Goal: Transaction & Acquisition: Purchase product/service

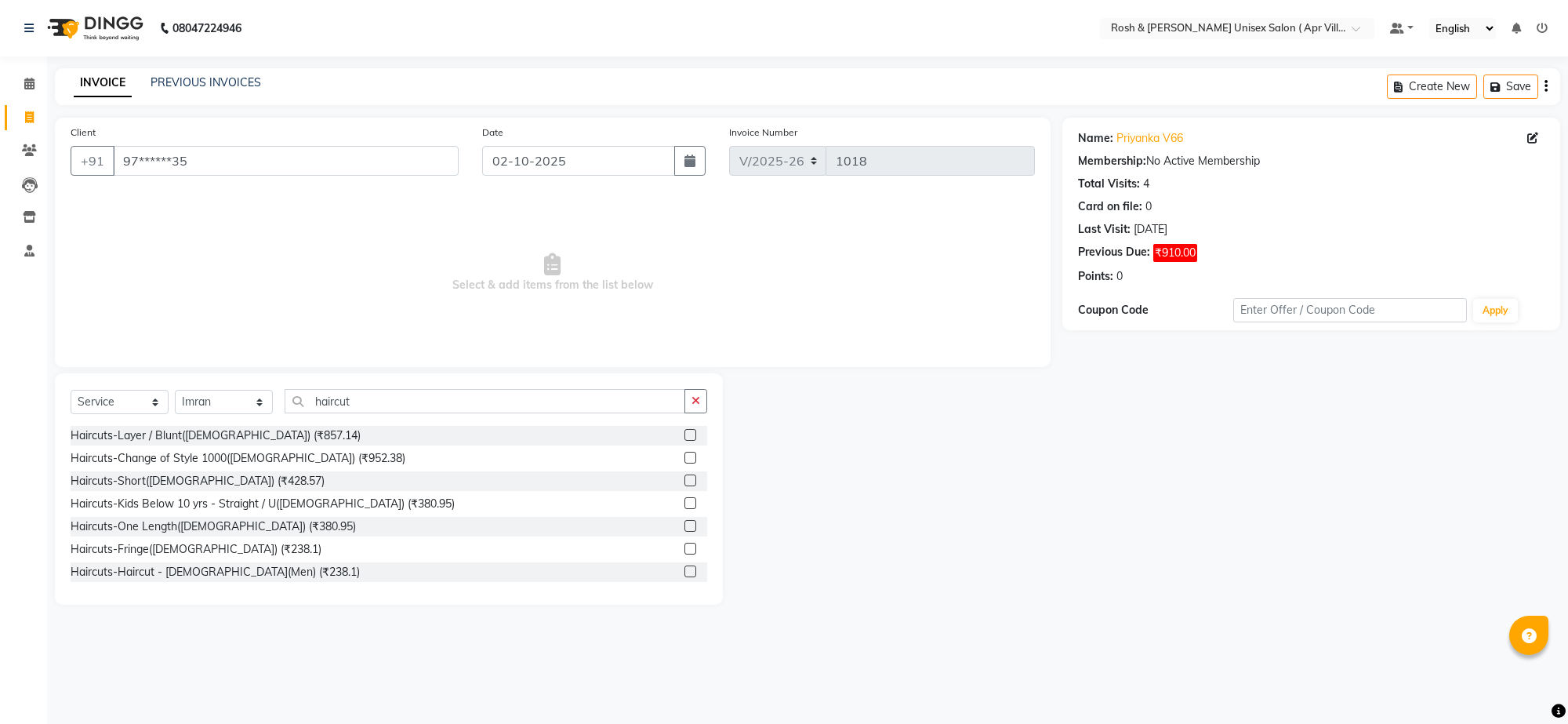
select select "8955"
select select "service"
select select "90611"
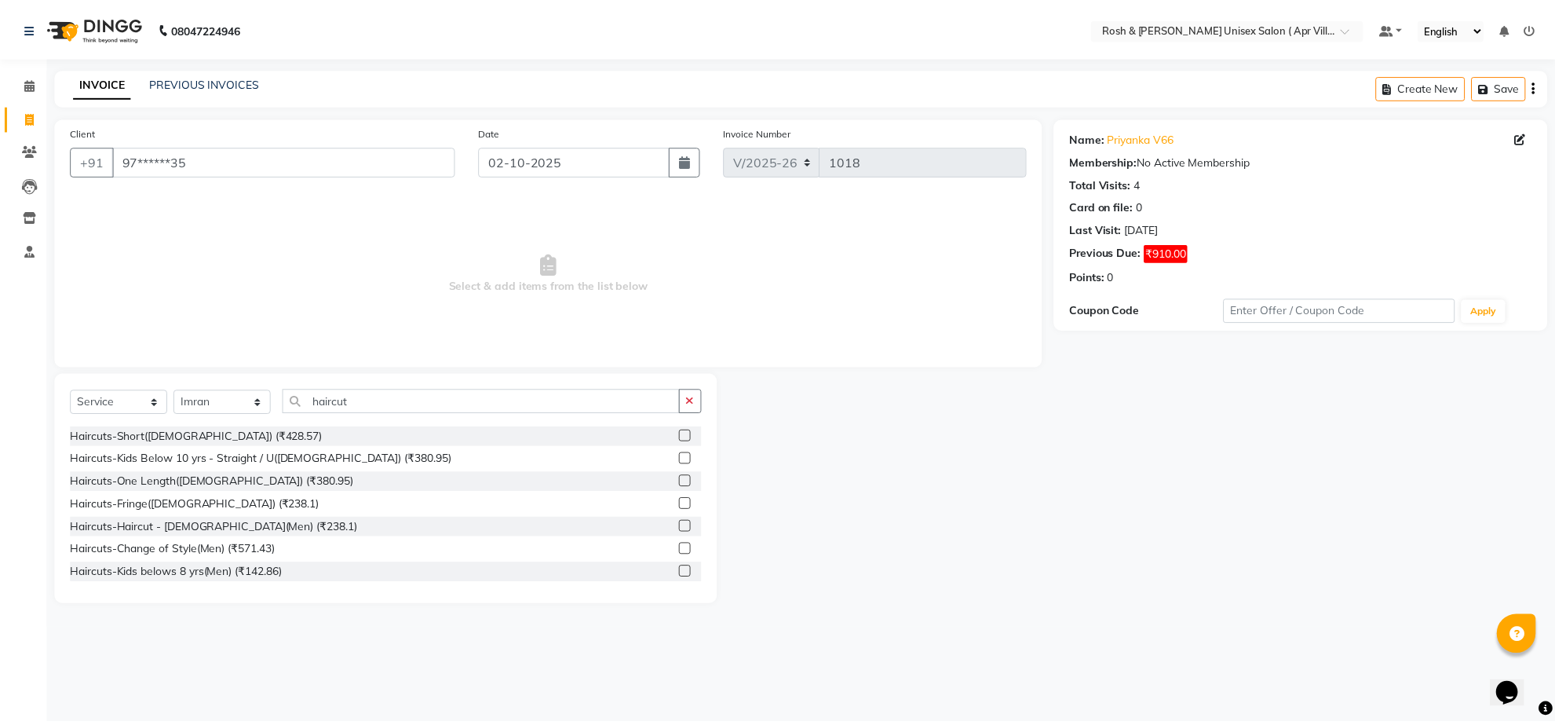
scroll to position [98, 0]
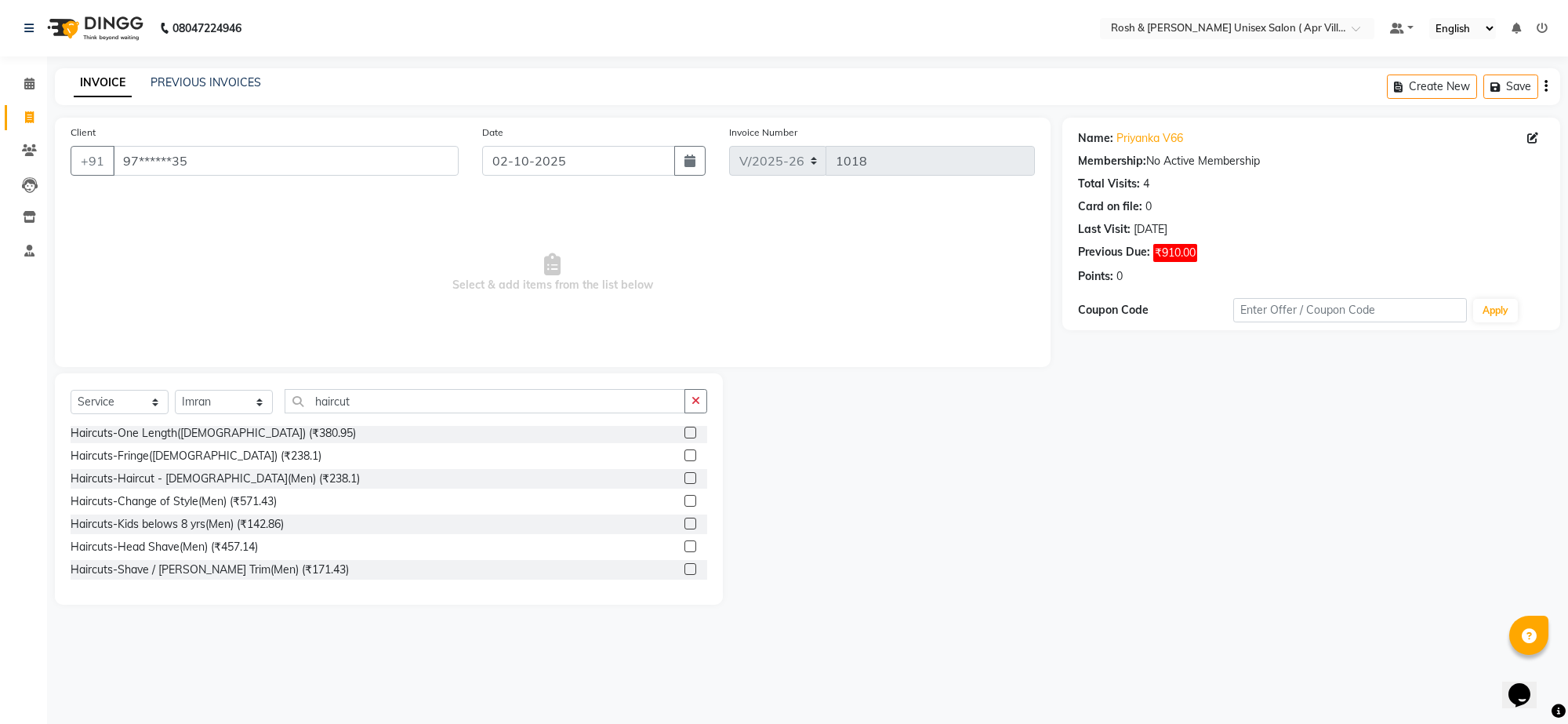
click at [684, 483] on label at bounding box center [690, 478] width 12 height 12
click at [684, 483] on input "checkbox" at bounding box center [689, 478] width 10 height 10
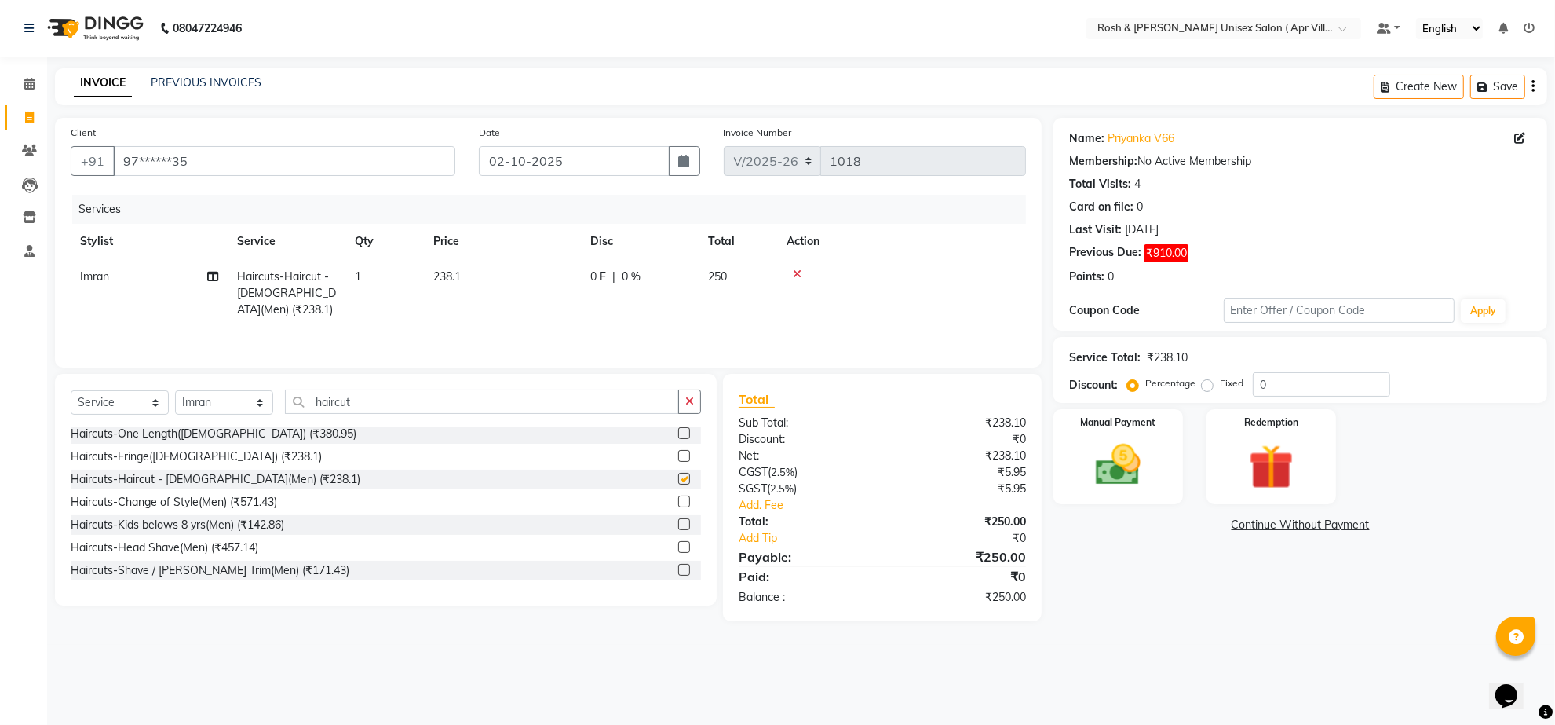
checkbox input "false"
click at [1105, 492] on img at bounding box center [1118, 465] width 76 height 54
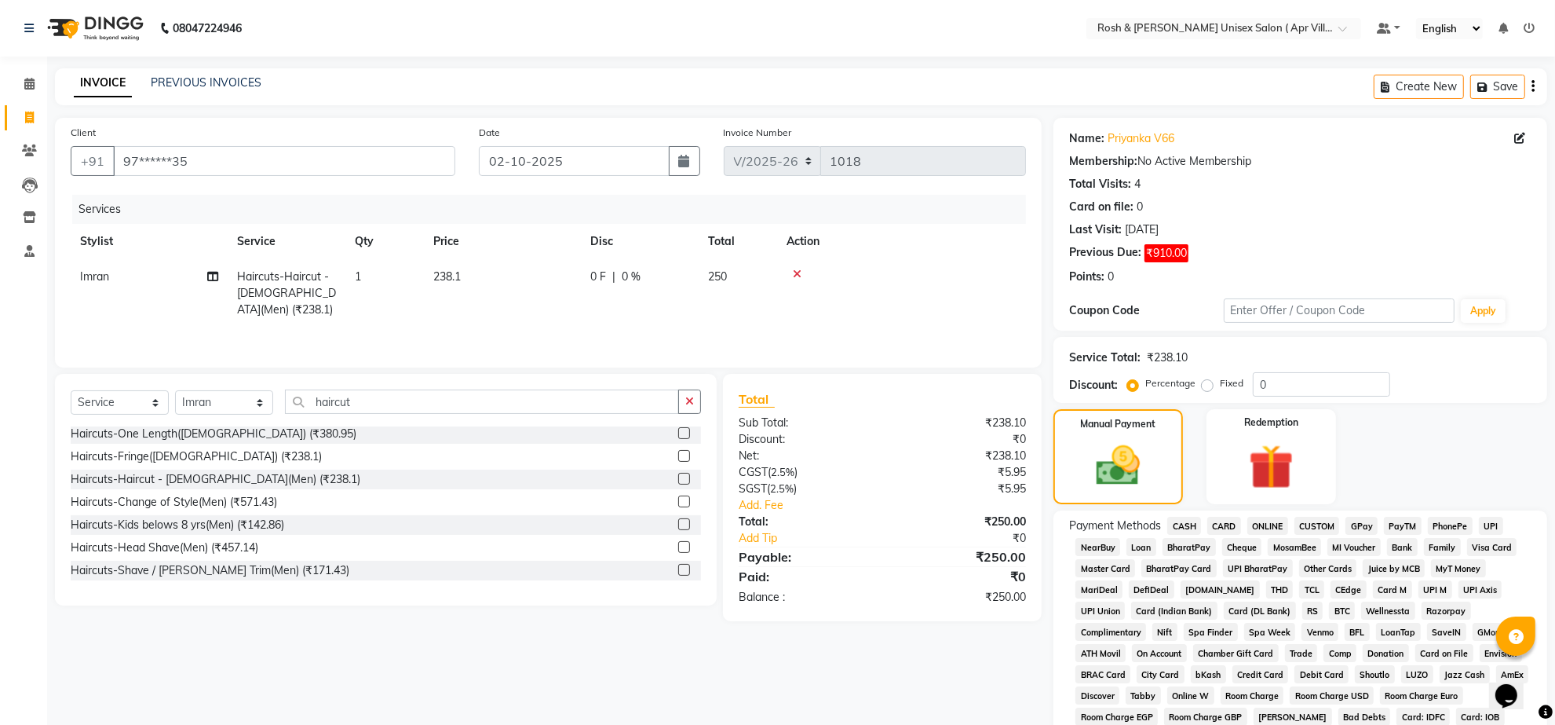
click at [1194, 535] on span "CASH" at bounding box center [1184, 526] width 34 height 18
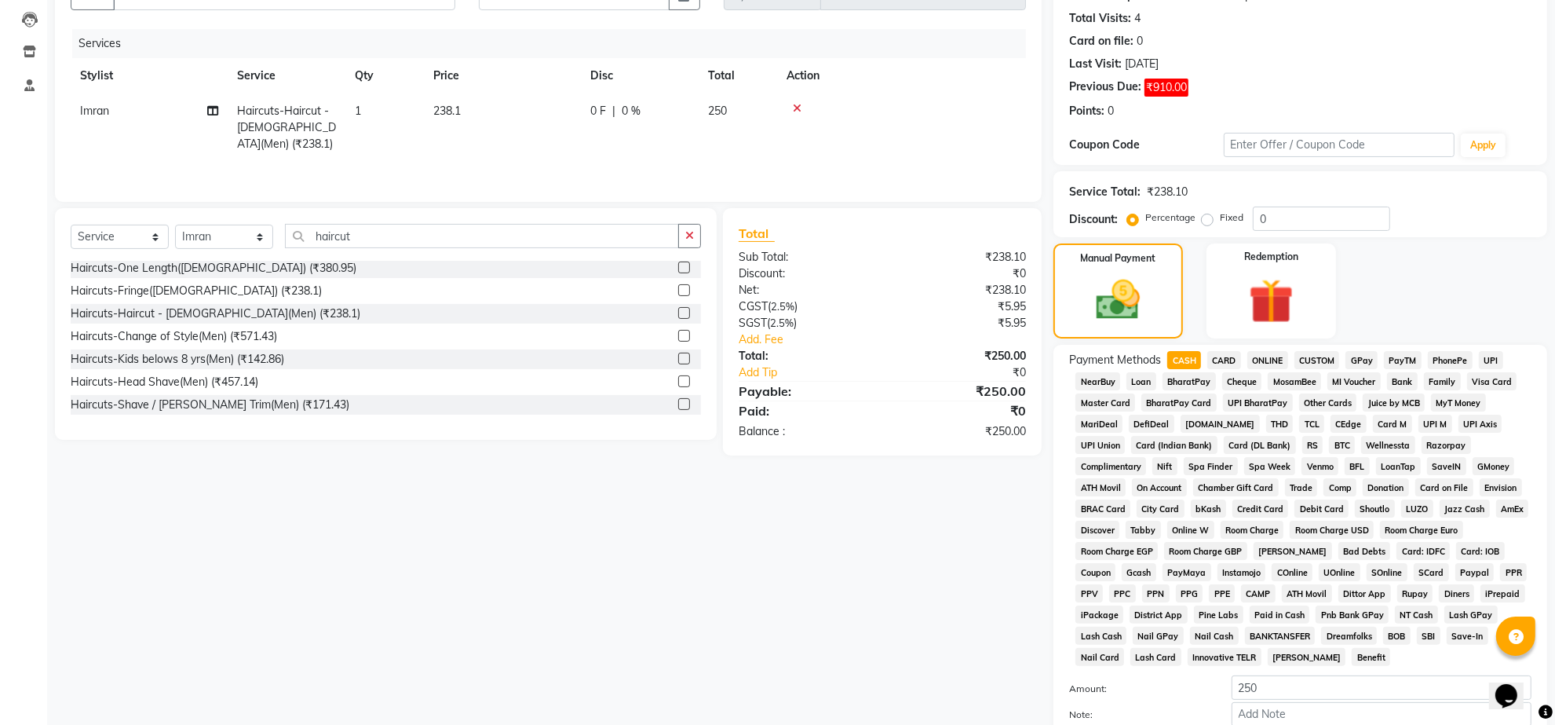
scroll to position [294, 0]
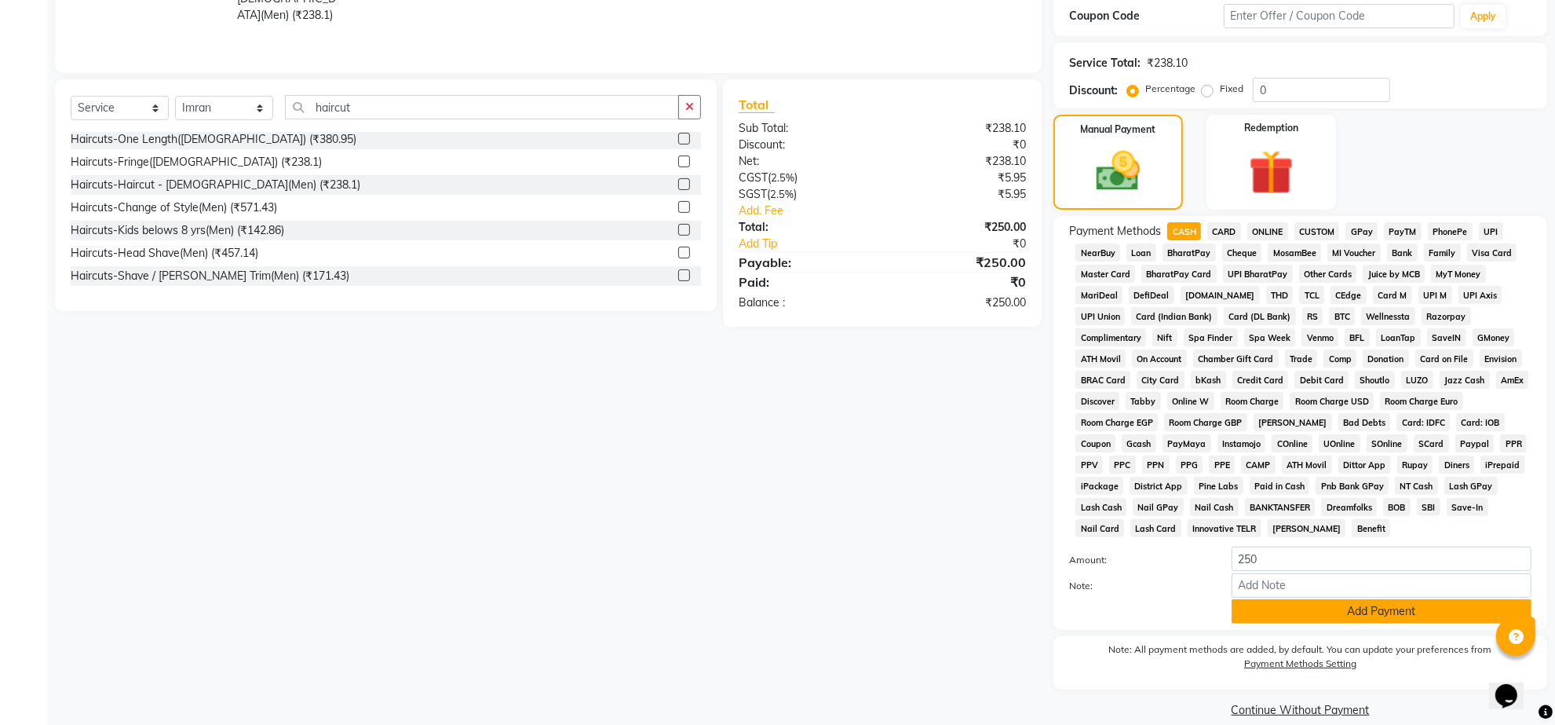
click at [1353, 623] on button "Add Payment" at bounding box center [1382, 611] width 300 height 24
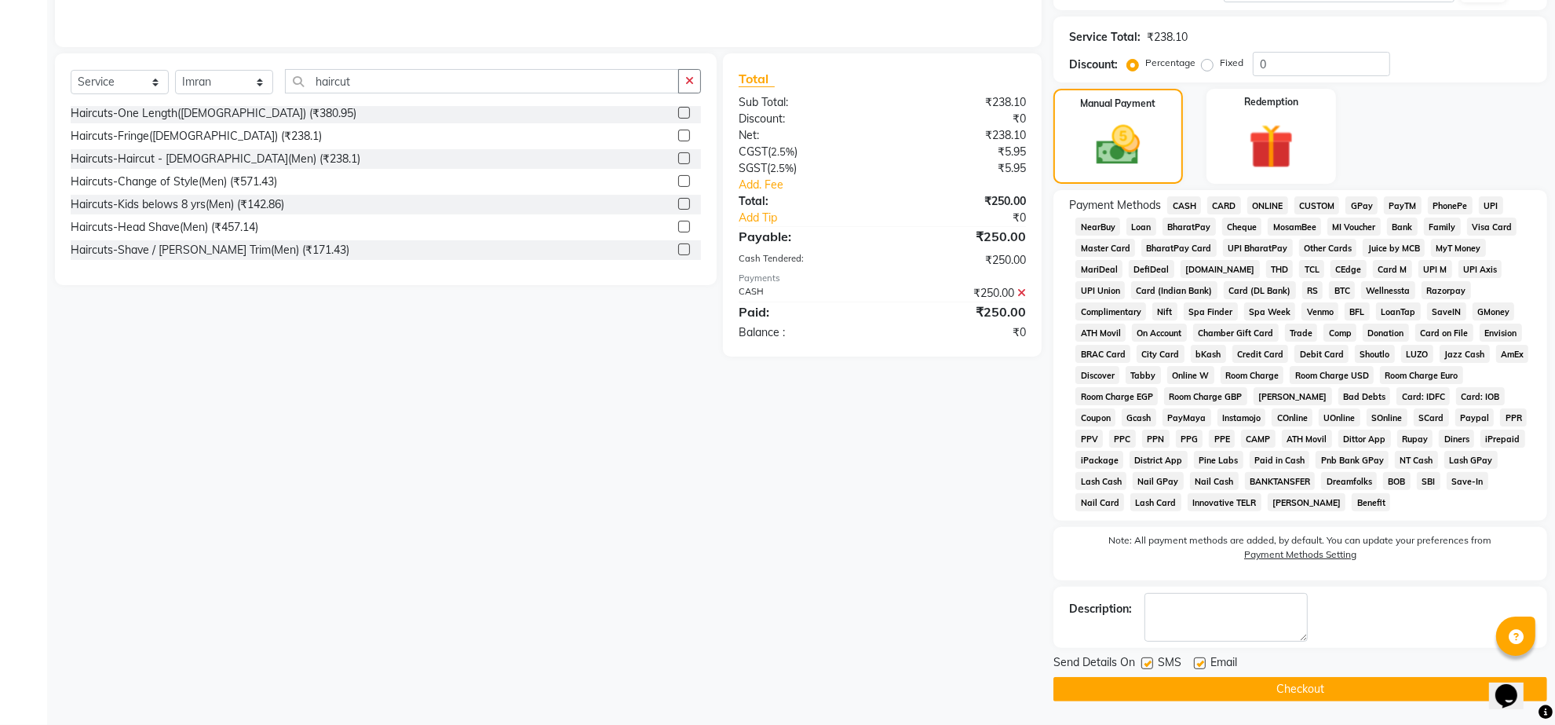
scroll to position [445, 0]
click at [1226, 684] on button "Checkout" at bounding box center [1301, 689] width 494 height 24
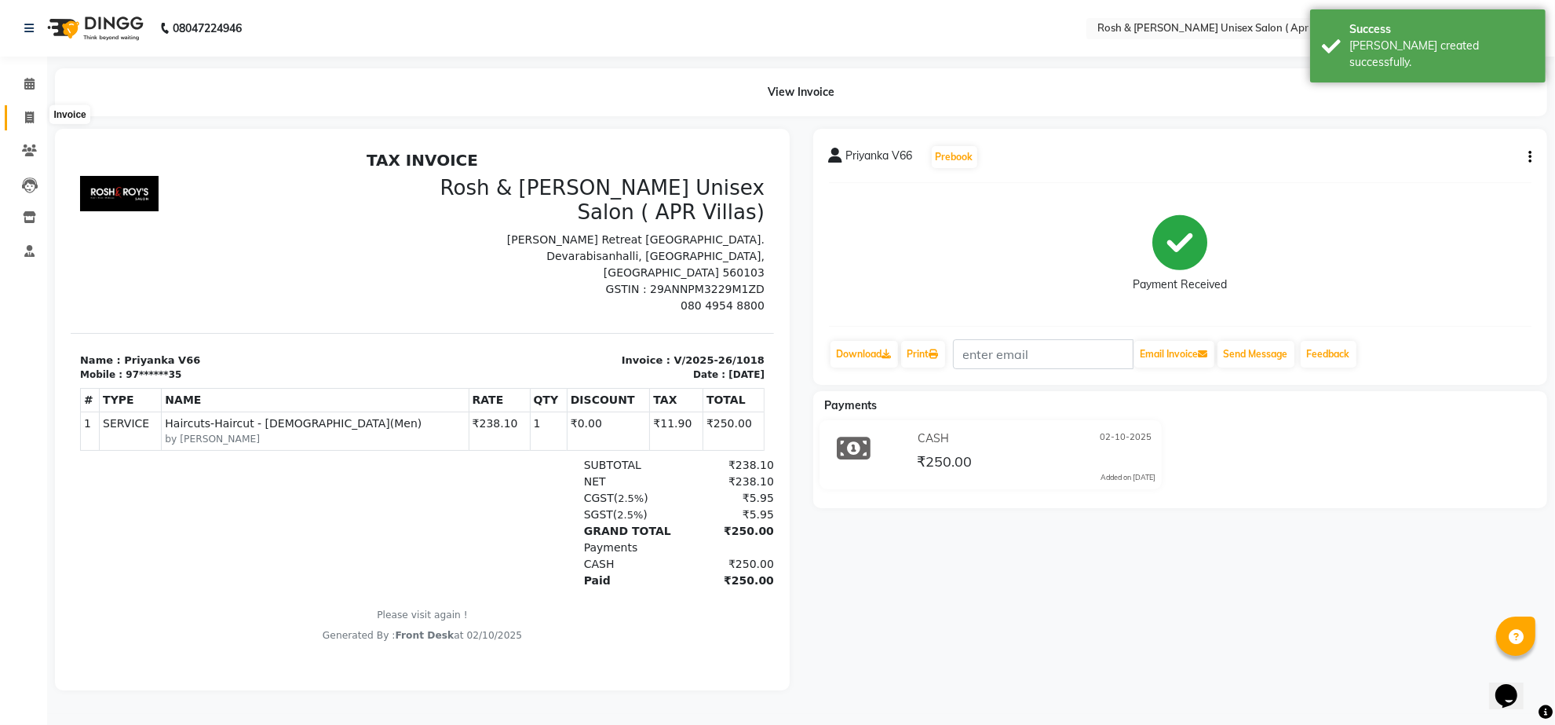
click at [40, 119] on span at bounding box center [29, 118] width 27 height 18
select select "service"
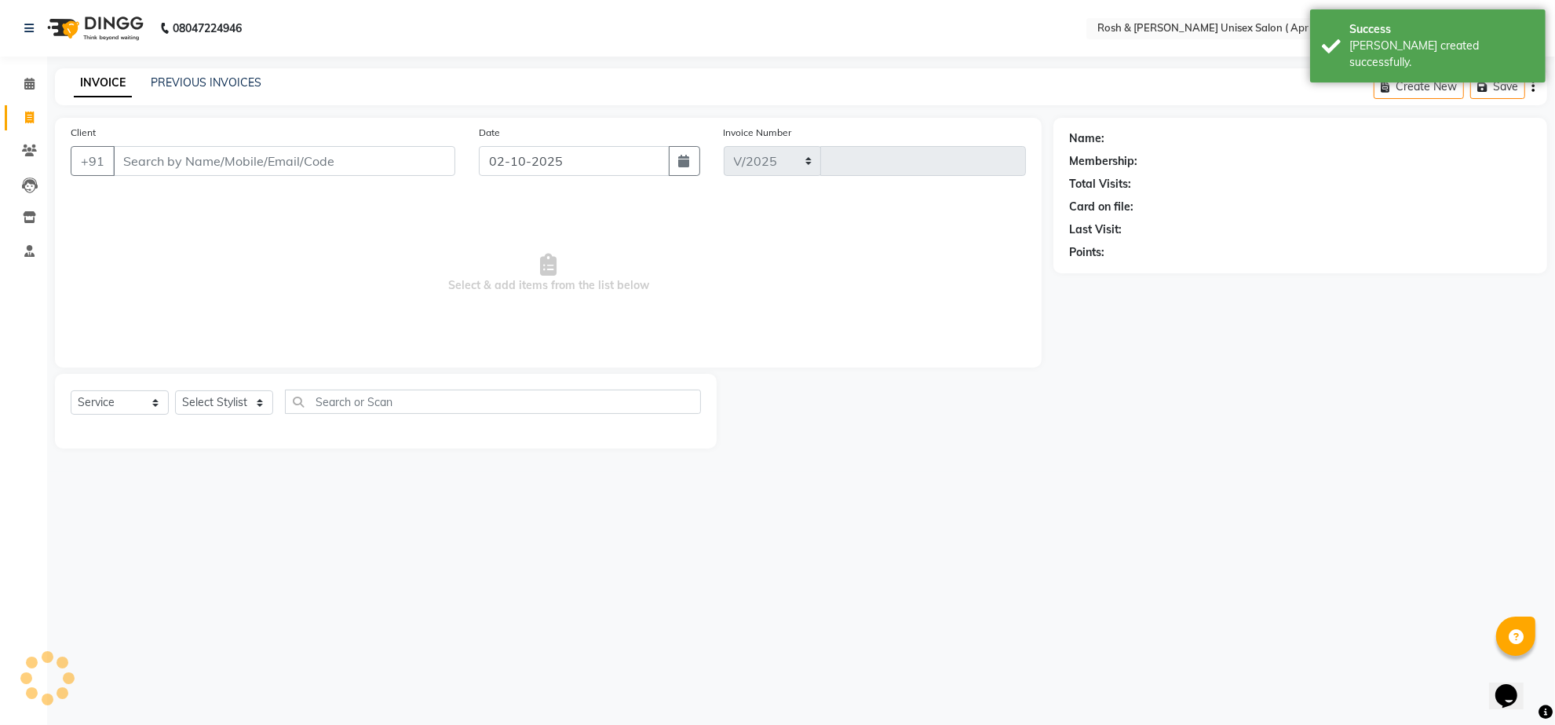
select select "8955"
type input "1019"
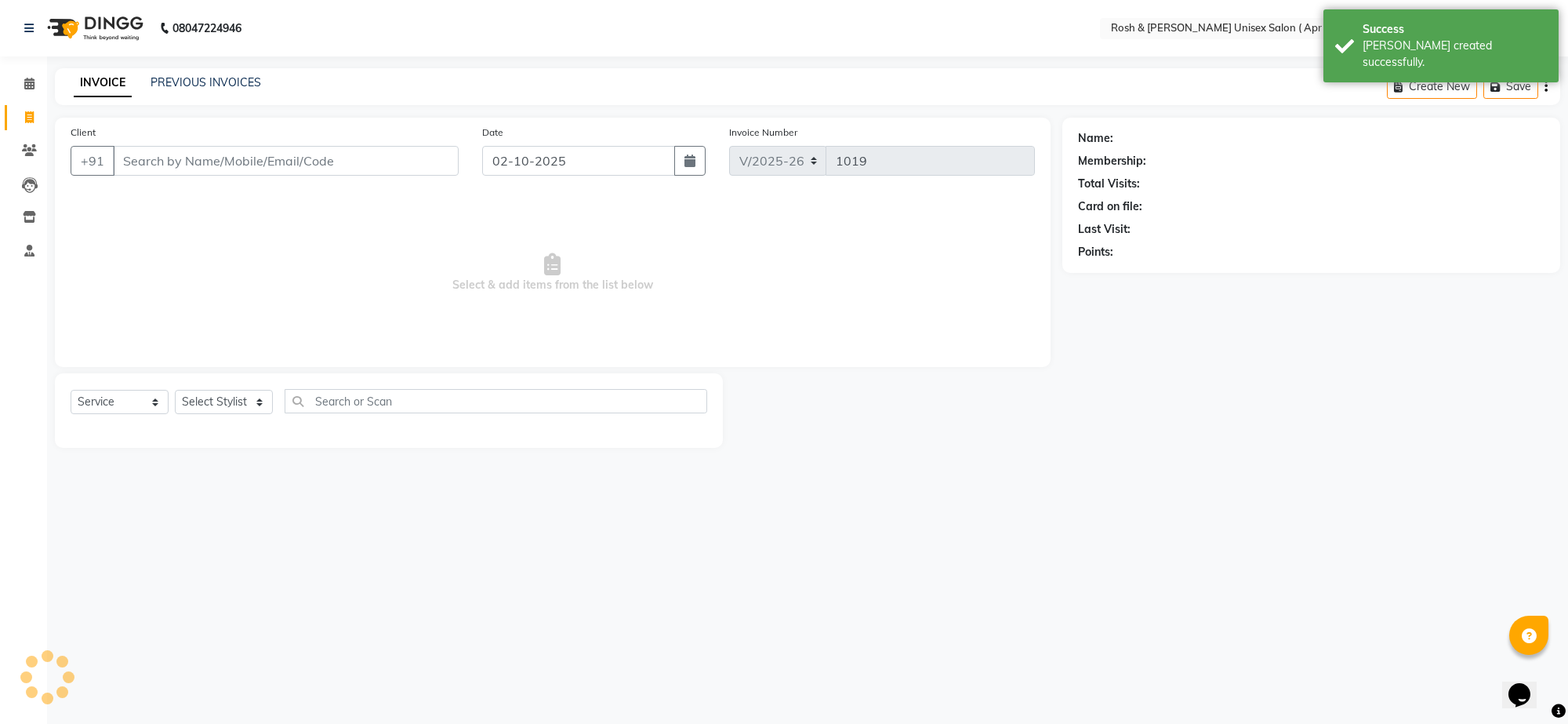
click at [159, 176] on input "Client" at bounding box center [286, 161] width 346 height 30
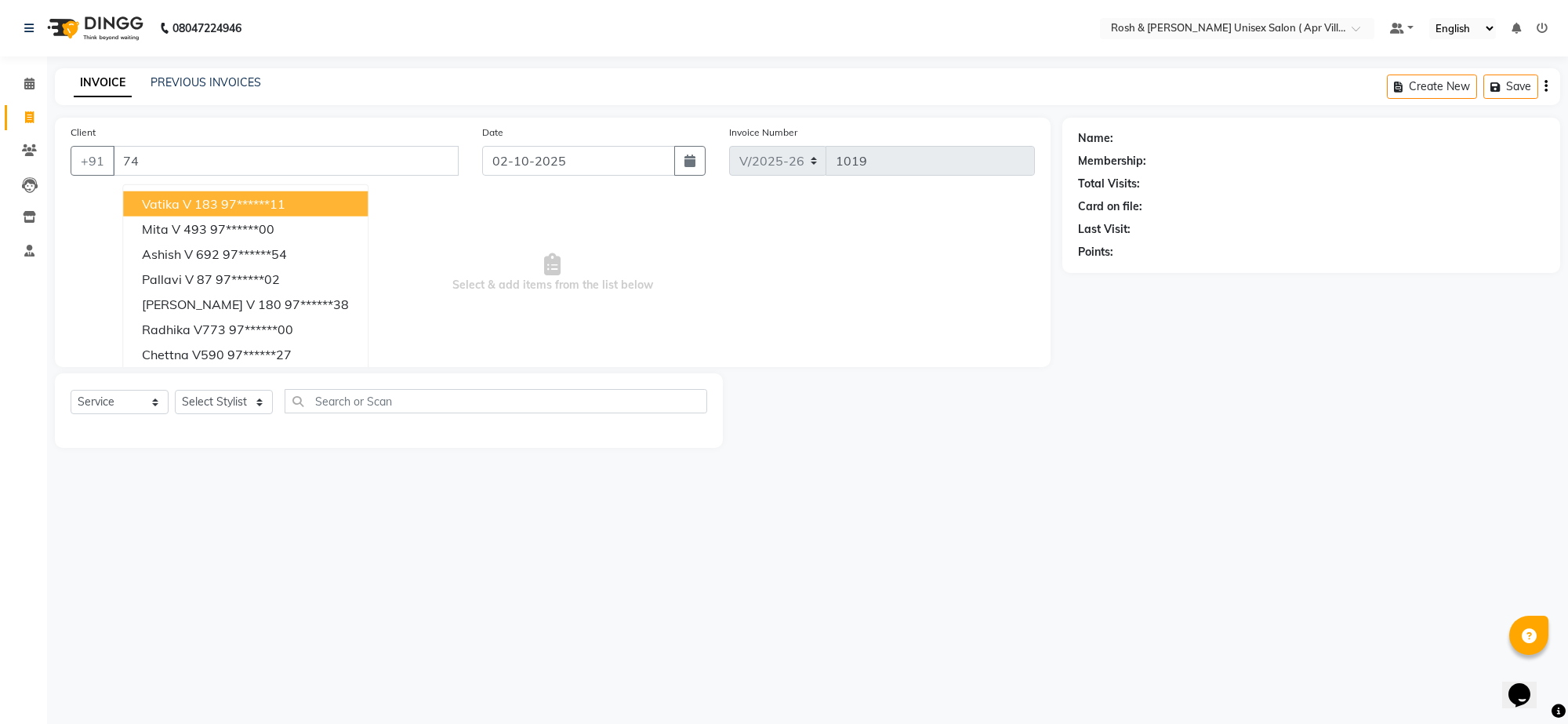
type input "7"
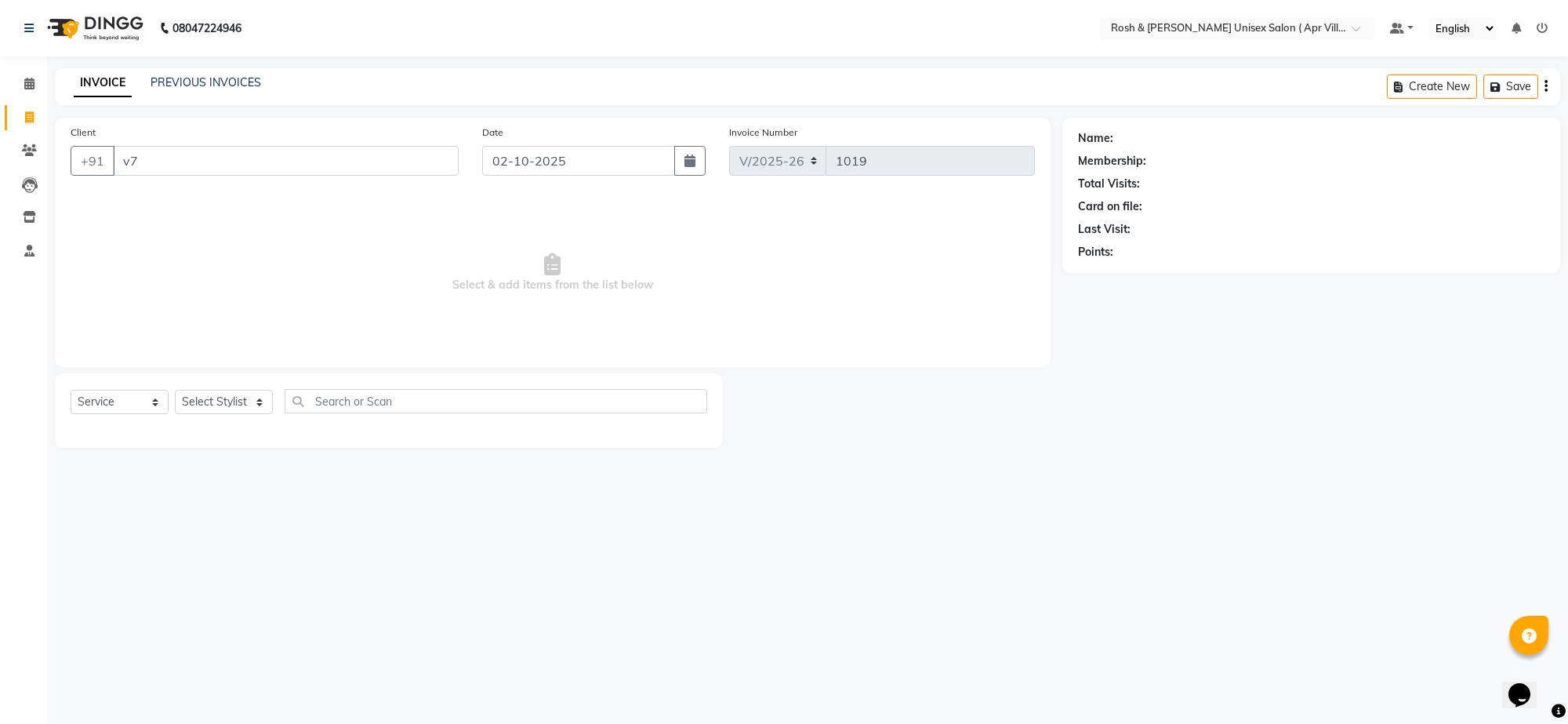
type input "v"
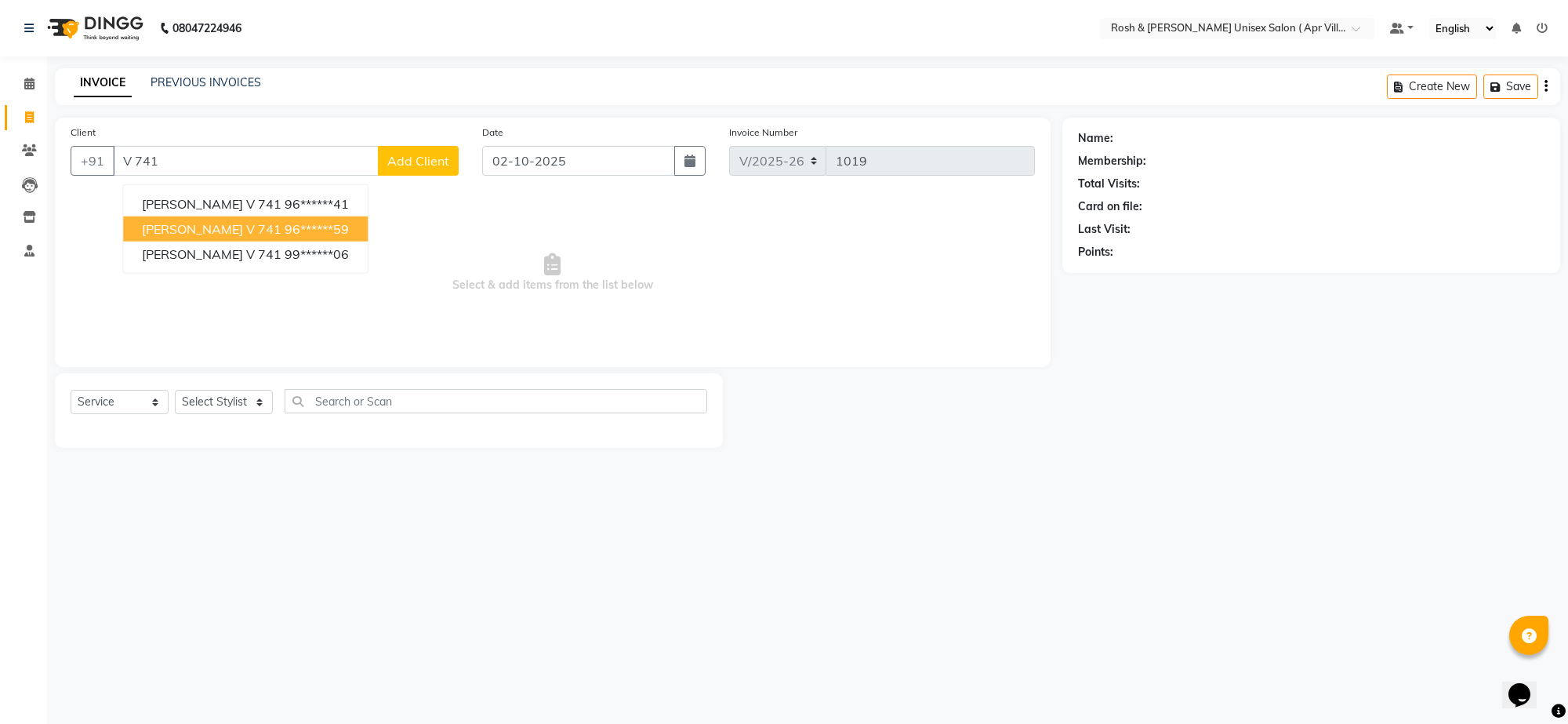
click at [244, 237] on span "[PERSON_NAME] V 741" at bounding box center [212, 229] width 140 height 16
type input "96******59"
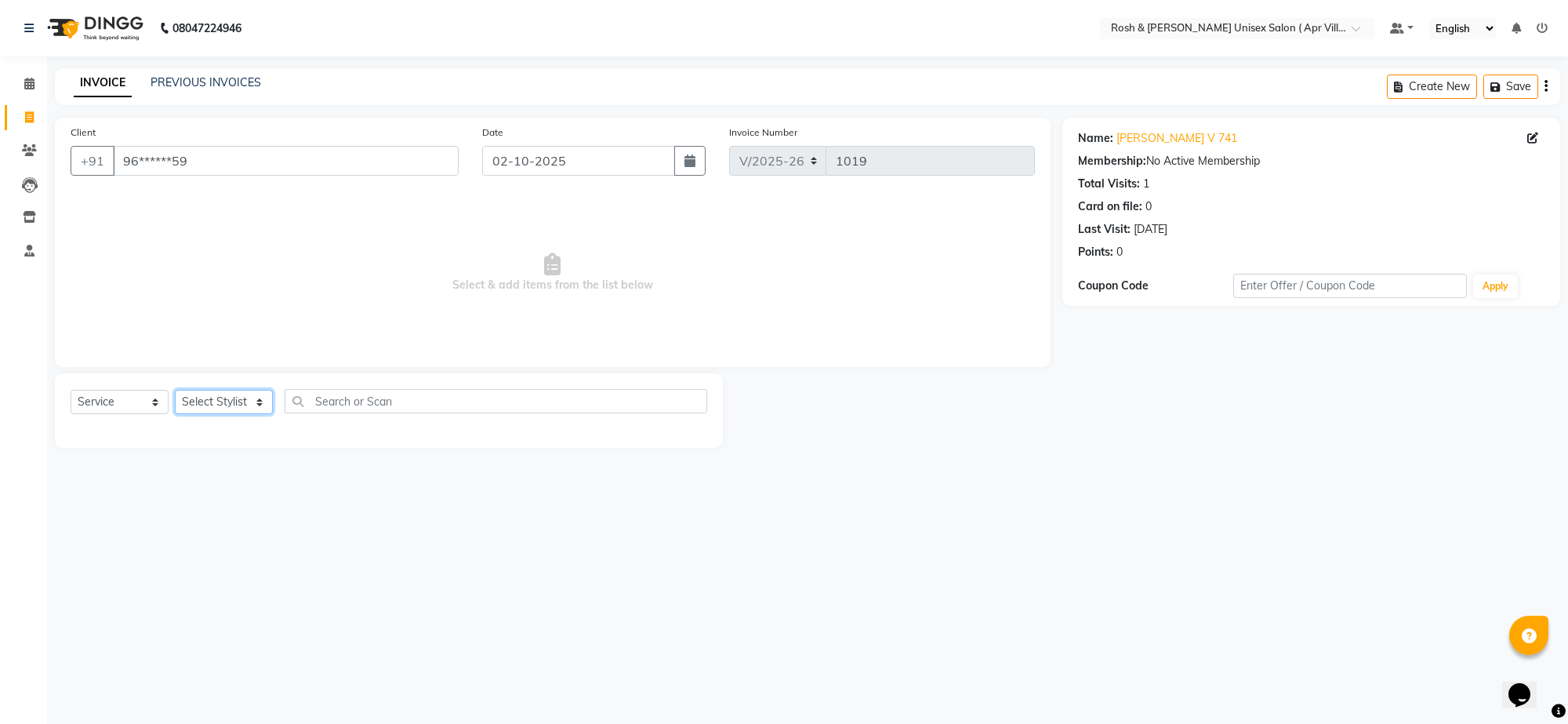
click at [256, 414] on select "Select Stylist Aalam Devi Dingg Support [PERSON_NAME] Front Desk Hangma Imran […" at bounding box center [224, 401] width 98 height 24
select select "90610"
click at [389, 413] on input "text" at bounding box center [495, 400] width 422 height 24
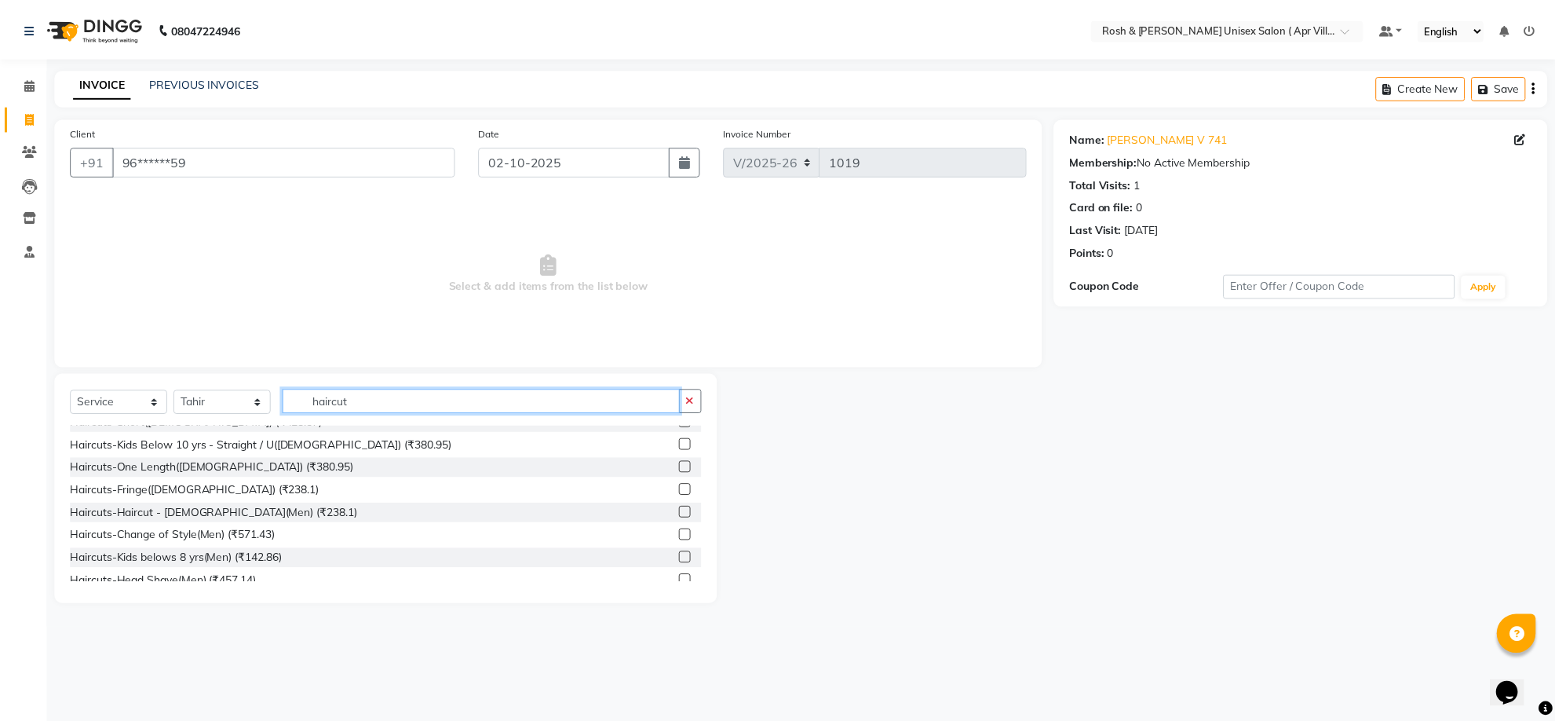
scroll to position [98, 0]
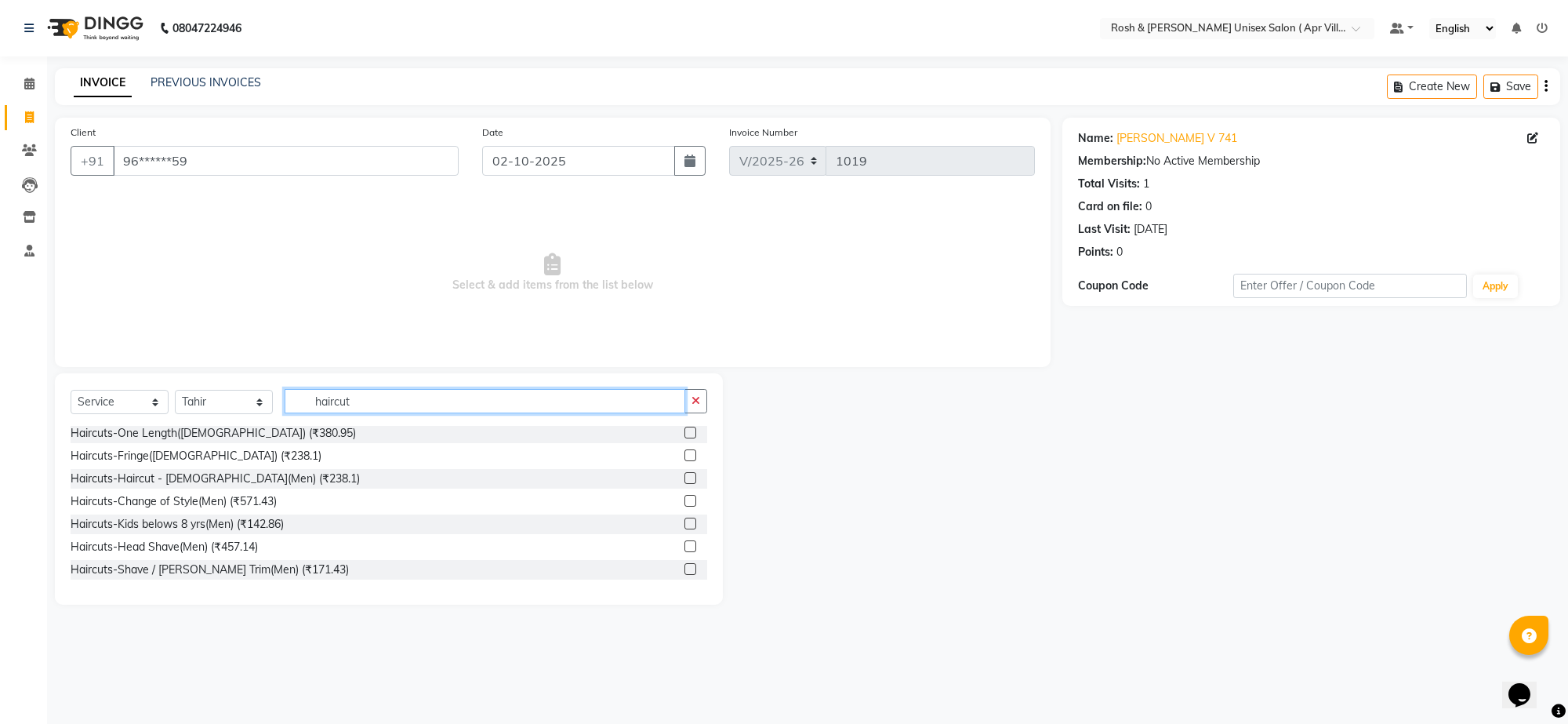
type input "haircut"
click at [684, 483] on label at bounding box center [690, 478] width 12 height 12
click at [684, 483] on input "checkbox" at bounding box center [689, 478] width 10 height 10
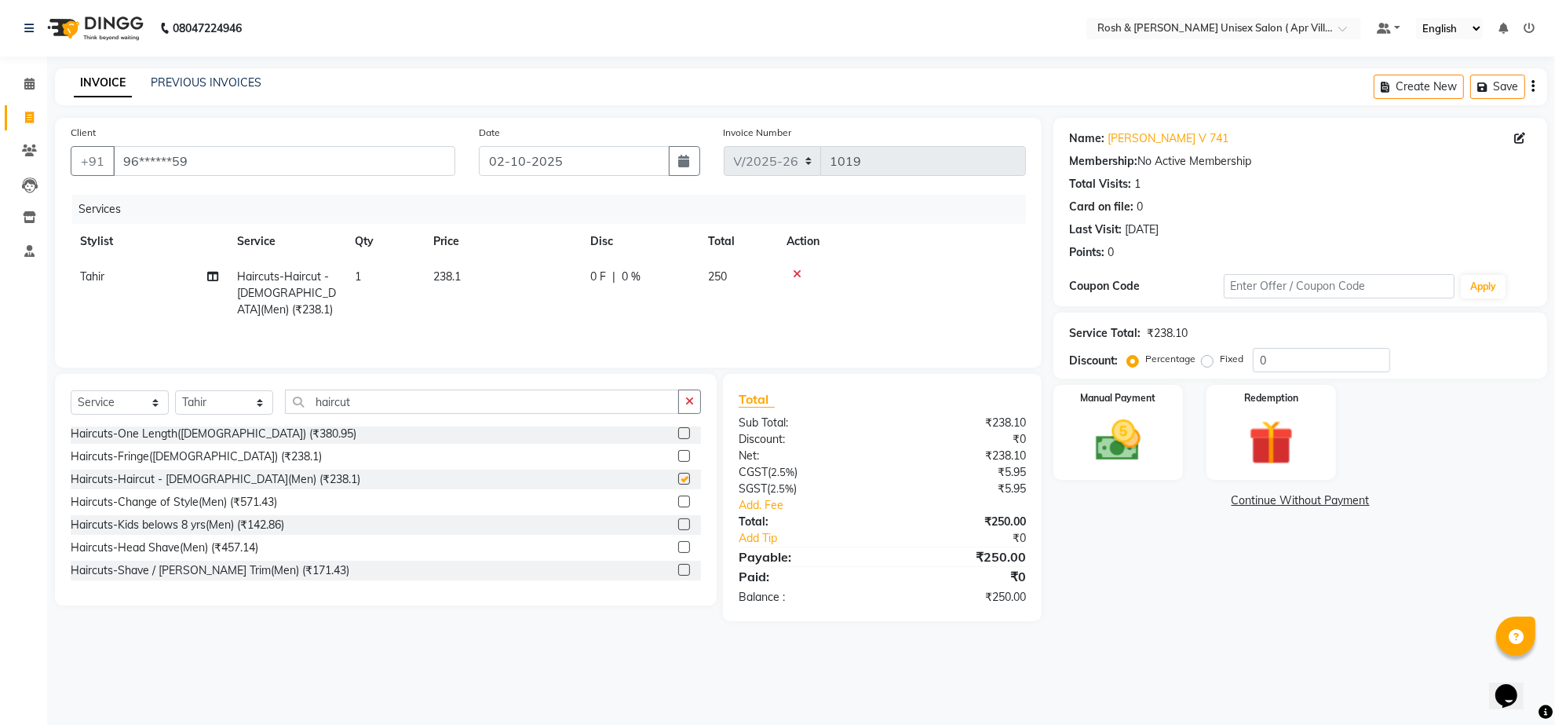
checkbox input "false"
click at [1094, 468] on img at bounding box center [1118, 441] width 76 height 54
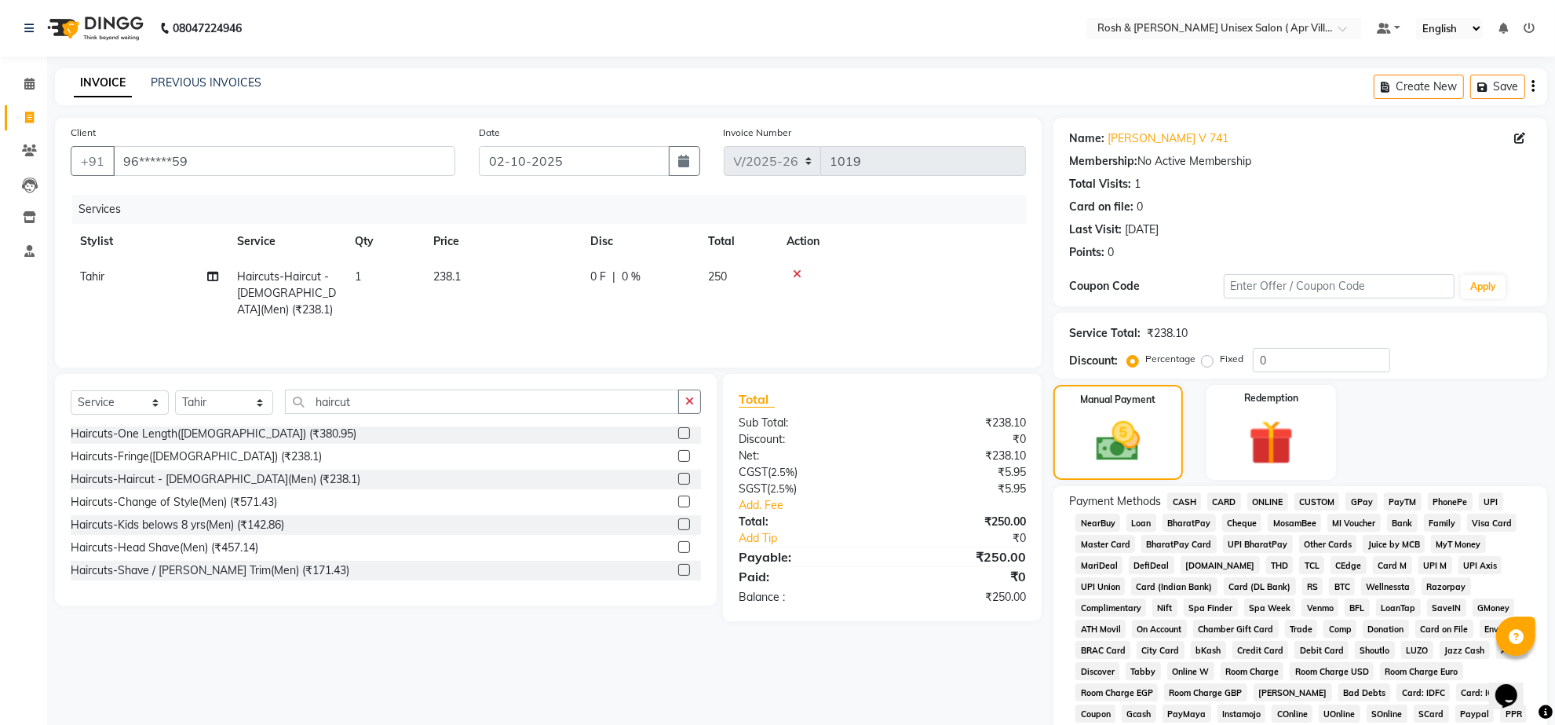
click at [1288, 510] on span "ONLINE" at bounding box center [1267, 501] width 41 height 18
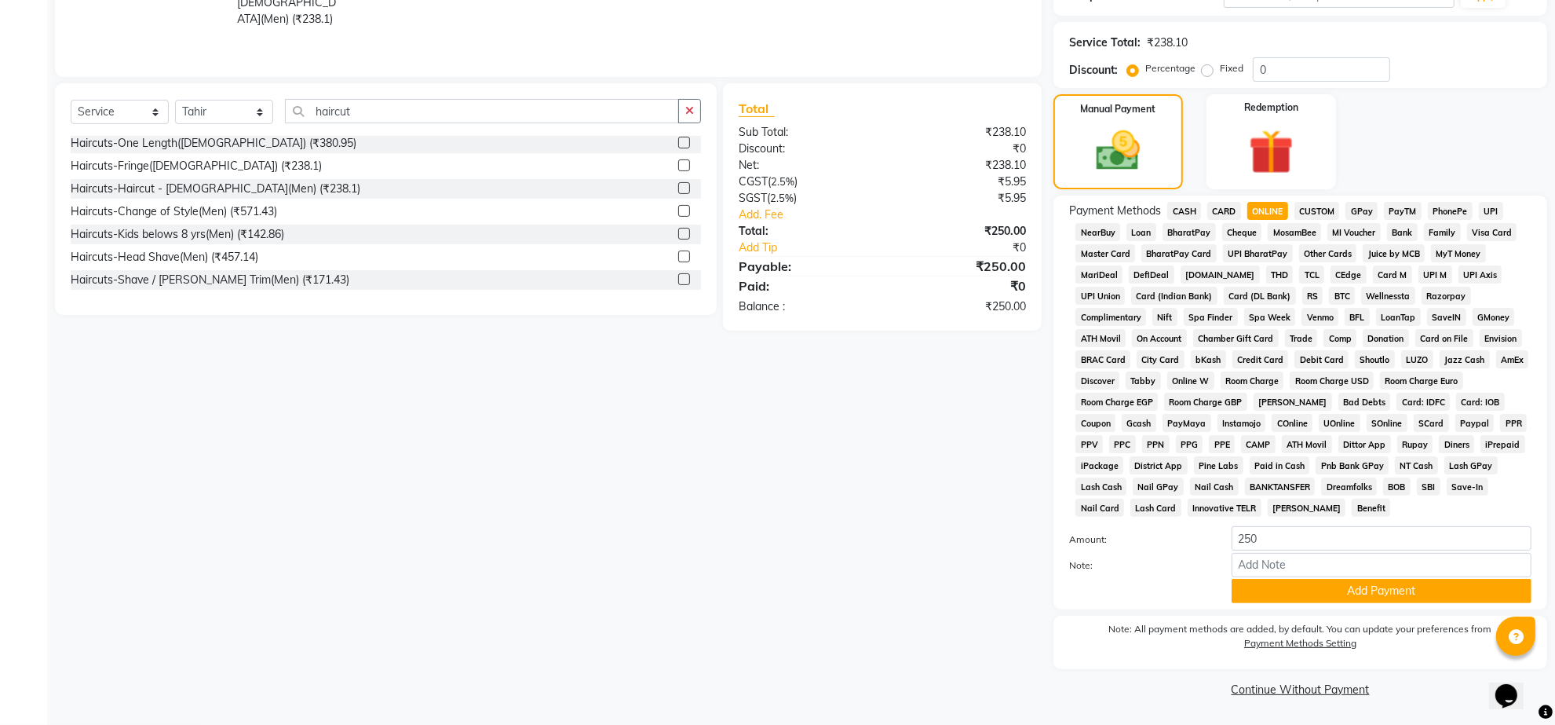
scroll to position [409, 0]
click at [1359, 579] on button "Add Payment" at bounding box center [1382, 591] width 300 height 24
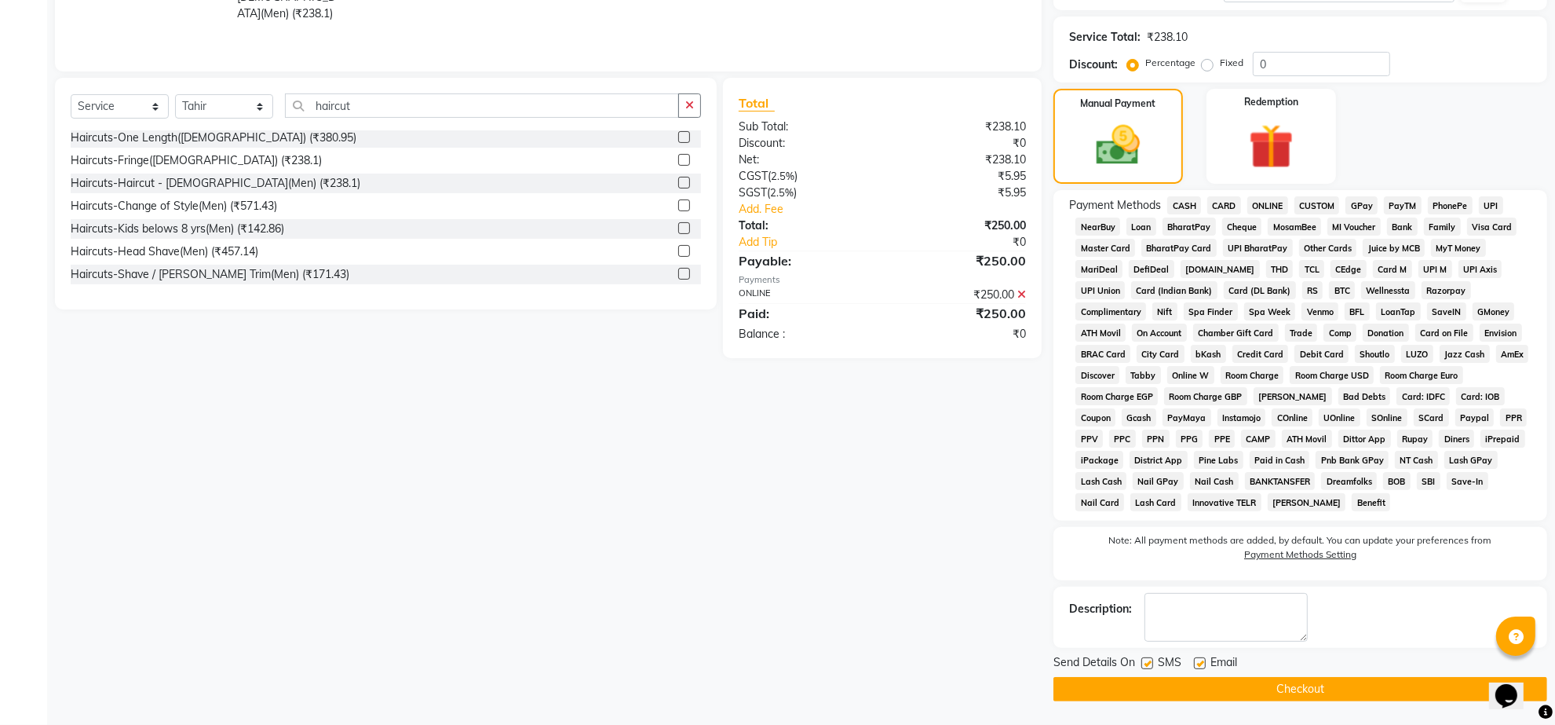
click at [1284, 696] on button "Checkout" at bounding box center [1301, 689] width 494 height 24
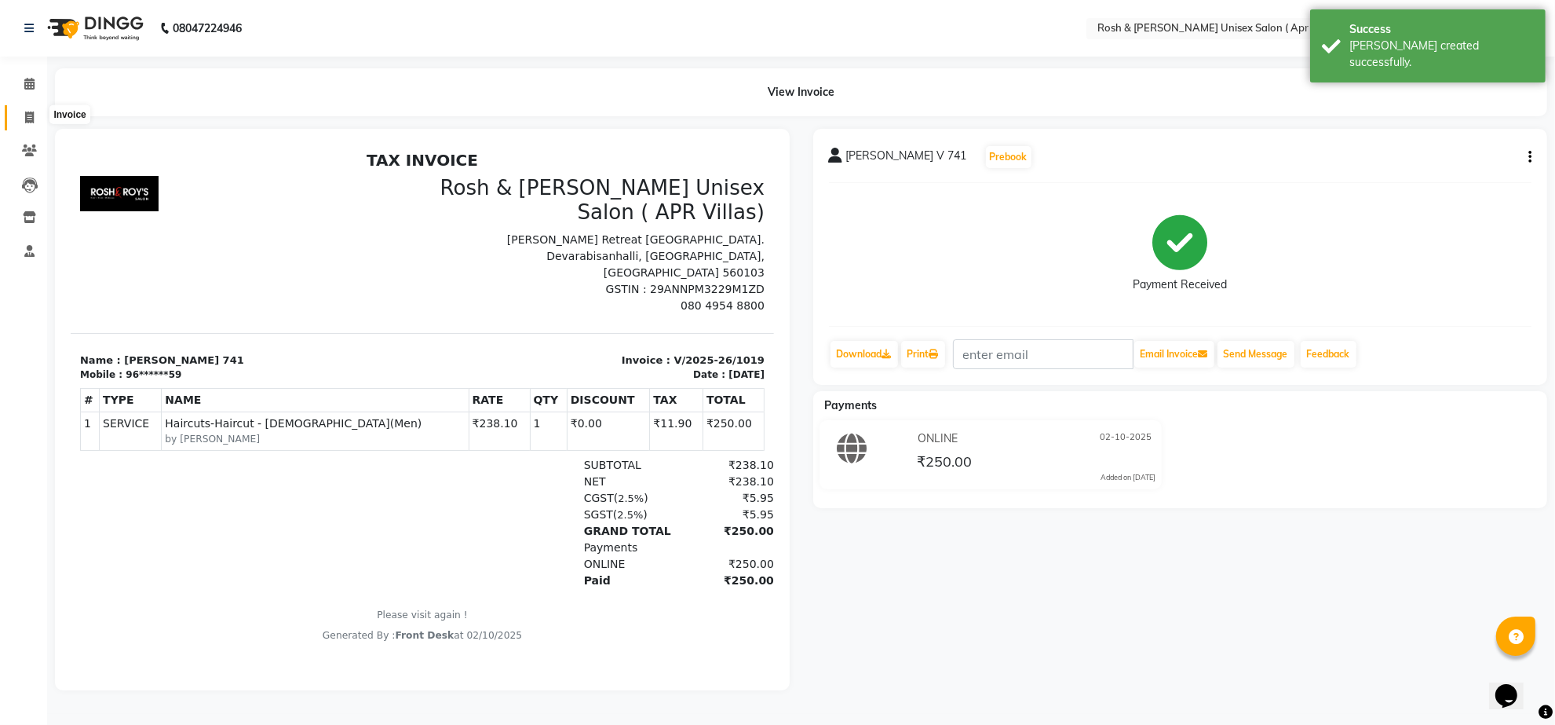
click at [33, 116] on icon at bounding box center [29, 117] width 9 height 12
select select "service"
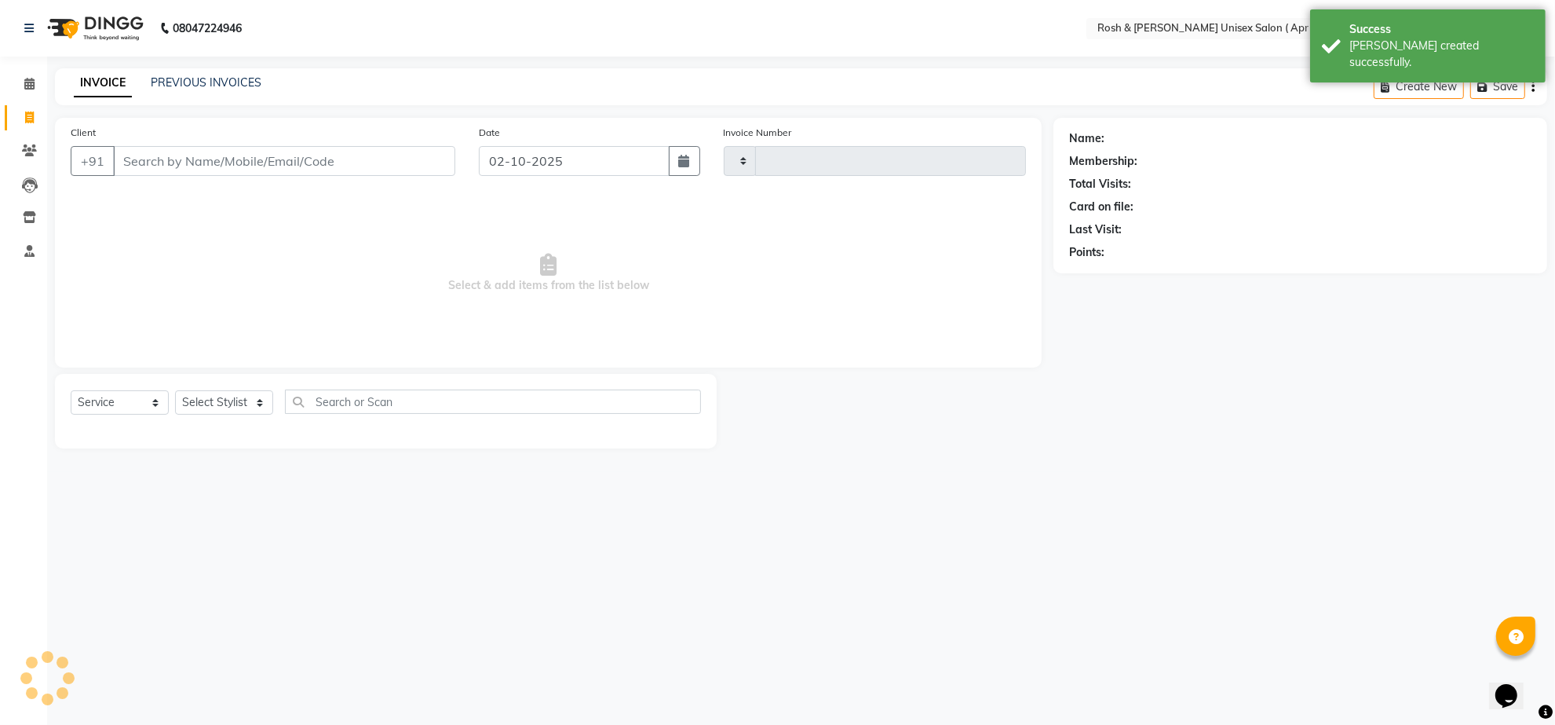
type input "1020"
select select "8955"
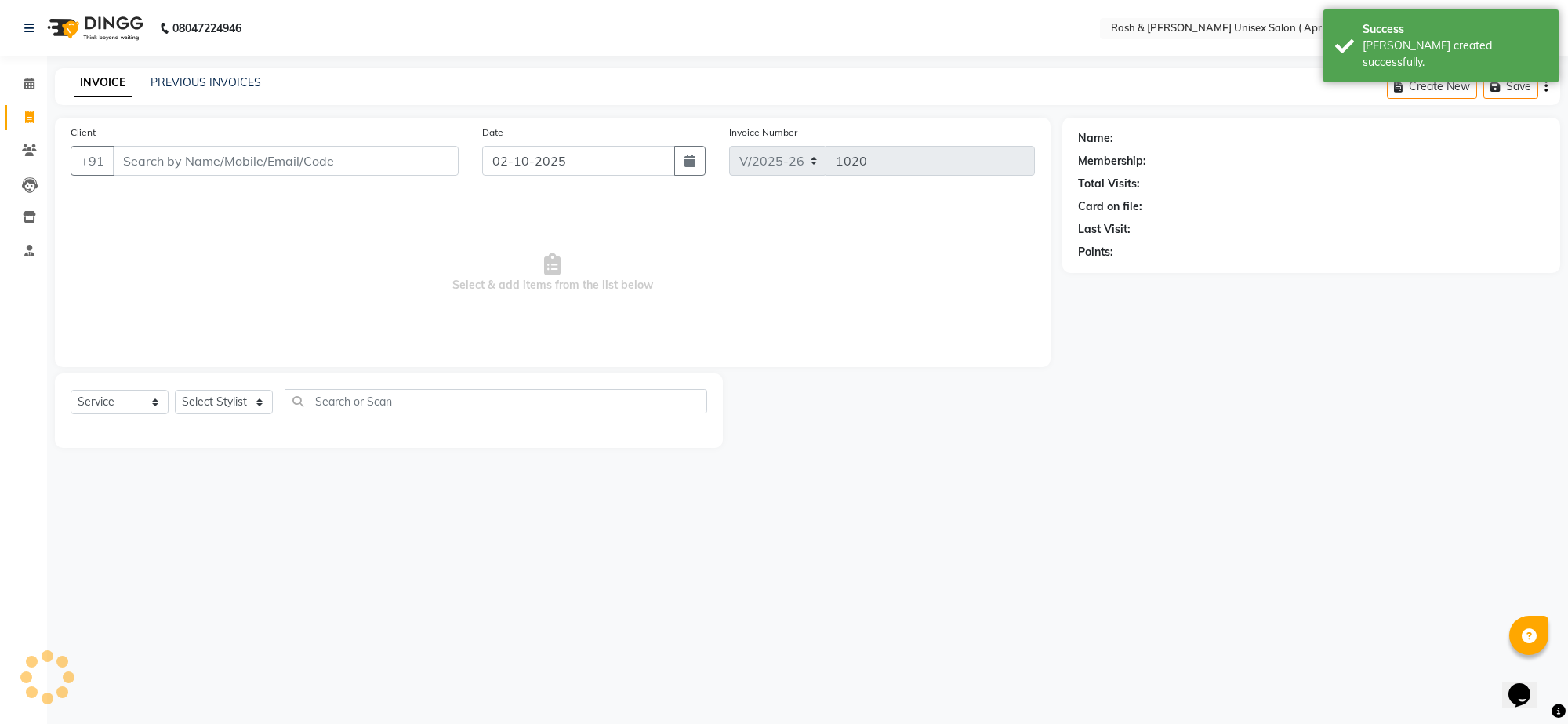
click at [158, 176] on input "Client" at bounding box center [286, 161] width 346 height 30
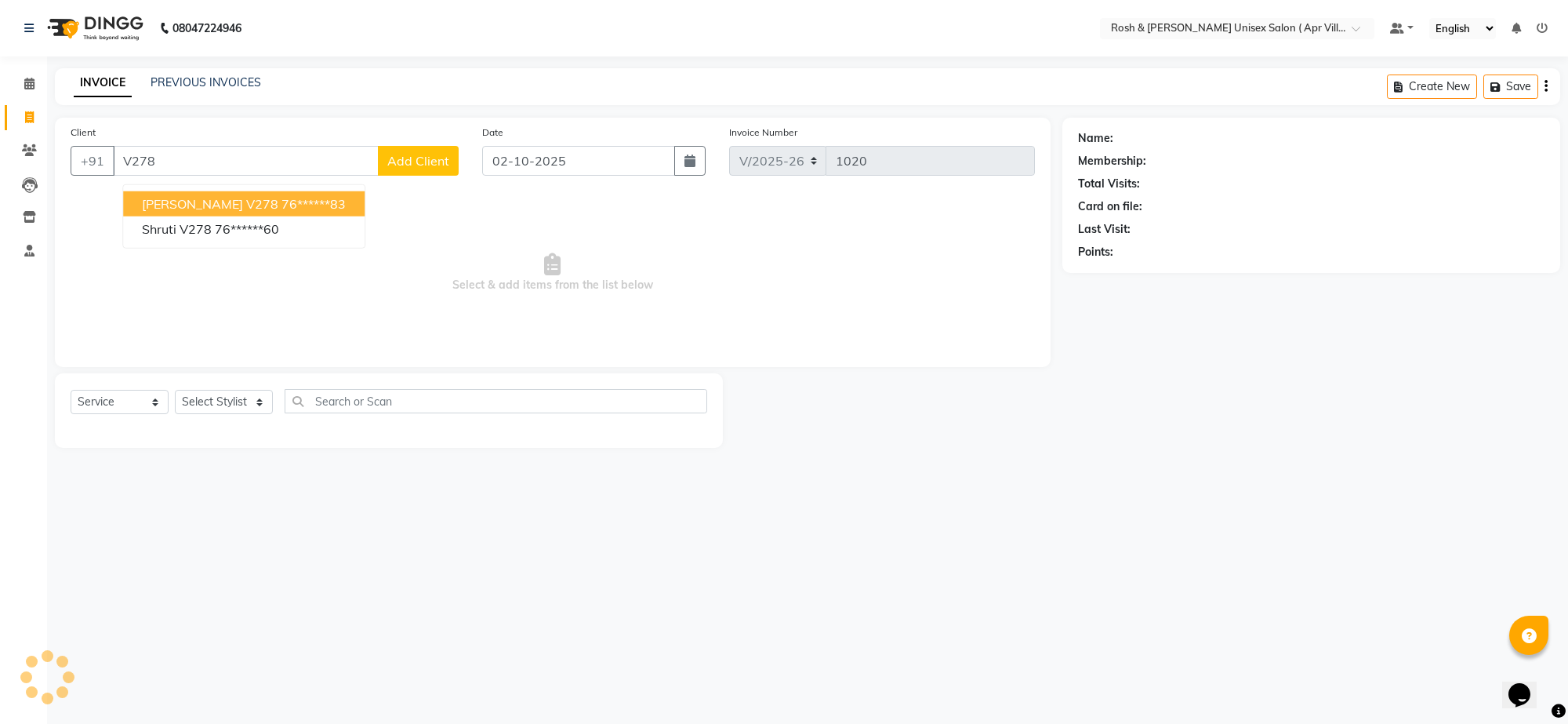
click at [233, 212] on span "[PERSON_NAME] V278" at bounding box center [210, 204] width 137 height 16
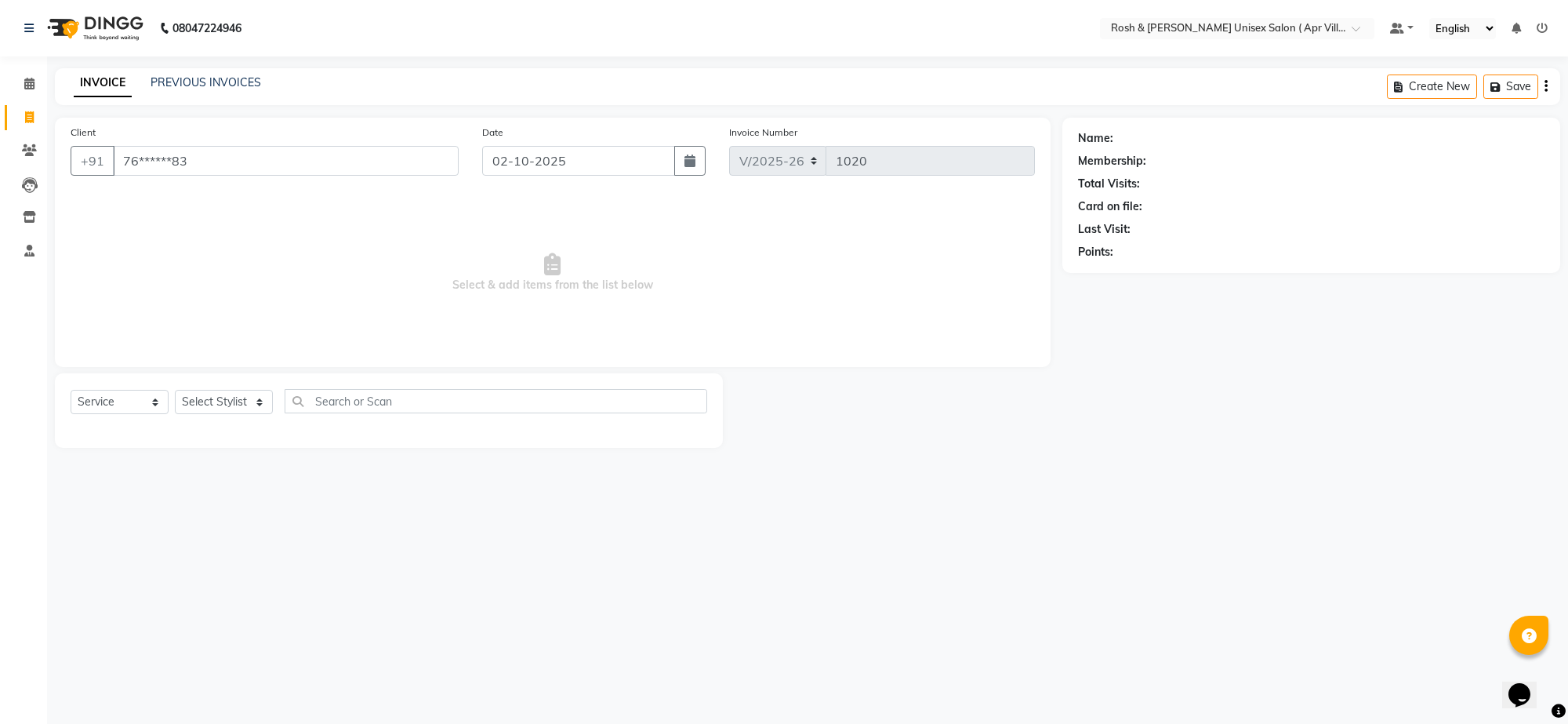
type input "76******83"
click at [268, 414] on select "Select Stylist Aalam Devi Dingg Support [PERSON_NAME] Front Desk Hangma Imran […" at bounding box center [224, 401] width 98 height 24
select select "90609"
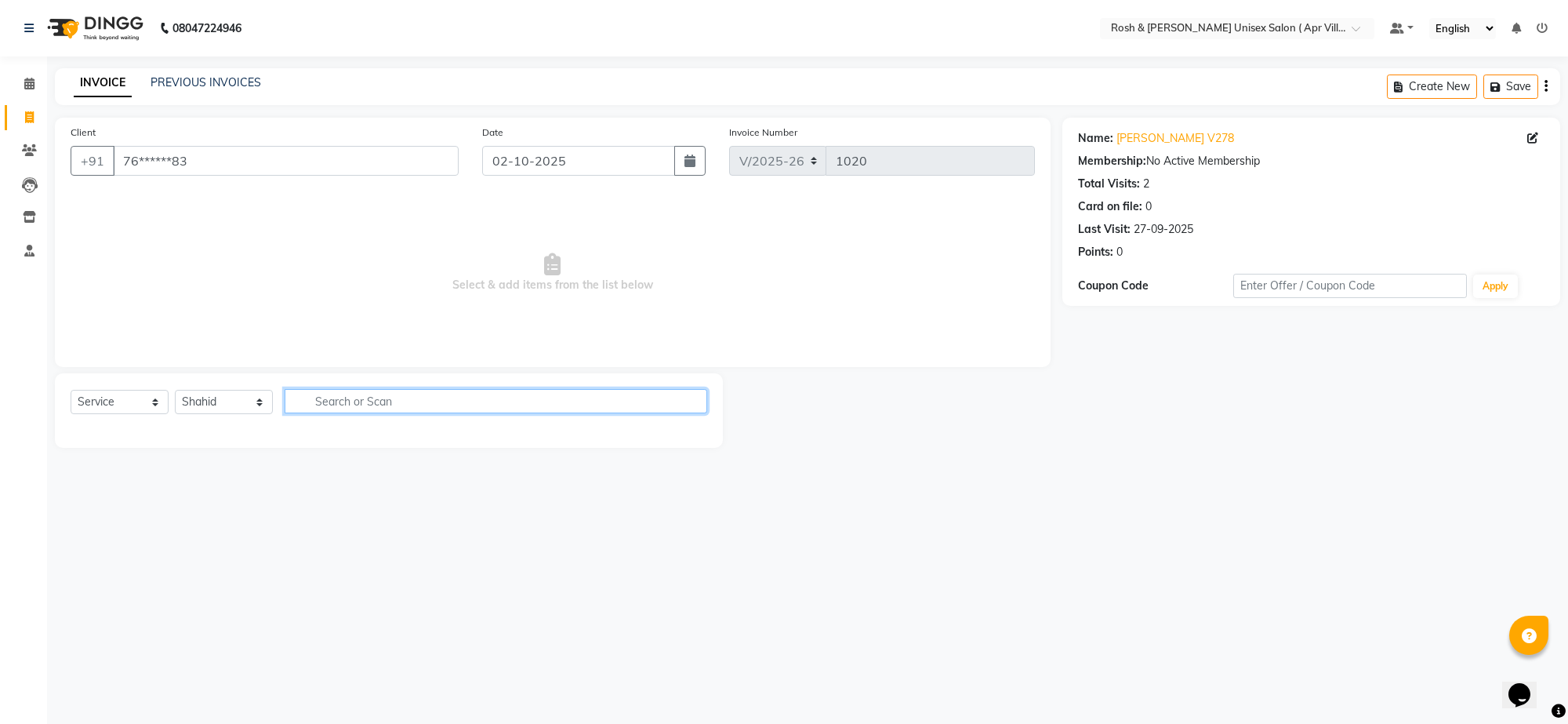
click at [350, 413] on input "text" at bounding box center [495, 400] width 422 height 24
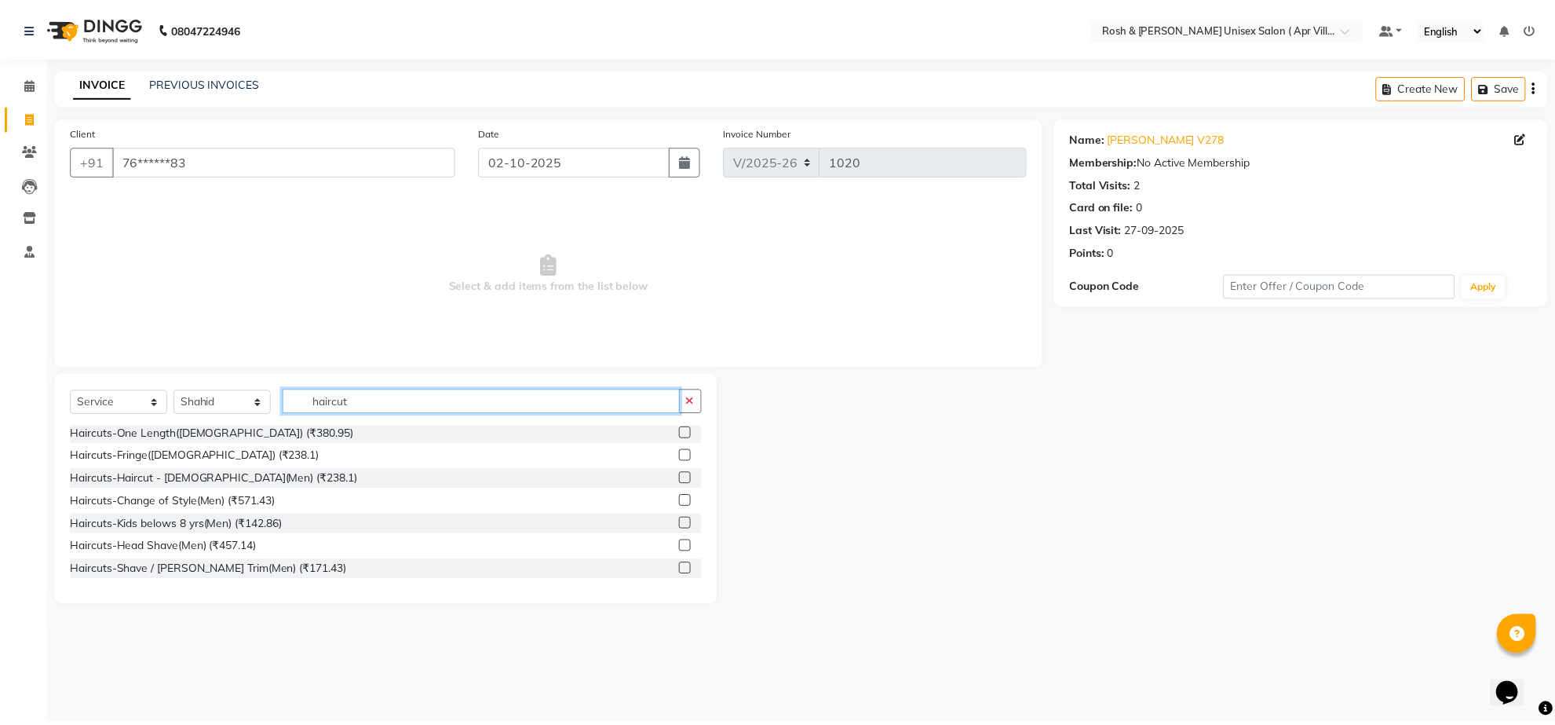
scroll to position [111, 0]
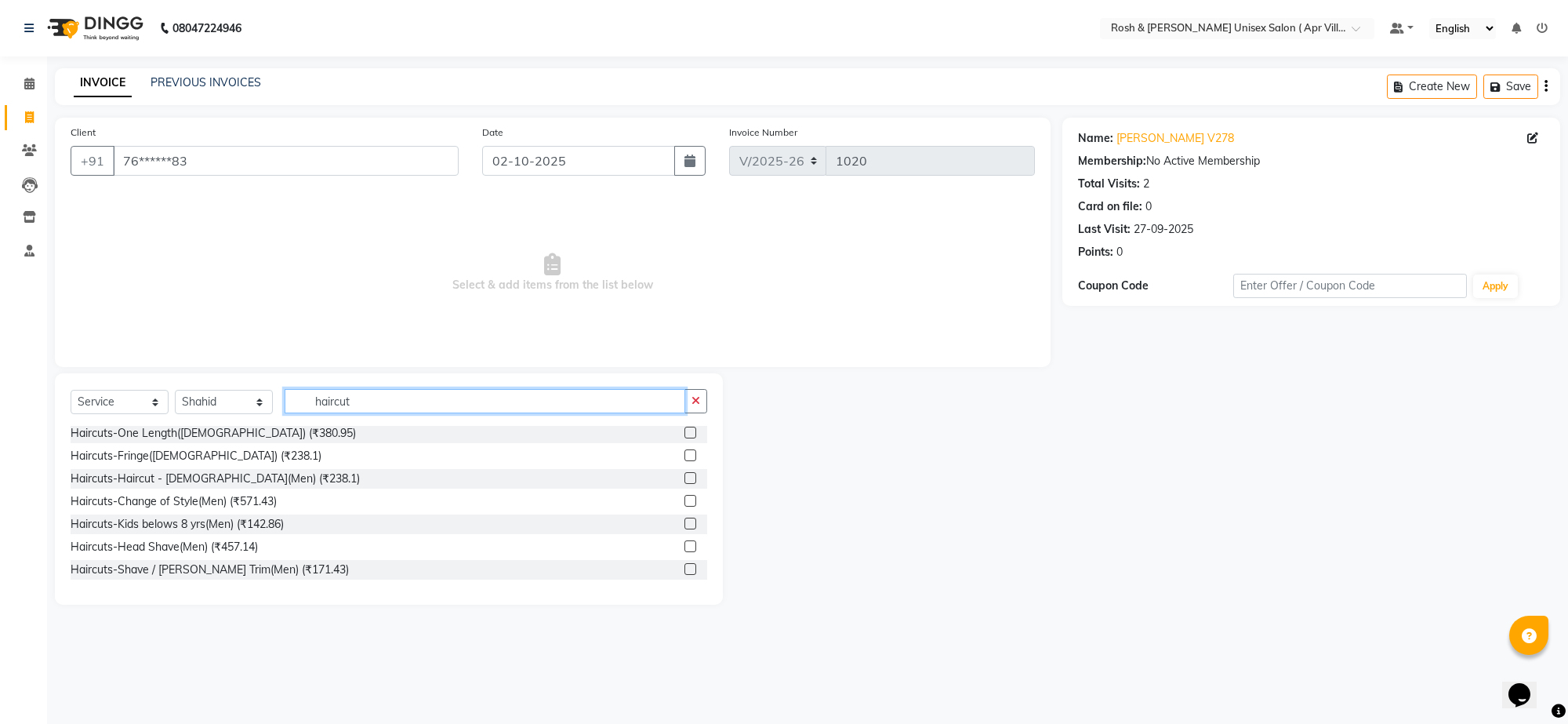
type input "haircut"
click at [684, 483] on label at bounding box center [690, 478] width 12 height 12
click at [684, 483] on input "checkbox" at bounding box center [689, 478] width 10 height 10
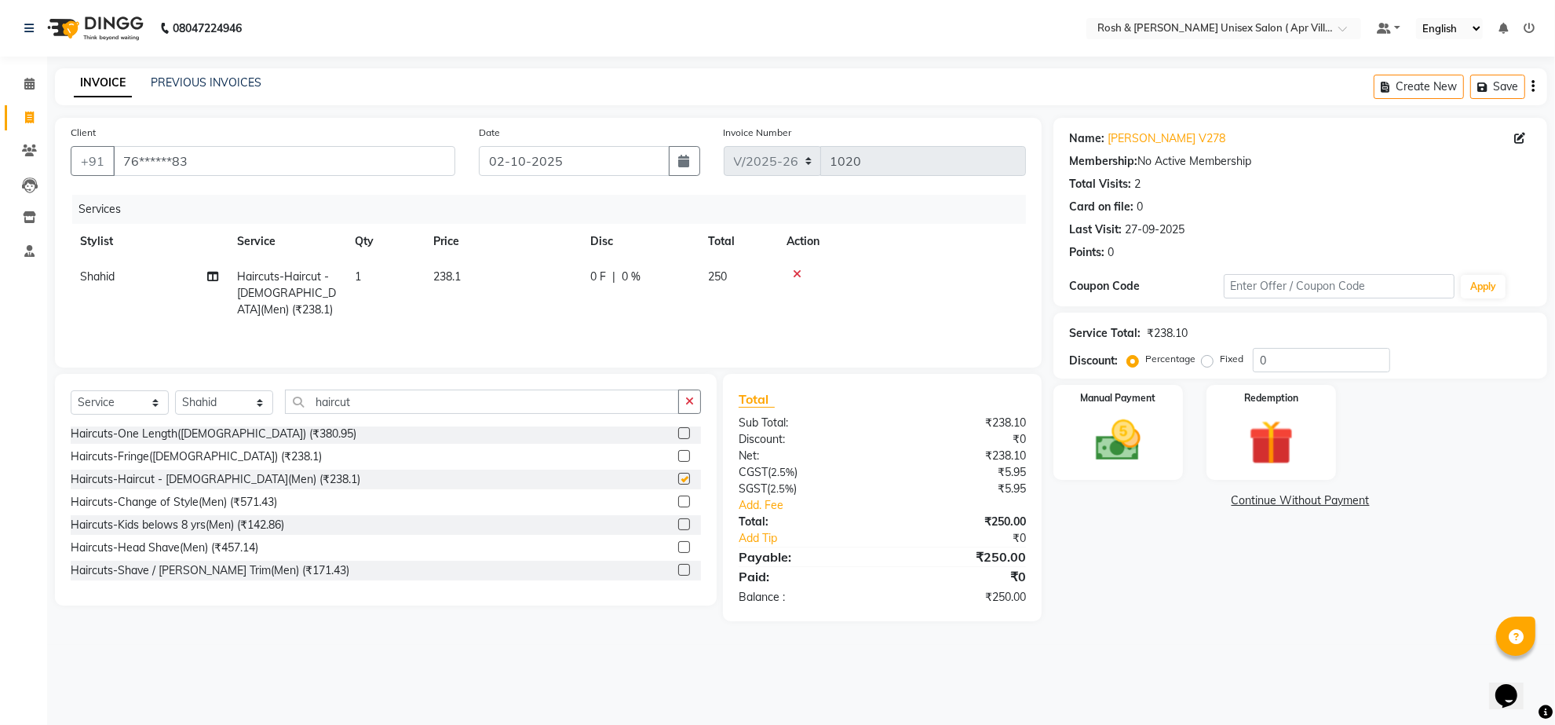
checkbox input "false"
click at [1128, 468] on img at bounding box center [1118, 441] width 76 height 54
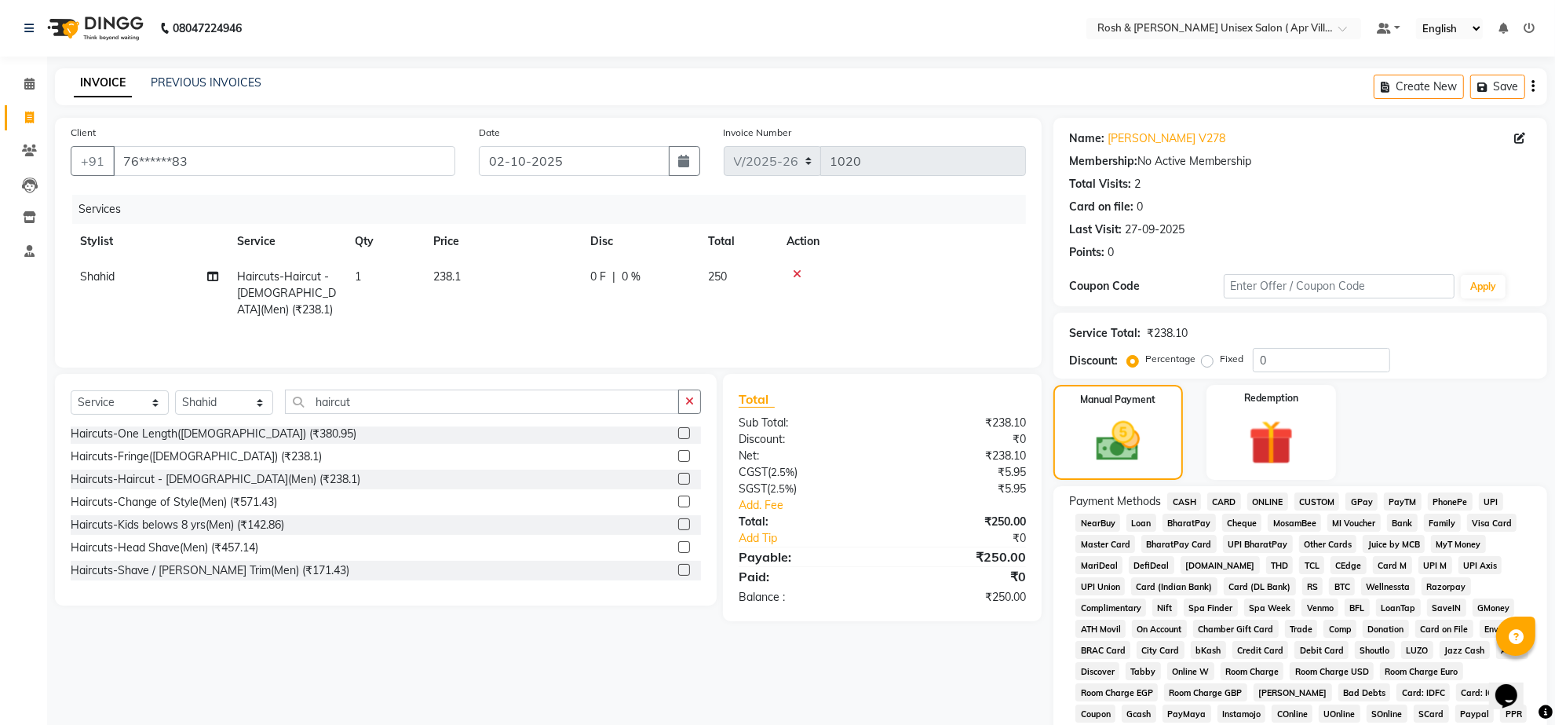
click at [1280, 510] on span "ONLINE" at bounding box center [1267, 501] width 41 height 18
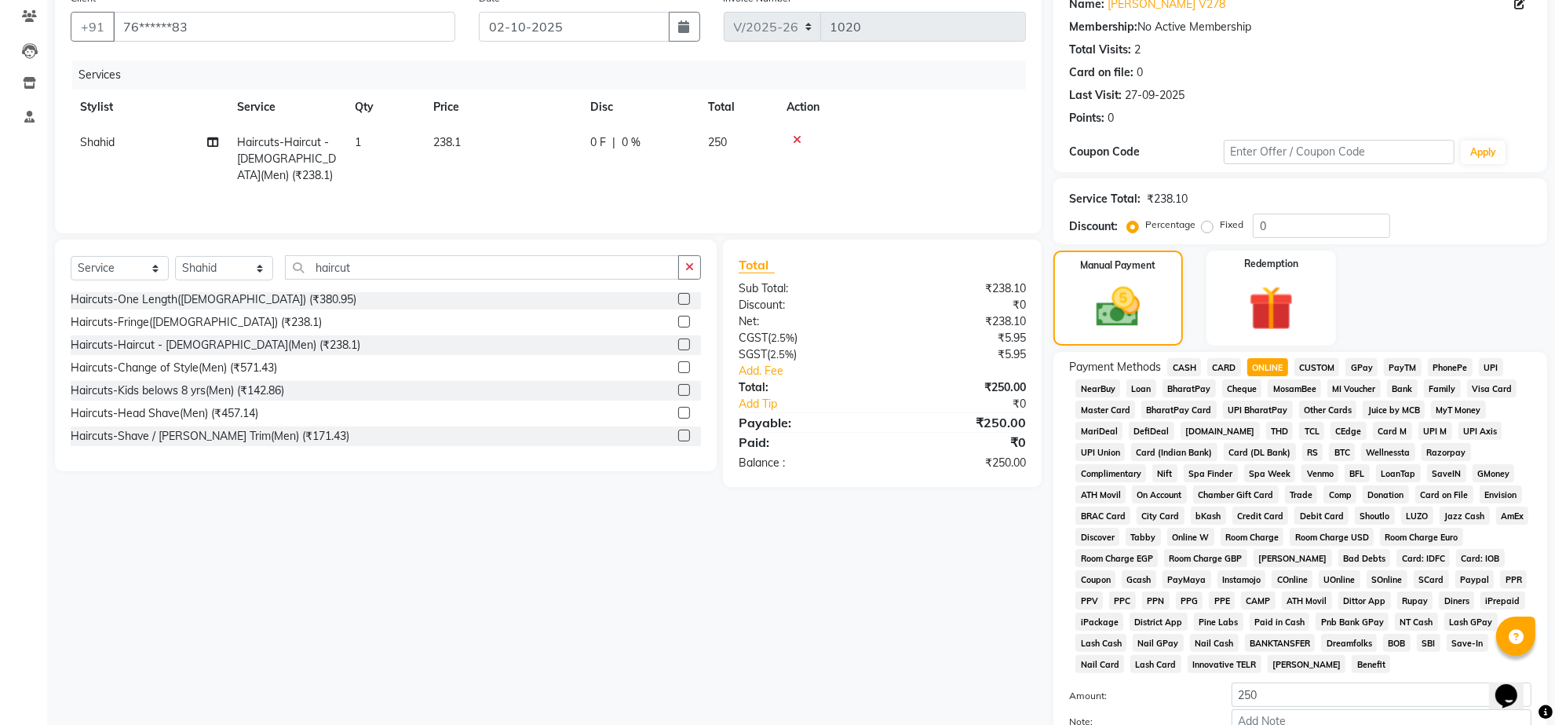
scroll to position [409, 0]
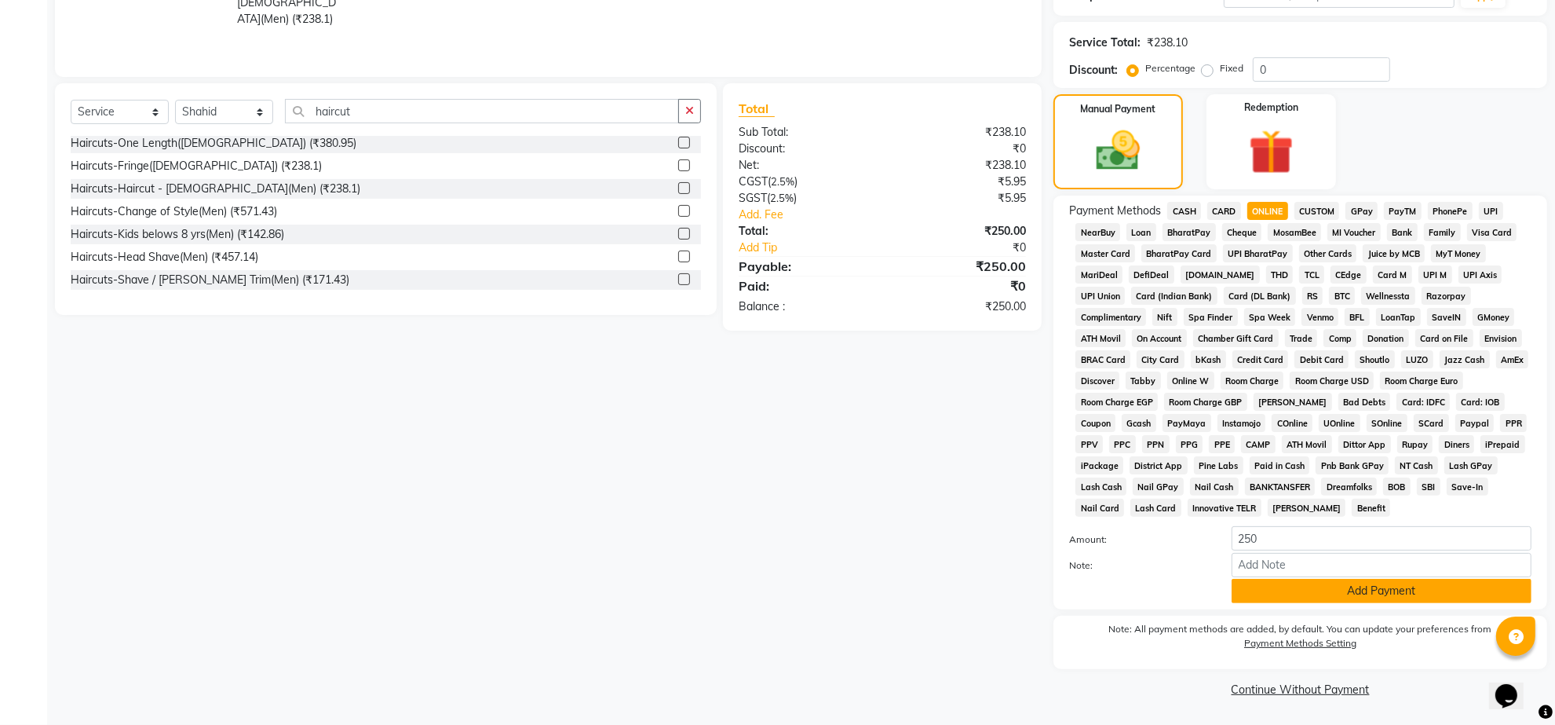
click at [1404, 581] on button "Add Payment" at bounding box center [1382, 591] width 300 height 24
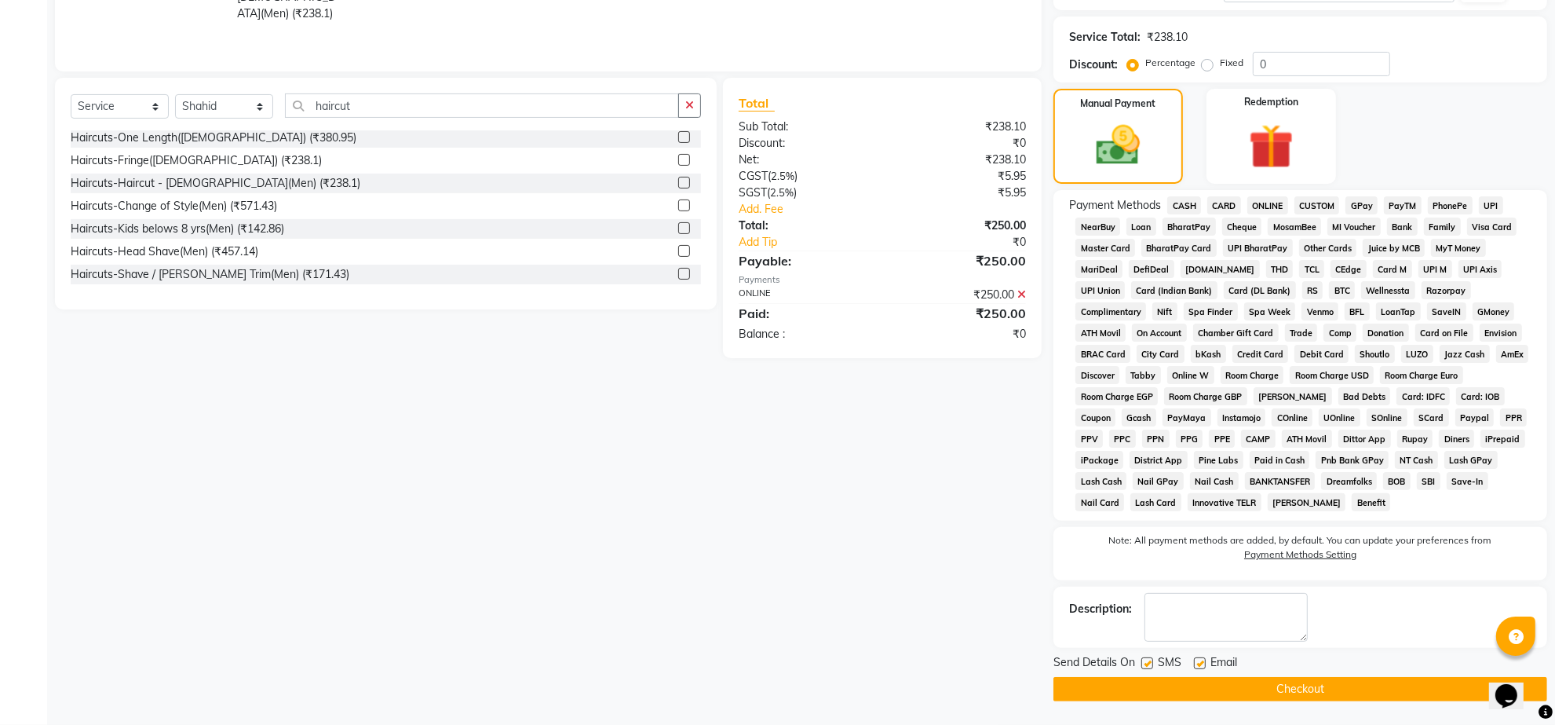
click at [1344, 701] on button "Checkout" at bounding box center [1301, 689] width 494 height 24
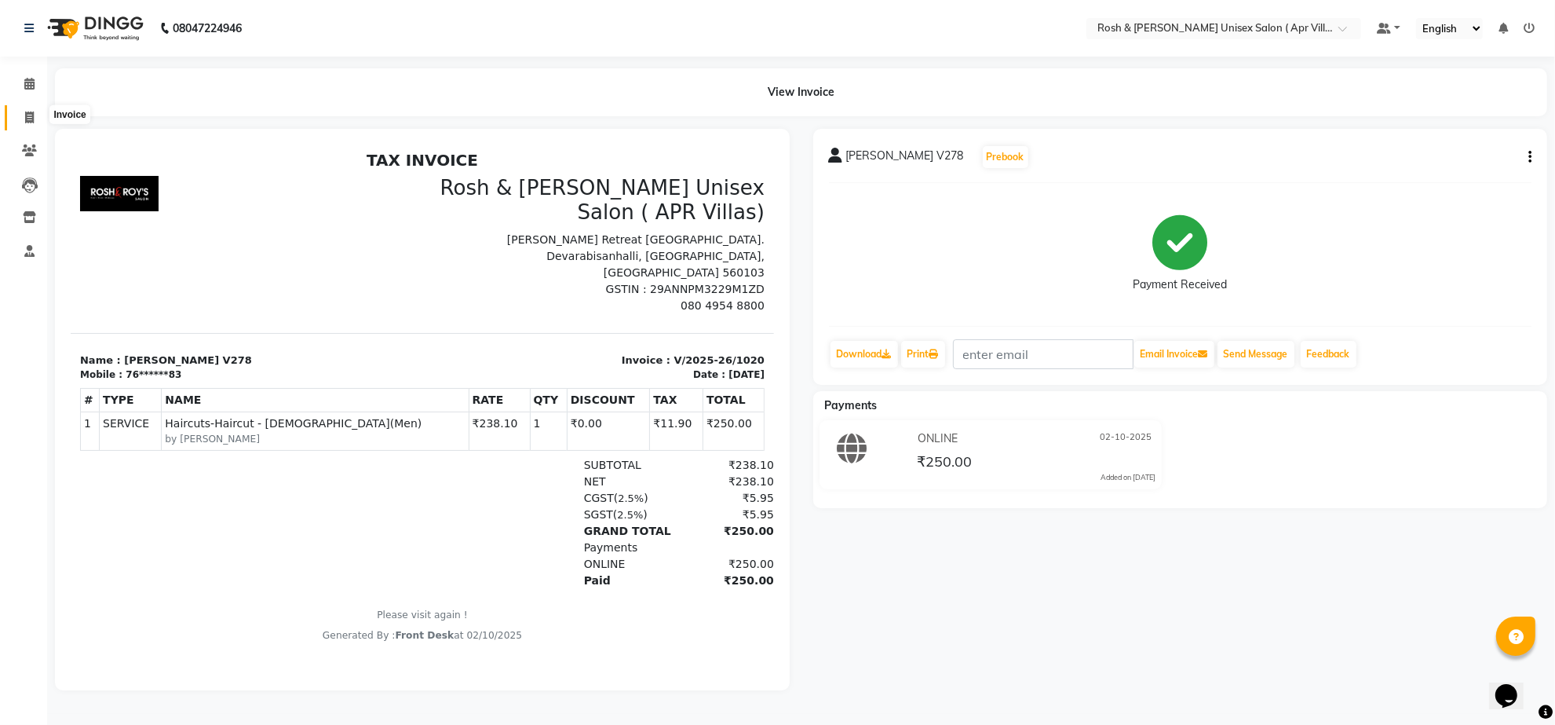
click at [25, 115] on icon at bounding box center [29, 117] width 9 height 12
select select "service"
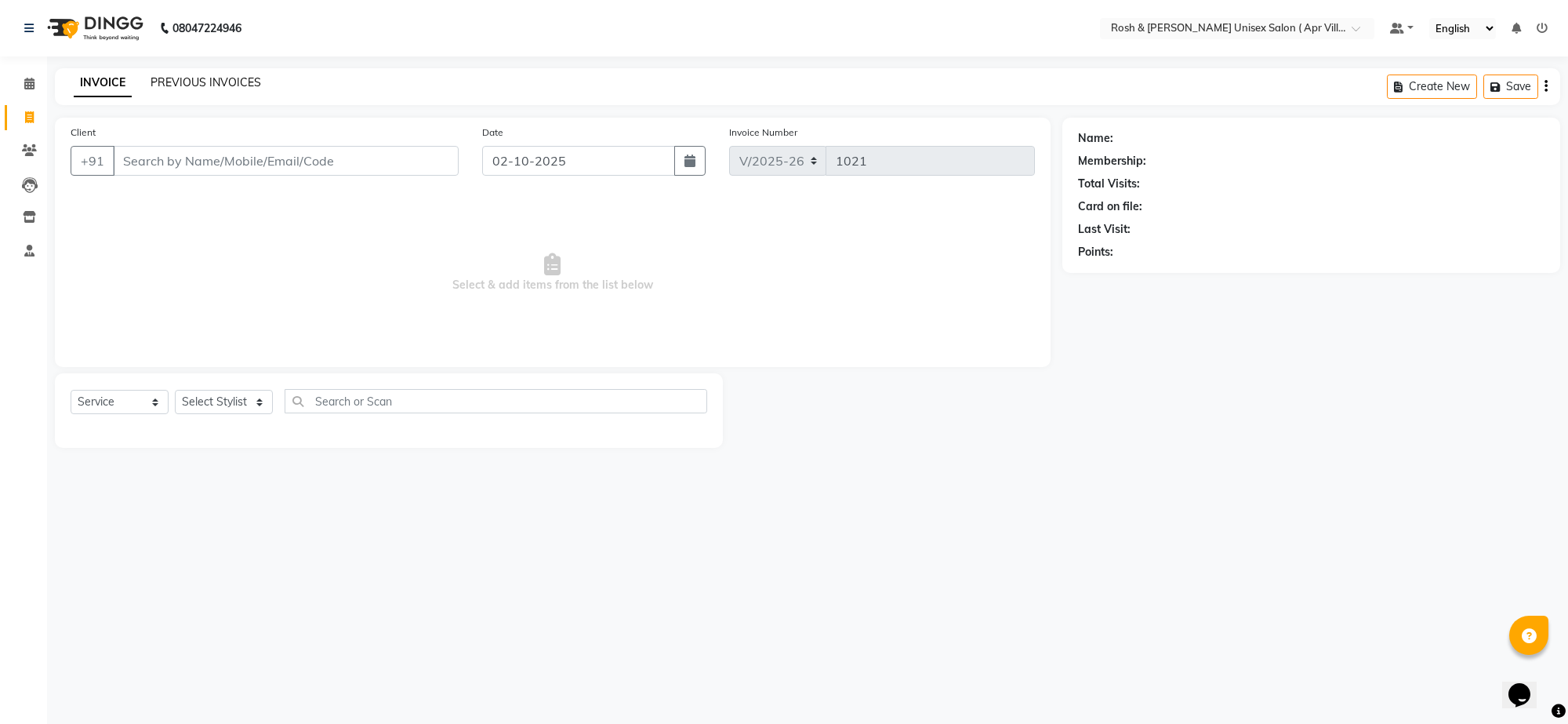
click at [249, 85] on link "PREVIOUS INVOICES" at bounding box center [206, 82] width 111 height 14
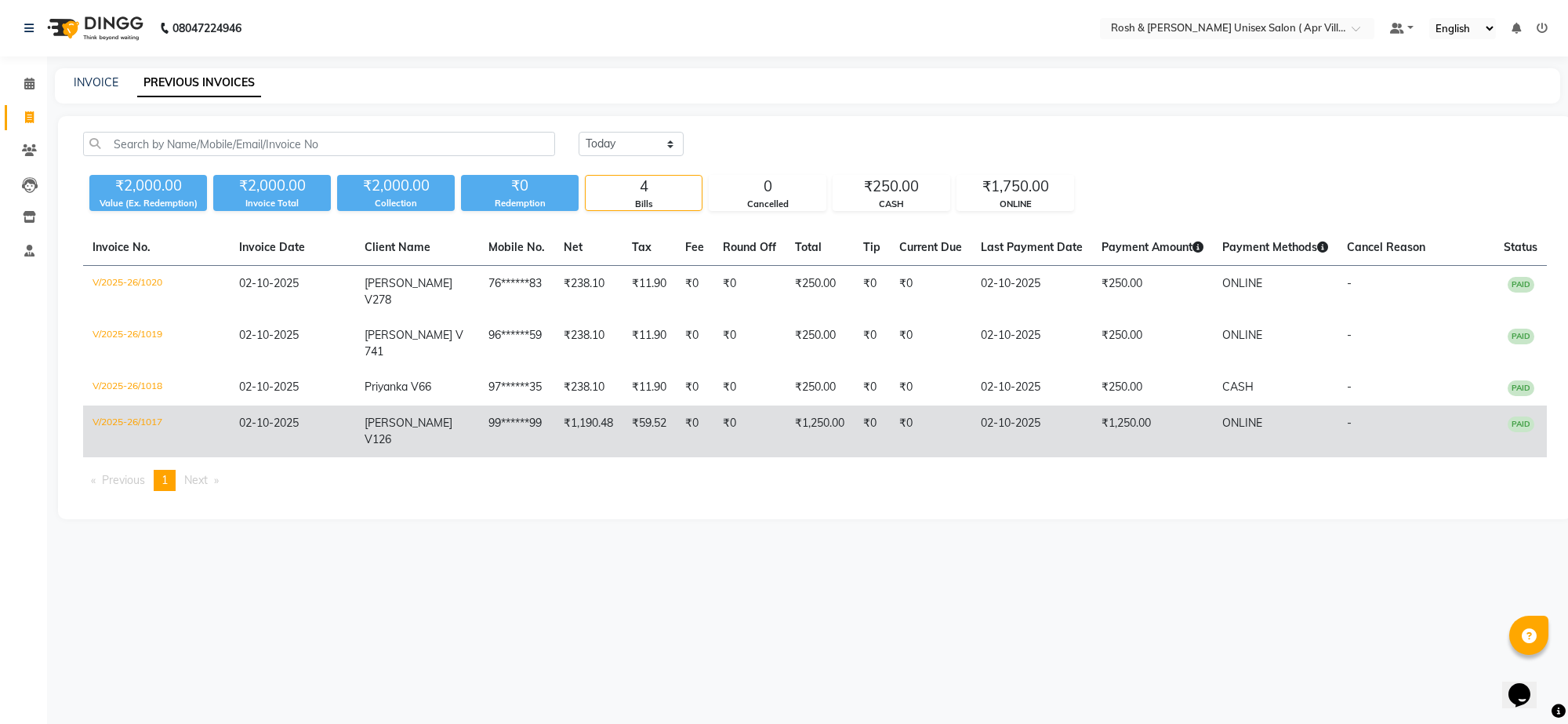
click at [1522, 432] on span "PAID" at bounding box center [1521, 424] width 27 height 16
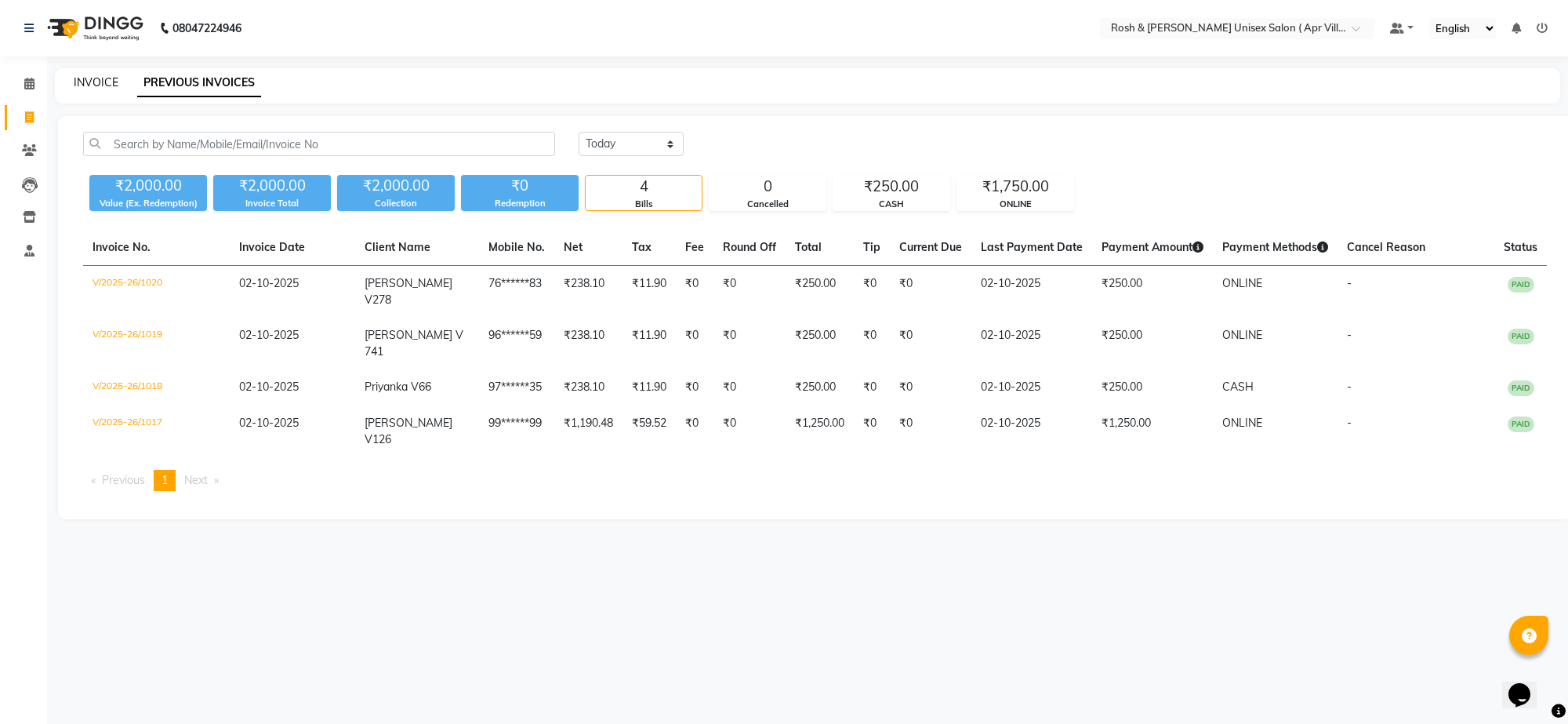
click at [102, 89] on link "INVOICE" at bounding box center [96, 82] width 45 height 14
select select "service"
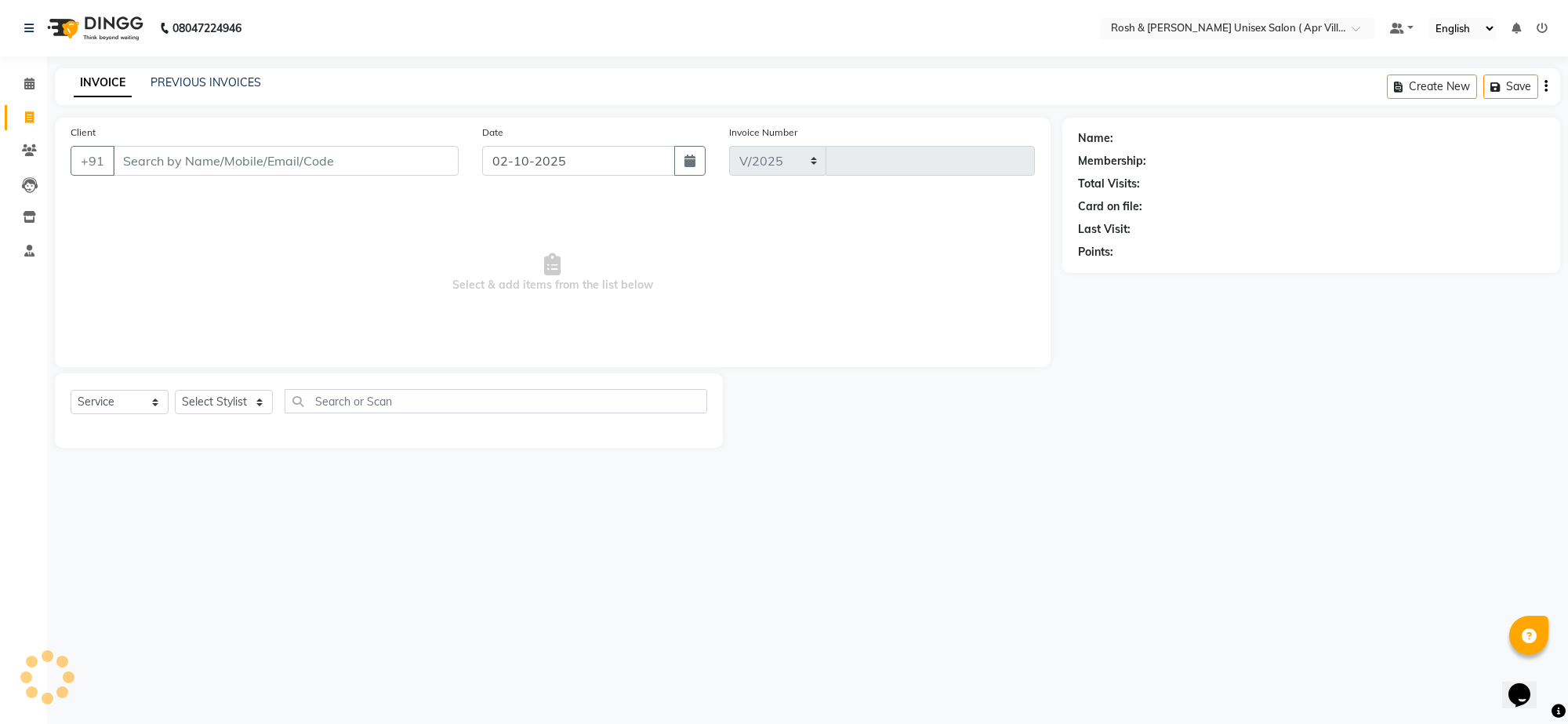
select select "8955"
type input "1022"
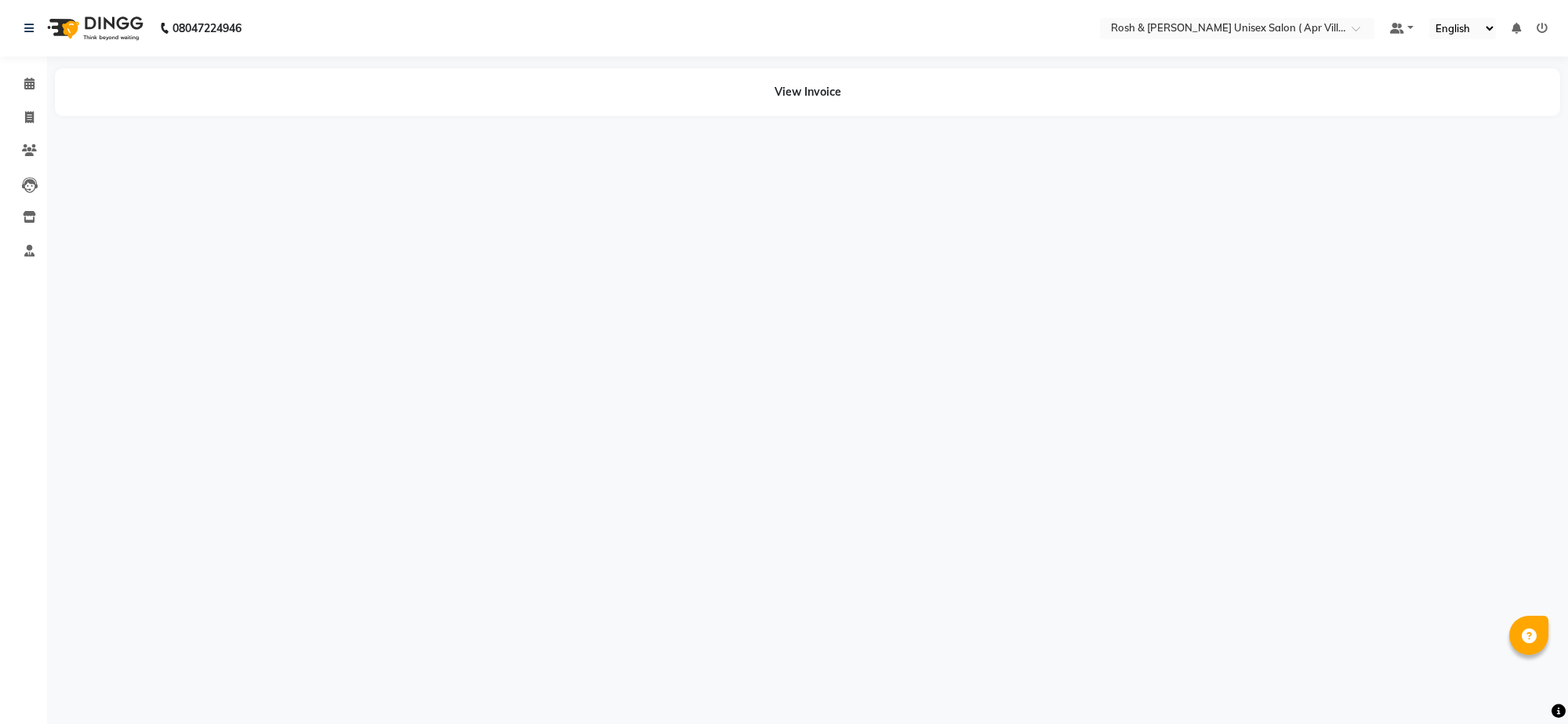
select select "en"
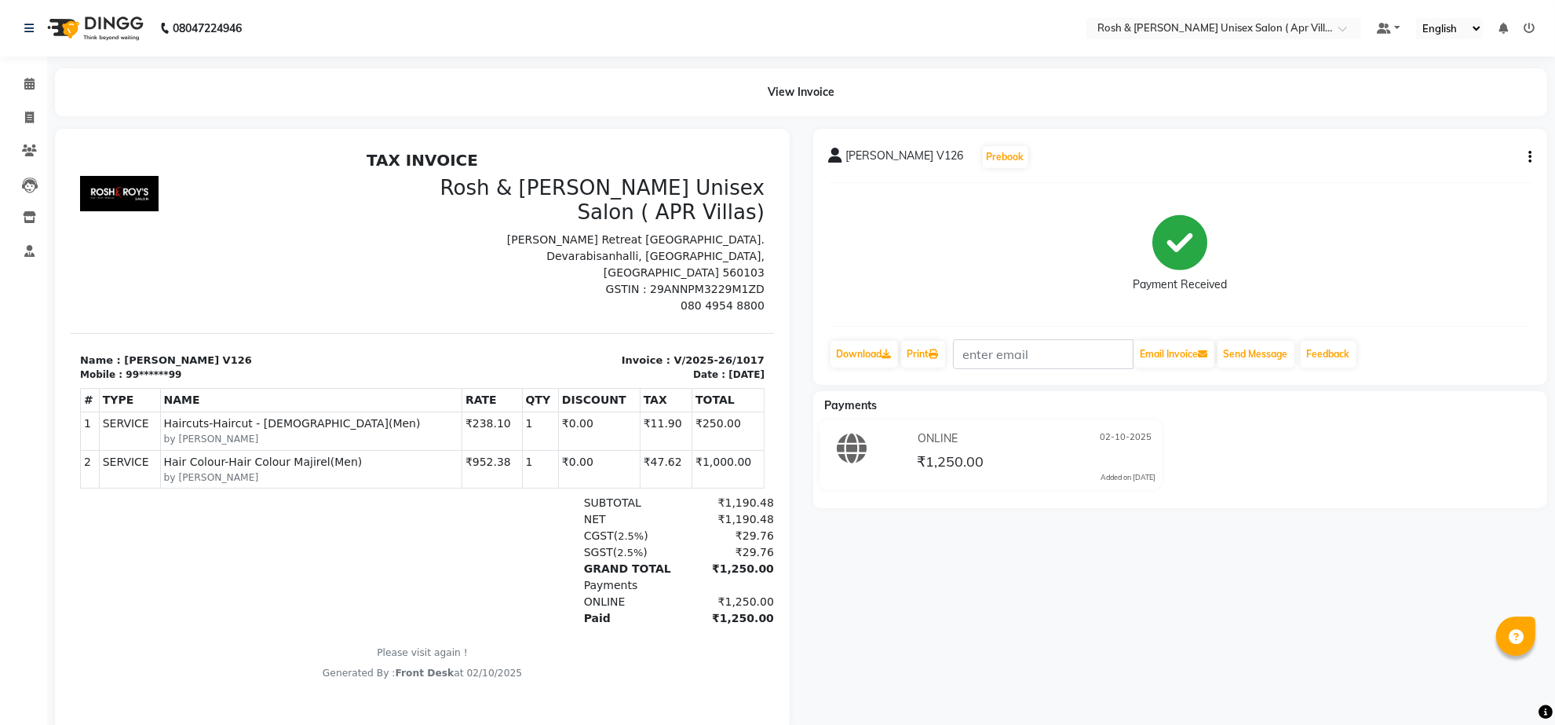
click at [1529, 158] on icon "button" at bounding box center [1530, 157] width 3 height 1
click at [1448, 159] on div "Cancel Invoice" at bounding box center [1461, 159] width 79 height 20
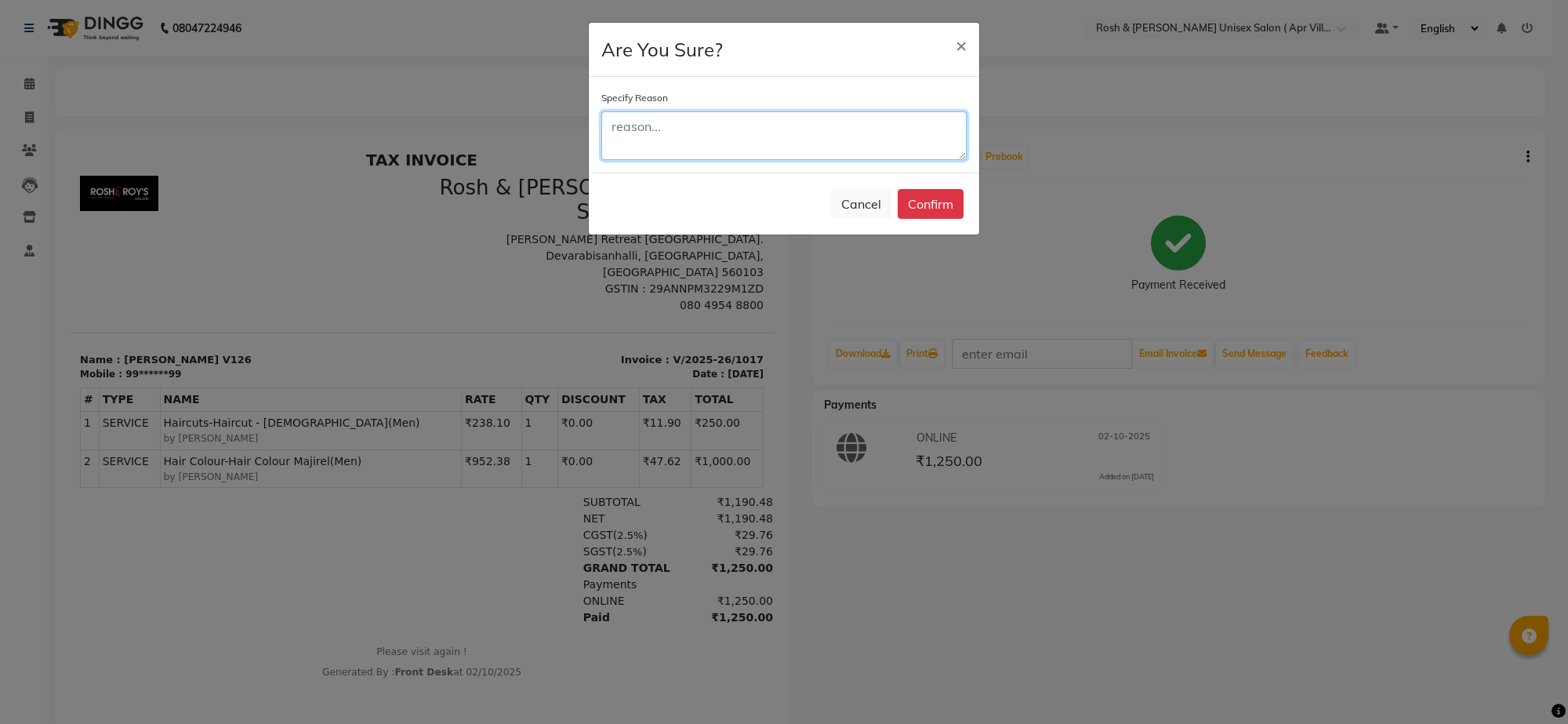
click at [653, 159] on textarea at bounding box center [784, 135] width 366 height 49
type textarea "mst"
click at [907, 219] on button "Confirm" at bounding box center [931, 204] width 66 height 30
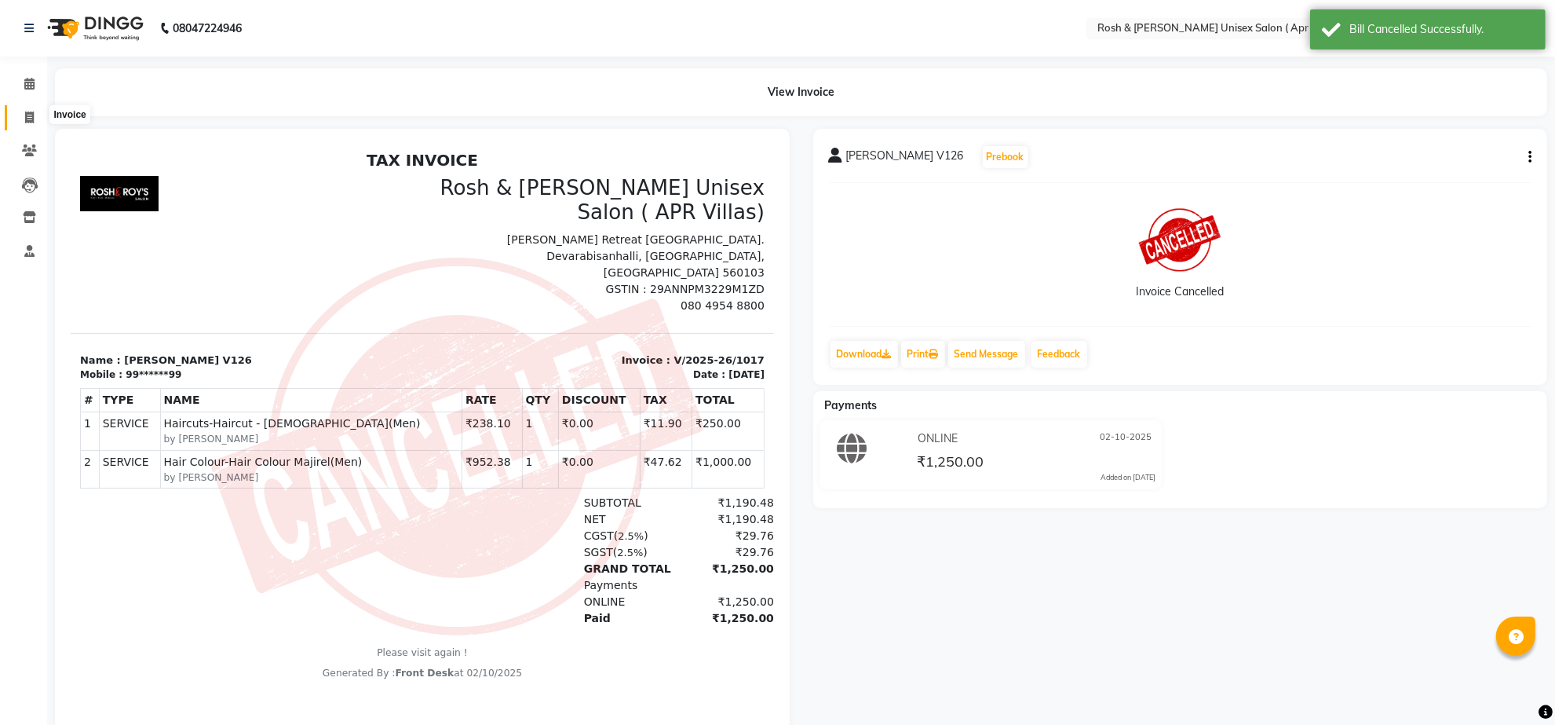
click at [29, 118] on icon at bounding box center [29, 117] width 9 height 12
select select "service"
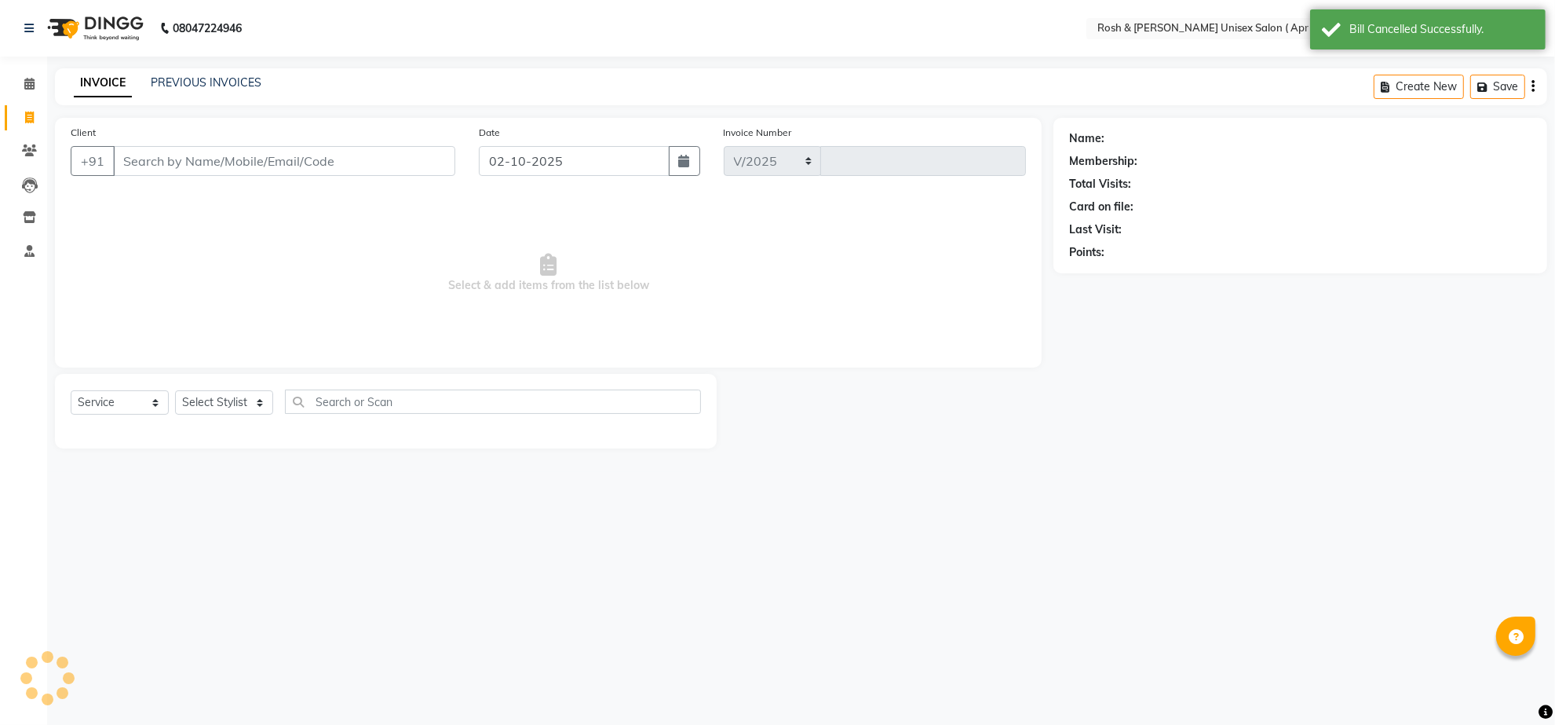
select select "8955"
type input "1021"
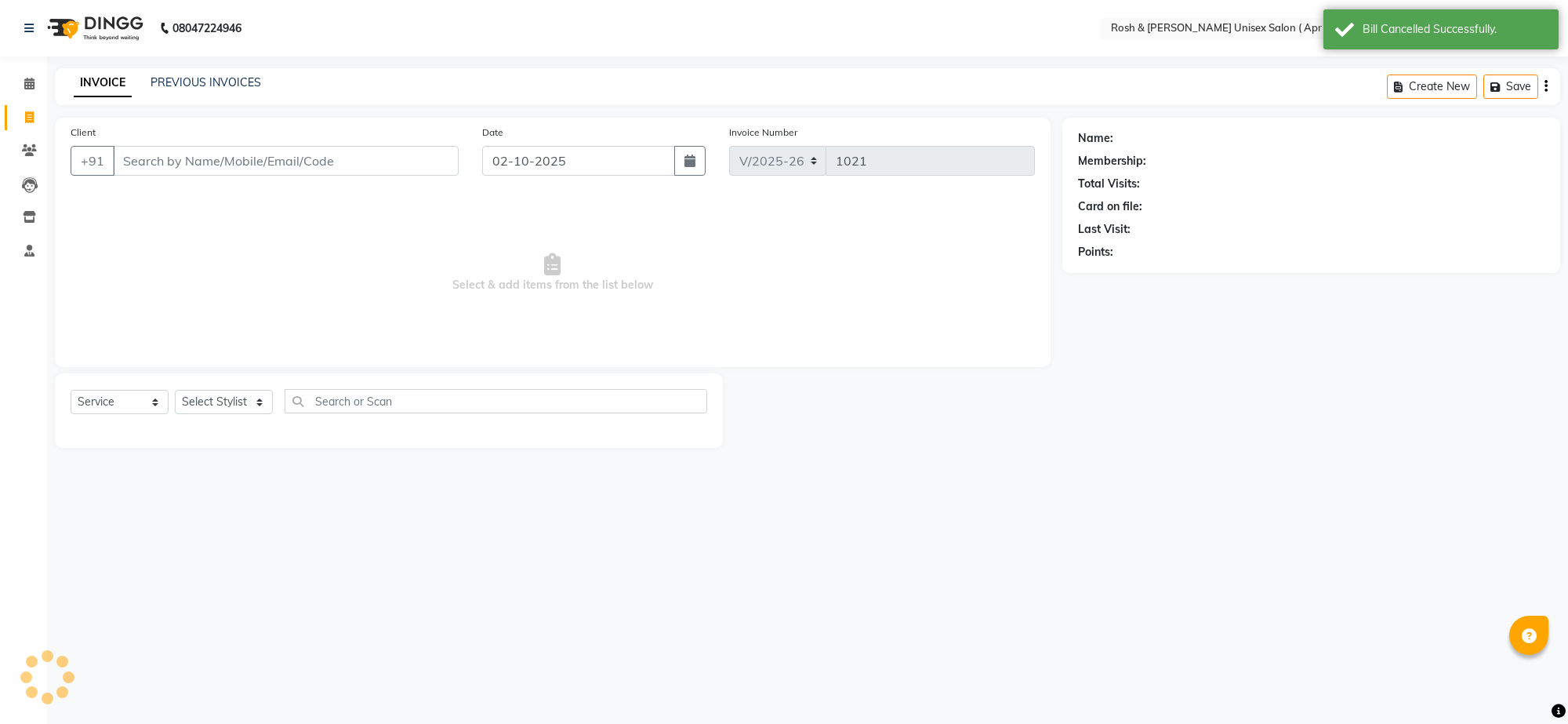
click at [167, 176] on input "Client" at bounding box center [286, 161] width 346 height 30
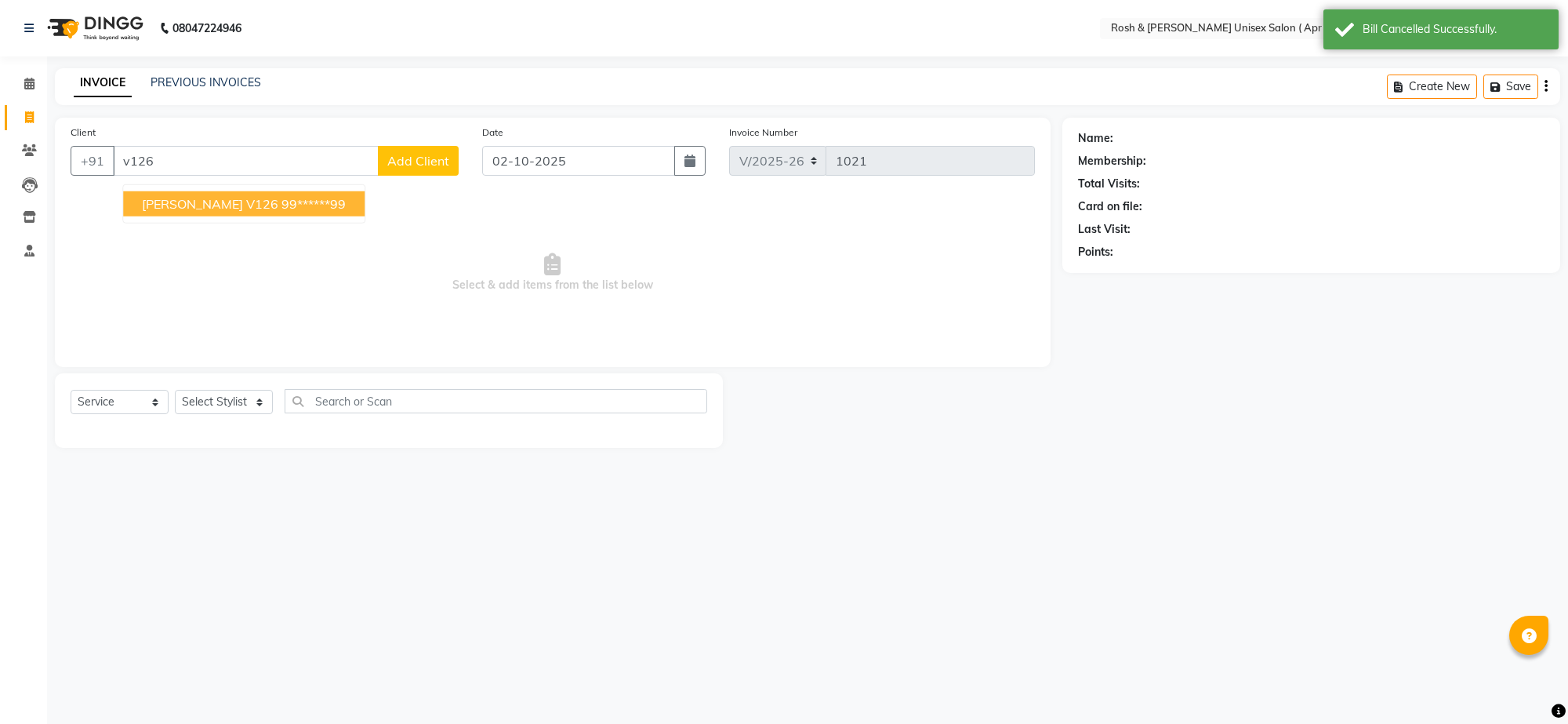
click at [282, 212] on ngb-highlight "99******99" at bounding box center [314, 204] width 64 height 16
type input "99******99"
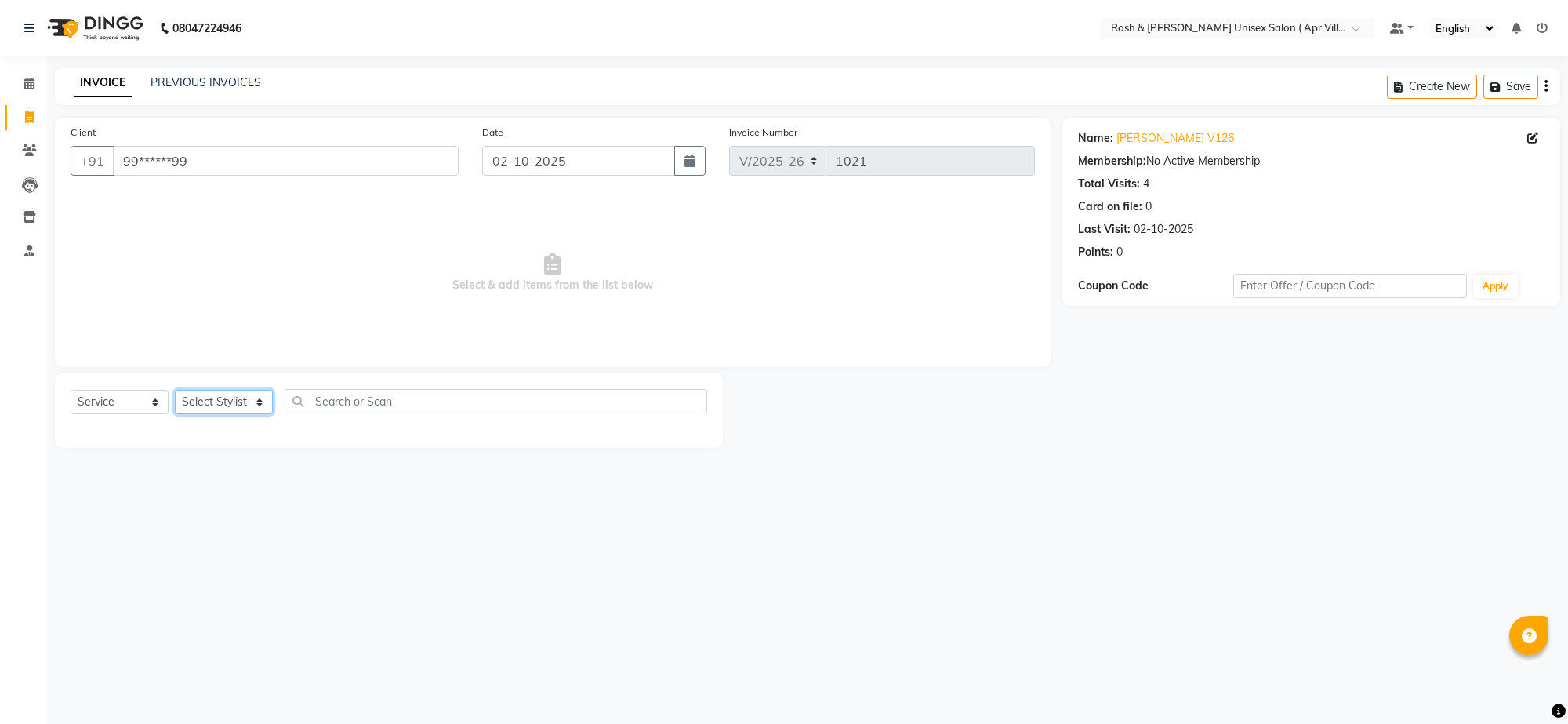
click at [261, 414] on select "Select Stylist Aalam Devi Dingg Support [PERSON_NAME] Front Desk Hangma Imran […" at bounding box center [224, 401] width 98 height 24
click at [330, 413] on input "text" at bounding box center [495, 400] width 422 height 24
click at [256, 414] on select "Select Stylist Aalam Devi Dingg Support [PERSON_NAME] Front Desk Hangma Imran […" at bounding box center [224, 401] width 98 height 24
select select "90609"
click at [362, 413] on input "text" at bounding box center [495, 400] width 422 height 24
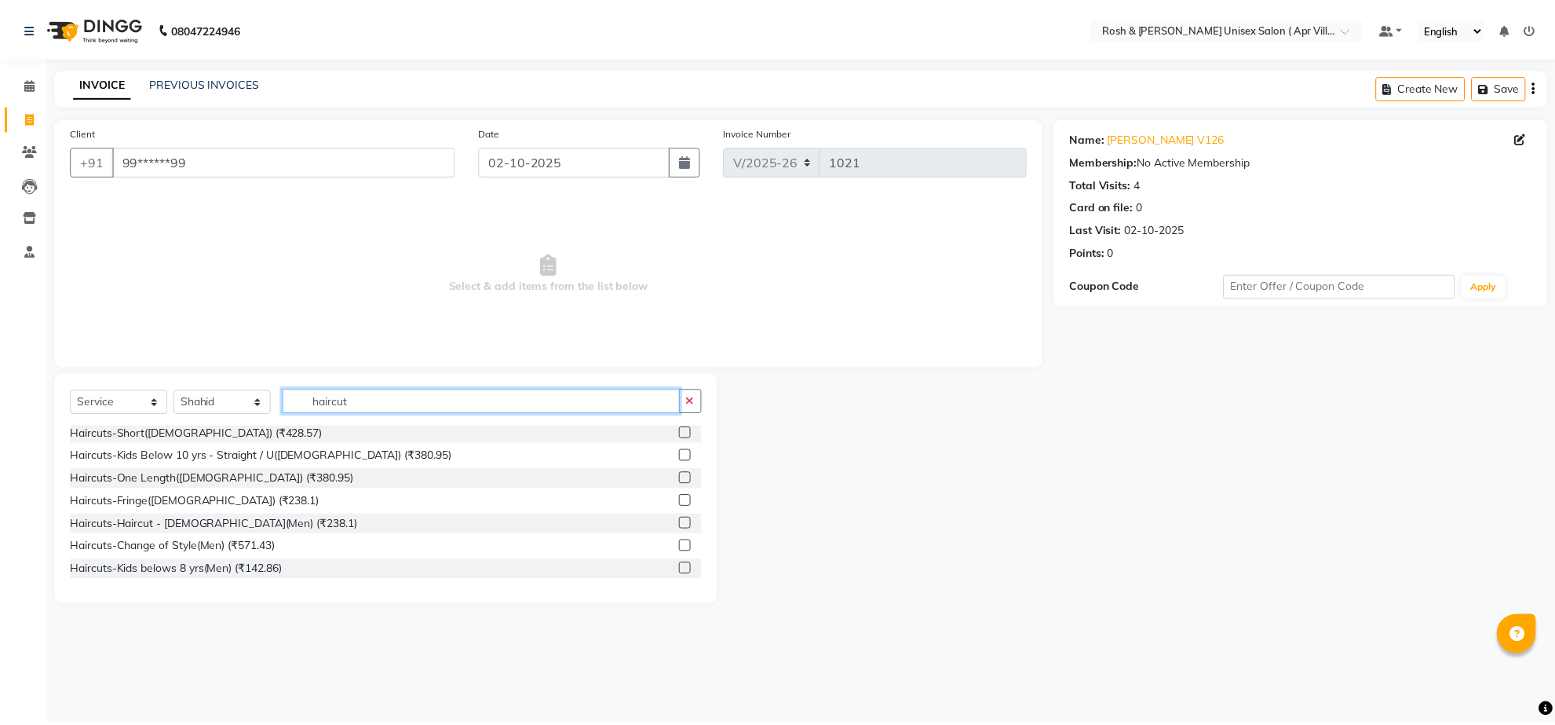
scroll to position [98, 0]
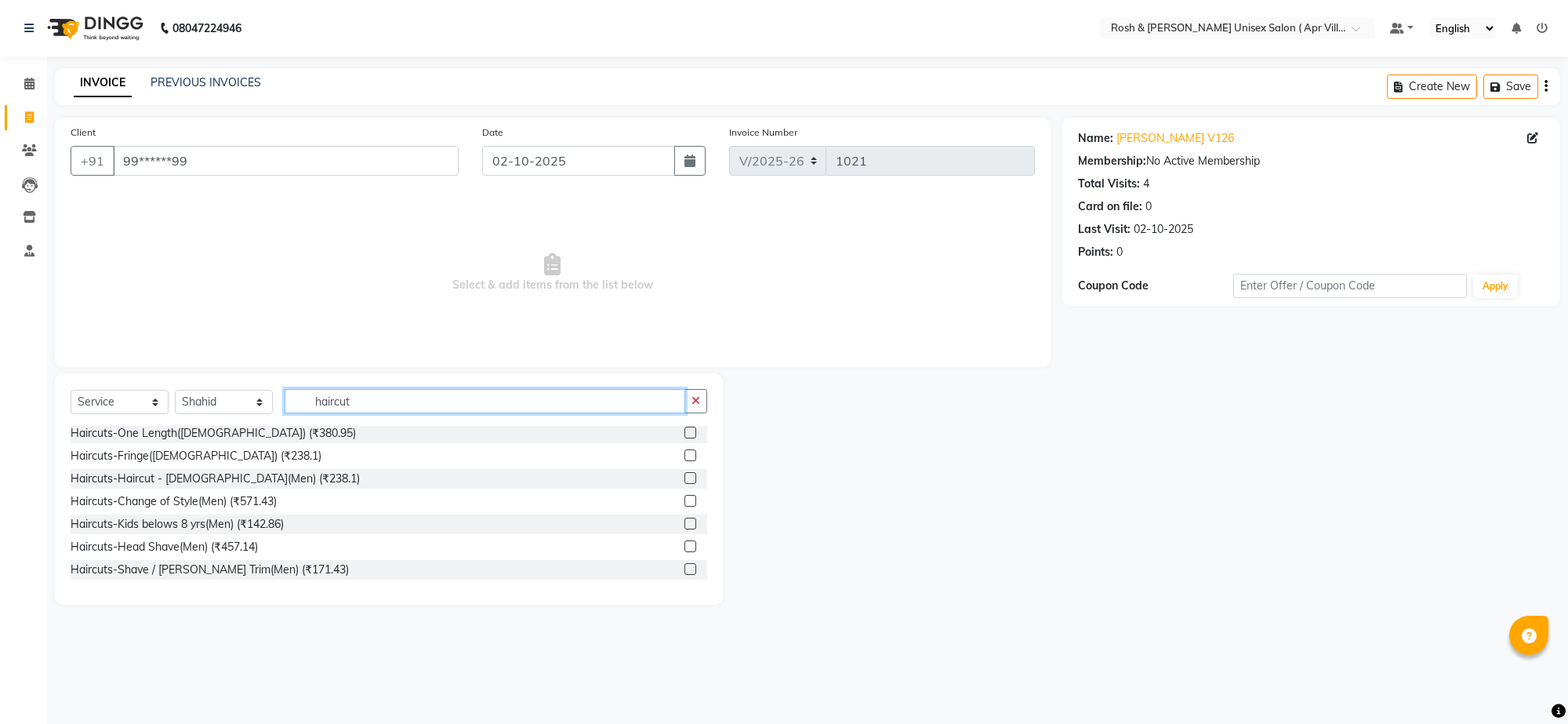
type input "haircut"
click at [684, 483] on label at bounding box center [690, 478] width 12 height 12
click at [684, 483] on input "checkbox" at bounding box center [689, 478] width 10 height 10
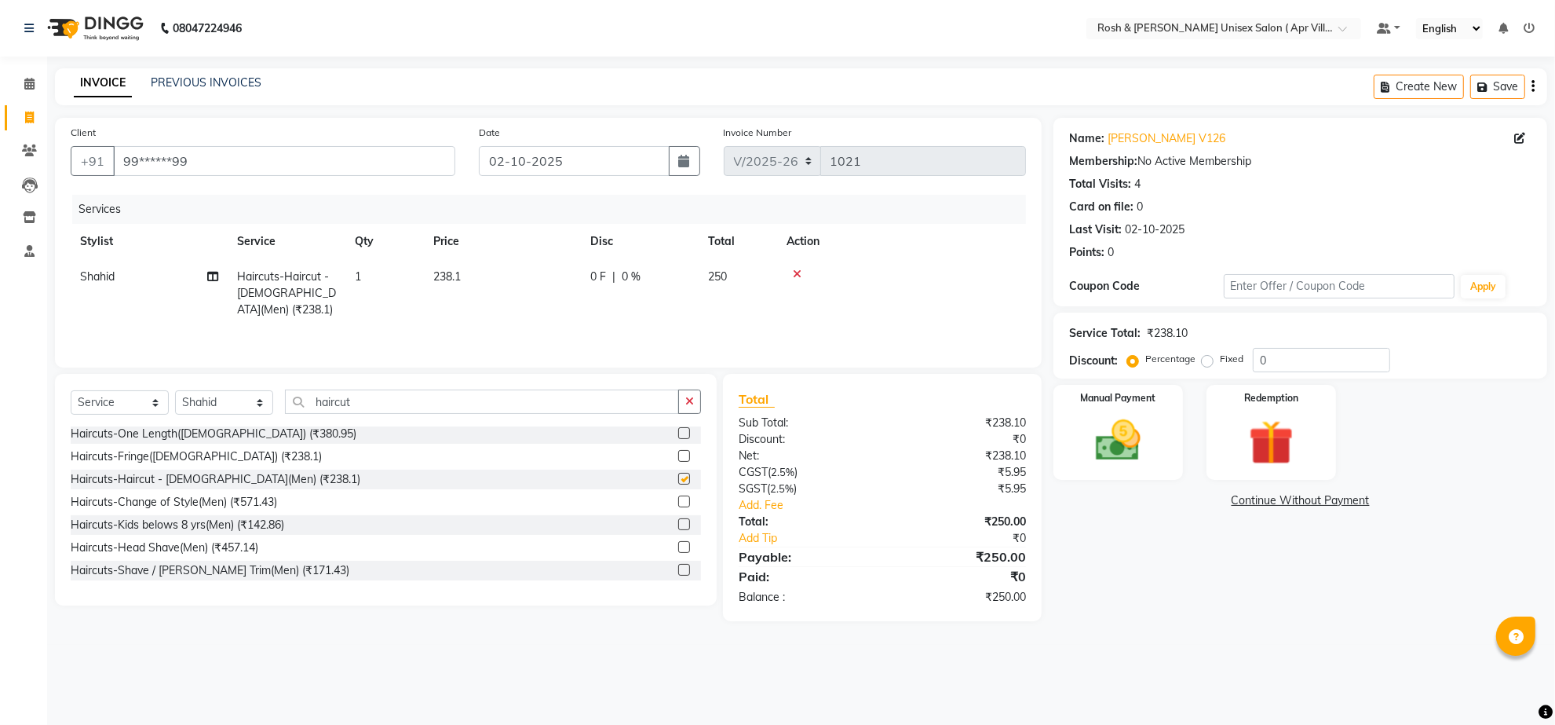
checkbox input "false"
click at [391, 414] on input "haircut" at bounding box center [482, 401] width 394 height 24
type input "h"
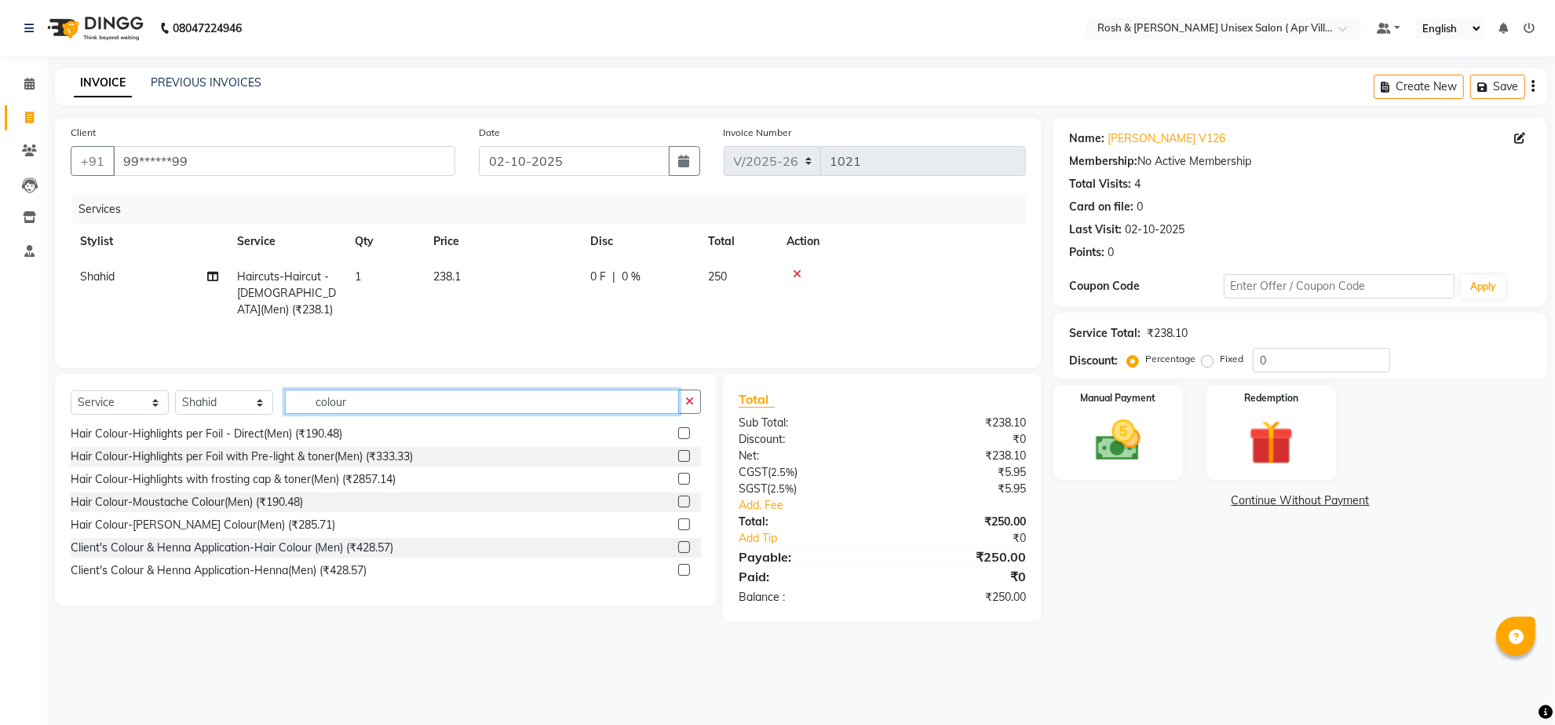
scroll to position [718, 0]
type input "colour"
click at [678, 530] on label at bounding box center [684, 524] width 12 height 12
click at [678, 530] on input "checkbox" at bounding box center [683, 525] width 10 height 10
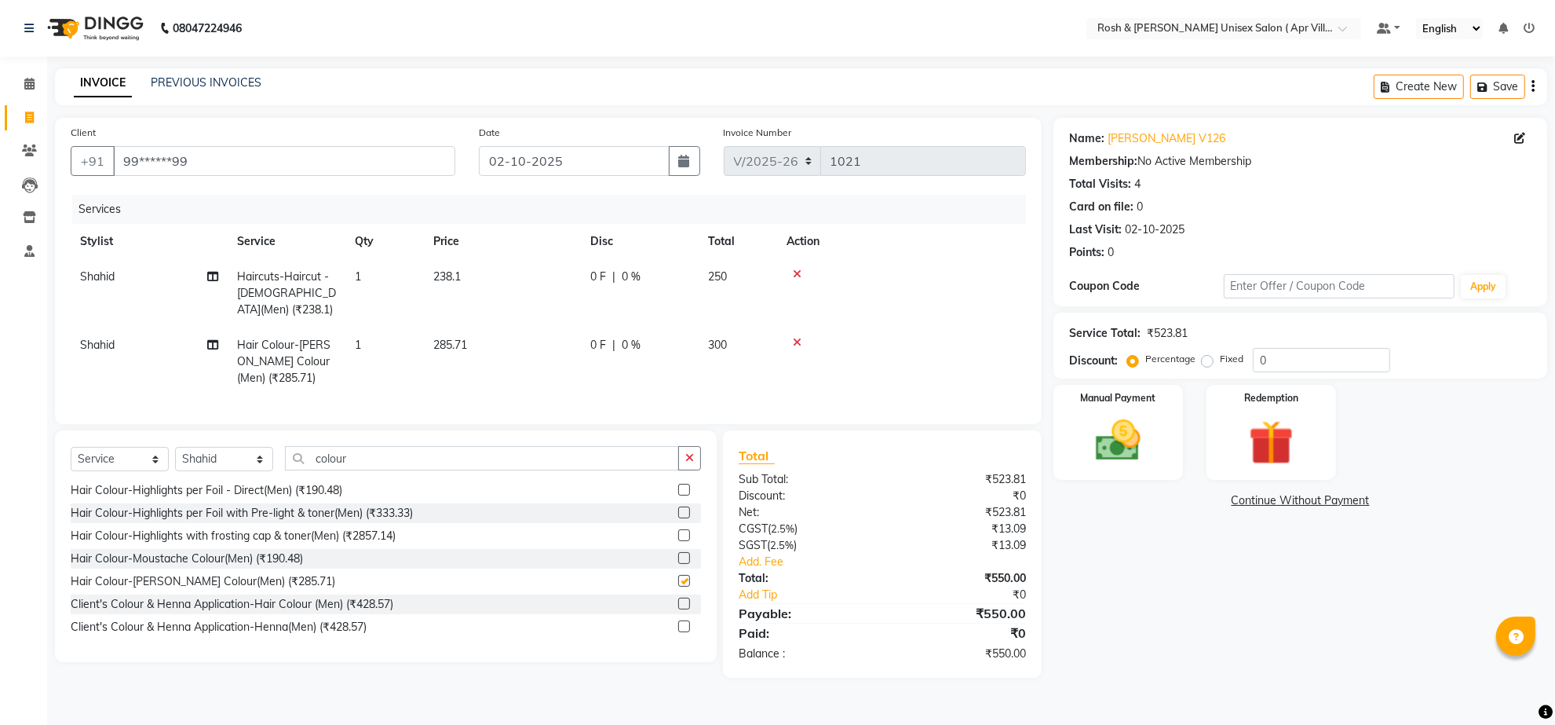
checkbox input "false"
click at [487, 387] on td "285.71" at bounding box center [502, 361] width 157 height 68
select select "90609"
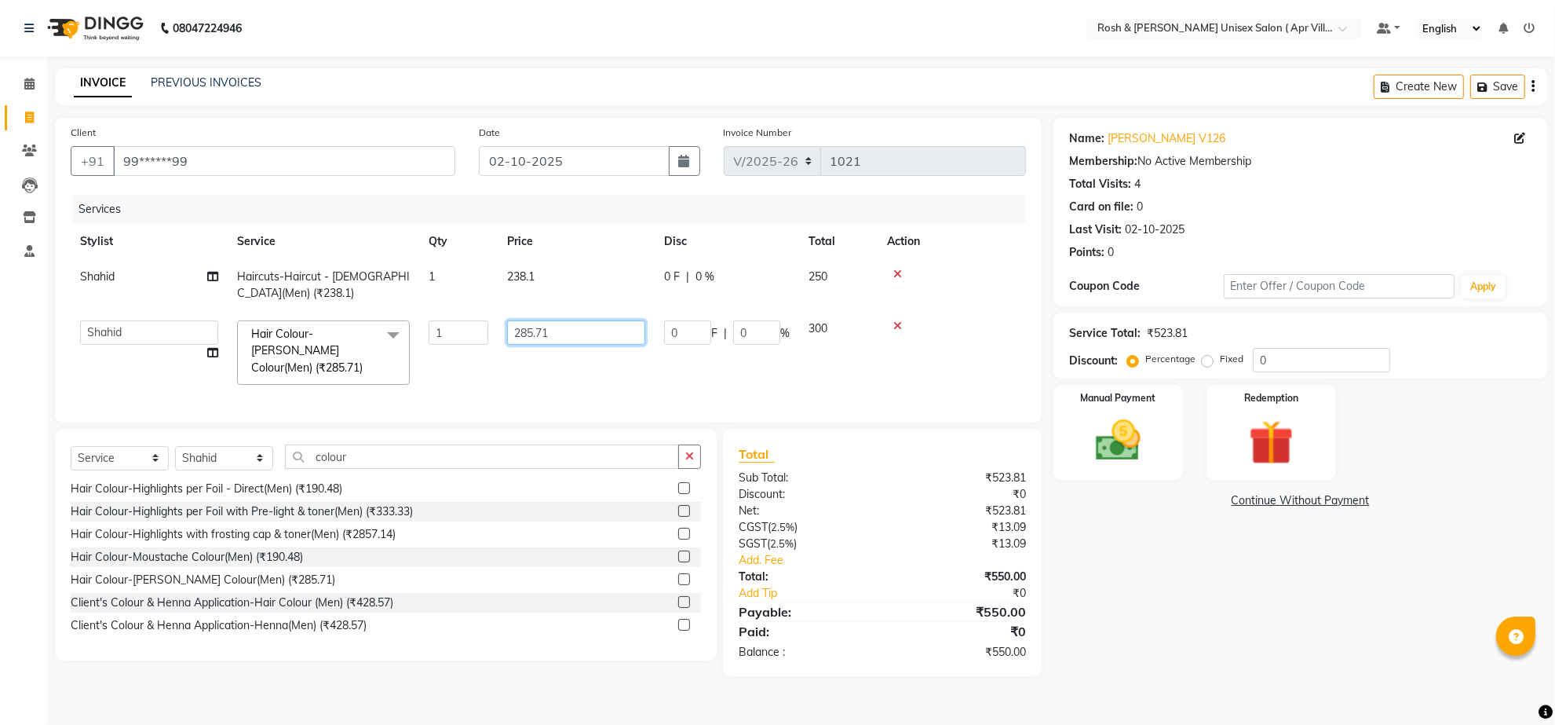
click at [594, 345] on input "285.71" at bounding box center [576, 332] width 138 height 24
type input "2"
type input "952.38"
click at [602, 394] on tr "Aalam Devi Dingg Support Faizan Front Desk Hangma Imran Joshila Mary Monjita Pi…" at bounding box center [548, 352] width 955 height 83
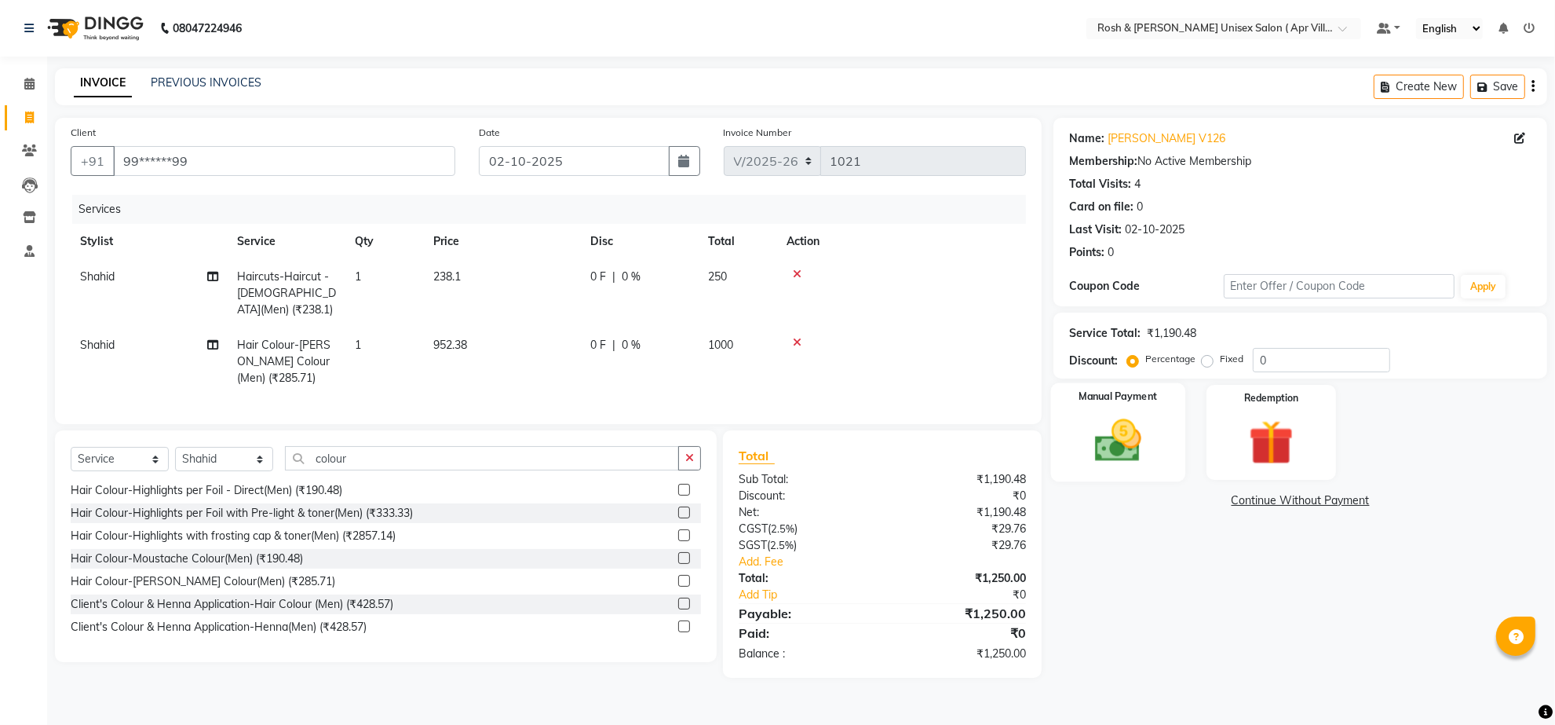
click at [1117, 468] on img at bounding box center [1118, 441] width 76 height 54
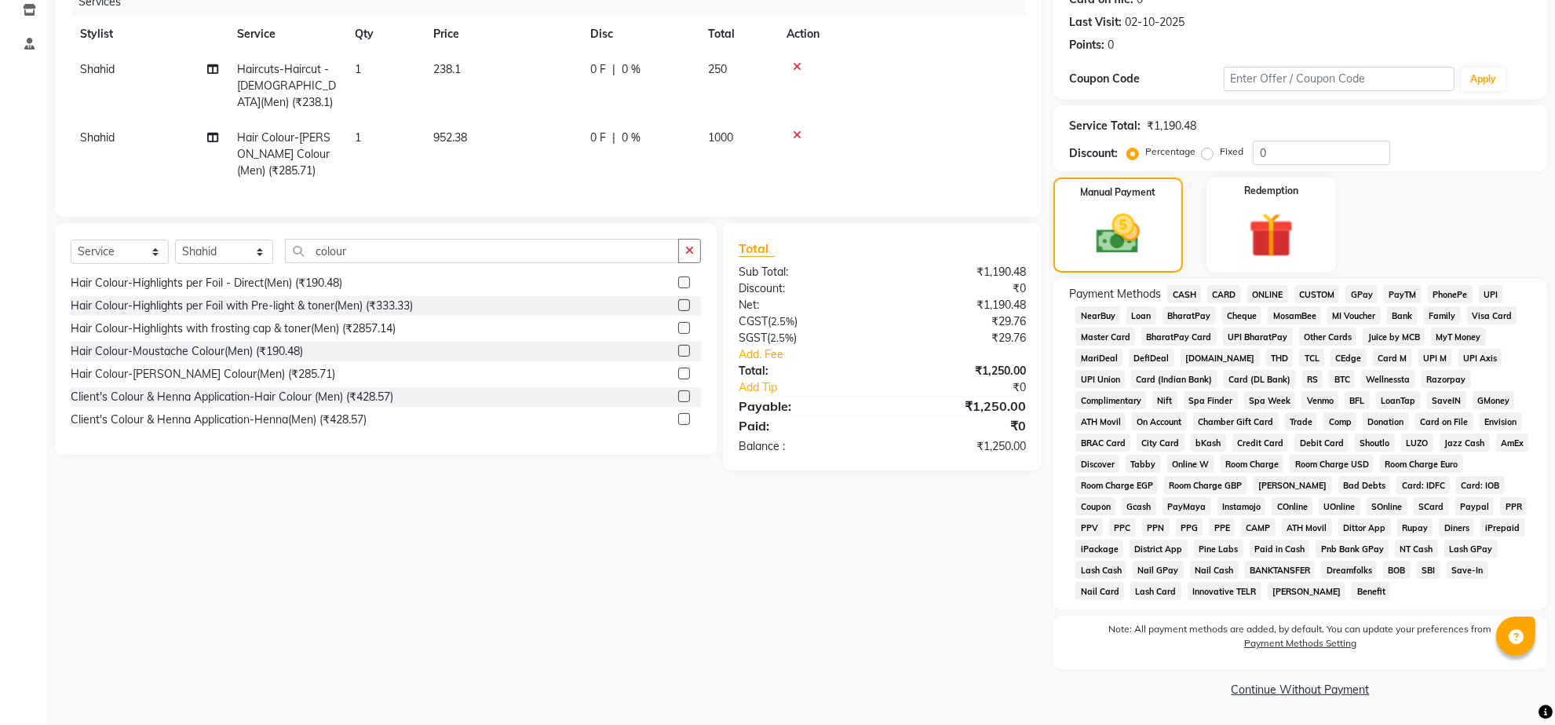
scroll to position [308, 0]
click at [1411, 561] on span "BOB" at bounding box center [1396, 570] width 27 height 18
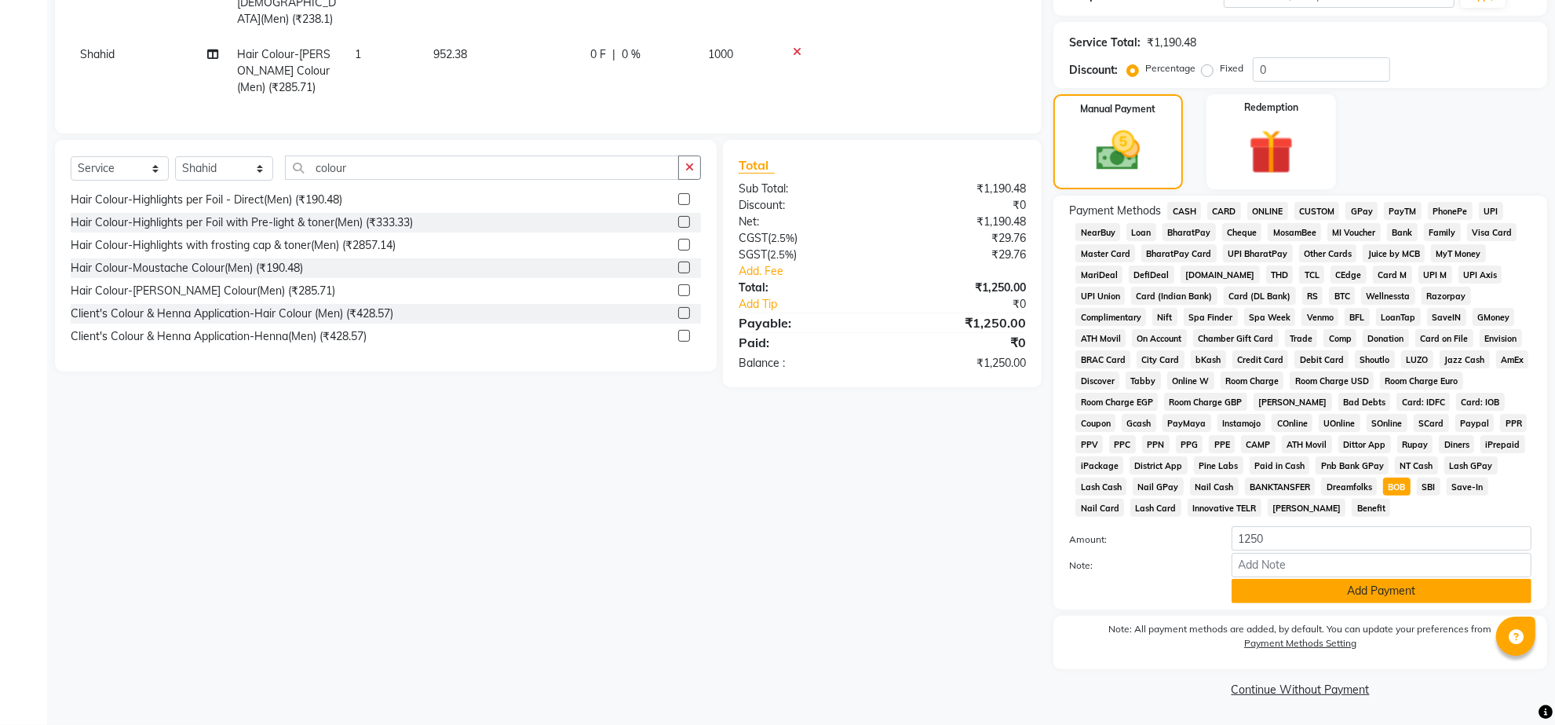
click at [1346, 603] on button "Add Payment" at bounding box center [1382, 591] width 300 height 24
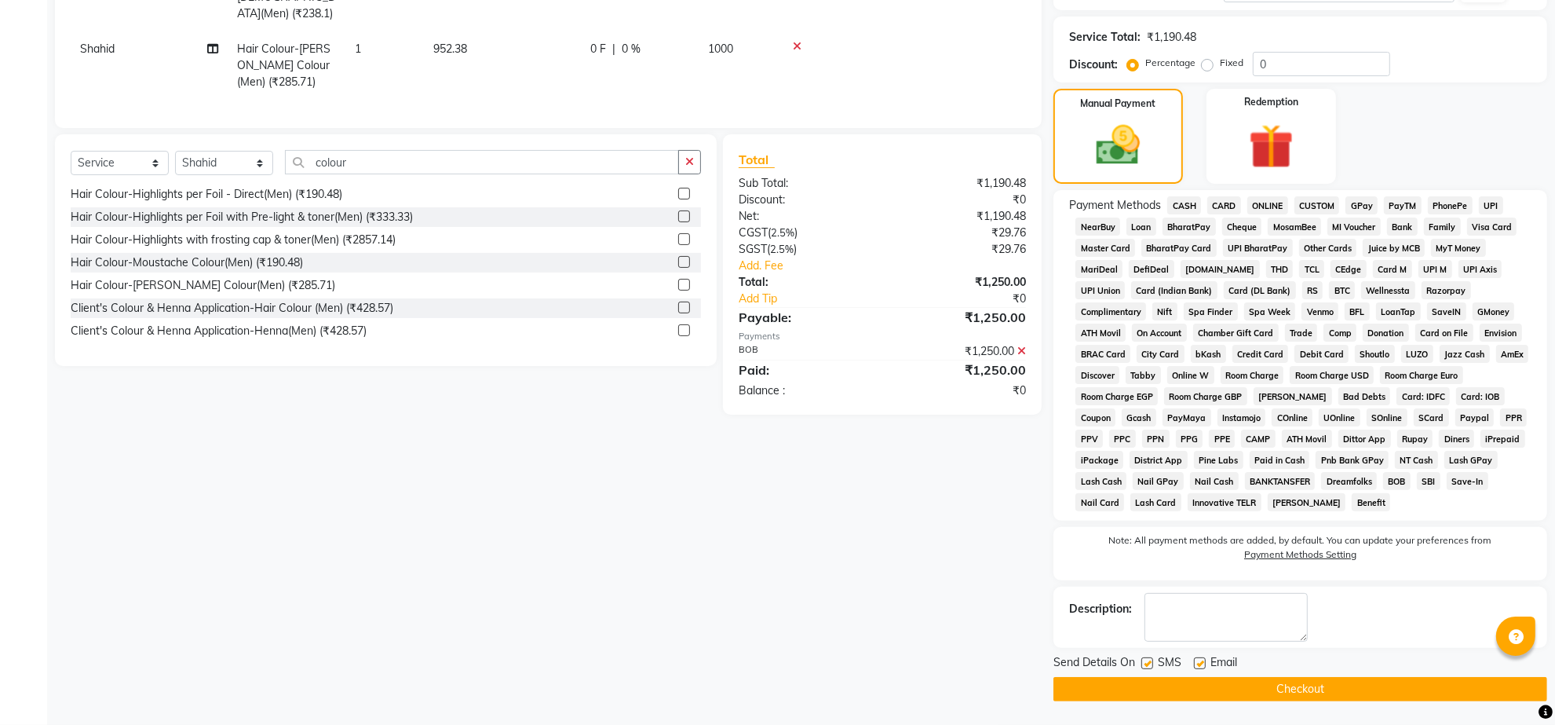
scroll to position [418, 0]
click at [1253, 681] on button "Checkout" at bounding box center [1301, 689] width 494 height 24
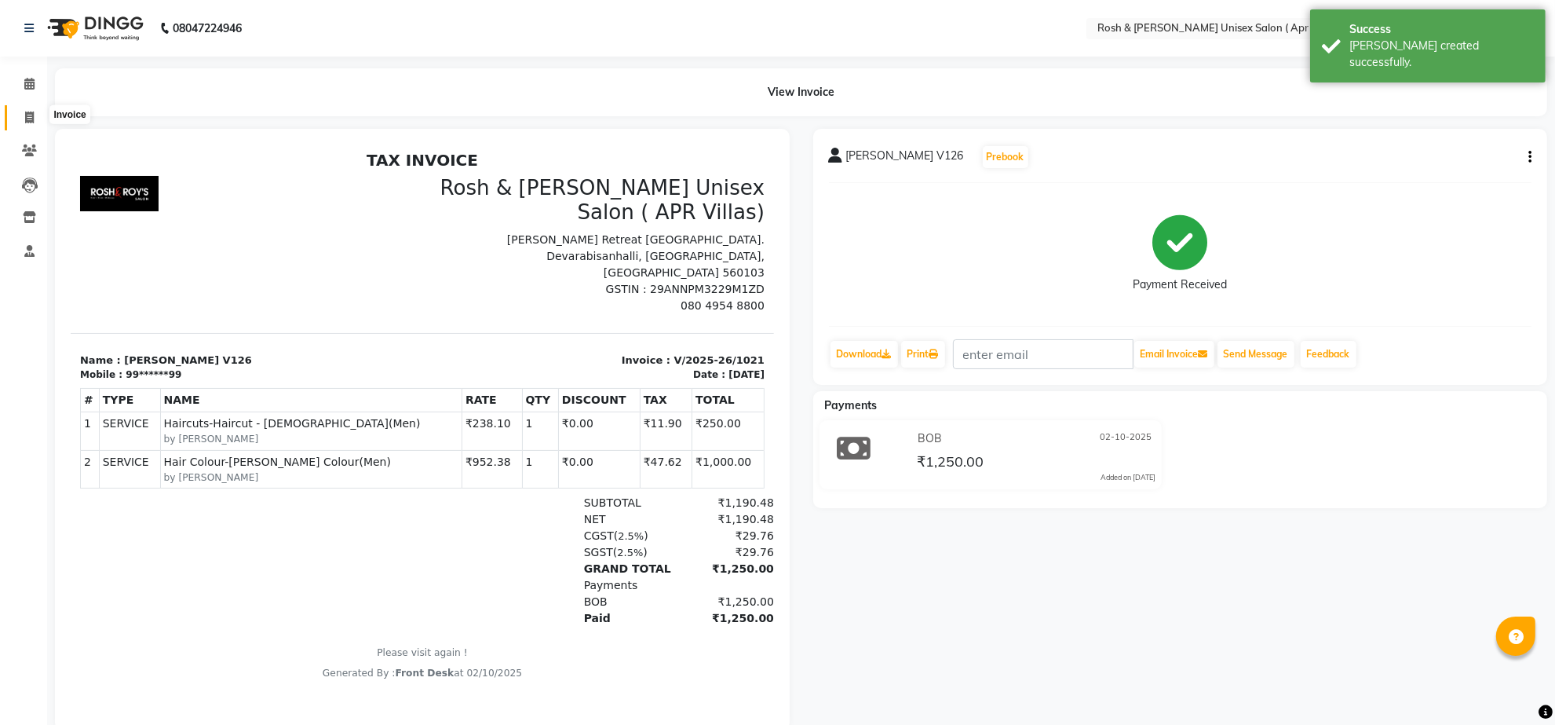
click at [22, 115] on span at bounding box center [29, 118] width 27 height 18
select select "service"
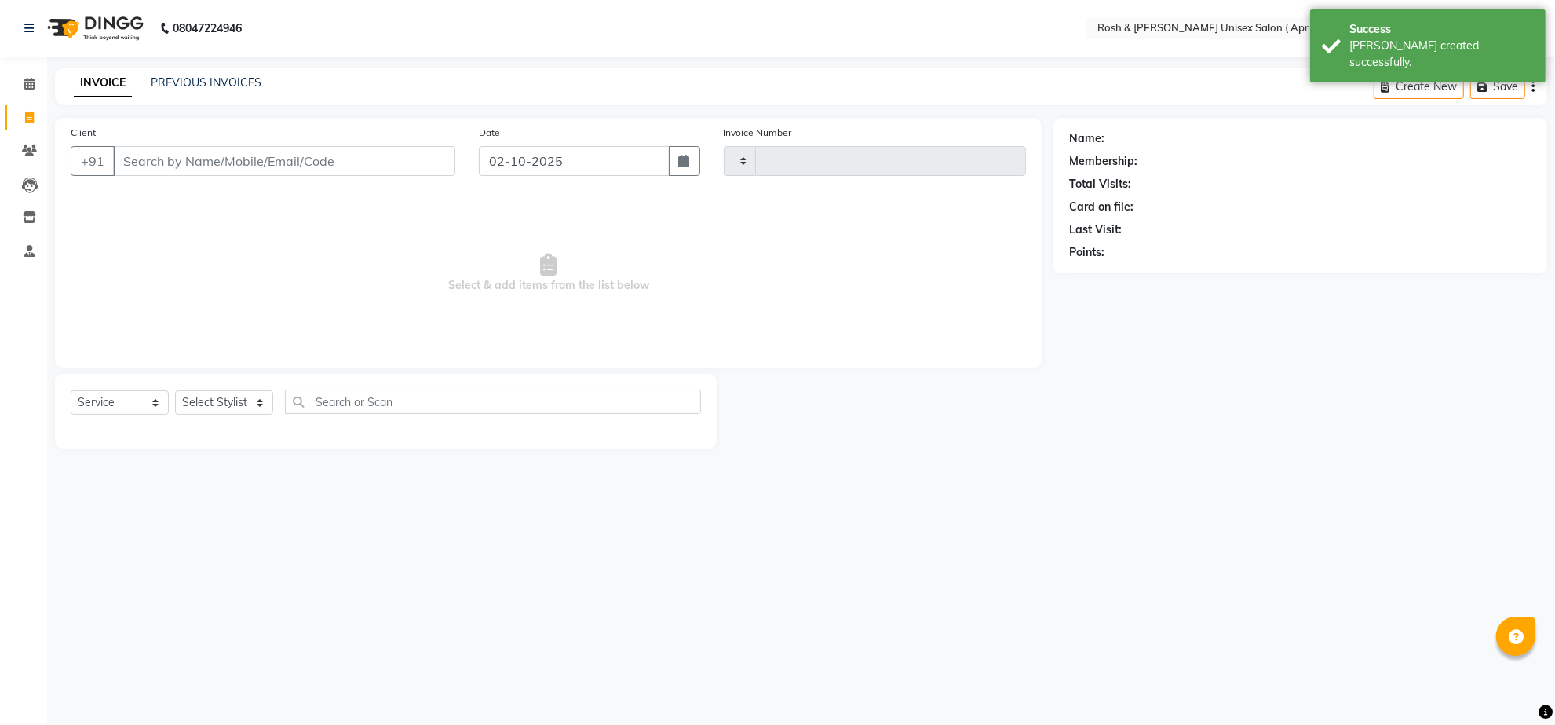
type input "1022"
select select "8955"
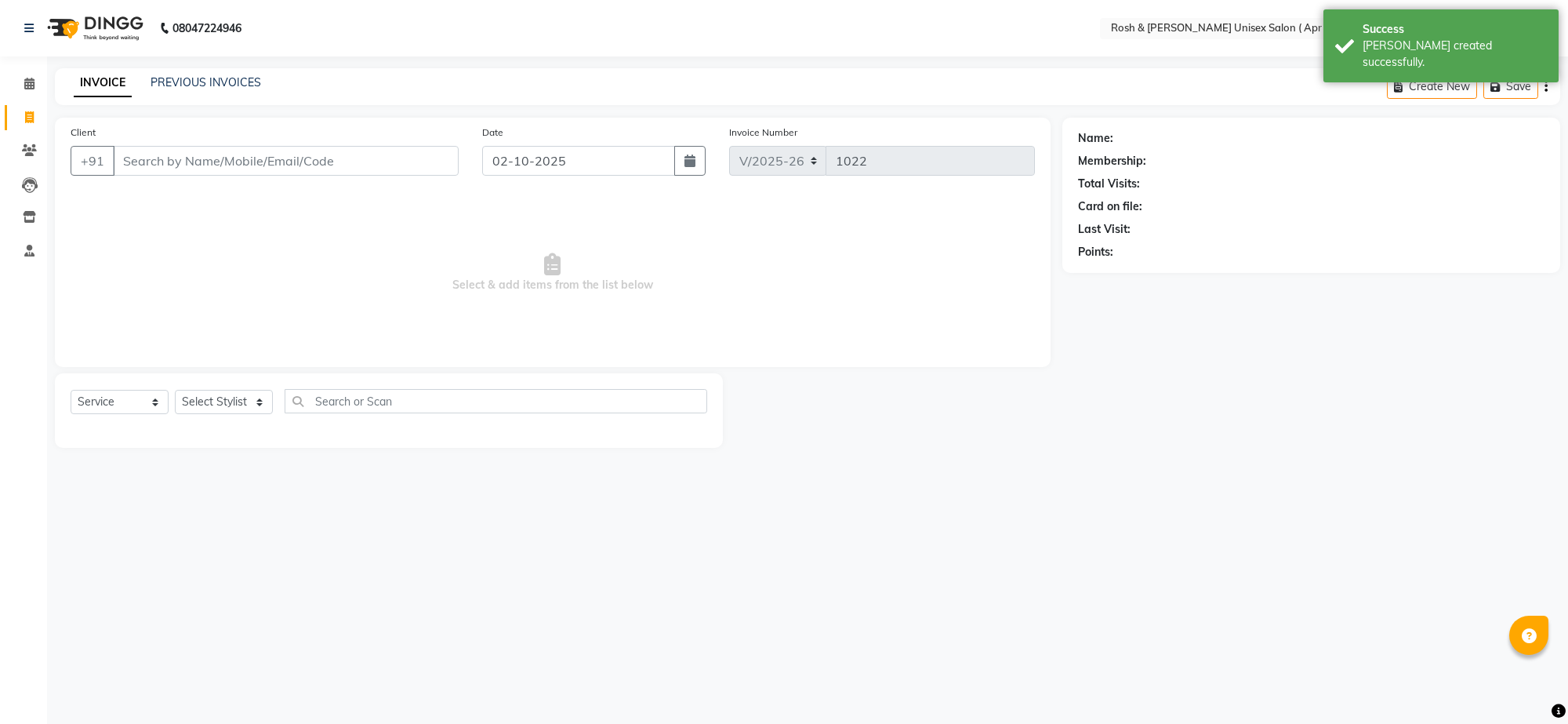
click at [141, 171] on input "Client" at bounding box center [286, 161] width 346 height 30
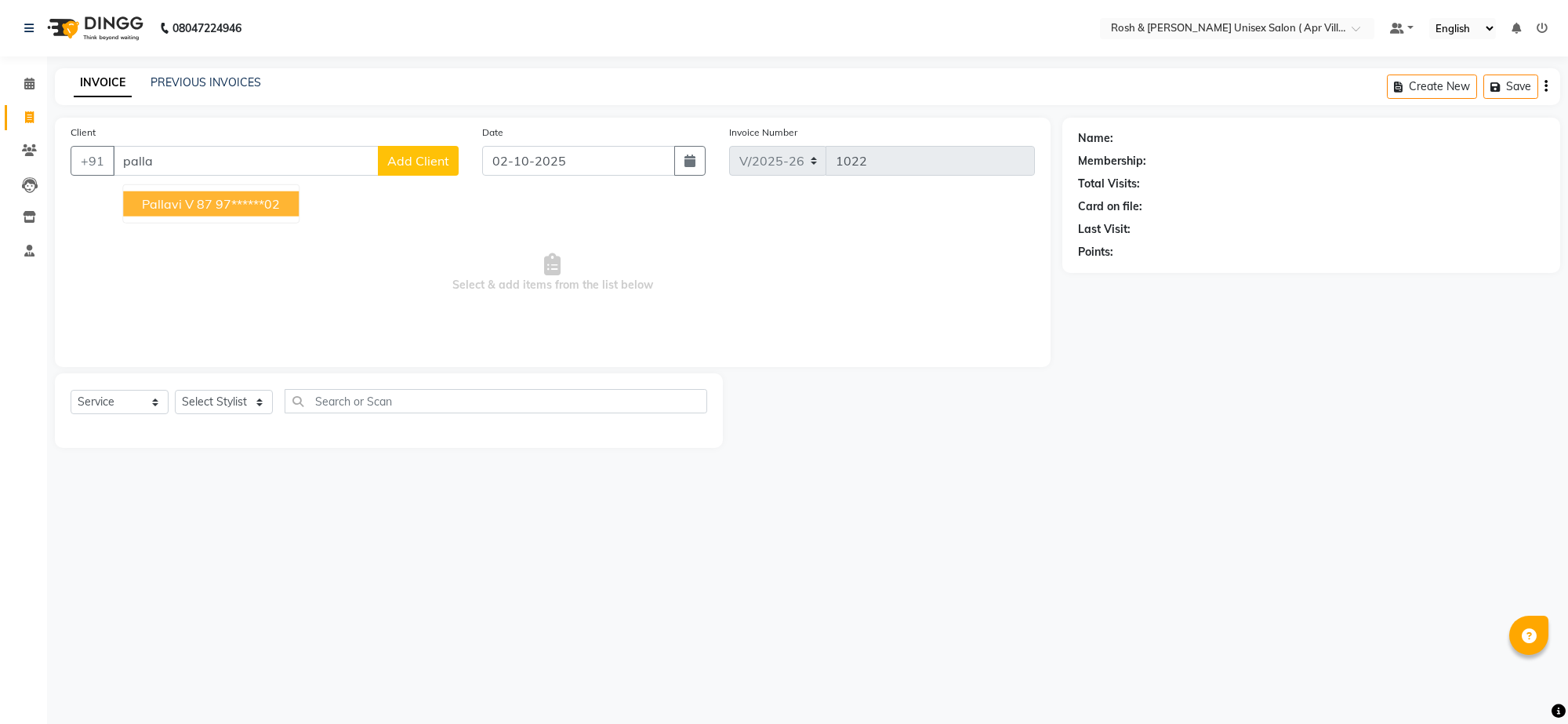
click at [206, 212] on span "Pallavi V 87" at bounding box center [177, 204] width 71 height 16
type input "97******02"
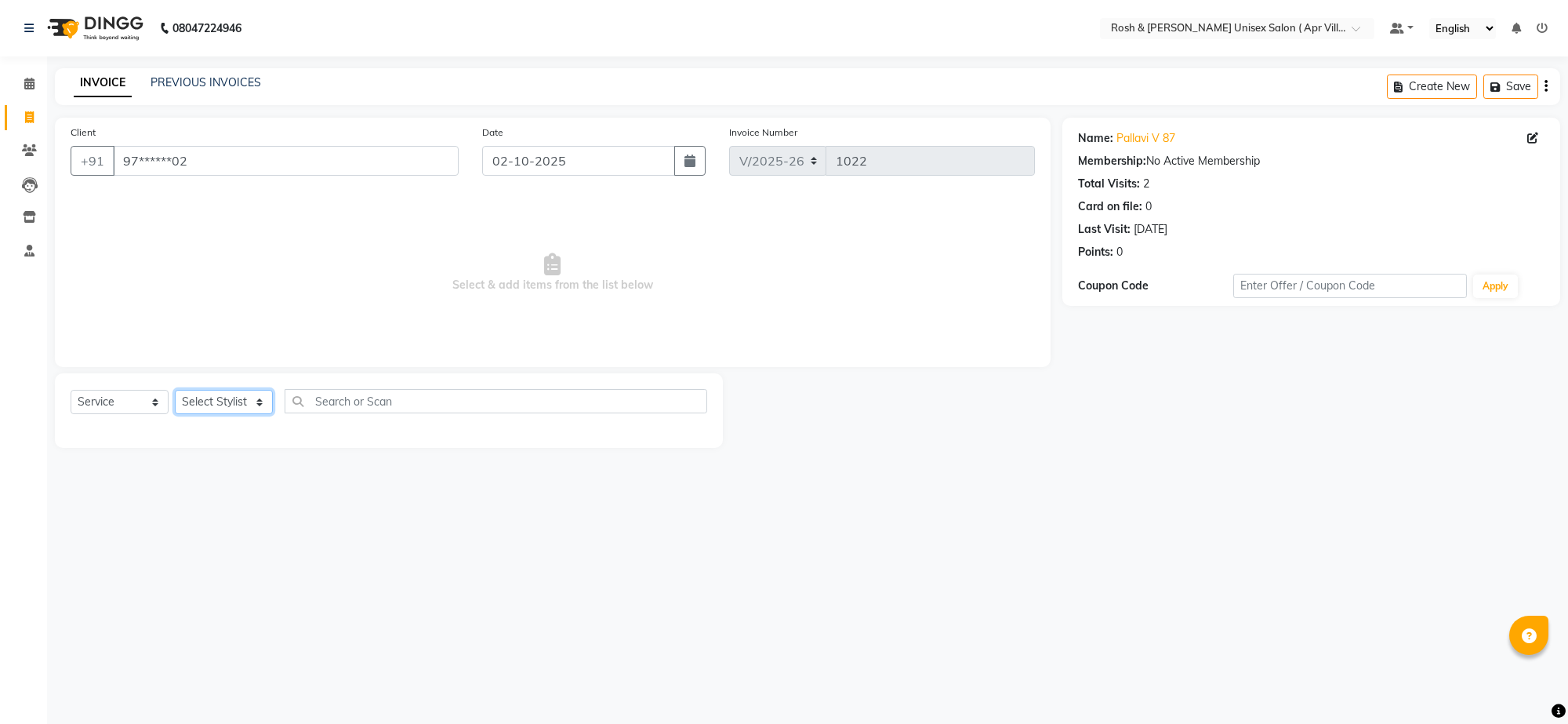
click at [258, 414] on select "Select Stylist Aalam Devi Dingg Support [PERSON_NAME] Front Desk Hangma Imran […" at bounding box center [224, 401] width 98 height 24
select select "90879"
click at [373, 413] on input "text" at bounding box center [495, 400] width 422 height 24
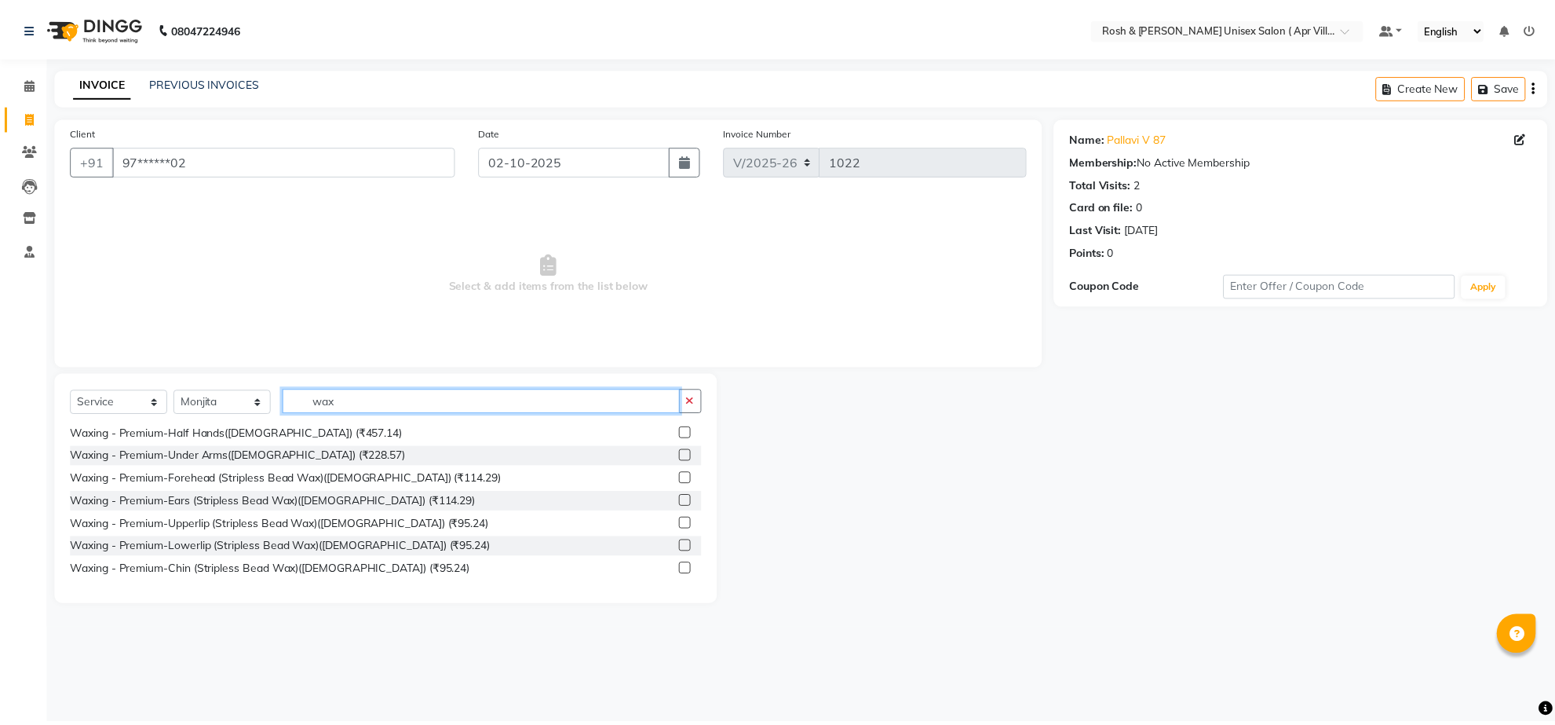
scroll to position [589, 0]
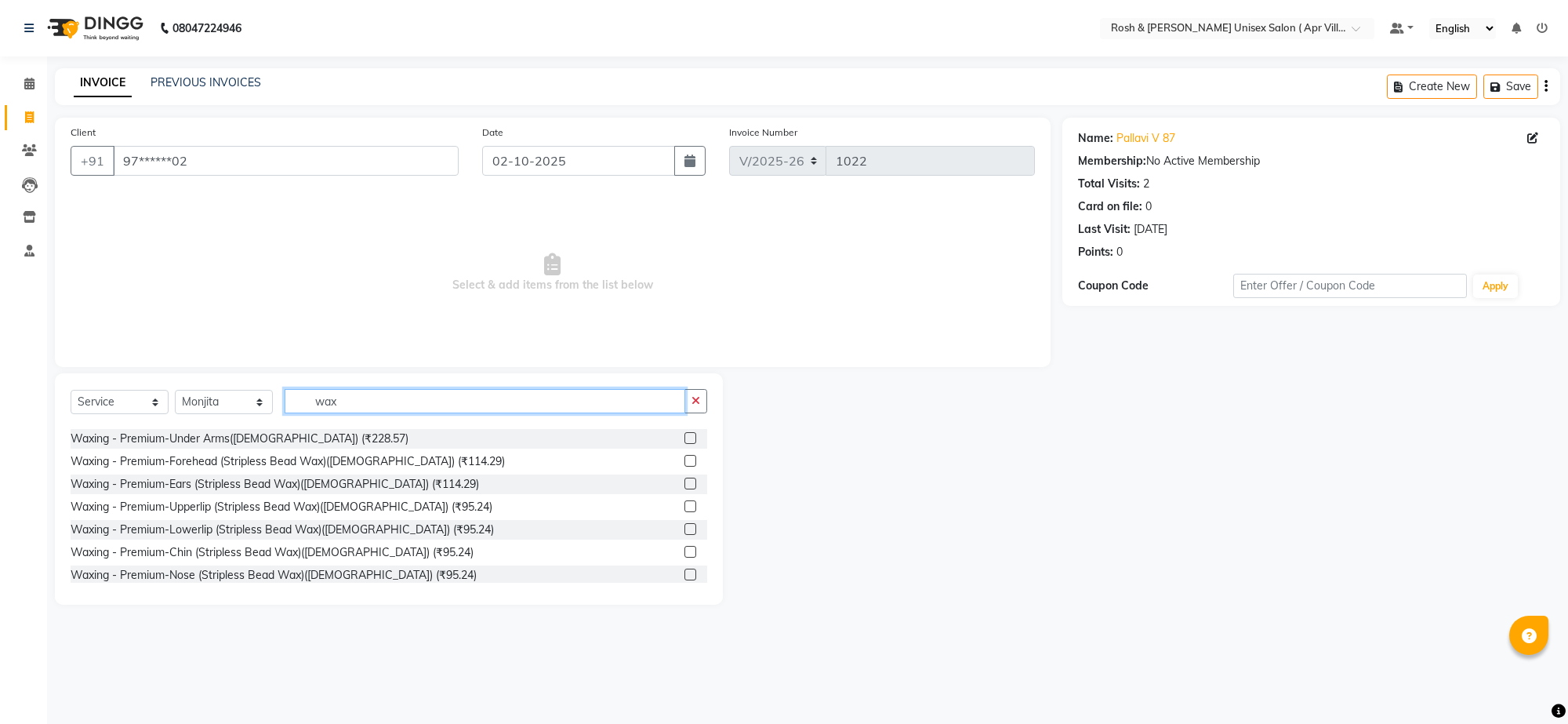
type input "wax"
click at [684, 443] on label at bounding box center [690, 438] width 12 height 12
click at [684, 443] on input "checkbox" at bounding box center [689, 438] width 10 height 10
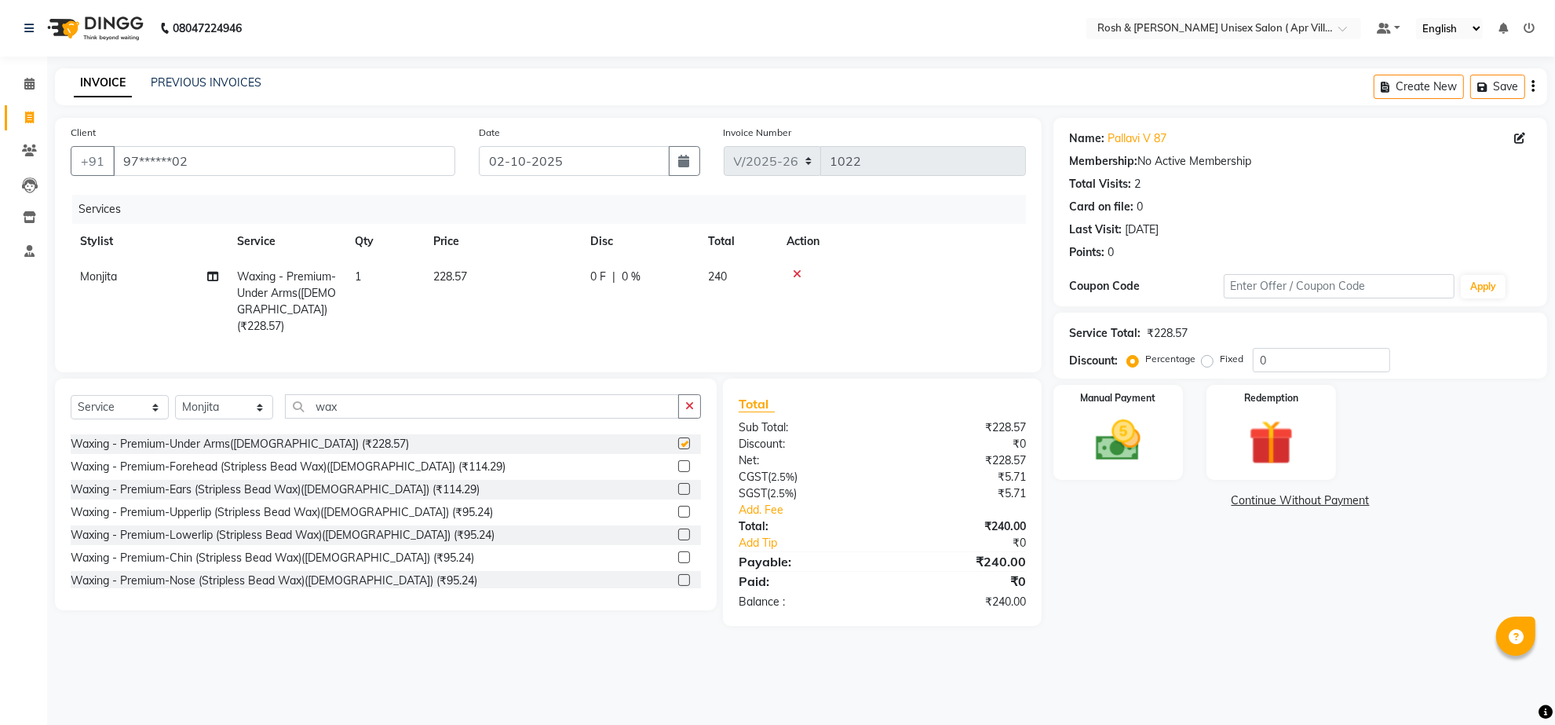
checkbox input "false"
click at [678, 404] on label at bounding box center [684, 398] width 12 height 12
click at [678, 404] on input "checkbox" at bounding box center [683, 398] width 10 height 10
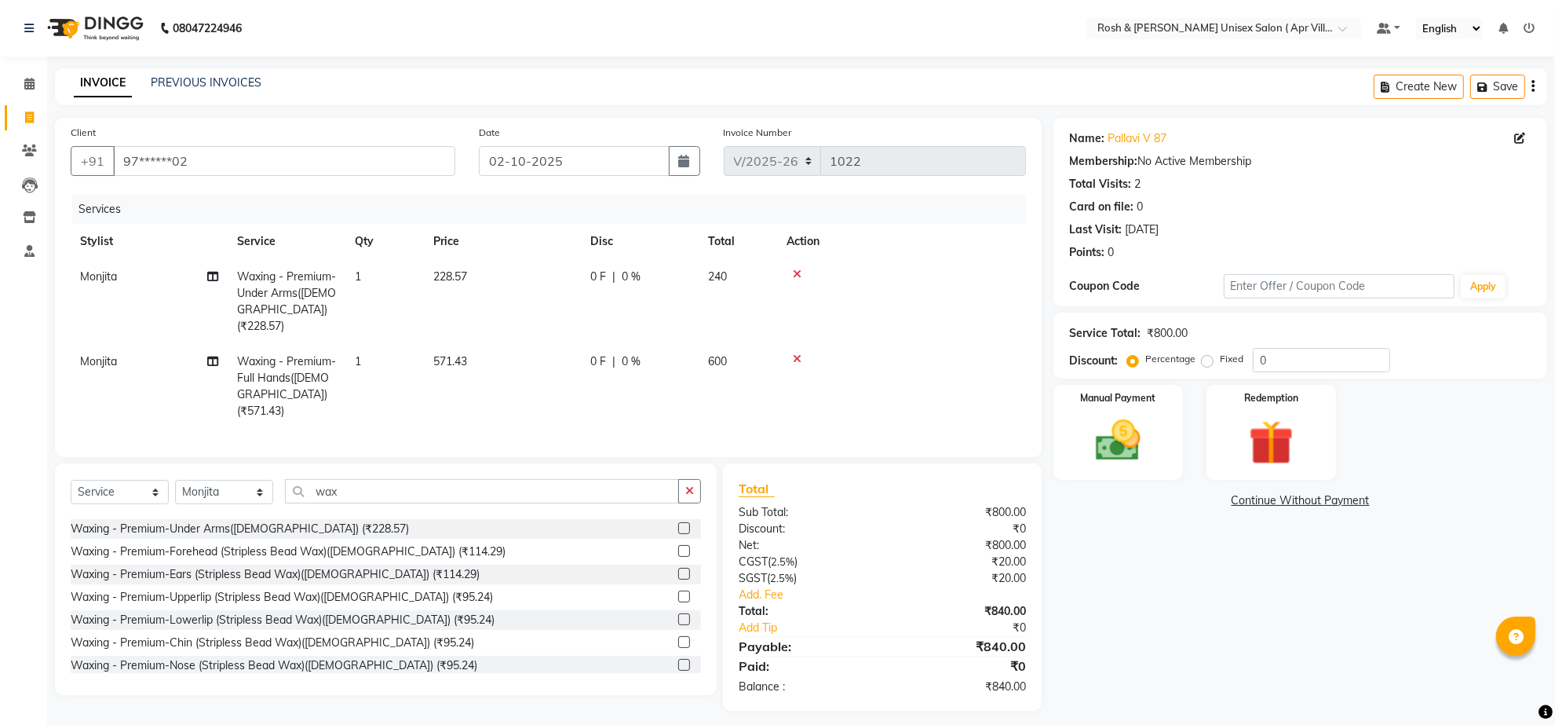
checkbox input "false"
click at [382, 503] on input "wax" at bounding box center [482, 491] width 394 height 24
type input "w"
click at [259, 504] on select "Select Stylist Aalam Devi Dingg Support [PERSON_NAME] Front Desk Hangma Imran […" at bounding box center [224, 492] width 98 height 24
select select "90601"
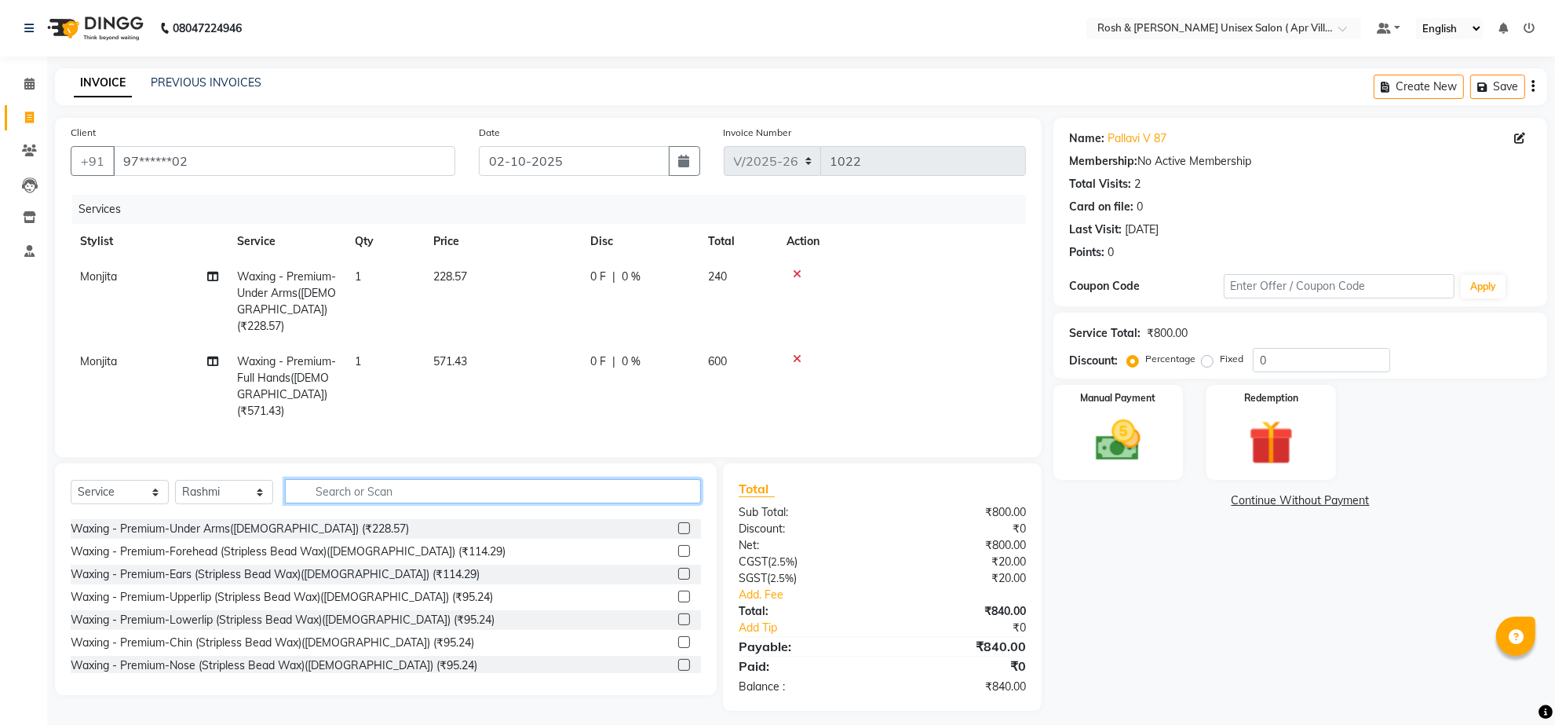
click at [385, 503] on input "text" at bounding box center [493, 491] width 416 height 24
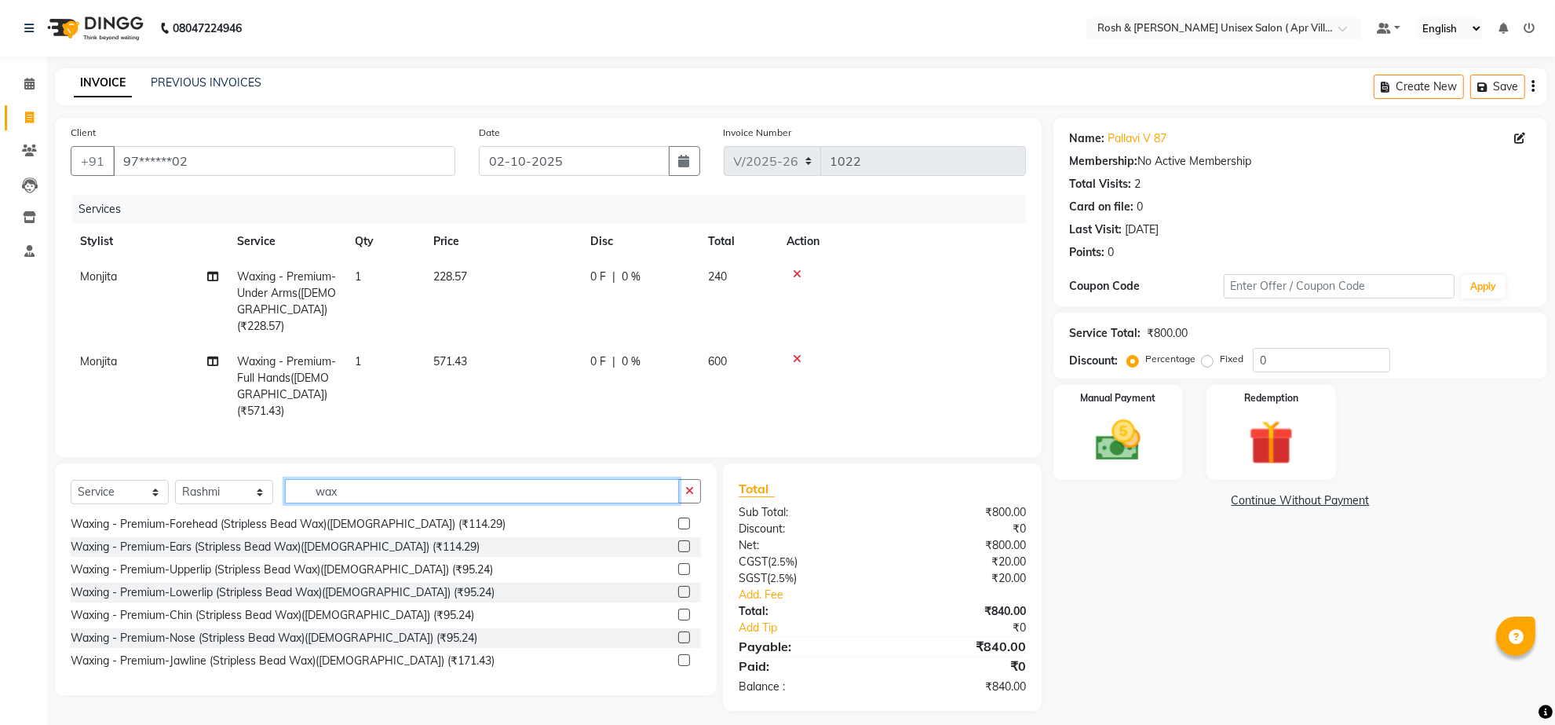
scroll to position [518, 0]
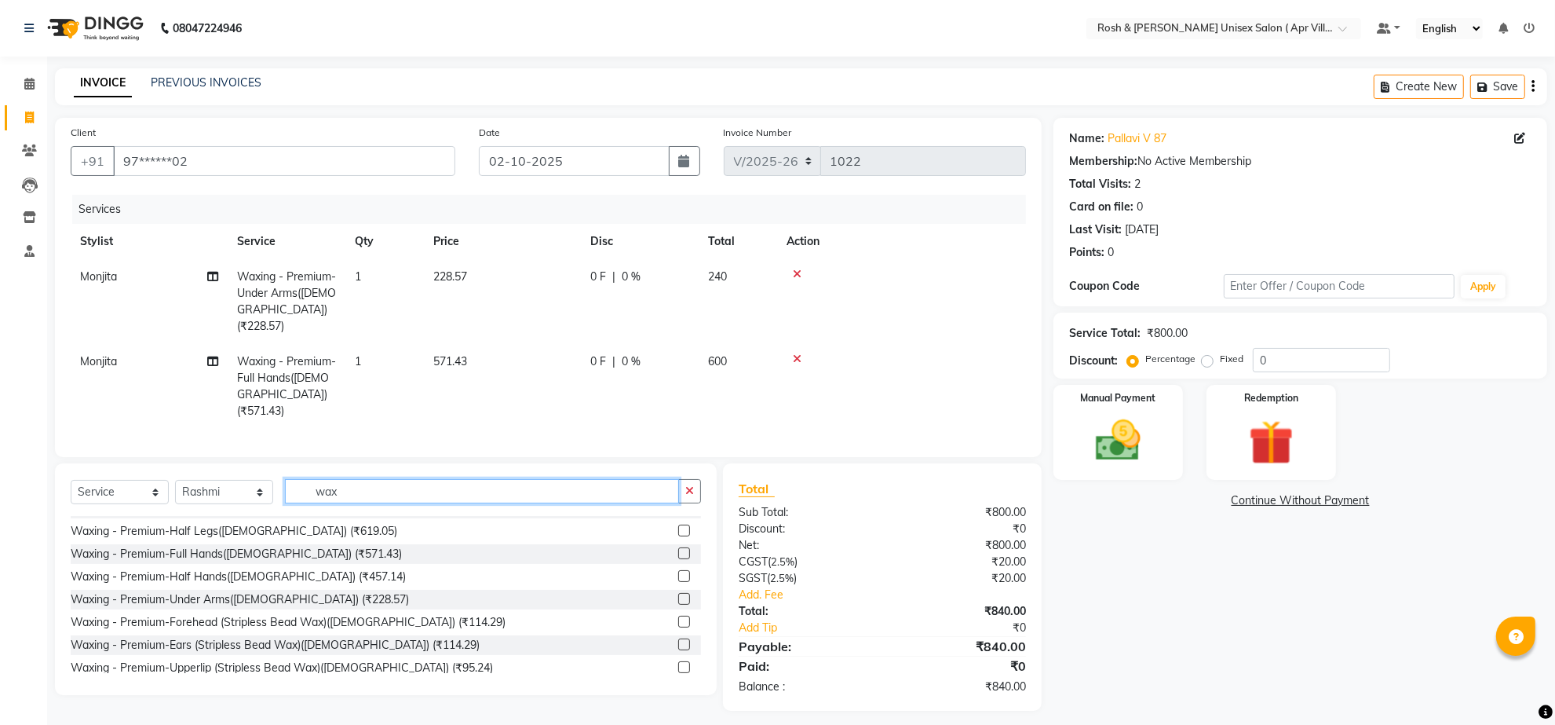
type input "wax"
click at [678, 536] on label at bounding box center [684, 530] width 12 height 12
click at [678, 536] on input "checkbox" at bounding box center [683, 531] width 10 height 10
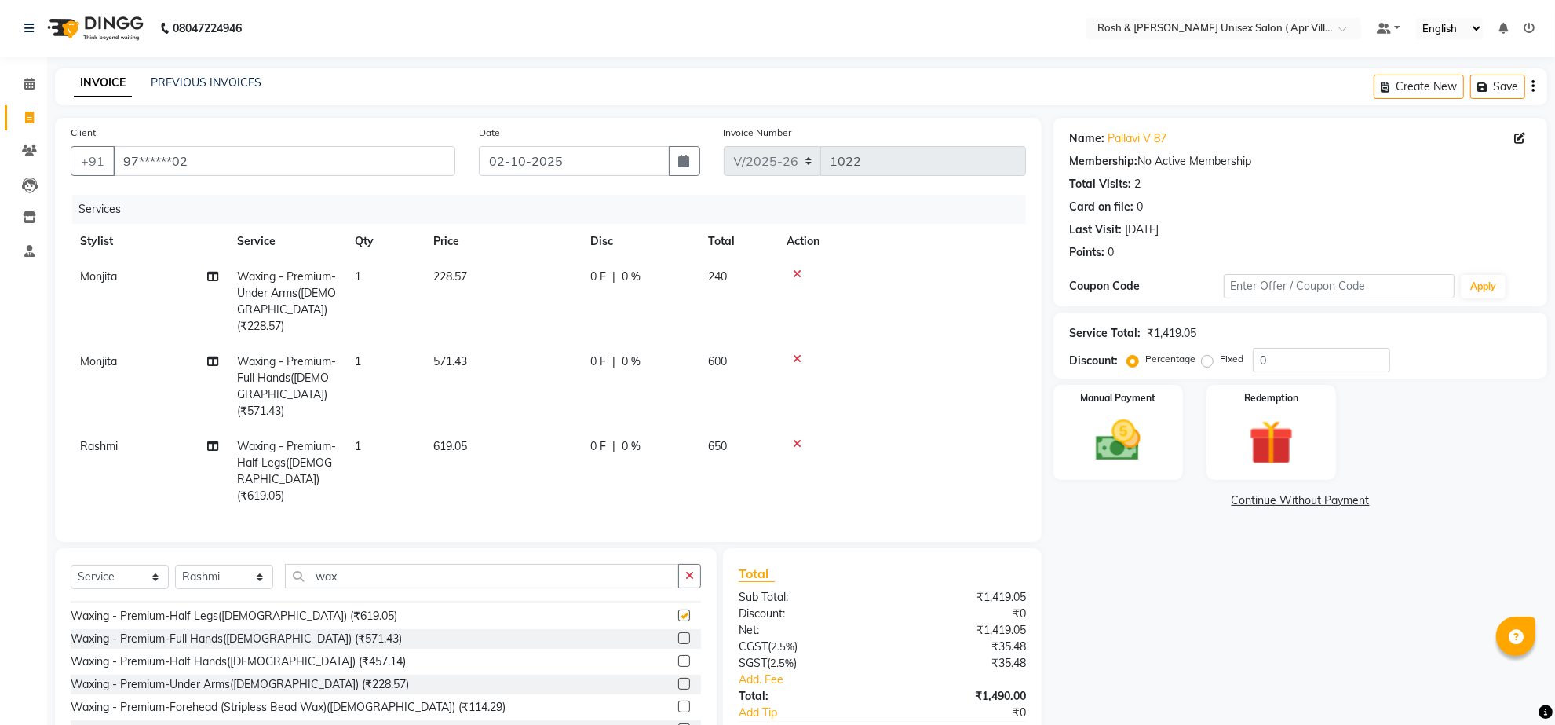
checkbox input "false"
click at [390, 588] on input "wax" at bounding box center [482, 576] width 394 height 24
type input "w"
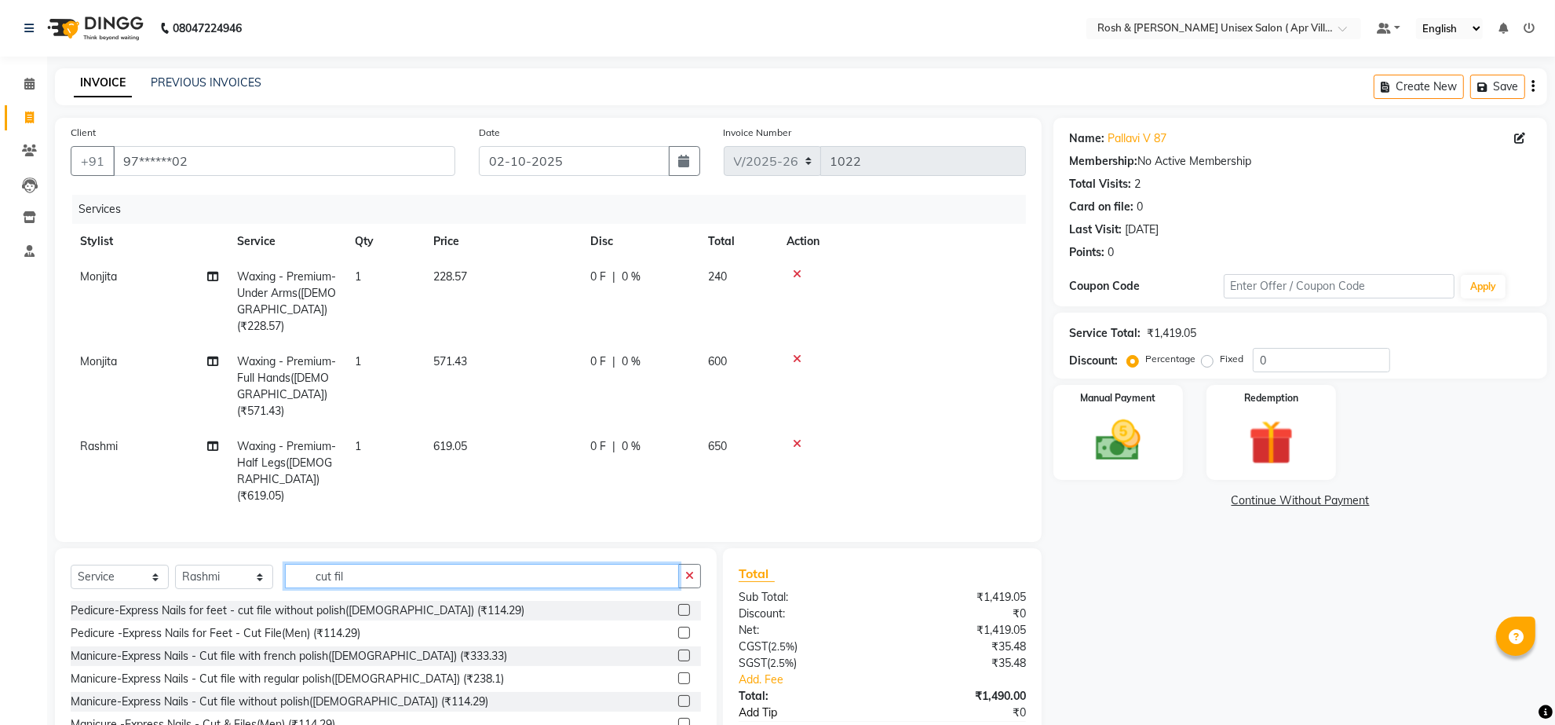
scroll to position [148, 0]
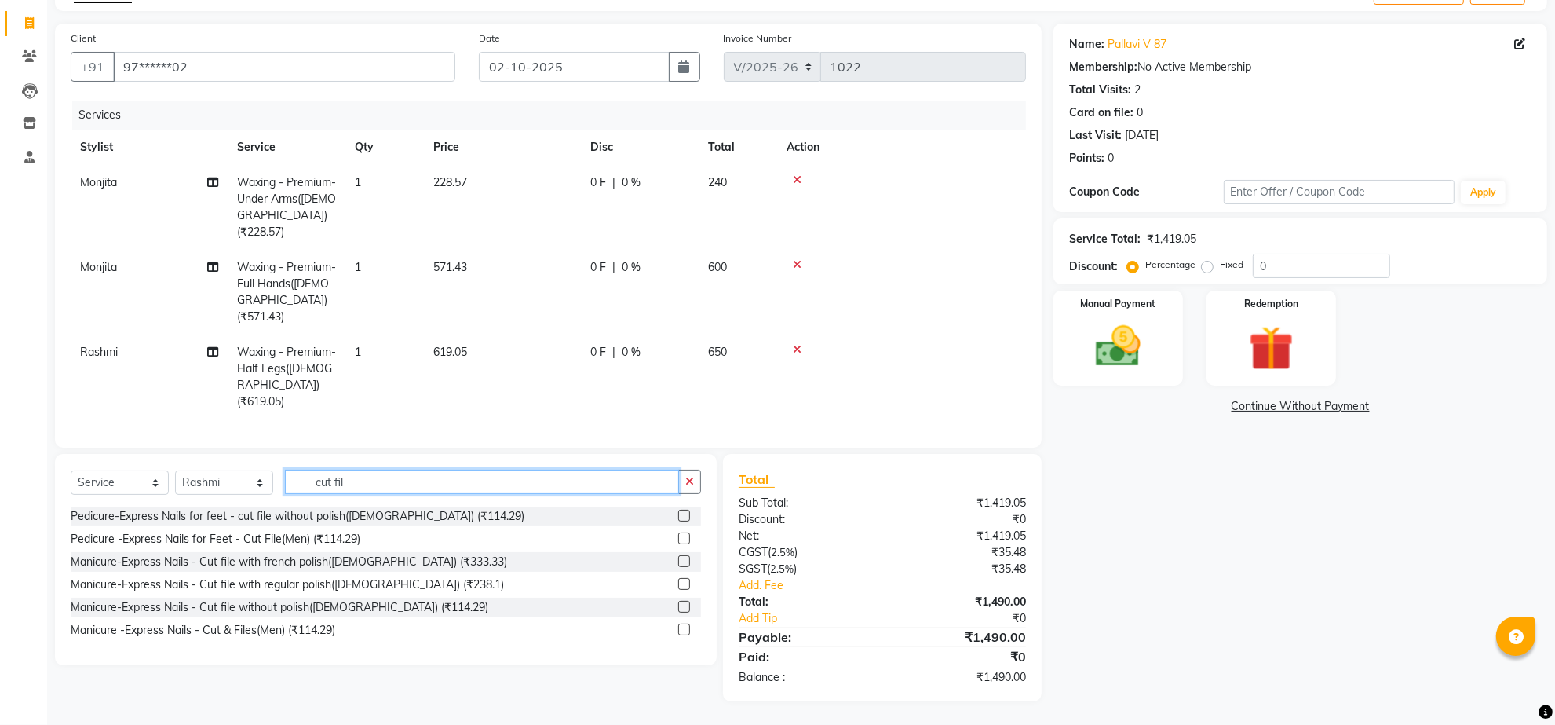
type input "cut fil"
click at [678, 578] on label at bounding box center [684, 584] width 12 height 12
click at [678, 579] on input "checkbox" at bounding box center [683, 584] width 10 height 10
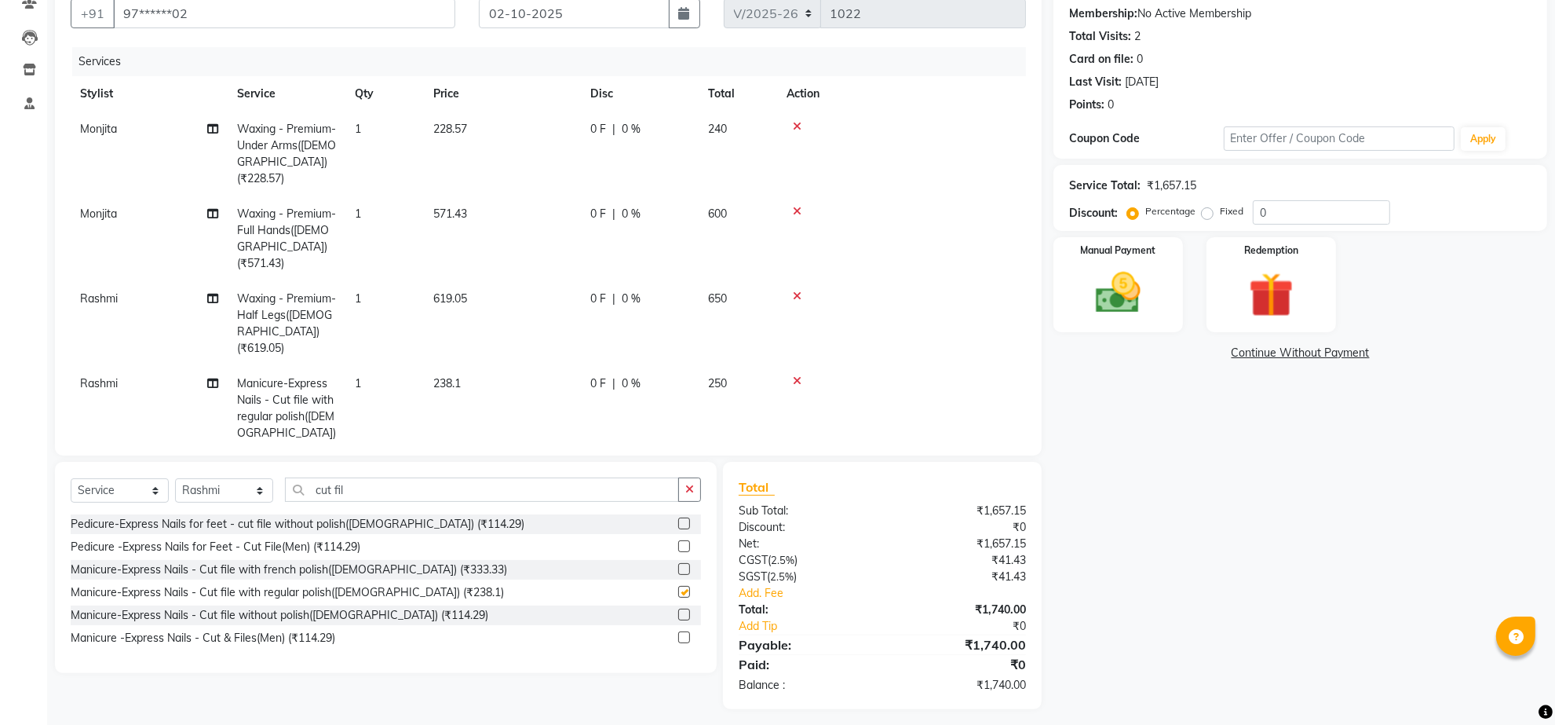
checkbox input "false"
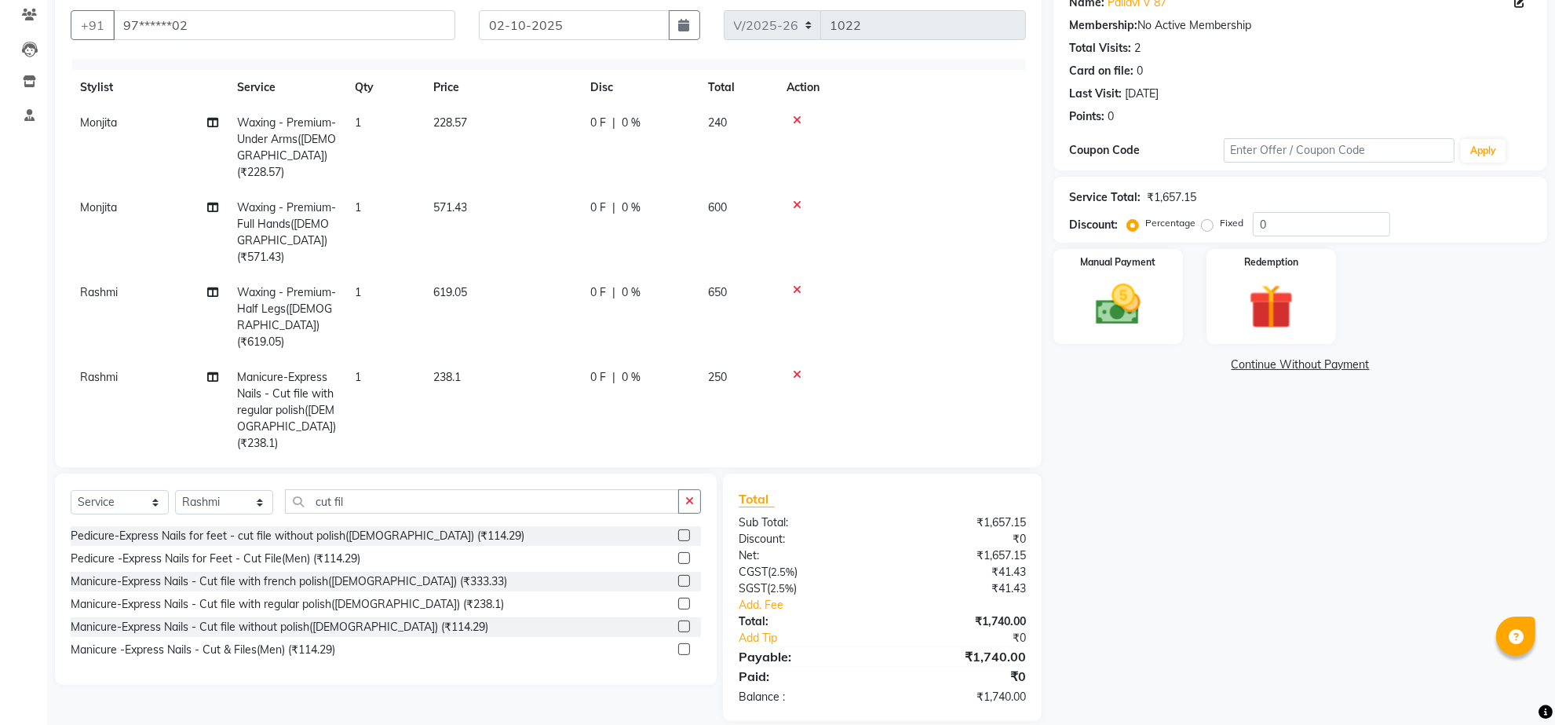
scroll to position [218, 0]
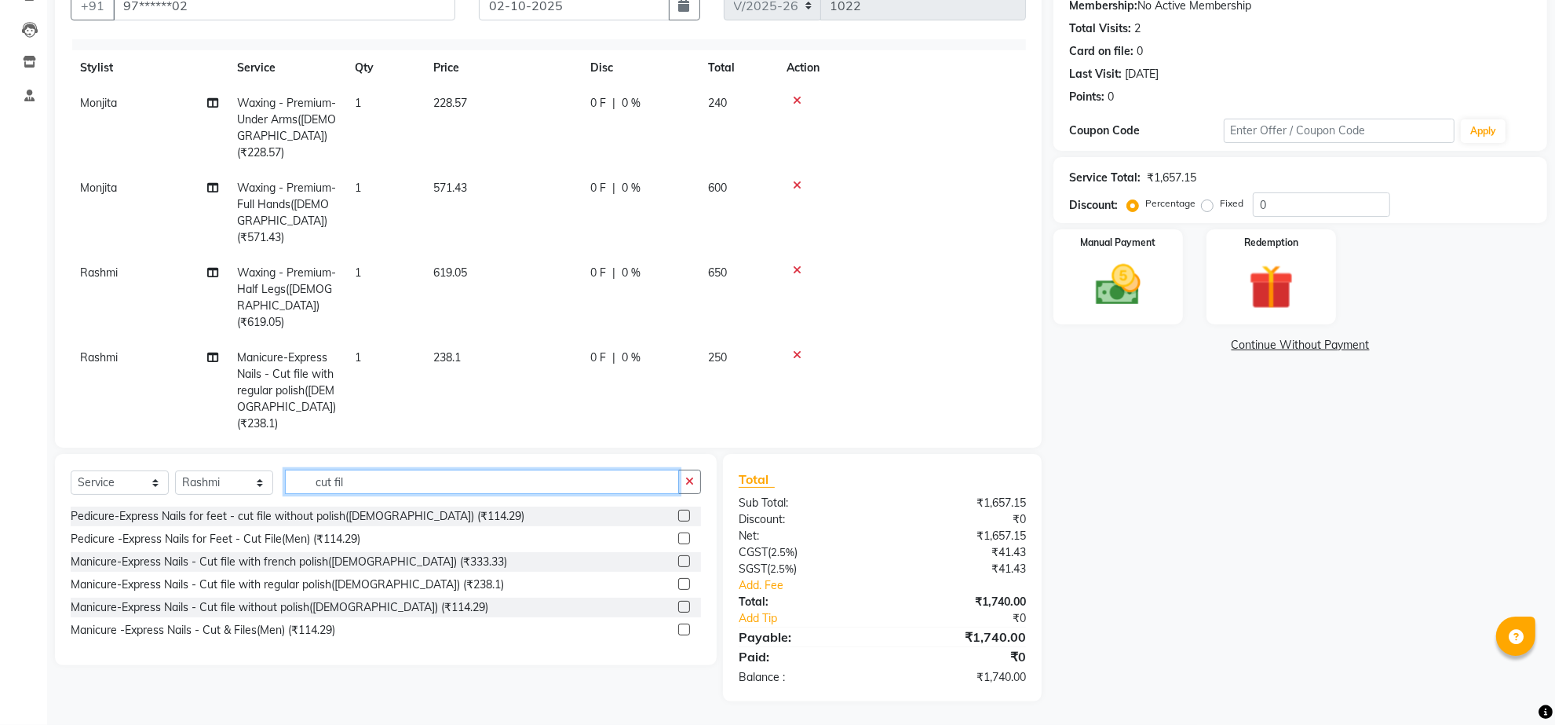
click at [396, 469] on input "cut fil" at bounding box center [482, 481] width 394 height 24
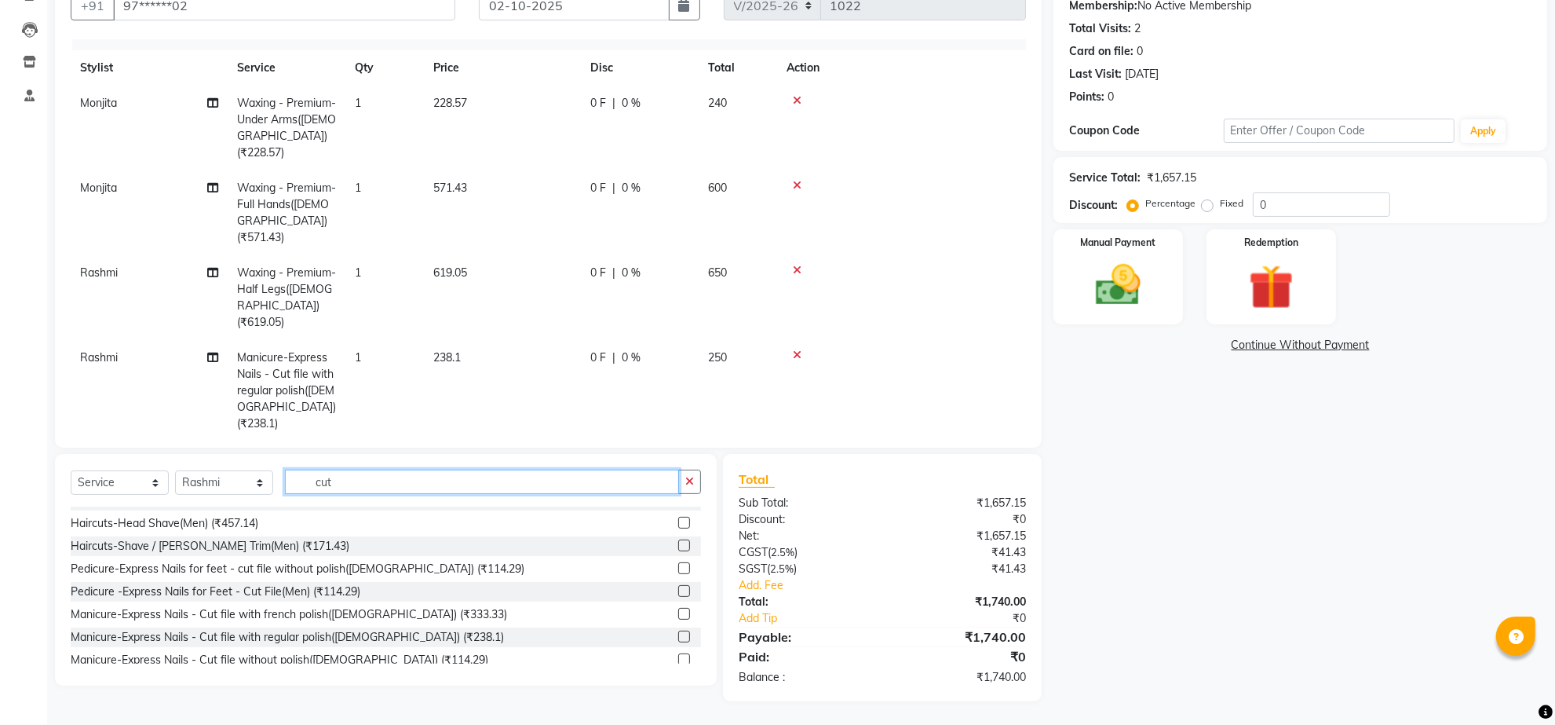
scroll to position [158, 0]
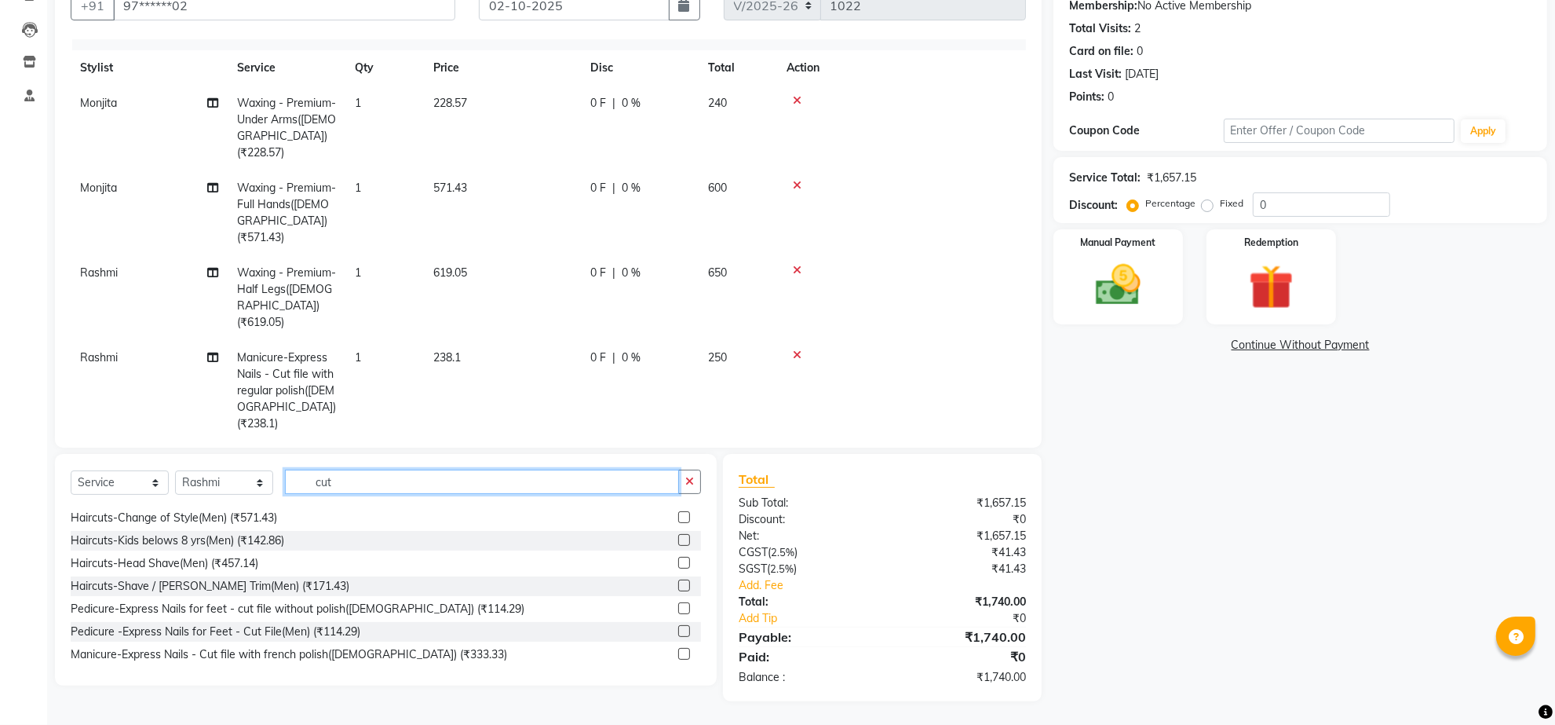
type input "cut"
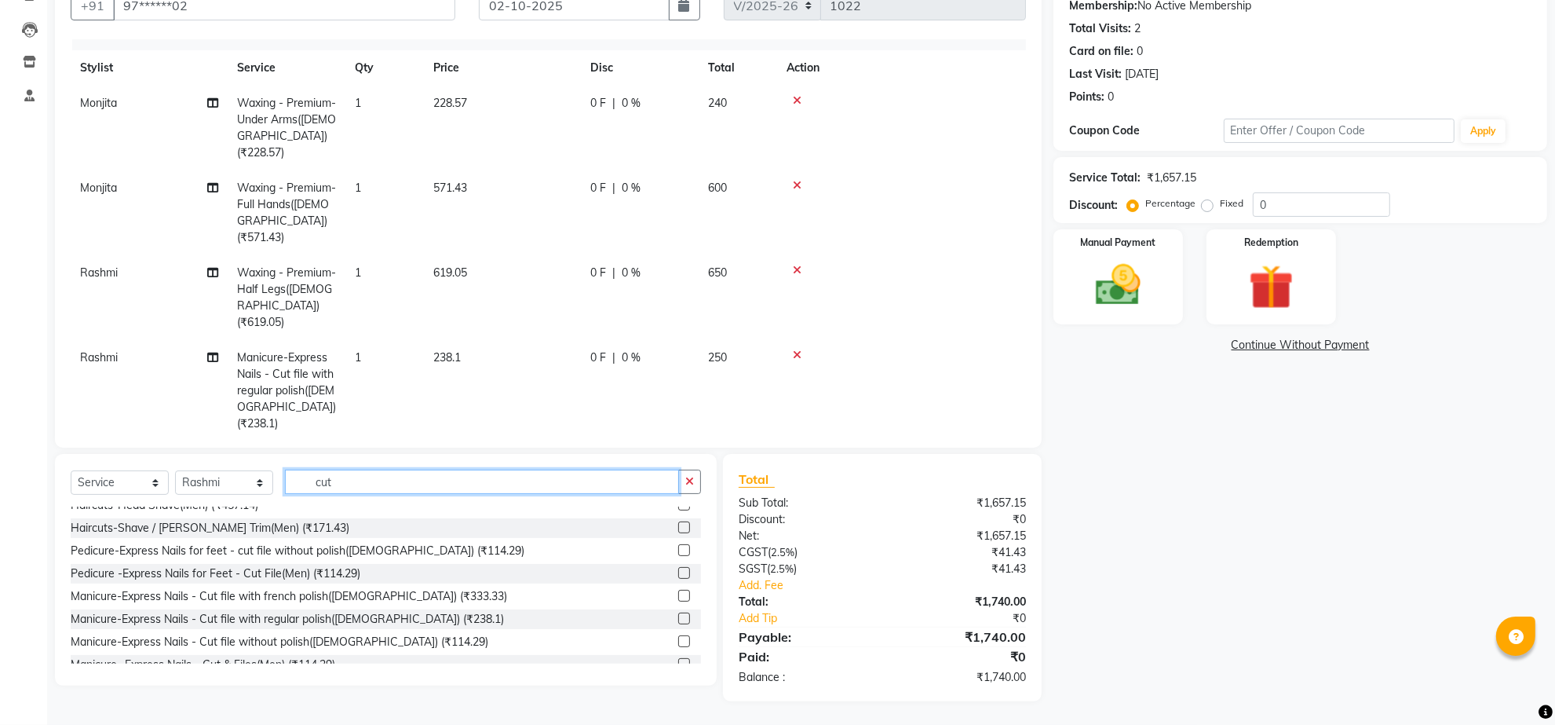
scroll to position [256, 0]
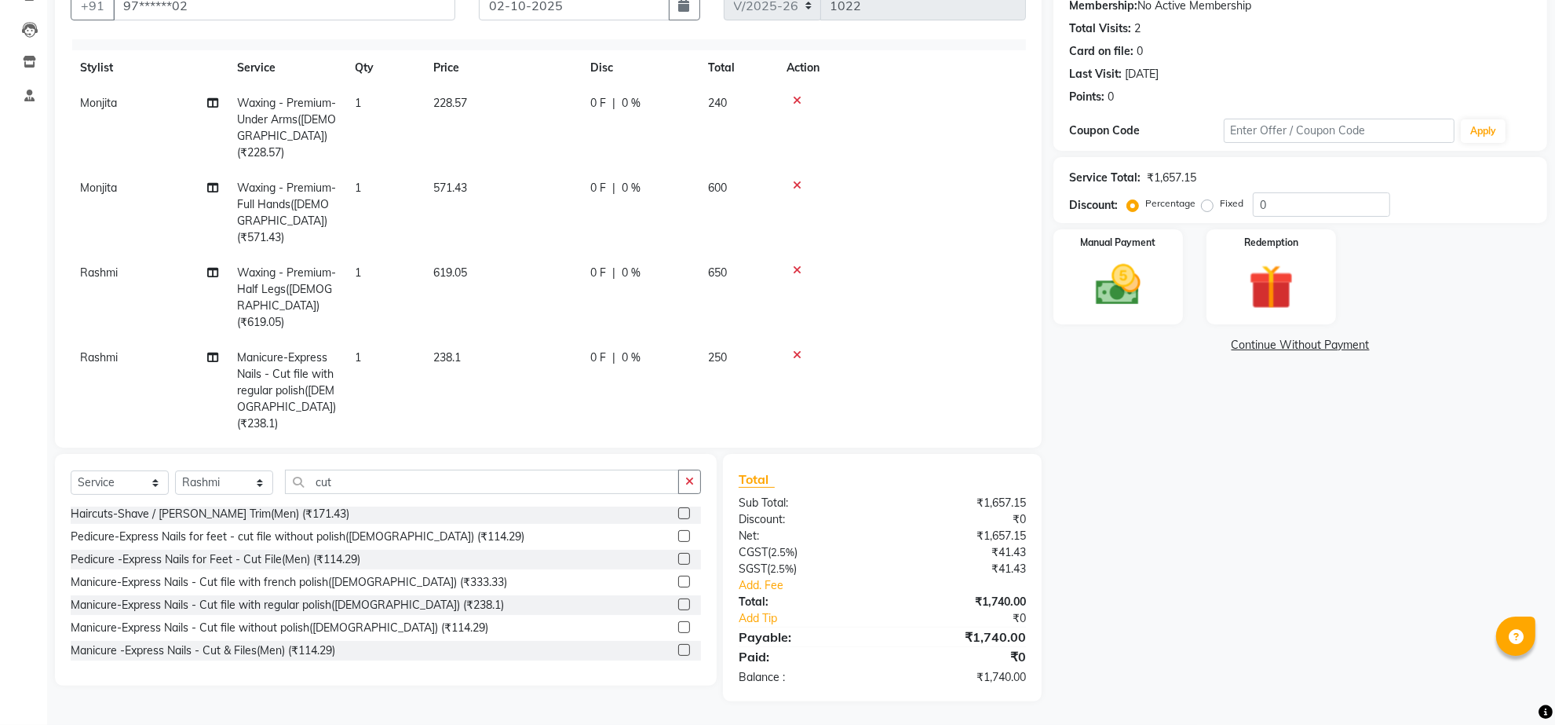
click at [678, 598] on label at bounding box center [684, 604] width 12 height 12
click at [678, 600] on input "checkbox" at bounding box center [683, 605] width 10 height 10
checkbox input "false"
click at [765, 610] on link "Add Tip" at bounding box center [817, 618] width 181 height 16
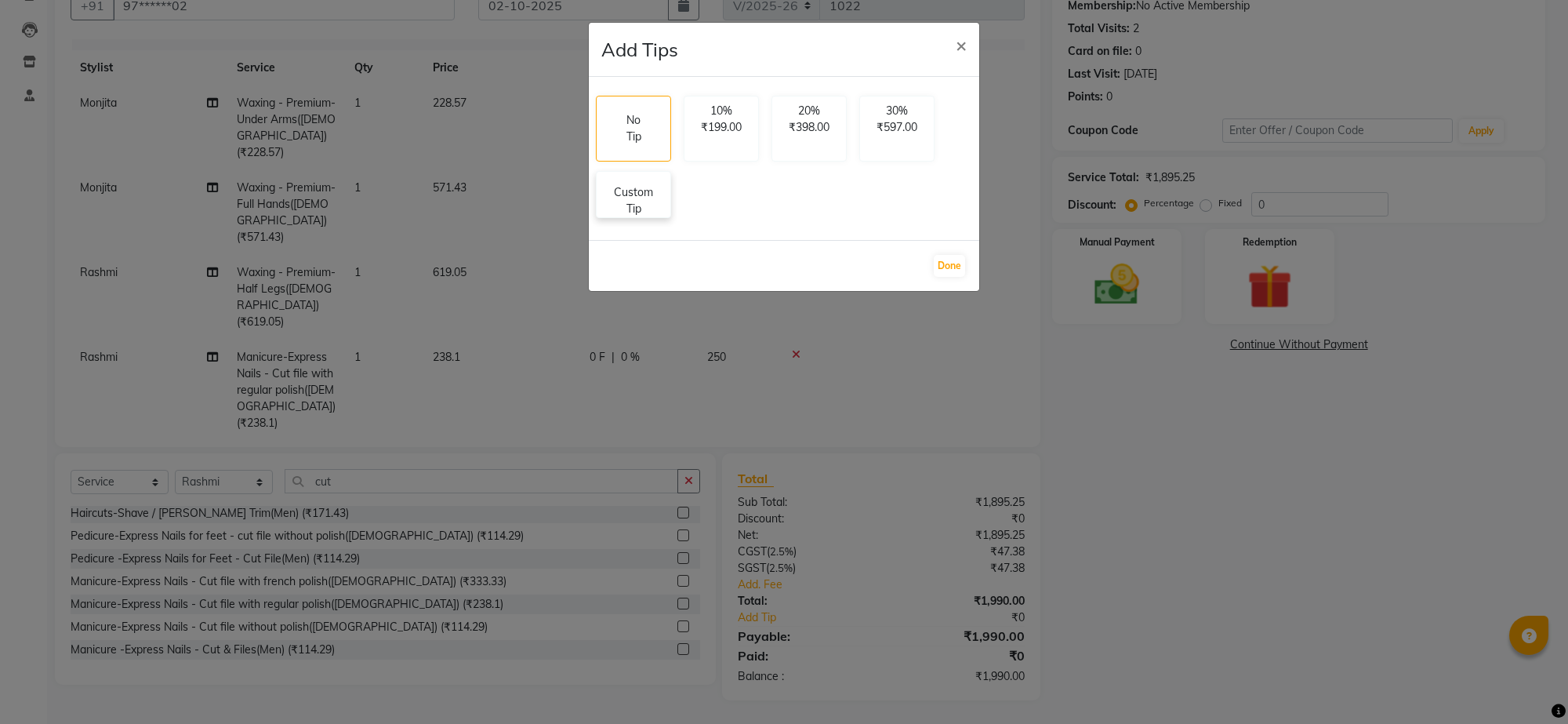
click at [671, 218] on div "Custom Tip" at bounding box center [633, 194] width 75 height 47
select select "90879"
select select "90601"
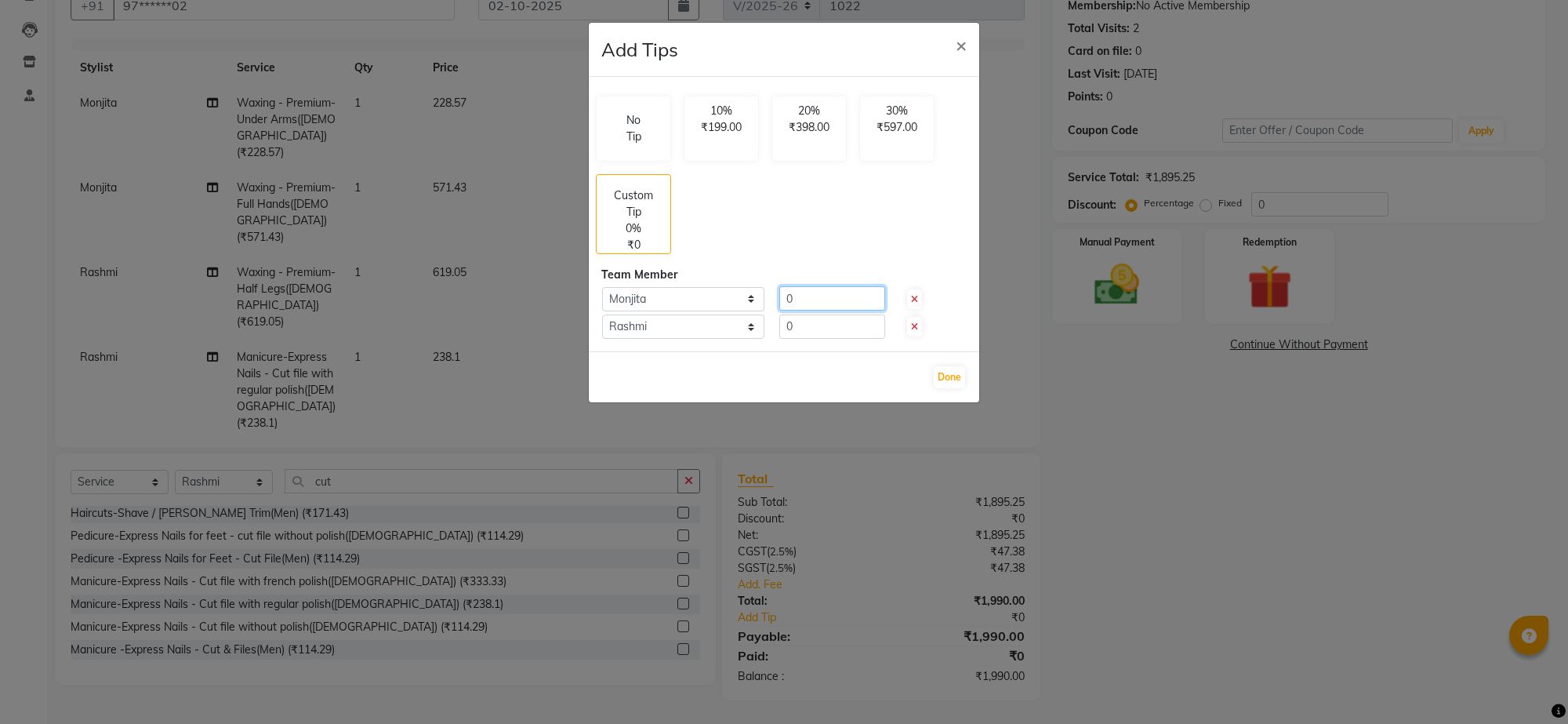
click at [812, 311] on input "0" at bounding box center [832, 299] width 106 height 24
type input "100"
click at [806, 339] on input "0" at bounding box center [832, 327] width 106 height 24
type input "100"
click at [949, 388] on button "Done" at bounding box center [949, 377] width 31 height 22
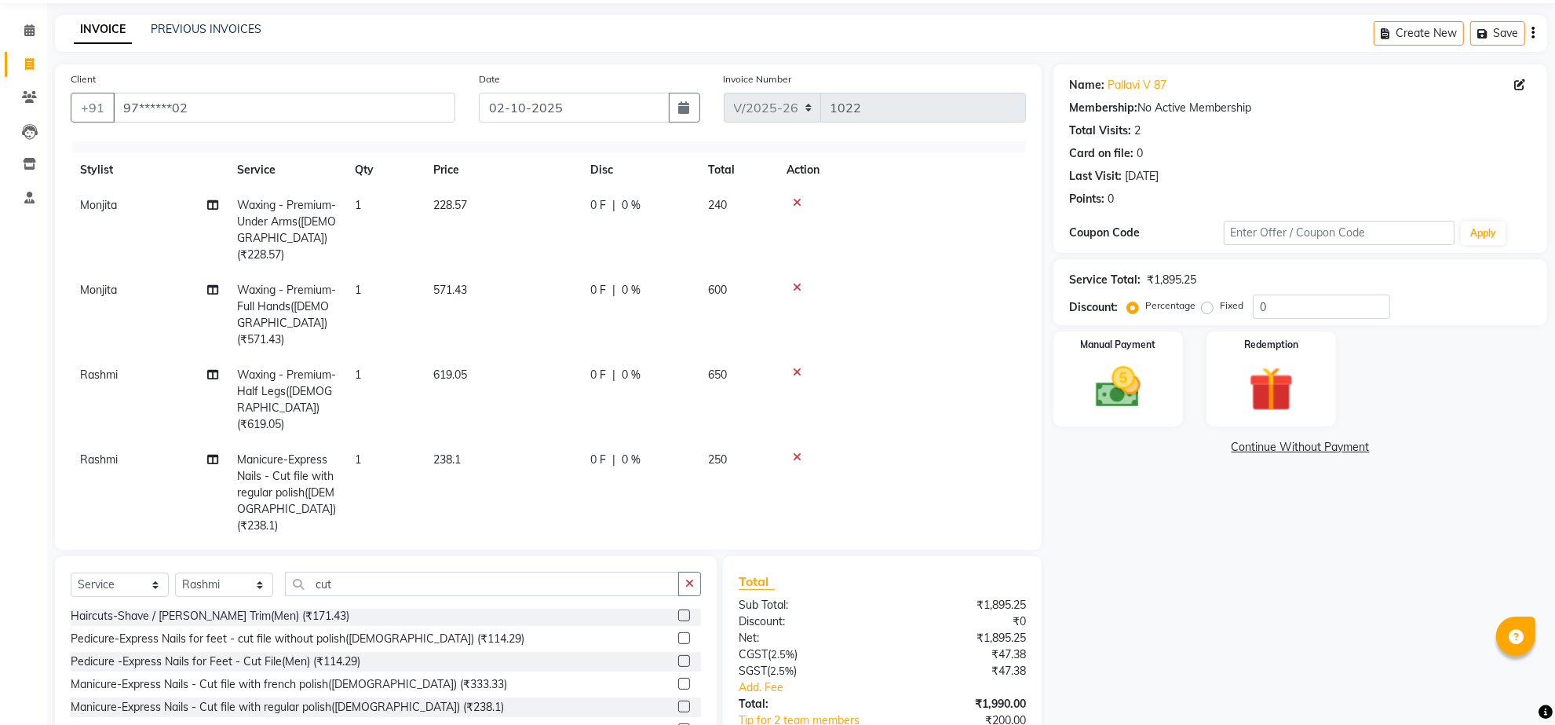
scroll to position [0, 0]
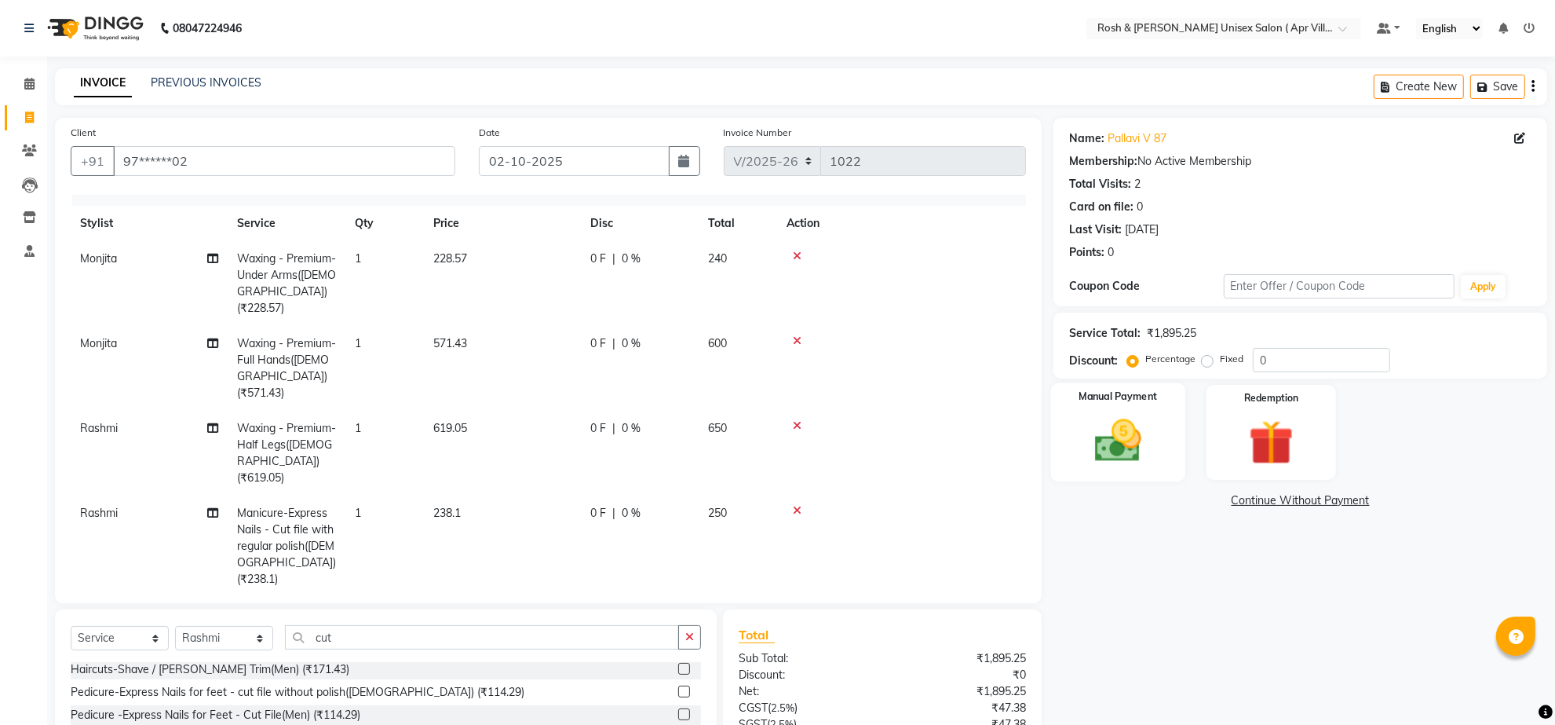
click at [1117, 468] on img at bounding box center [1118, 441] width 76 height 54
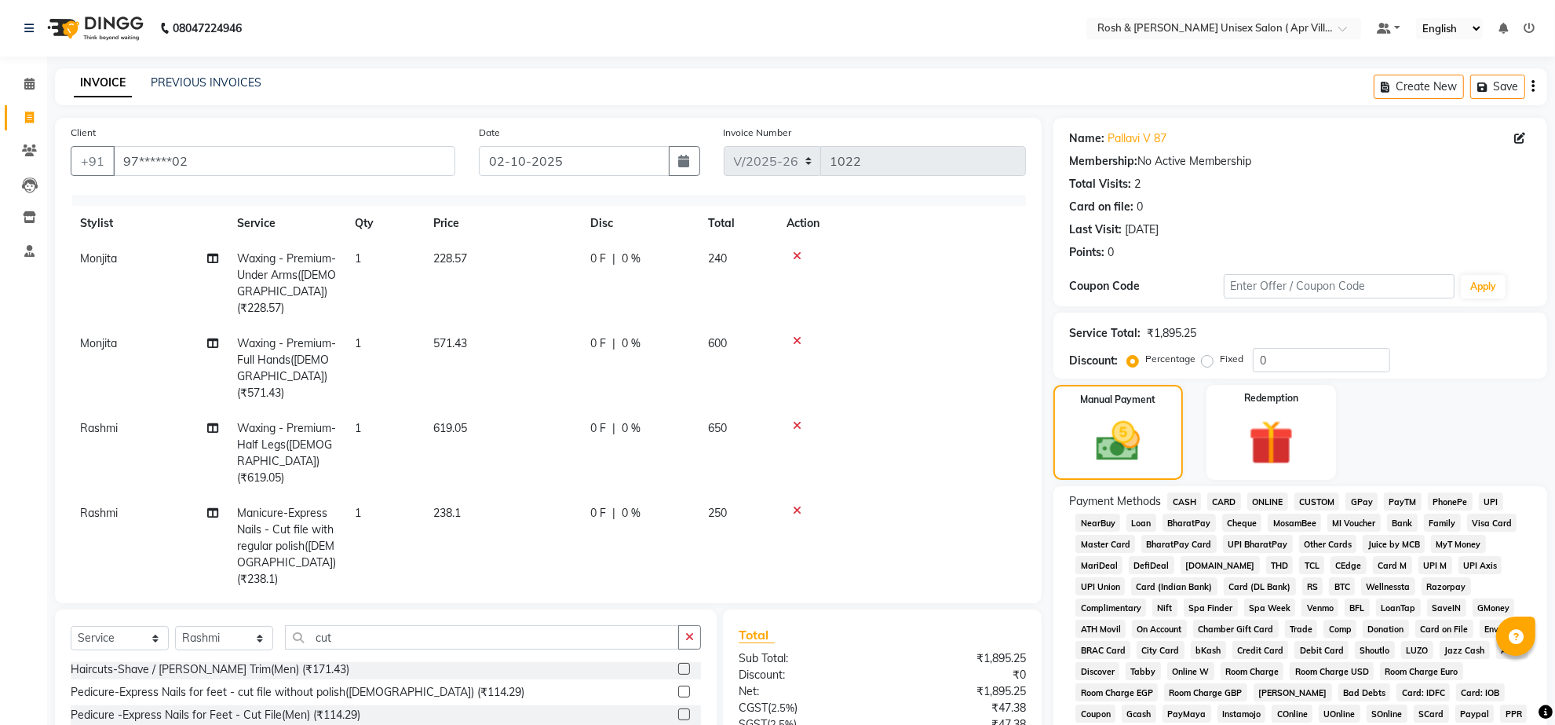
click at [1281, 510] on span "ONLINE" at bounding box center [1267, 501] width 41 height 18
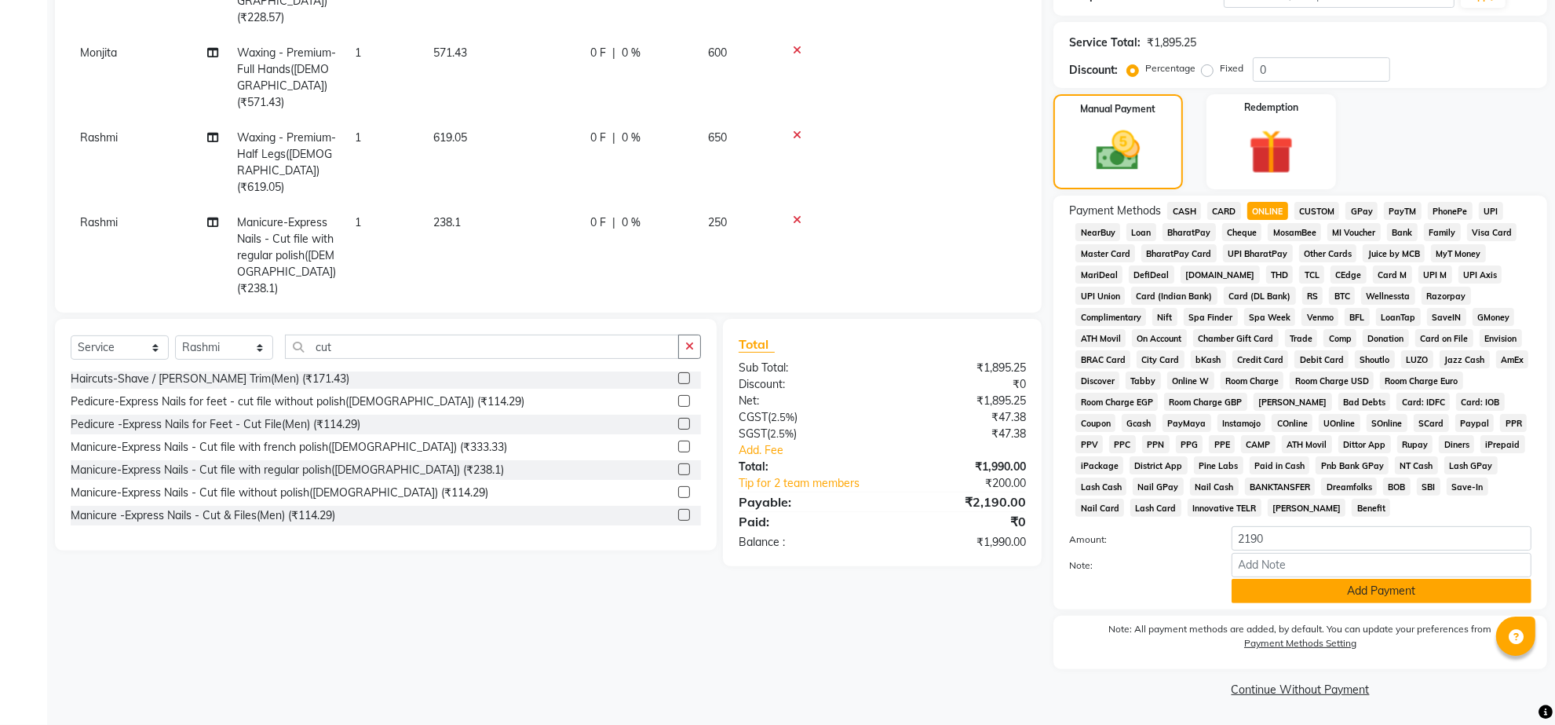
click at [1403, 583] on button "Add Payment" at bounding box center [1382, 591] width 300 height 24
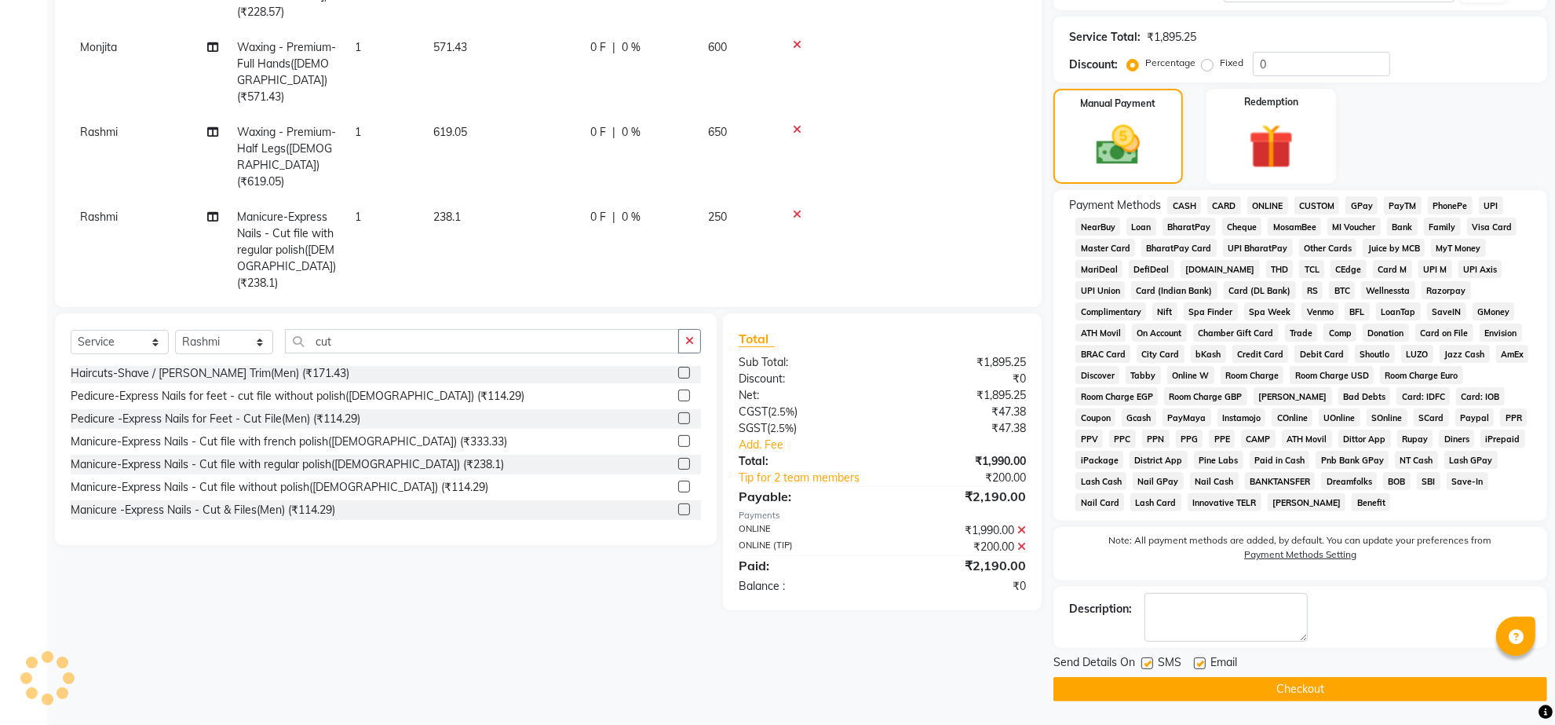
click at [1305, 693] on button "Checkout" at bounding box center [1301, 689] width 494 height 24
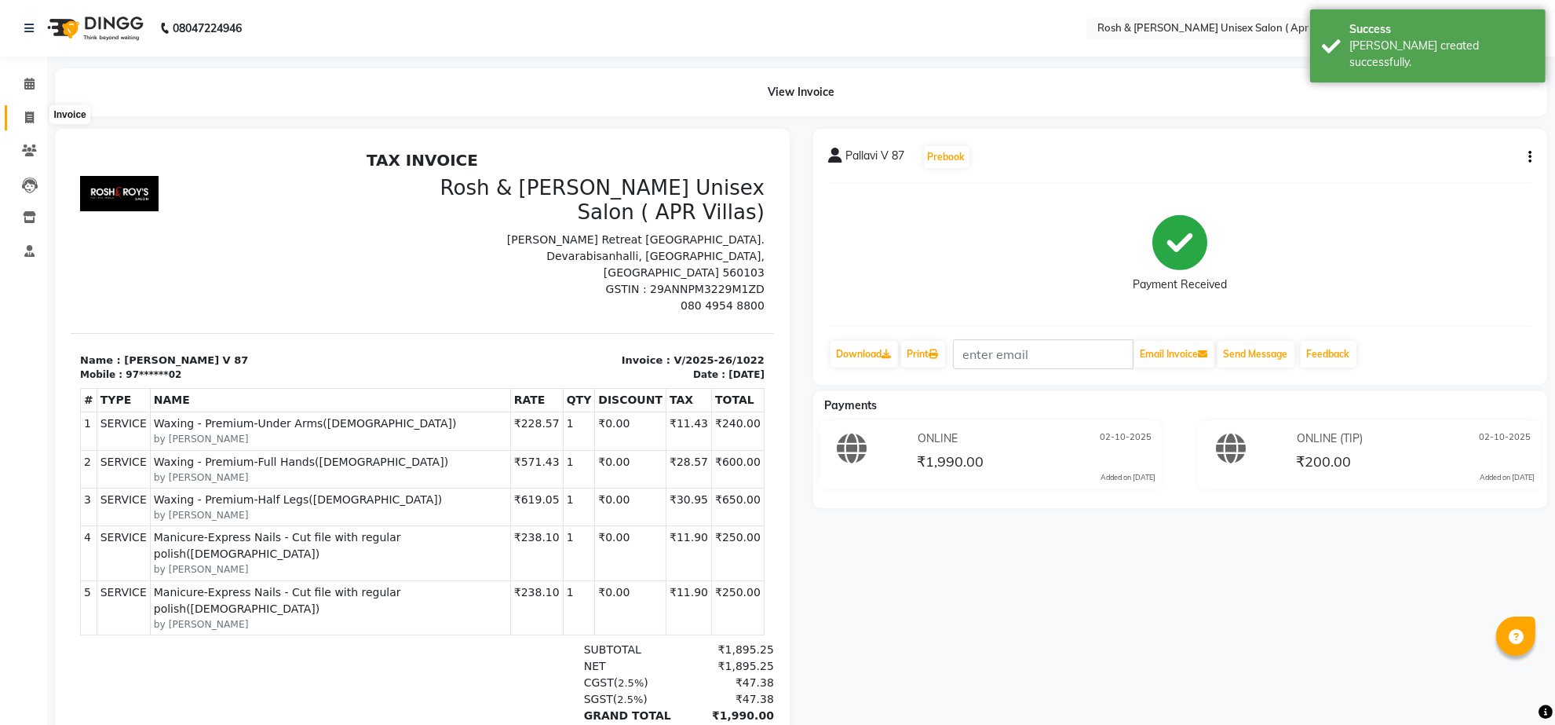
click at [25, 115] on icon at bounding box center [29, 117] width 9 height 12
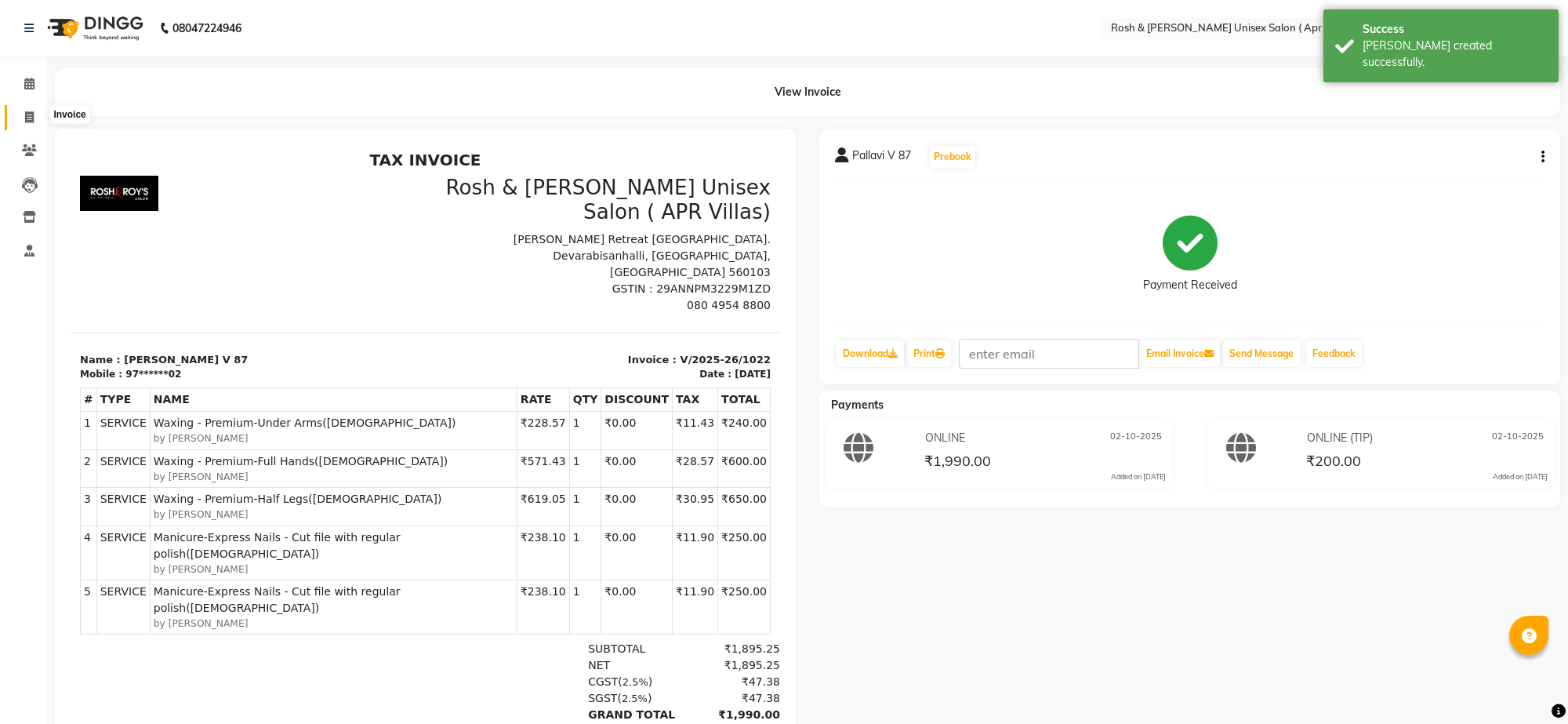
select select "service"
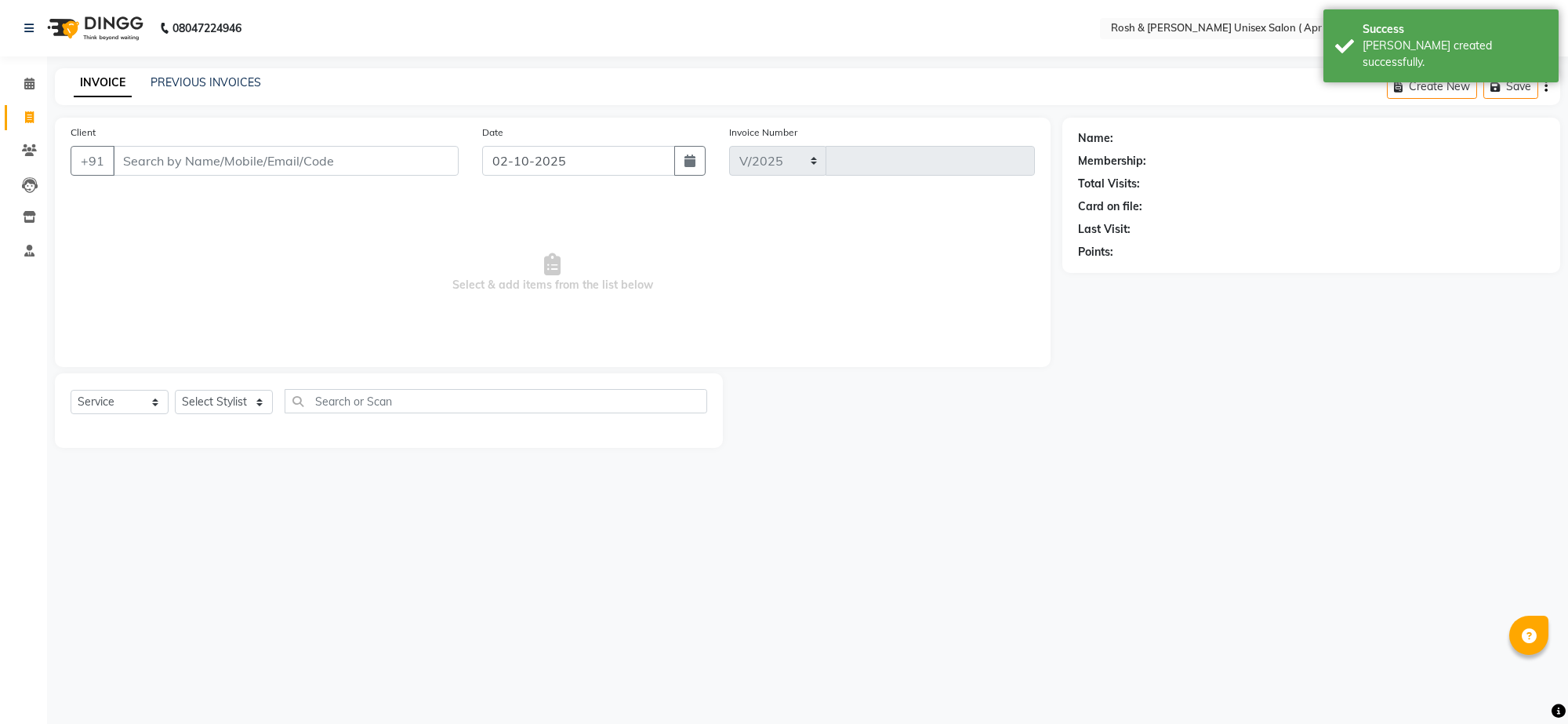
select select "8955"
type input "1023"
click at [149, 176] on input "Client" at bounding box center [286, 161] width 346 height 30
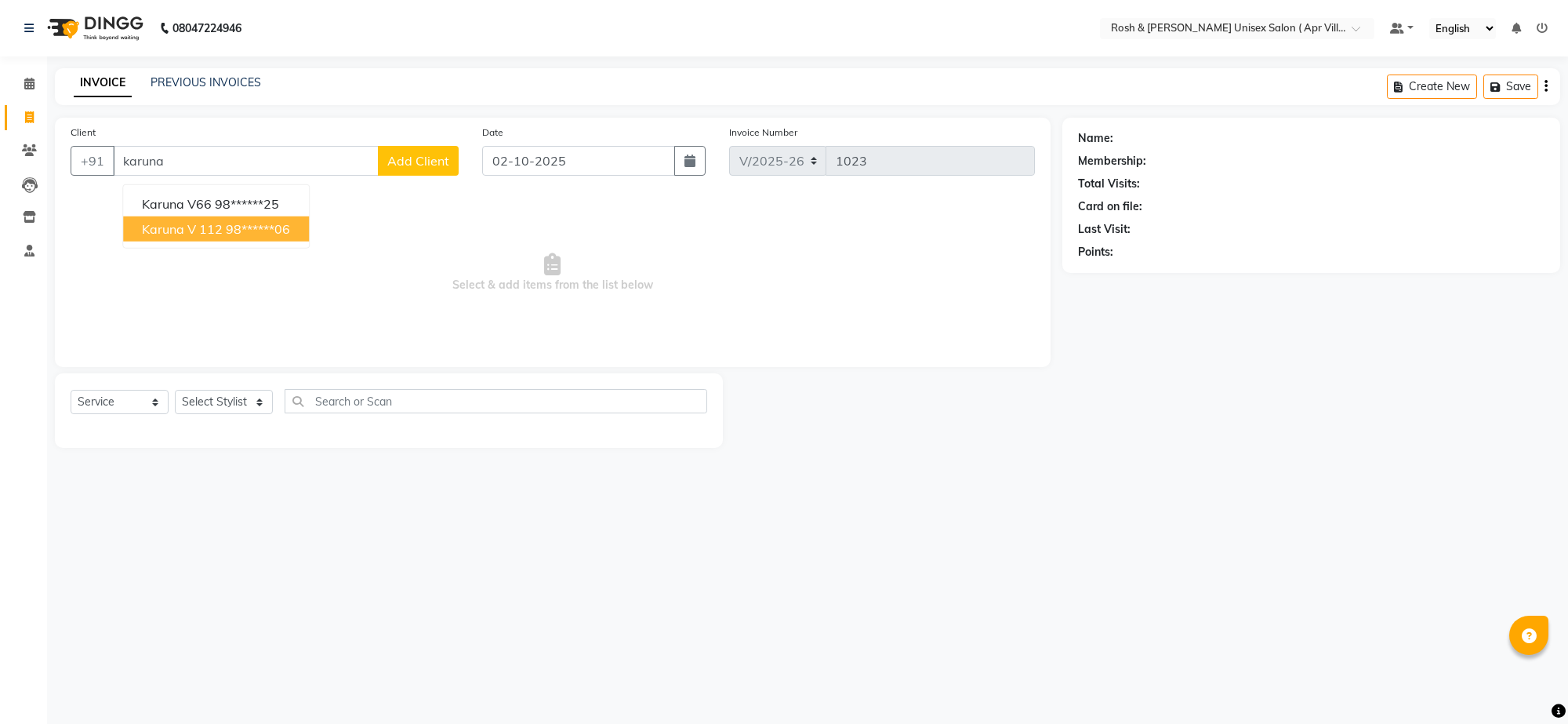
click at [194, 237] on span "karuna V 112" at bounding box center [182, 229] width 81 height 16
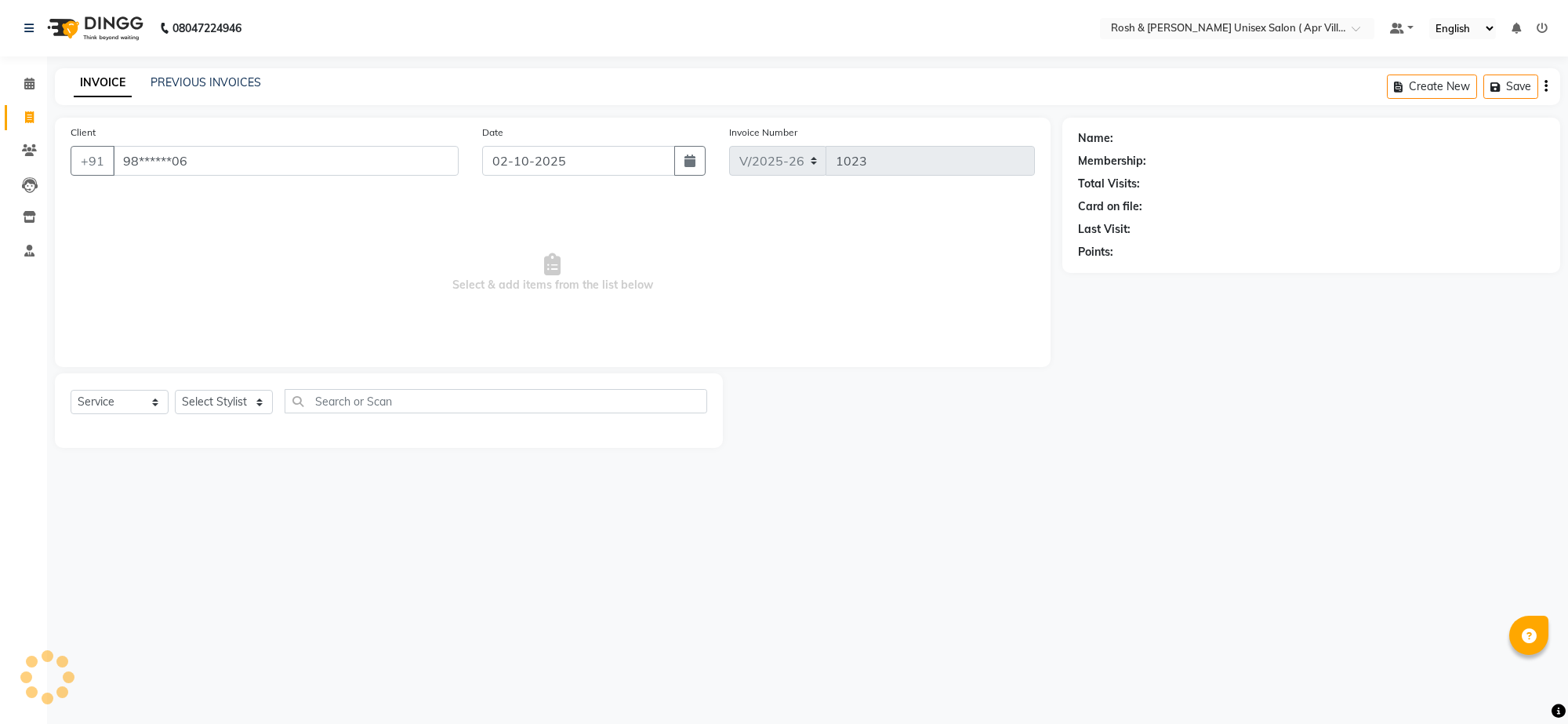
type input "98******06"
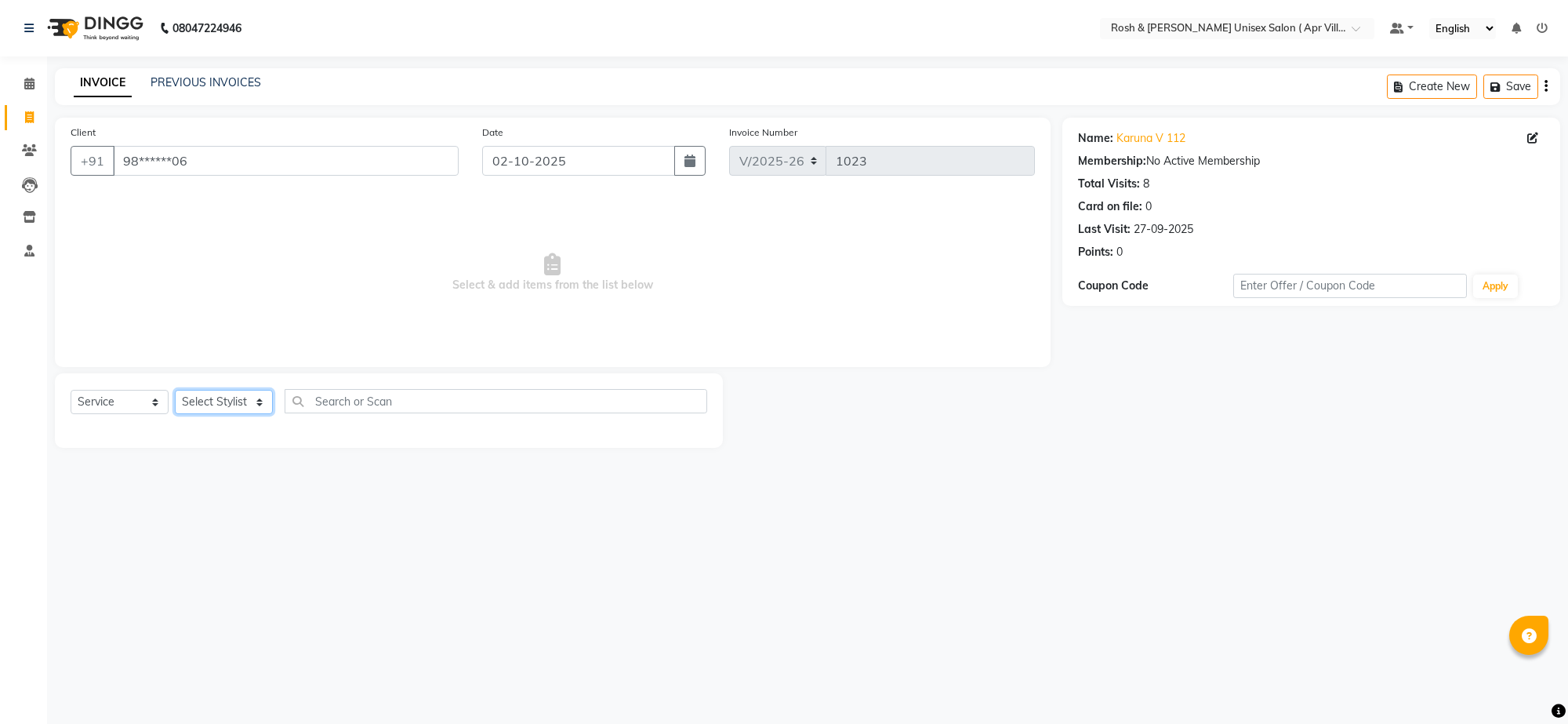
click at [256, 414] on select "Select Stylist Aalam Devi Dingg Support [PERSON_NAME] Front Desk Hangma Imran […" at bounding box center [224, 401] width 98 height 24
select select "90601"
click at [390, 413] on input "text" at bounding box center [495, 400] width 422 height 24
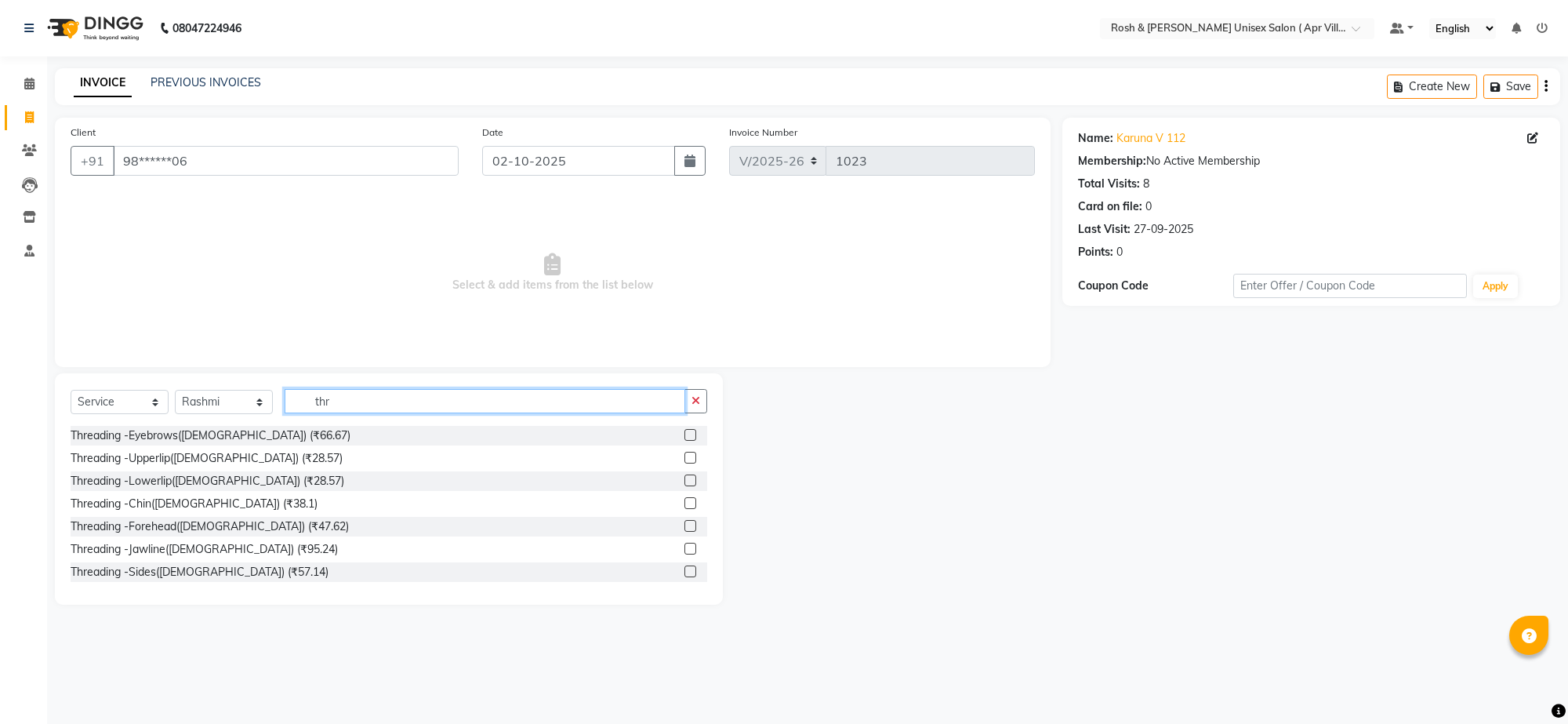
type input "thr"
click at [684, 440] on label at bounding box center [690, 434] width 12 height 12
click at [684, 440] on input "checkbox" at bounding box center [689, 435] width 10 height 10
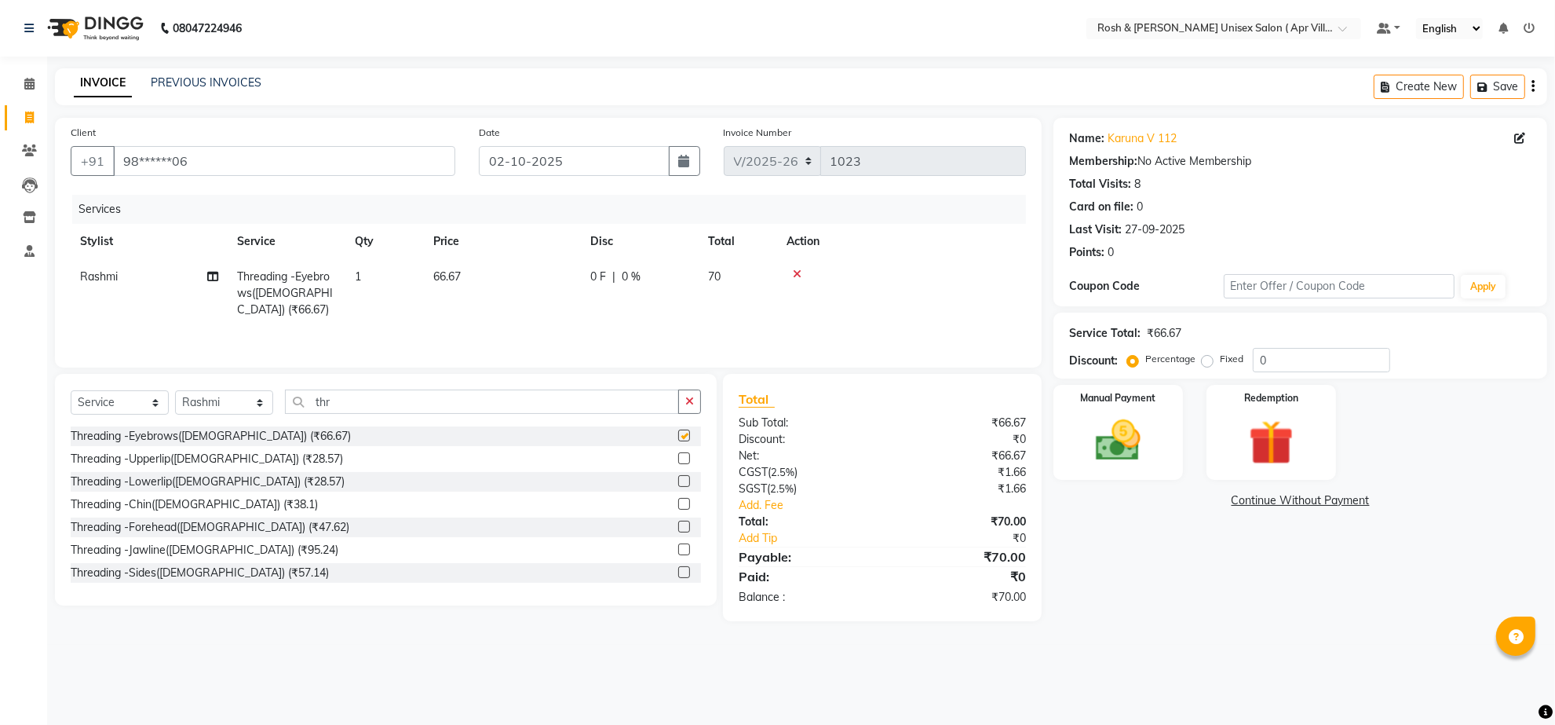
checkbox input "false"
click at [678, 464] on label at bounding box center [684, 458] width 12 height 12
click at [678, 464] on input "checkbox" at bounding box center [683, 459] width 10 height 10
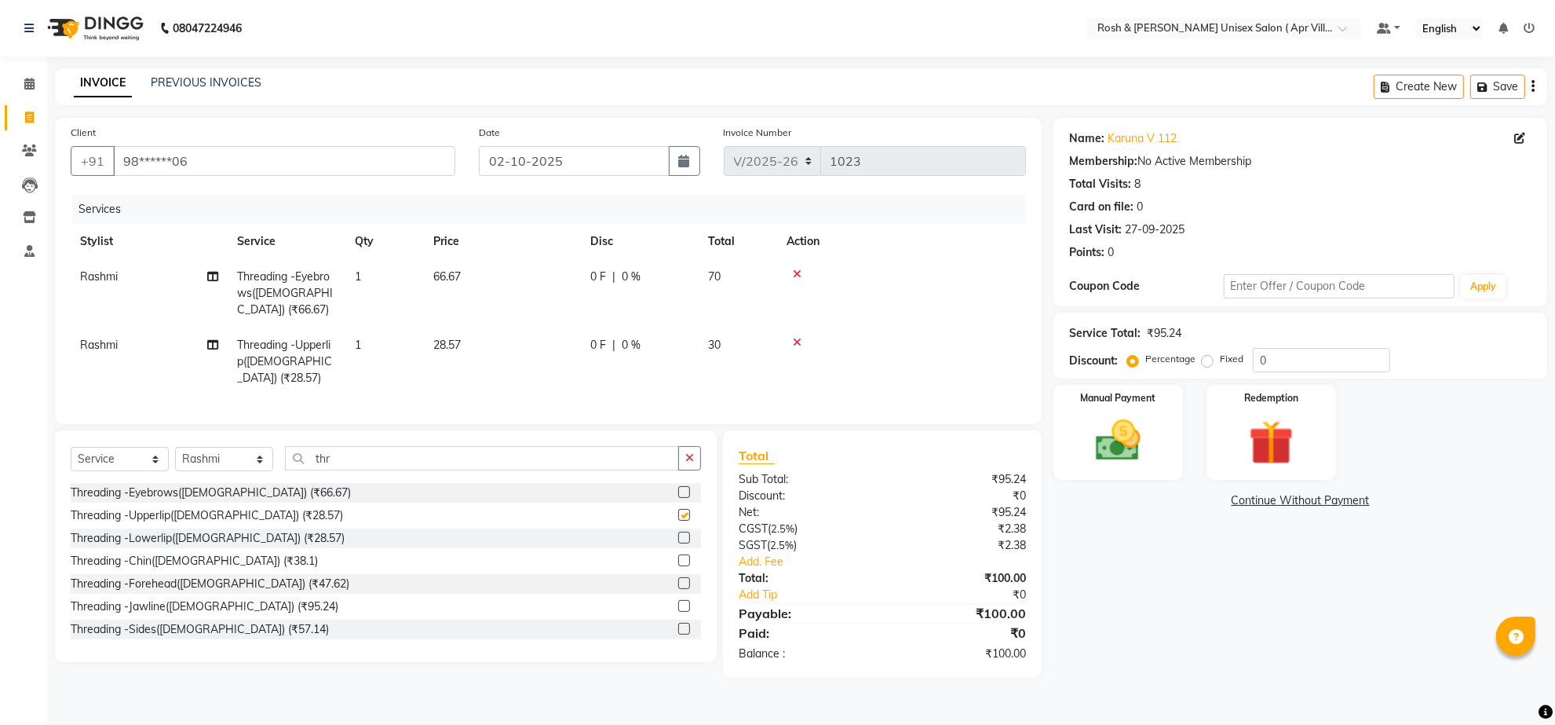
checkbox input "false"
click at [363, 470] on input "thr" at bounding box center [482, 458] width 394 height 24
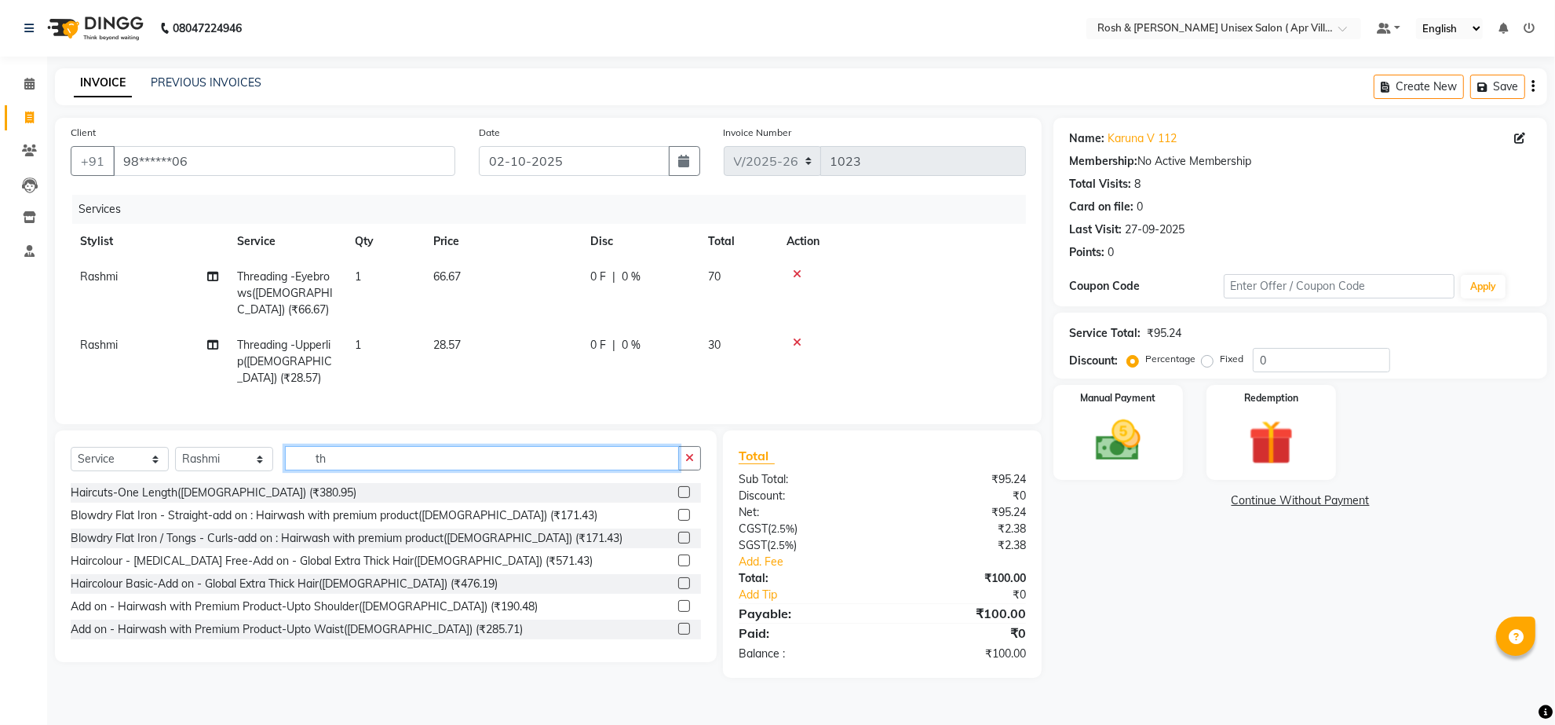
type input "t"
type input "blowdry"
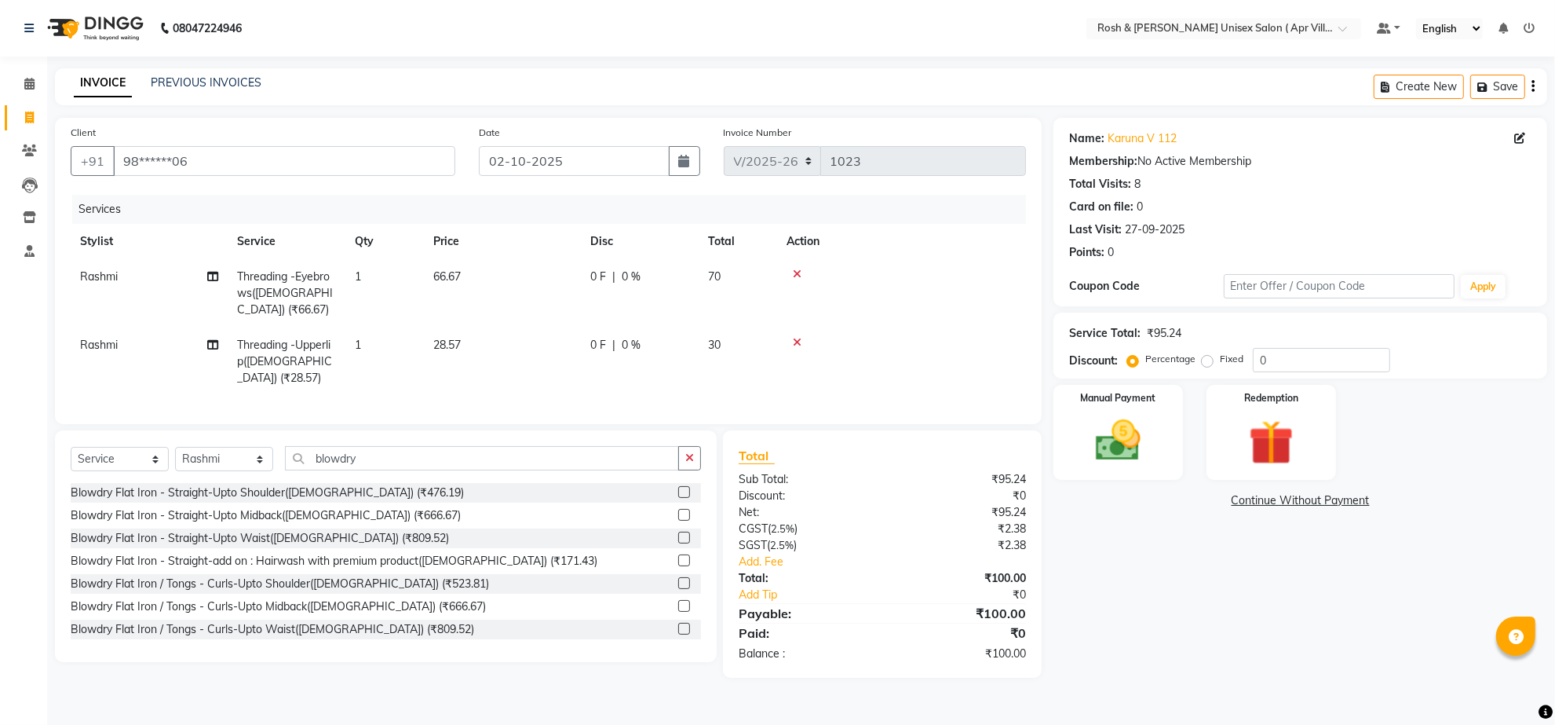
click at [678, 520] on label at bounding box center [684, 515] width 12 height 12
click at [678, 520] on input "checkbox" at bounding box center [683, 515] width 10 height 10
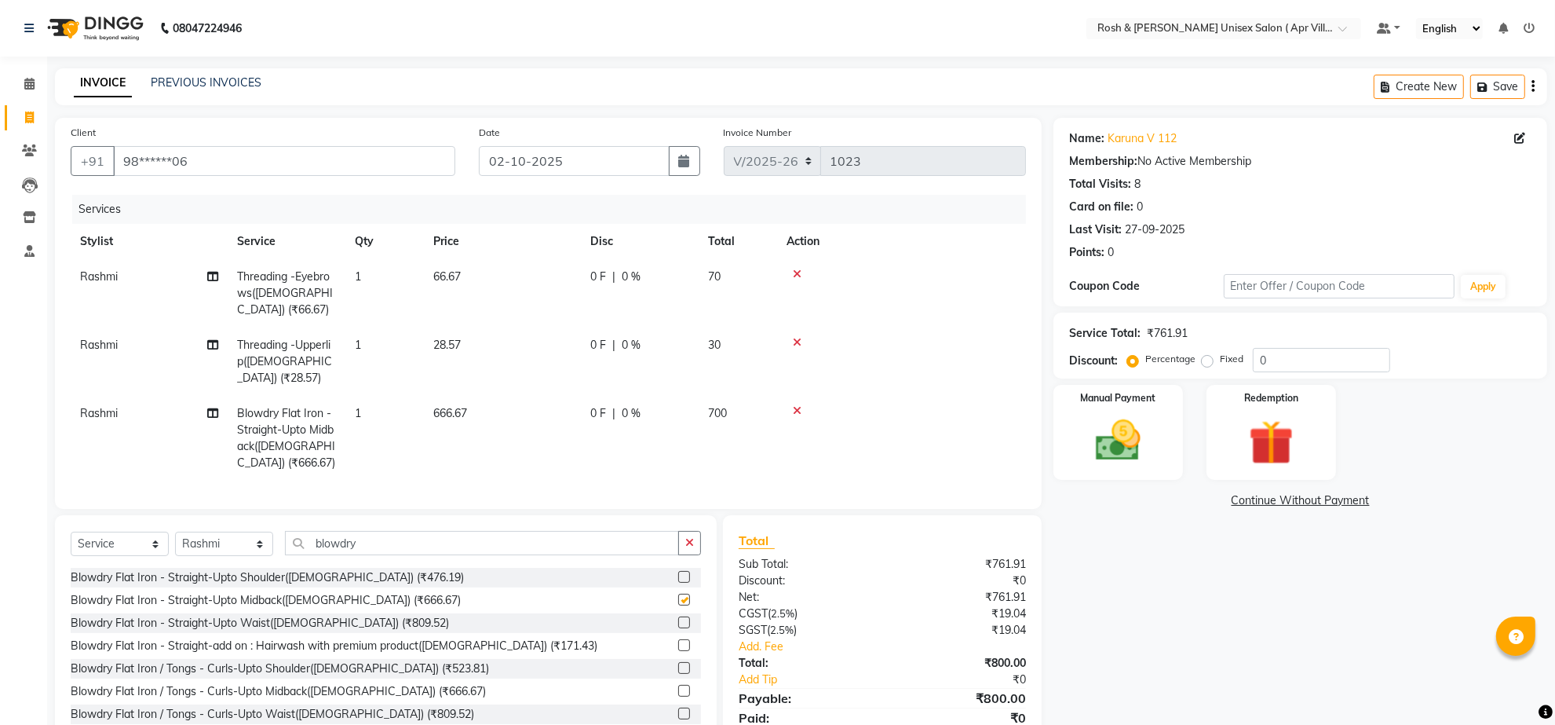
checkbox input "false"
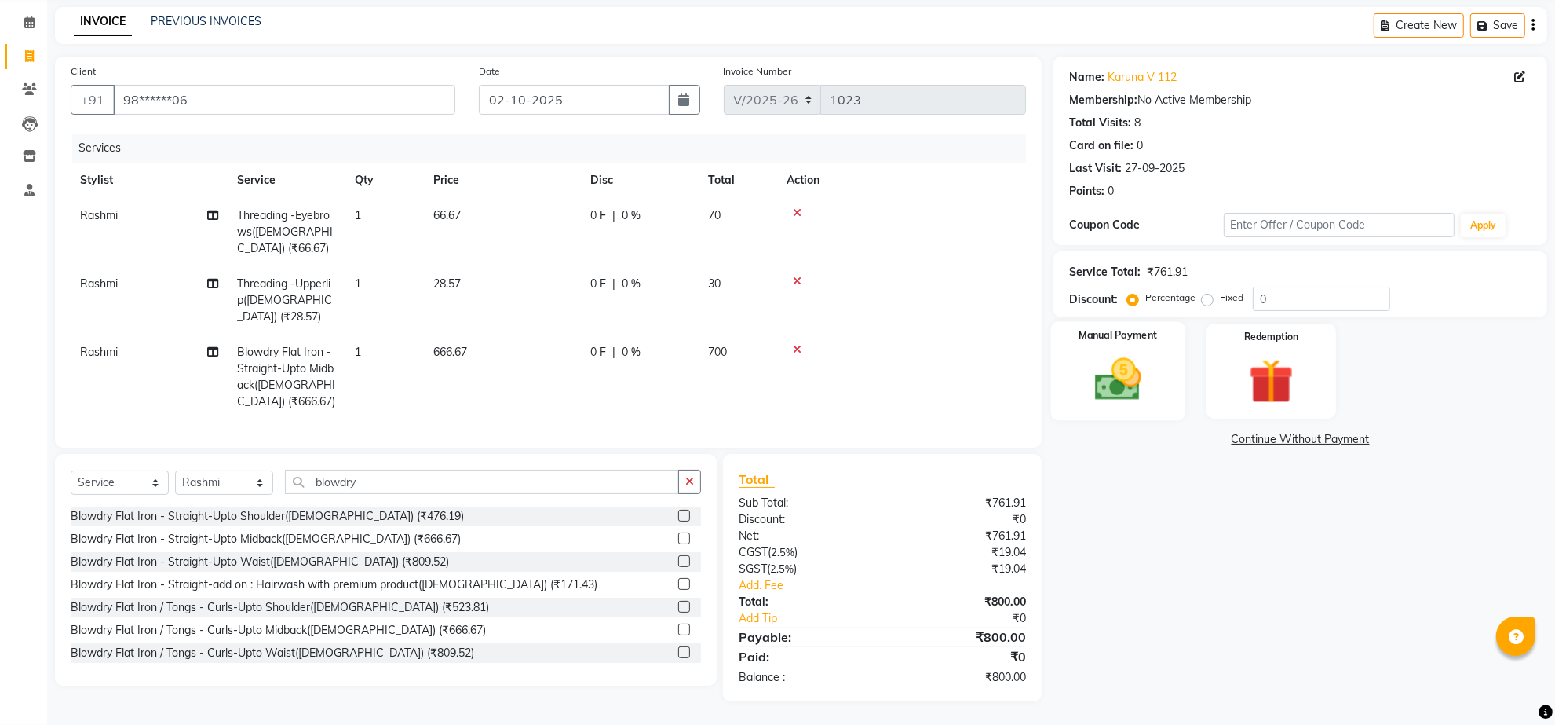
scroll to position [165, 0]
click at [1133, 352] on img at bounding box center [1118, 379] width 76 height 54
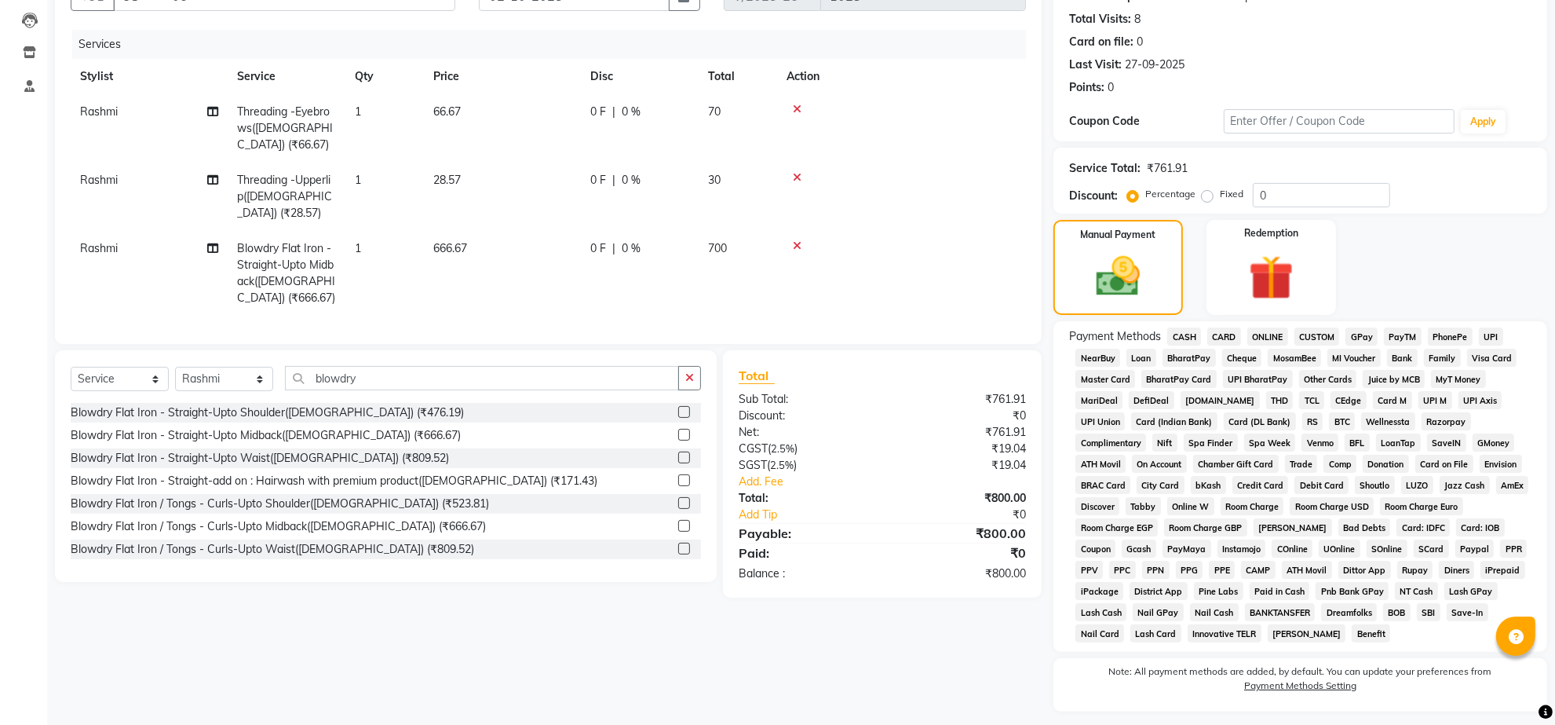
click at [1277, 345] on span "ONLINE" at bounding box center [1267, 336] width 41 height 18
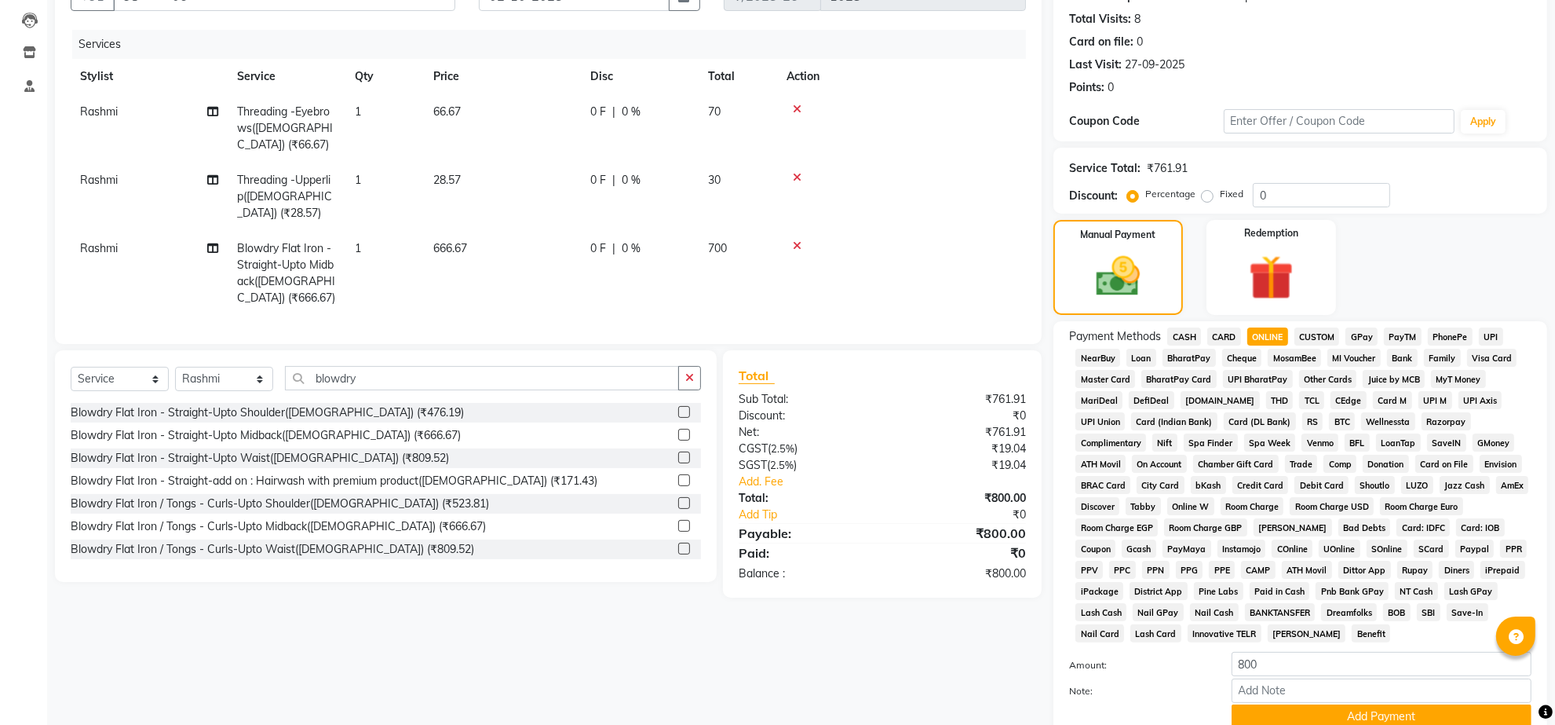
scroll to position [409, 0]
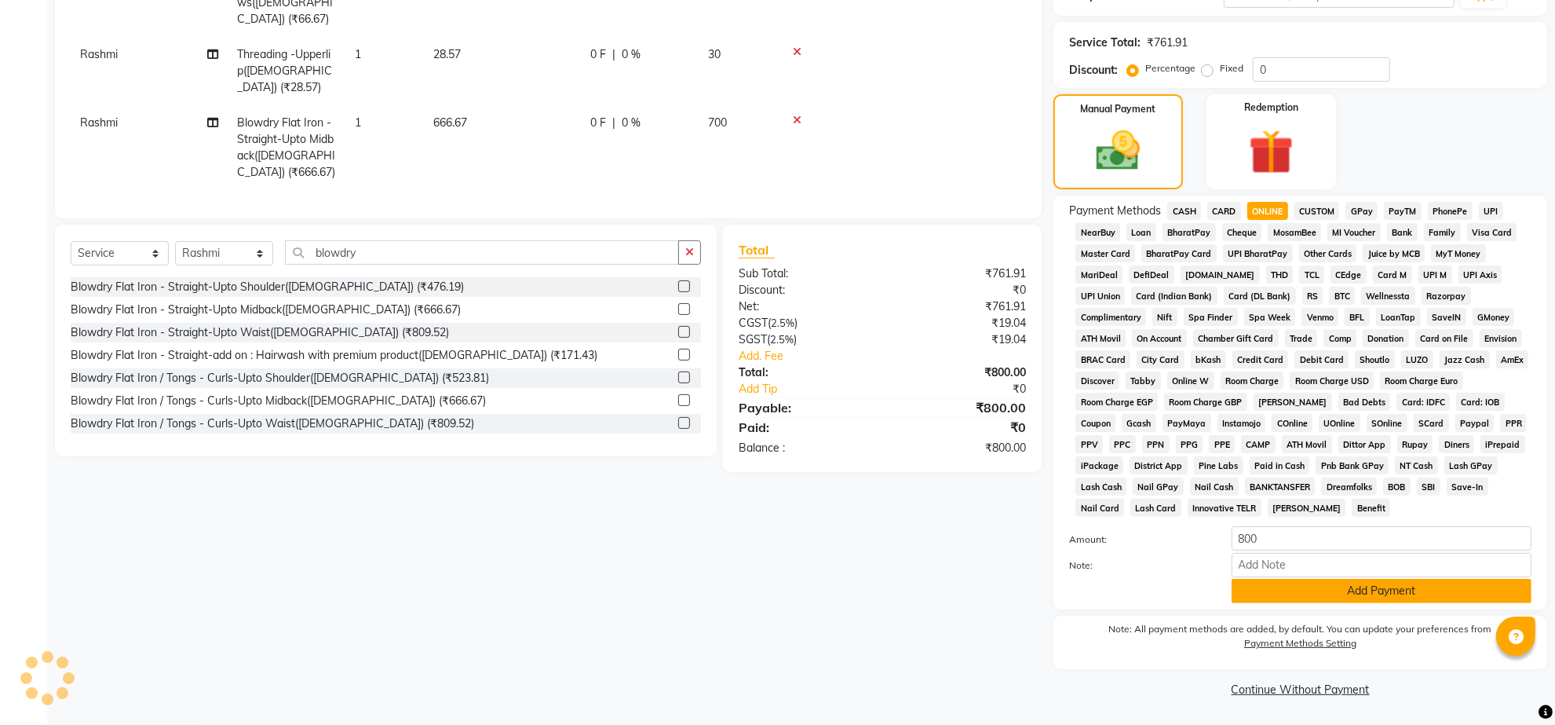
click at [1383, 579] on button "Add Payment" at bounding box center [1382, 591] width 300 height 24
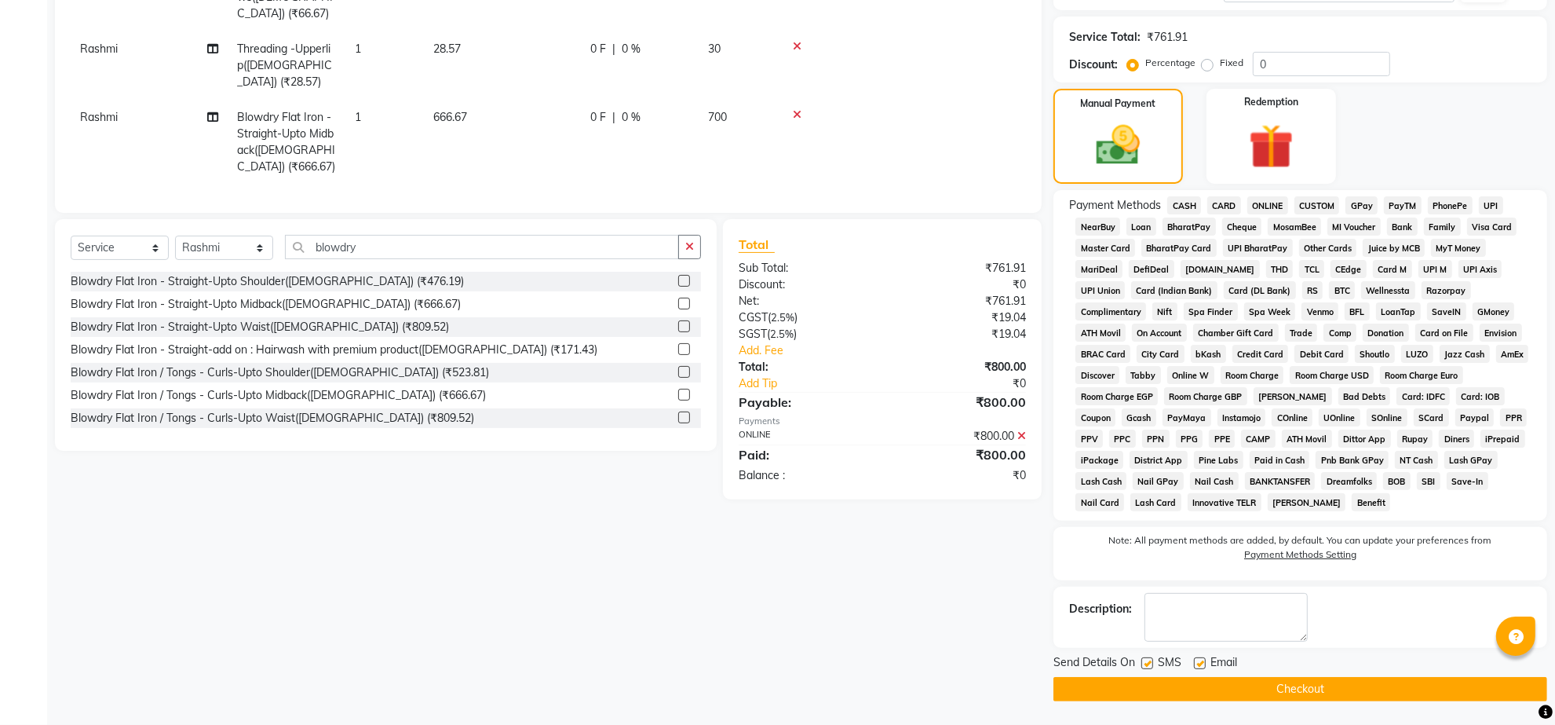
click at [1317, 696] on button "Checkout" at bounding box center [1301, 689] width 494 height 24
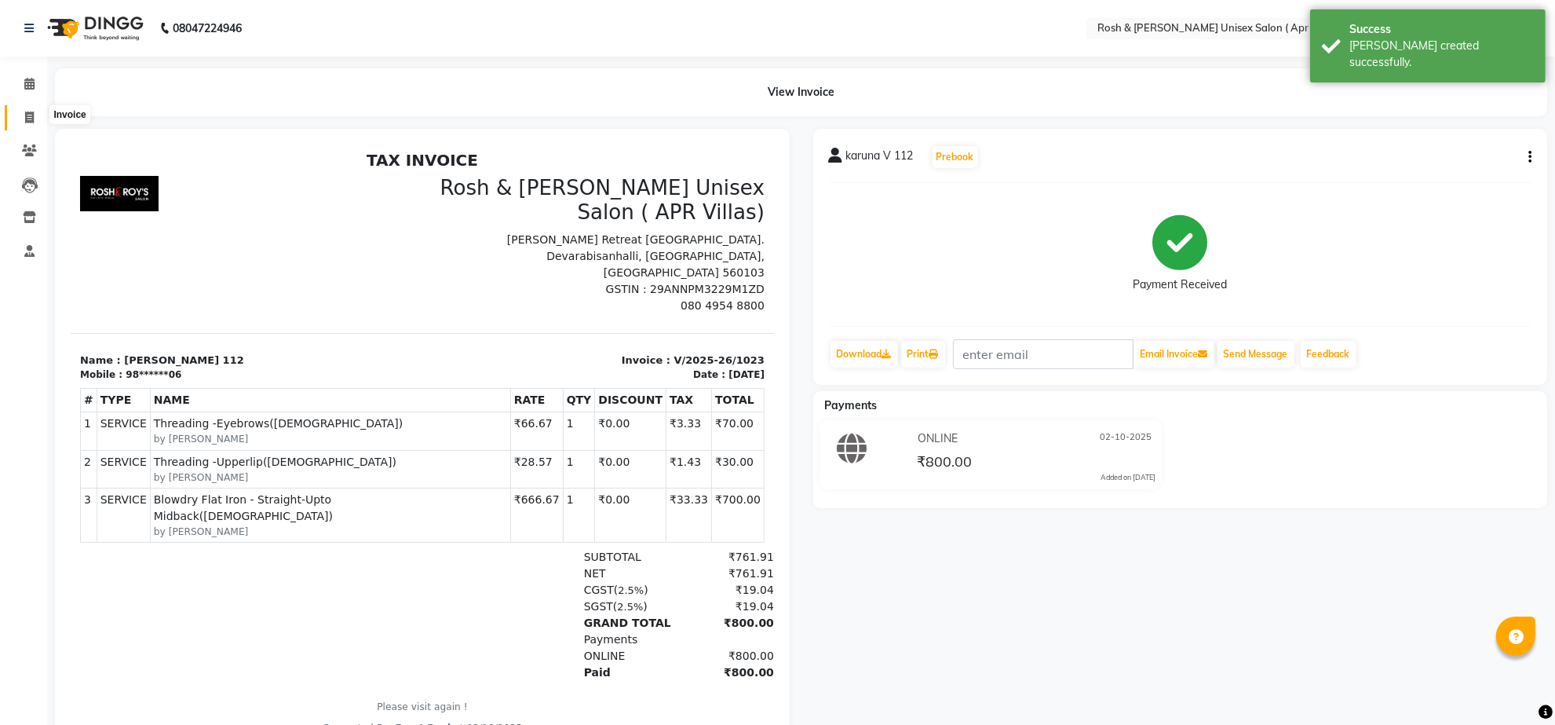
click at [33, 118] on icon at bounding box center [29, 117] width 9 height 12
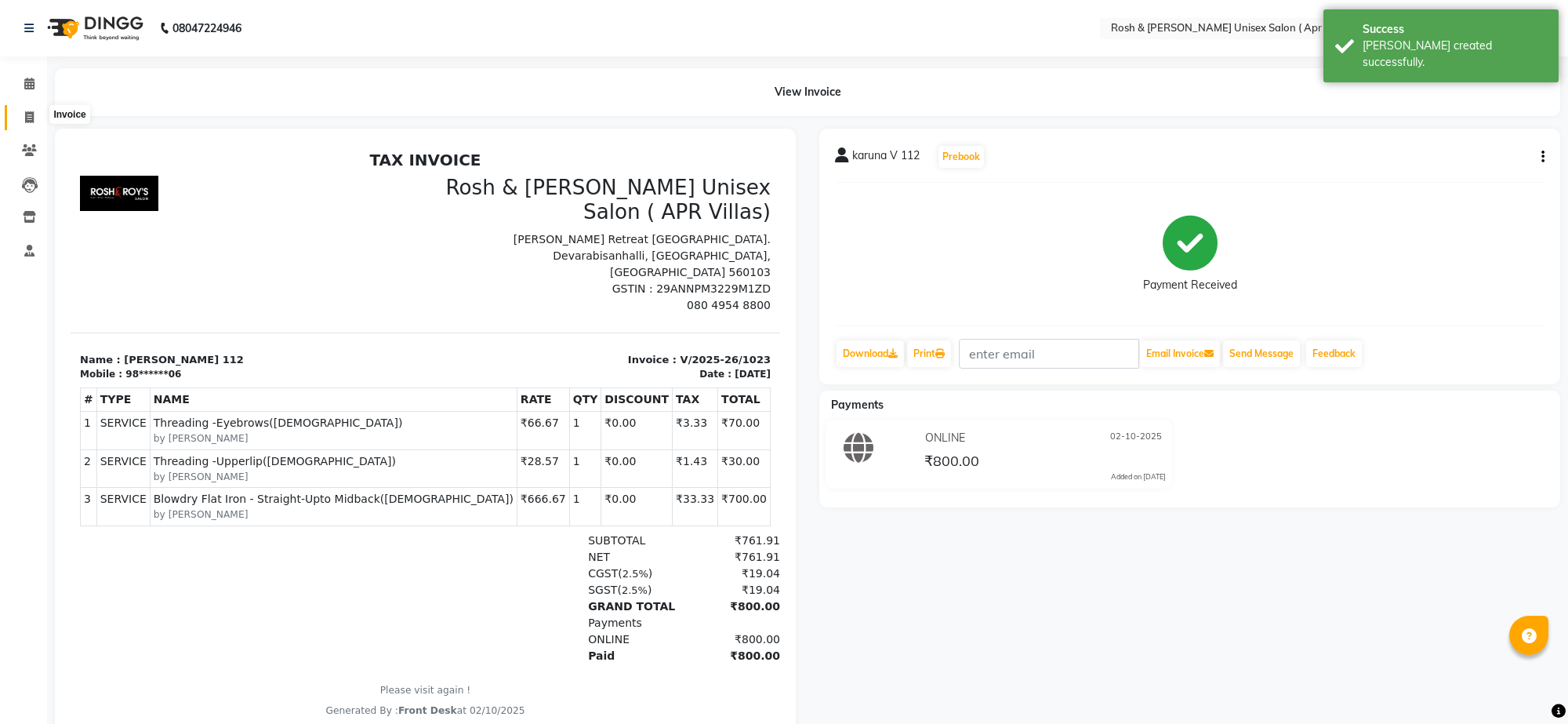
select select "8955"
select select "service"
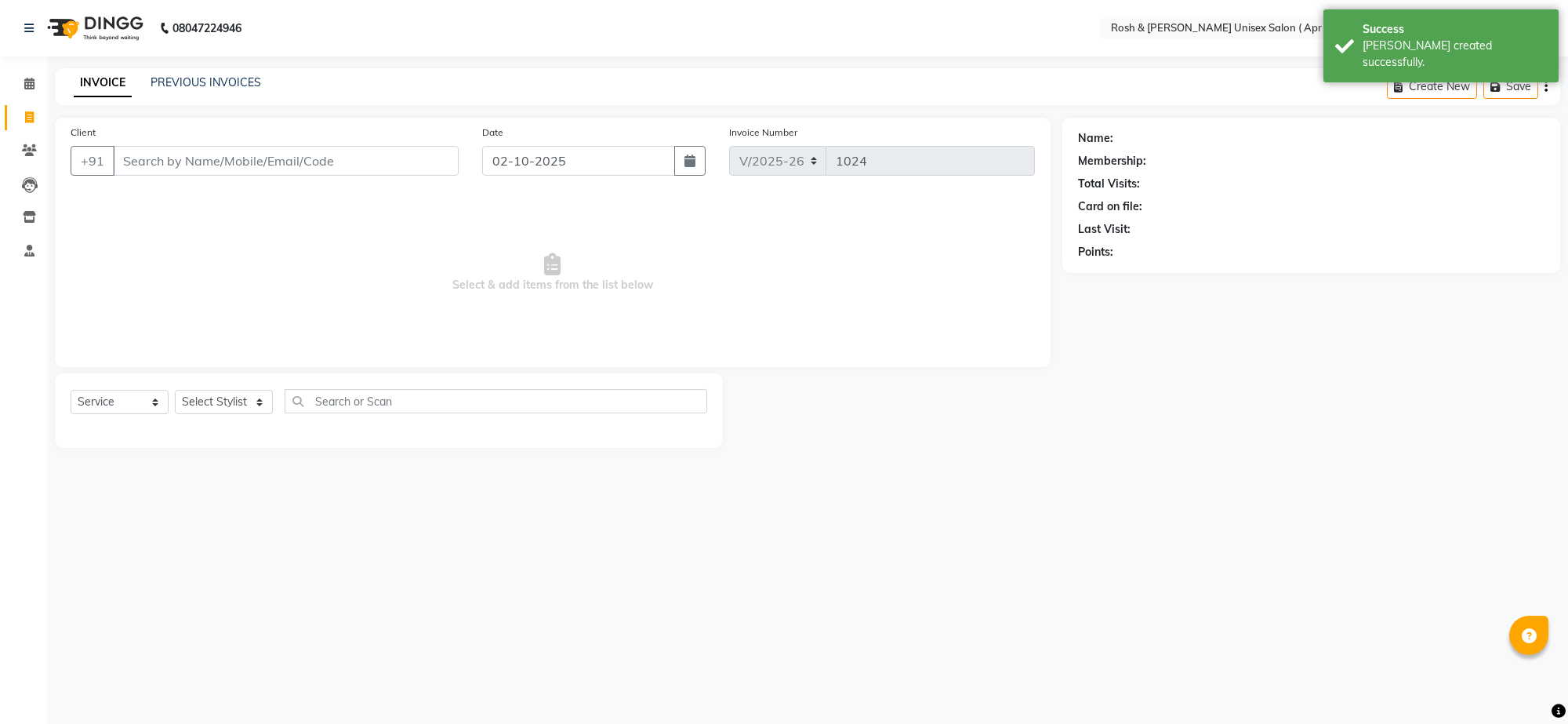
click at [140, 175] on input "Client" at bounding box center [286, 161] width 346 height 30
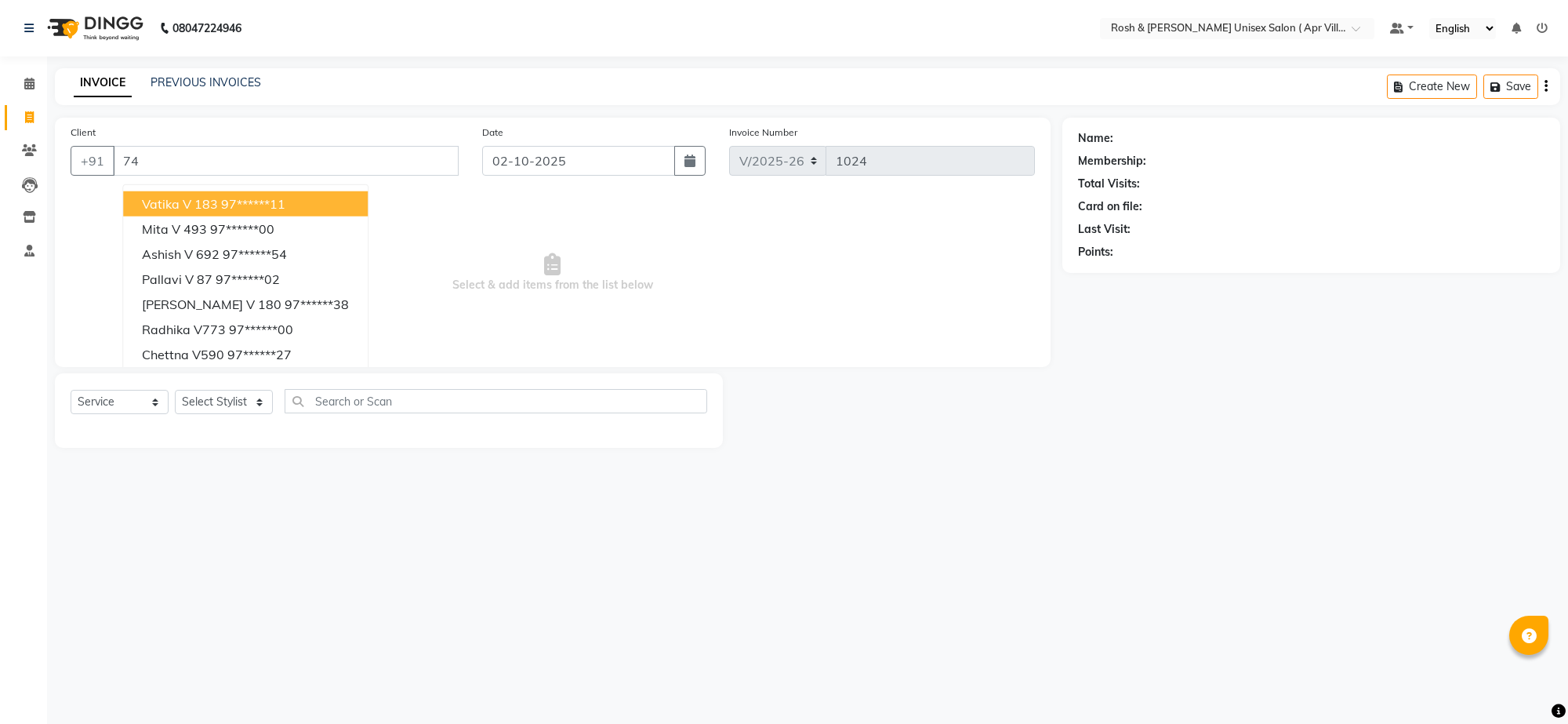
type input "7"
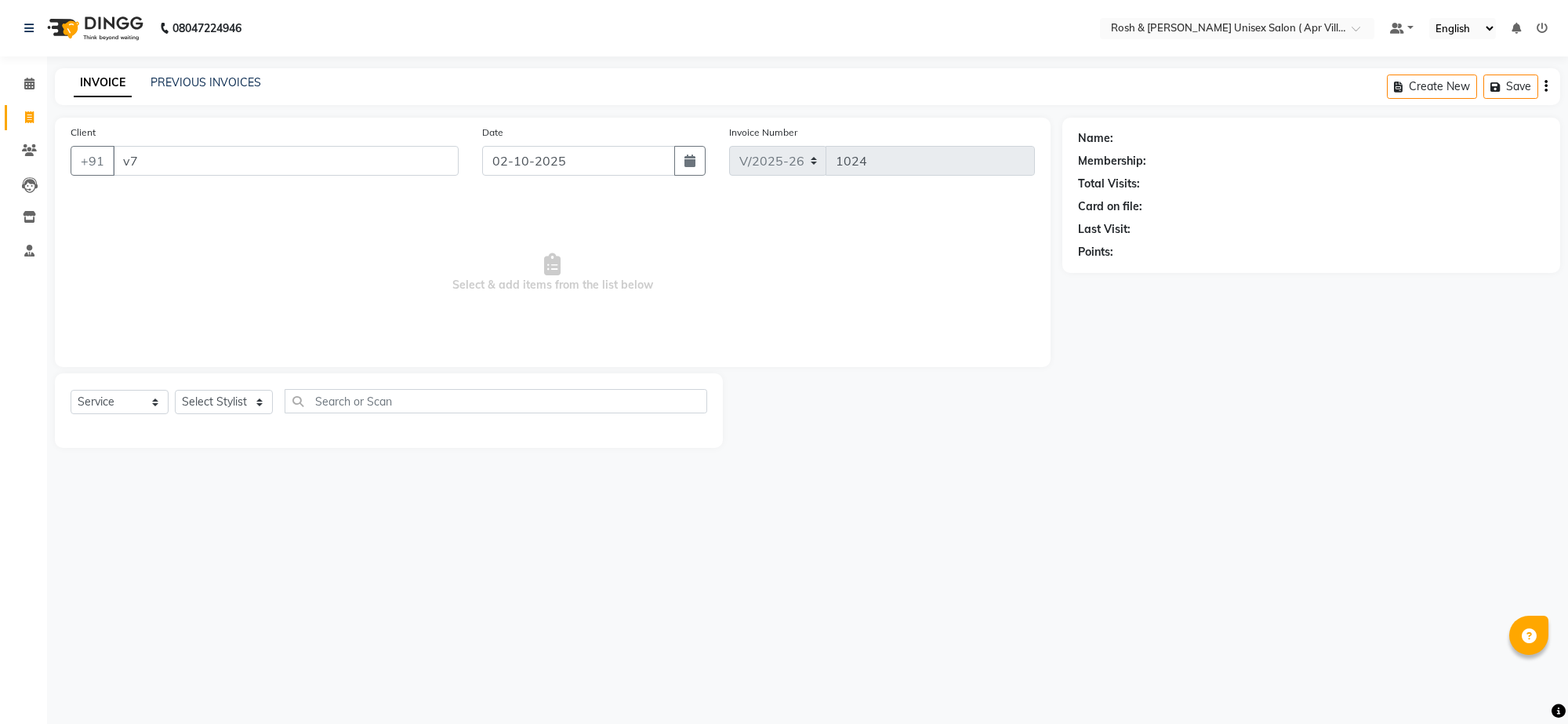
type input "v"
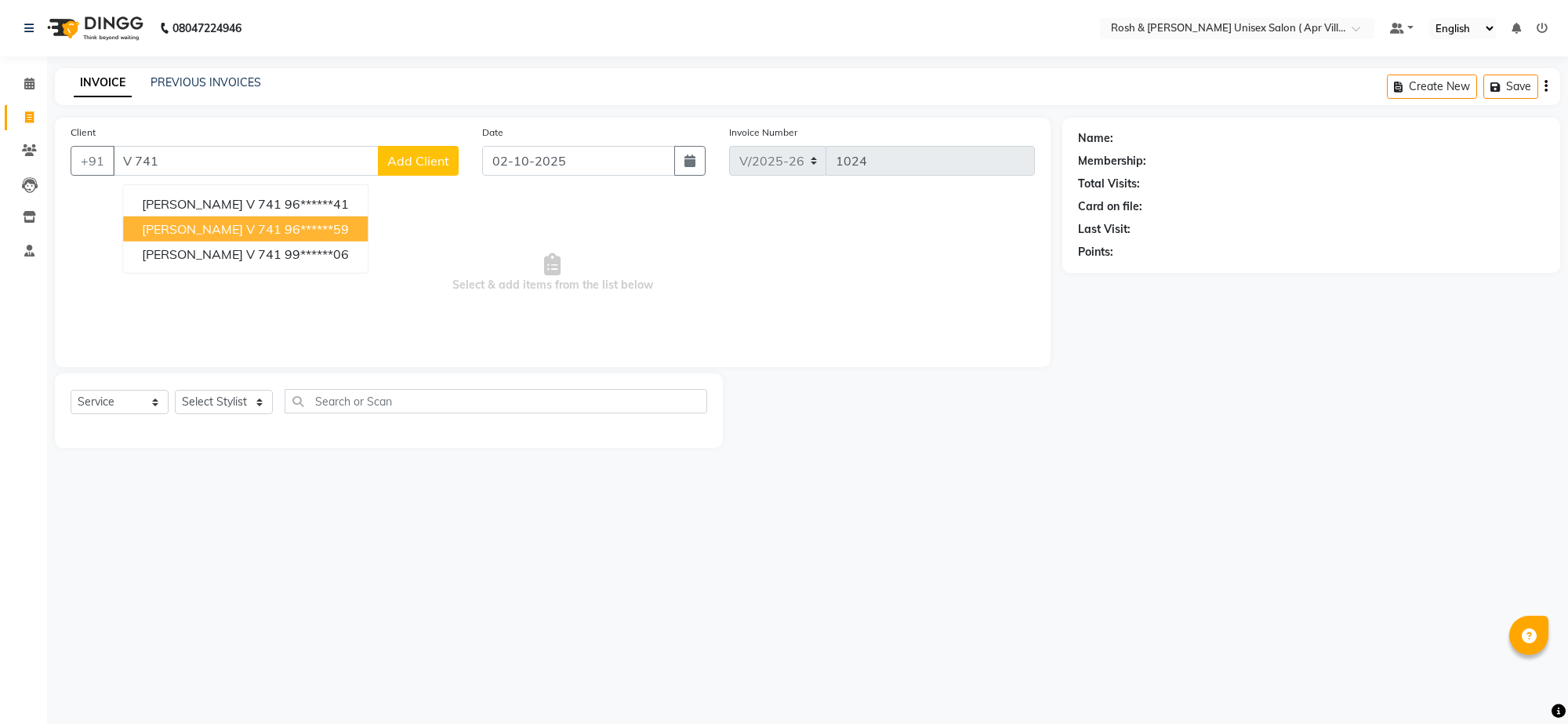
click at [285, 237] on ngb-highlight "96******59" at bounding box center [317, 229] width 64 height 16
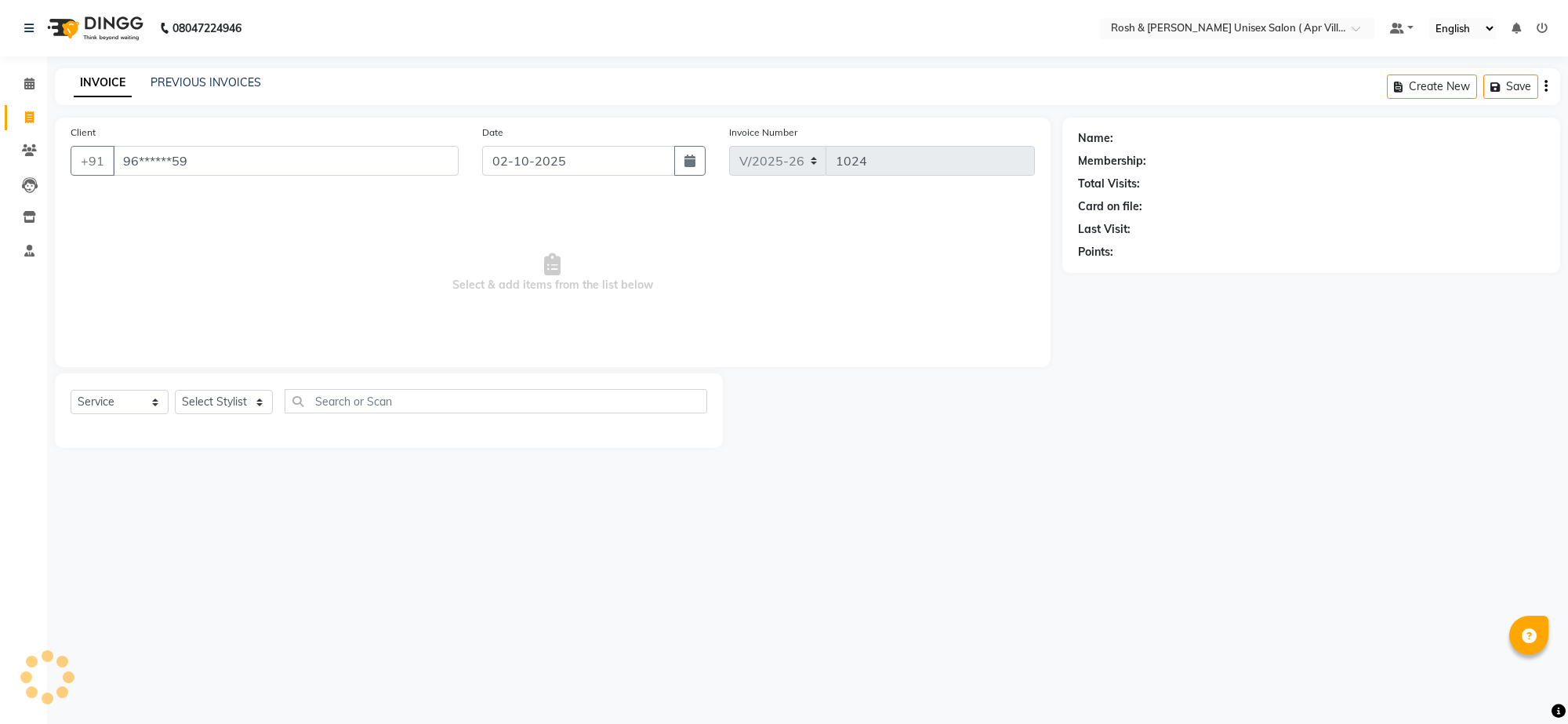
type input "96******59"
select select "8955"
select select "service"
click at [188, 176] on input "Client" at bounding box center [286, 161] width 346 height 30
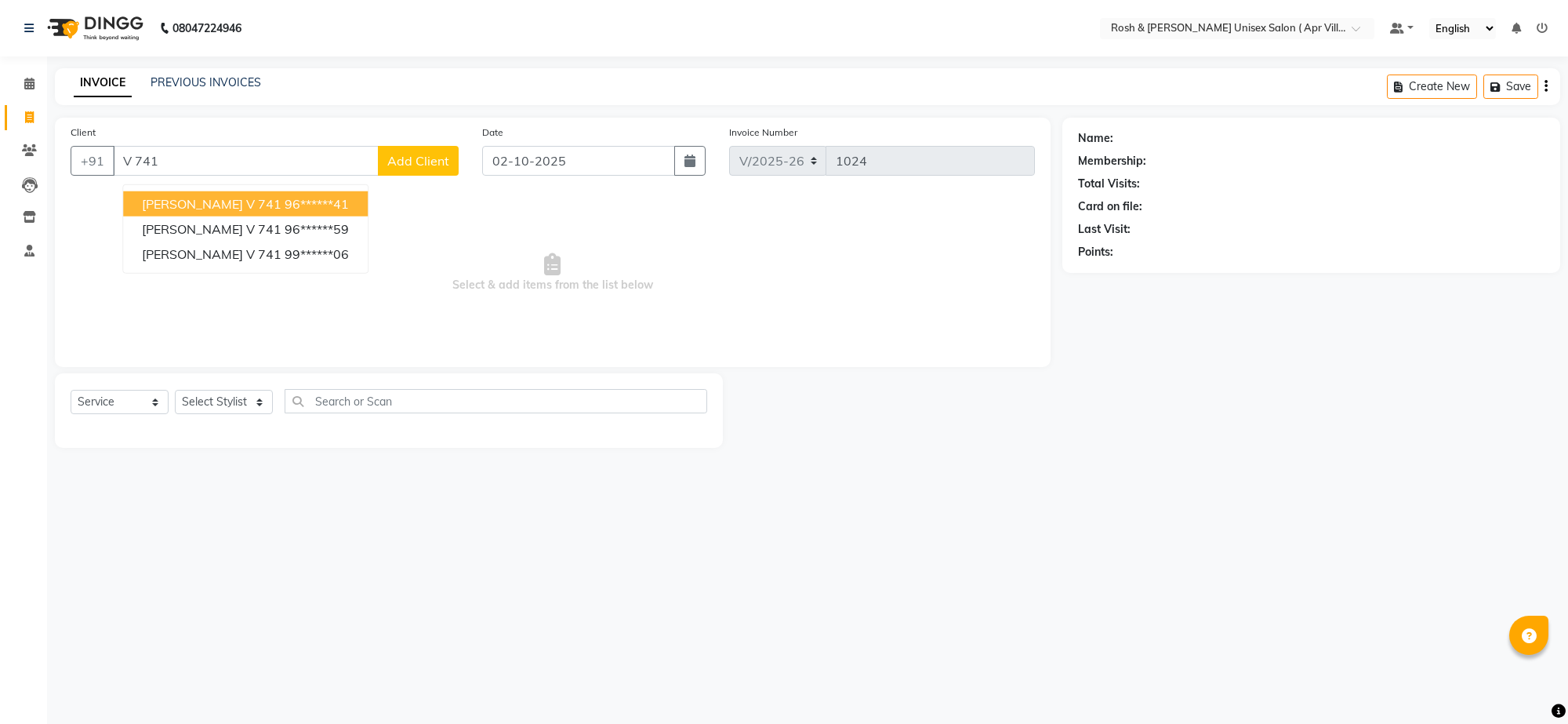
click at [308, 212] on ngb-highlight "96******41" at bounding box center [317, 204] width 64 height 16
type input "96******41"
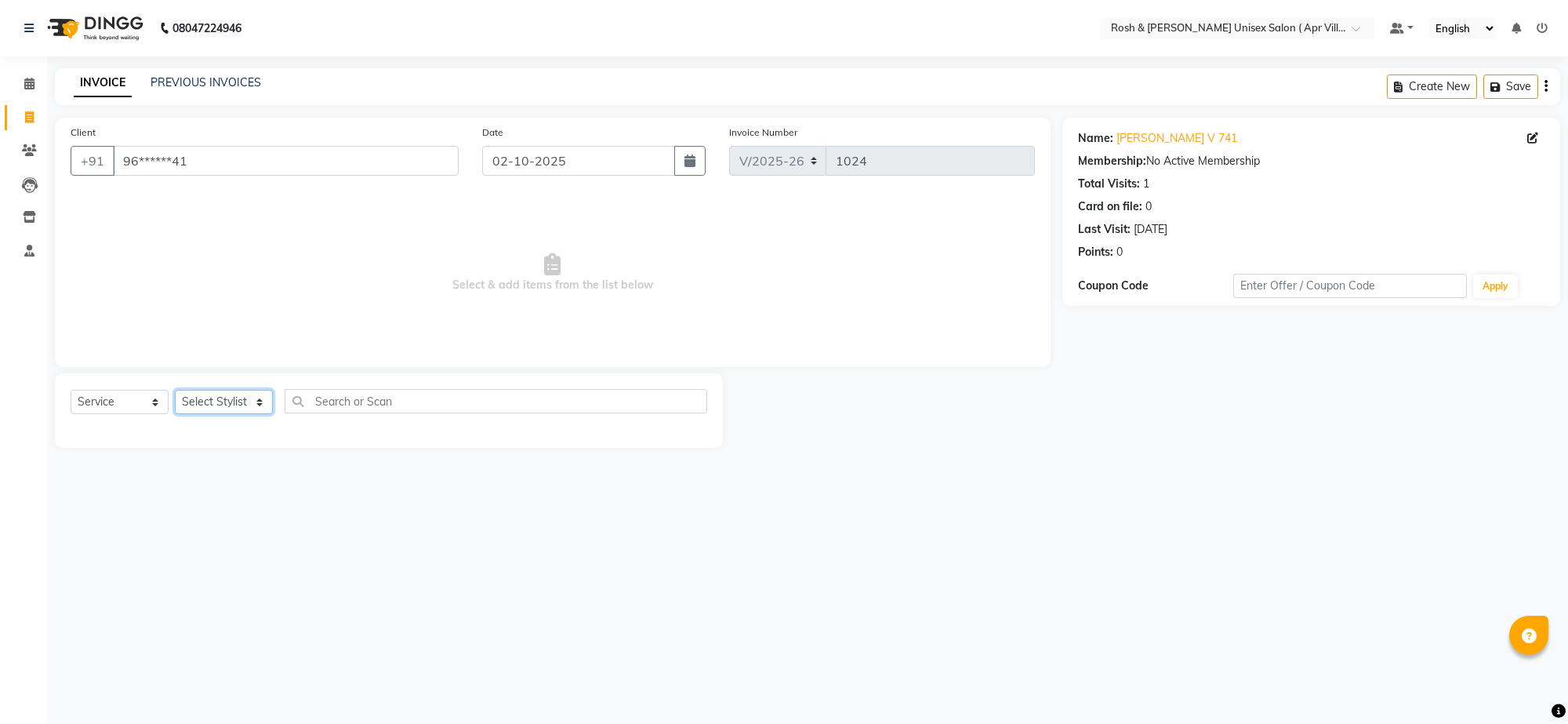
click at [264, 414] on select "Select Stylist Aalam Devi Dingg Support [PERSON_NAME] Front Desk Hangma Imran […" at bounding box center [224, 401] width 98 height 24
select select "90606"
click at [330, 413] on input "text" at bounding box center [495, 400] width 422 height 24
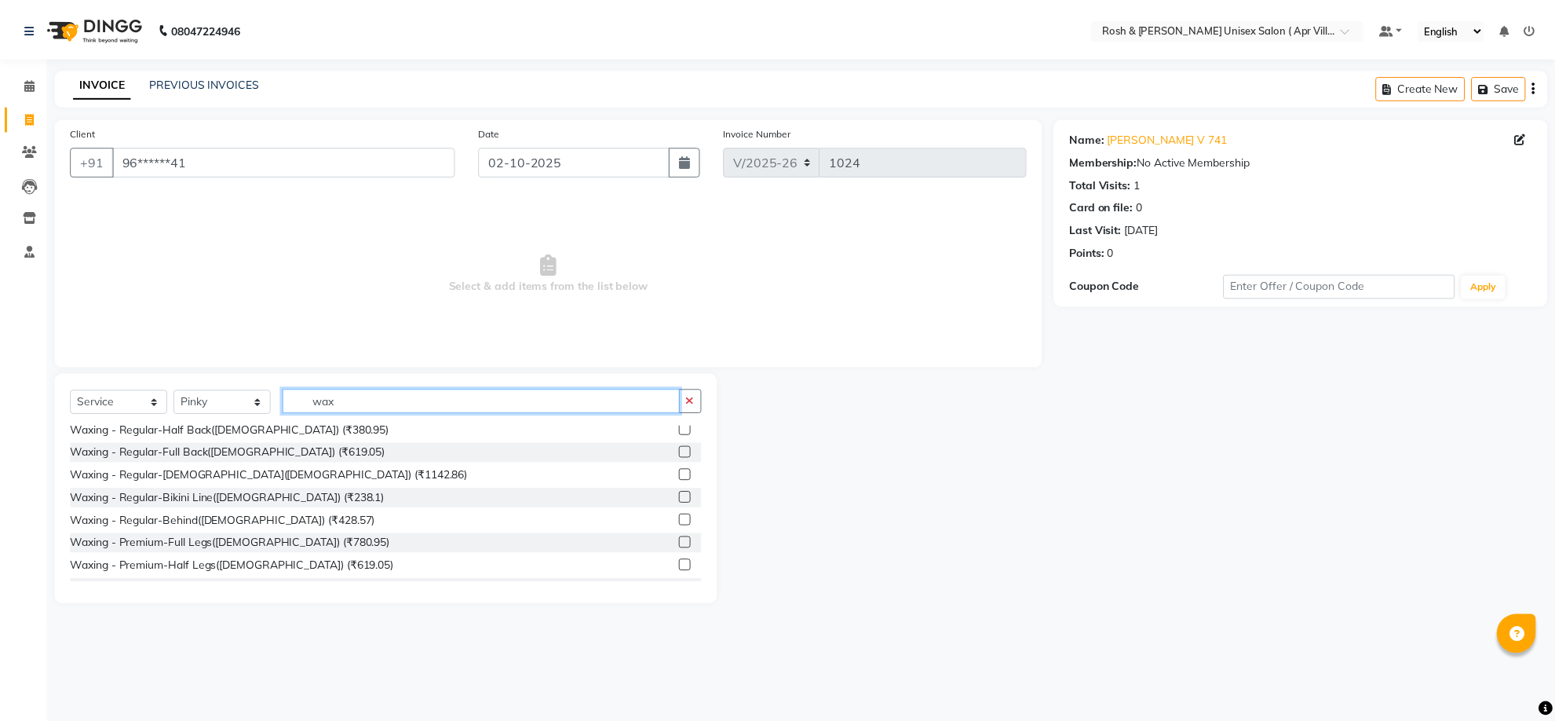
scroll to position [491, 0]
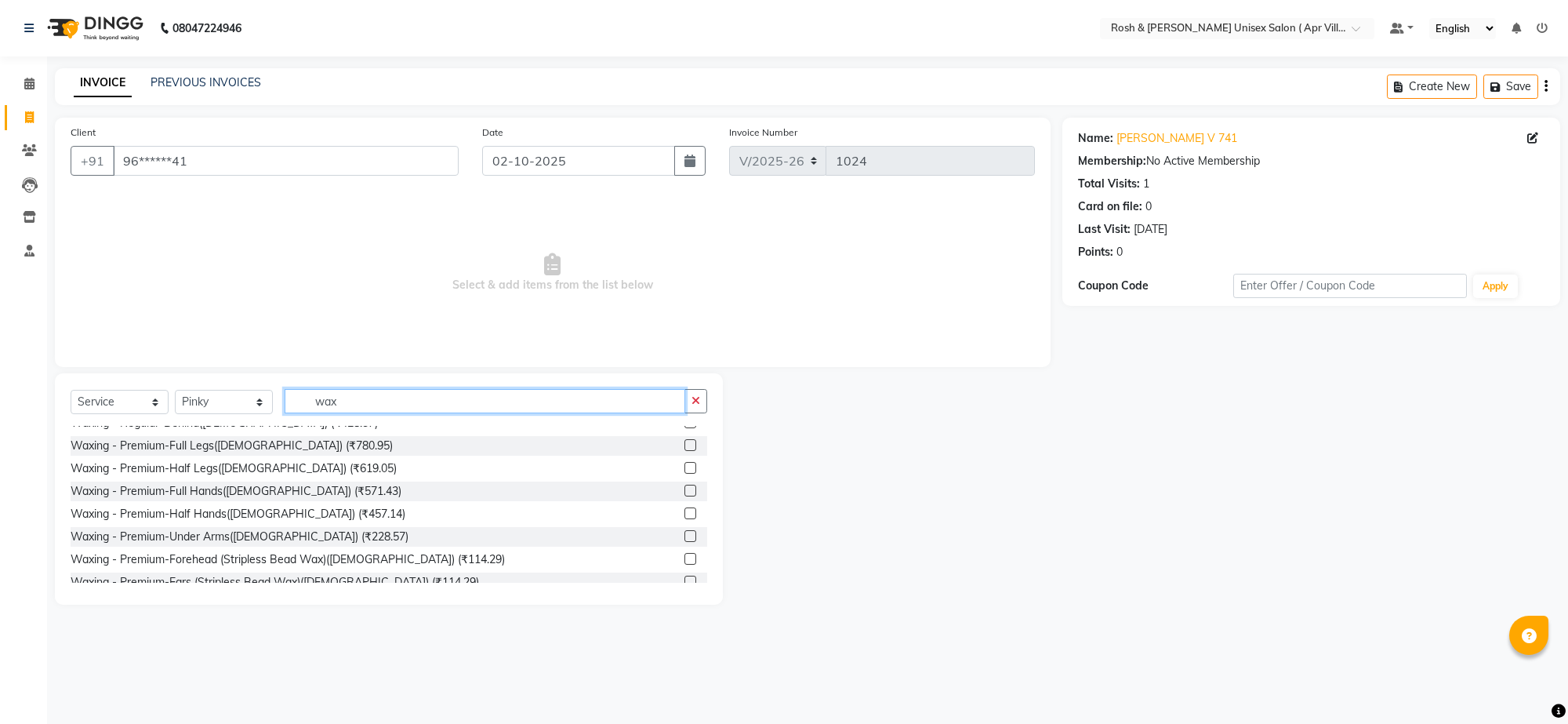
type input "wax"
click at [684, 541] on label at bounding box center [690, 536] width 12 height 12
click at [684, 541] on input "checkbox" at bounding box center [689, 536] width 10 height 10
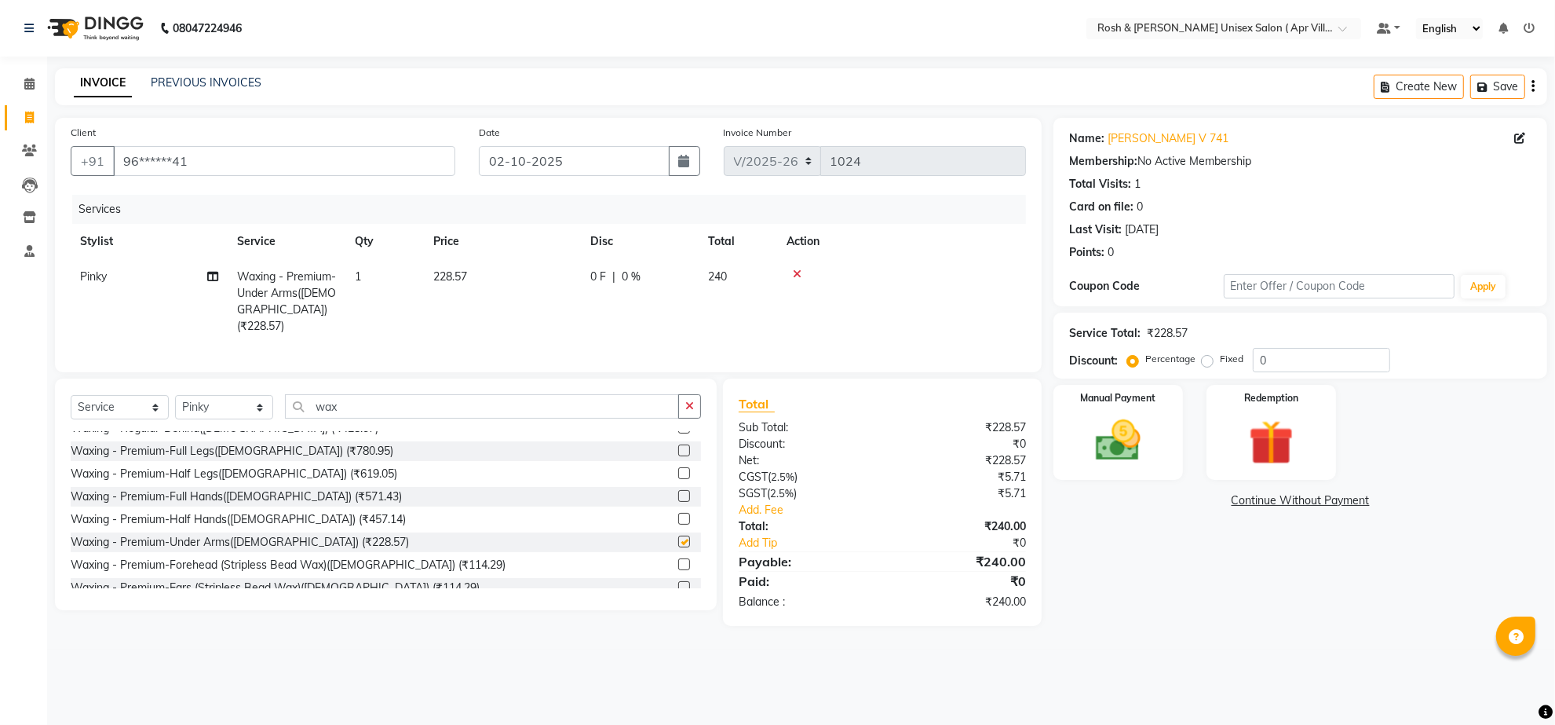
checkbox input "false"
click at [1120, 468] on img at bounding box center [1118, 441] width 76 height 54
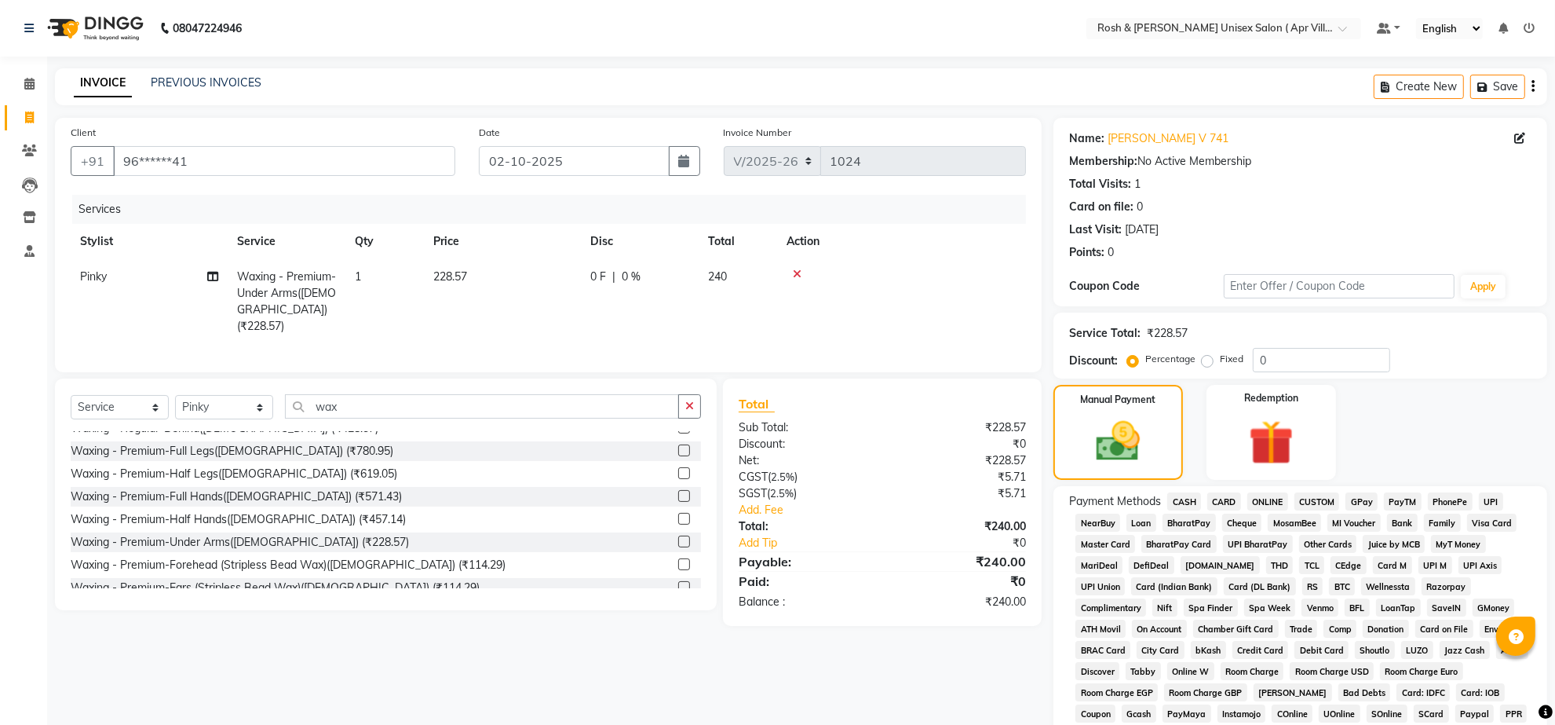
click at [1280, 510] on span "ONLINE" at bounding box center [1267, 501] width 41 height 18
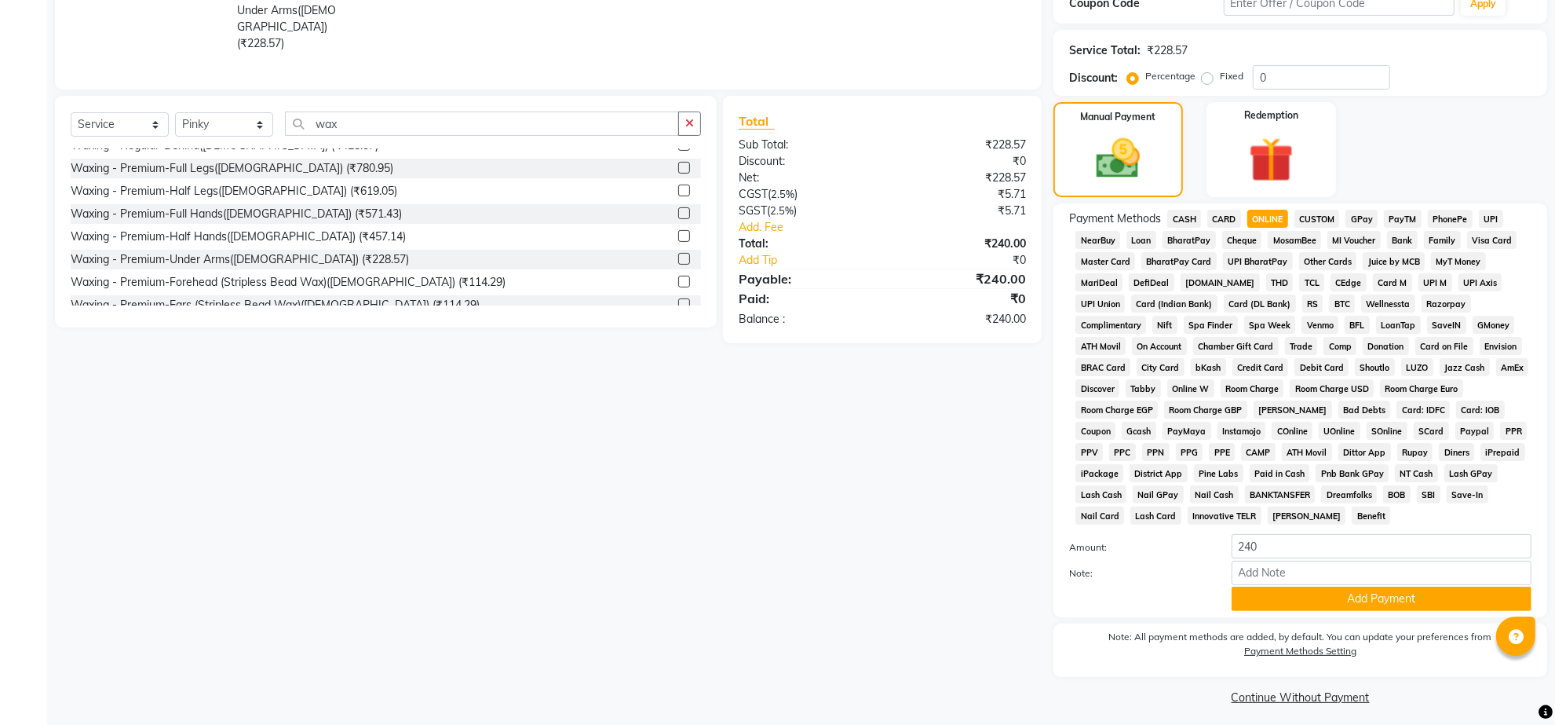
scroll to position [409, 0]
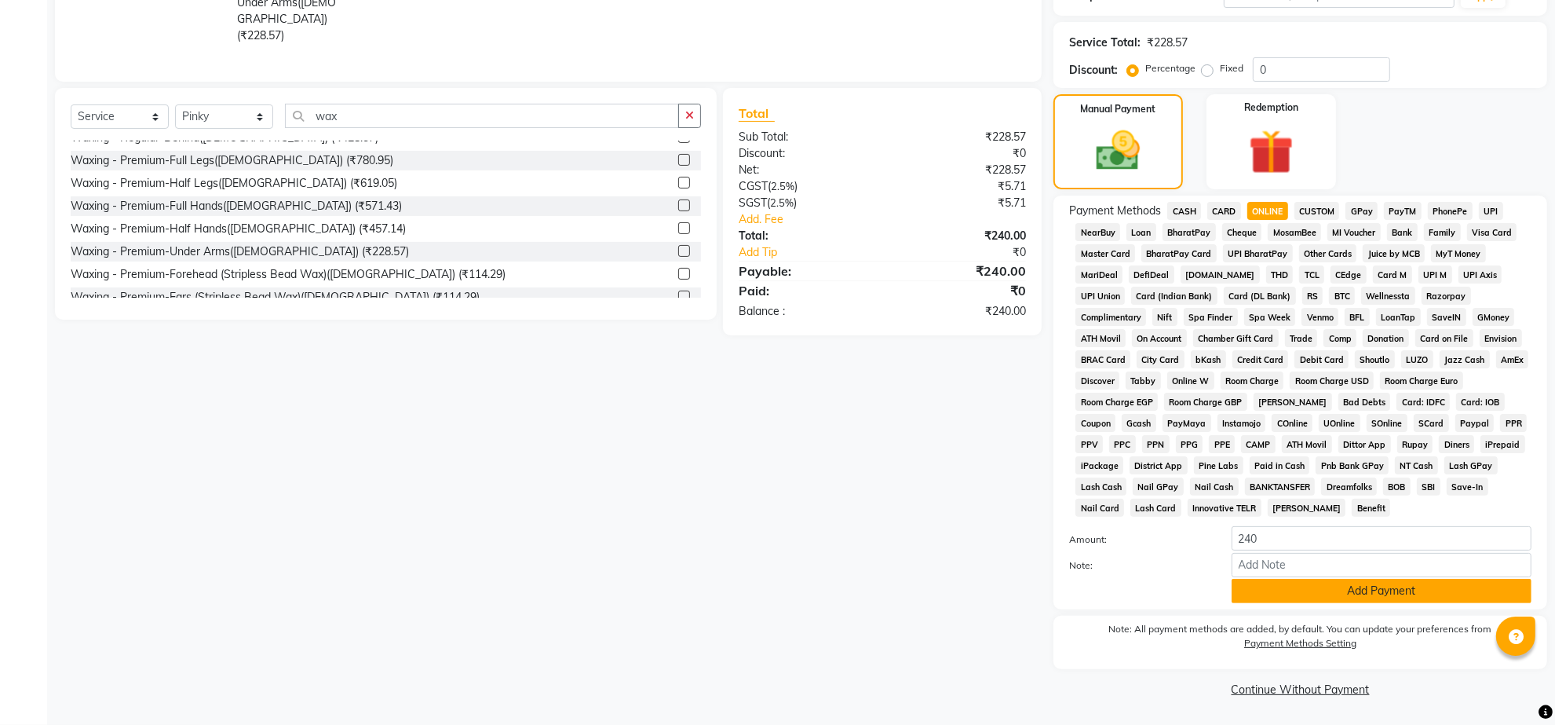
click at [1339, 579] on button "Add Payment" at bounding box center [1382, 591] width 300 height 24
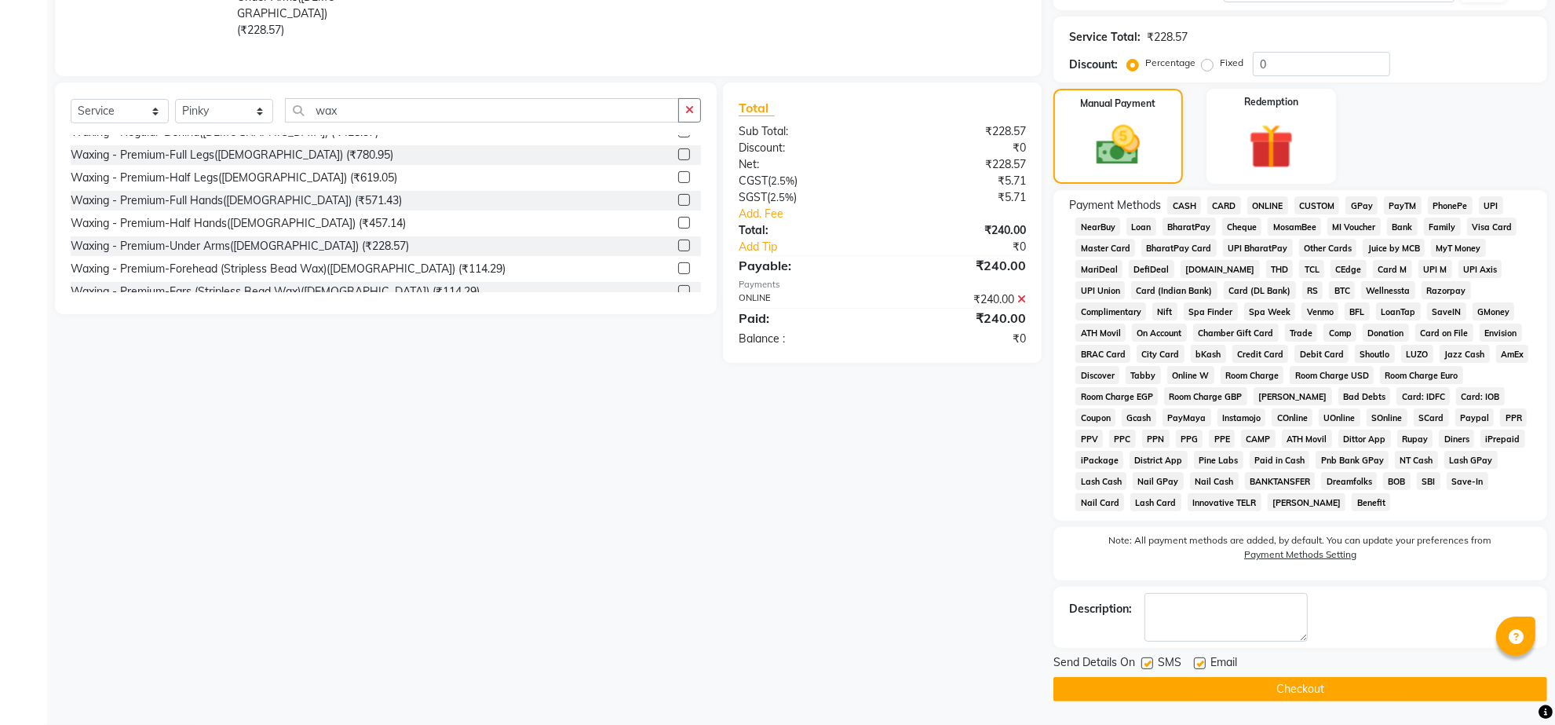
click at [1302, 699] on button "Checkout" at bounding box center [1301, 689] width 494 height 24
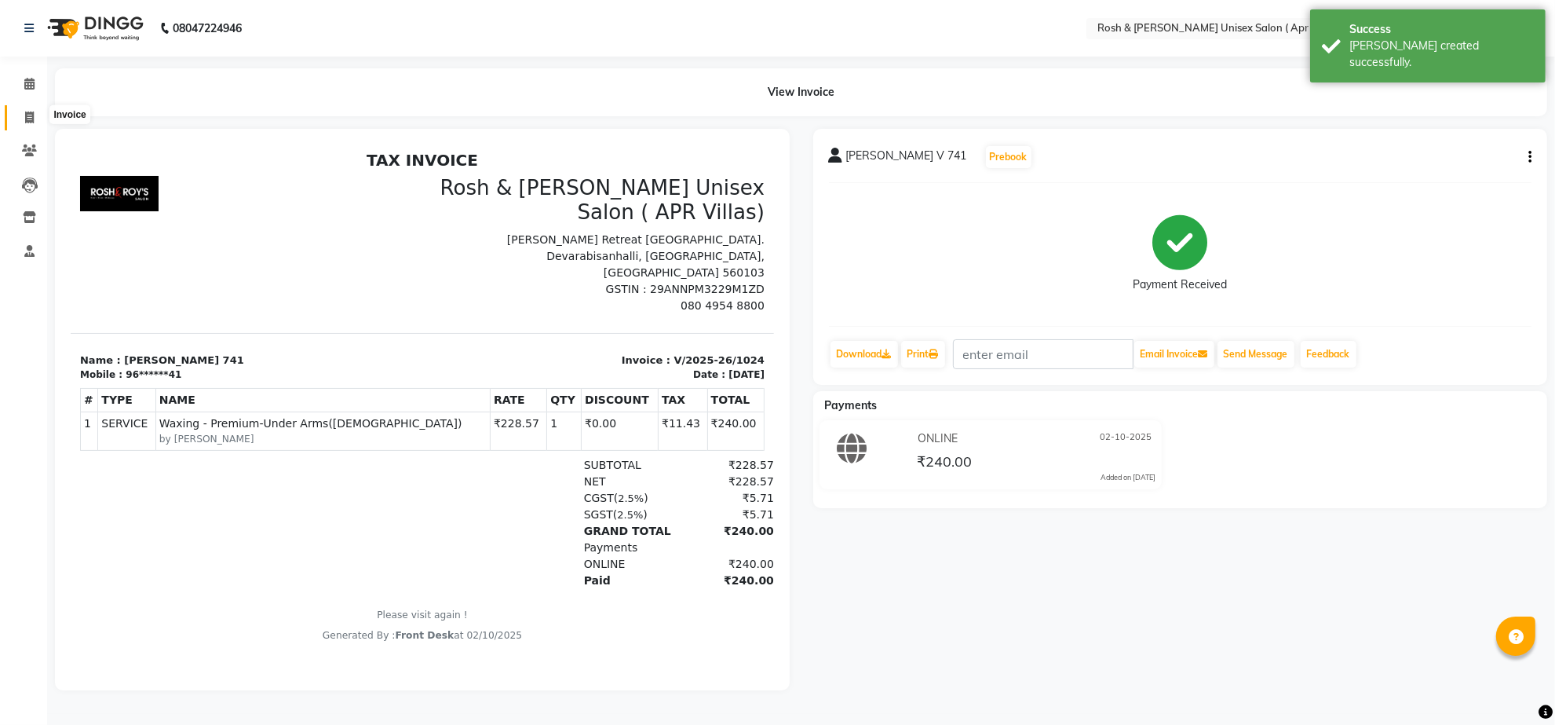
click at [30, 122] on icon at bounding box center [29, 117] width 9 height 12
select select "service"
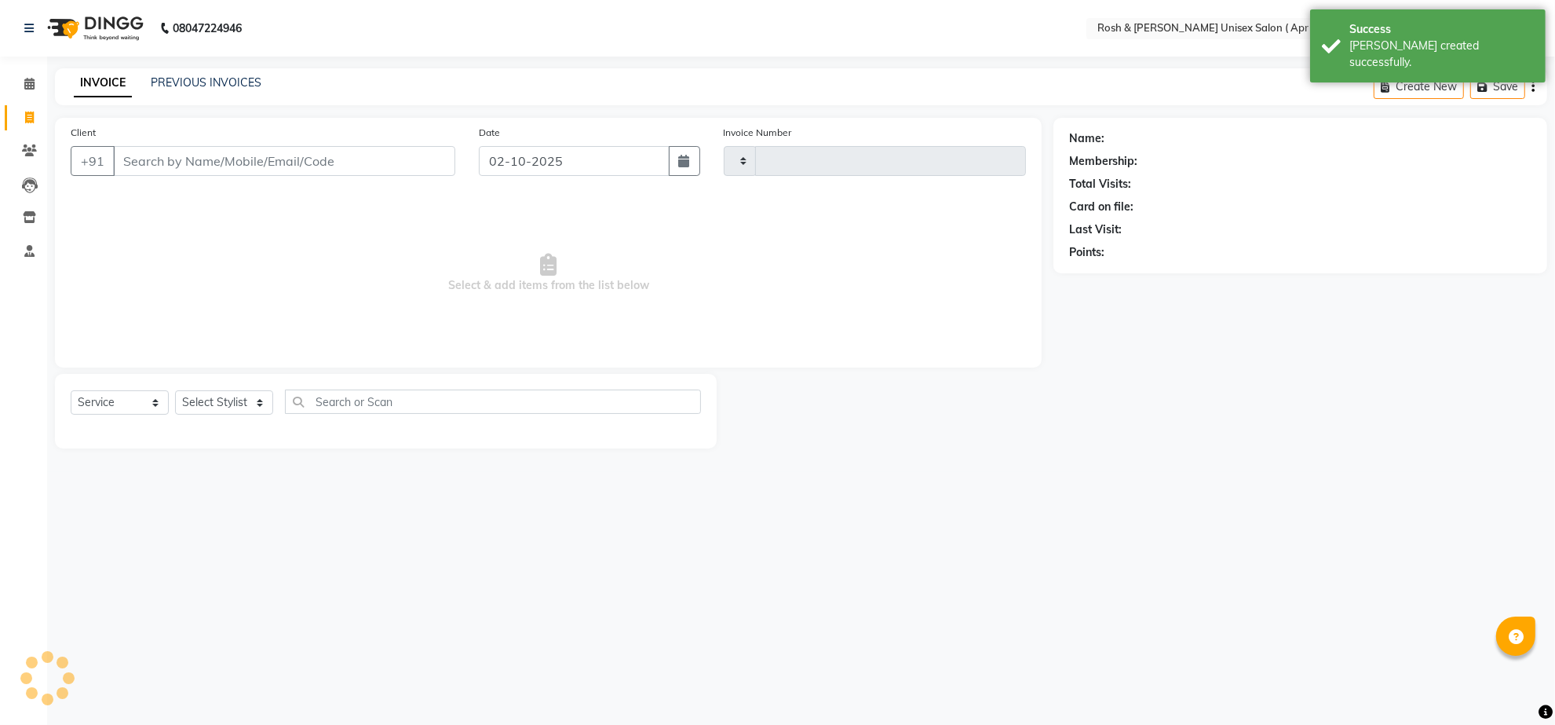
type input "1025"
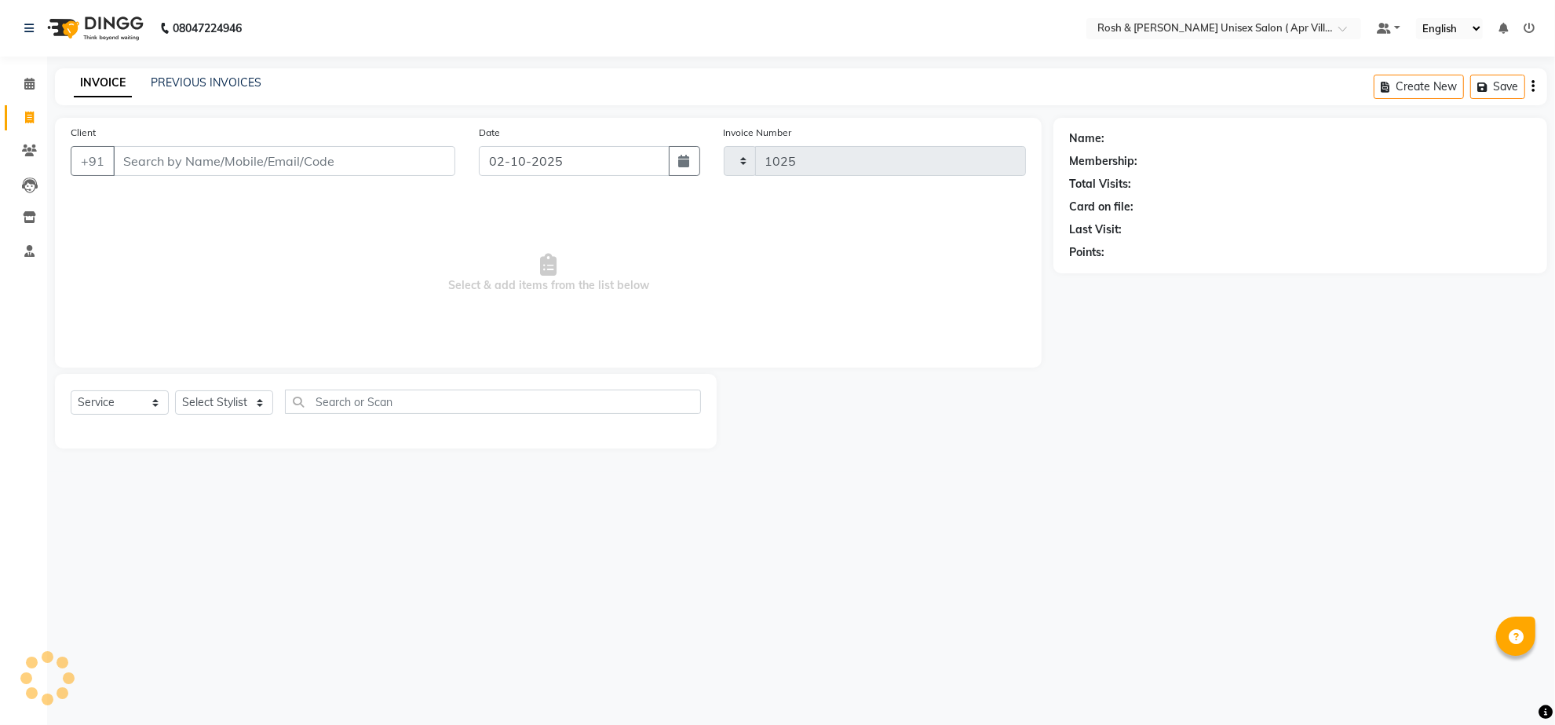
select select "8955"
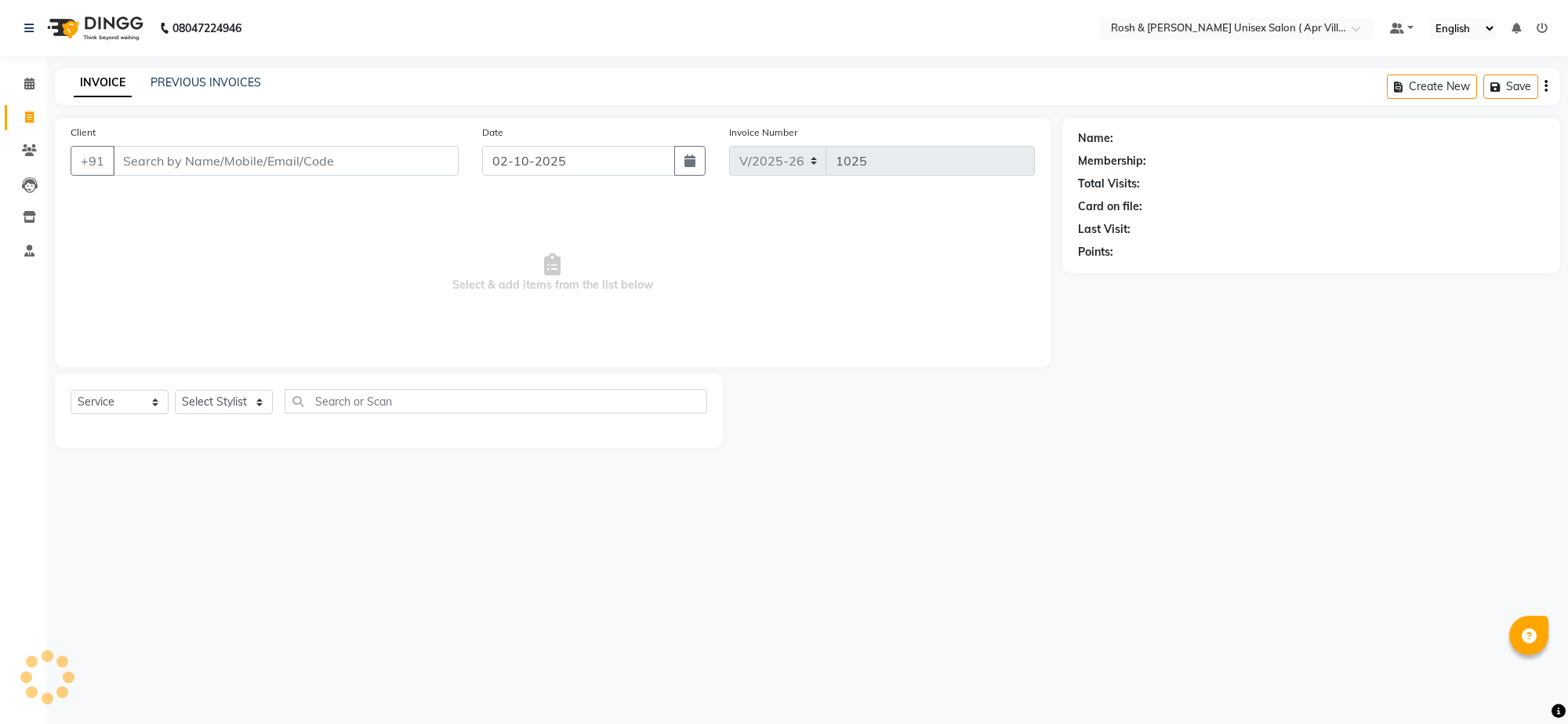
click at [179, 176] on input "Client" at bounding box center [286, 161] width 346 height 30
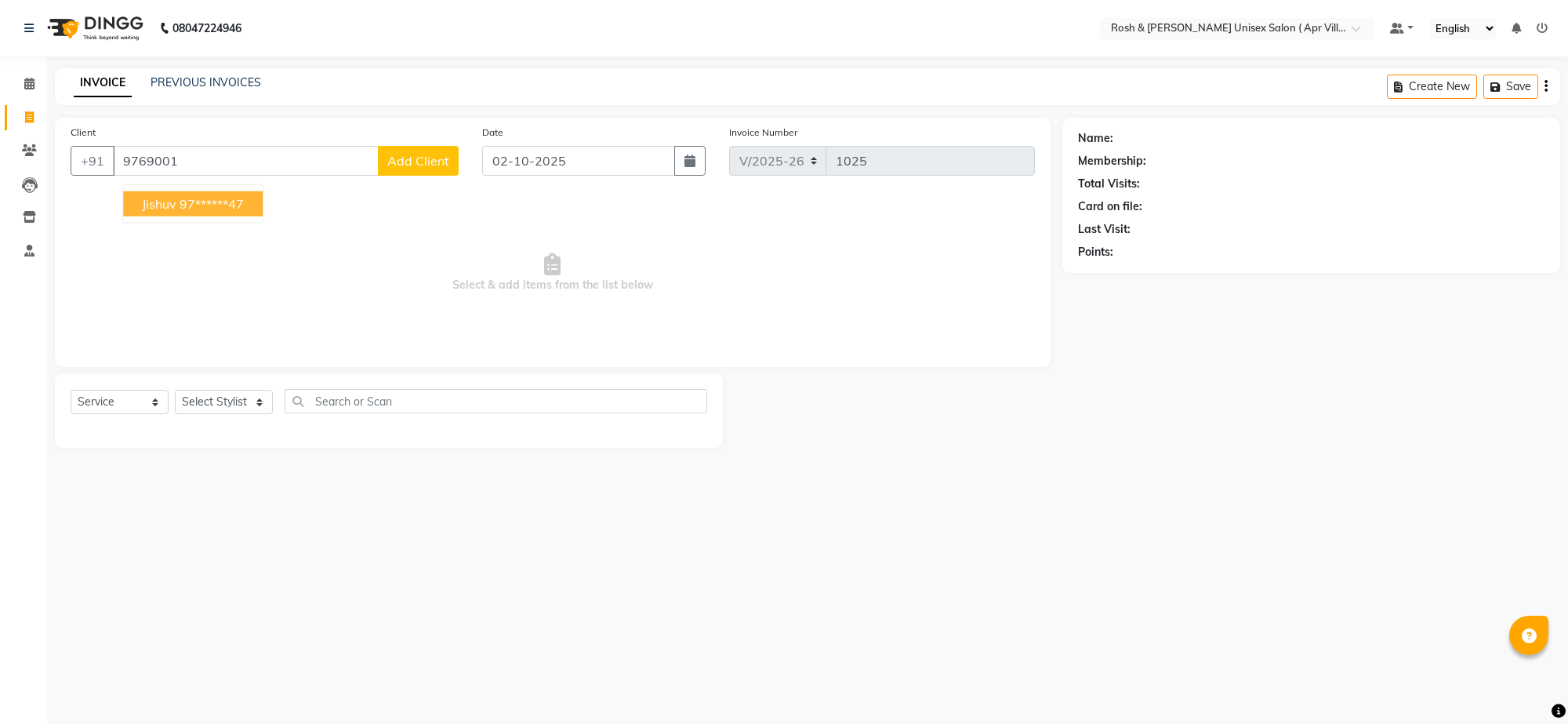
click at [244, 212] on ngb-highlight "97******47" at bounding box center [212, 204] width 64 height 16
type input "97******47"
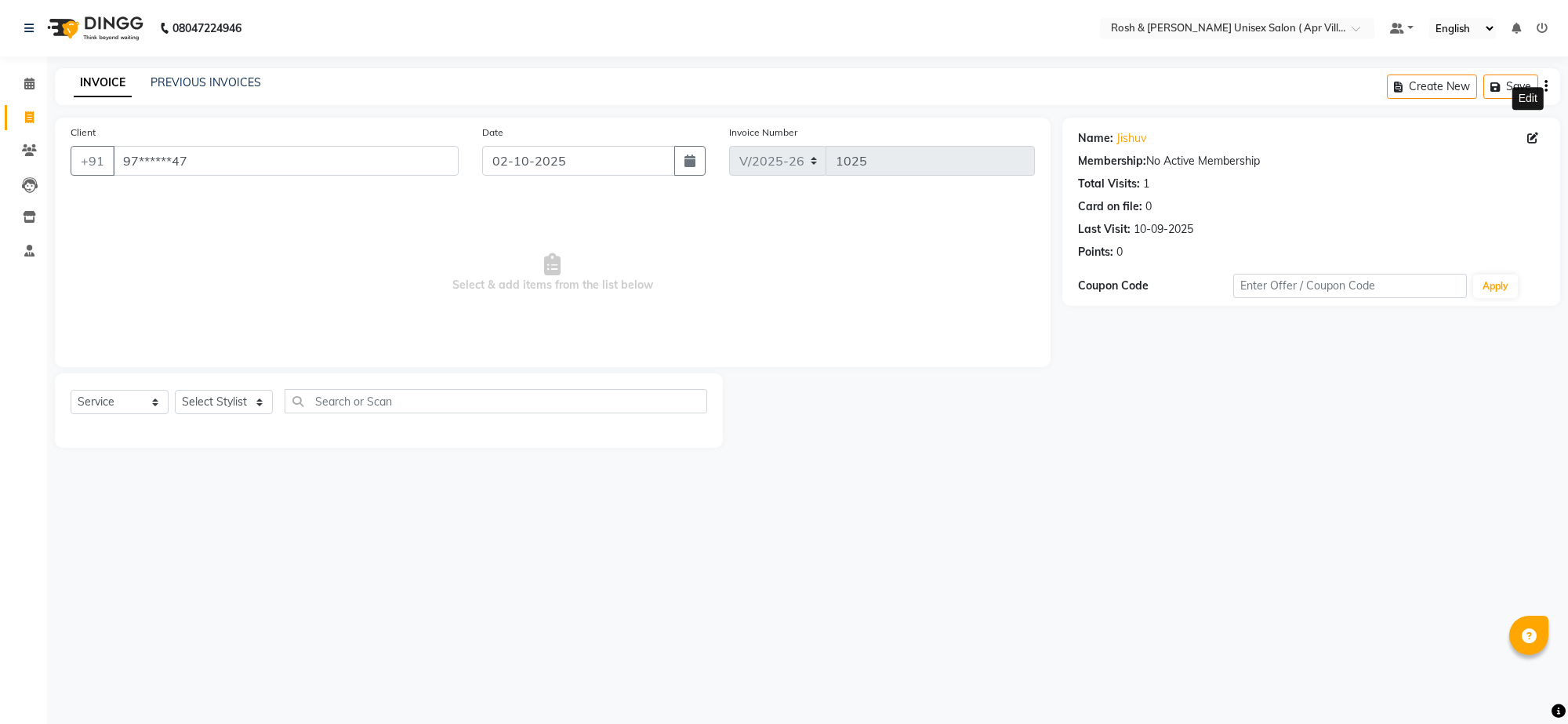
click at [1529, 144] on icon at bounding box center [1532, 138] width 11 height 11
select select "[DEMOGRAPHIC_DATA]"
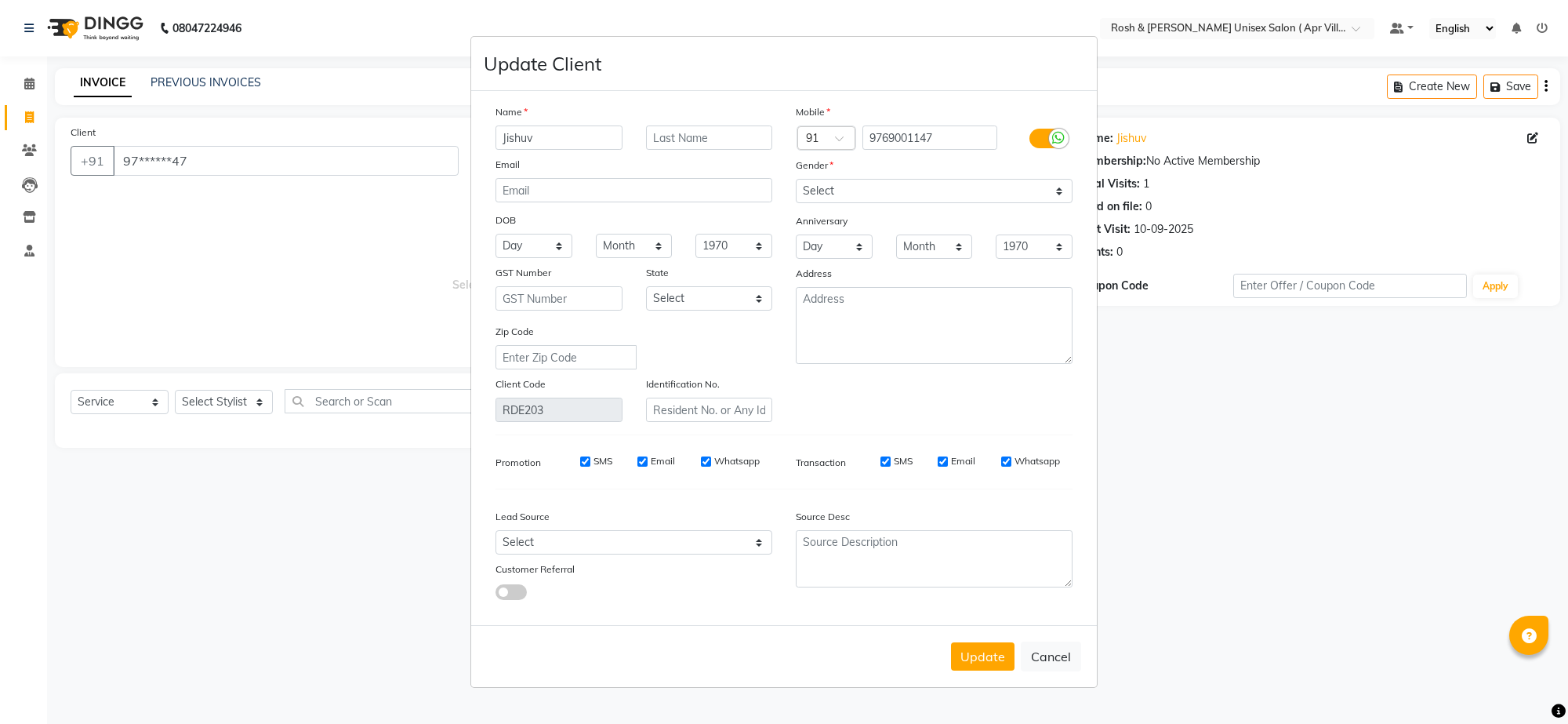
click at [554, 147] on input "Jishuv" at bounding box center [558, 138] width 127 height 24
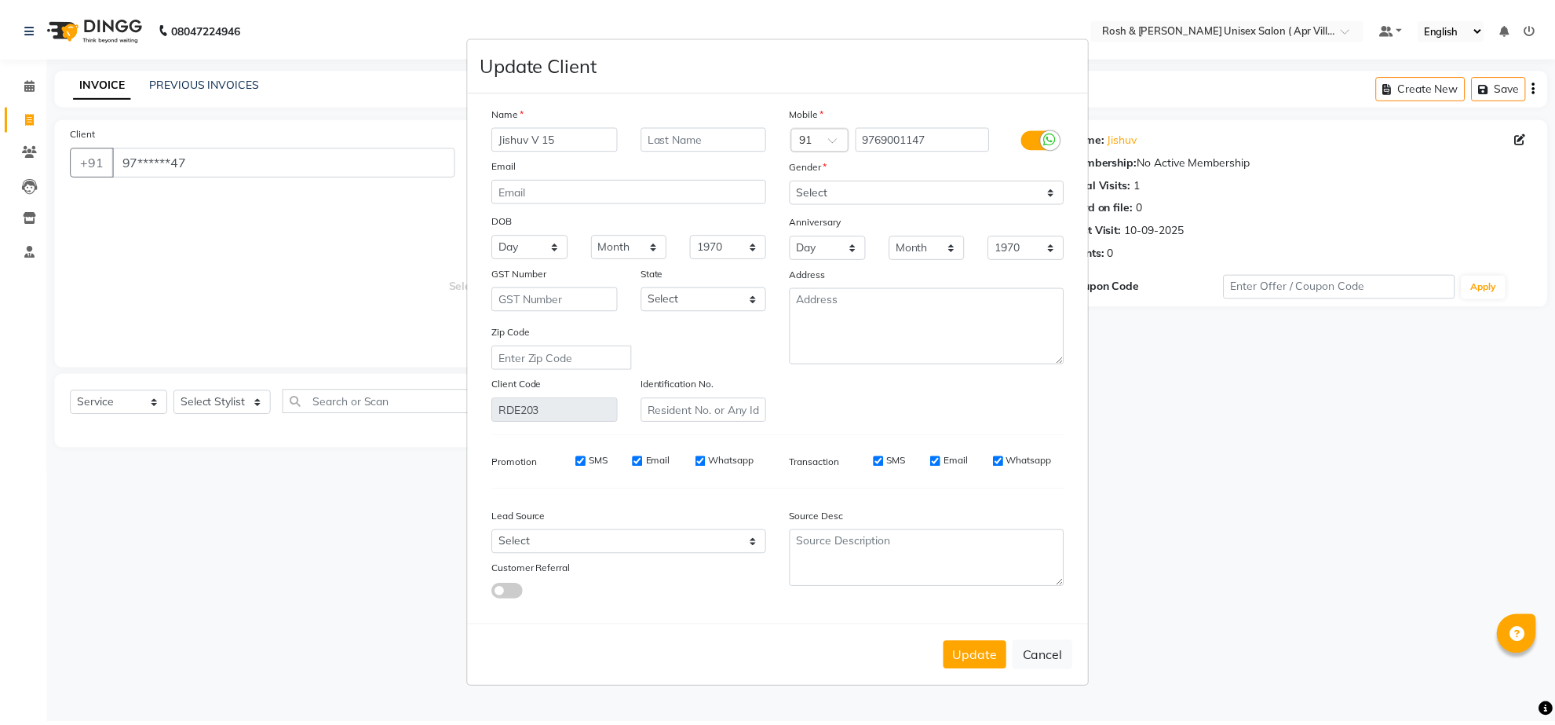
scroll to position [97, 0]
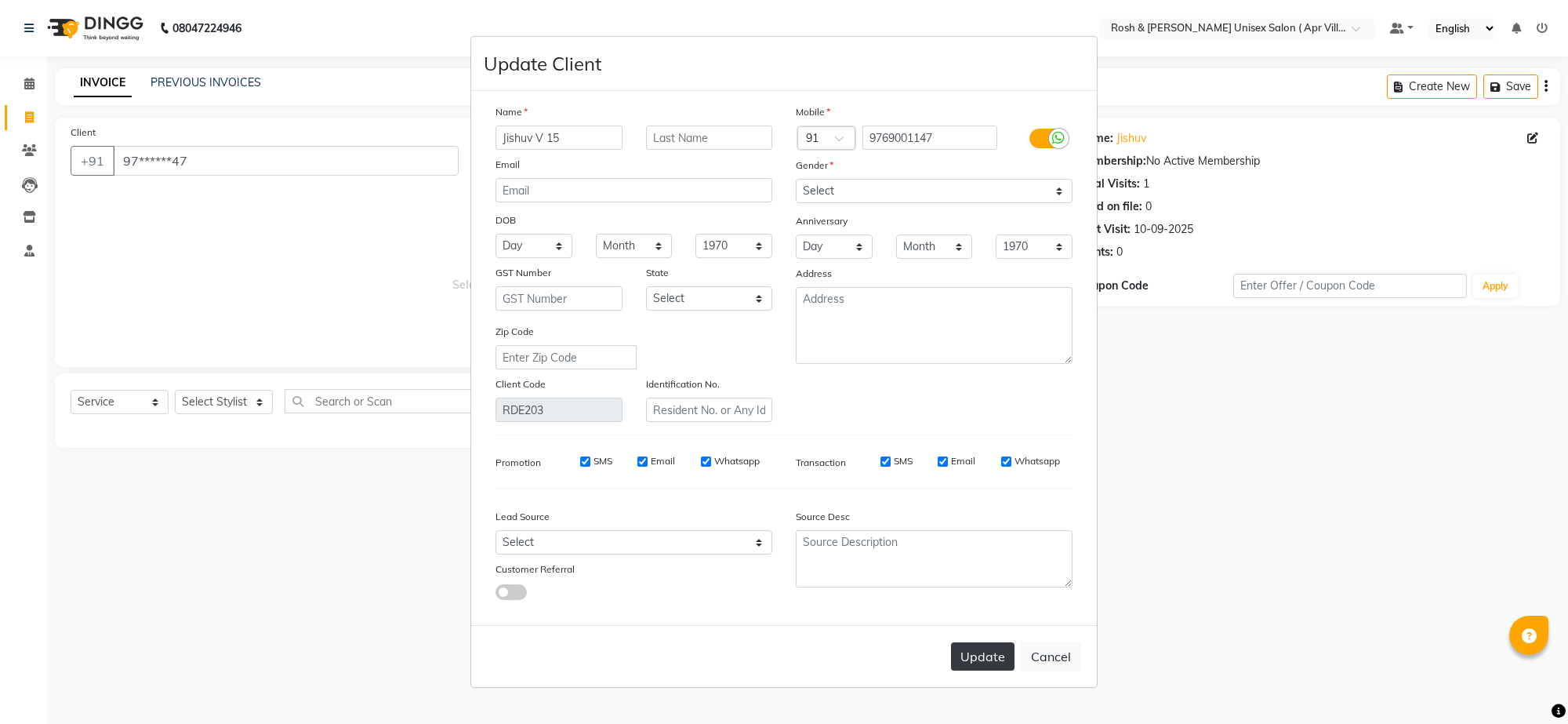
type input "Jishuv V 15"
click at [961, 651] on button "Update" at bounding box center [983, 656] width 64 height 28
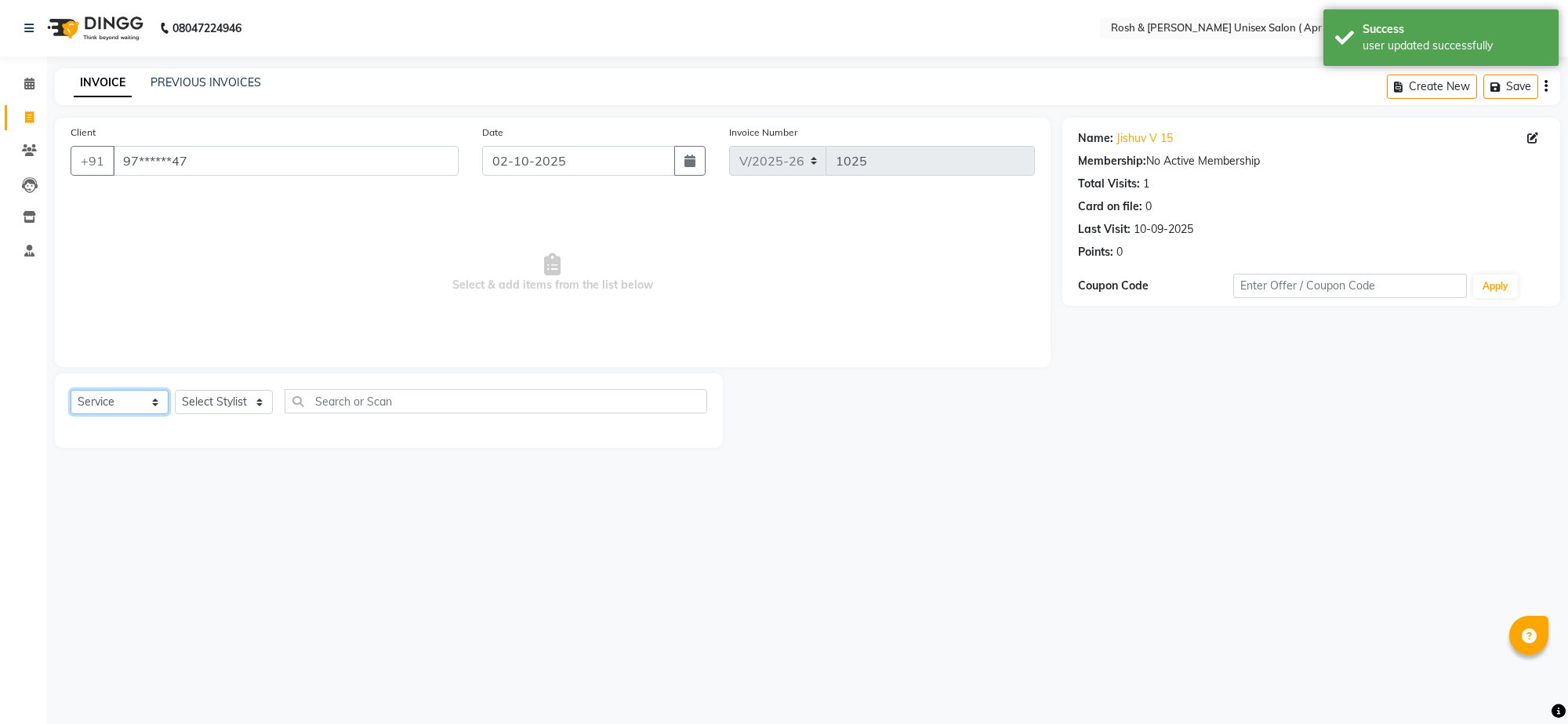
click at [152, 414] on select "Select Service Product Membership Package Voucher Prepaid Gift Card" at bounding box center [120, 401] width 98 height 24
click at [336, 413] on input "text" at bounding box center [495, 400] width 422 height 24
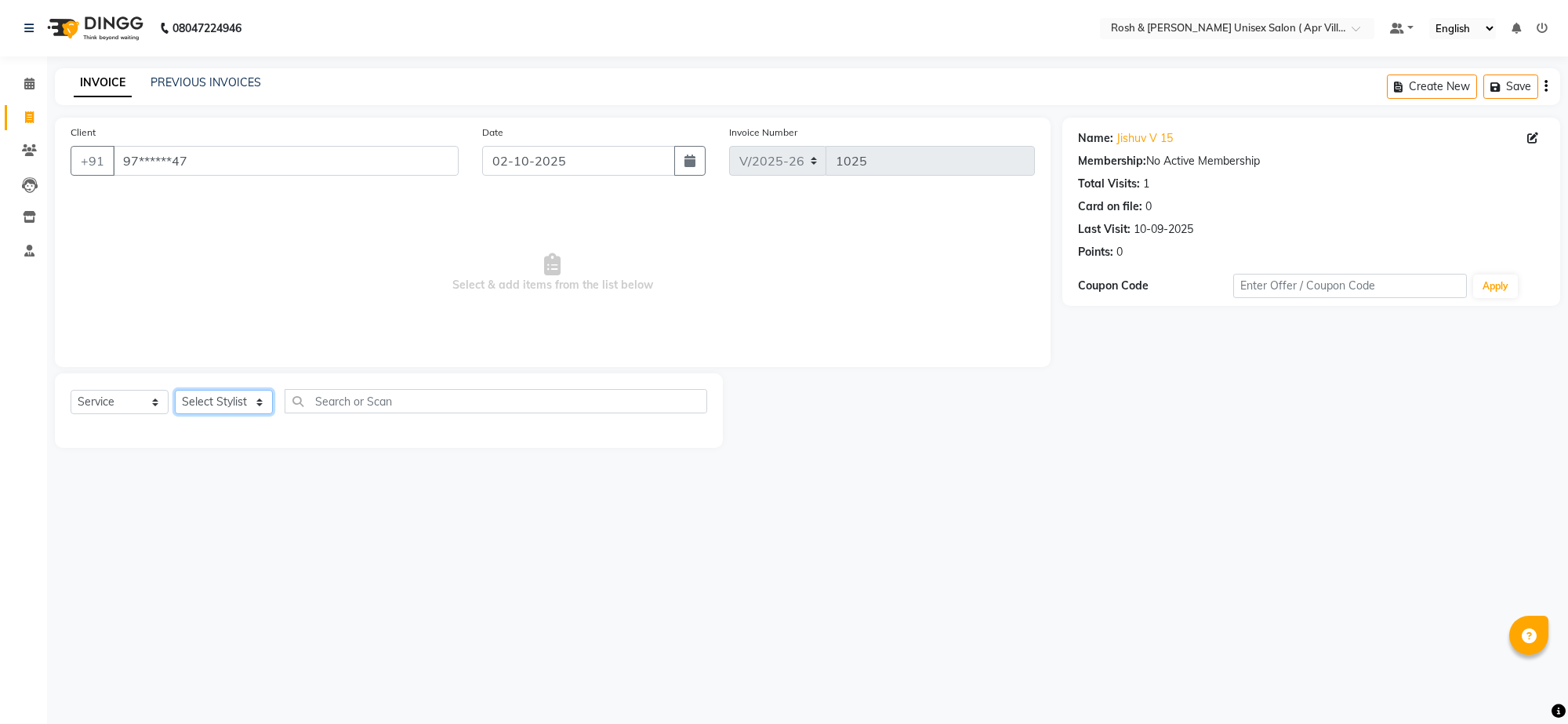
click at [259, 414] on select "Select Stylist Aalam Devi Dingg Support [PERSON_NAME] Front Desk Hangma Imran […" at bounding box center [224, 401] width 98 height 24
select select "90602"
click at [367, 413] on input "text" at bounding box center [495, 400] width 422 height 24
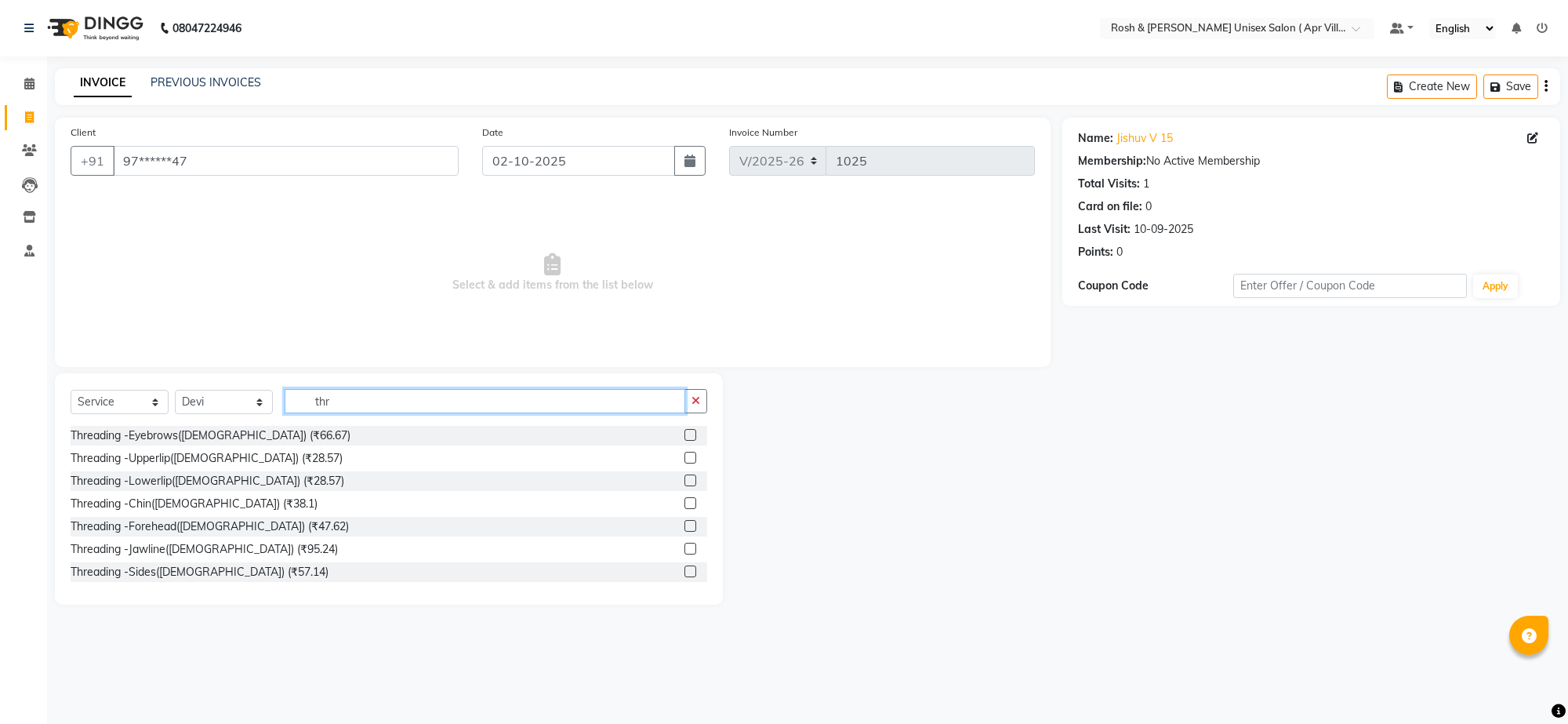
type input "thr"
click at [684, 440] on label at bounding box center [690, 434] width 12 height 12
click at [684, 440] on input "checkbox" at bounding box center [689, 435] width 10 height 10
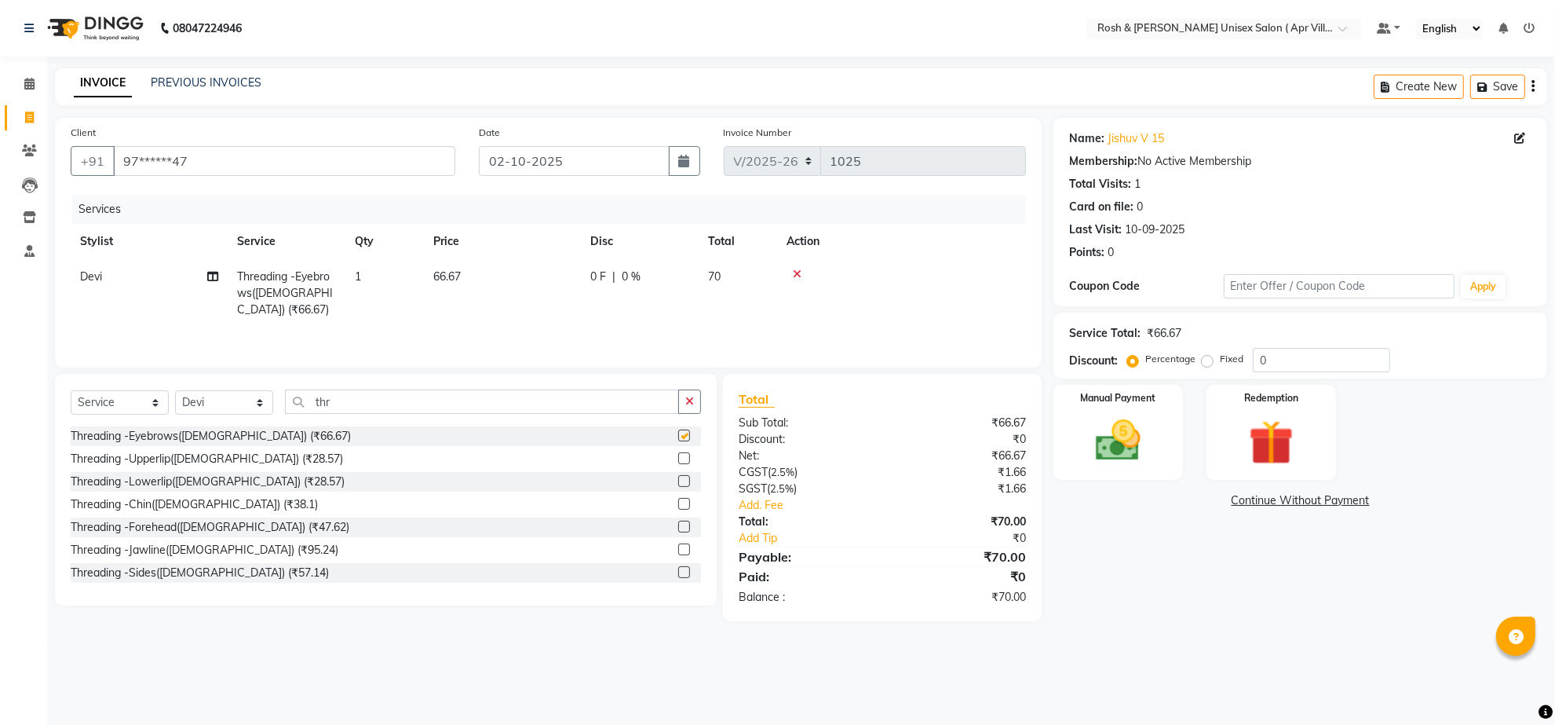
checkbox input "false"
click at [678, 464] on label at bounding box center [684, 458] width 12 height 12
click at [678, 464] on input "checkbox" at bounding box center [683, 459] width 10 height 10
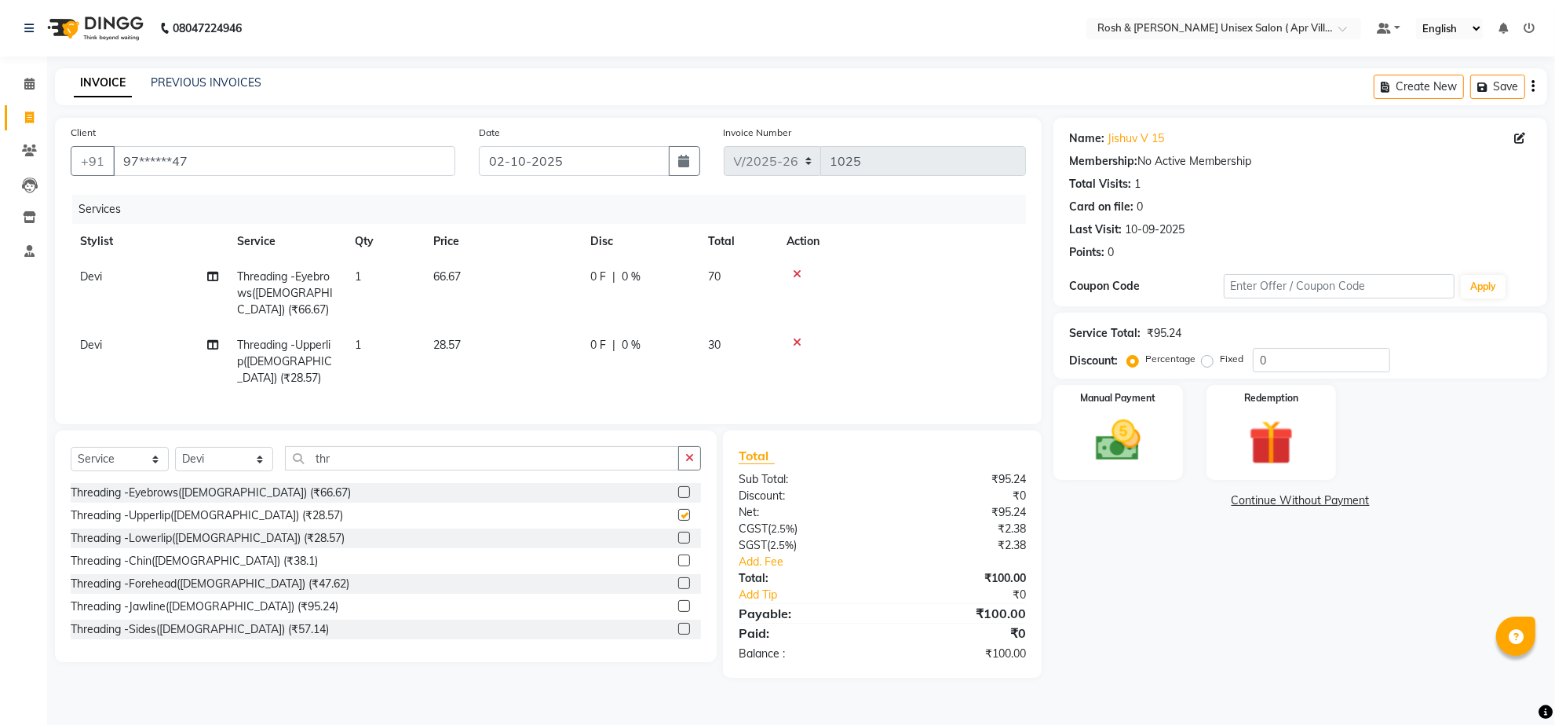
checkbox input "false"
click at [257, 471] on select "Select Stylist Aalam Devi Dingg Support [PERSON_NAME] Front Desk Hangma Imran […" at bounding box center [224, 459] width 98 height 24
select select "90611"
click at [363, 470] on input "thr" at bounding box center [482, 458] width 394 height 24
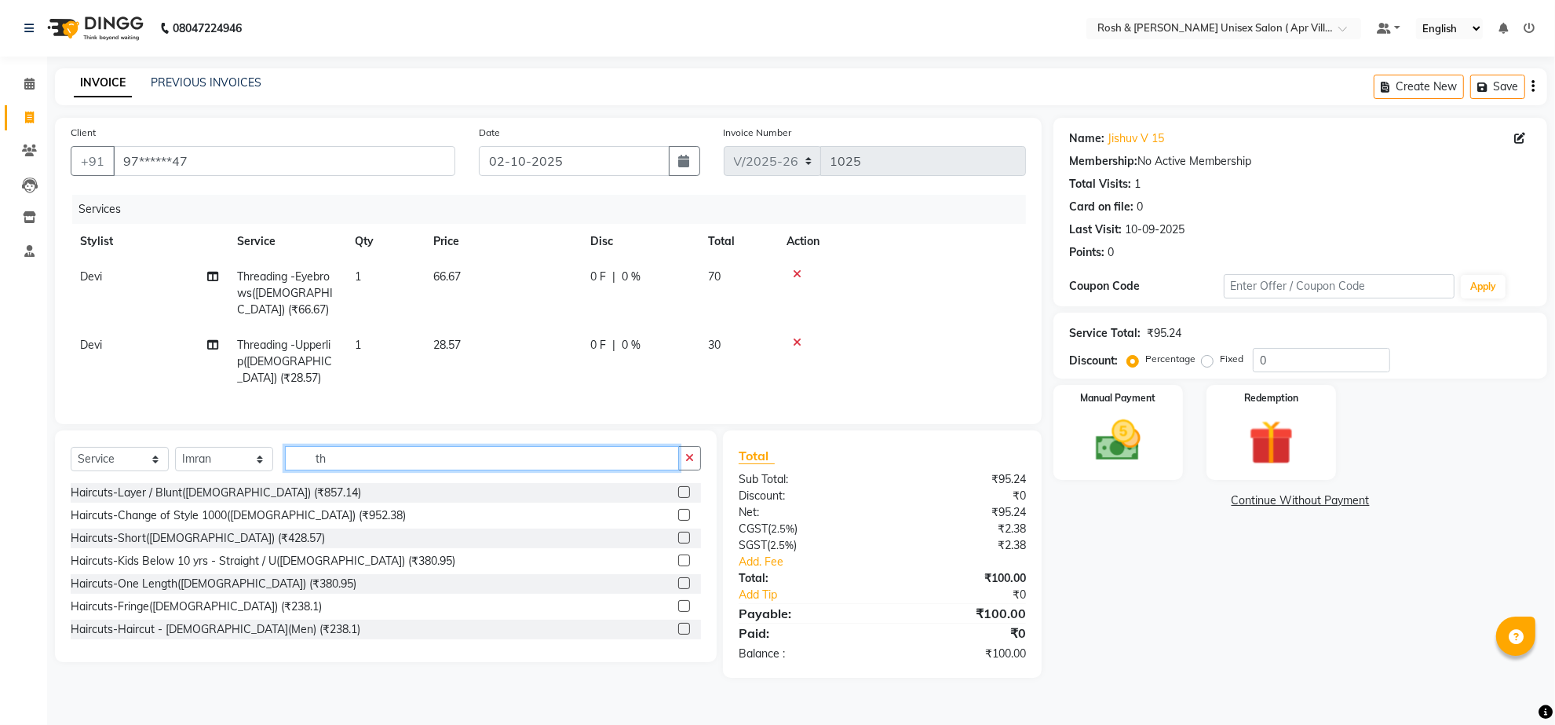
type input "t"
type input "haircut"
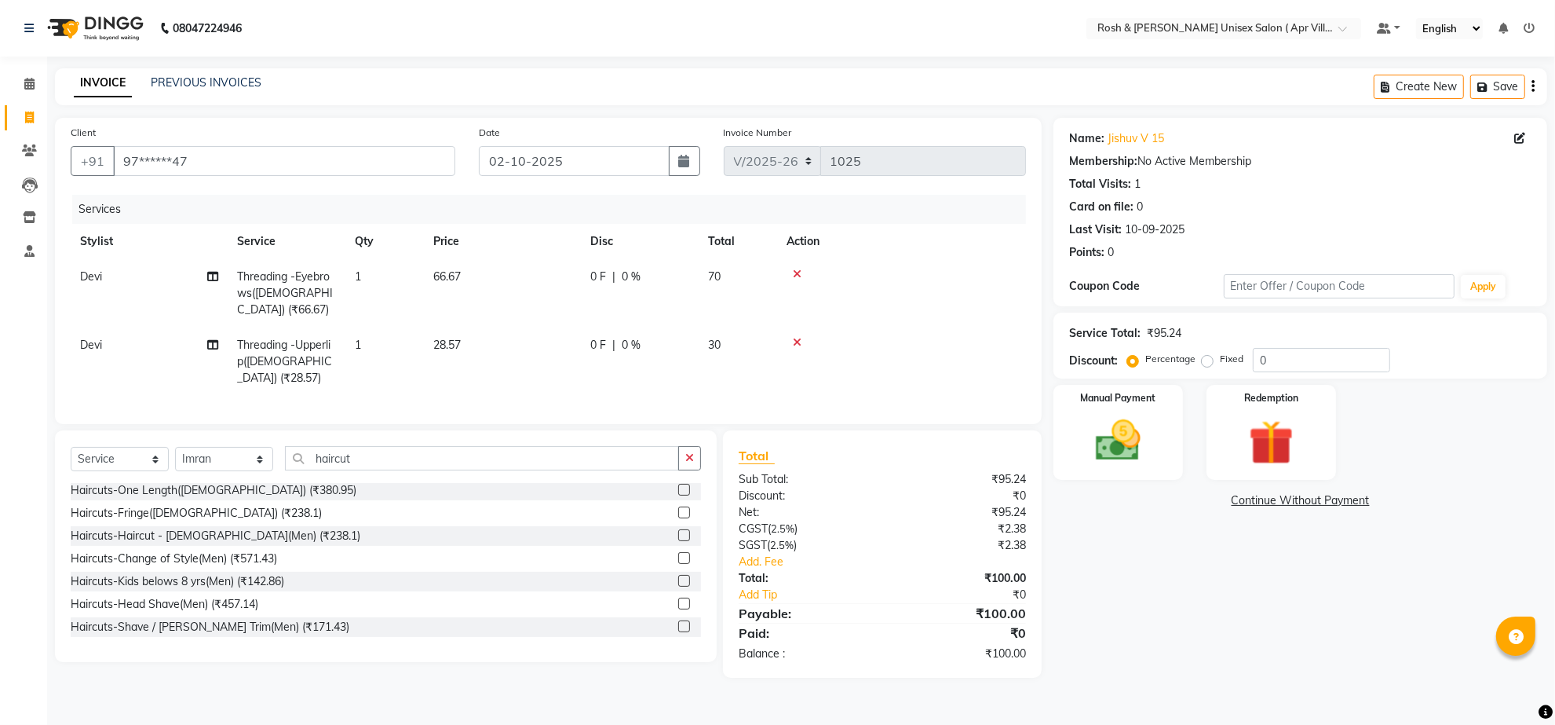
click at [678, 586] on label at bounding box center [684, 581] width 12 height 12
click at [678, 586] on input "checkbox" at bounding box center [683, 581] width 10 height 10
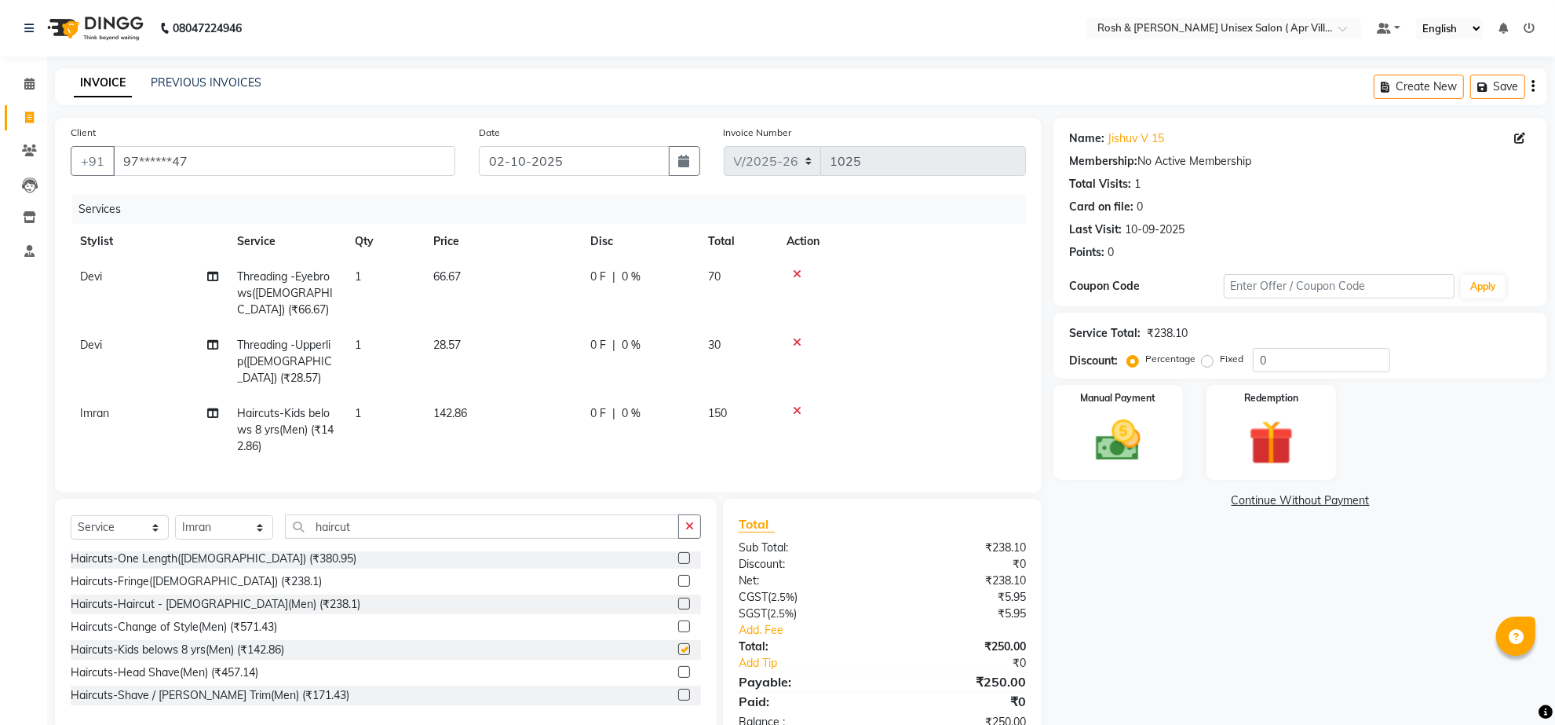
checkbox input "false"
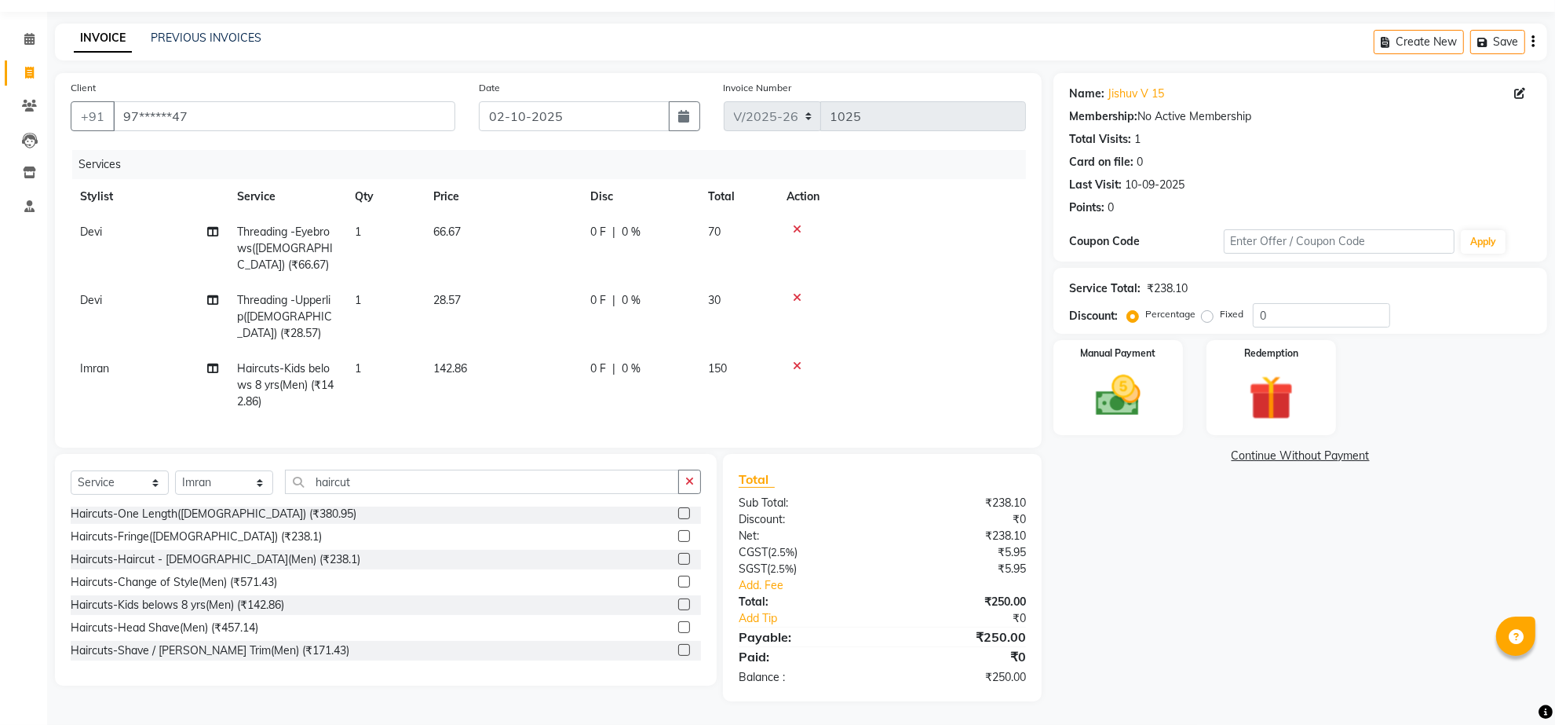
scroll to position [148, 0]
click at [1116, 369] on img at bounding box center [1118, 396] width 76 height 54
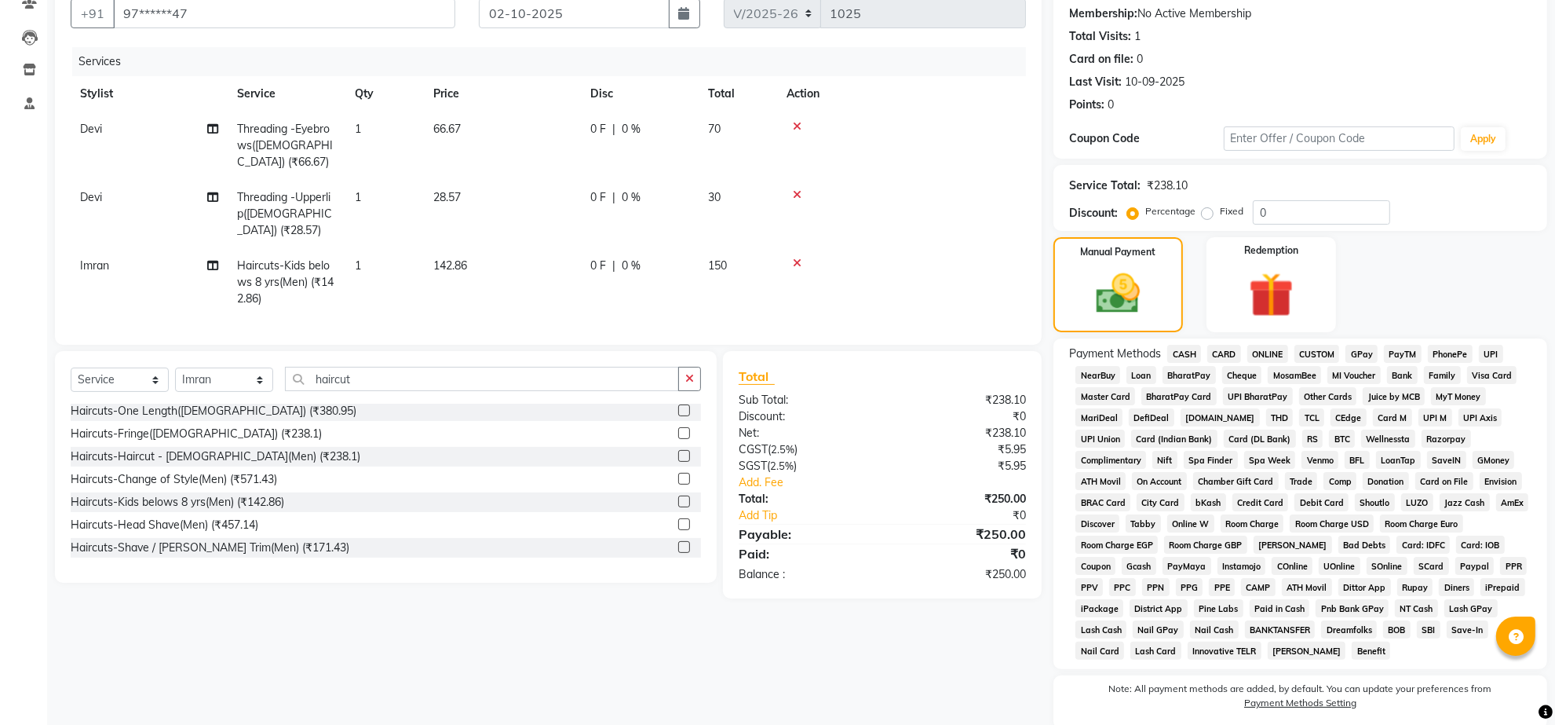
click at [1280, 363] on span "ONLINE" at bounding box center [1267, 354] width 41 height 18
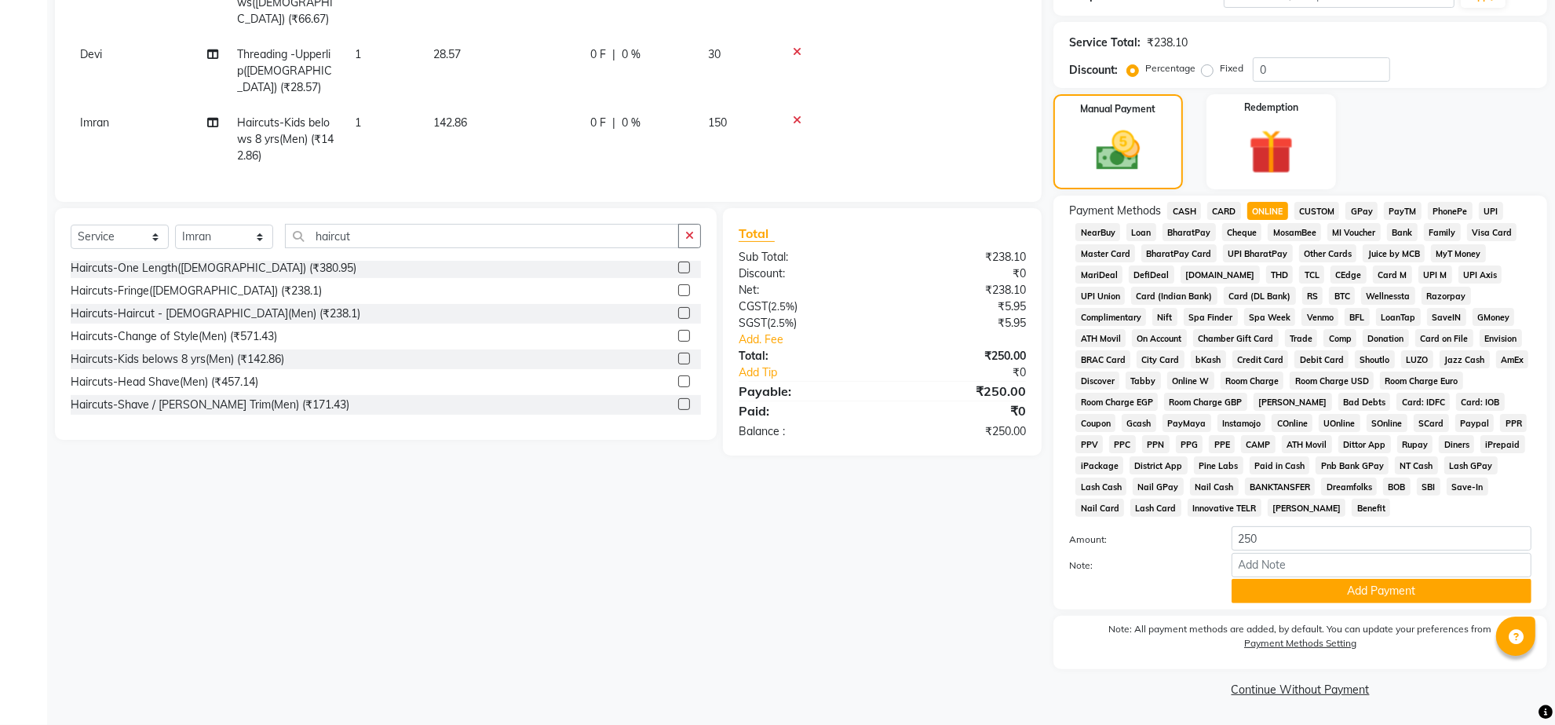
scroll to position [409, 0]
click at [1351, 579] on button "Add Payment" at bounding box center [1382, 591] width 300 height 24
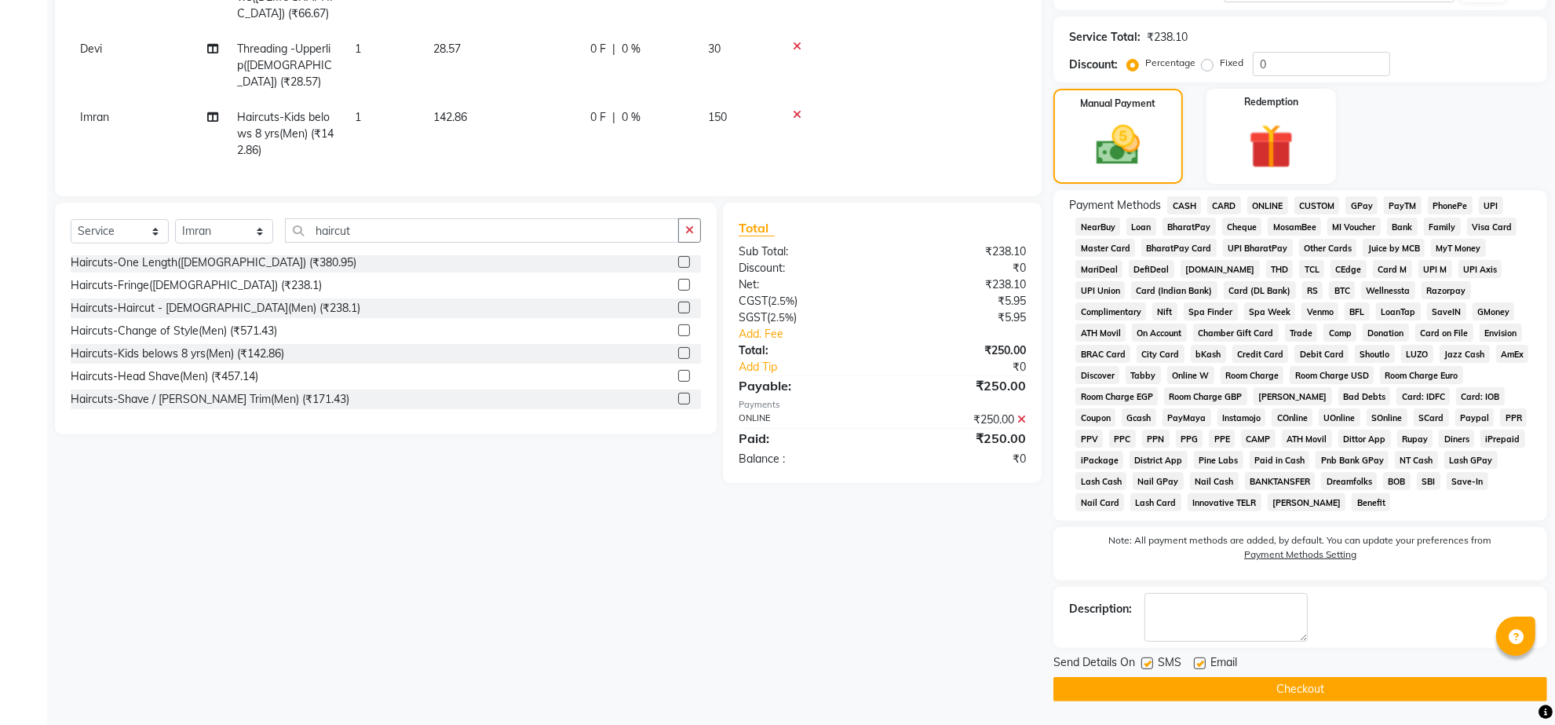
drag, startPoint x: 1251, startPoint y: 697, endPoint x: 1262, endPoint y: 691, distance: 12.7
click at [1261, 692] on button "Checkout" at bounding box center [1301, 689] width 494 height 24
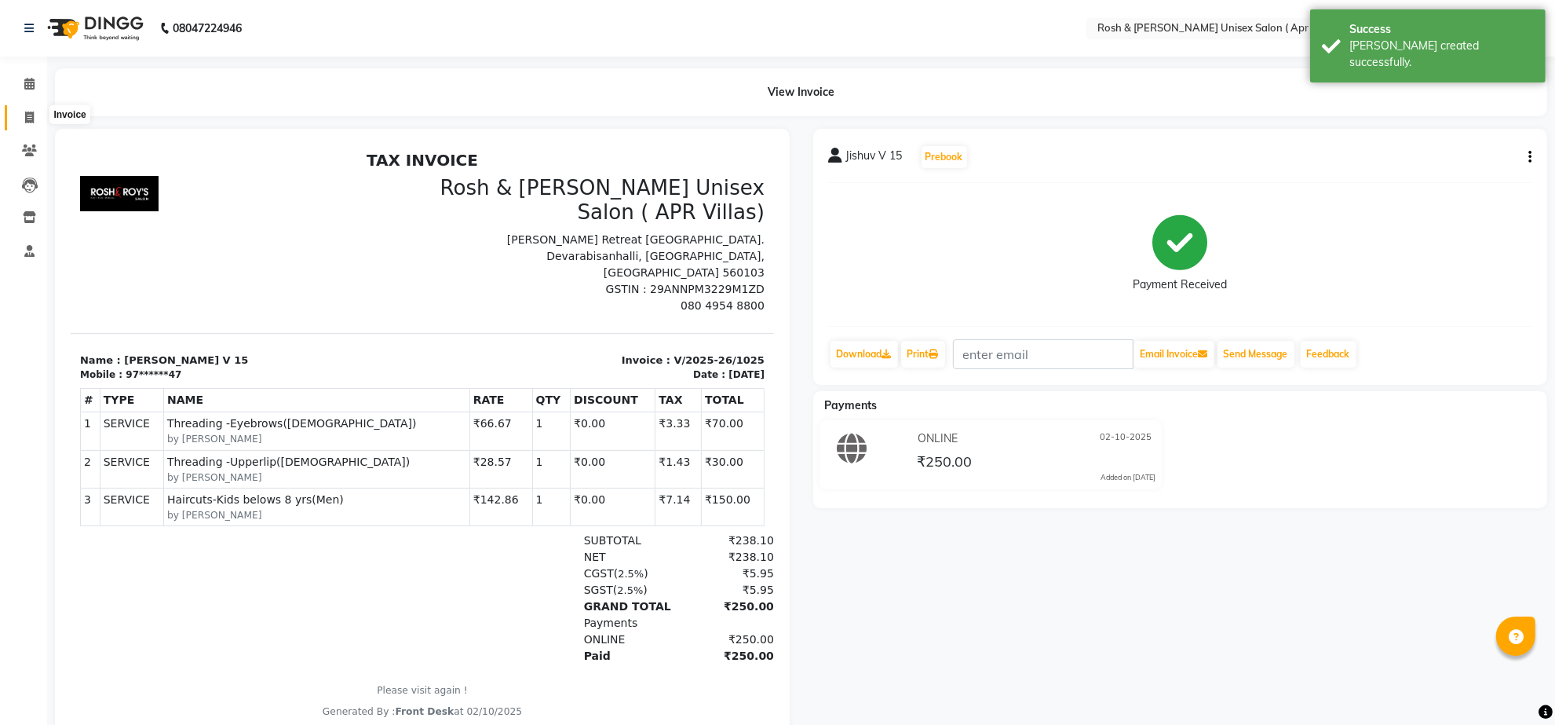
click at [34, 111] on span at bounding box center [29, 118] width 27 height 18
select select "service"
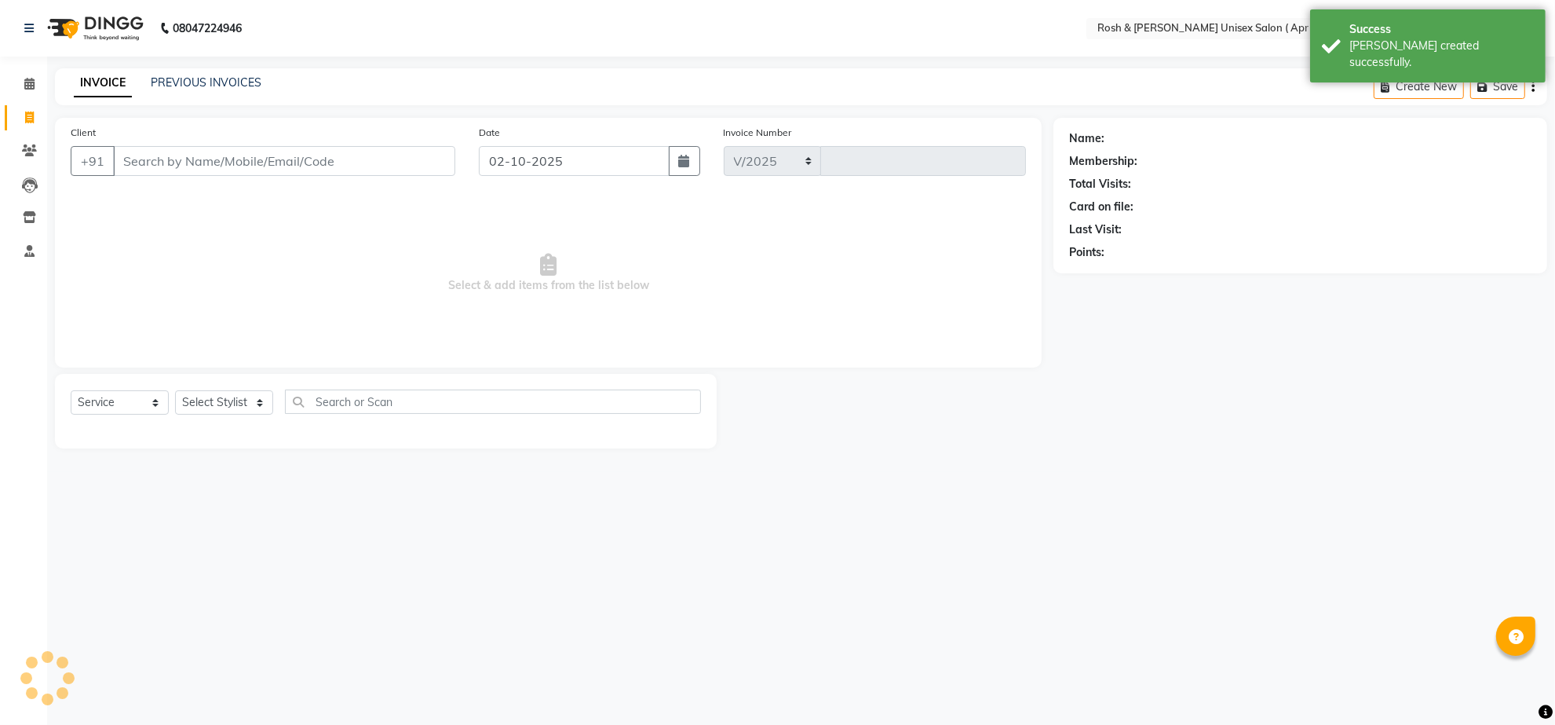
select select "8955"
type input "1026"
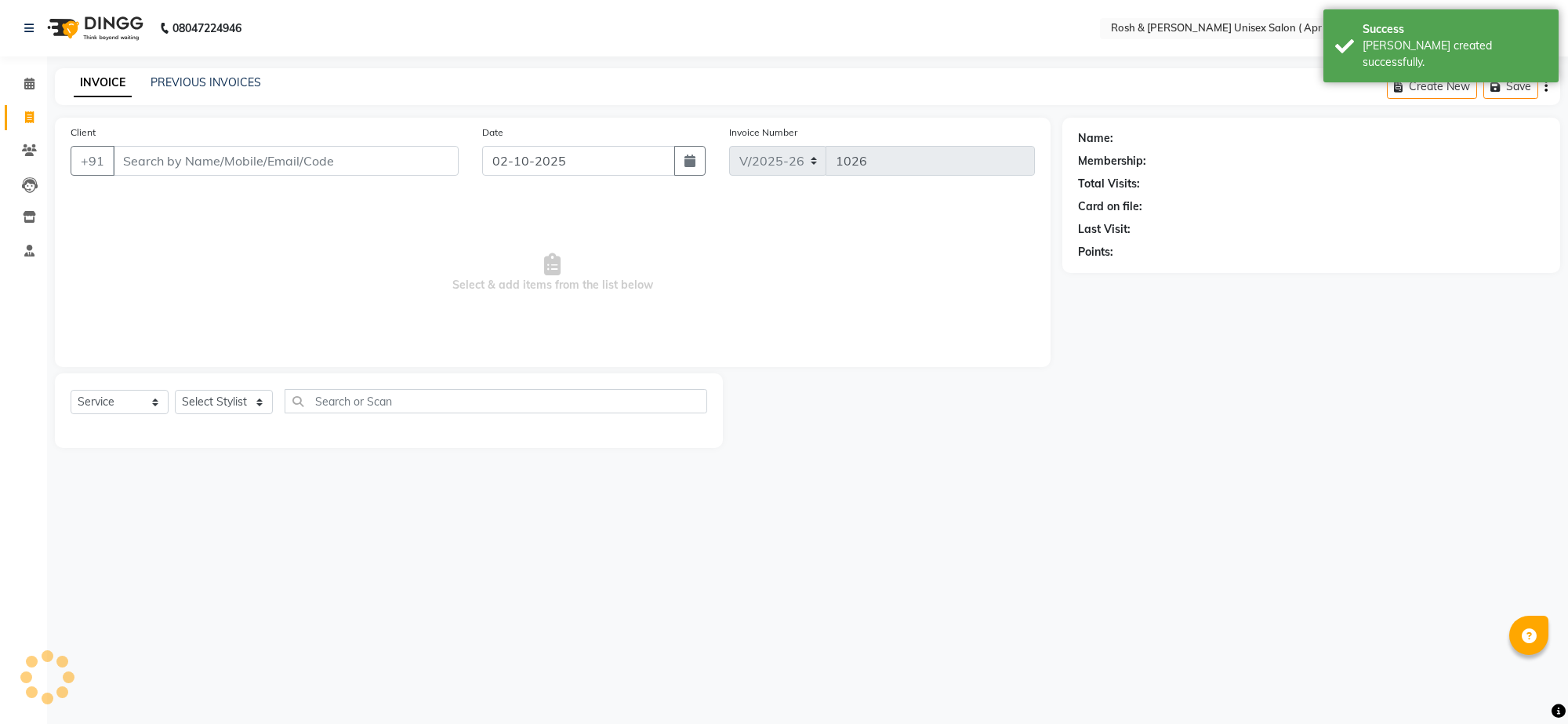
click at [208, 176] on input "Client" at bounding box center [286, 161] width 346 height 30
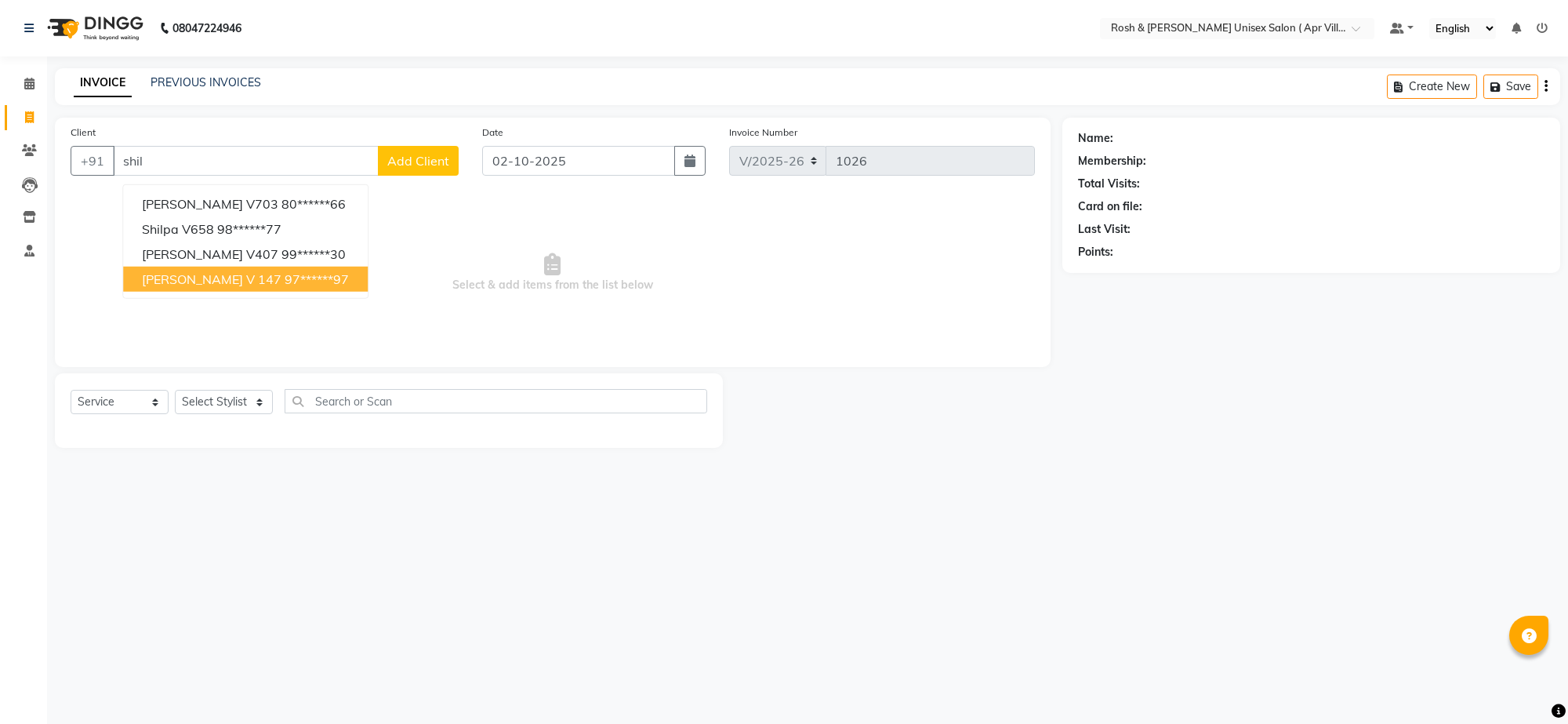
click at [236, 287] on span "[PERSON_NAME] V 147" at bounding box center [212, 280] width 140 height 16
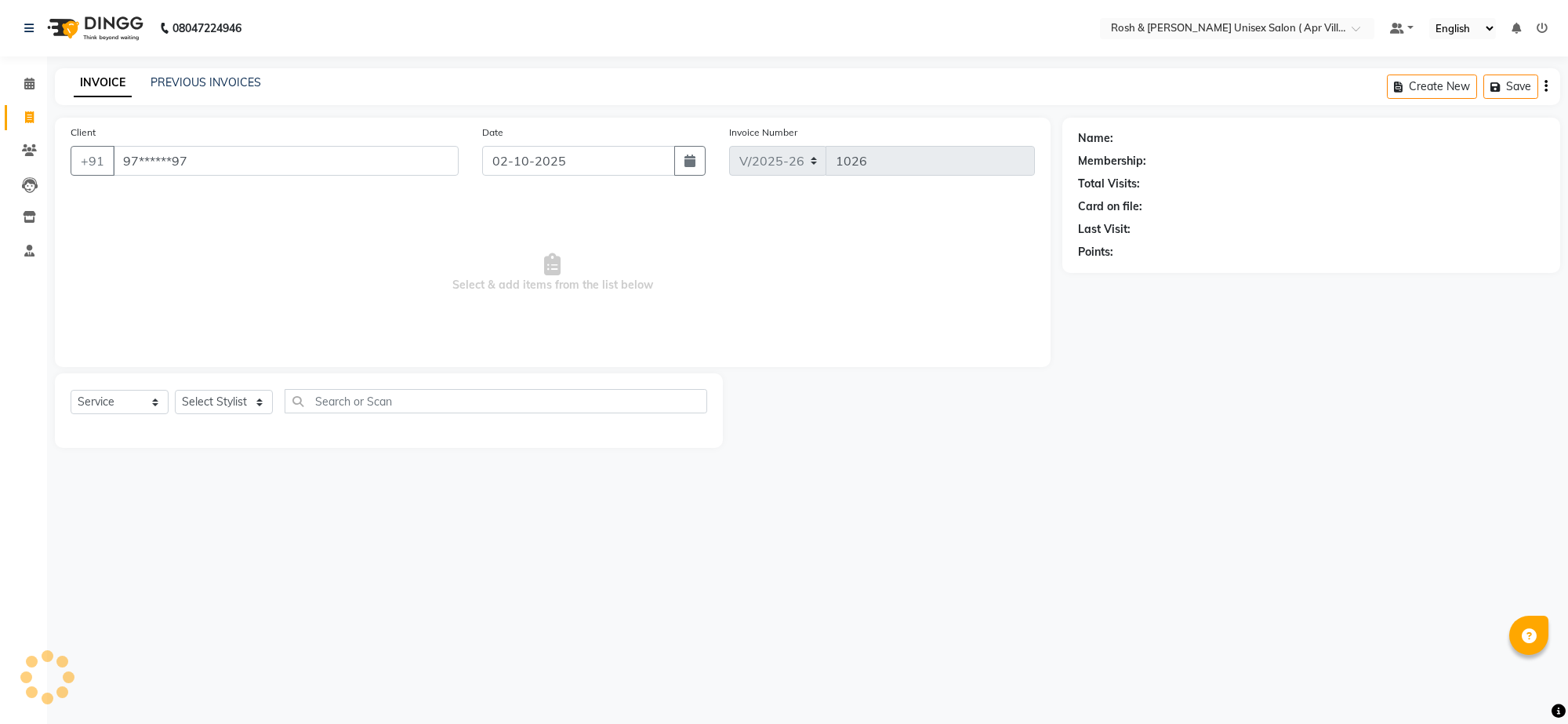
type input "97******97"
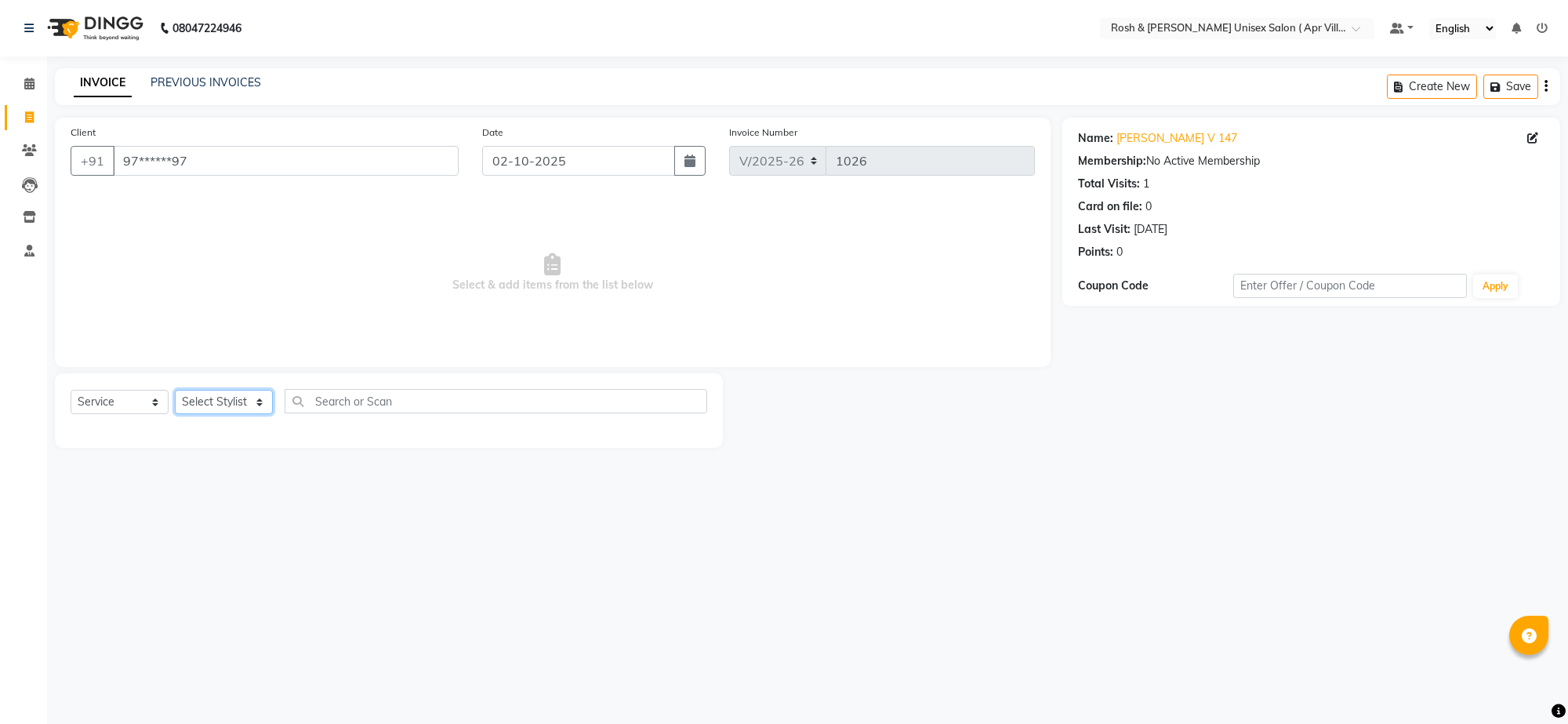
click at [261, 414] on select "Select Stylist Aalam Devi Dingg Support [PERSON_NAME] Front Desk Hangma Imran […" at bounding box center [224, 401] width 98 height 24
select select "90609"
click at [393, 413] on input "text" at bounding box center [495, 400] width 422 height 24
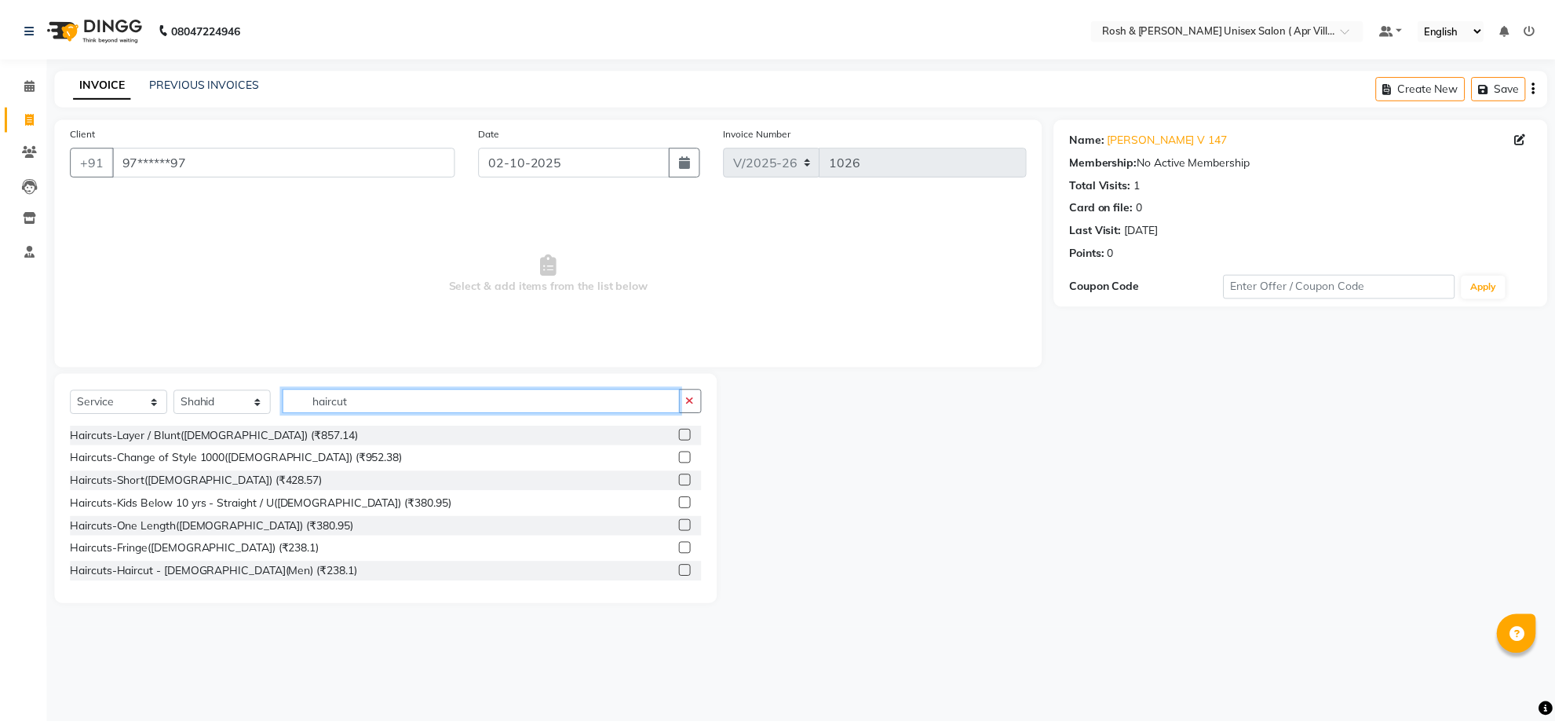
scroll to position [98, 0]
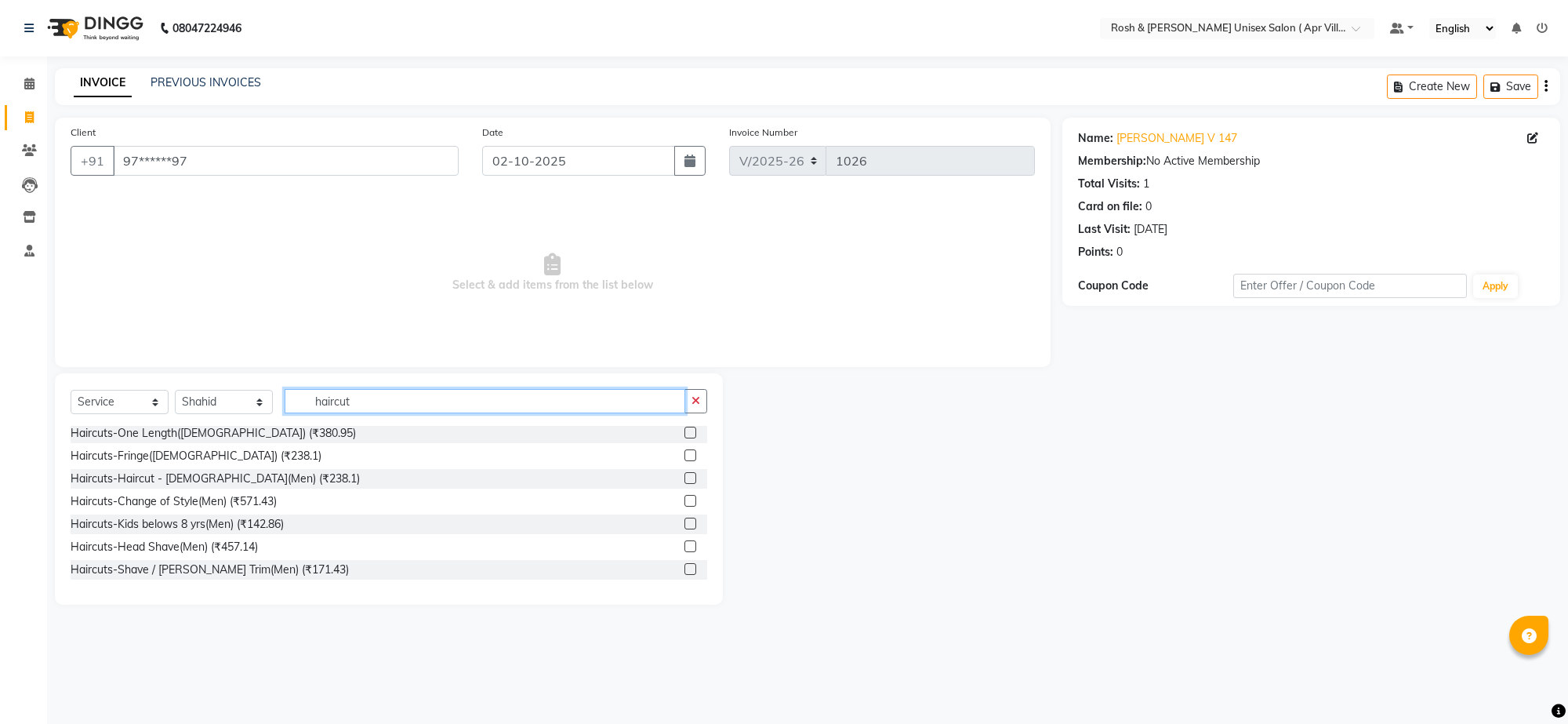
type input "haircut"
click at [684, 483] on label at bounding box center [690, 478] width 12 height 12
click at [684, 483] on input "checkbox" at bounding box center [689, 478] width 10 height 10
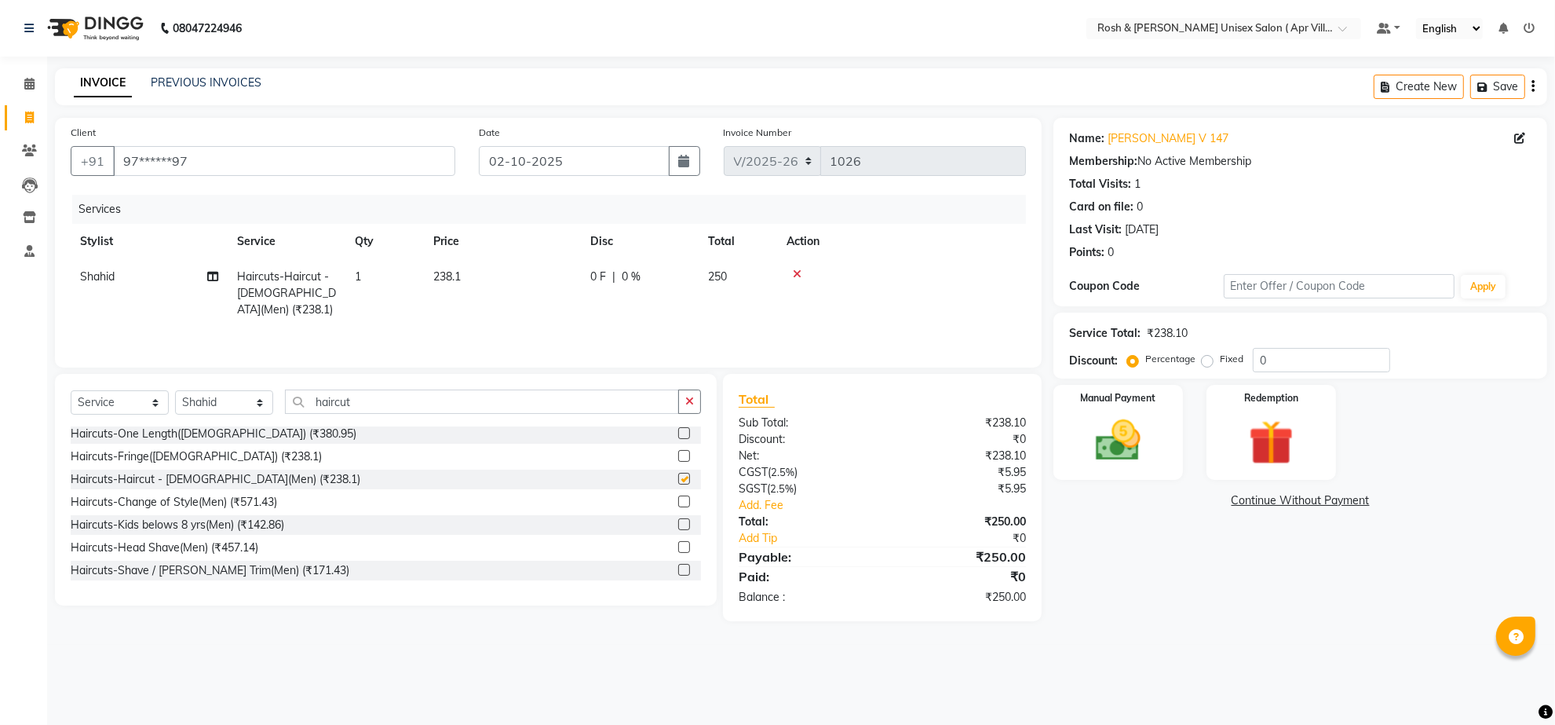
checkbox input "false"
click at [408, 414] on input "haircut" at bounding box center [482, 401] width 394 height 24
type input "h"
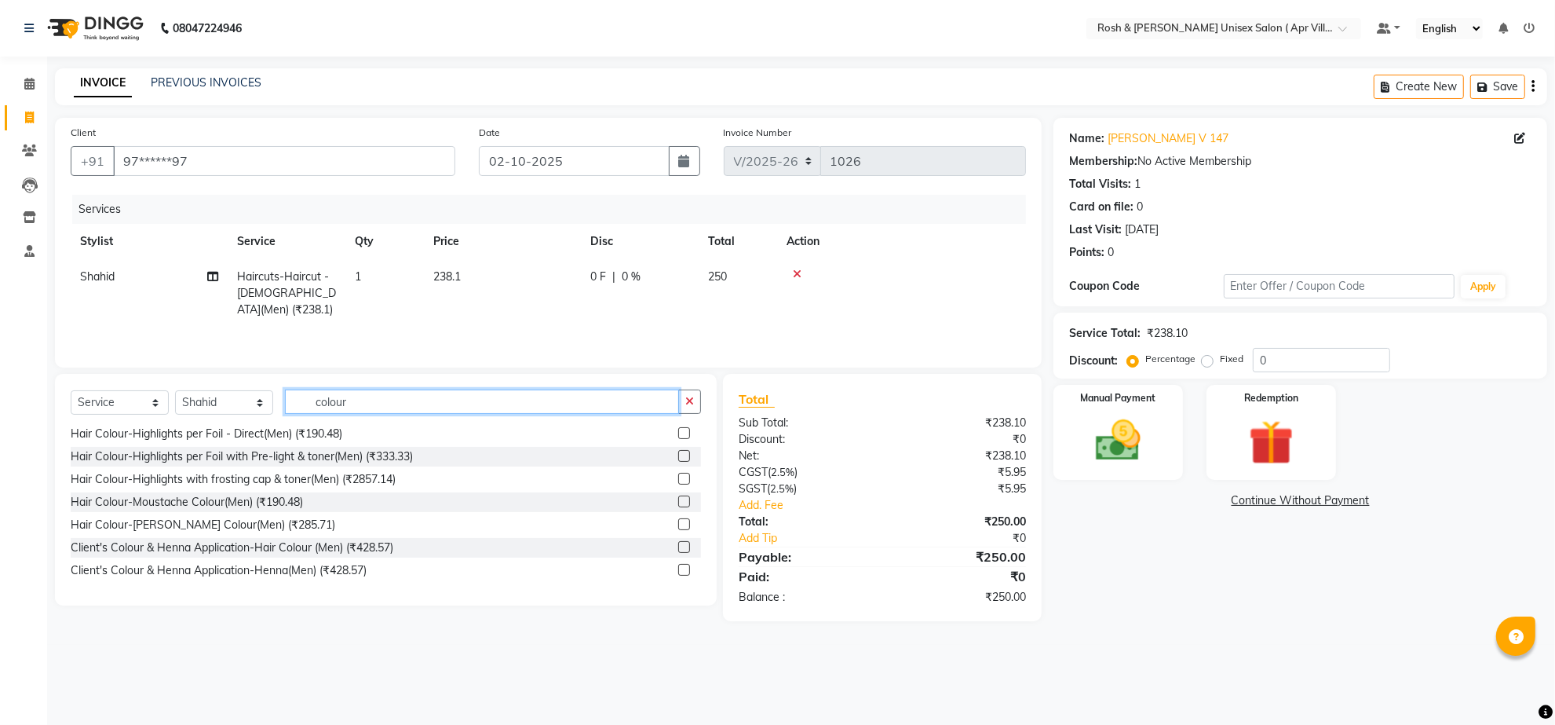
scroll to position [620, 0]
type input "colour"
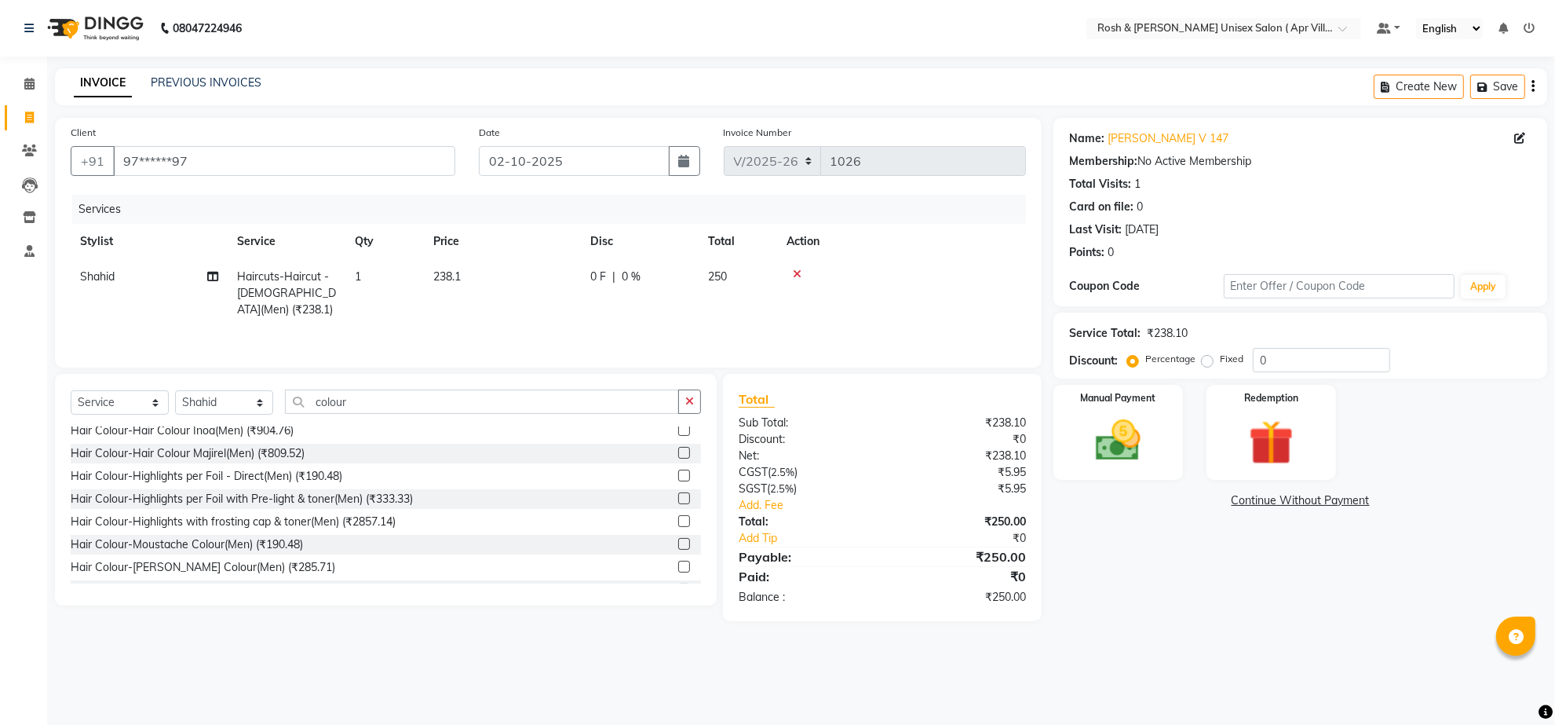
click at [678, 458] on label at bounding box center [684, 453] width 12 height 12
click at [678, 458] on input "checkbox" at bounding box center [683, 453] width 10 height 10
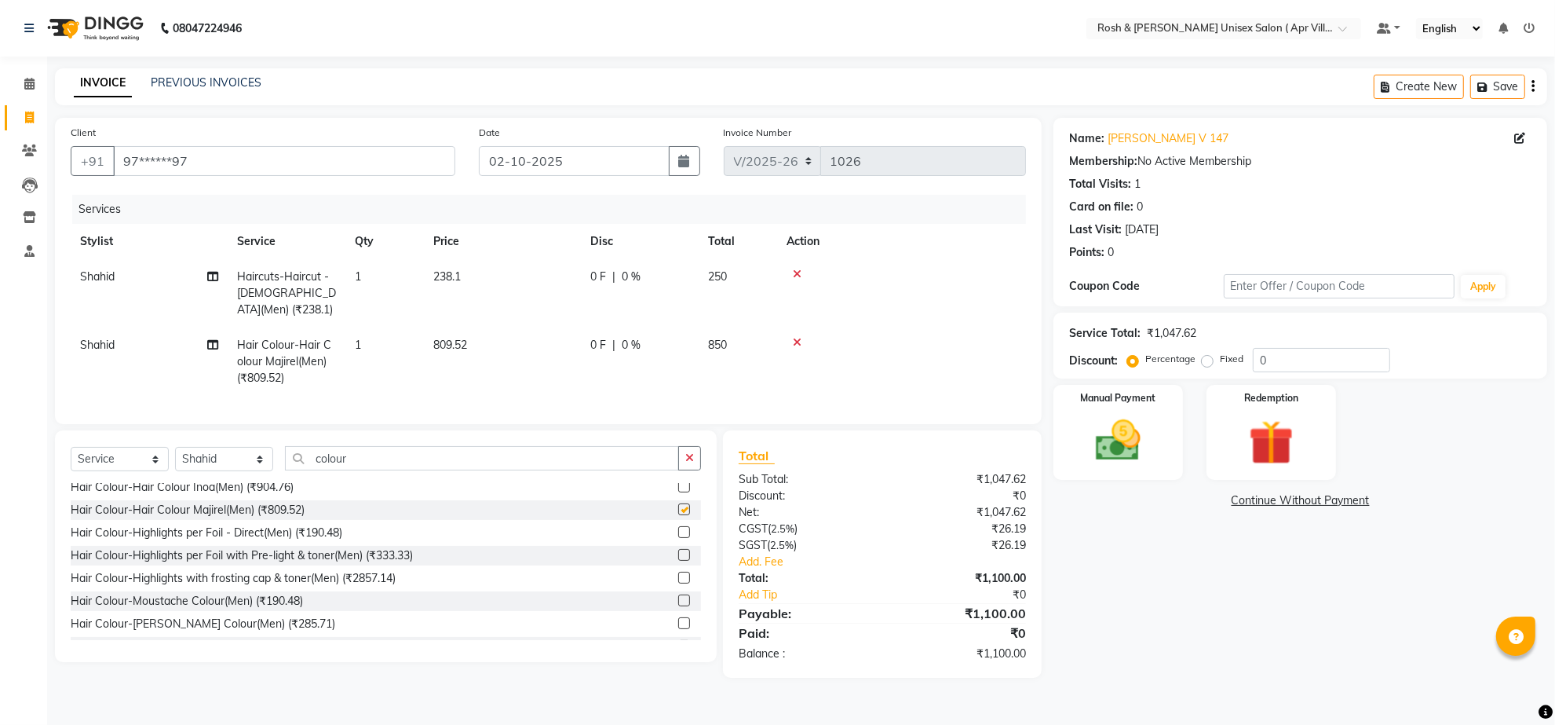
checkbox input "false"
click at [487, 381] on td "809.52" at bounding box center [502, 361] width 157 height 68
select select "90609"
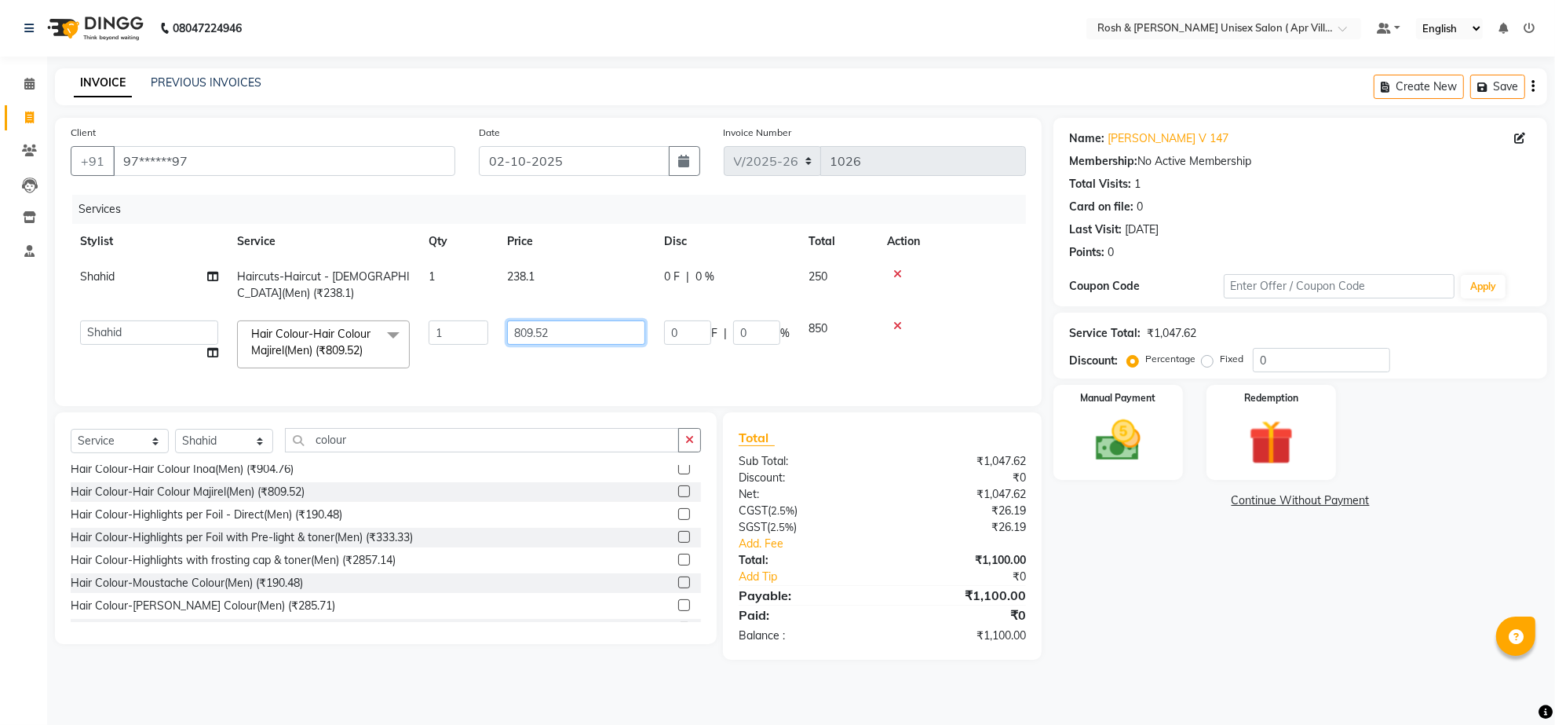
click at [581, 345] on input "809.52" at bounding box center [576, 332] width 138 height 24
type input "8"
type input "952.38"
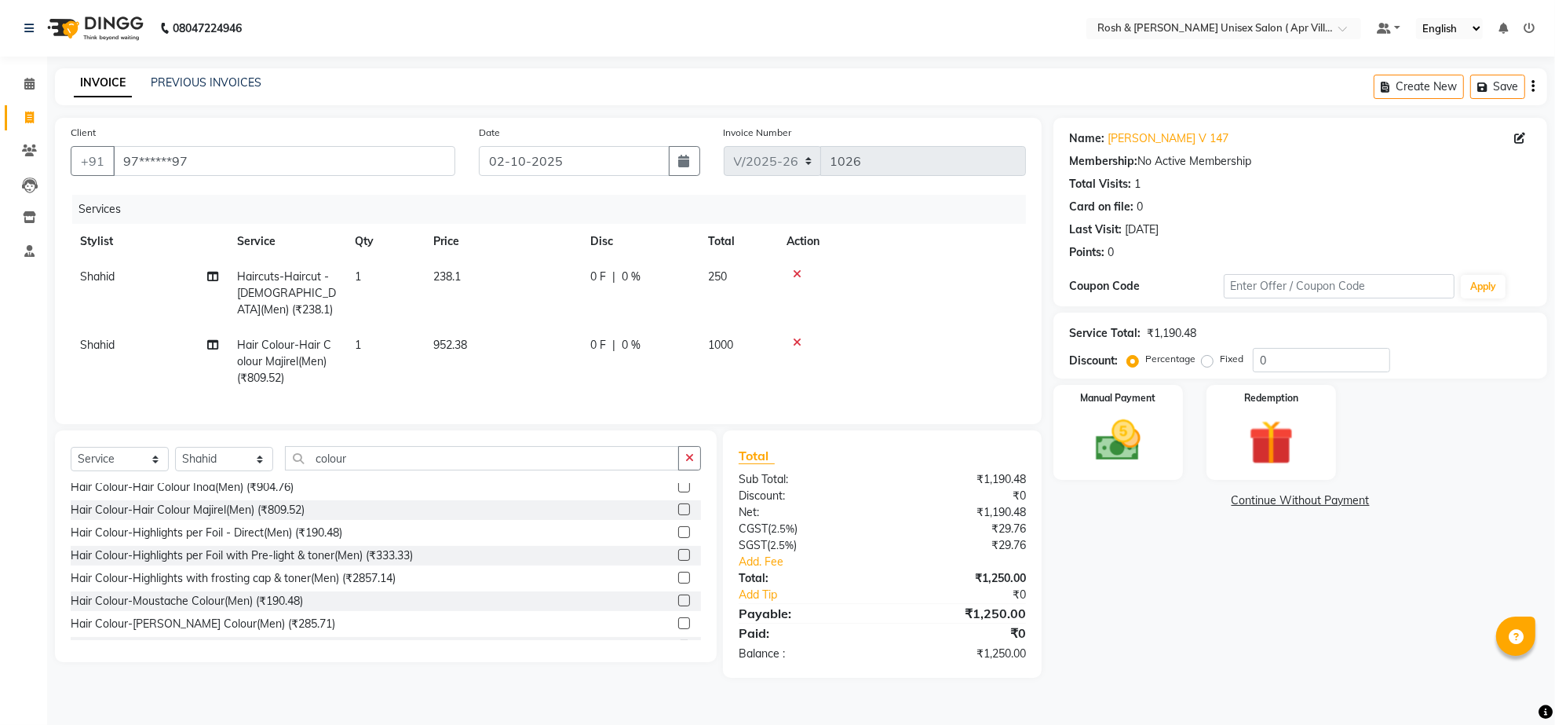
click at [542, 396] on td "952.38" at bounding box center [502, 361] width 157 height 68
select select "90609"
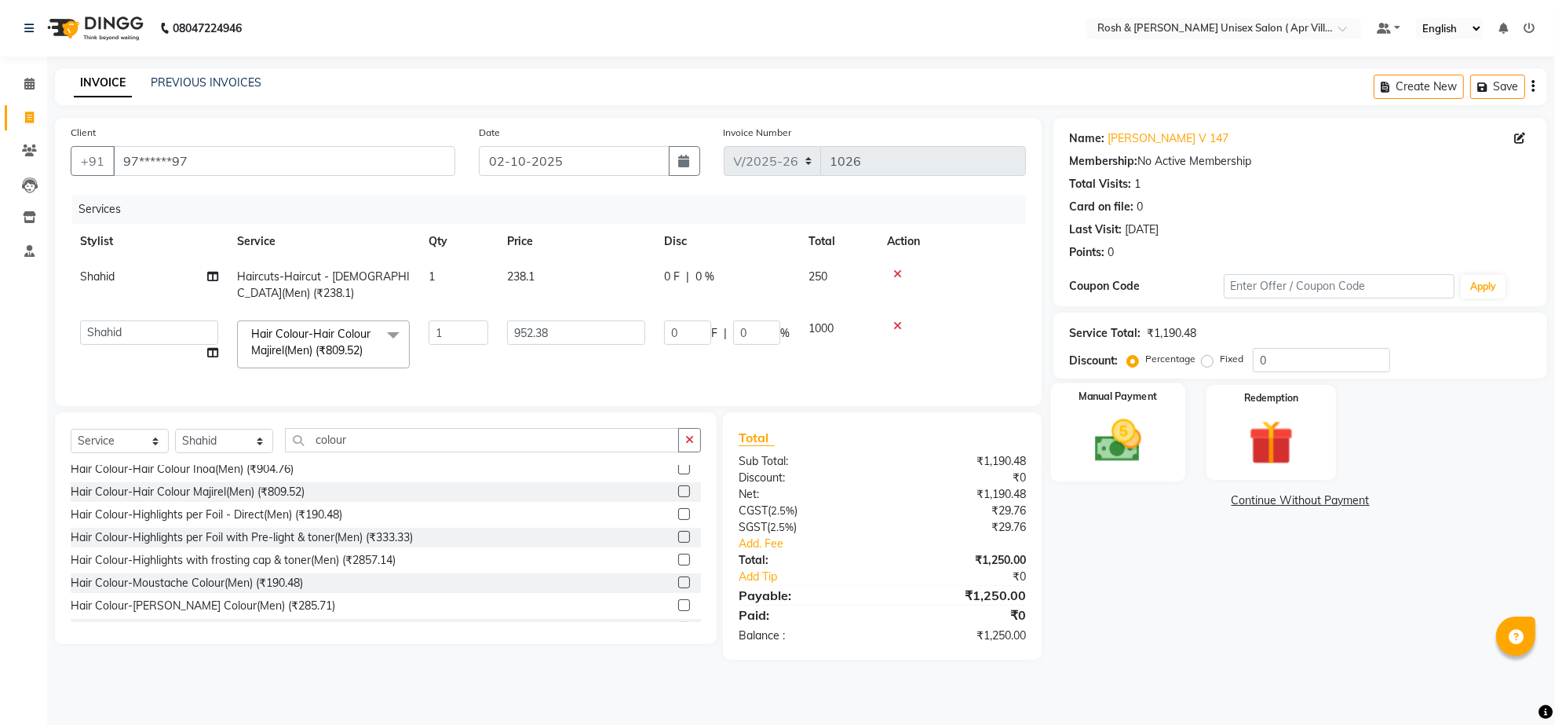
click at [1134, 468] on img at bounding box center [1118, 441] width 76 height 54
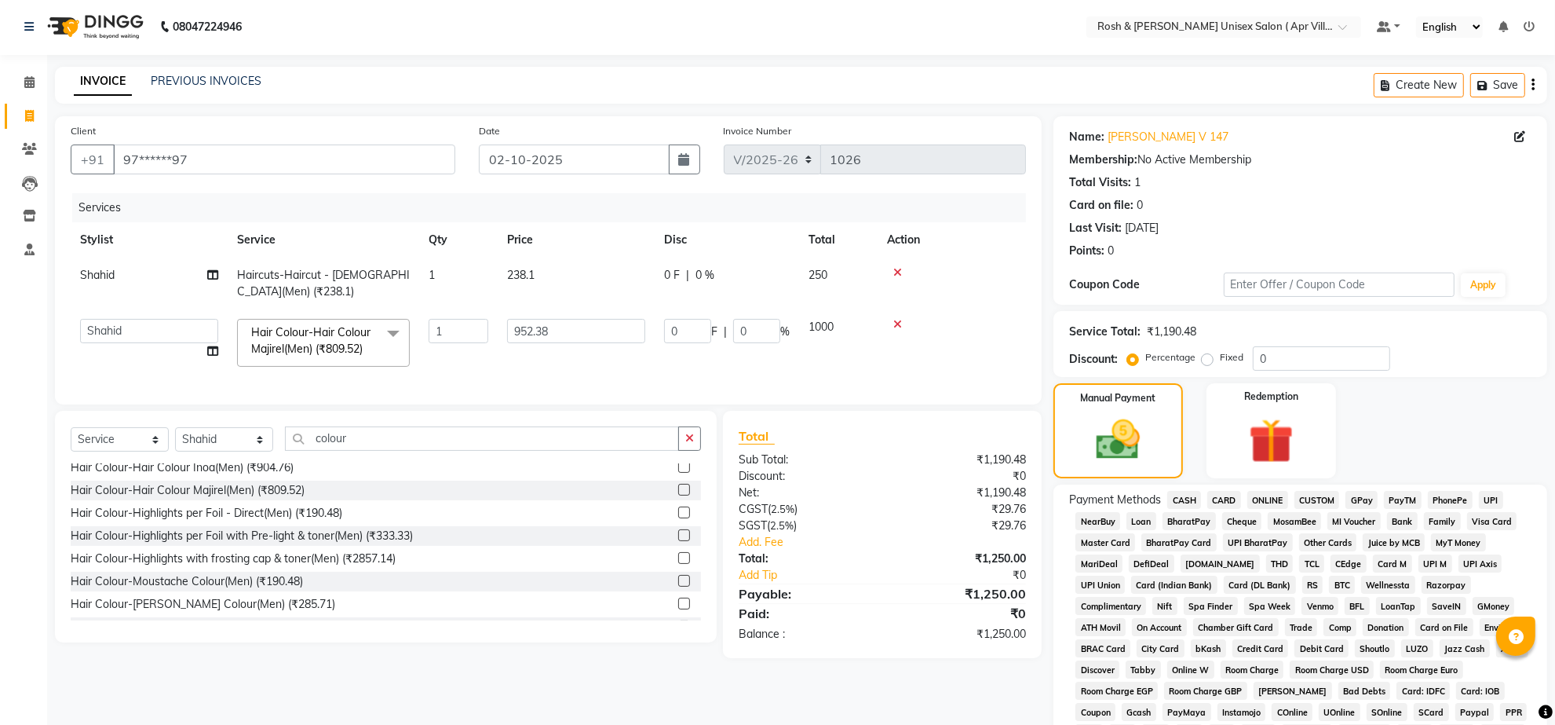
click at [1233, 509] on span "CARD" at bounding box center [1224, 500] width 34 height 18
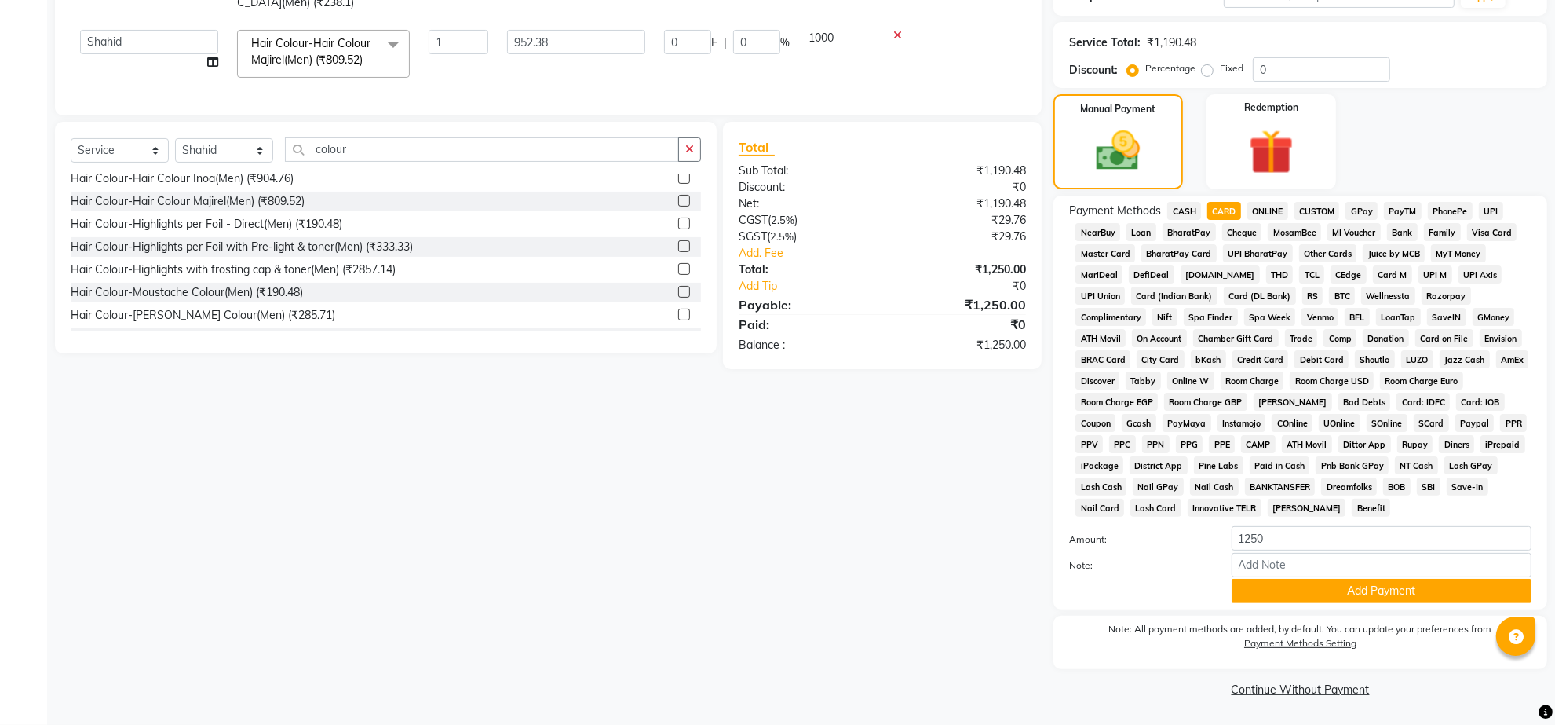
scroll to position [394, 0]
click at [1359, 586] on button "Add Payment" at bounding box center [1382, 591] width 300 height 24
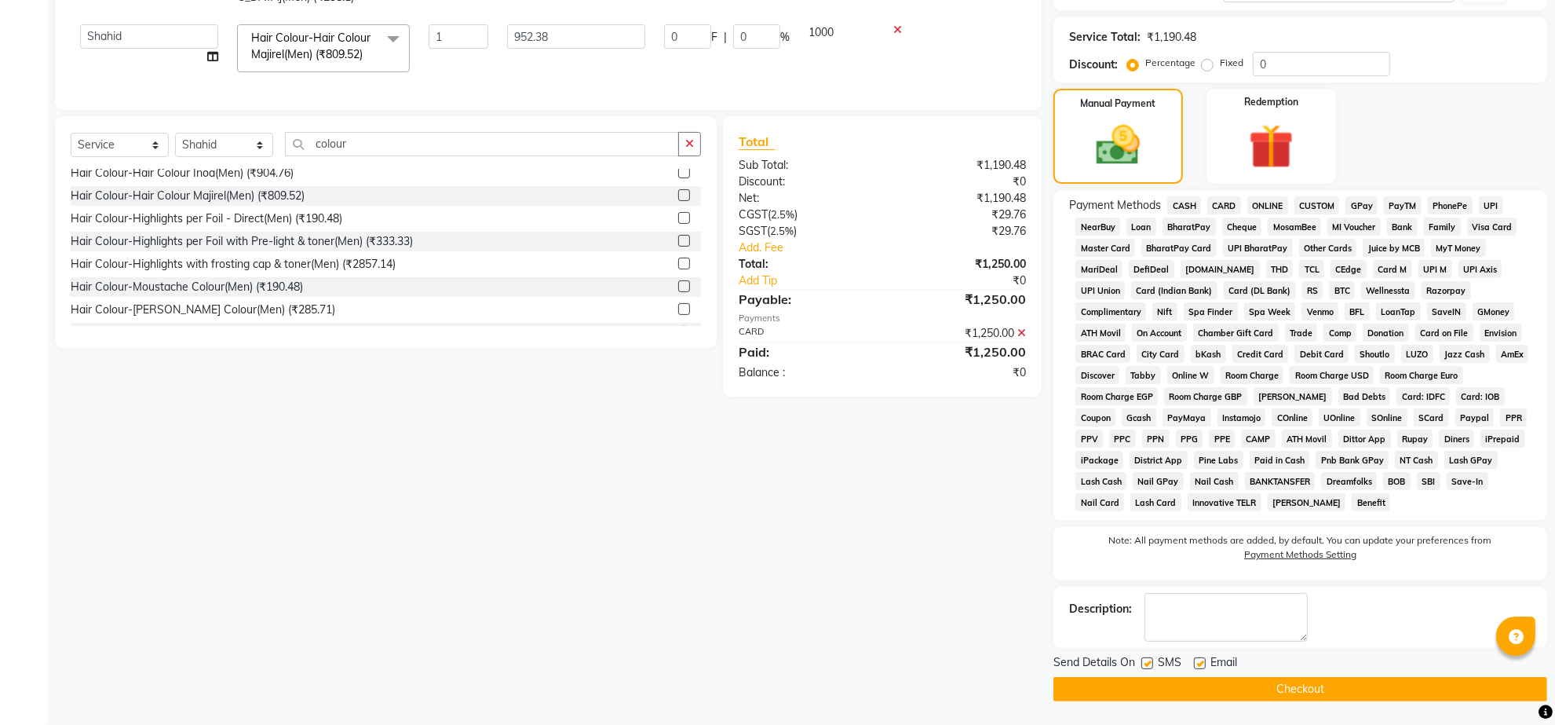
click at [1276, 701] on button "Checkout" at bounding box center [1301, 689] width 494 height 24
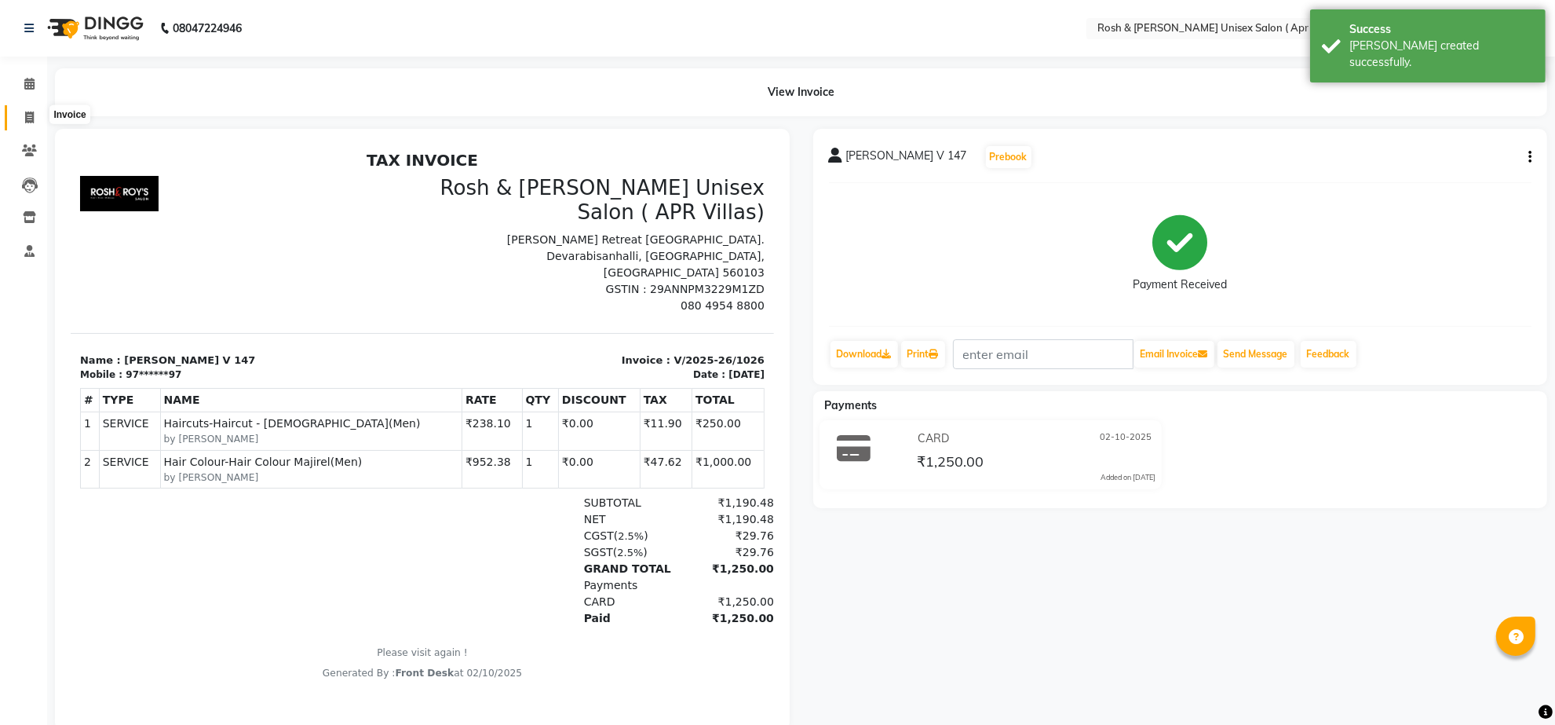
click at [25, 116] on icon at bounding box center [29, 117] width 9 height 12
select select "service"
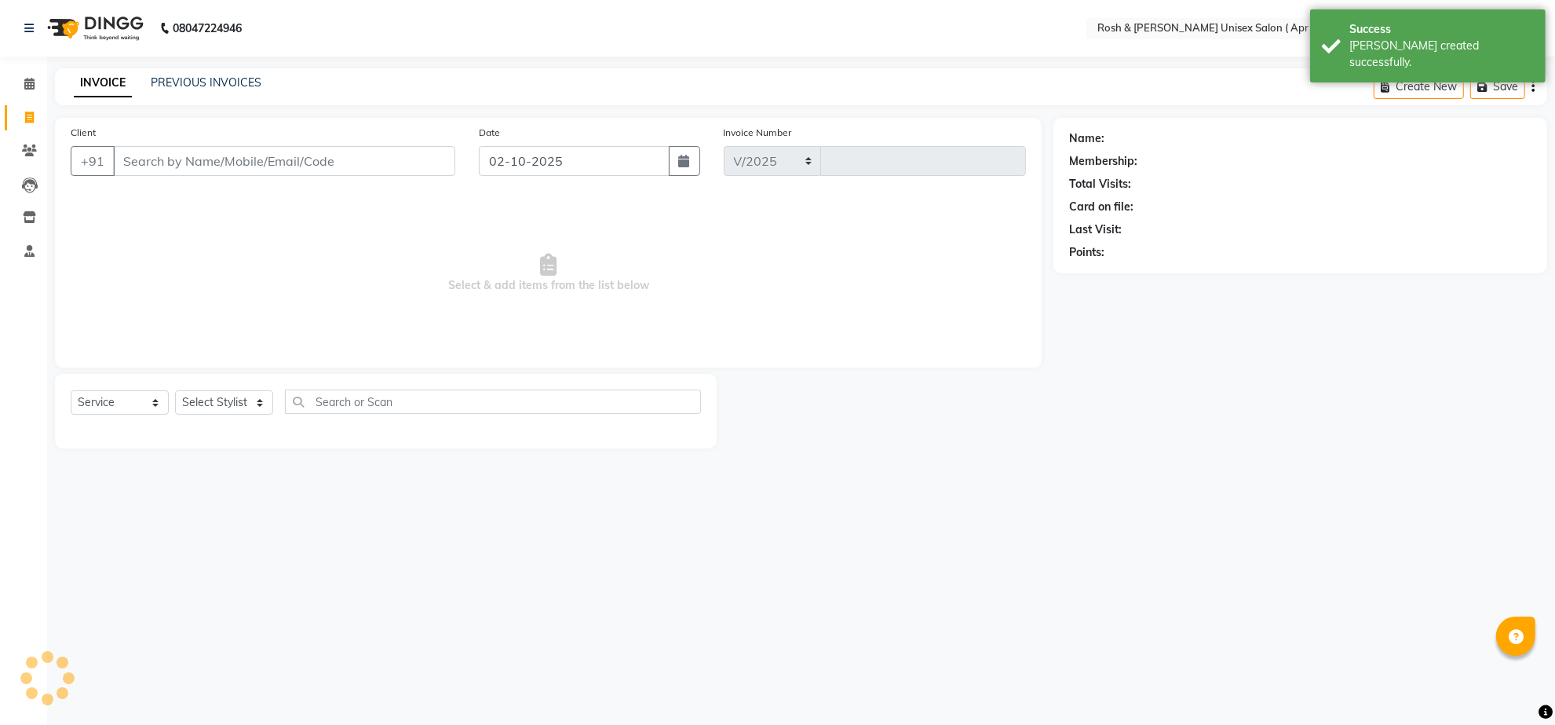
select select "8955"
type input "1027"
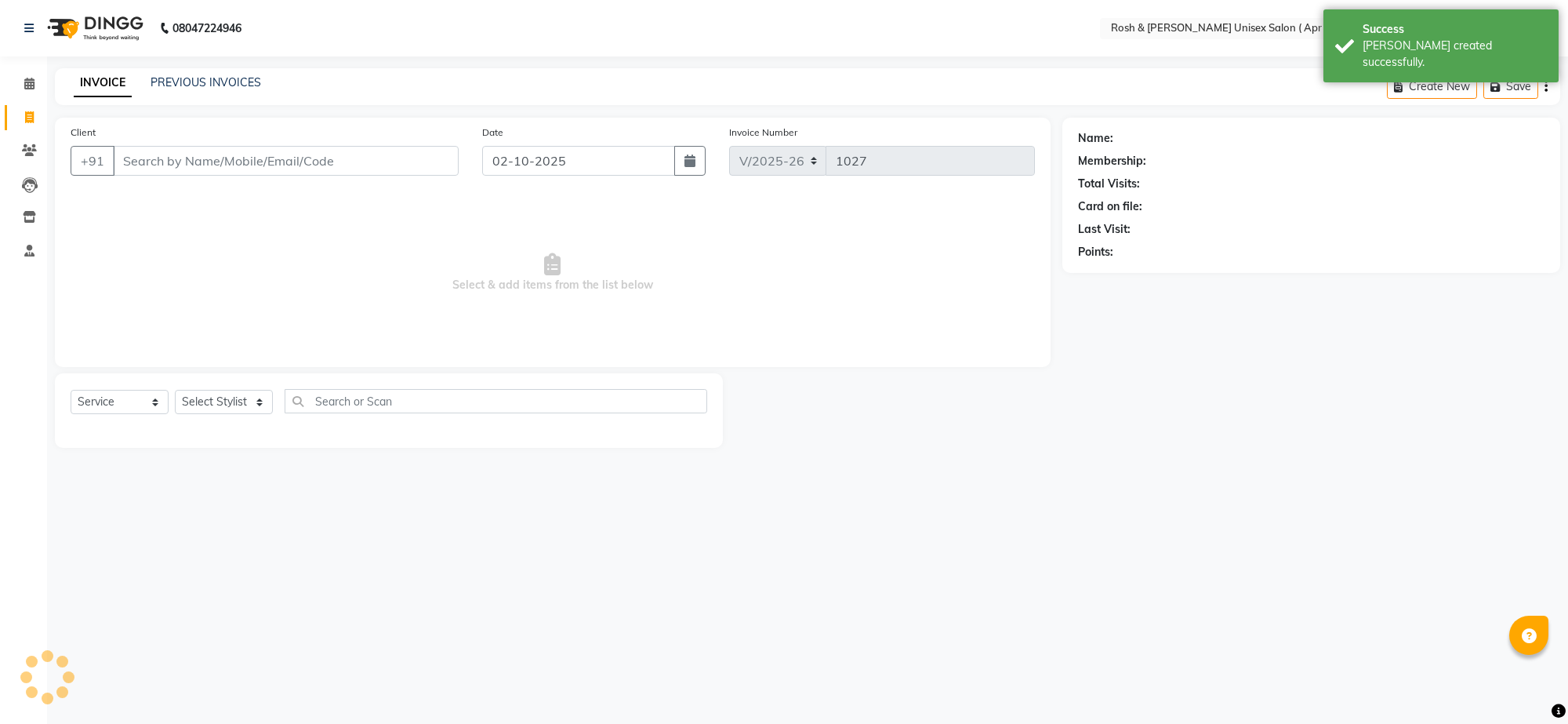
click at [149, 174] on input "Client" at bounding box center [286, 161] width 346 height 30
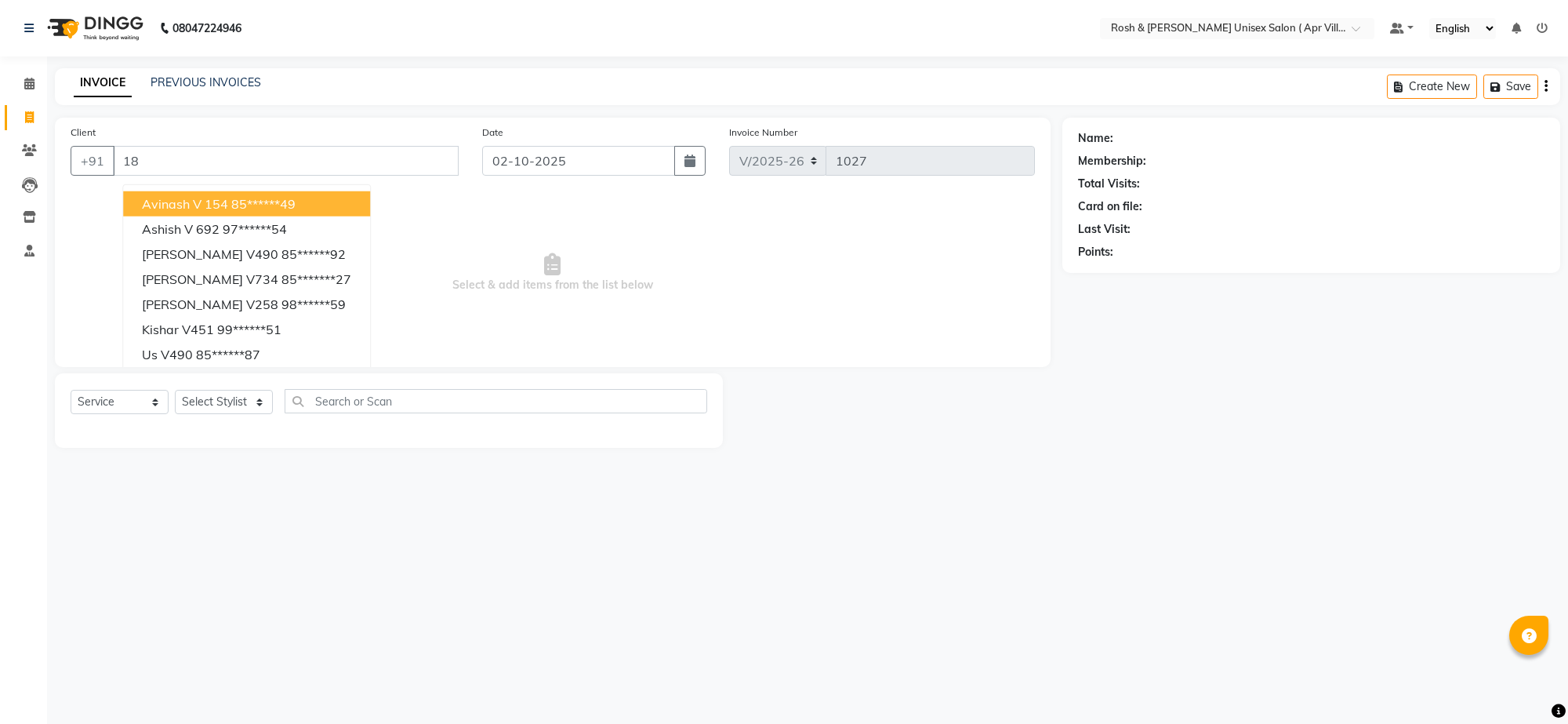
type input "1"
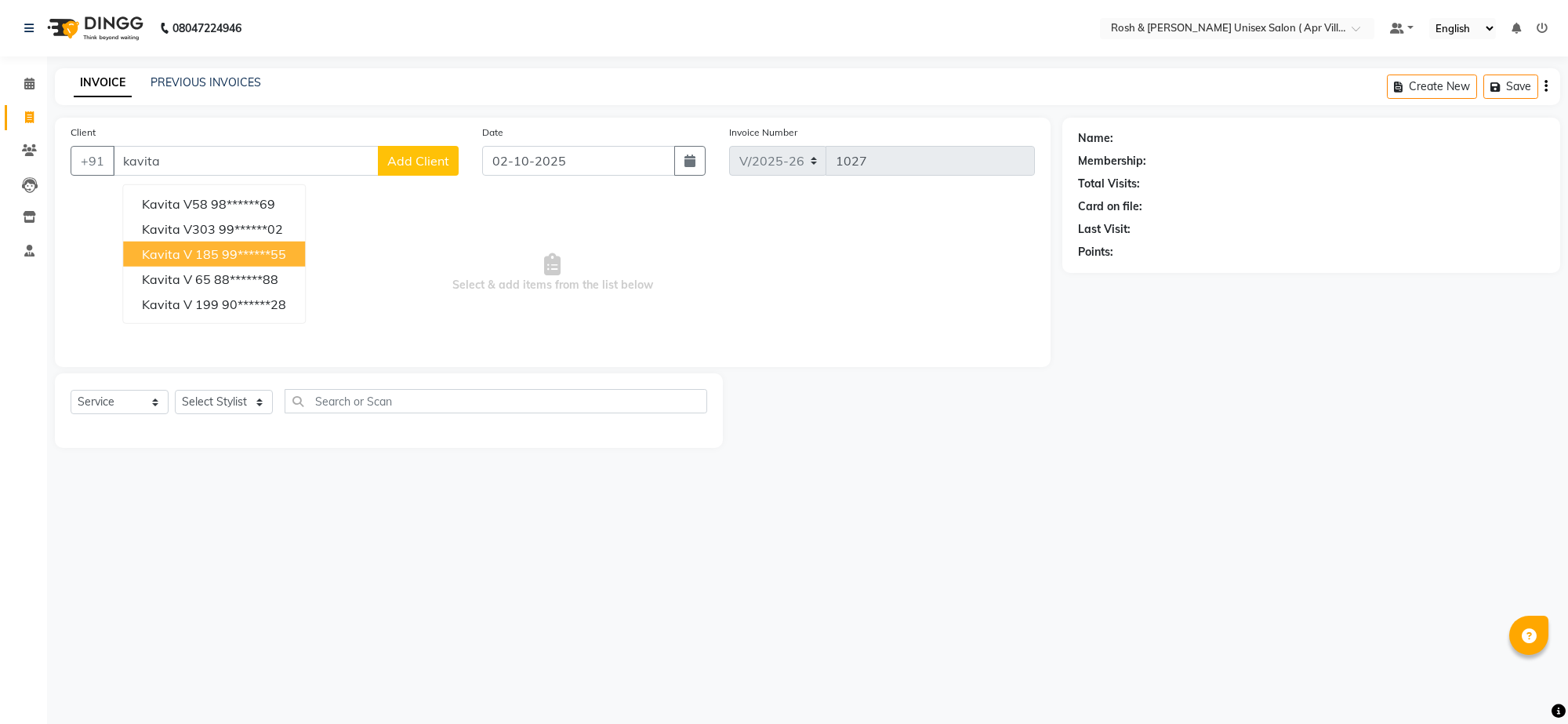
click at [219, 262] on span "Kavita V 185" at bounding box center [180, 255] width 77 height 16
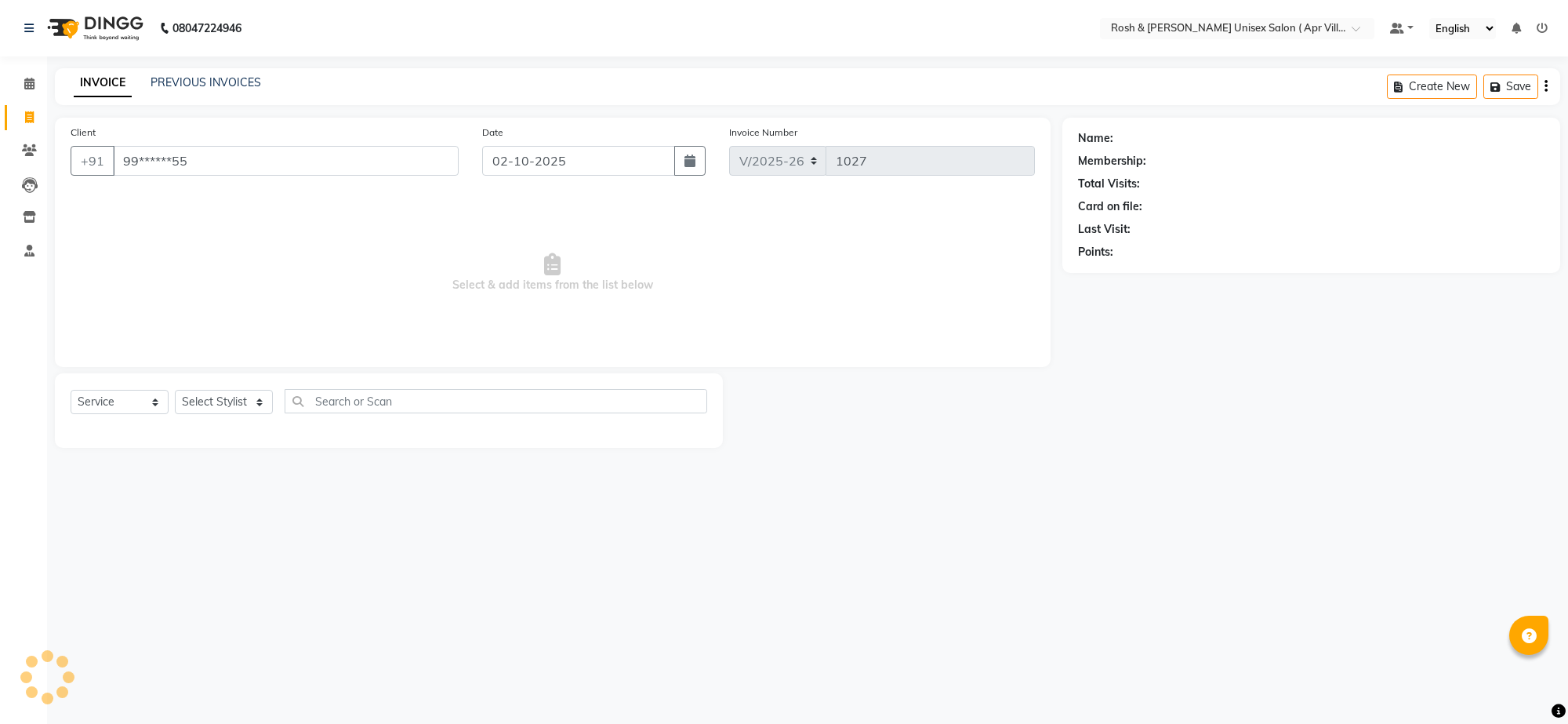
type input "99******55"
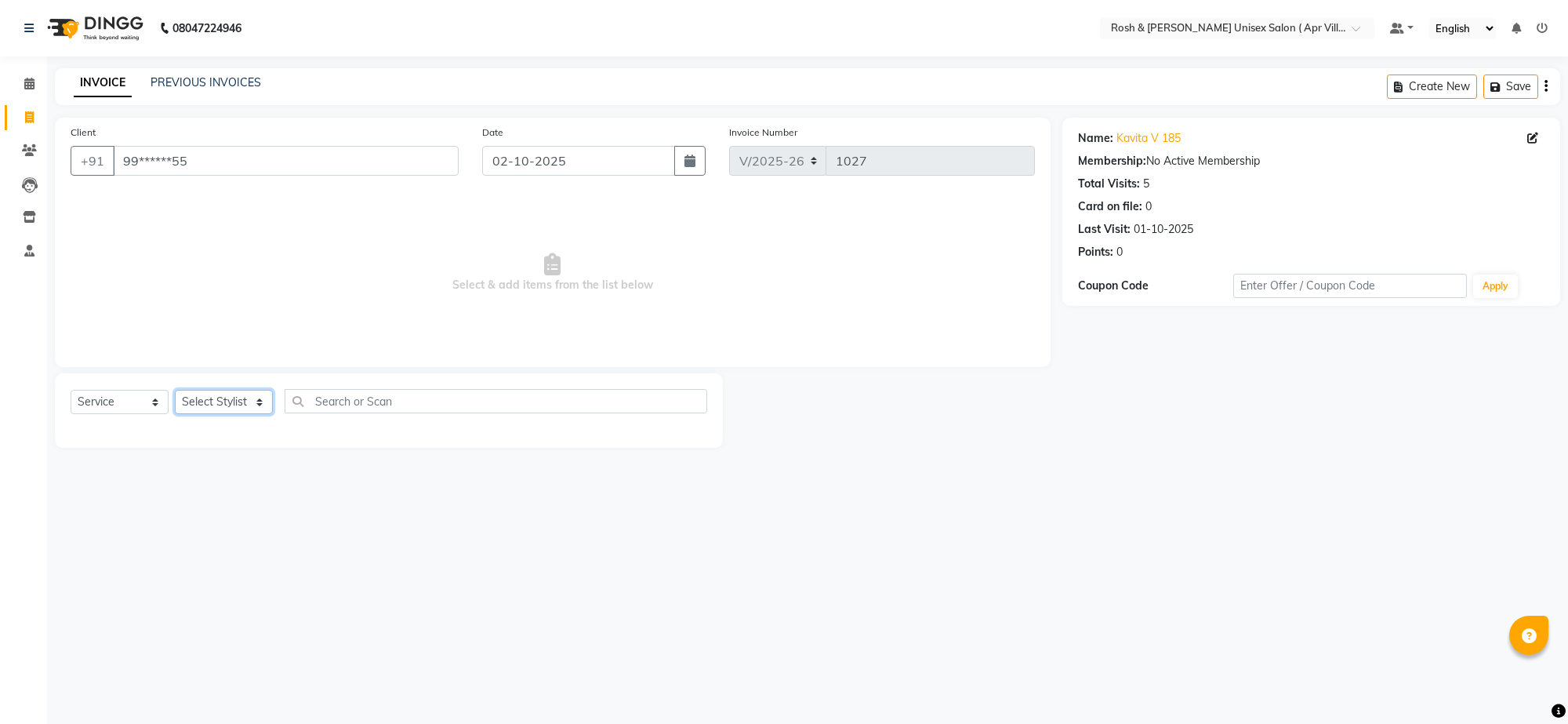
click at [265, 414] on select "Select Stylist Aalam Devi Dingg Support [PERSON_NAME] Front Desk Hangma Imran […" at bounding box center [224, 401] width 98 height 24
select select "90610"
drag, startPoint x: 334, startPoint y: 439, endPoint x: 331, endPoint y: 459, distance: 20.2
click at [335, 413] on input "text" at bounding box center [495, 400] width 422 height 24
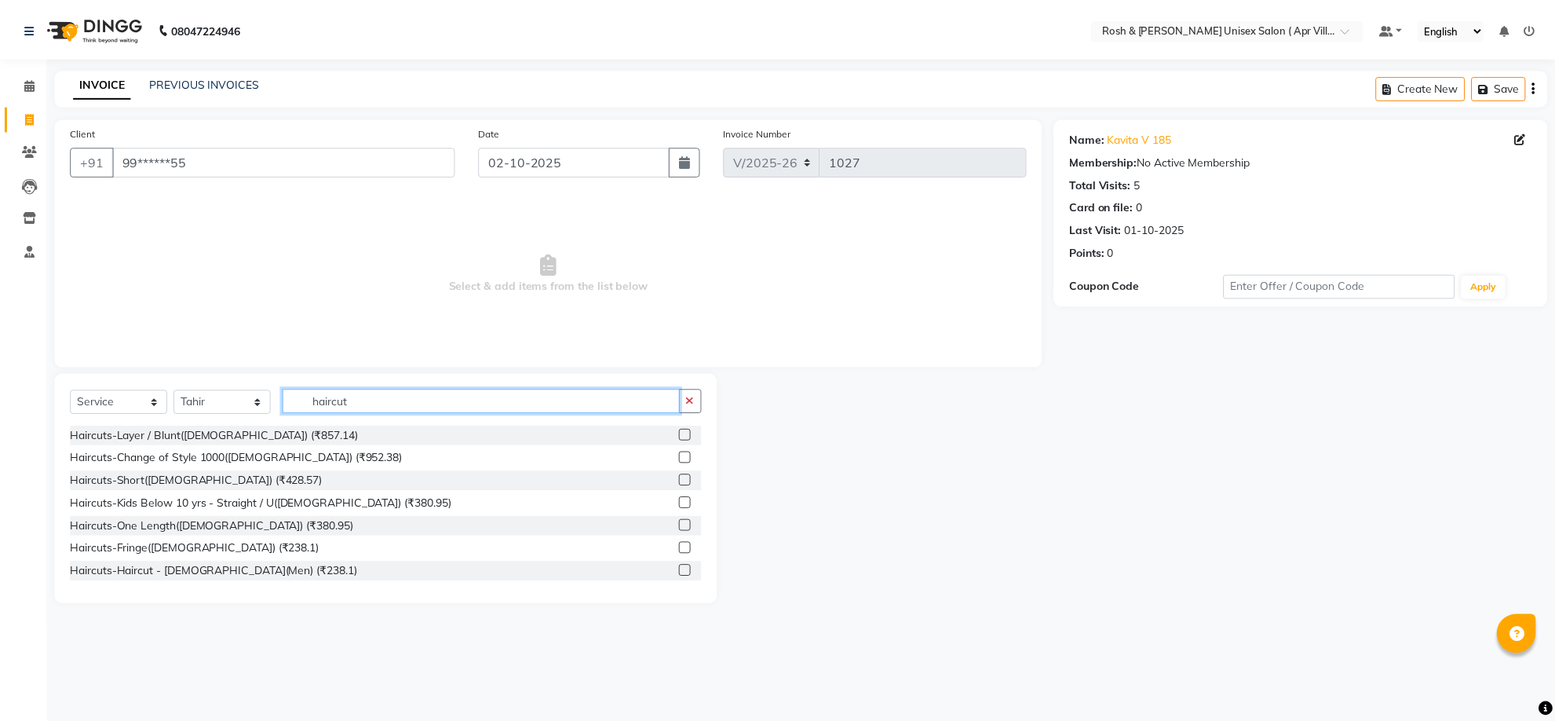
scroll to position [98, 0]
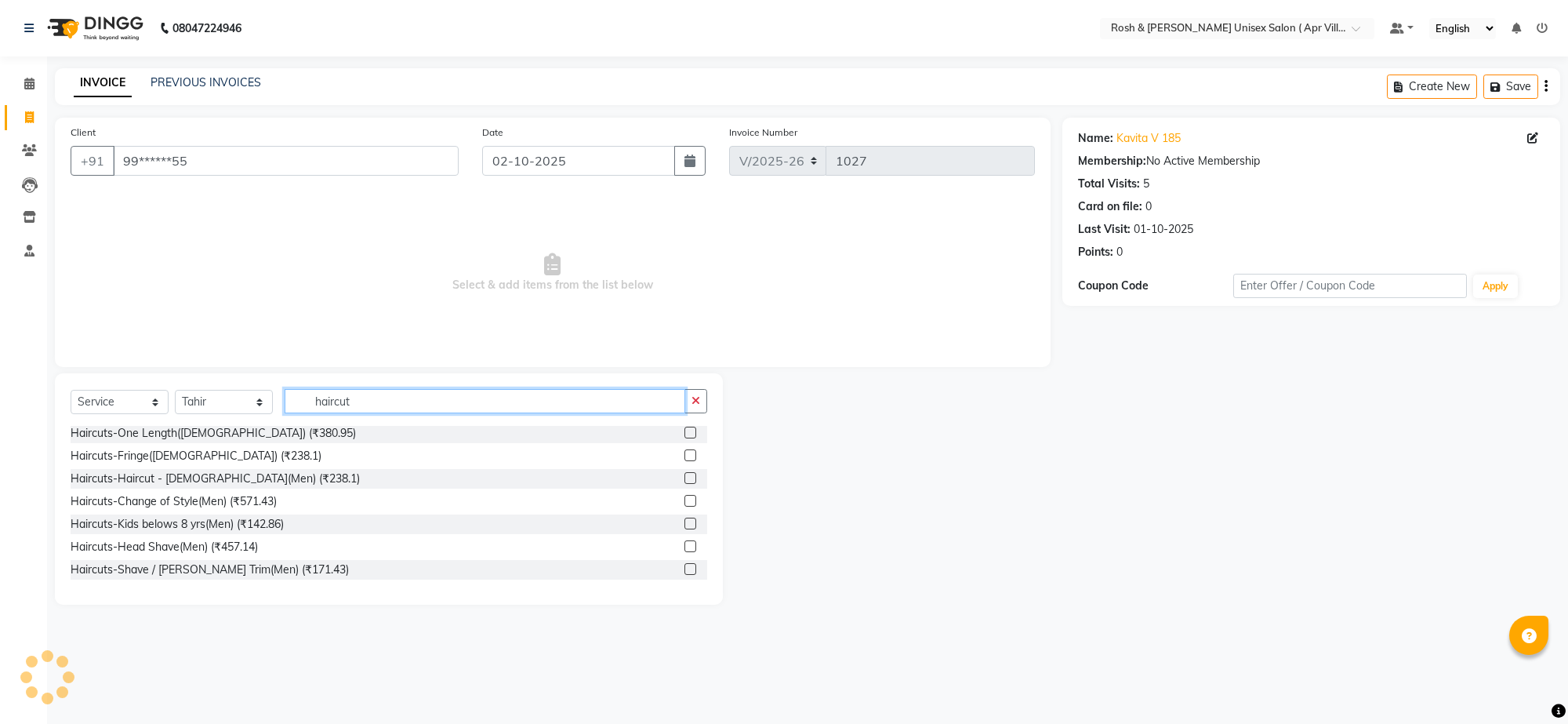
type input "haircut"
click at [684, 483] on label at bounding box center [690, 478] width 12 height 12
click at [684, 483] on input "checkbox" at bounding box center [689, 478] width 10 height 10
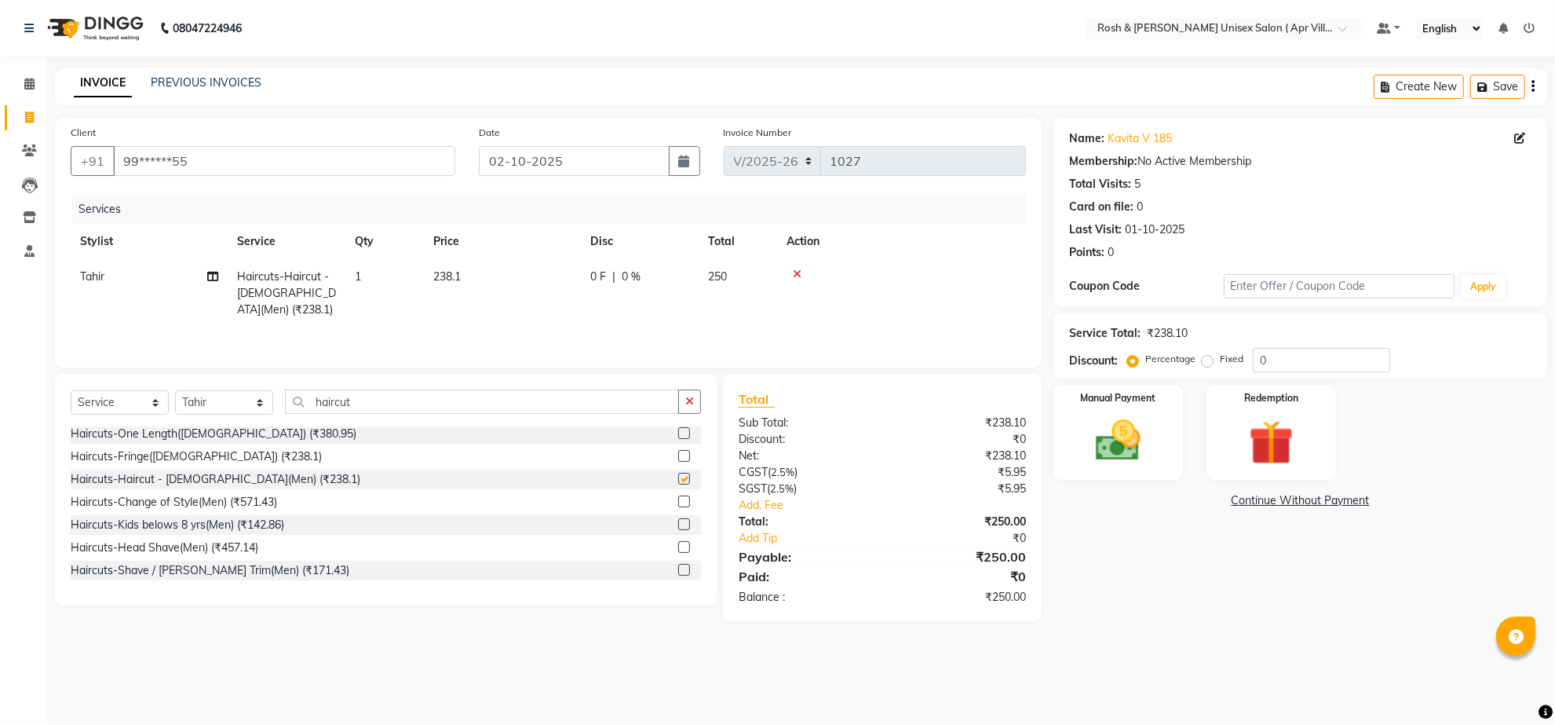
checkbox input "false"
click at [1124, 468] on img at bounding box center [1118, 441] width 76 height 54
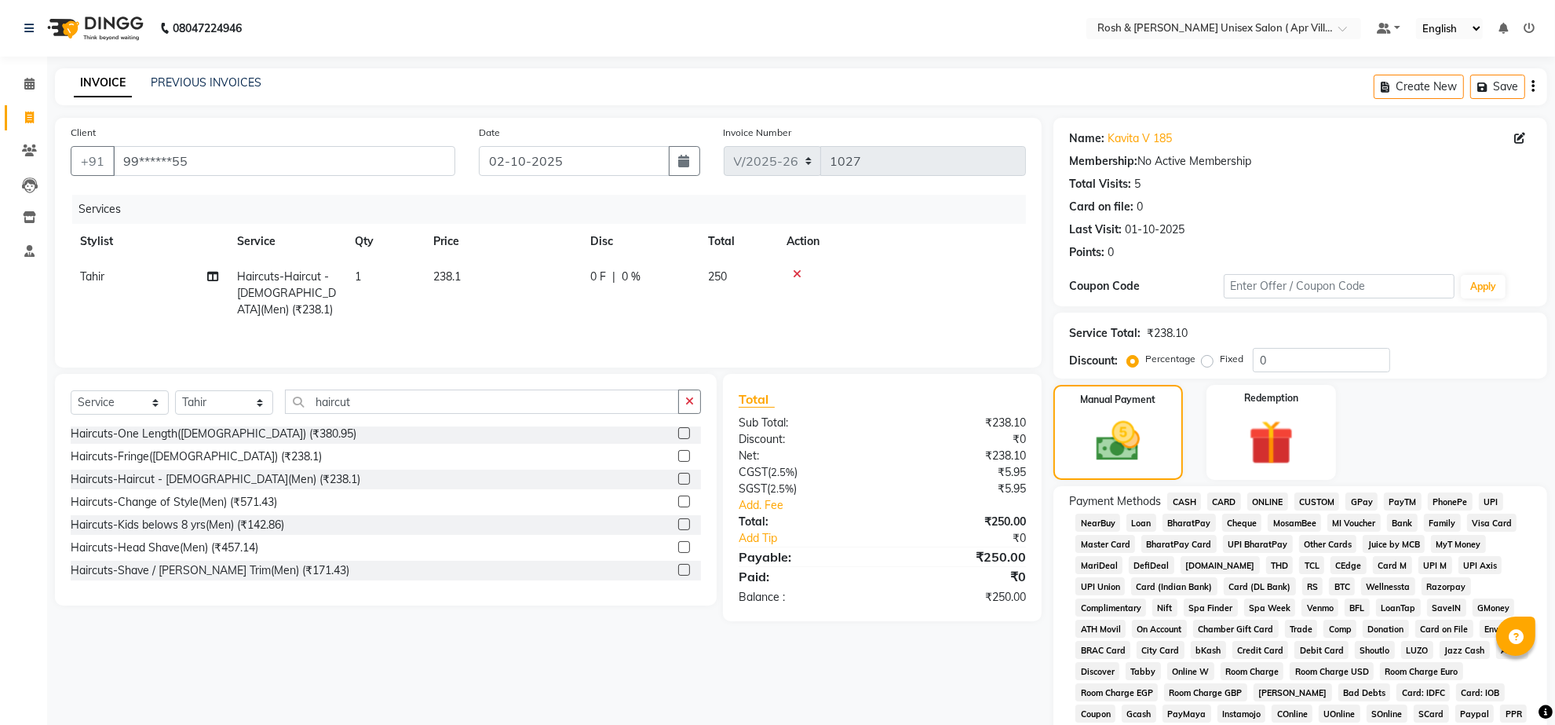
click at [1473, 510] on span "PhonePe" at bounding box center [1450, 501] width 45 height 18
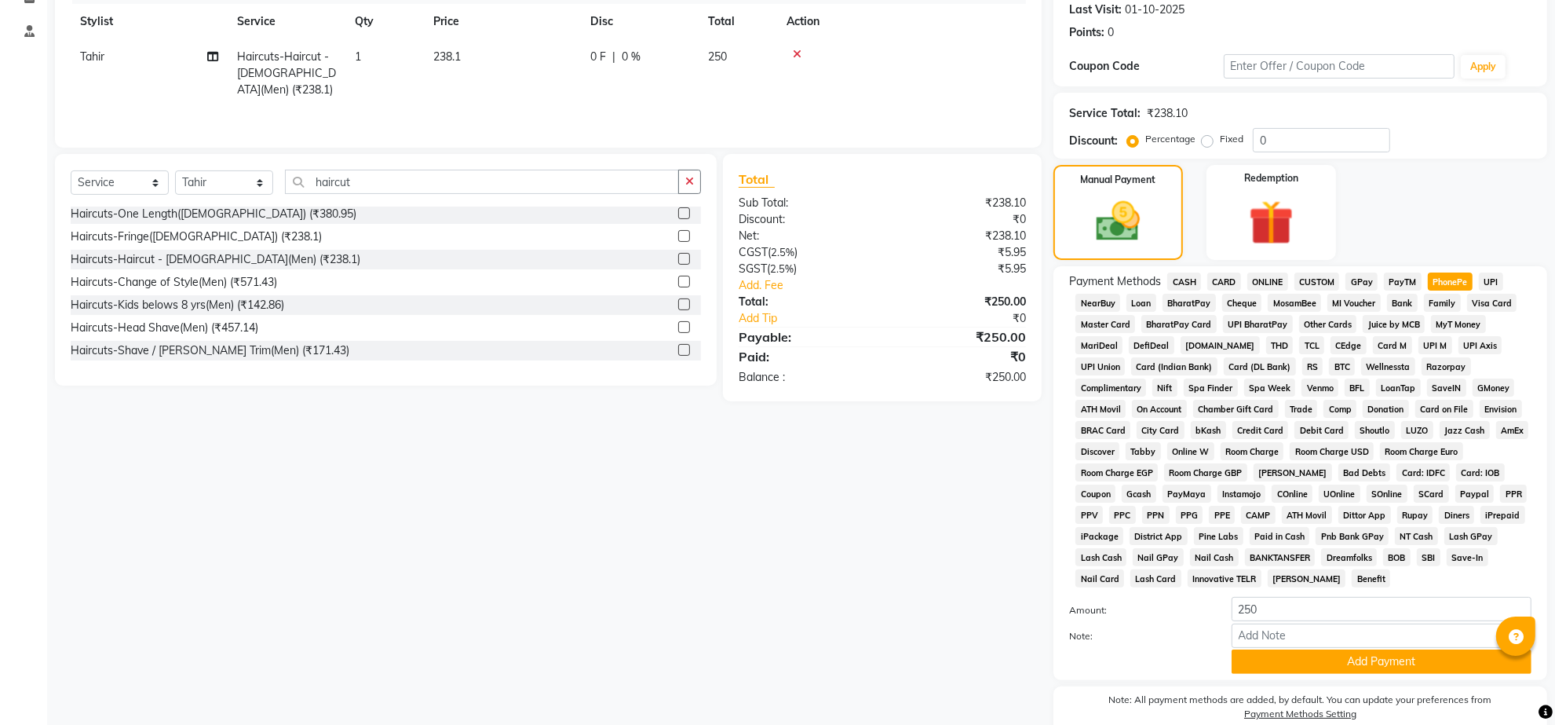
scroll to position [409, 0]
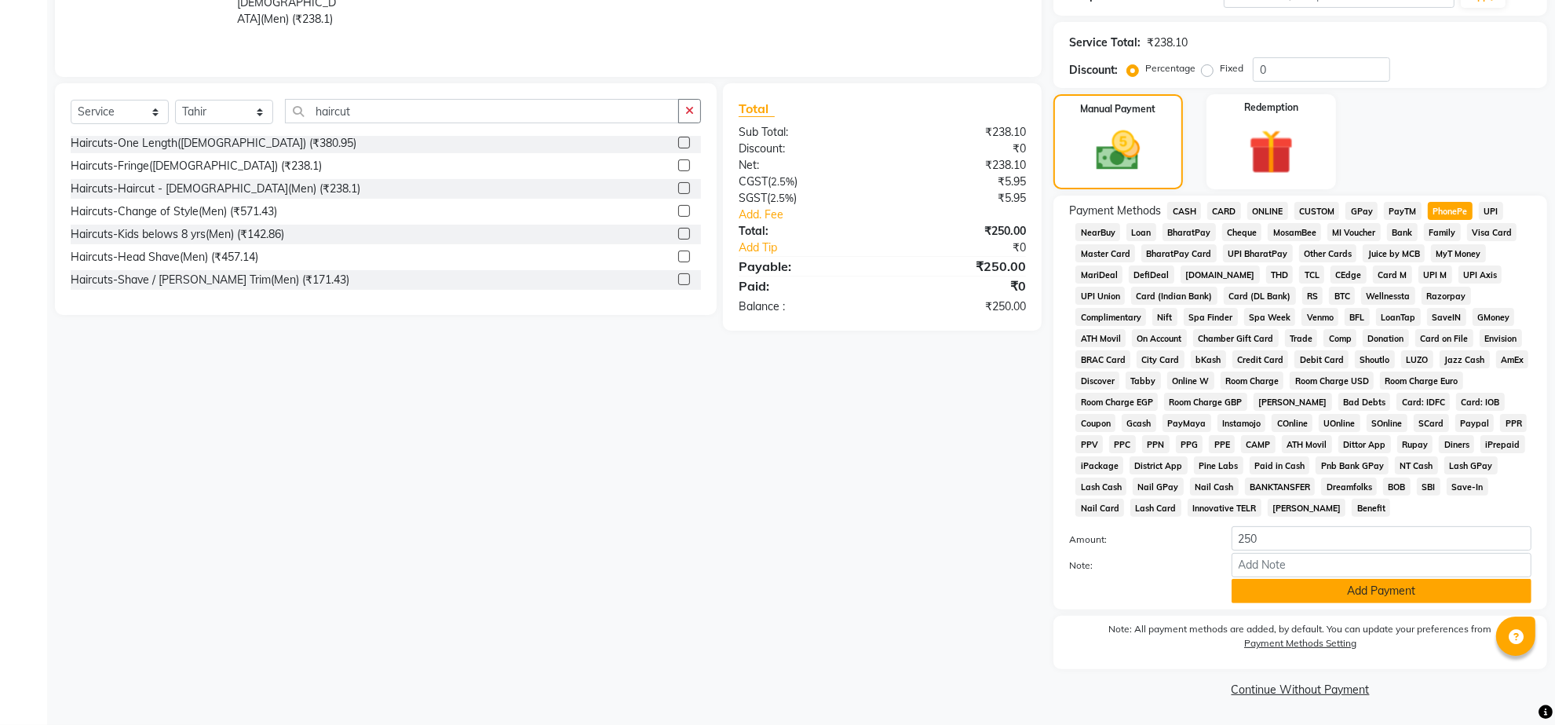
click at [1391, 579] on button "Add Payment" at bounding box center [1382, 591] width 300 height 24
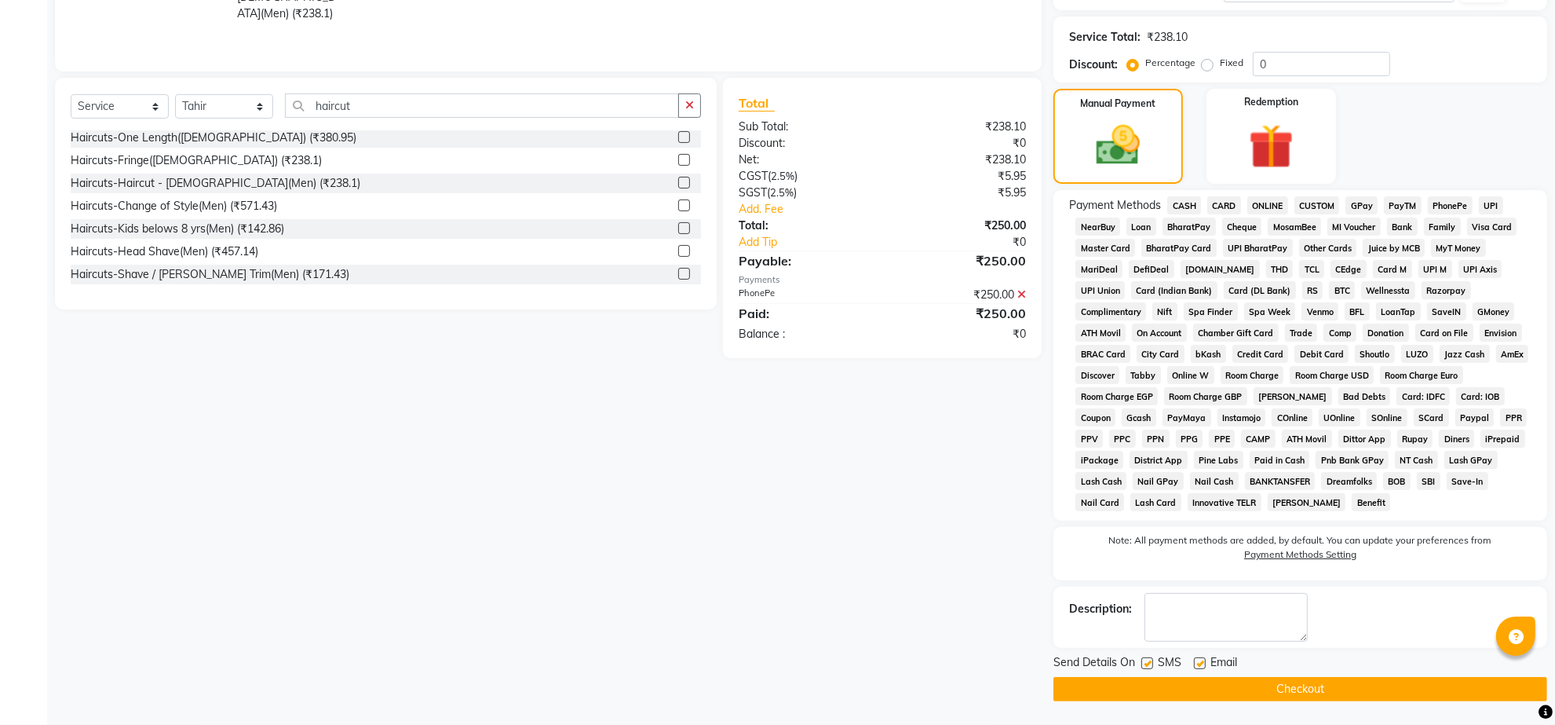
click at [1336, 700] on button "Checkout" at bounding box center [1301, 689] width 494 height 24
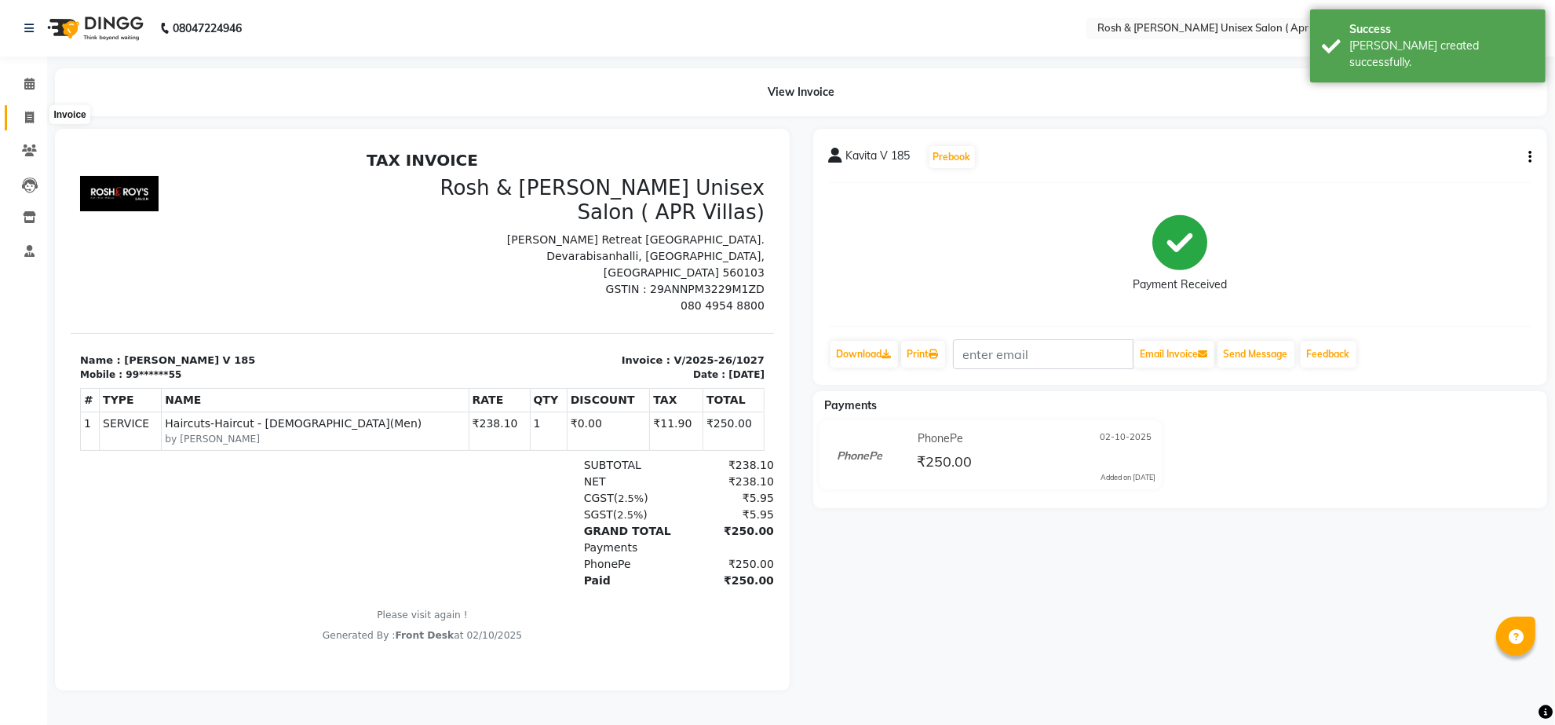
click at [27, 118] on icon at bounding box center [29, 117] width 9 height 12
select select "service"
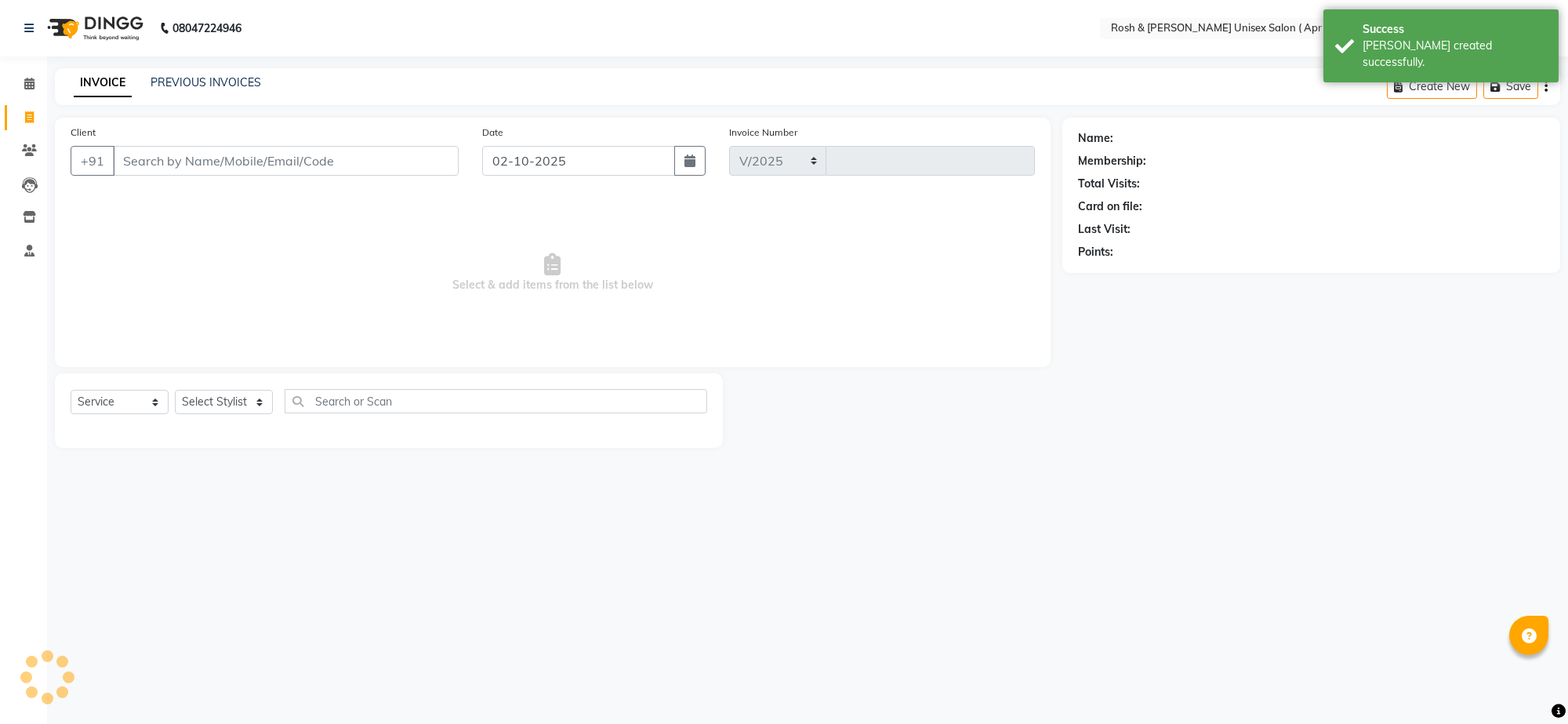
select select "8955"
type input "1028"
click at [155, 176] on input "Client" at bounding box center [286, 161] width 346 height 30
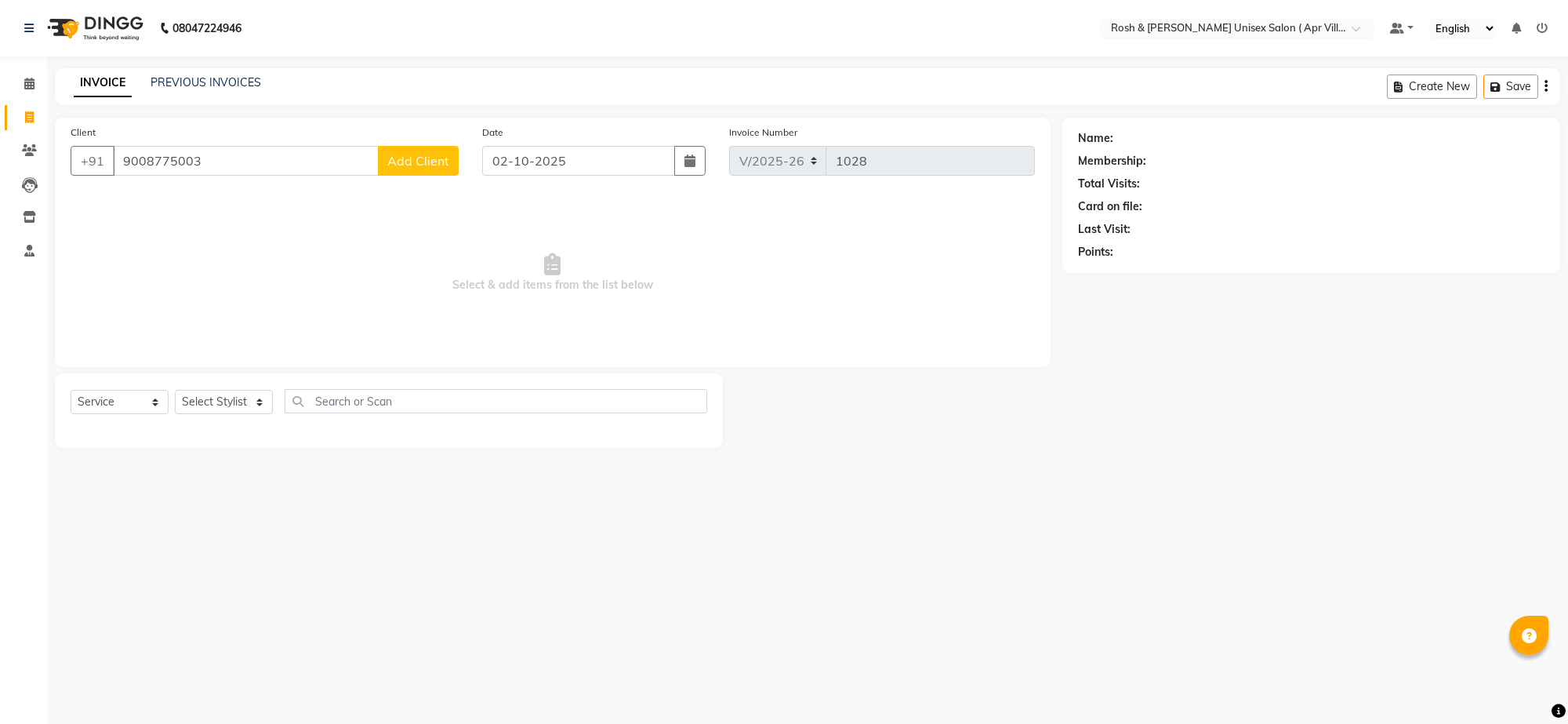
type input "9008775003"
click at [417, 169] on span "Add Client" at bounding box center [418, 161] width 62 height 16
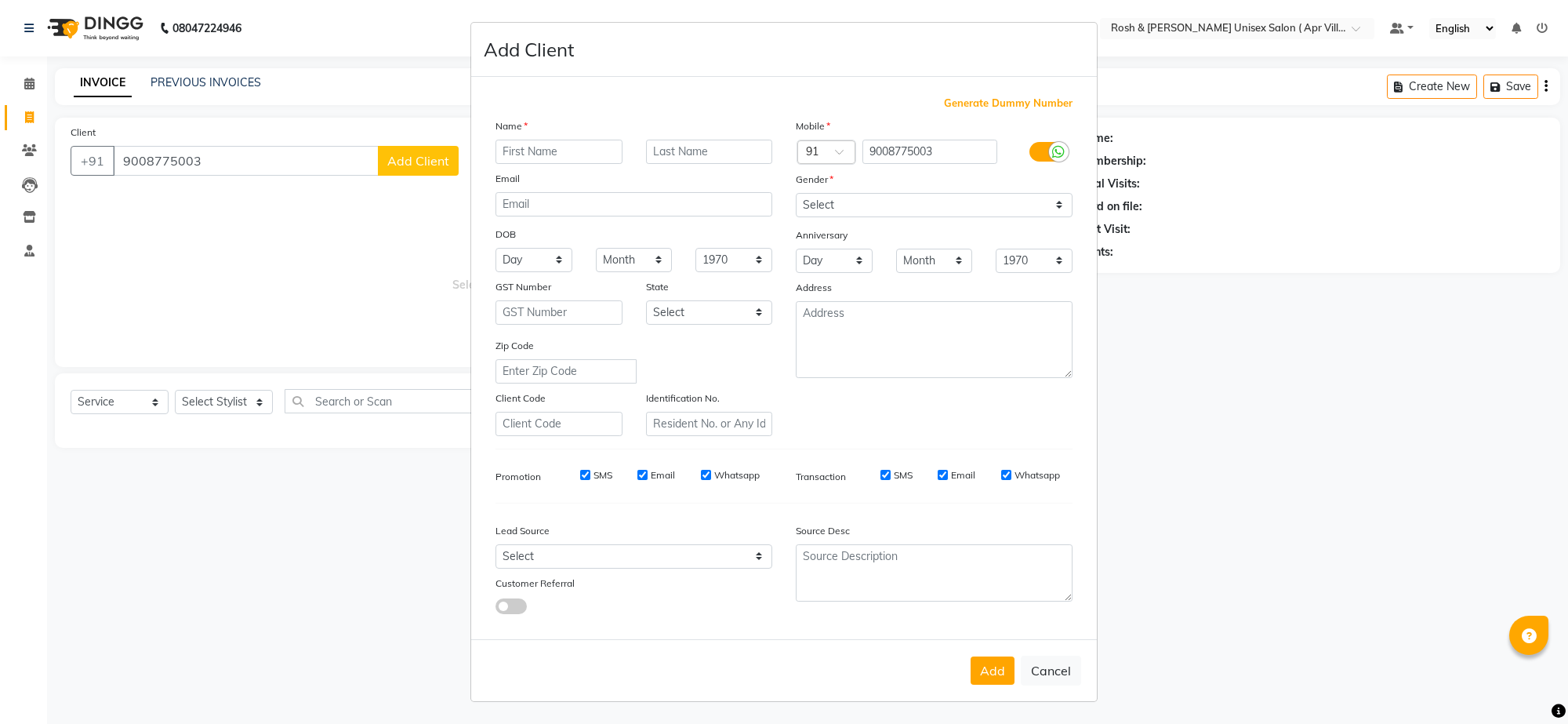
click at [560, 164] on input "text" at bounding box center [558, 152] width 127 height 24
type input "Mohir V 269"
click at [1043, 217] on select "Select [DEMOGRAPHIC_DATA] [DEMOGRAPHIC_DATA] Other Prefer Not To Say" at bounding box center [934, 205] width 277 height 24
select select "[DEMOGRAPHIC_DATA]"
click at [796, 217] on select "Select [DEMOGRAPHIC_DATA] [DEMOGRAPHIC_DATA] Other Prefer Not To Say" at bounding box center [934, 205] width 277 height 24
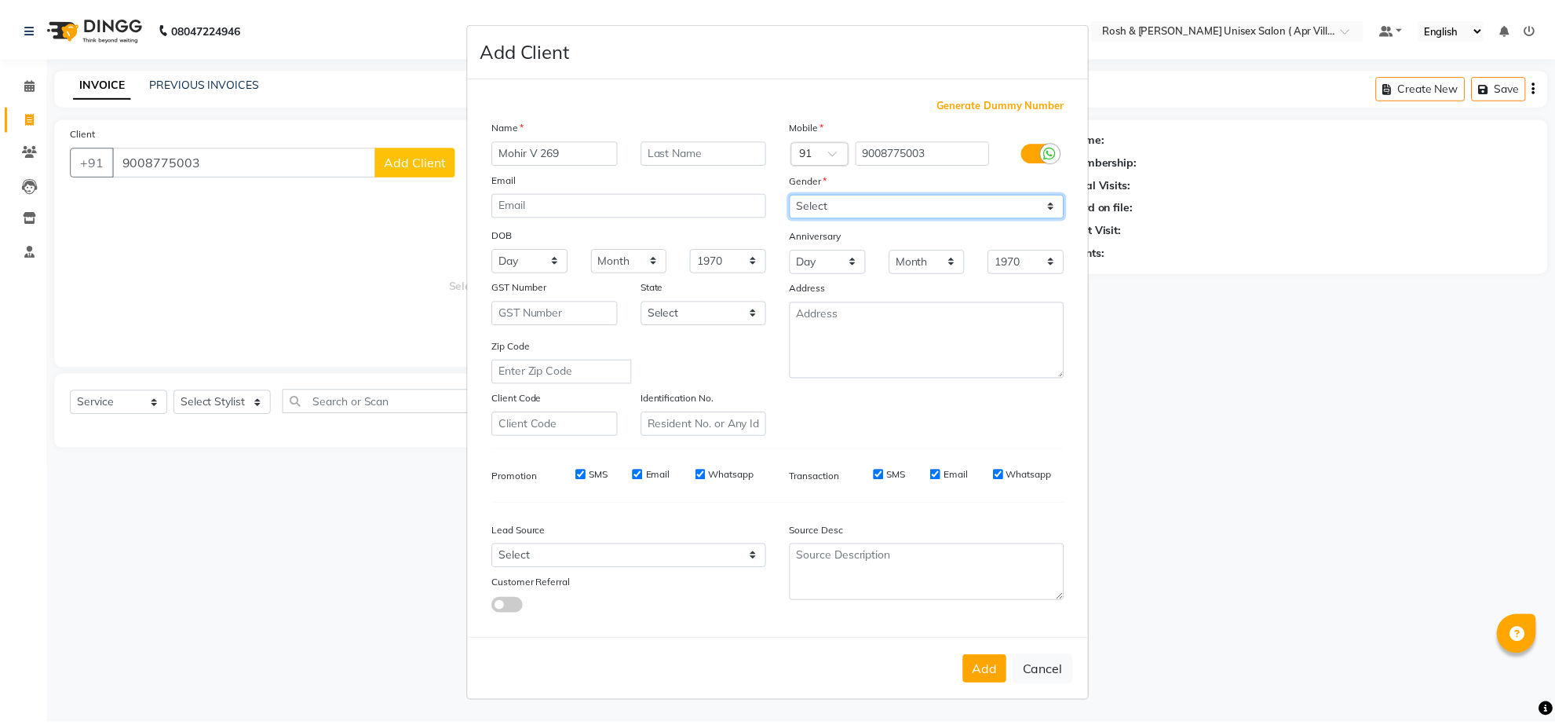
scroll to position [133, 0]
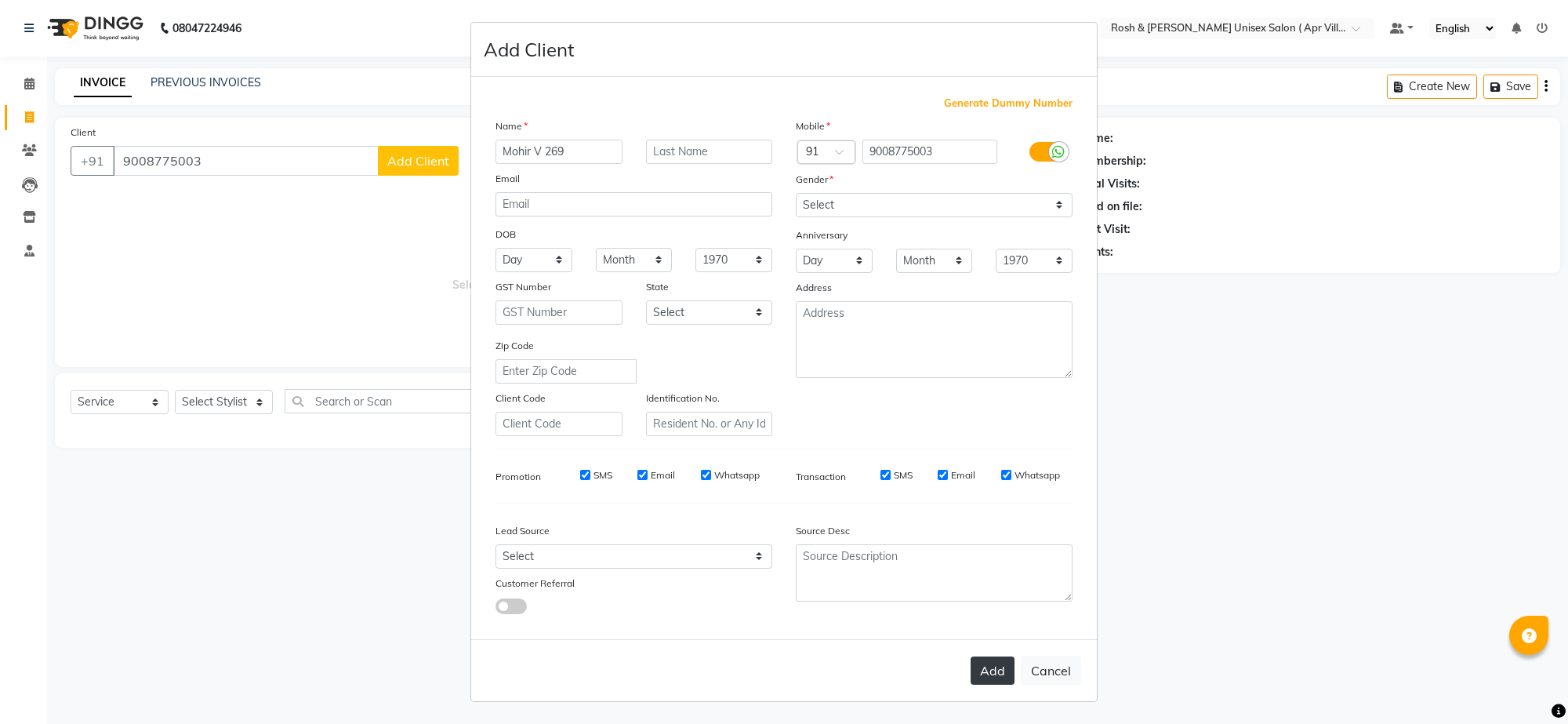
click at [971, 656] on button "Add" at bounding box center [993, 670] width 44 height 28
type input "90******03"
select select
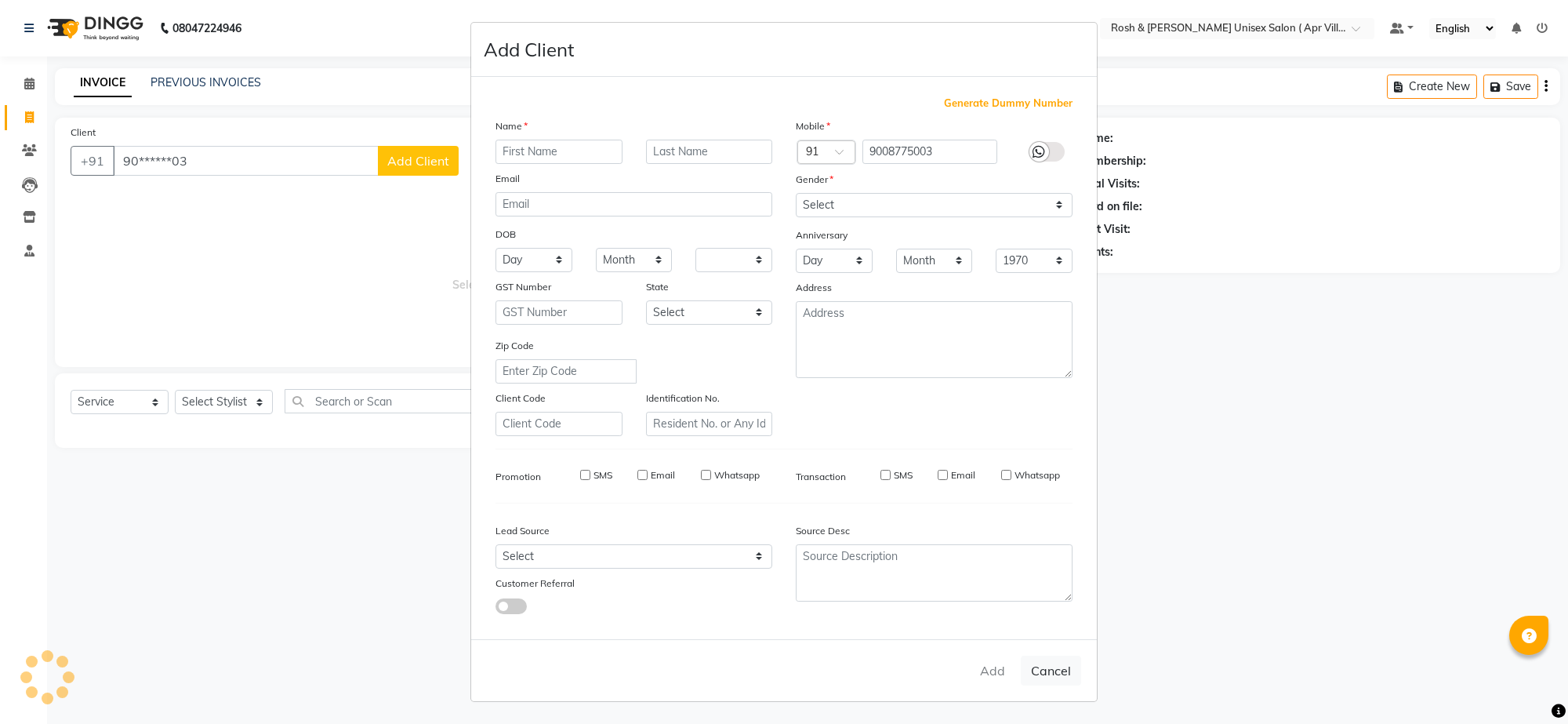
select select
checkbox input "false"
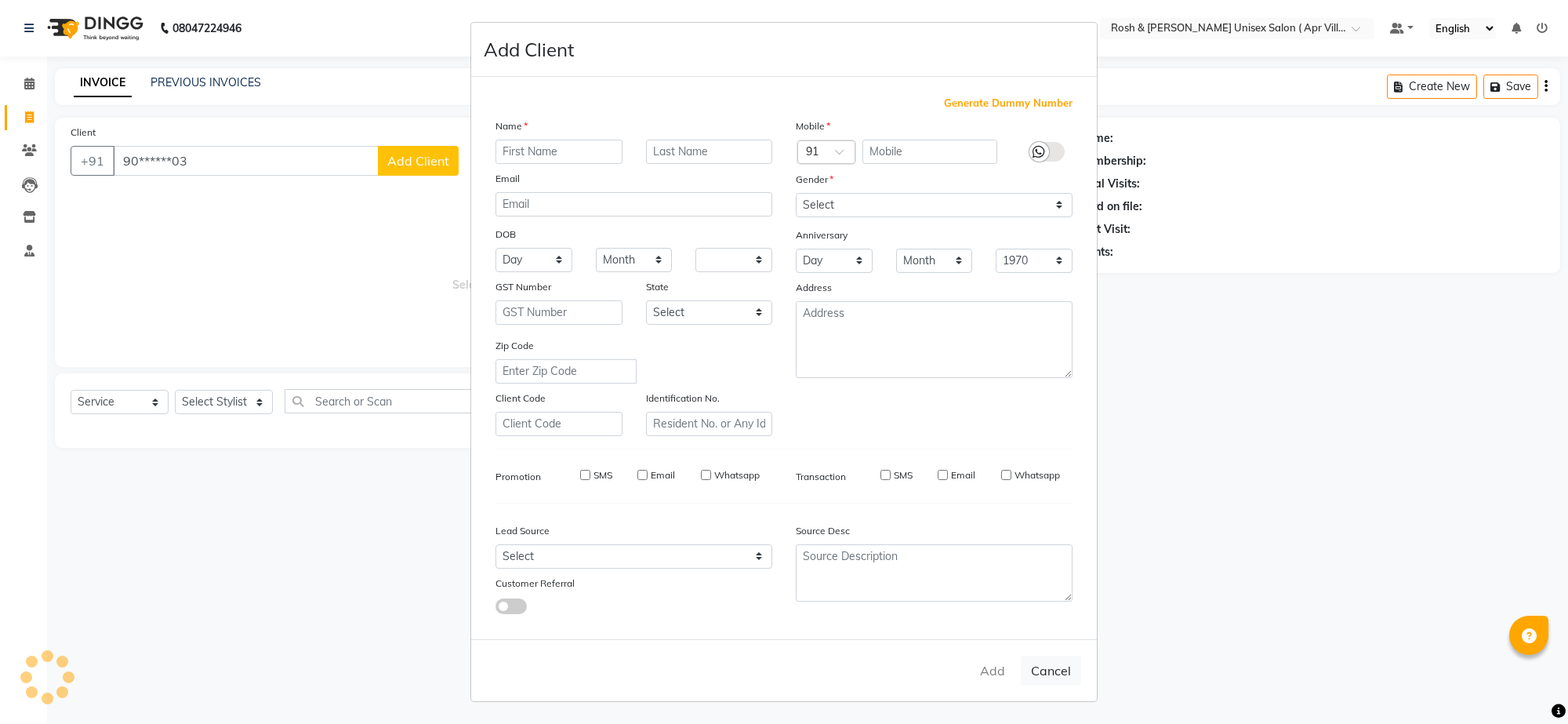
checkbox input "false"
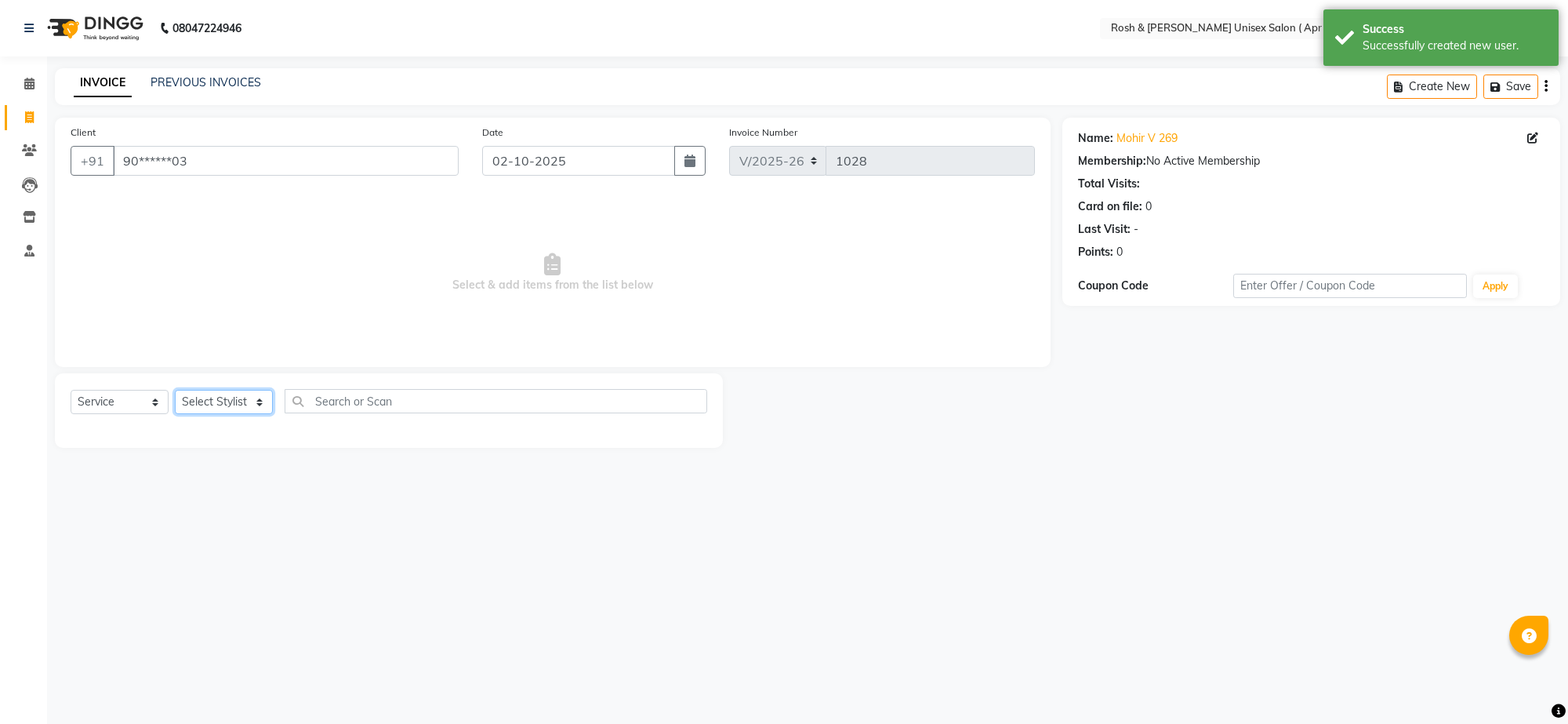
click at [257, 414] on select "Select Stylist Aalam Devi Dingg Support [PERSON_NAME] Front Desk Hangma Imran […" at bounding box center [224, 401] width 98 height 24
select select "90611"
click at [400, 413] on input "text" at bounding box center [495, 400] width 422 height 24
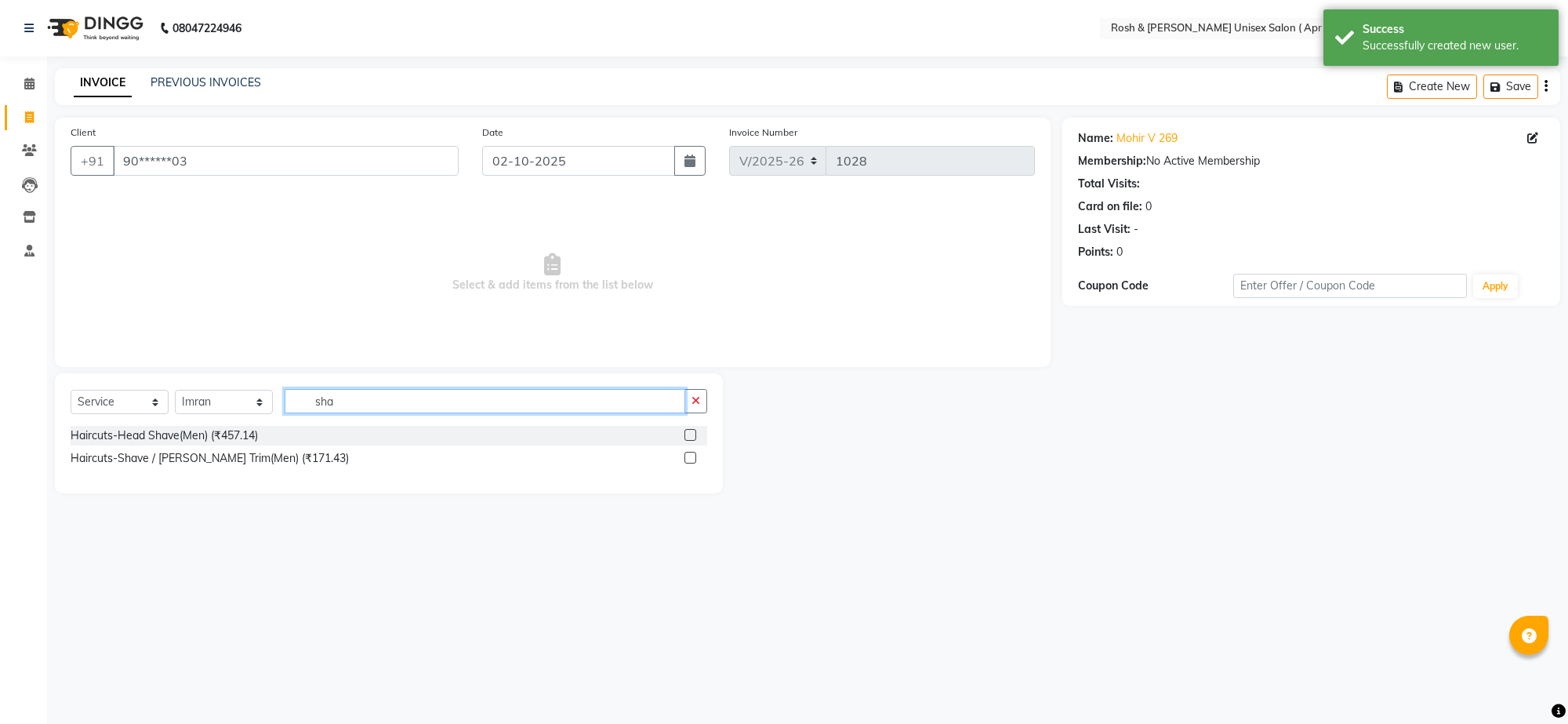
type input "sha"
click at [684, 463] on label at bounding box center [690, 457] width 12 height 12
click at [684, 463] on input "checkbox" at bounding box center [689, 458] width 10 height 10
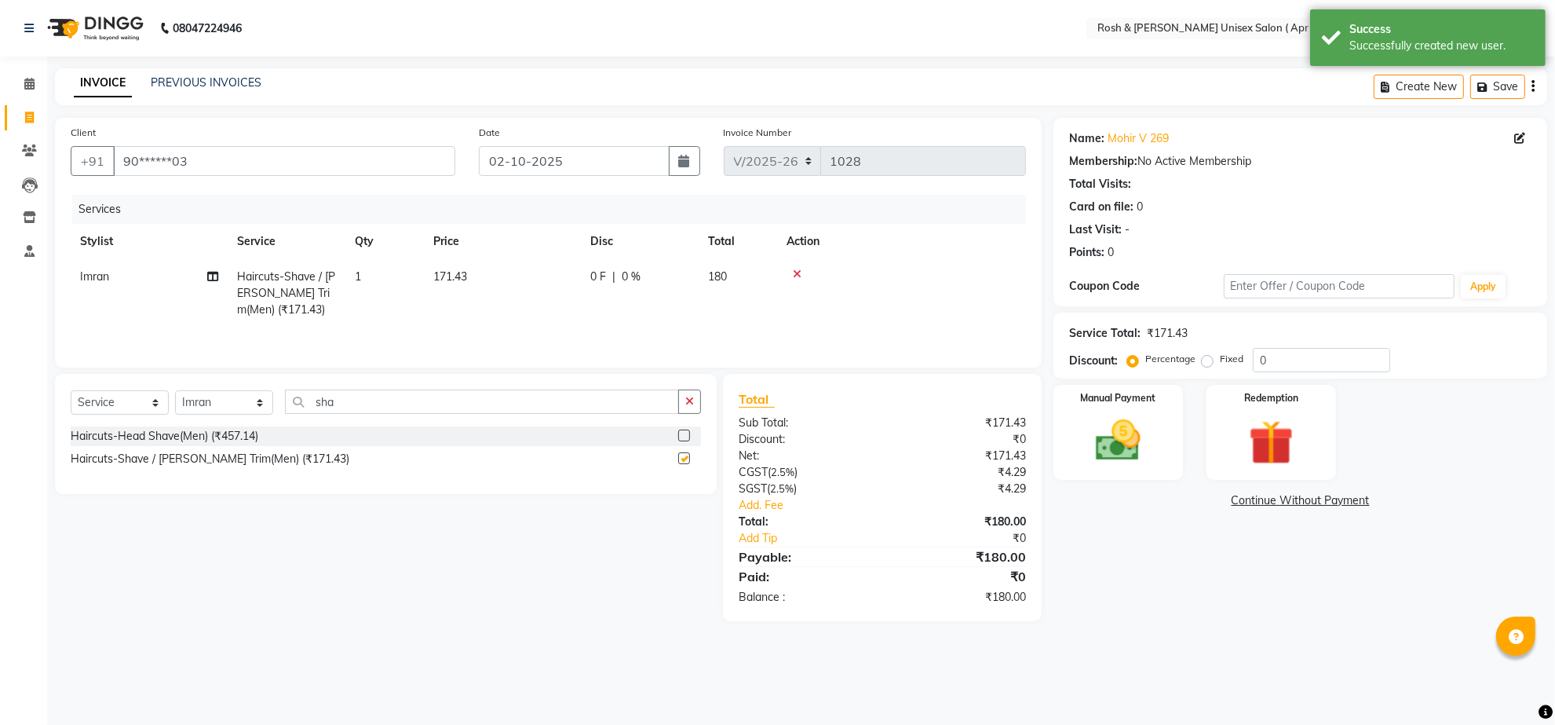
checkbox input "false"
click at [1116, 468] on img at bounding box center [1118, 441] width 76 height 54
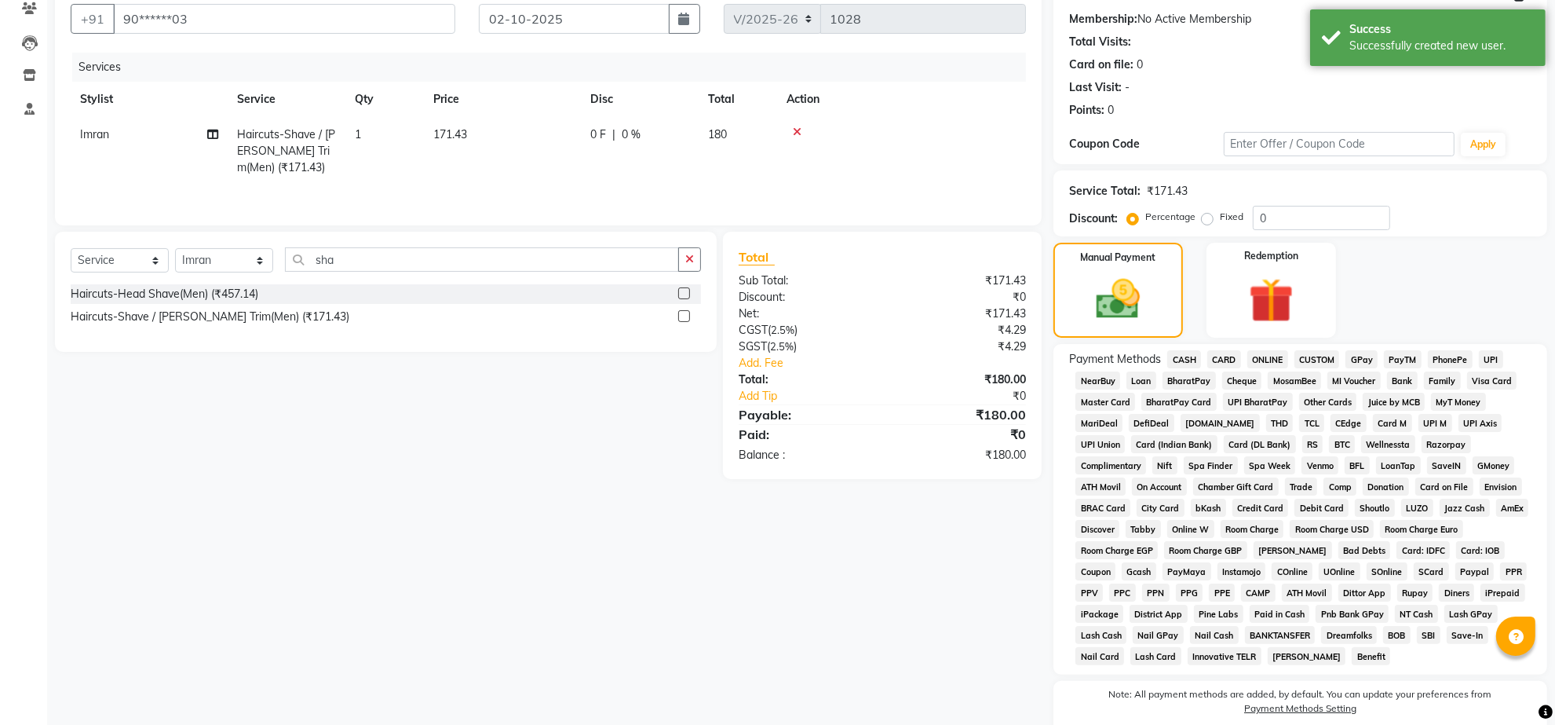
scroll to position [196, 0]
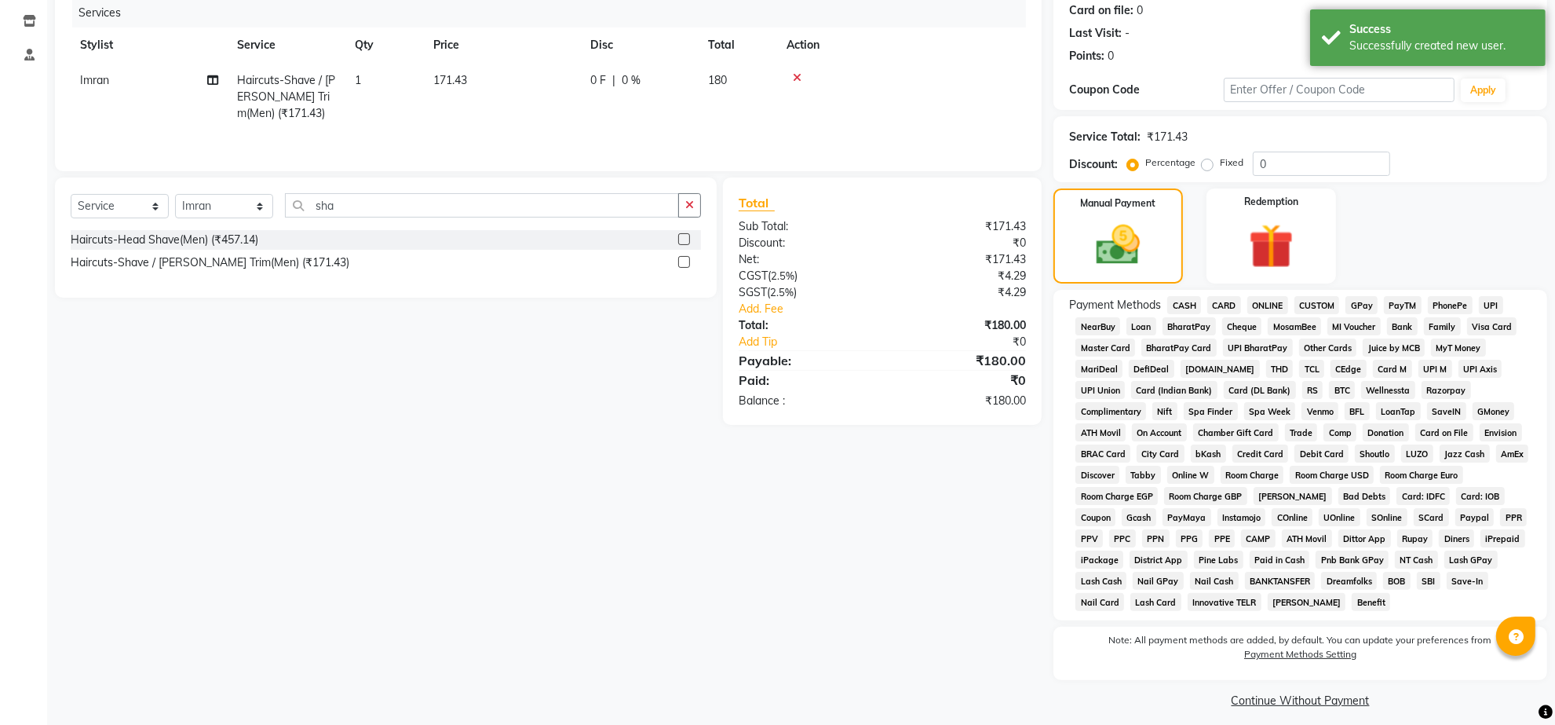
click at [1195, 314] on span "CASH" at bounding box center [1184, 305] width 34 height 18
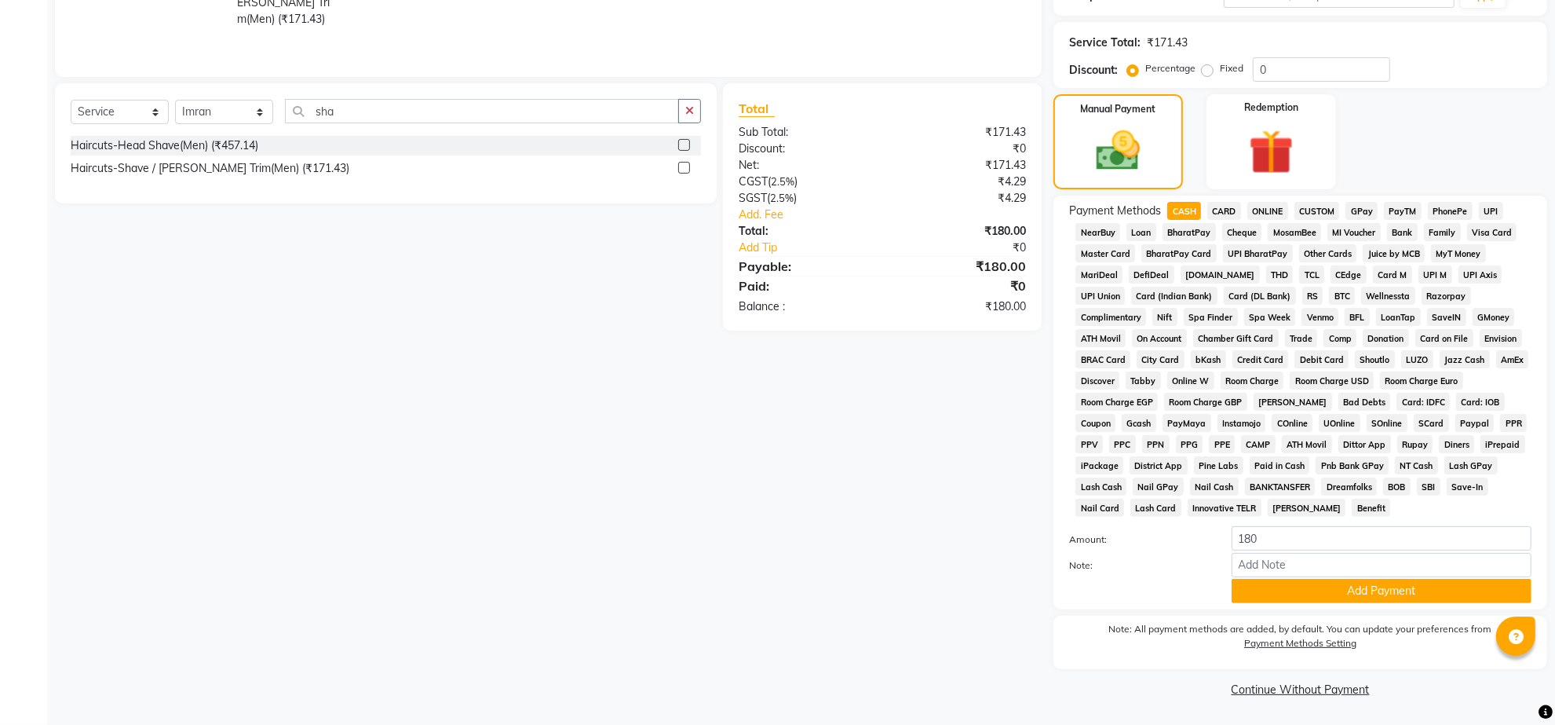
scroll to position [409, 0]
click at [1368, 579] on button "Add Payment" at bounding box center [1382, 591] width 300 height 24
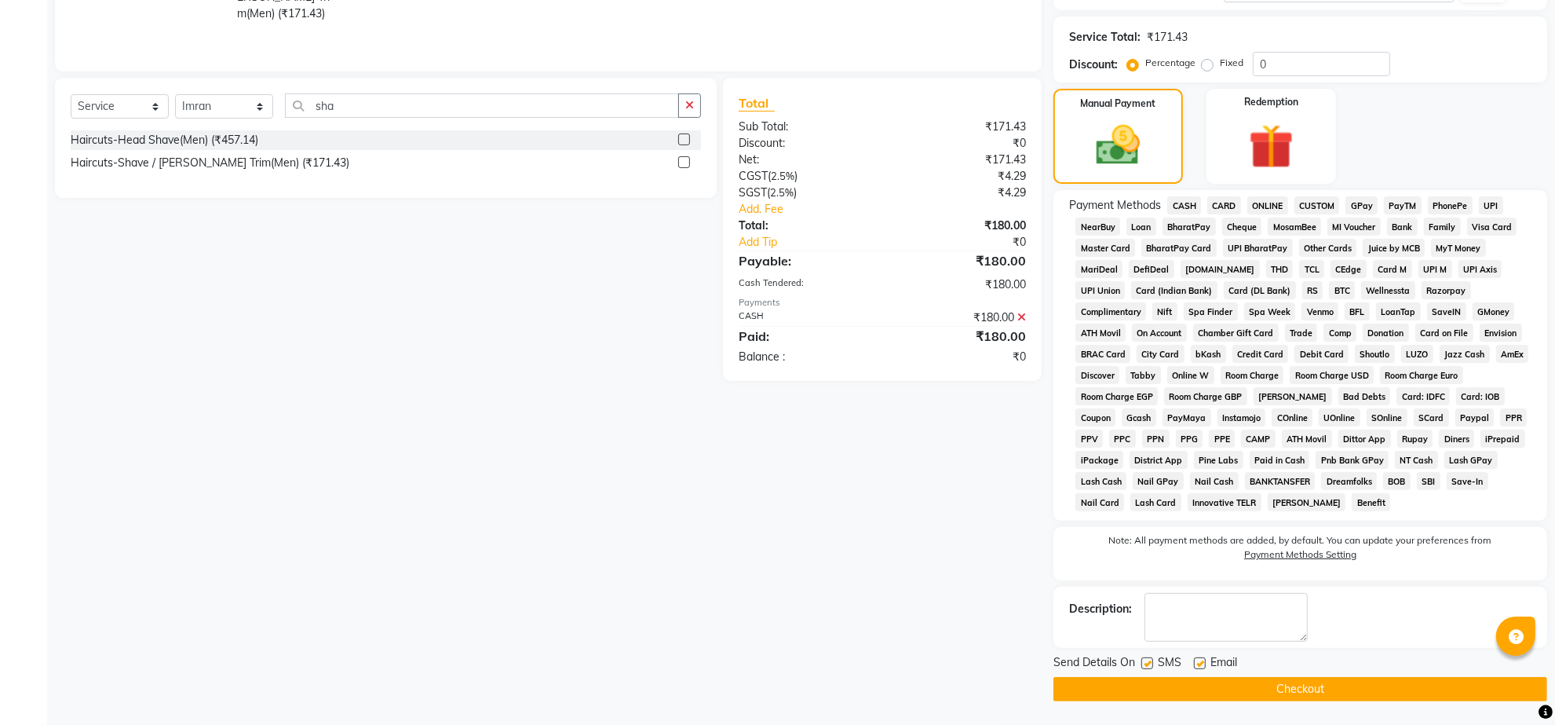
drag, startPoint x: 1288, startPoint y: 692, endPoint x: 1305, endPoint y: 685, distance: 18.7
click at [1302, 681] on button "Checkout" at bounding box center [1301, 689] width 494 height 24
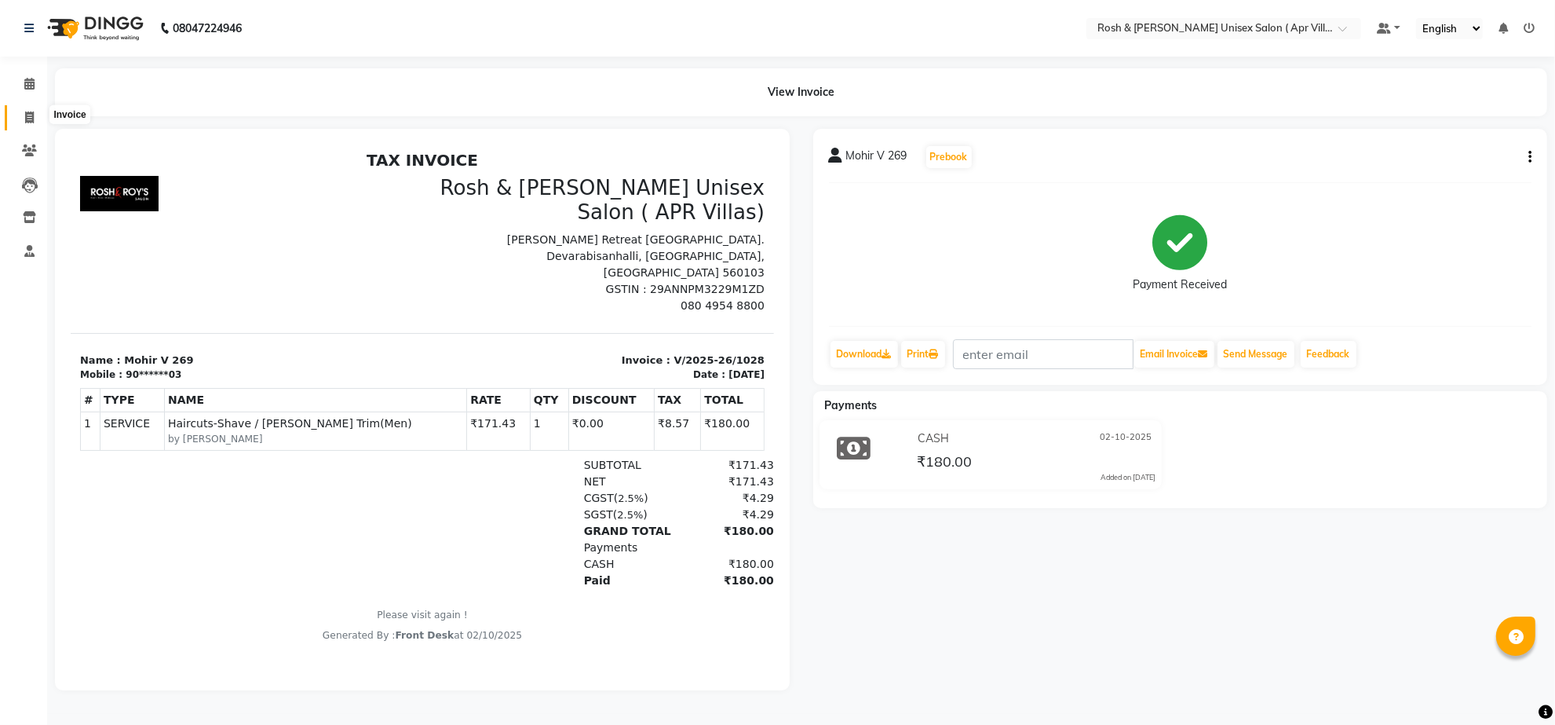
click at [25, 118] on icon at bounding box center [29, 117] width 9 height 12
select select "service"
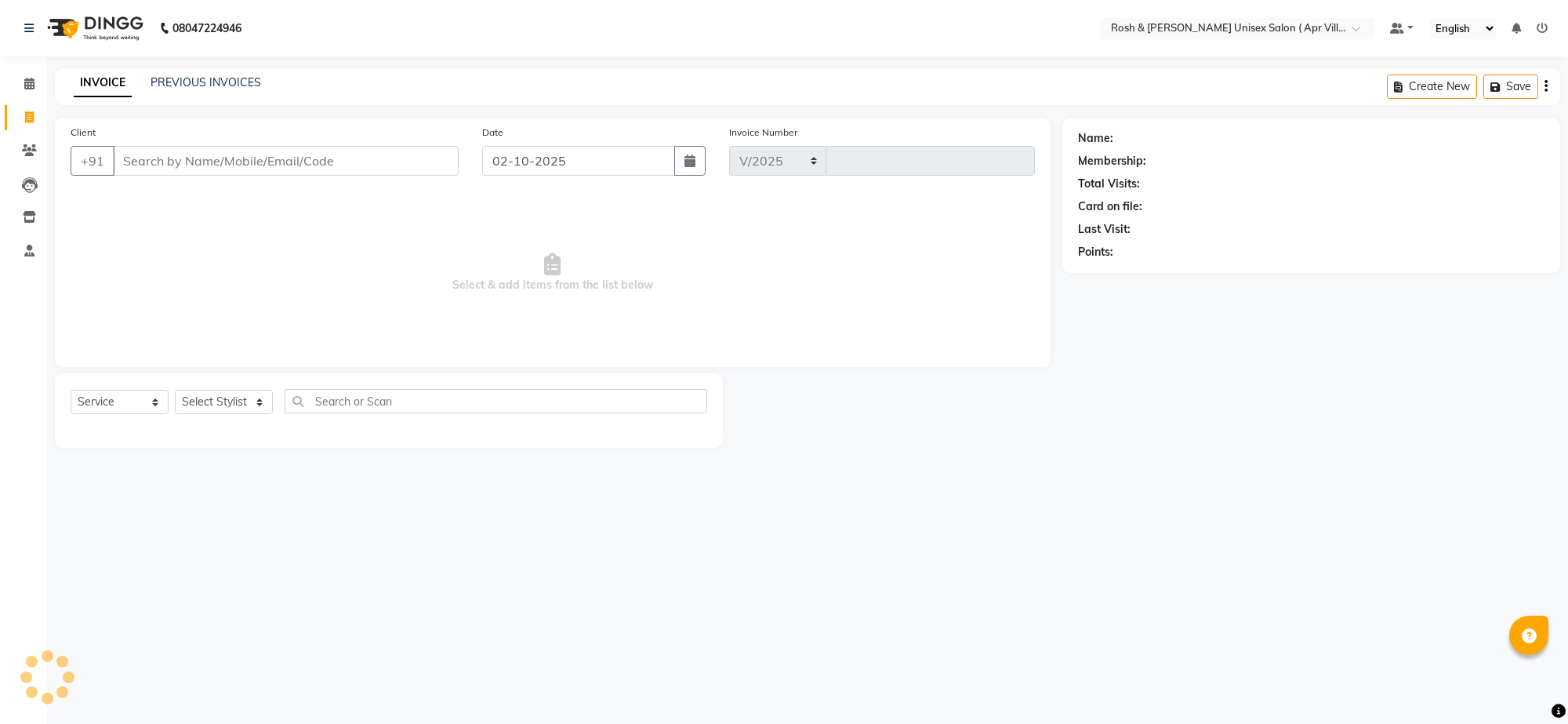
select select "8955"
type input "1029"
click at [152, 176] on input "Client" at bounding box center [286, 161] width 346 height 30
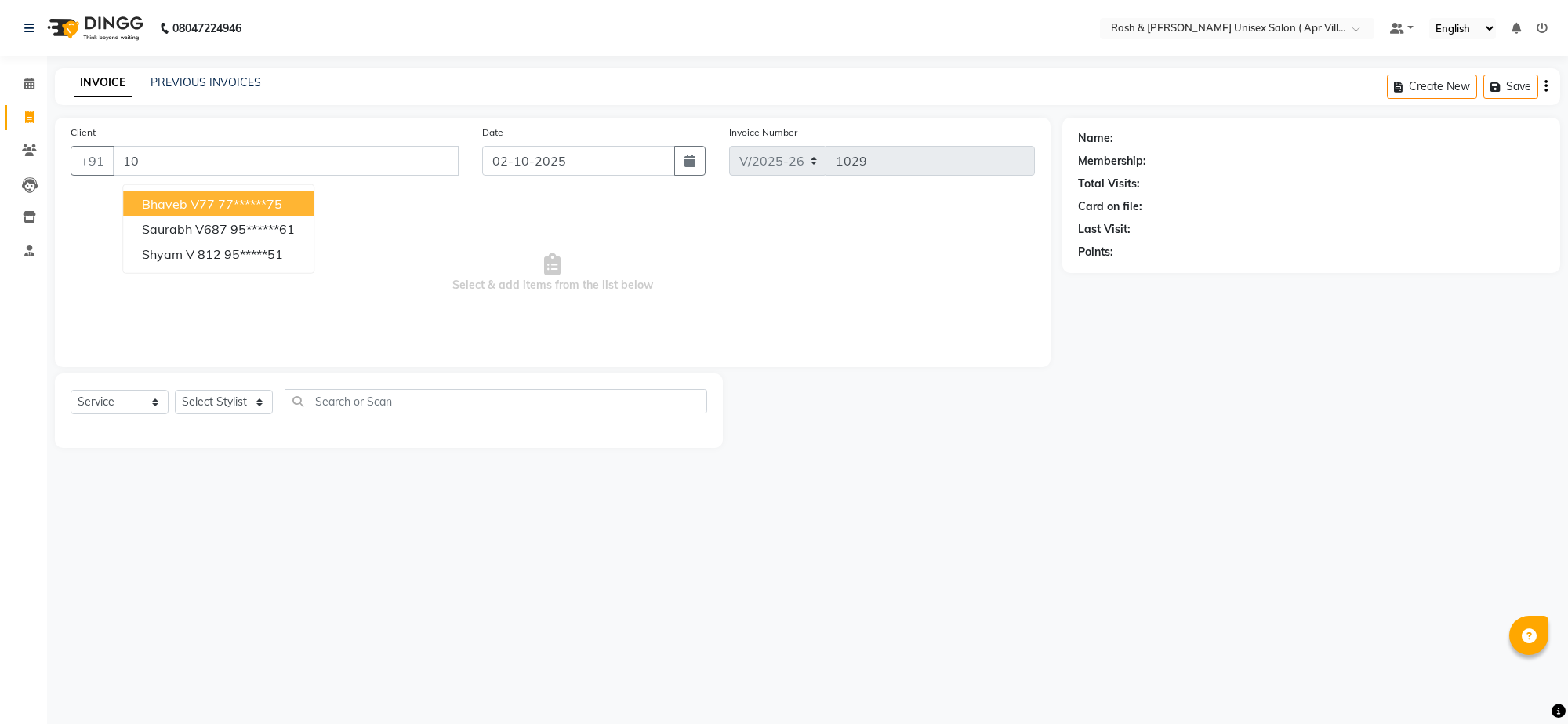
type input "1"
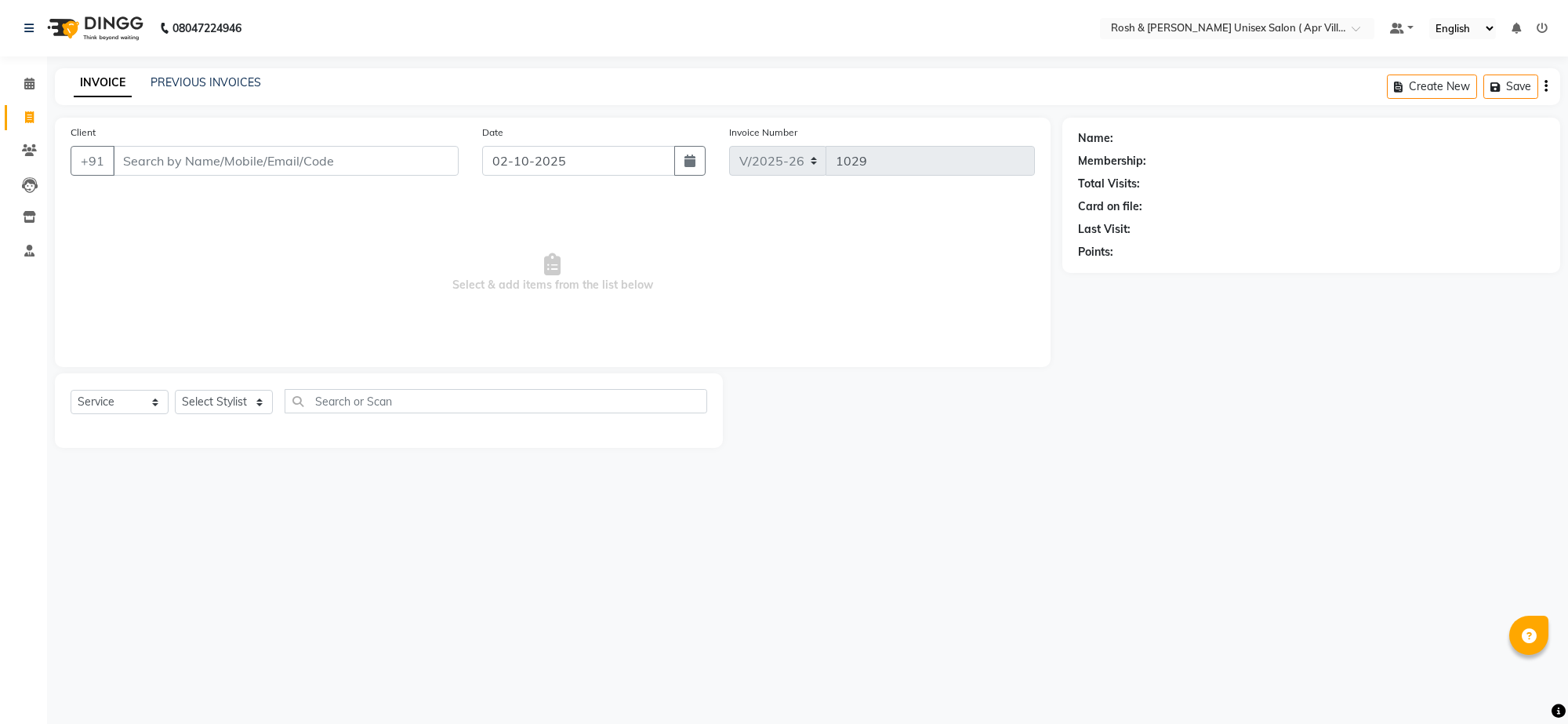
click at [162, 176] on input "Client" at bounding box center [286, 161] width 346 height 30
click at [154, 176] on input "Client" at bounding box center [286, 161] width 346 height 30
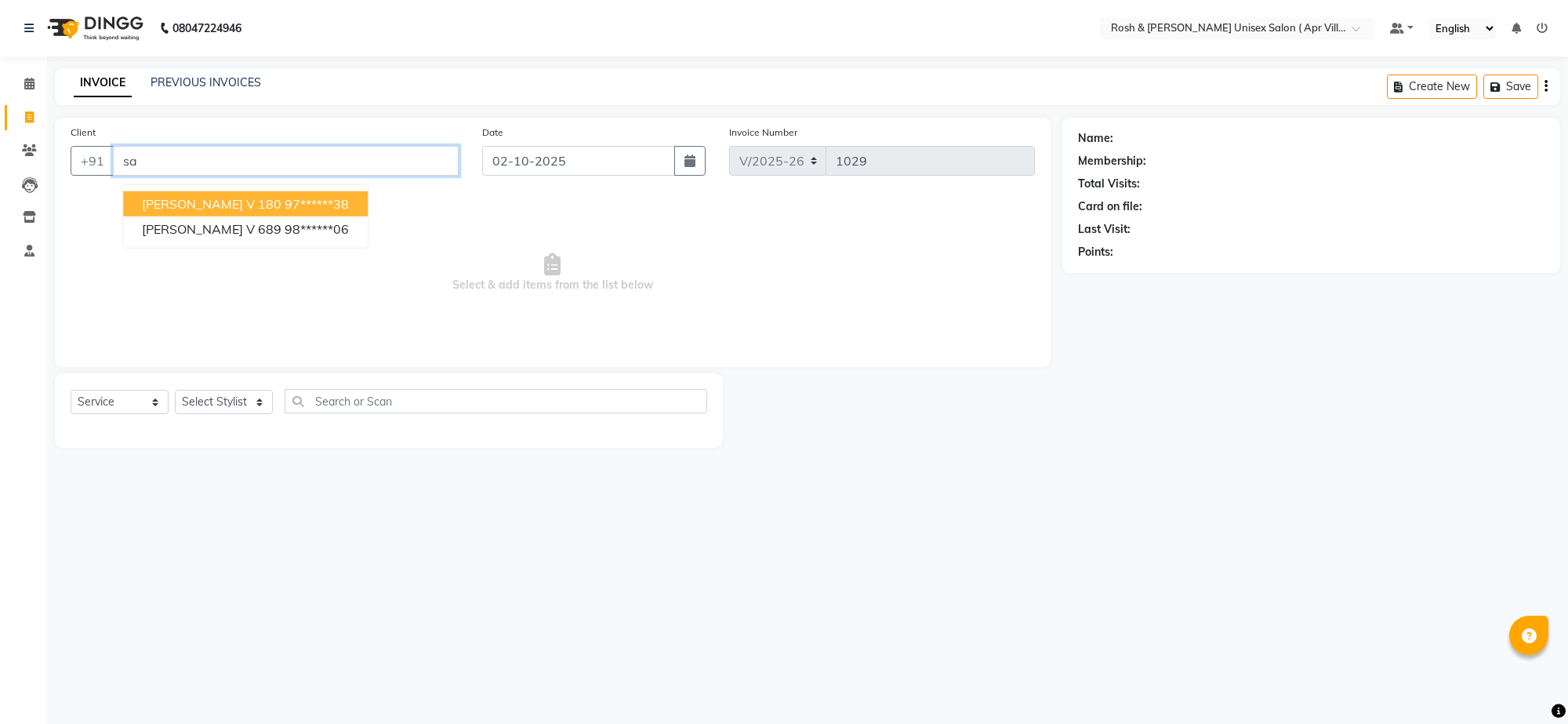
type input "s"
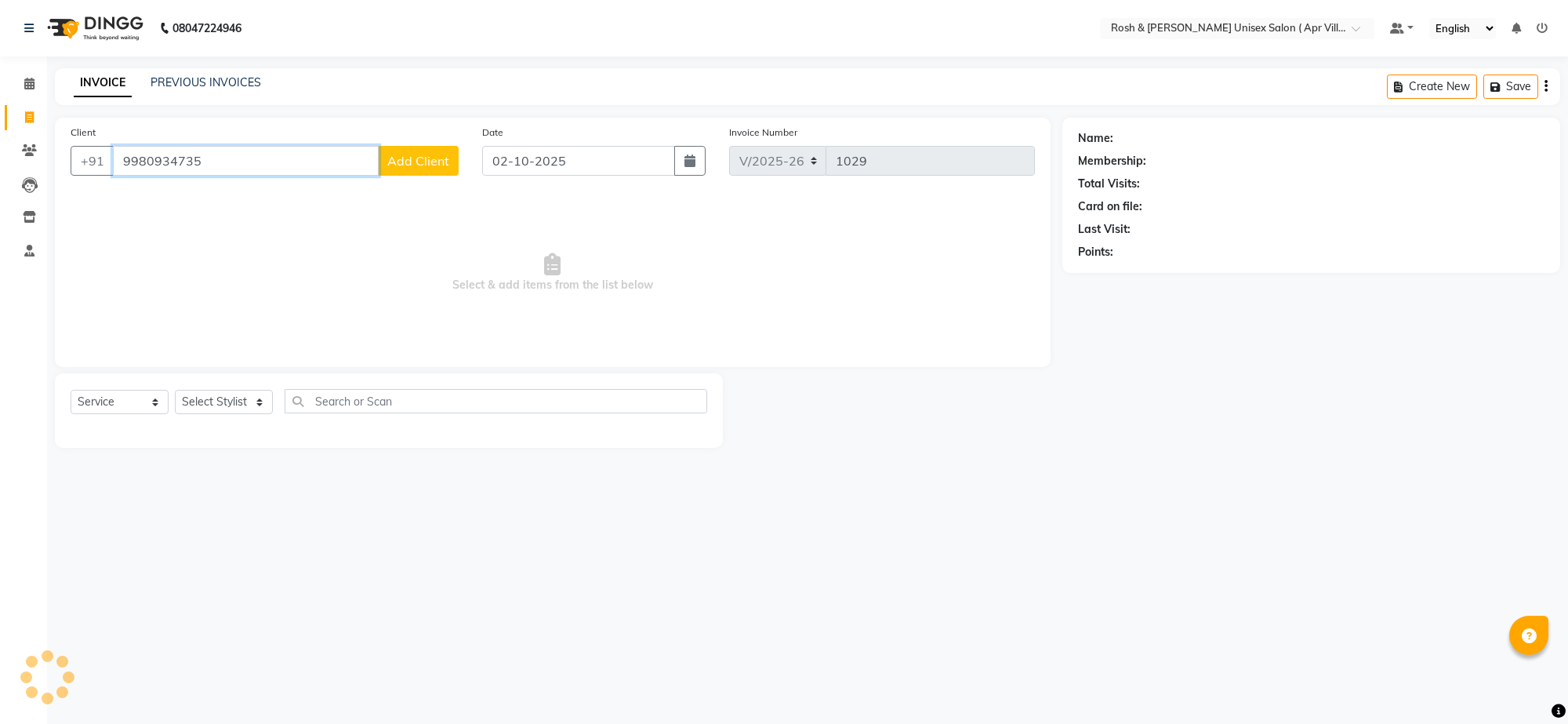
type input "9980934735"
click at [408, 169] on span "Add Client" at bounding box center [418, 161] width 62 height 16
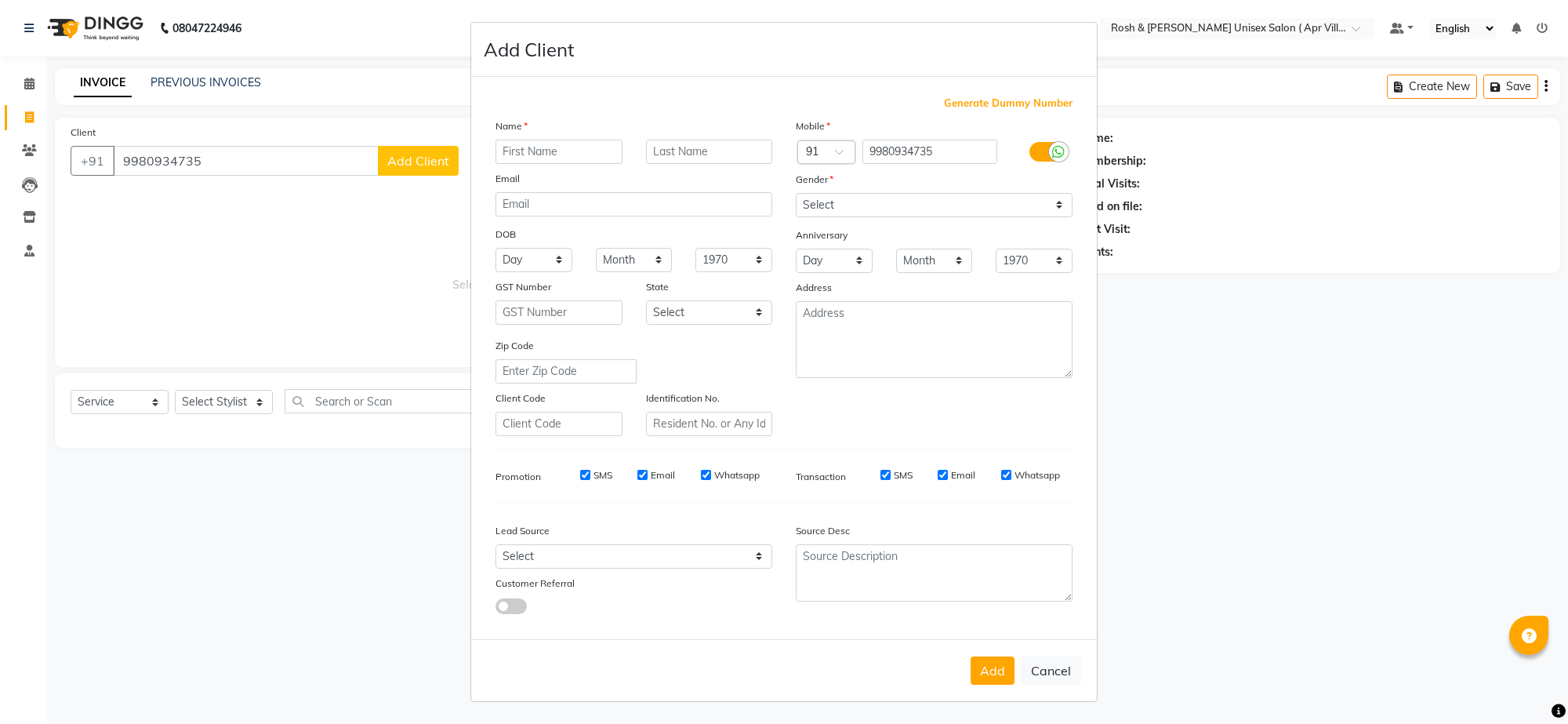
click at [543, 164] on input "text" at bounding box center [558, 152] width 127 height 24
type input "[PERSON_NAME] V 103"
click at [1042, 217] on select "Select [DEMOGRAPHIC_DATA] [DEMOGRAPHIC_DATA] Other Prefer Not To Say" at bounding box center [934, 205] width 277 height 24
select select "[DEMOGRAPHIC_DATA]"
click at [796, 217] on select "Select [DEMOGRAPHIC_DATA] [DEMOGRAPHIC_DATA] Other Prefer Not To Say" at bounding box center [934, 205] width 277 height 24
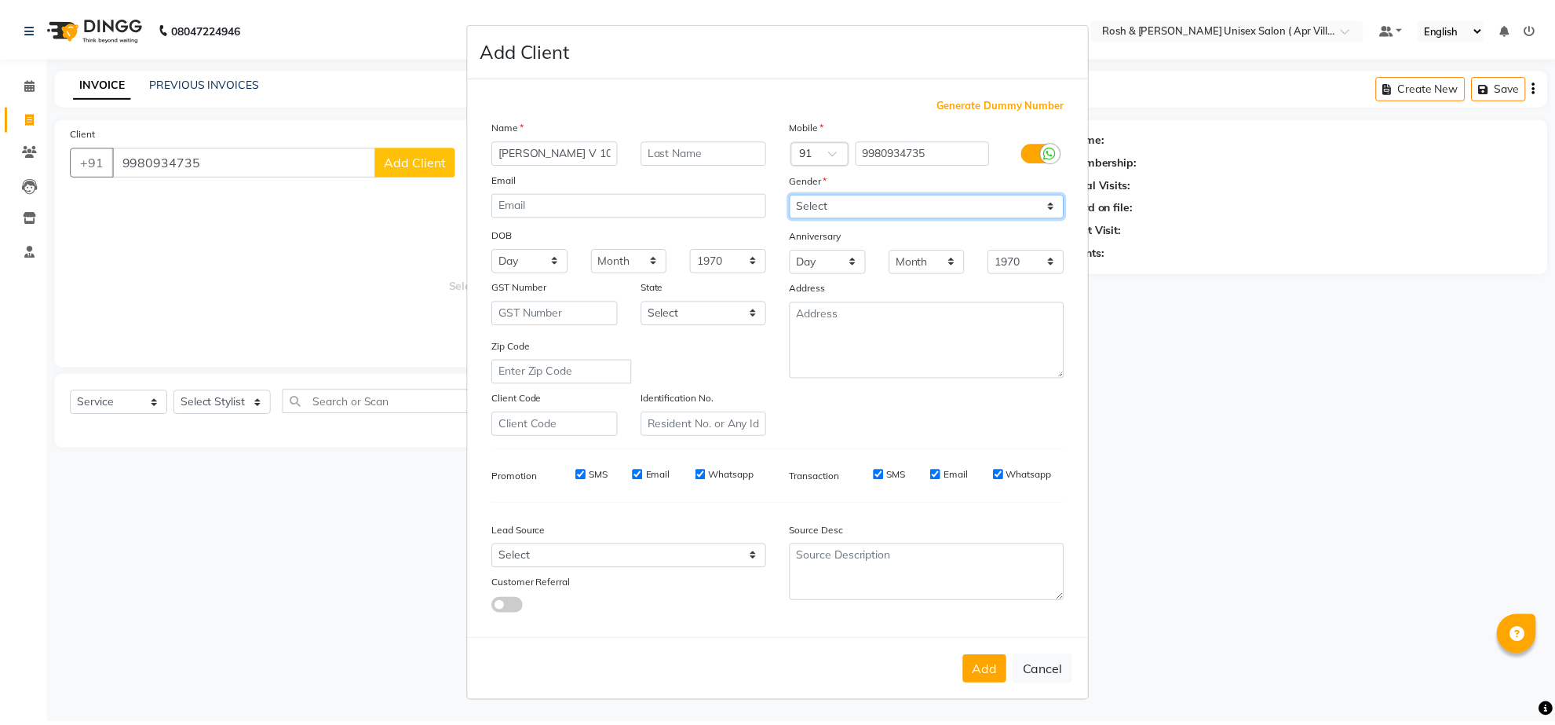
scroll to position [133, 0]
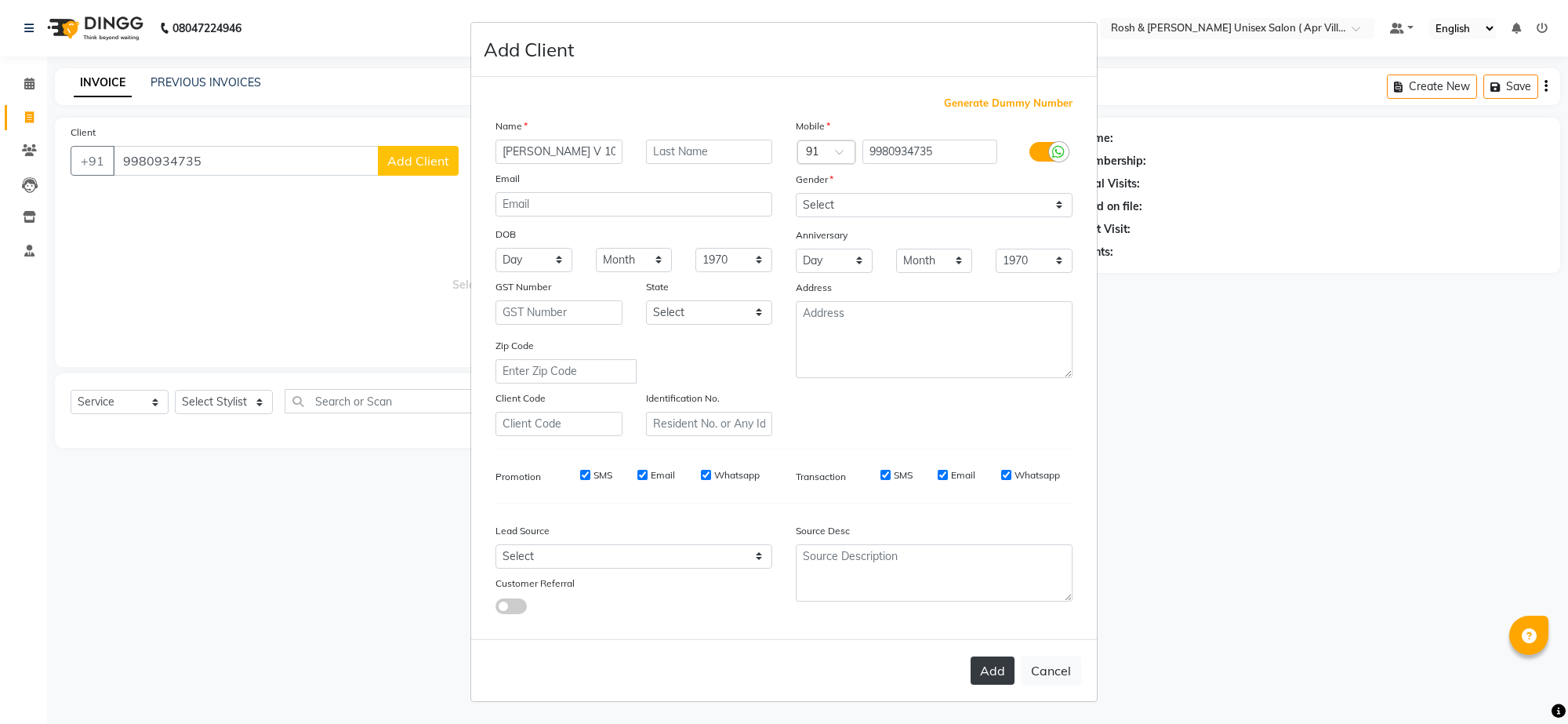
click at [971, 660] on button "Add" at bounding box center [993, 670] width 44 height 28
type input "99******35"
select select
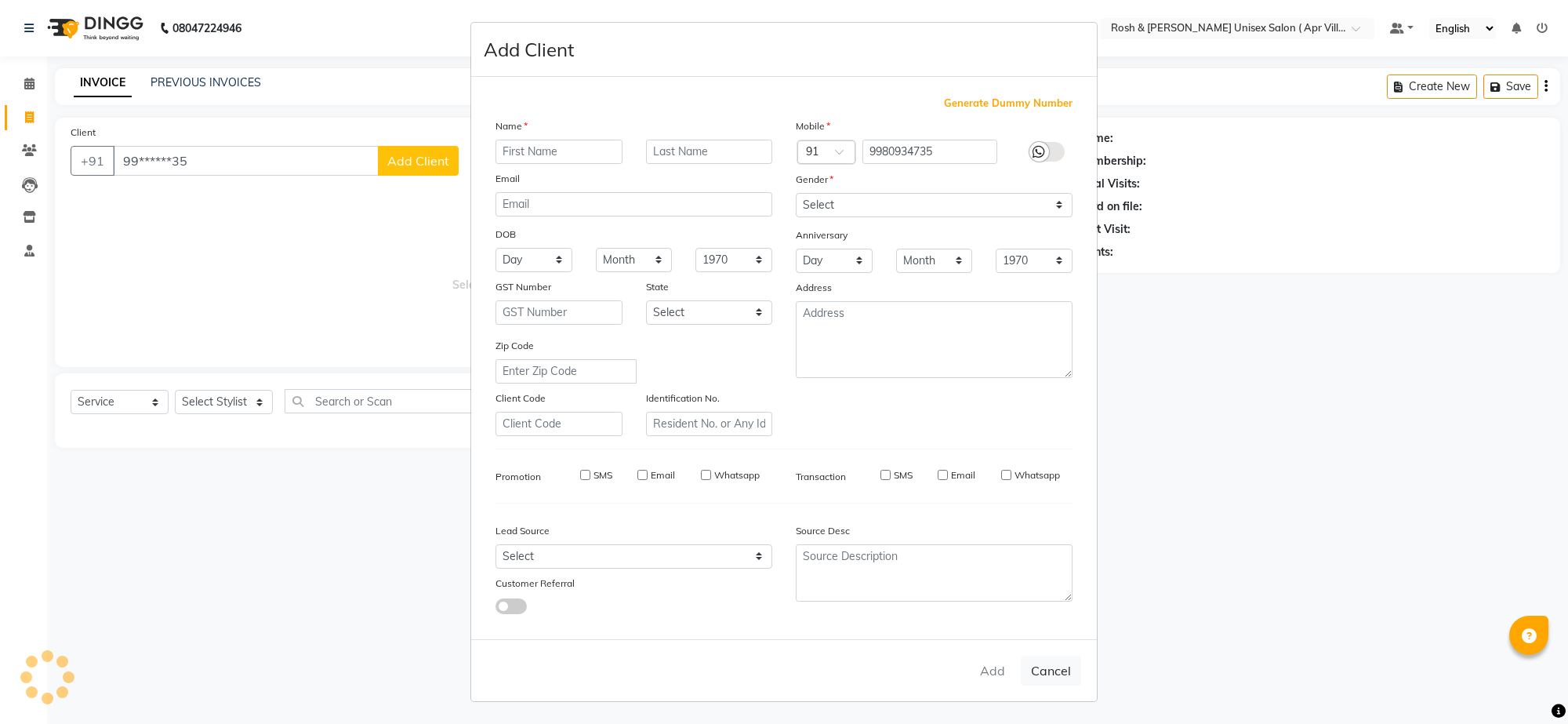
select select
checkbox input "false"
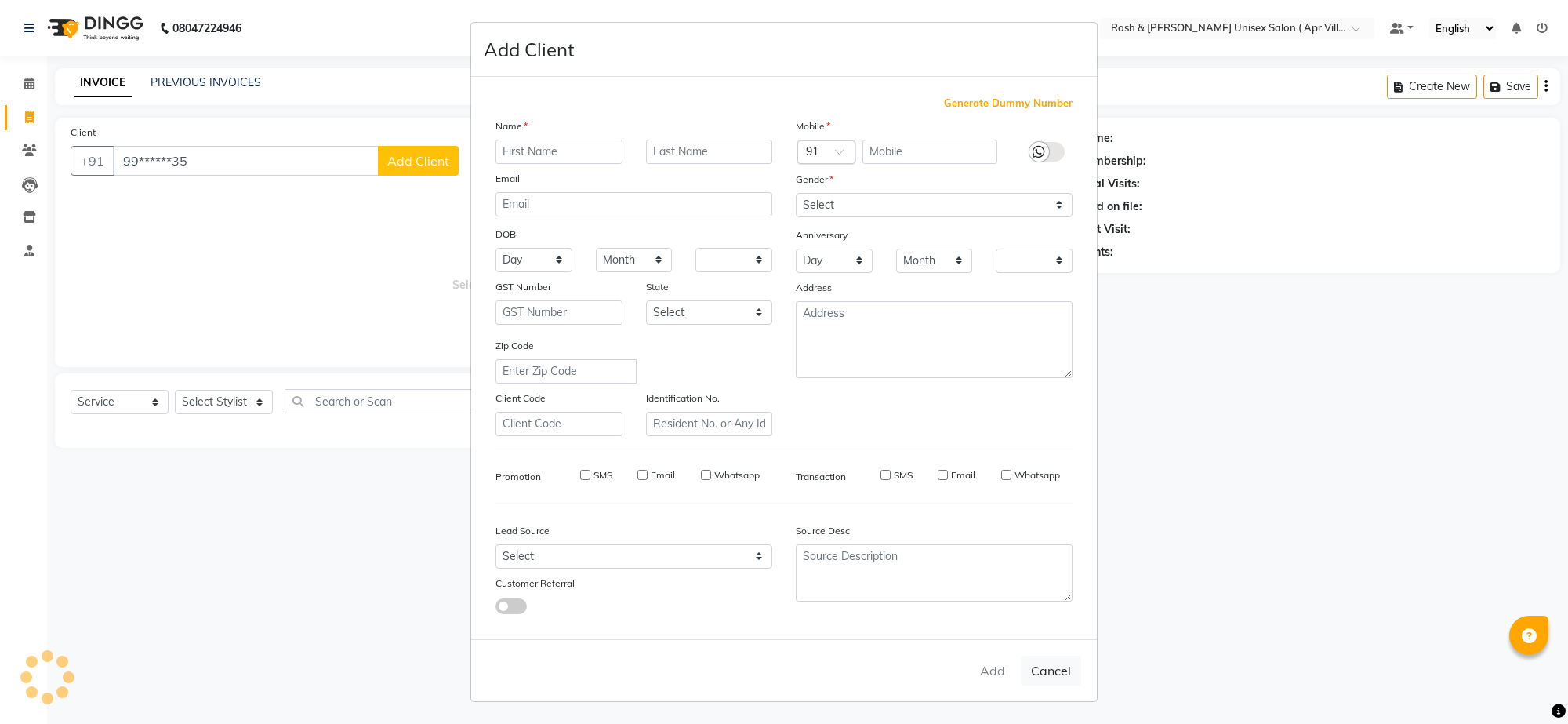
checkbox input "false"
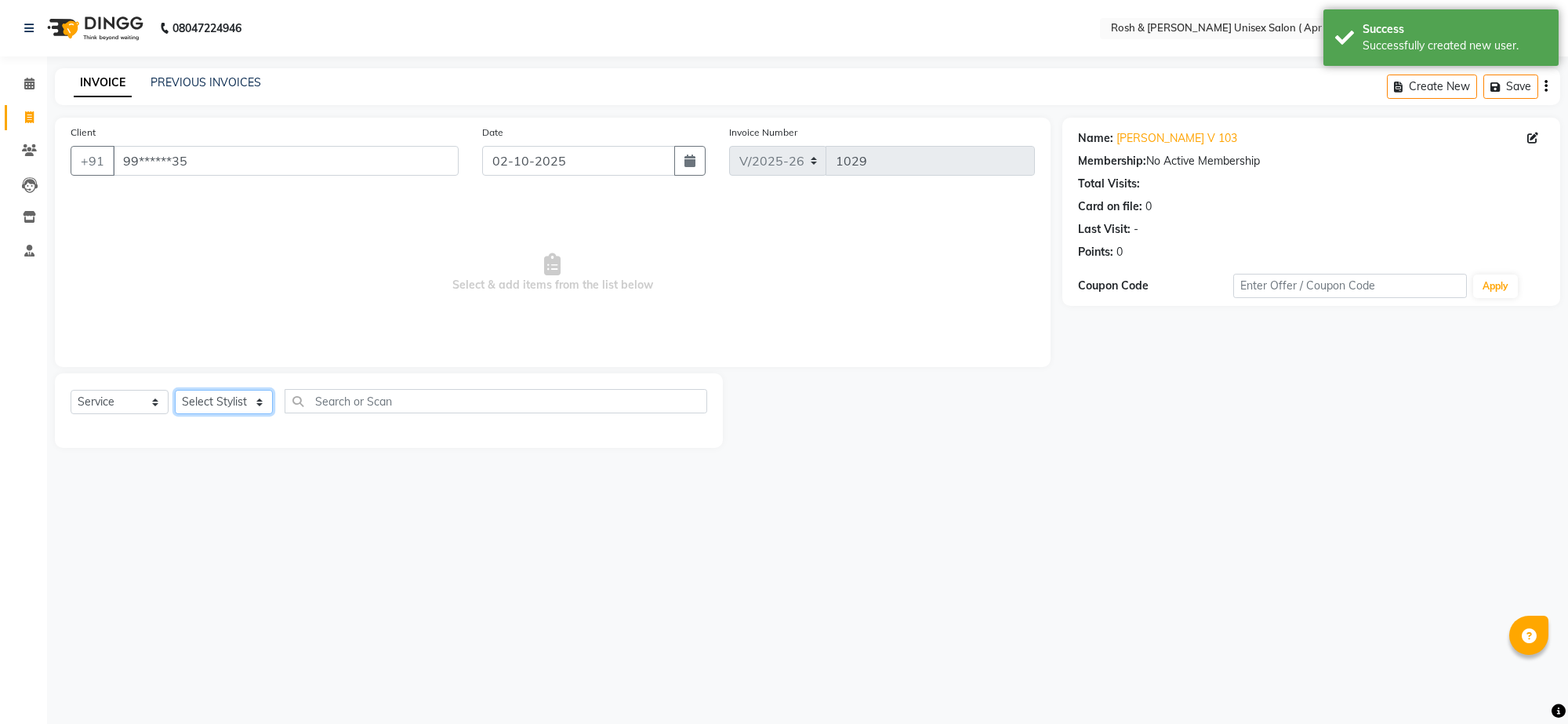
click at [261, 414] on select "Select Stylist Aalam Devi Dingg Support [PERSON_NAME] Front Desk Hangma Imran […" at bounding box center [224, 401] width 98 height 24
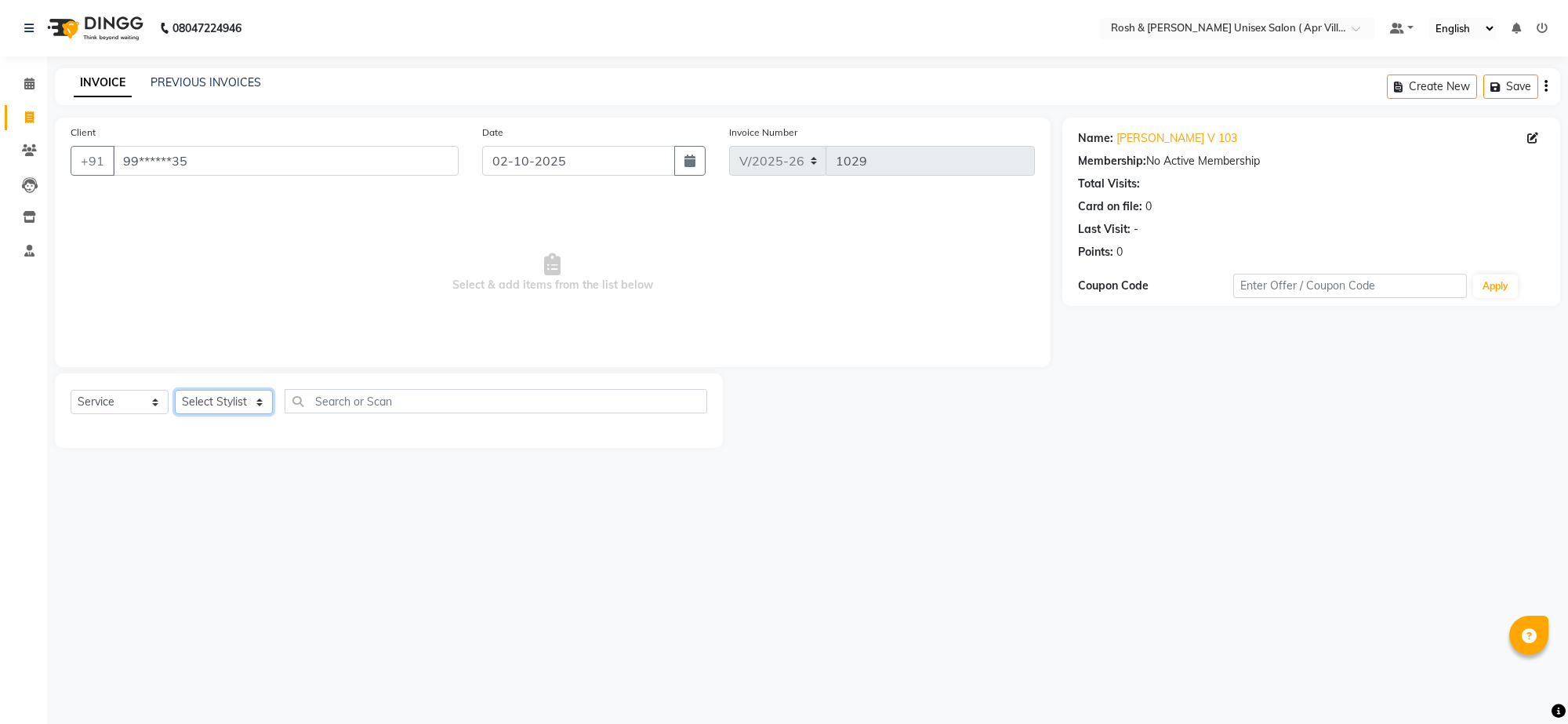
select select "90606"
click at [323, 413] on input "text" at bounding box center [495, 400] width 422 height 24
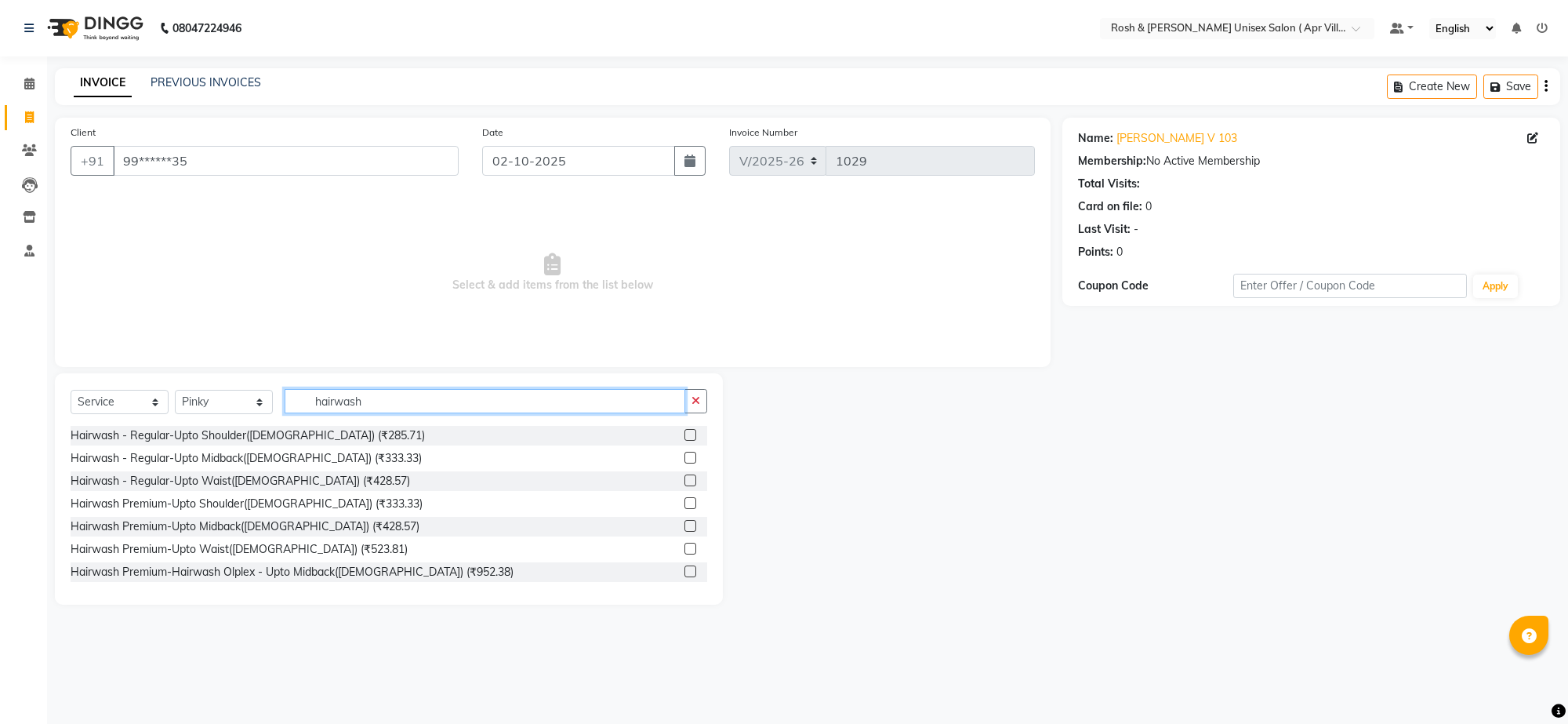
type input "hairwash"
click at [684, 486] on label at bounding box center [690, 480] width 12 height 12
click at [684, 486] on input "checkbox" at bounding box center [689, 481] width 10 height 10
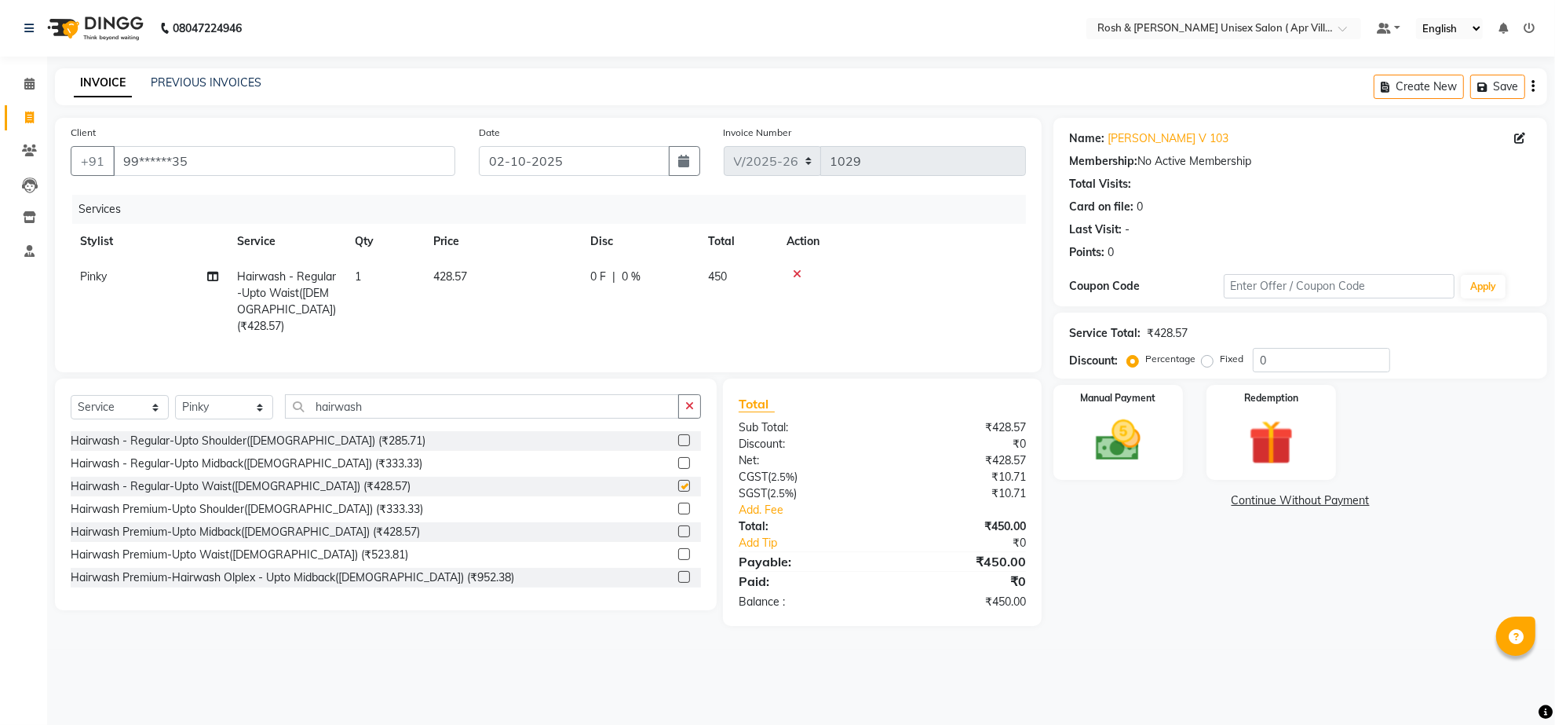
checkbox input "false"
click at [485, 311] on td "428.57" at bounding box center [502, 301] width 157 height 85
select select "90606"
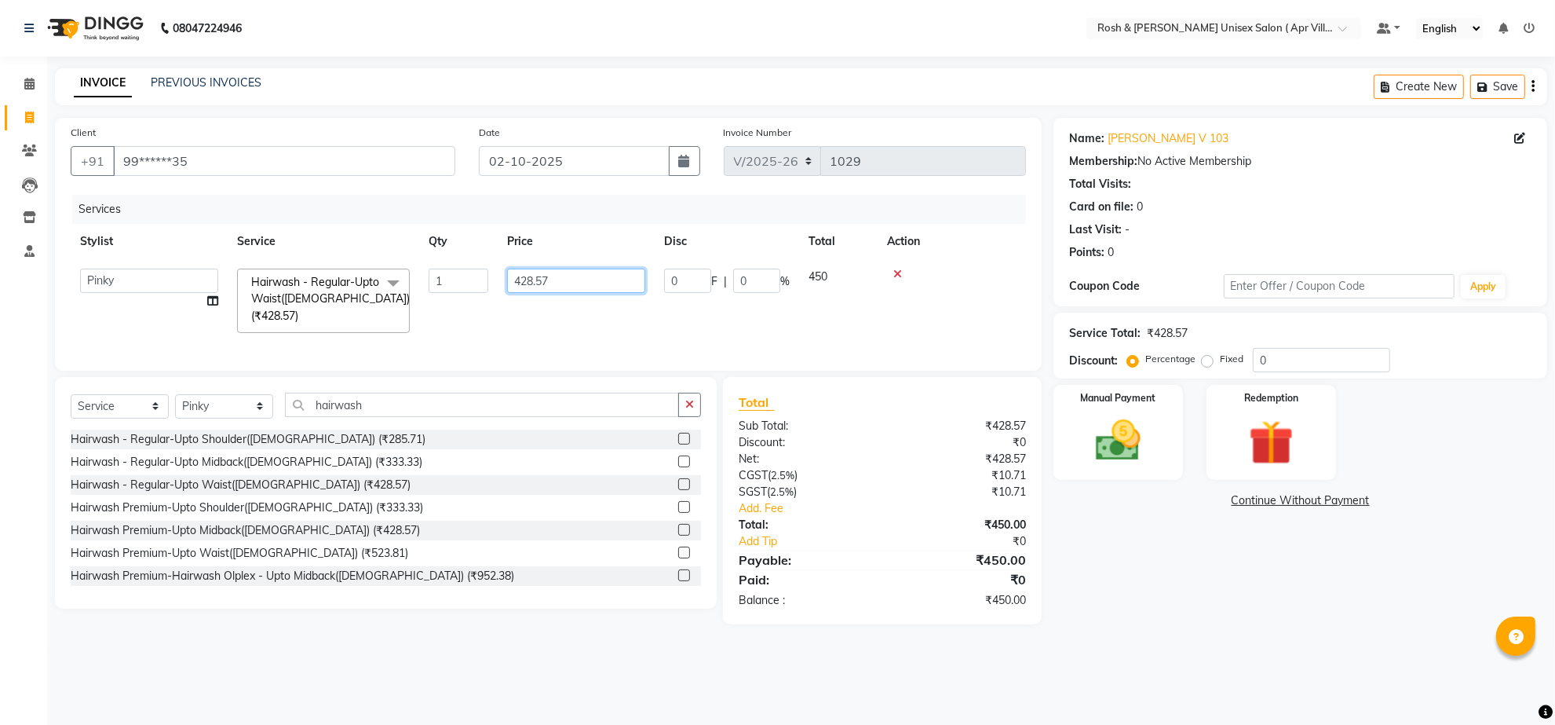
click at [573, 293] on input "428.57" at bounding box center [576, 280] width 138 height 24
type input "4"
type input "457.14"
click at [707, 355] on div "Services Stylist Service Qty Price Disc Total Action Aalam Devi Dingg Support […" at bounding box center [548, 275] width 955 height 160
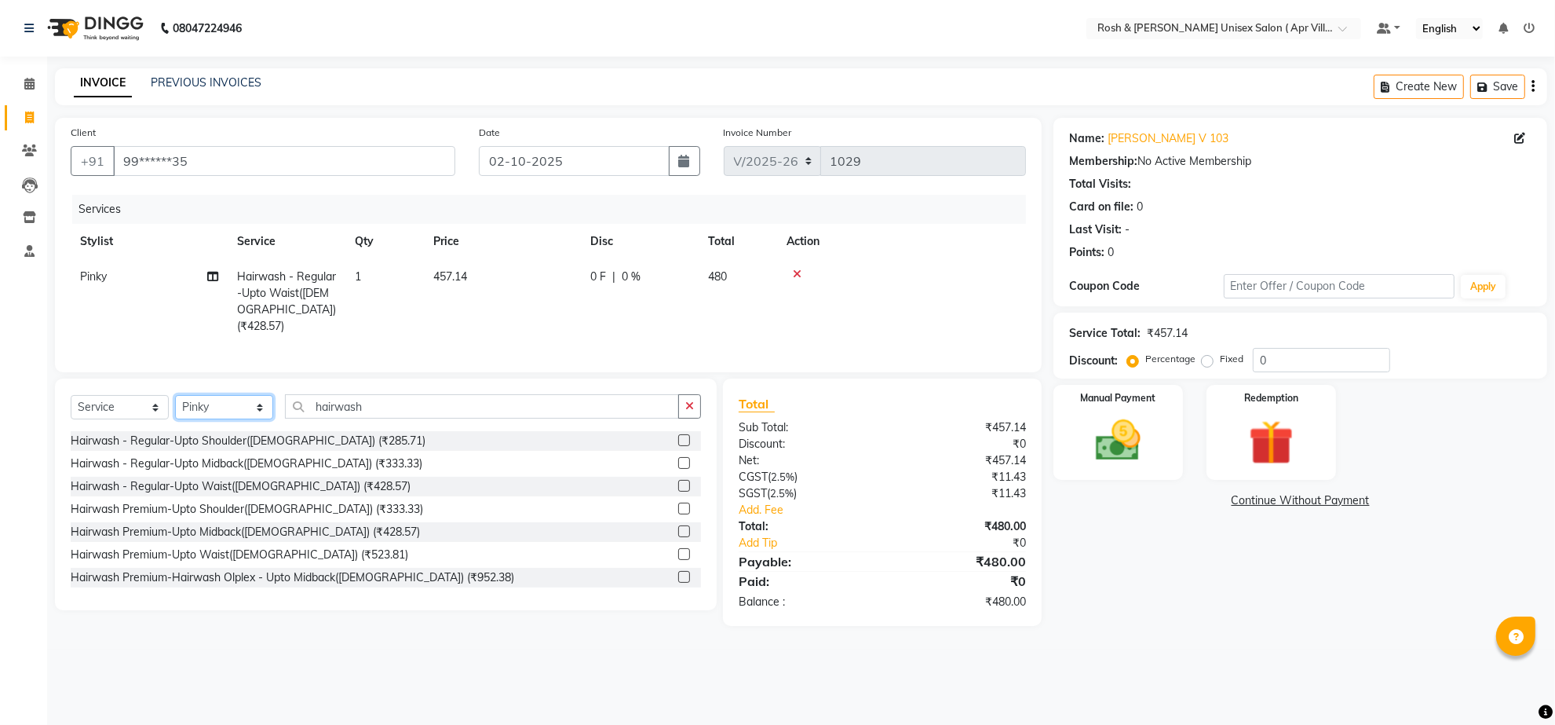
click at [264, 419] on select "Select Stylist Aalam Devi Dingg Support [PERSON_NAME] Front Desk Hangma Imran […" at bounding box center [224, 407] width 98 height 24
select select "90610"
click at [403, 418] on input "hairwash" at bounding box center [482, 406] width 394 height 24
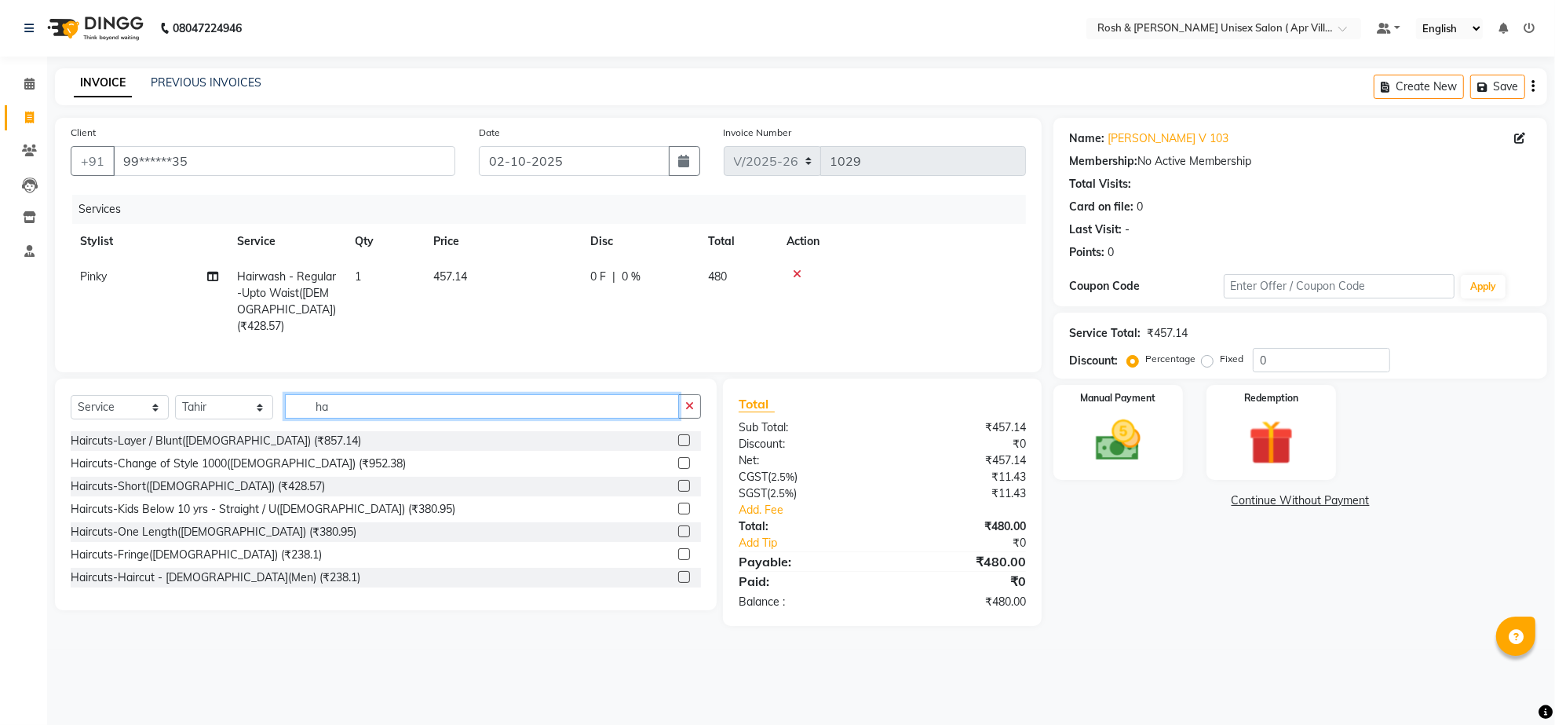
type input "h"
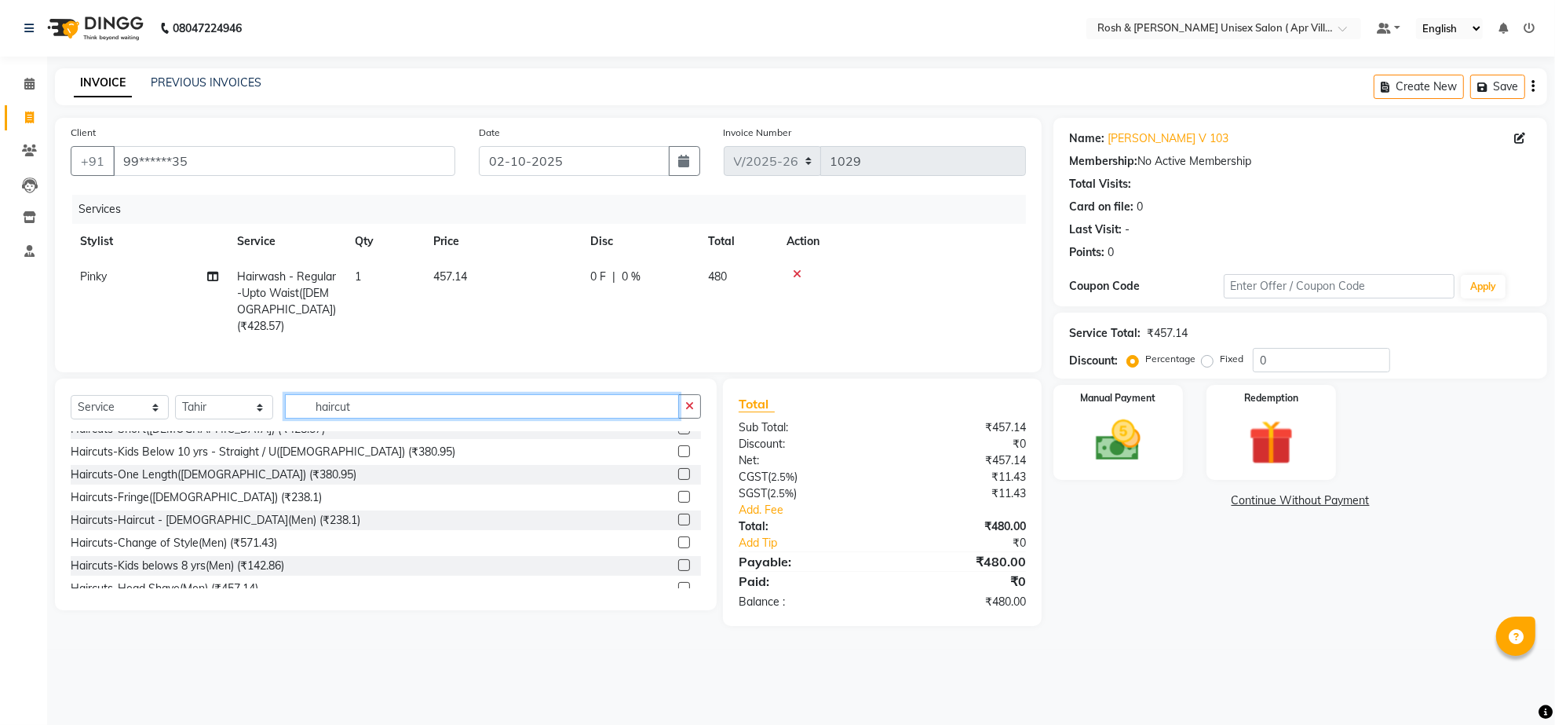
scroll to position [98, 0]
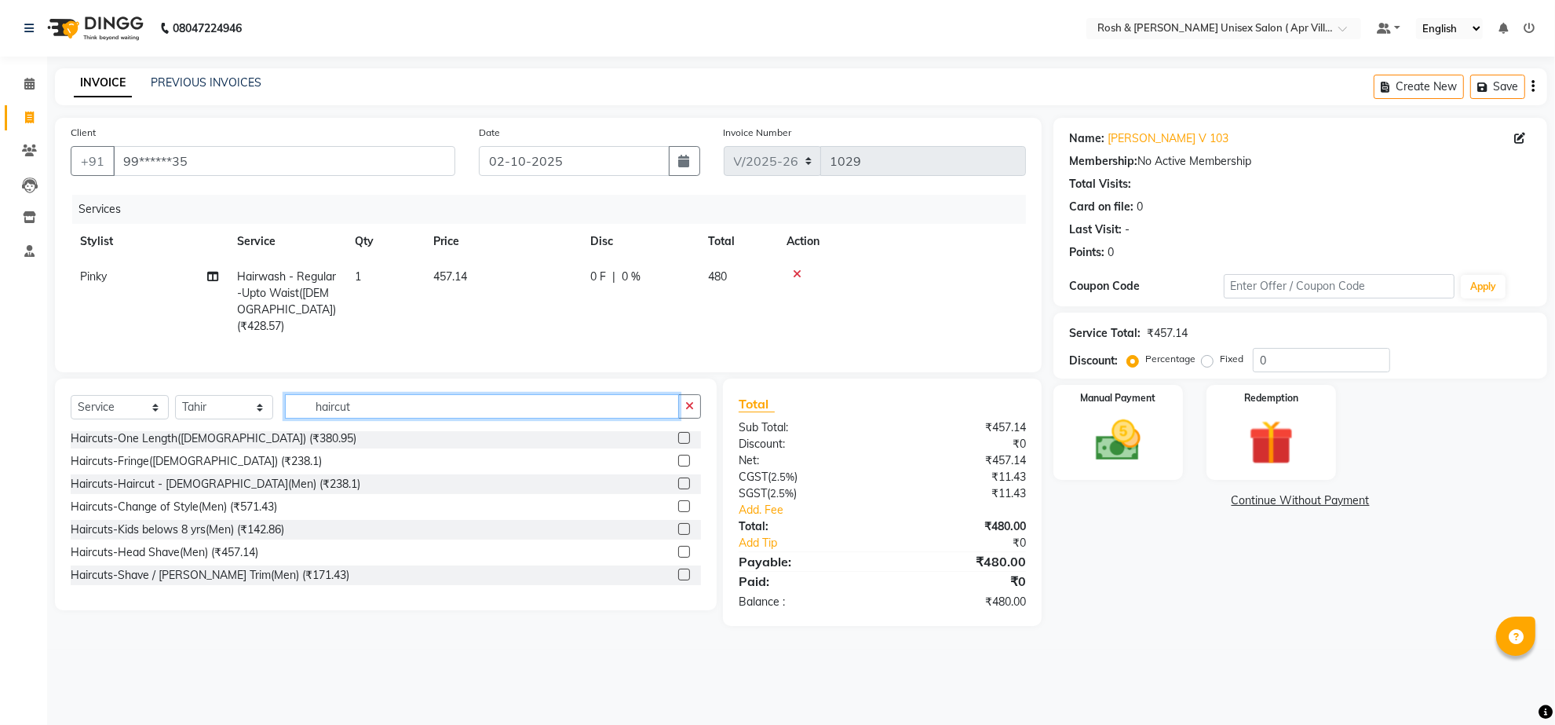
type input "haircut"
click at [678, 489] on label at bounding box center [684, 483] width 12 height 12
click at [678, 489] on input "checkbox" at bounding box center [683, 484] width 10 height 10
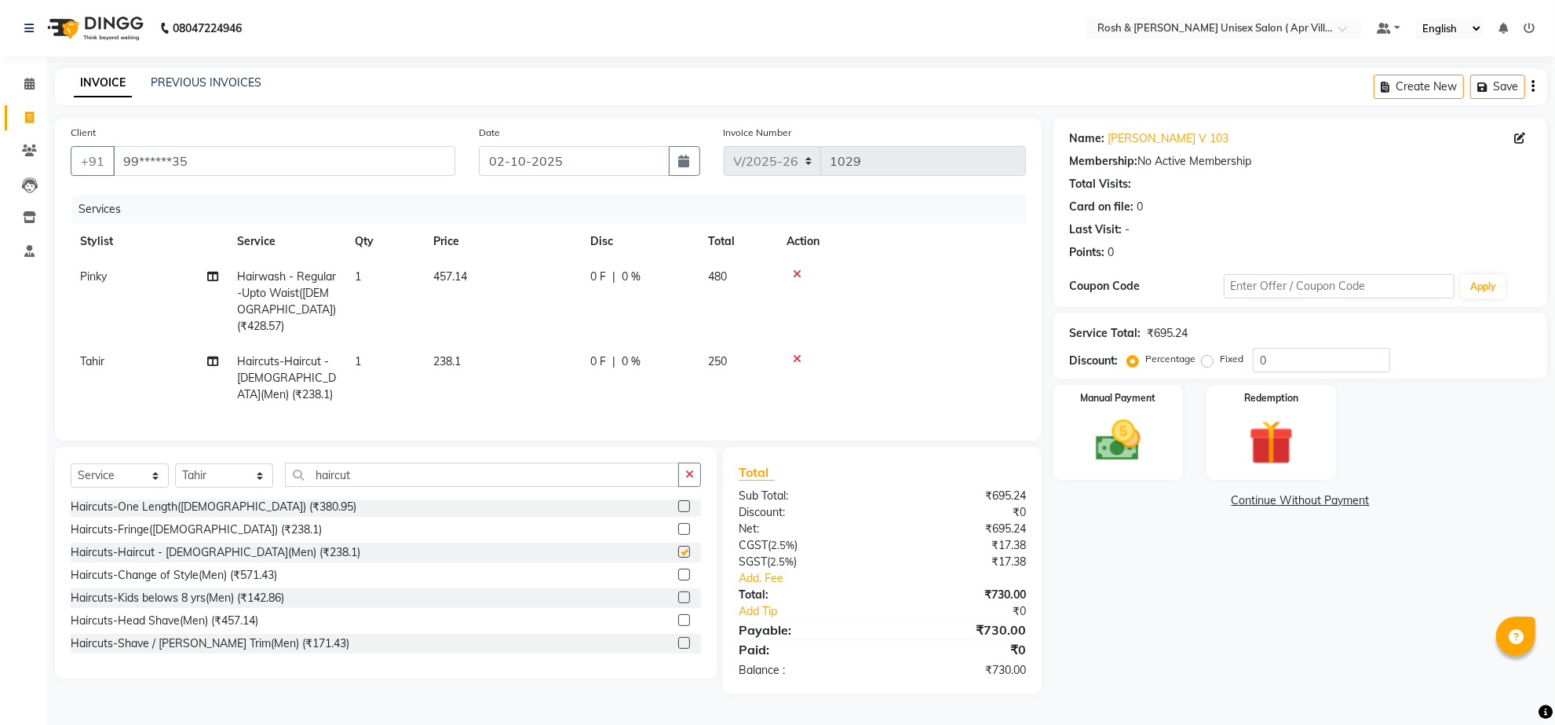
checkbox input "false"
click at [1117, 468] on img at bounding box center [1118, 441] width 76 height 54
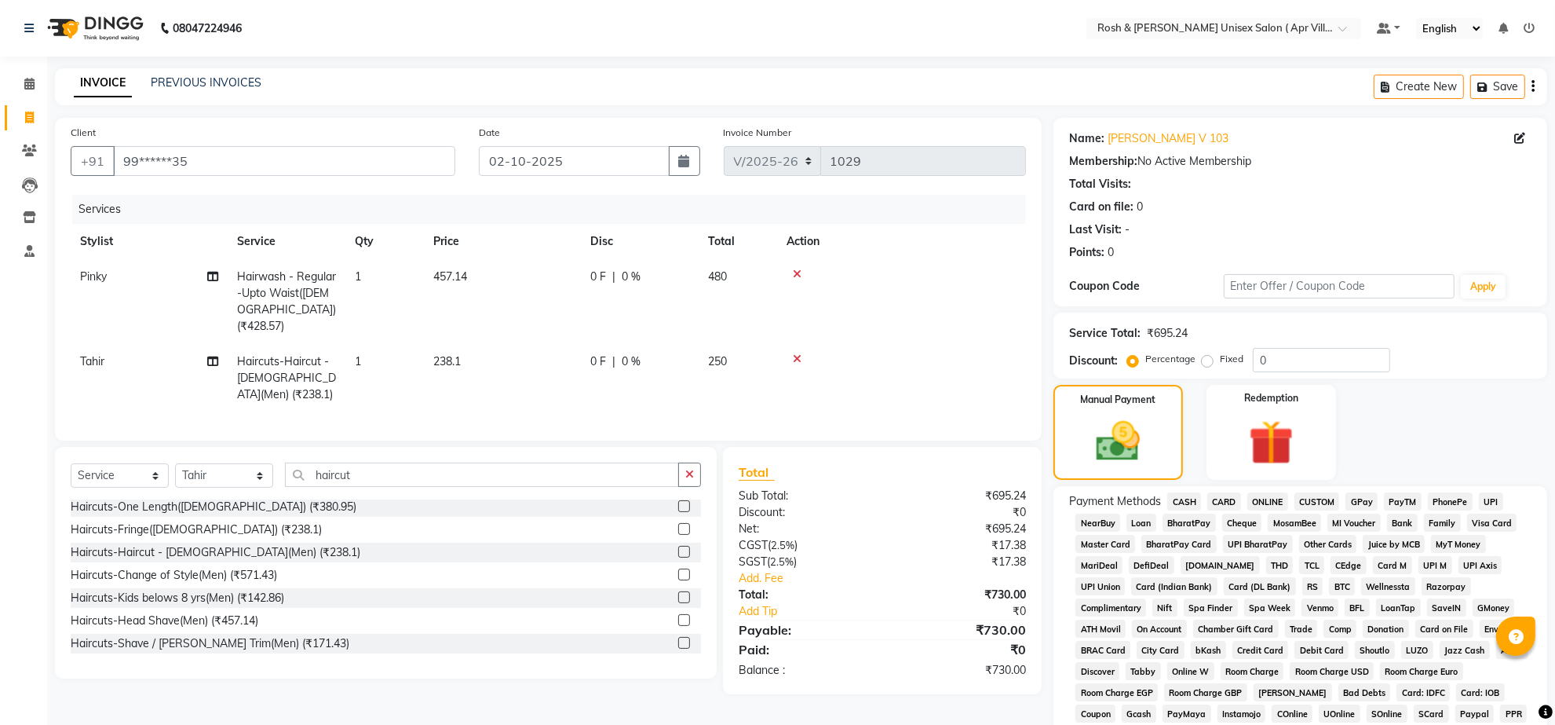
click at [1274, 510] on span "ONLINE" at bounding box center [1267, 501] width 41 height 18
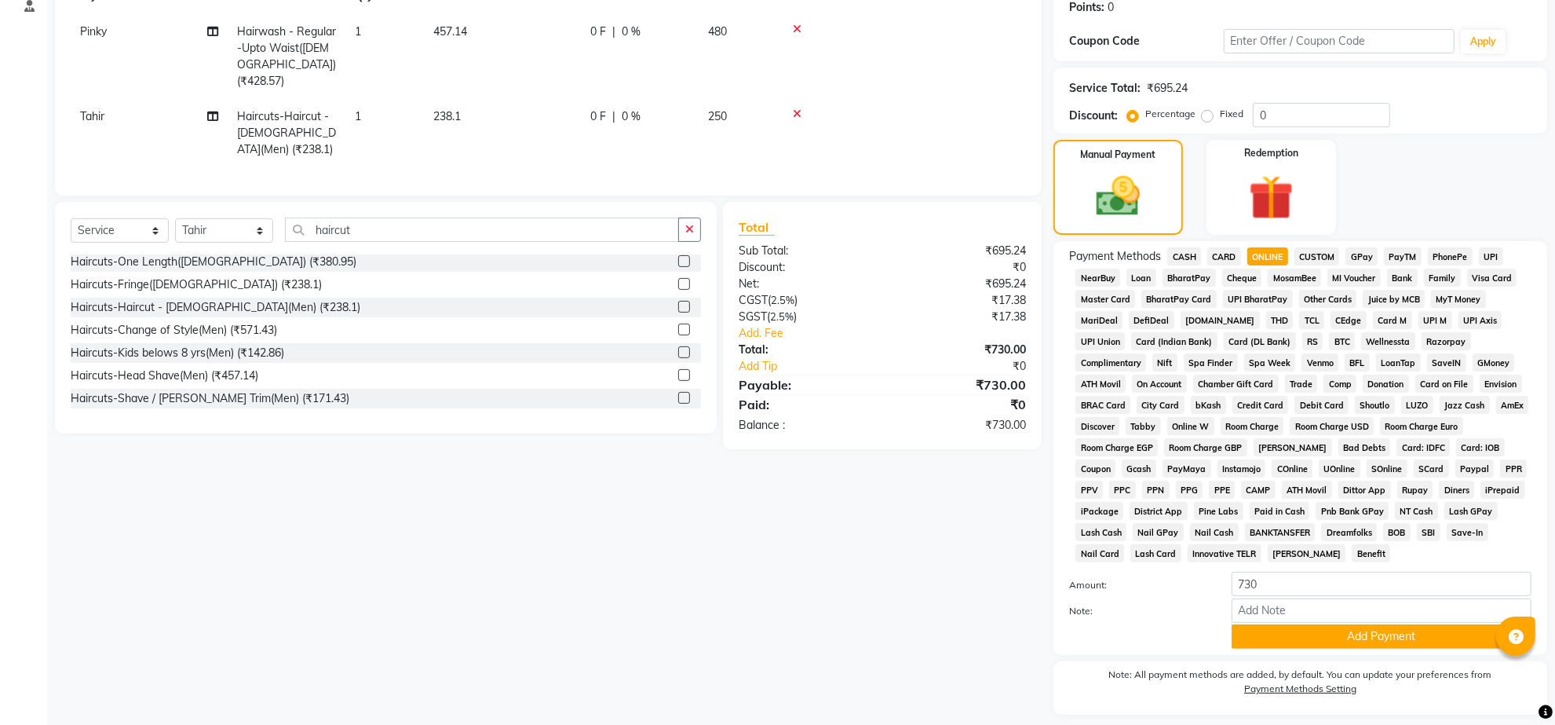
scroll to position [409, 0]
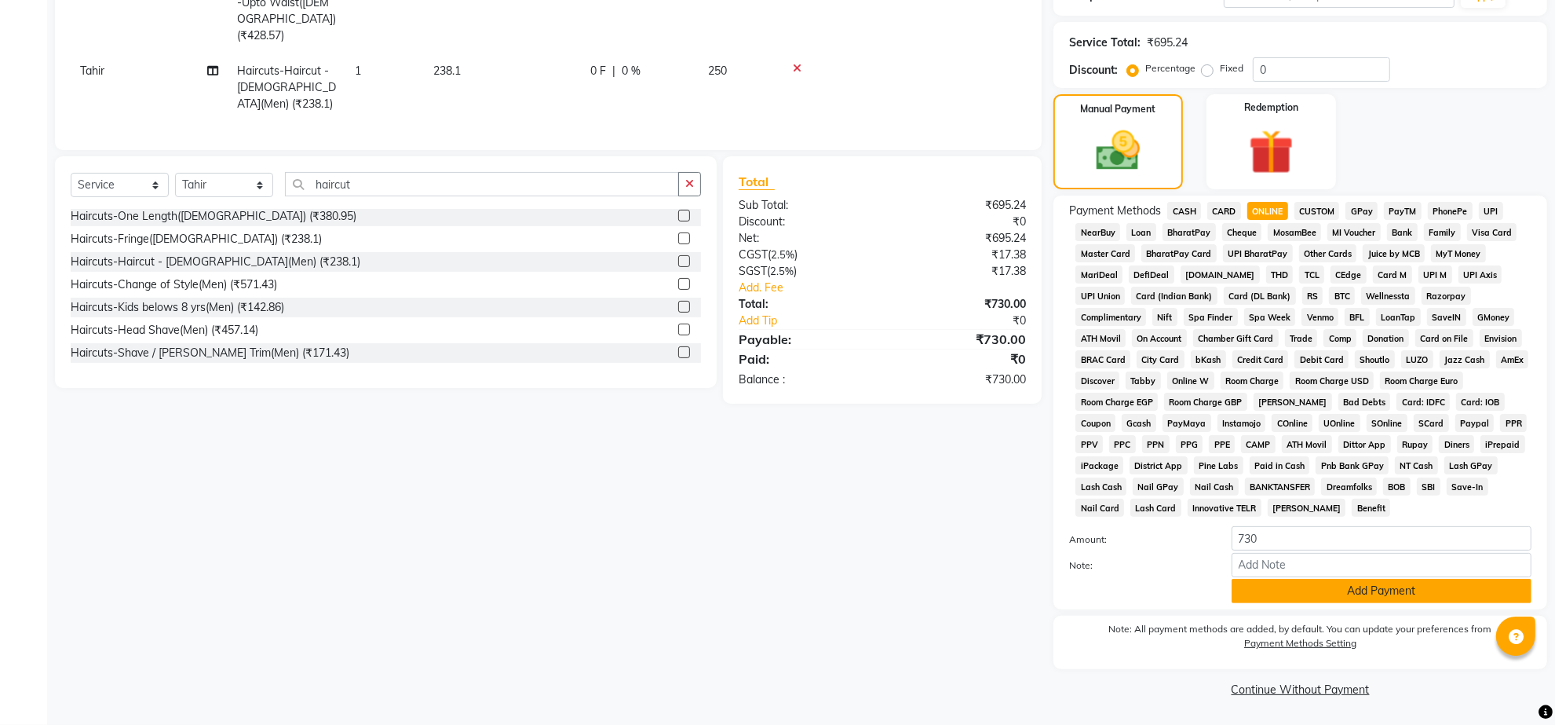
click at [1364, 579] on button "Add Payment" at bounding box center [1382, 591] width 300 height 24
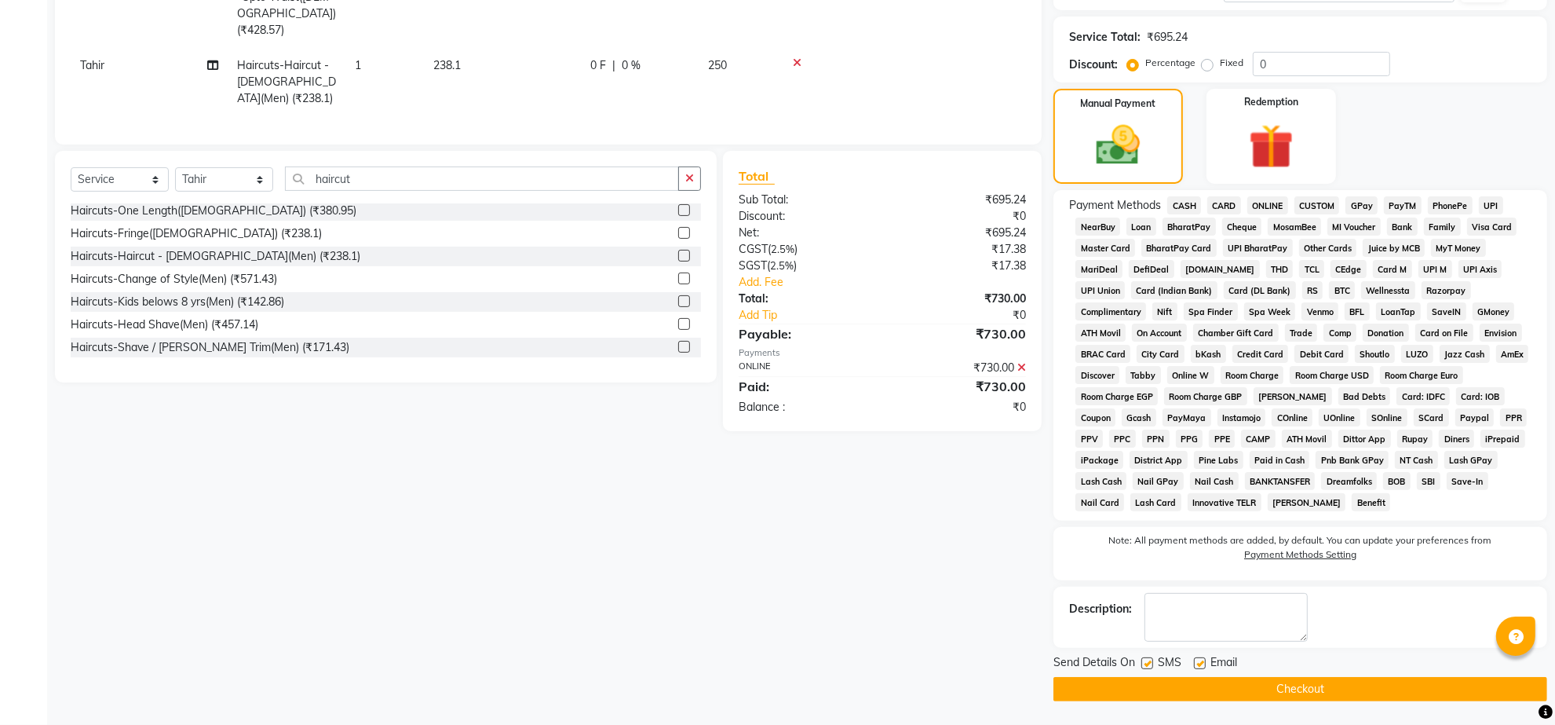
click at [1289, 692] on button "Checkout" at bounding box center [1301, 689] width 494 height 24
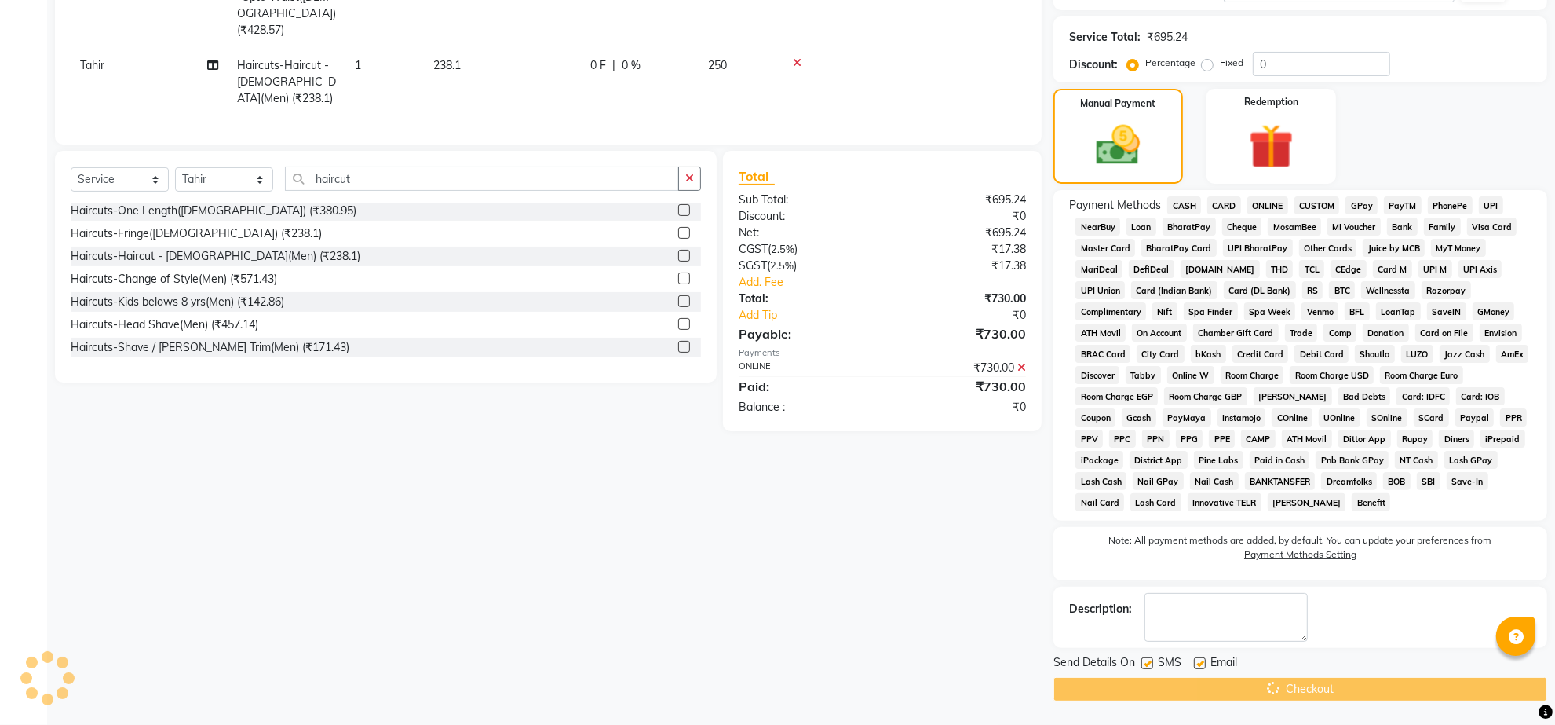
scroll to position [418, 0]
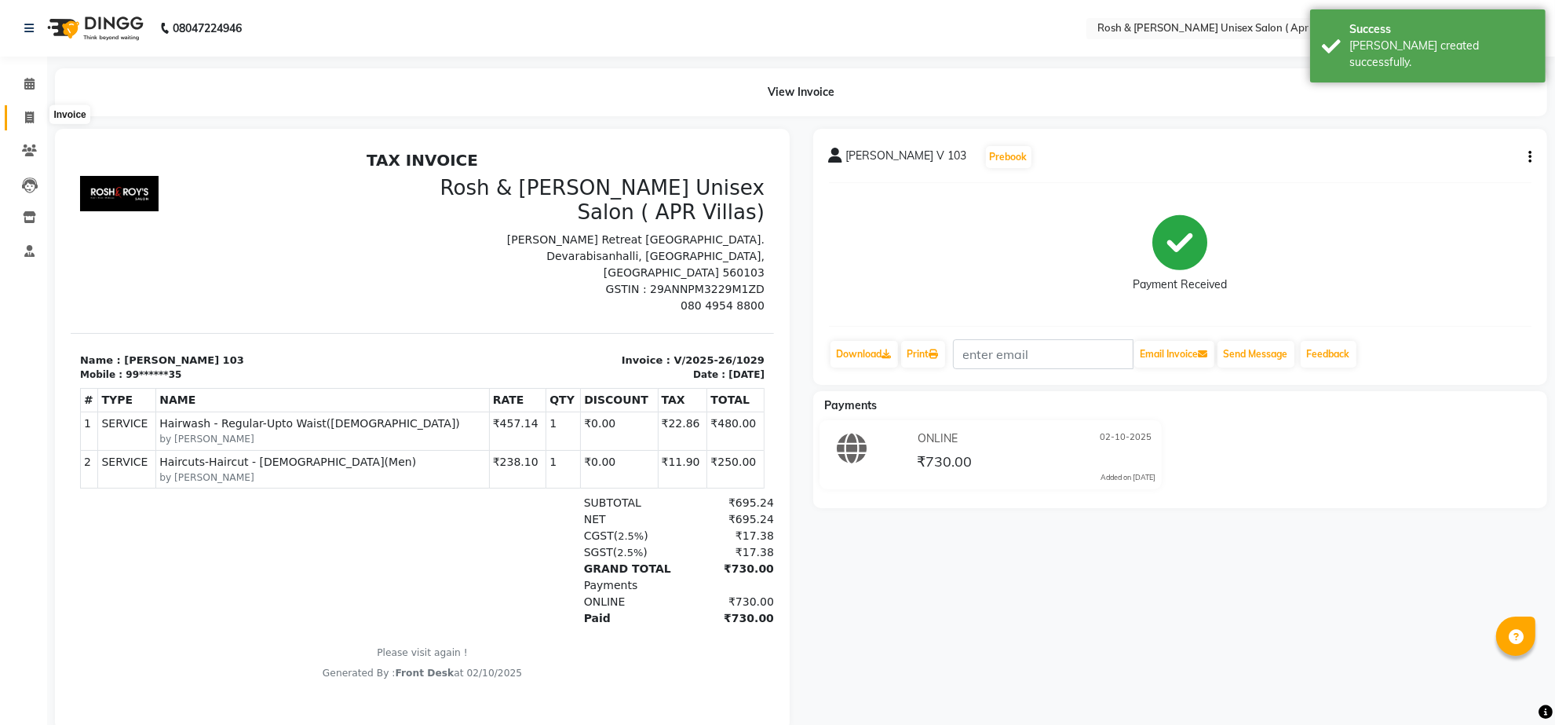
click at [34, 122] on span at bounding box center [29, 118] width 27 height 18
select select "service"
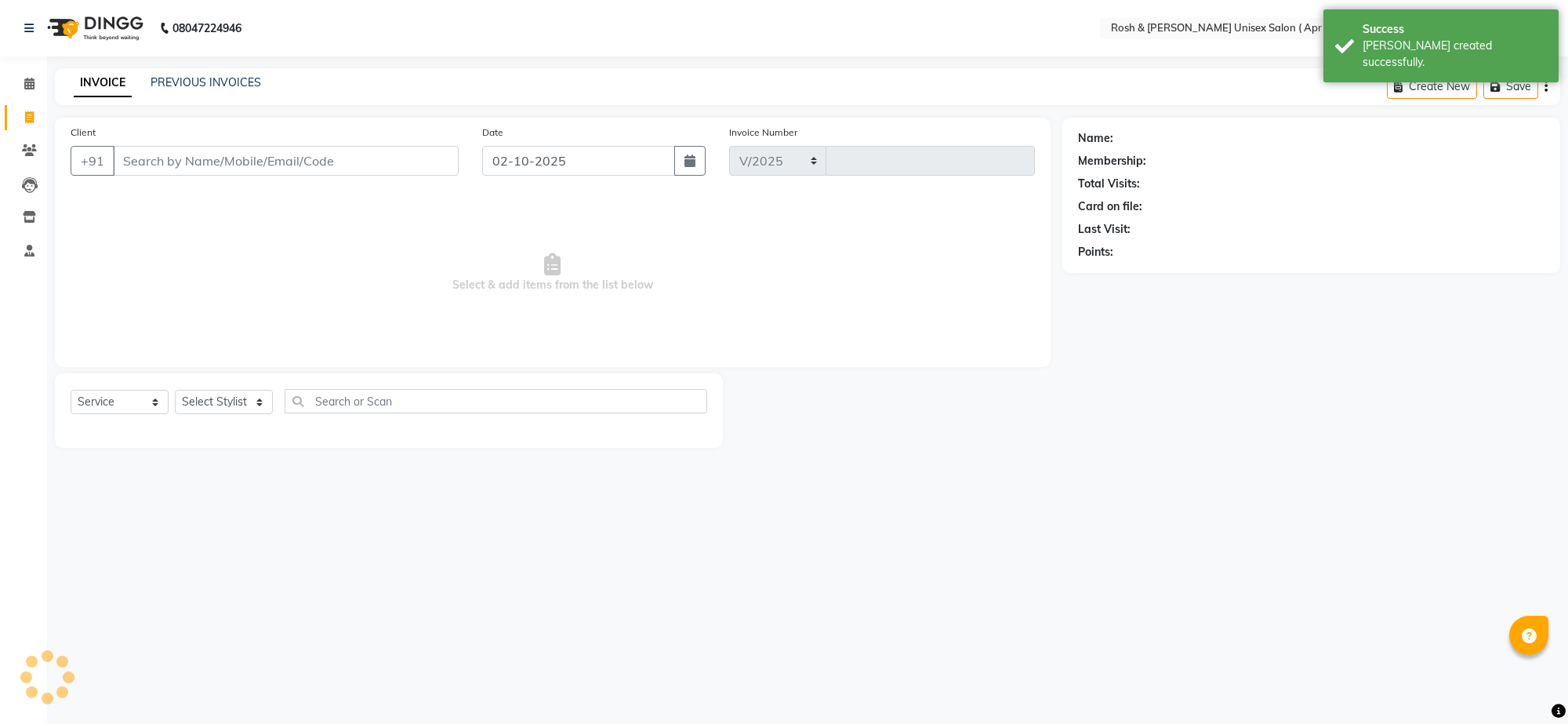
select select "8955"
type input "1030"
click at [162, 176] on input "Client" at bounding box center [286, 161] width 346 height 30
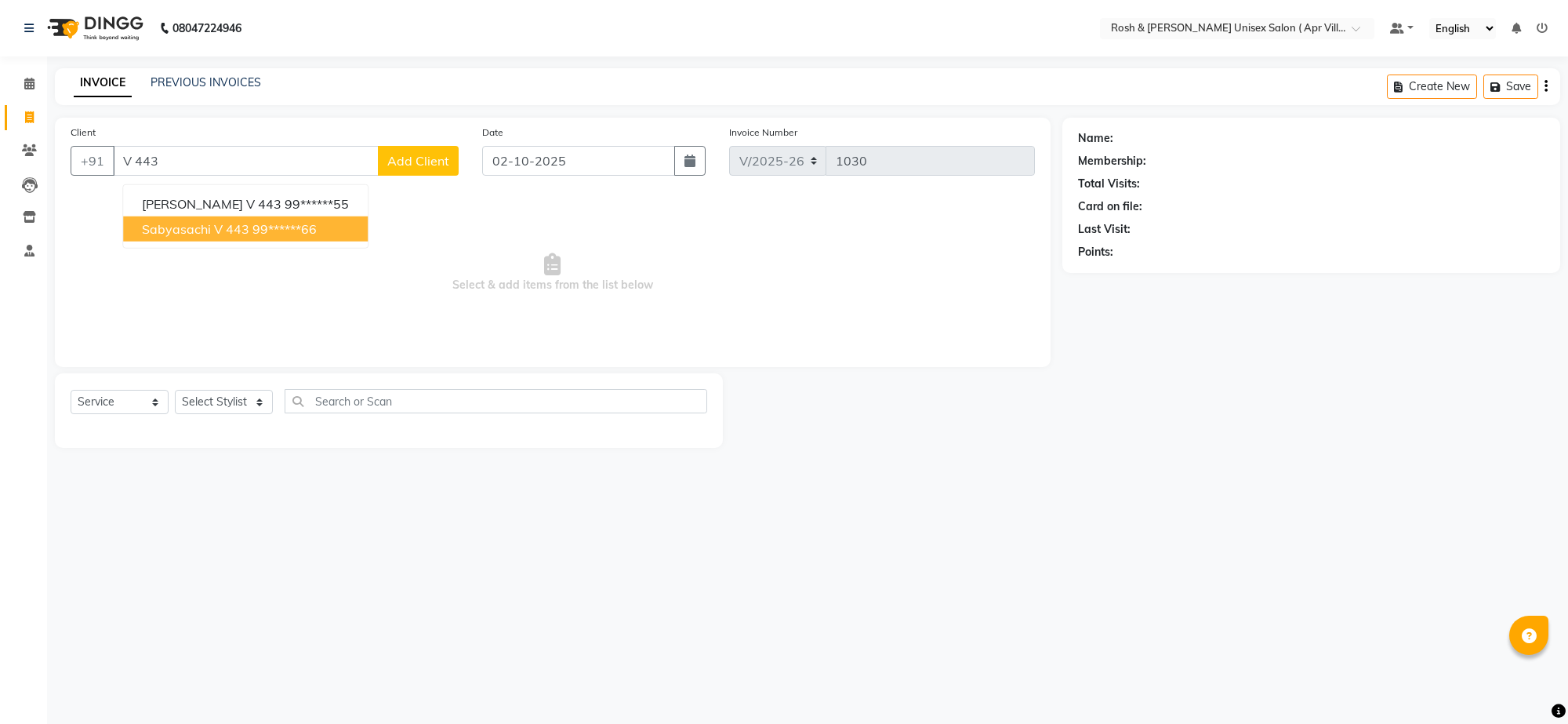
click at [317, 237] on ngb-highlight "99******66" at bounding box center [285, 229] width 64 height 16
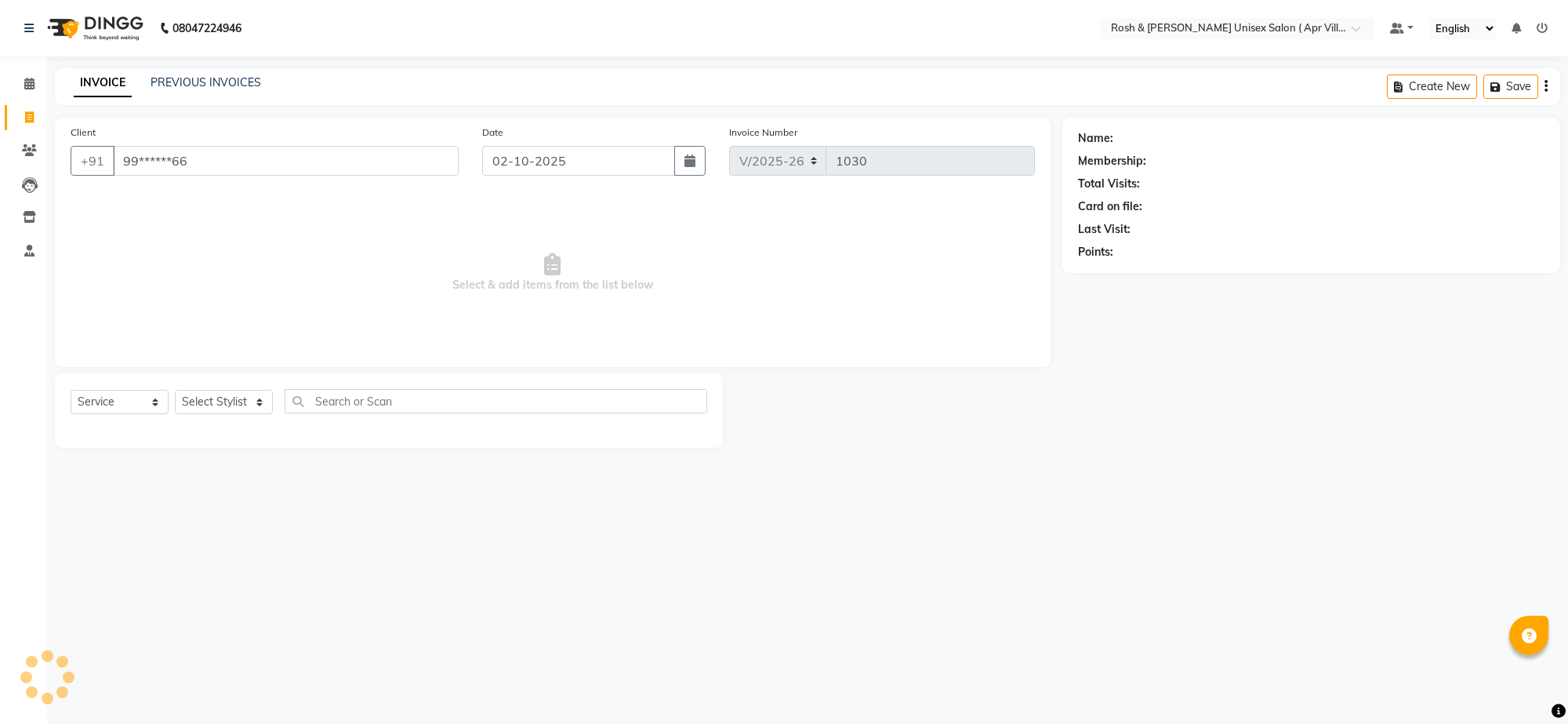
type input "99******66"
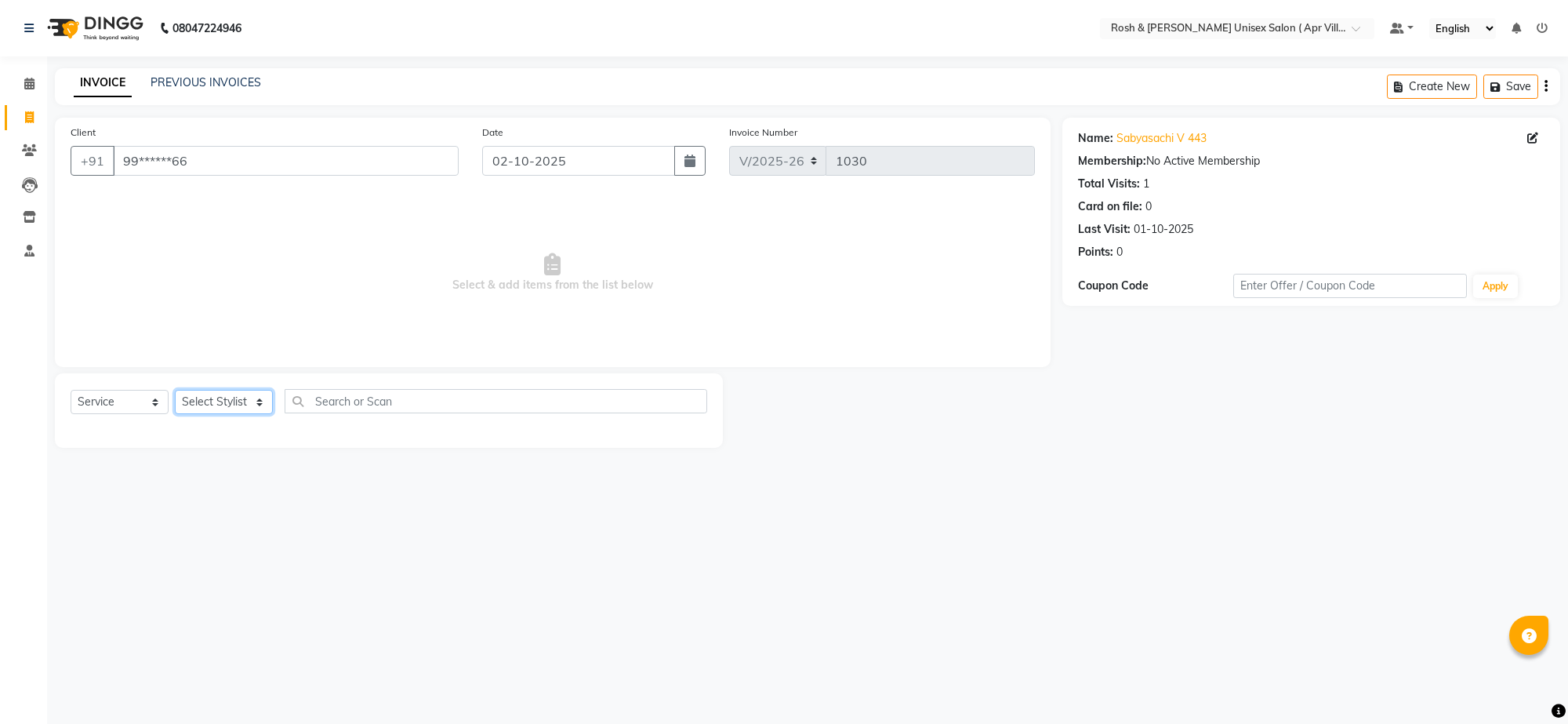
click at [260, 414] on select "Select Stylist Aalam Devi Dingg Support [PERSON_NAME] Front Desk Hangma Imran […" at bounding box center [224, 401] width 98 height 24
select select "90611"
click at [331, 413] on input "text" at bounding box center [495, 400] width 422 height 24
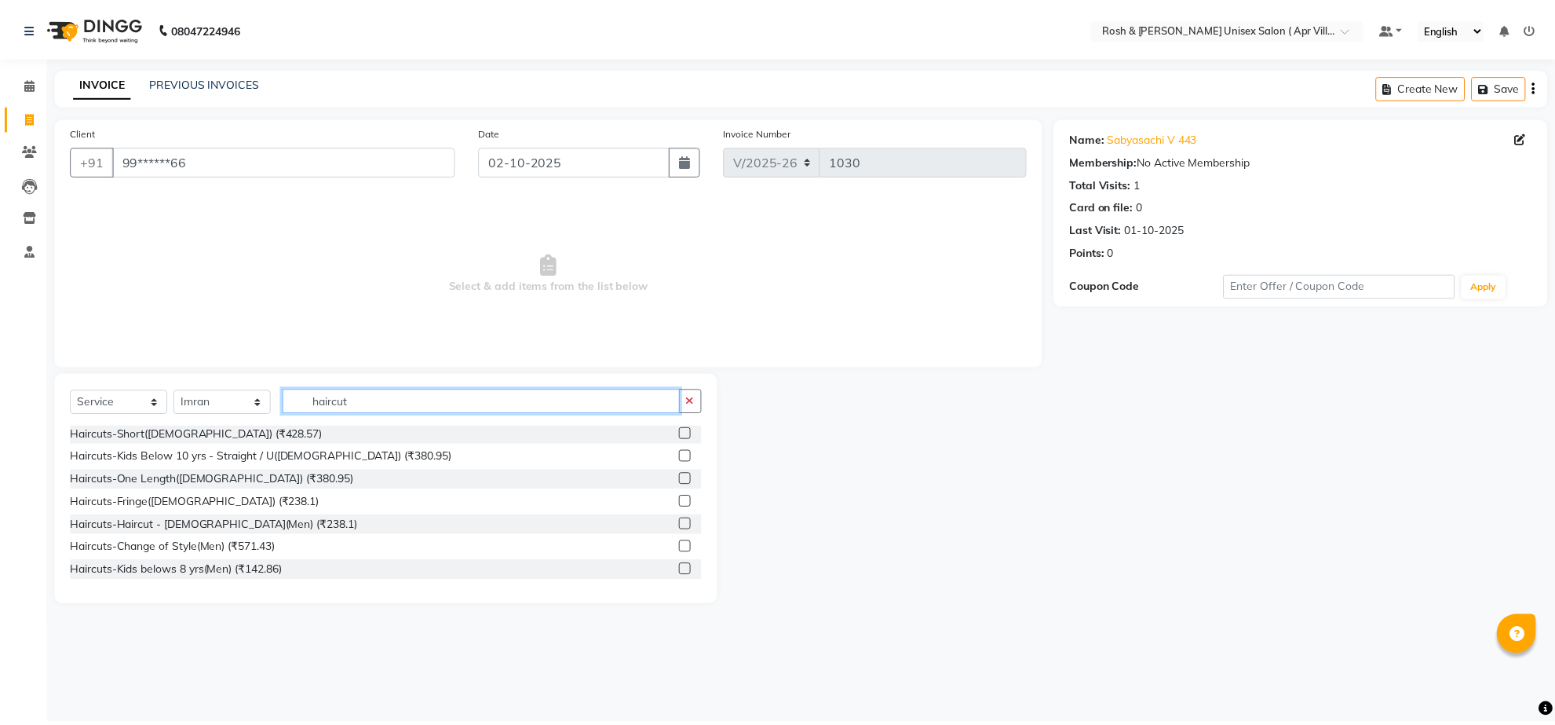
scroll to position [98, 0]
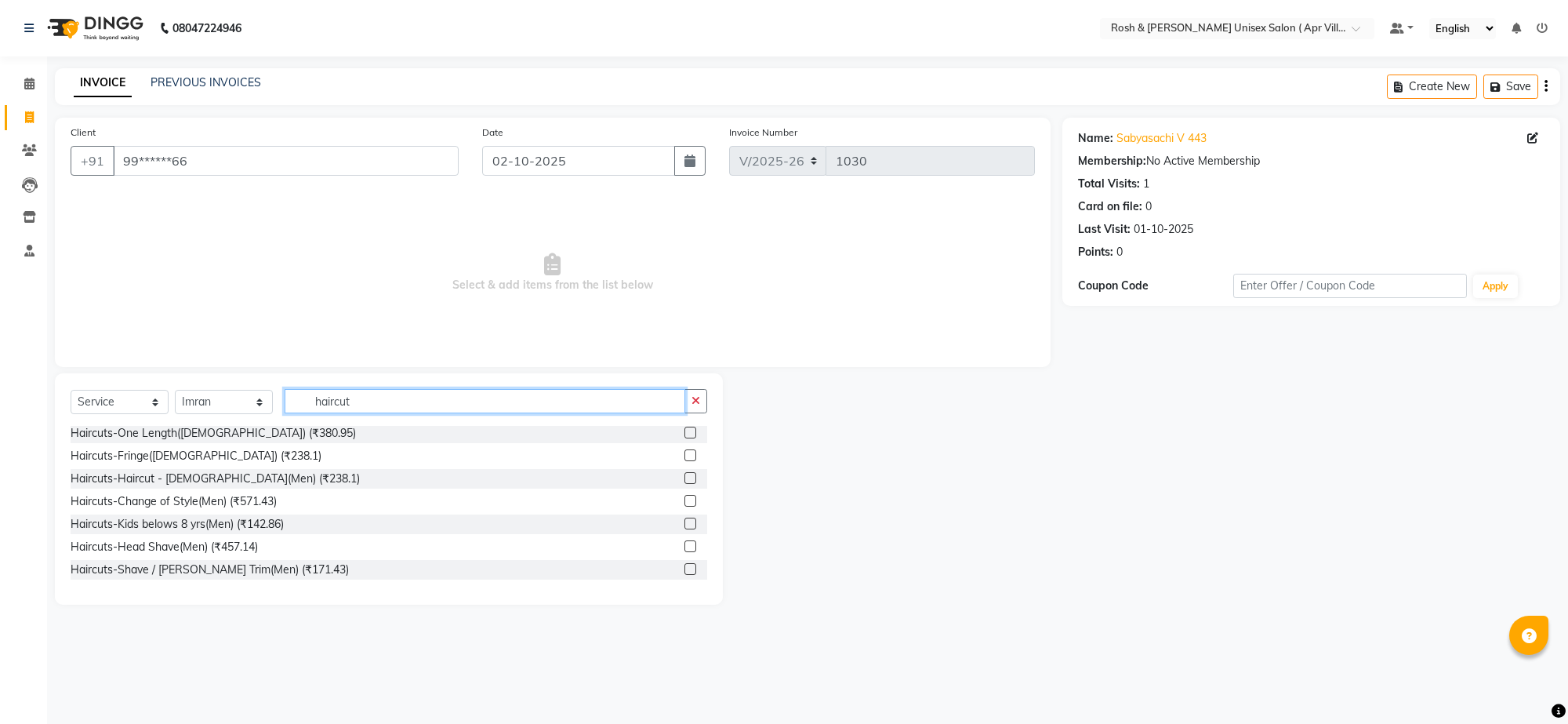
type input "haircut"
drag, startPoint x: 666, startPoint y: 529, endPoint x: 657, endPoint y: 519, distance: 13.5
click at [684, 483] on label at bounding box center [690, 478] width 12 height 12
click at [684, 483] on input "checkbox" at bounding box center [689, 478] width 10 height 10
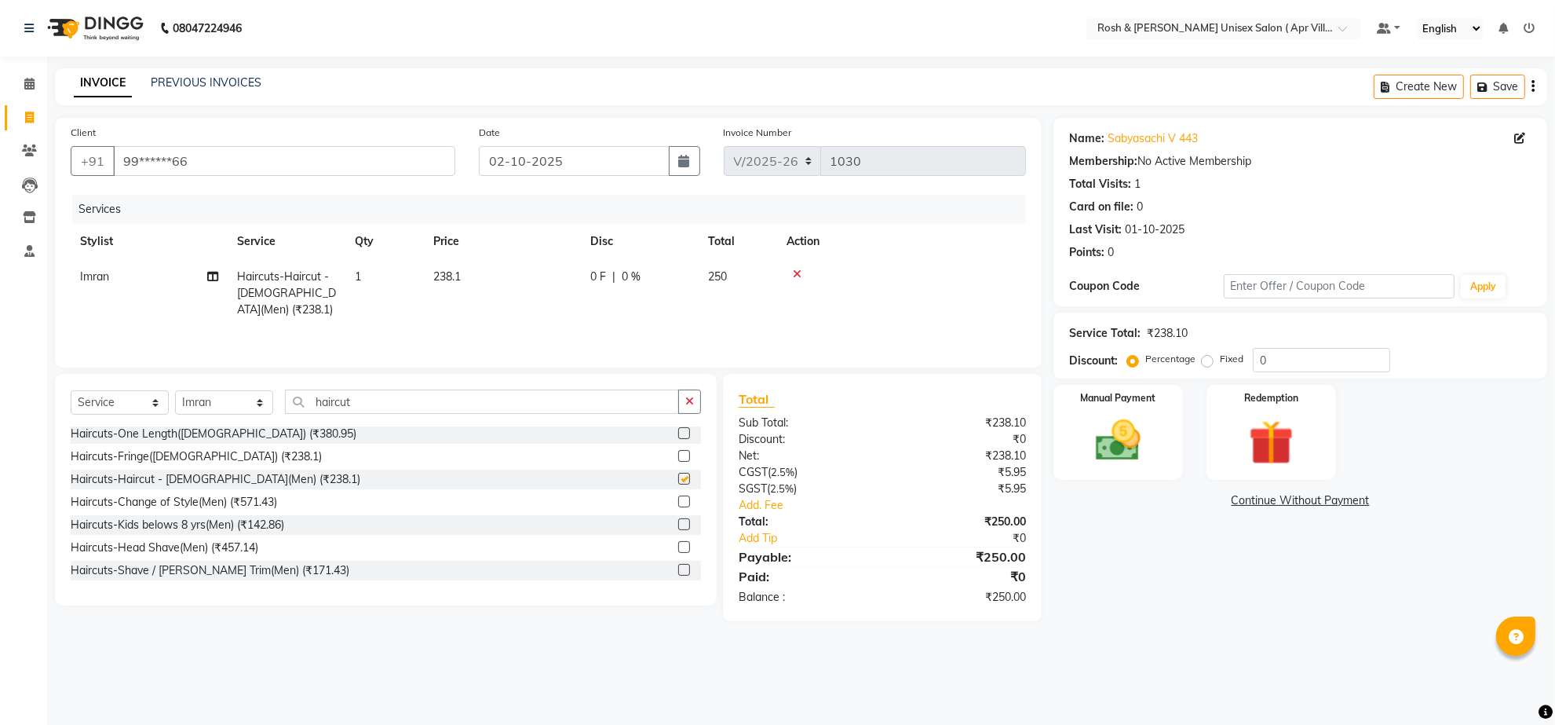
checkbox input "false"
click at [1127, 468] on img at bounding box center [1118, 441] width 76 height 54
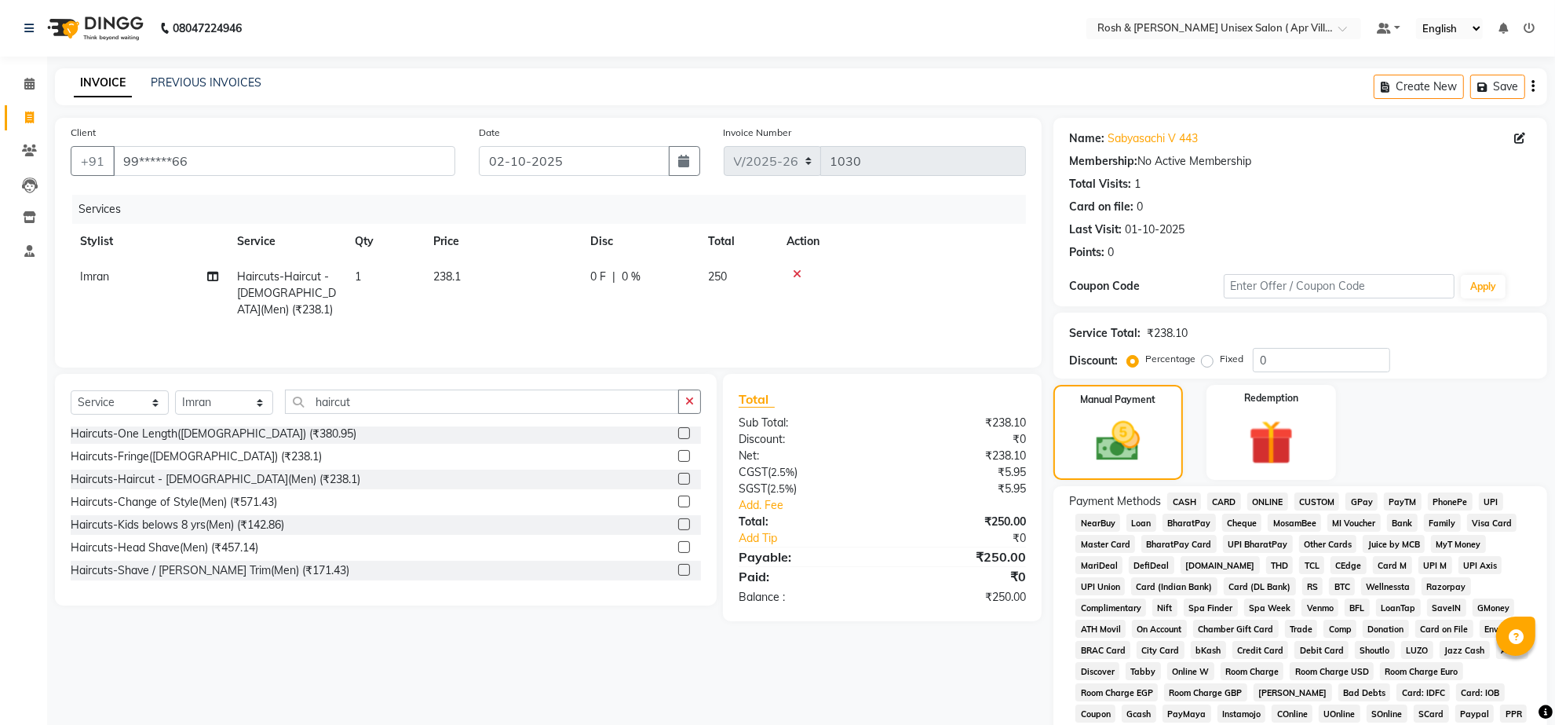
click at [1285, 510] on span "ONLINE" at bounding box center [1267, 501] width 41 height 18
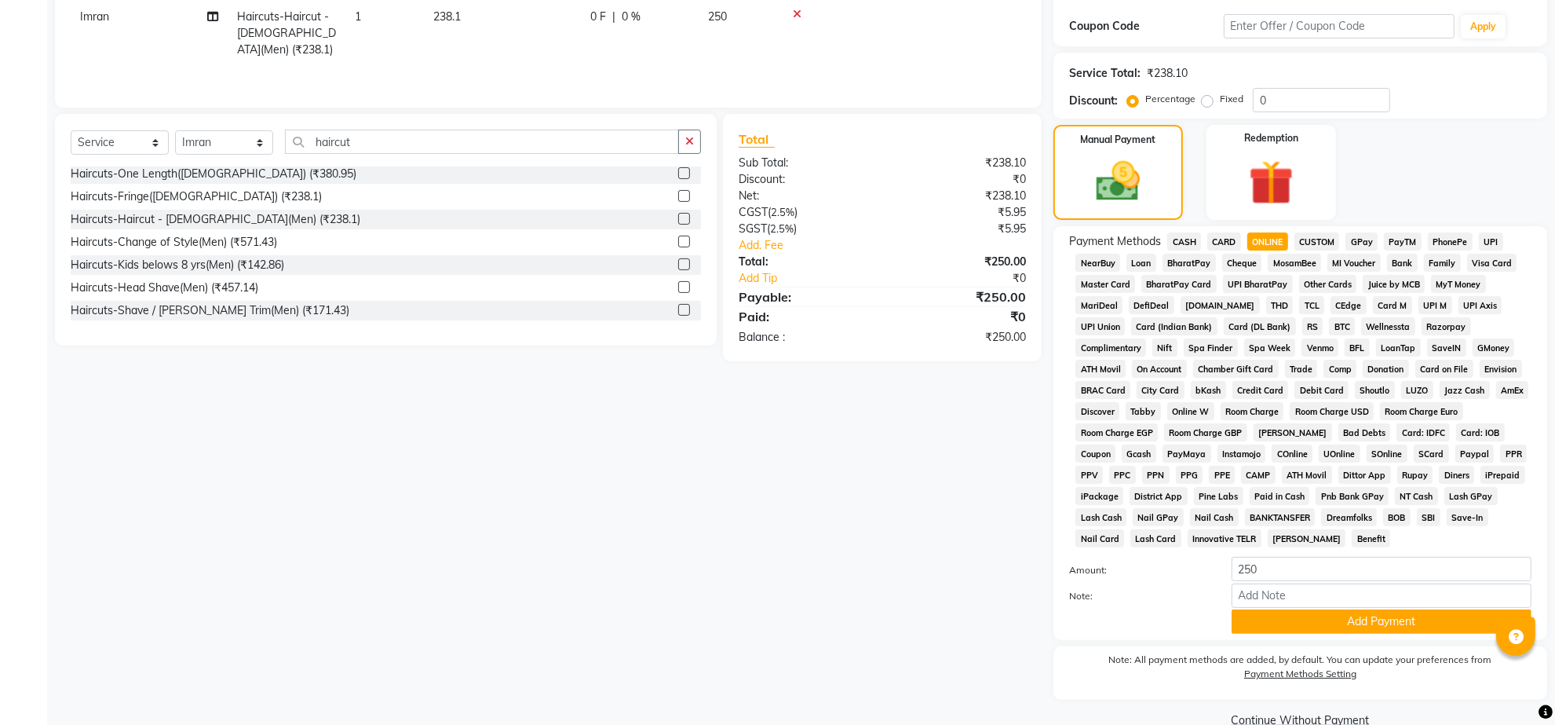
scroll to position [409, 0]
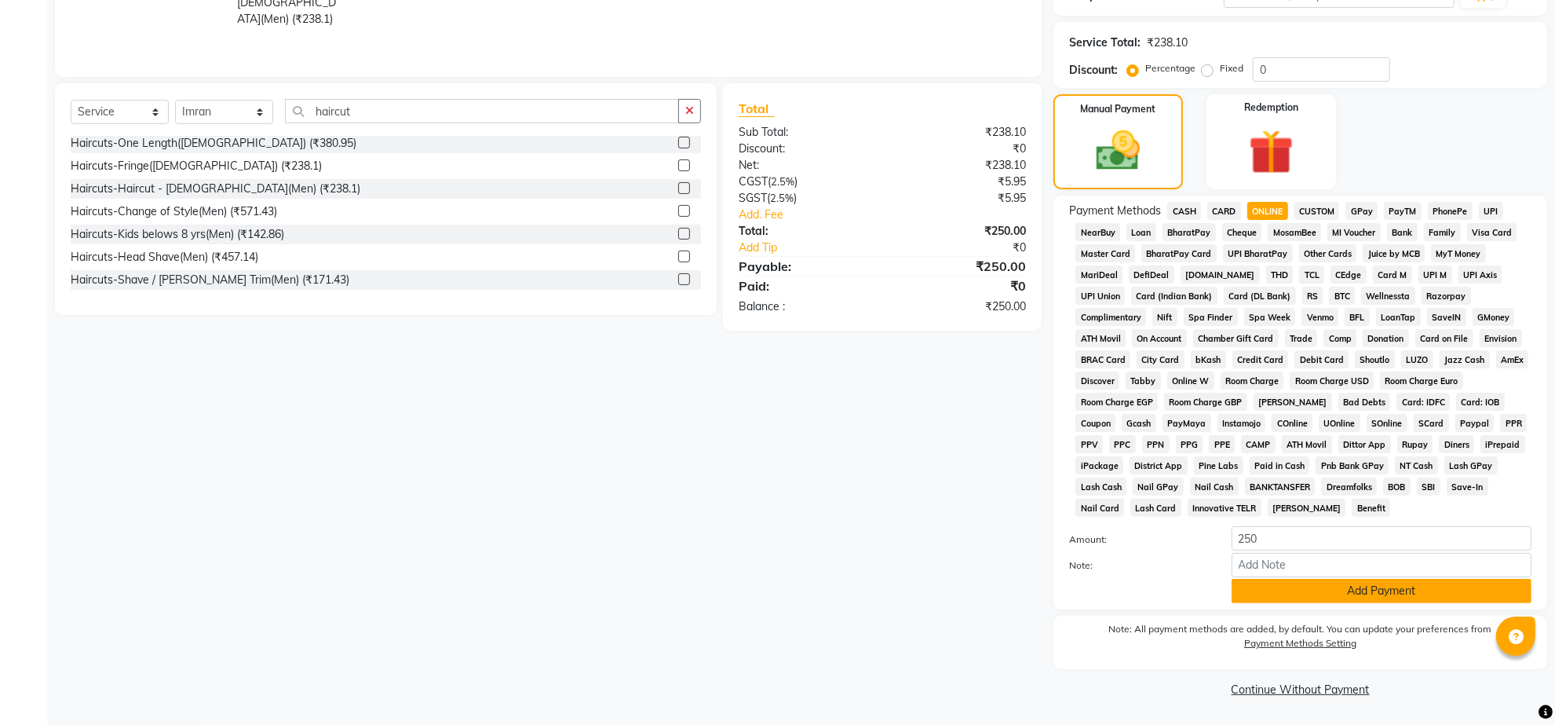
click at [1364, 579] on button "Add Payment" at bounding box center [1382, 591] width 300 height 24
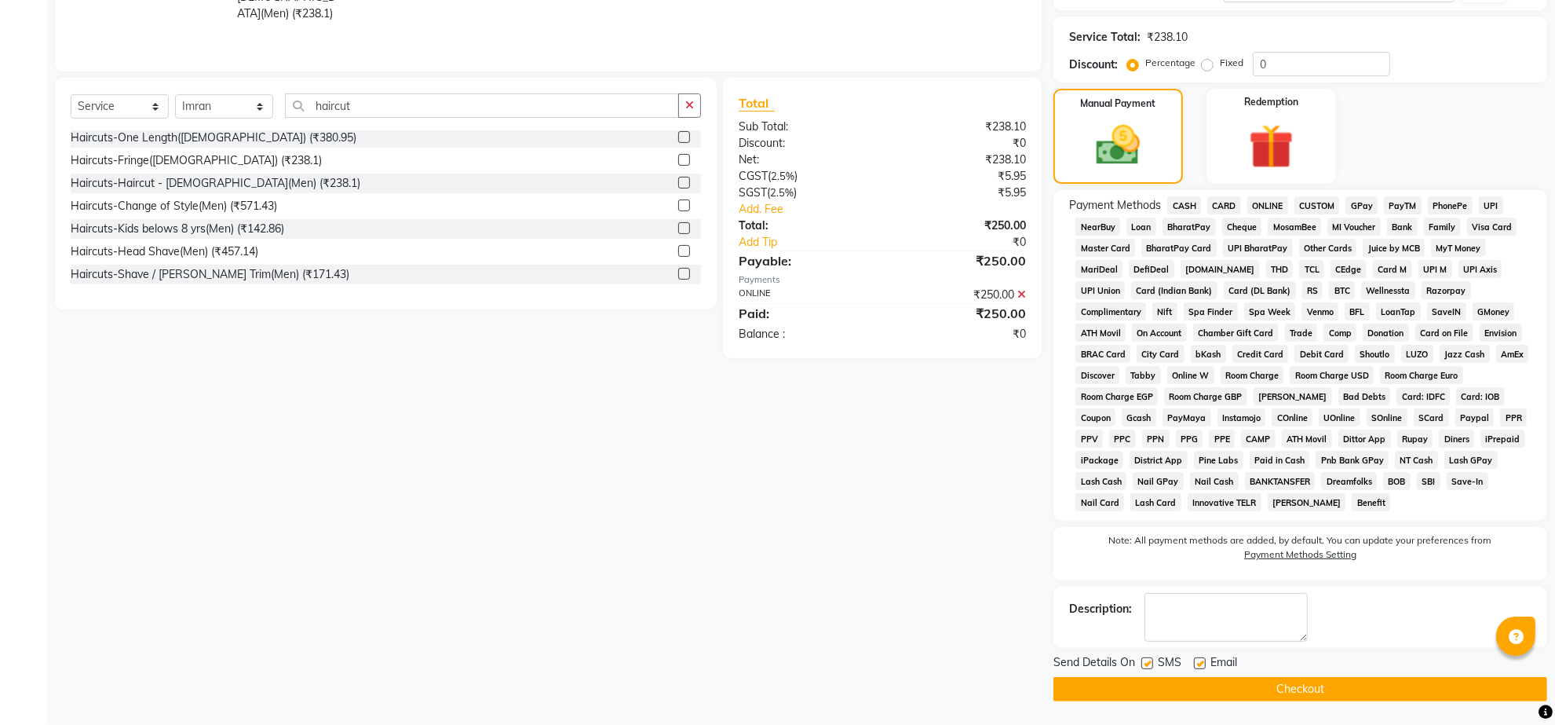
click at [1291, 692] on button "Checkout" at bounding box center [1301, 689] width 494 height 24
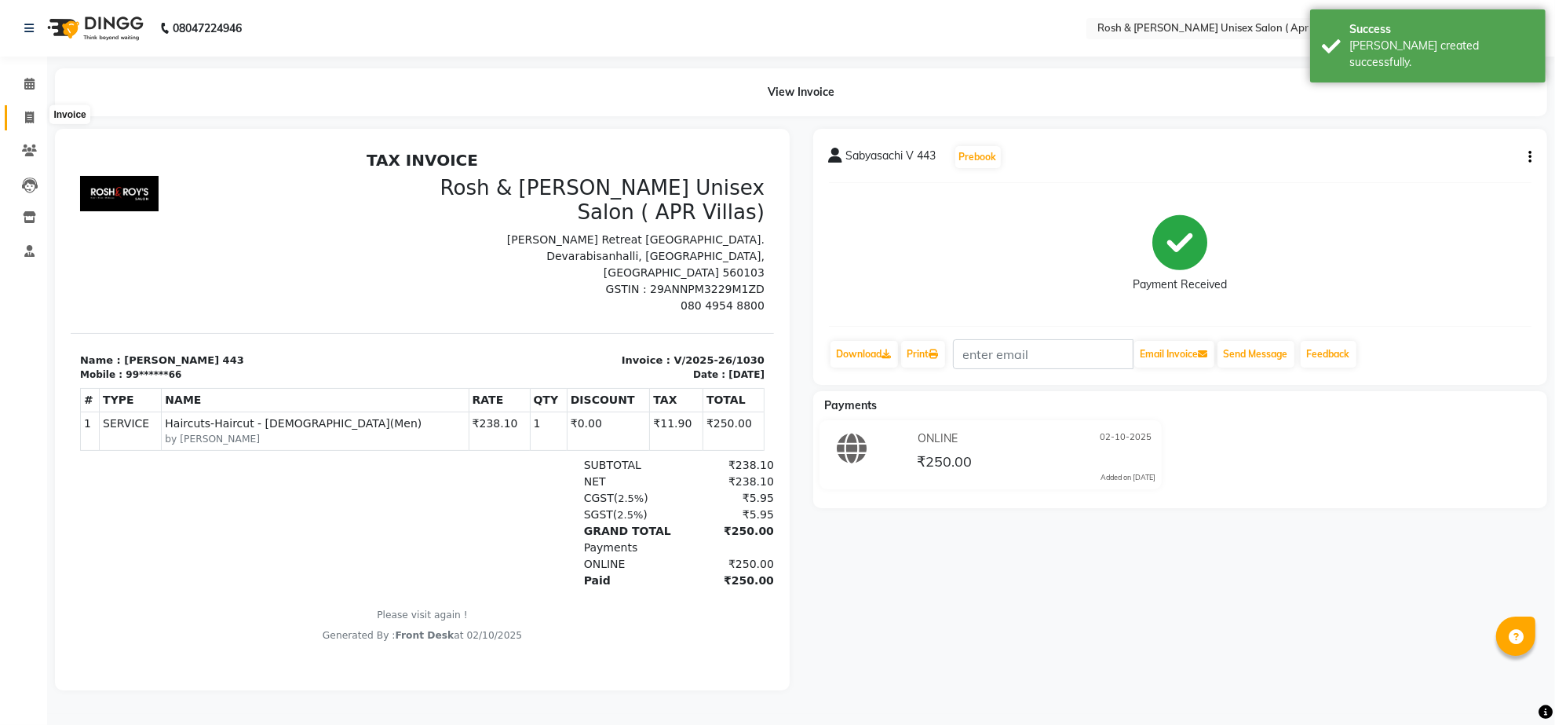
click at [36, 119] on span at bounding box center [29, 118] width 27 height 18
select select "service"
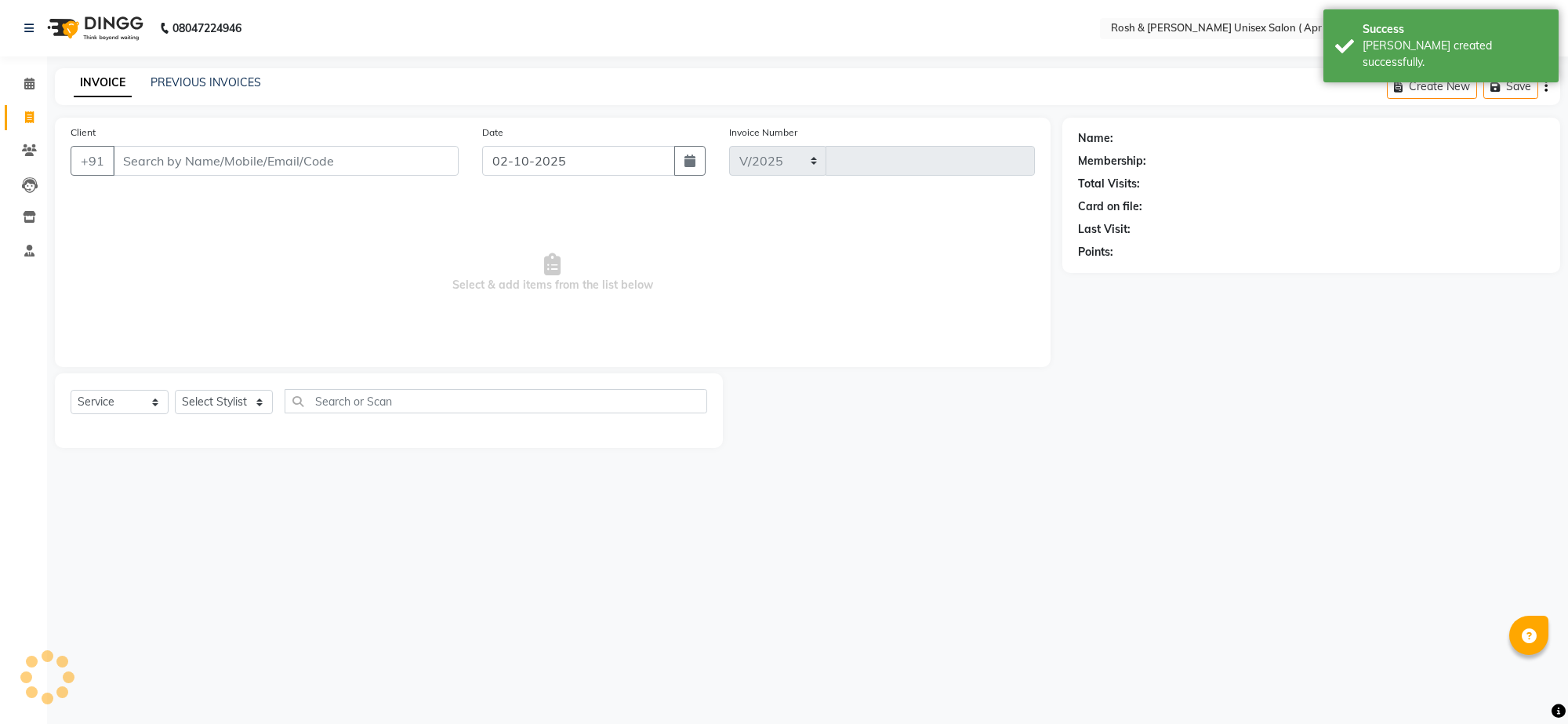
click at [177, 176] on input "Client" at bounding box center [286, 161] width 346 height 30
select select "8955"
type input "1031"
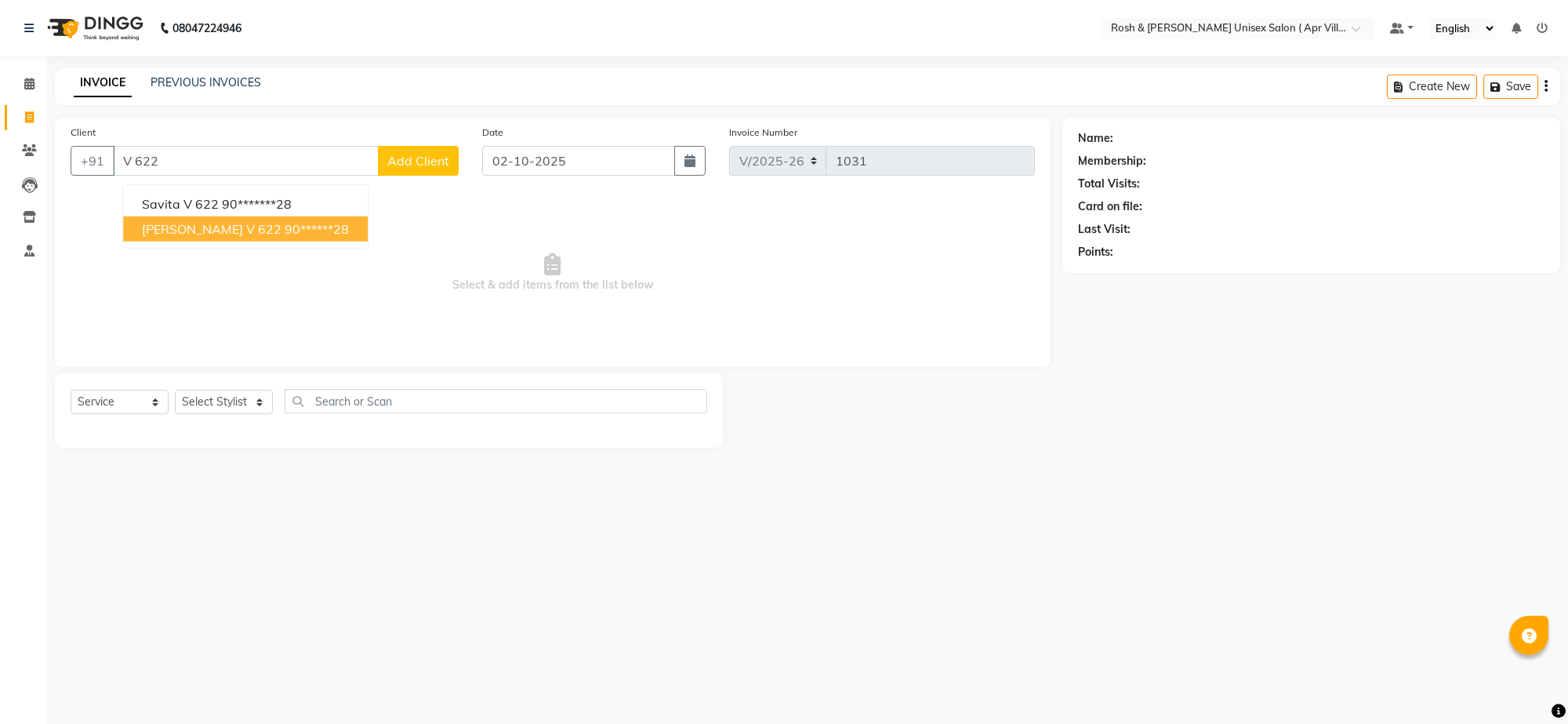
click at [241, 237] on span "[PERSON_NAME] V 622" at bounding box center [212, 229] width 140 height 16
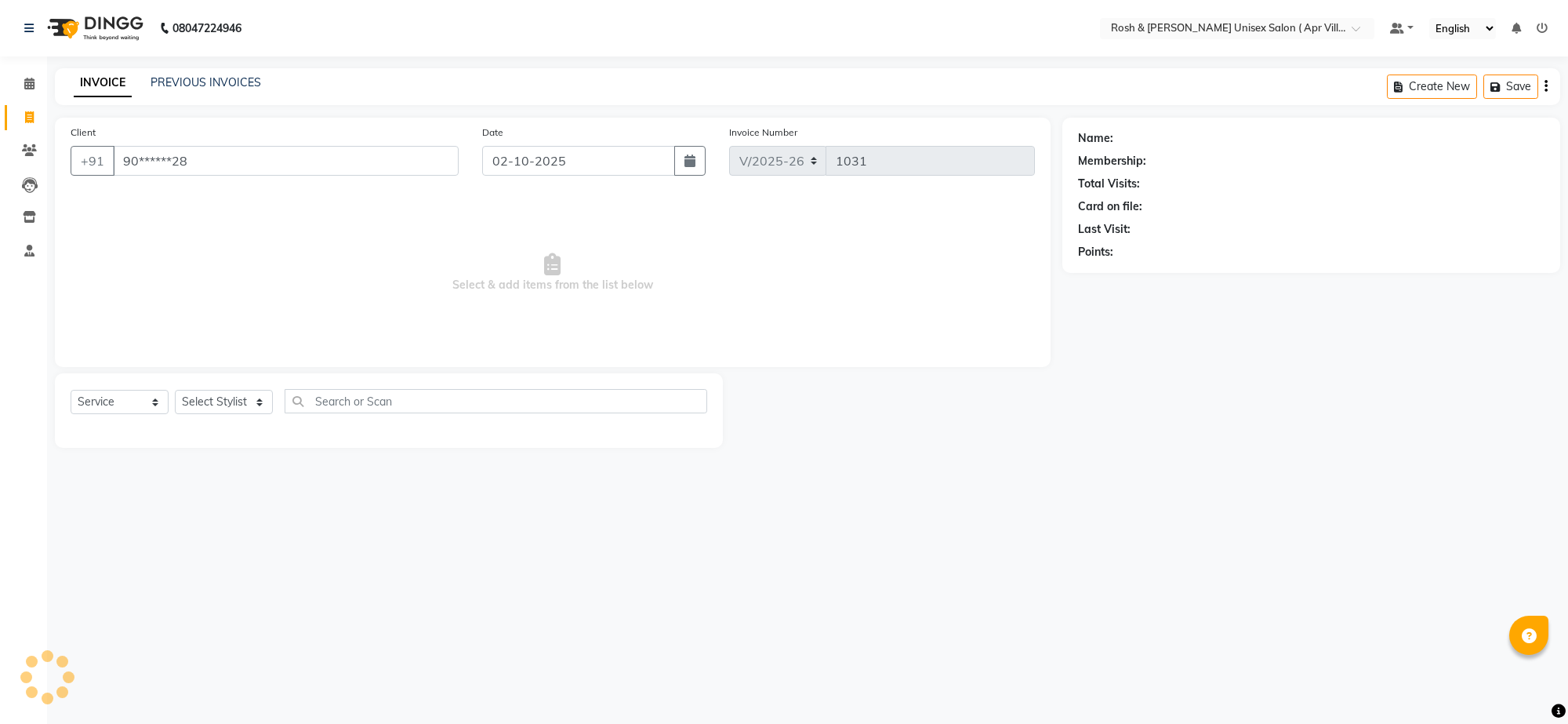
type input "90******28"
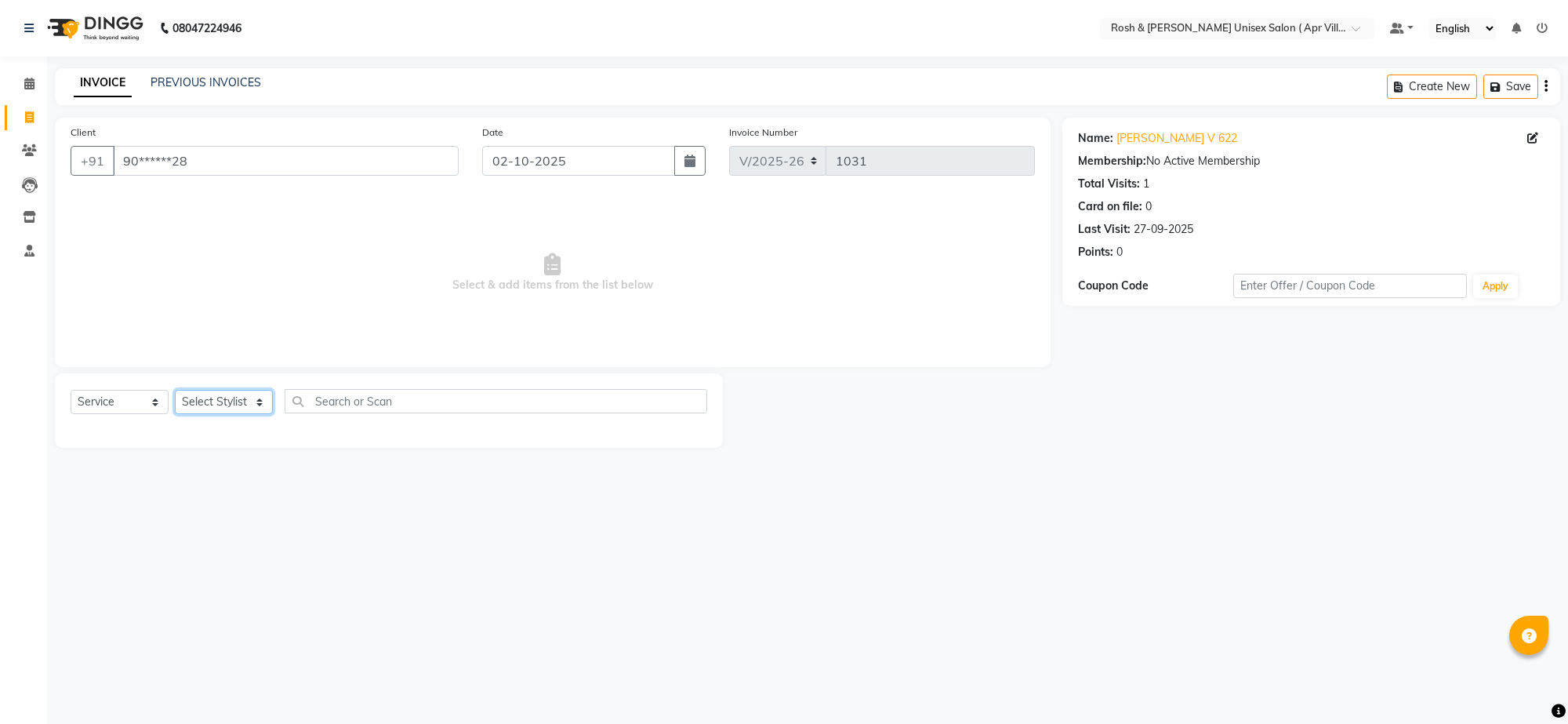
click at [271, 414] on select "Select Stylist Aalam Devi Dingg Support [PERSON_NAME] Front Desk Hangma Imran […" at bounding box center [224, 401] width 98 height 24
select select "90611"
click at [374, 413] on input "text" at bounding box center [495, 400] width 422 height 24
type input "b"
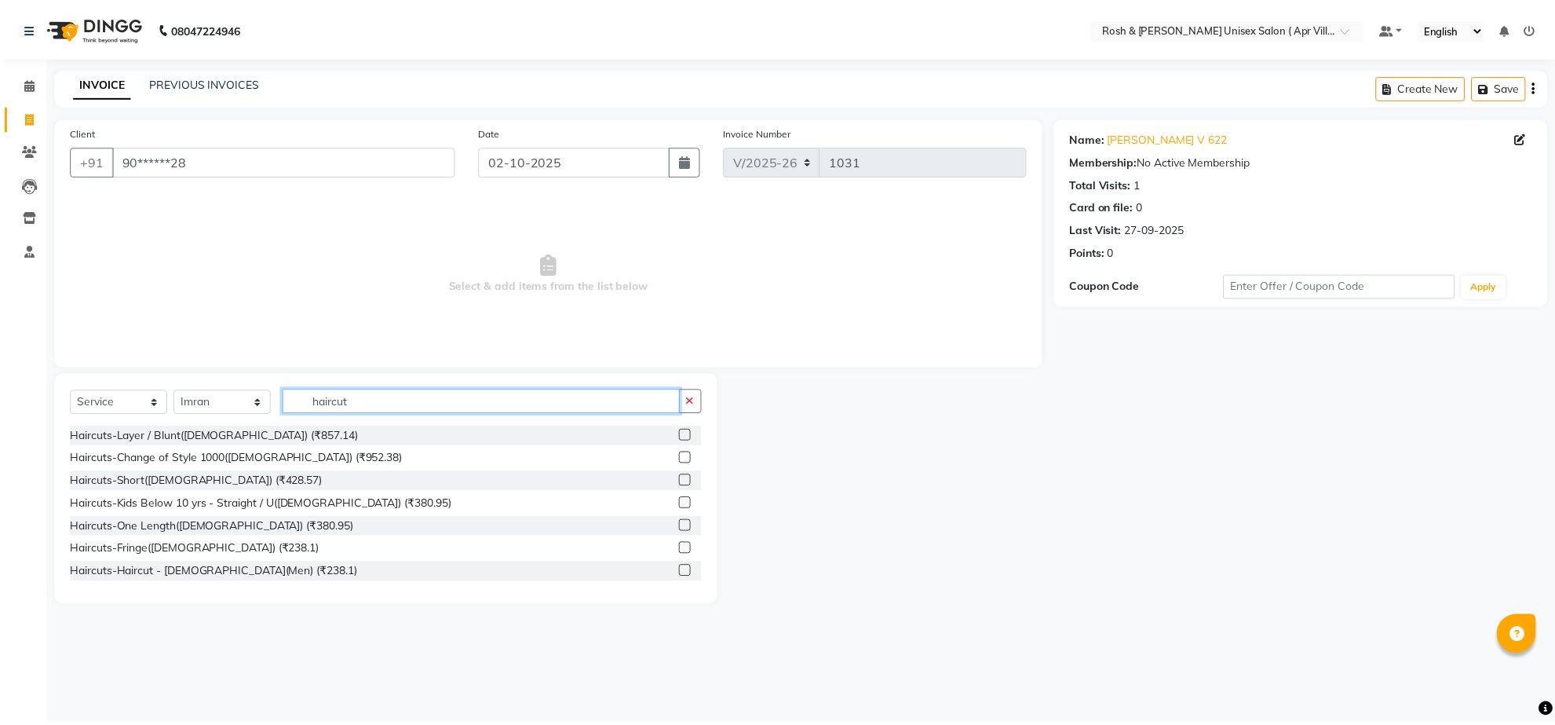
scroll to position [98, 0]
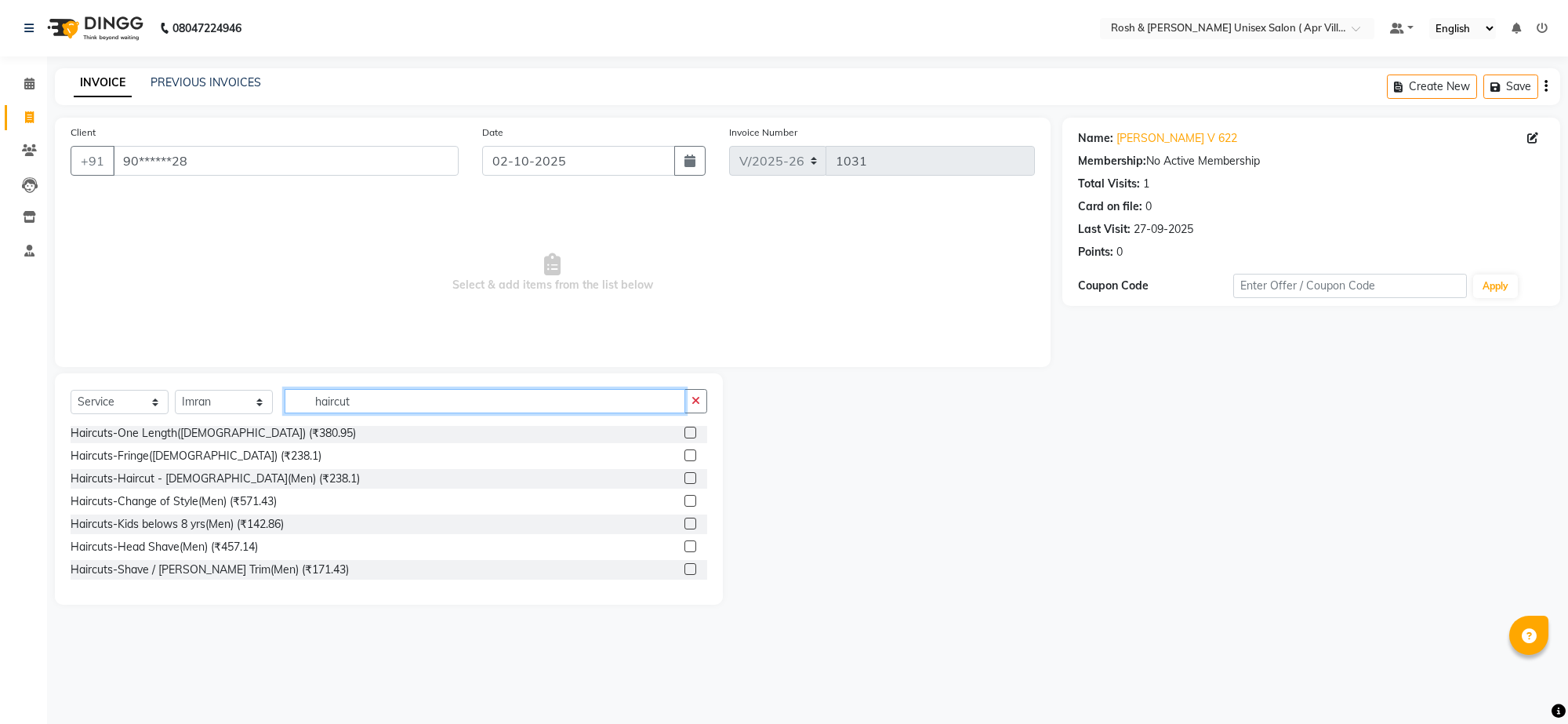
type input "haircut"
click at [684, 529] on label at bounding box center [690, 523] width 12 height 12
click at [684, 529] on input "checkbox" at bounding box center [689, 524] width 10 height 10
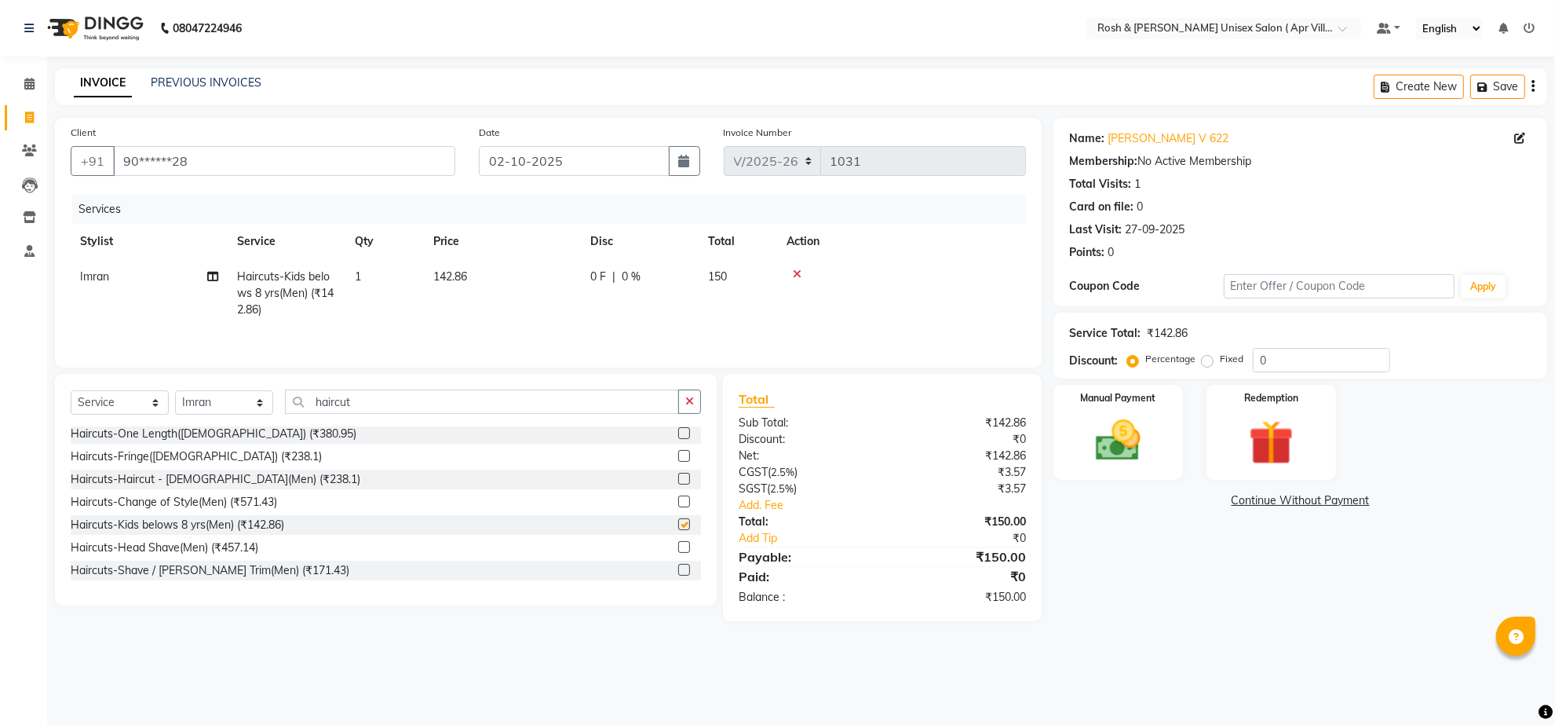
checkbox input "false"
click at [1127, 468] on img at bounding box center [1118, 441] width 76 height 54
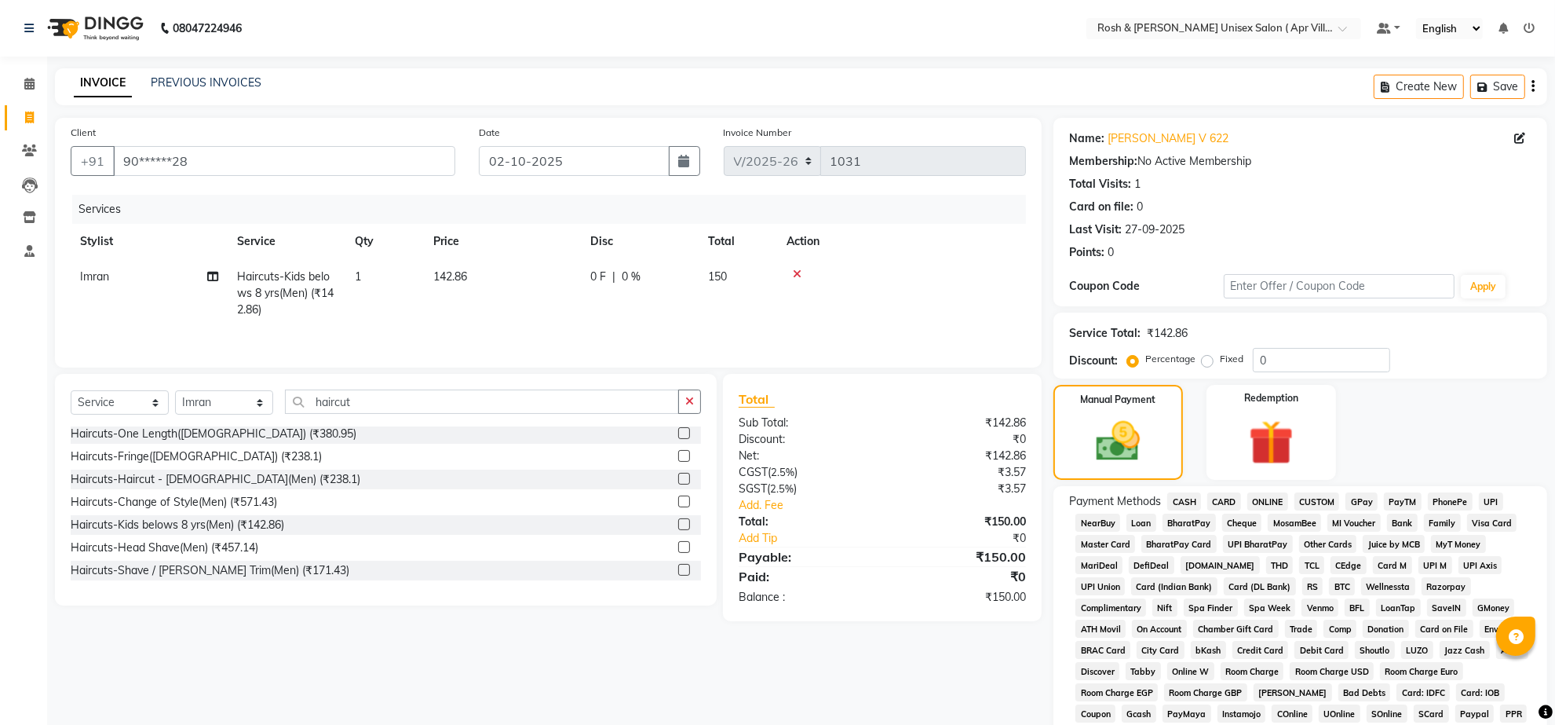
drag, startPoint x: 1191, startPoint y: 554, endPoint x: 1182, endPoint y: 534, distance: 22.5
click at [1196, 510] on span "CASH" at bounding box center [1184, 501] width 34 height 18
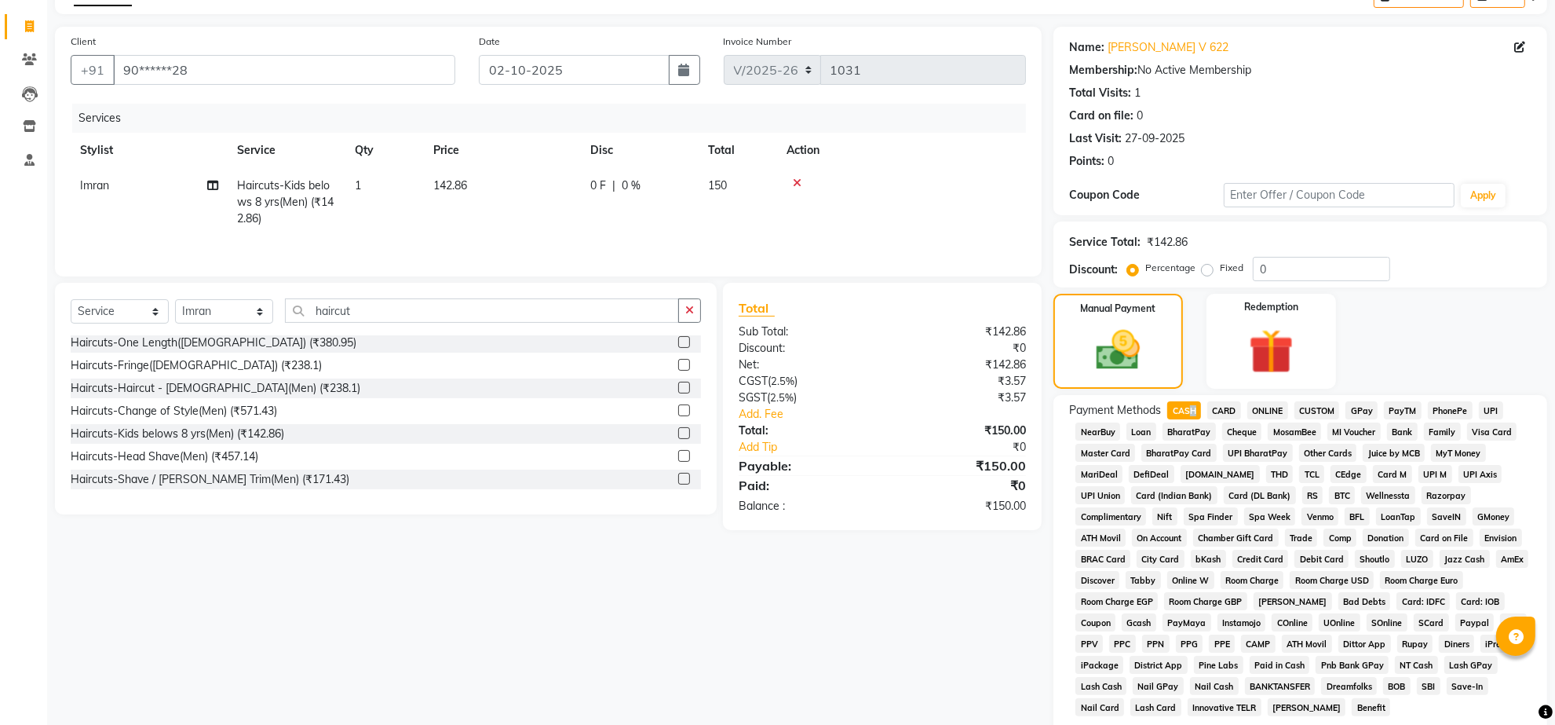
scroll to position [409, 0]
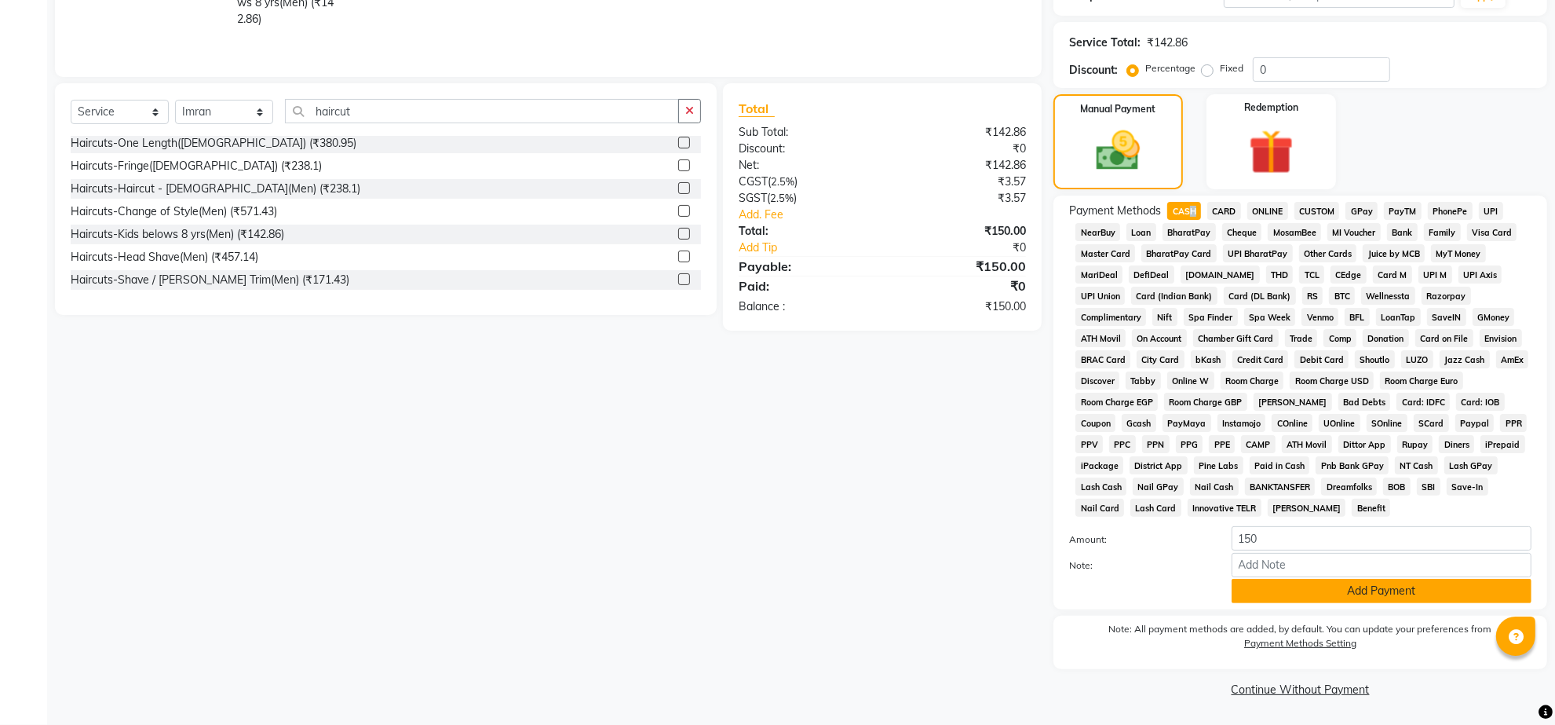
click at [1379, 579] on button "Add Payment" at bounding box center [1382, 591] width 300 height 24
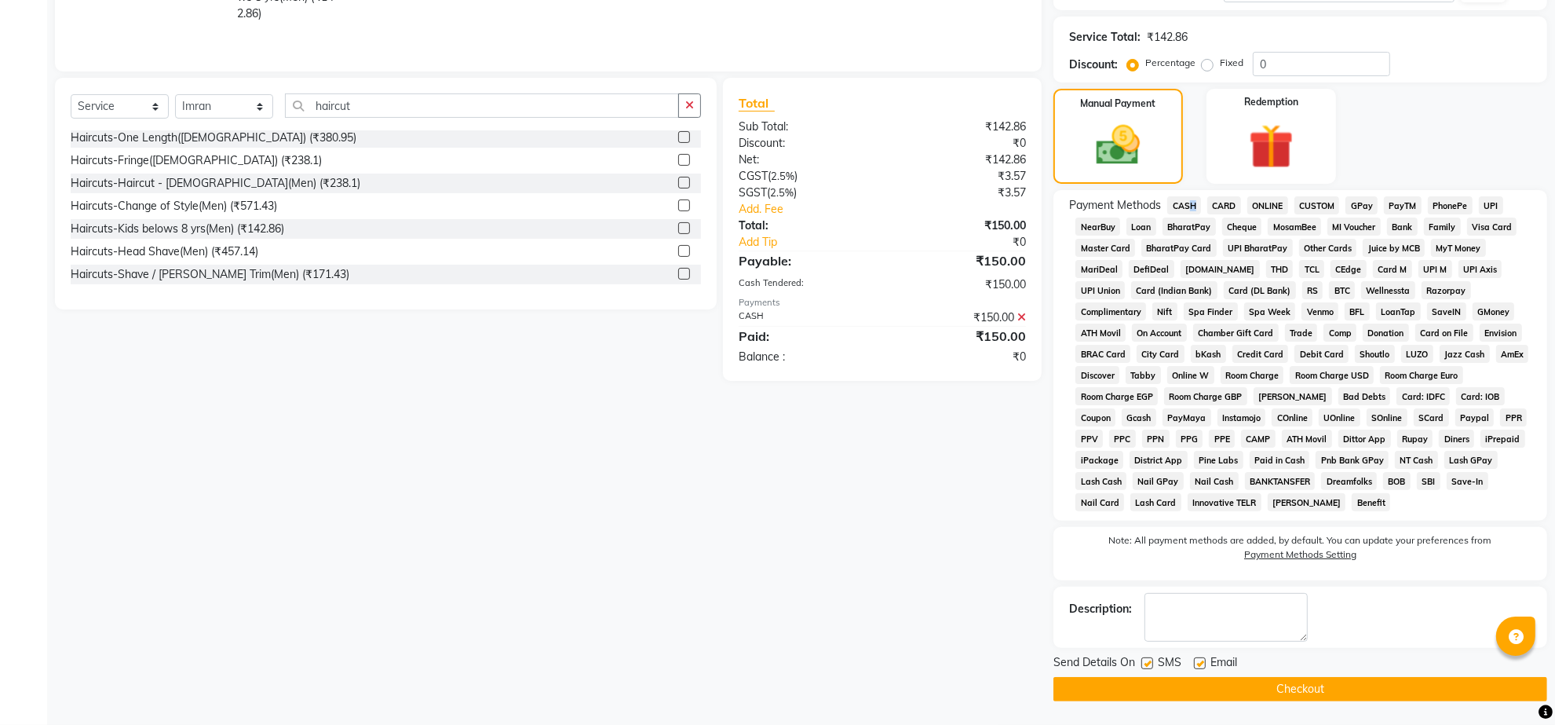
drag, startPoint x: 1227, startPoint y: 695, endPoint x: 1233, endPoint y: 681, distance: 14.4
click at [1238, 688] on button "Checkout" at bounding box center [1301, 689] width 494 height 24
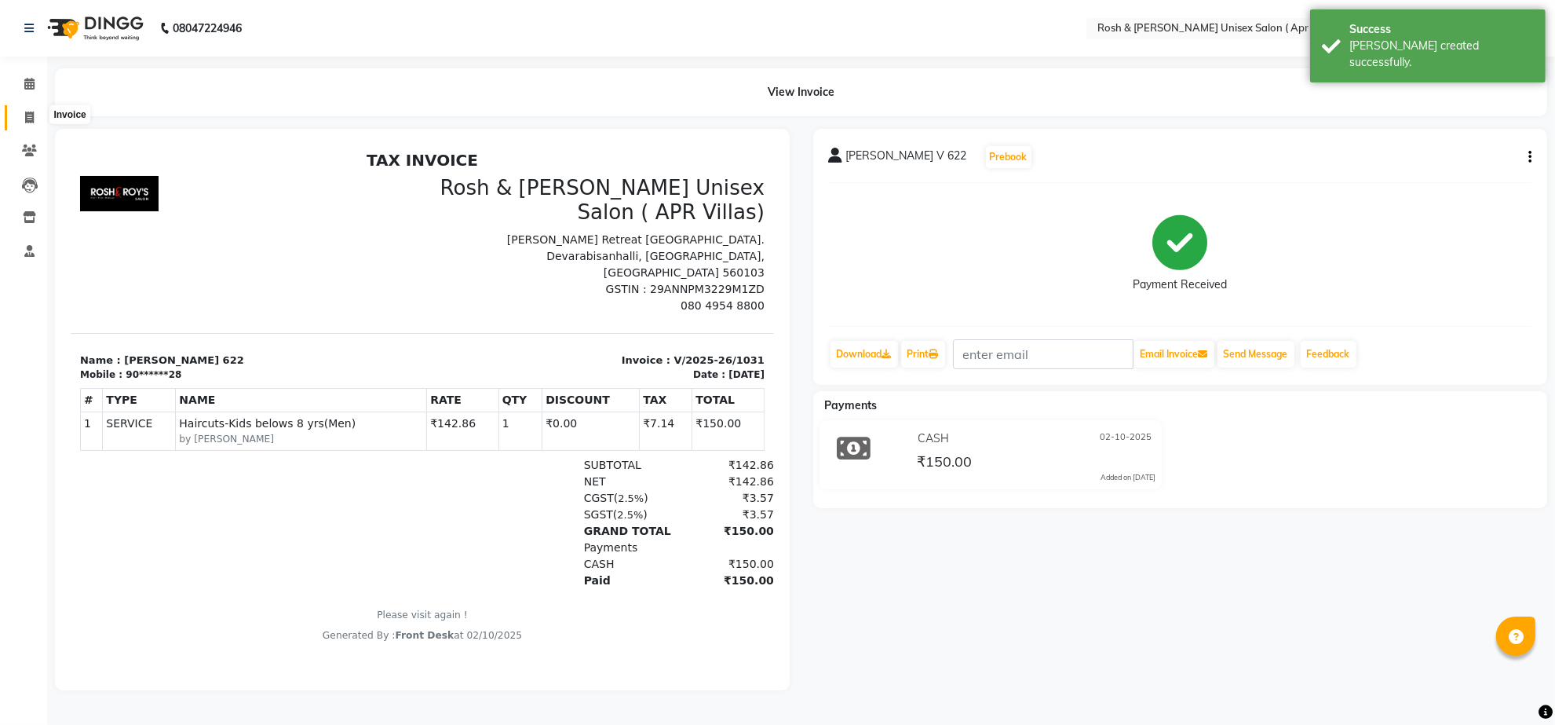
click at [28, 115] on icon at bounding box center [29, 117] width 9 height 12
select select "service"
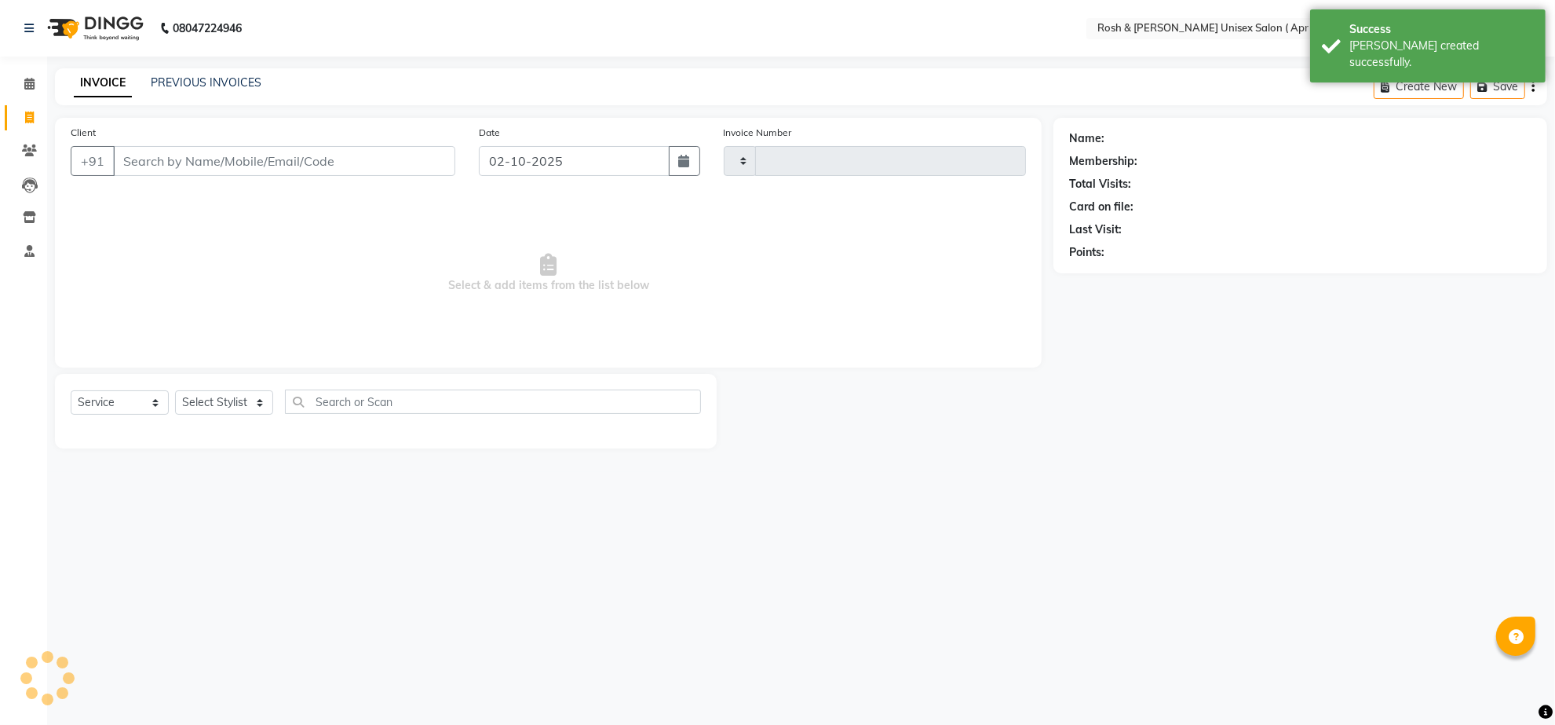
type input "1032"
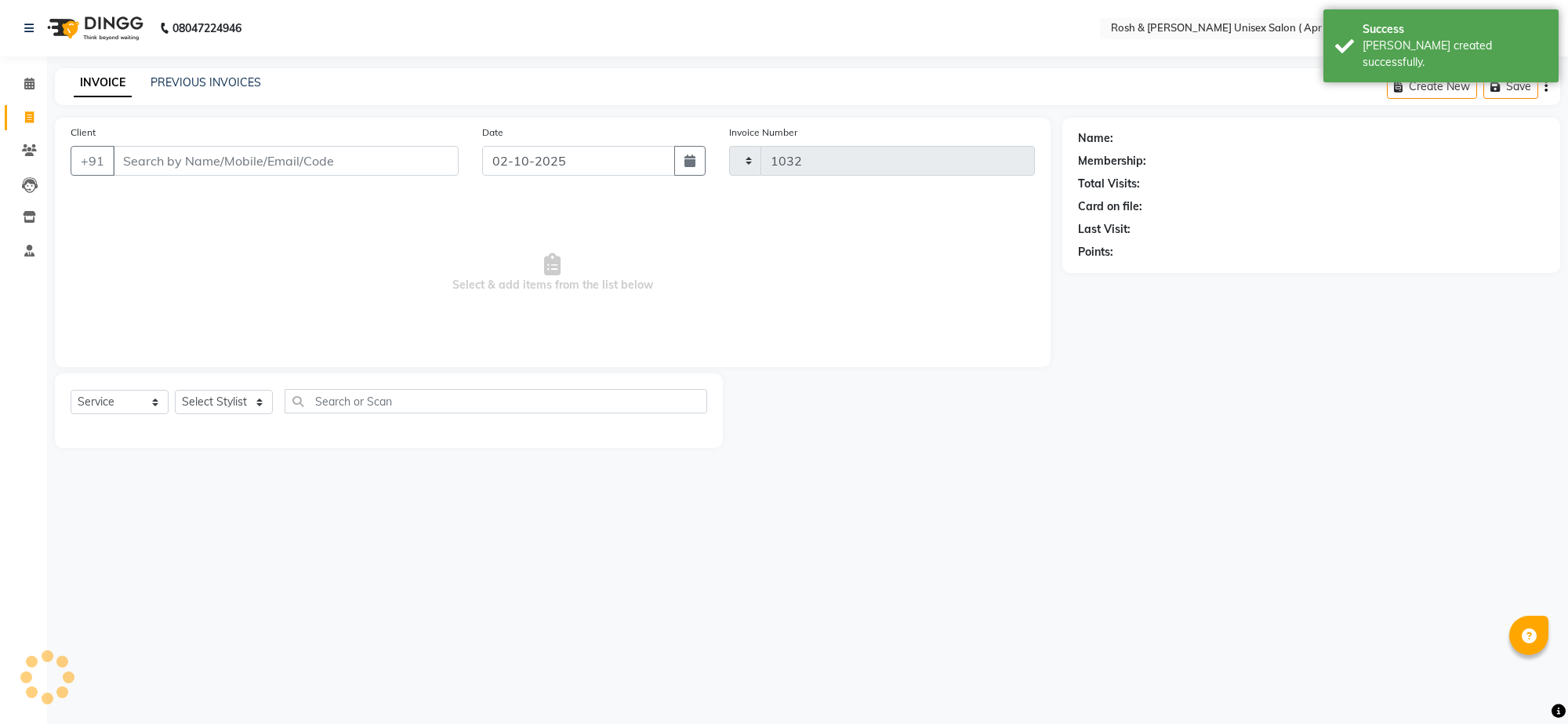
select select "8955"
click at [166, 176] on input "Client" at bounding box center [286, 161] width 346 height 30
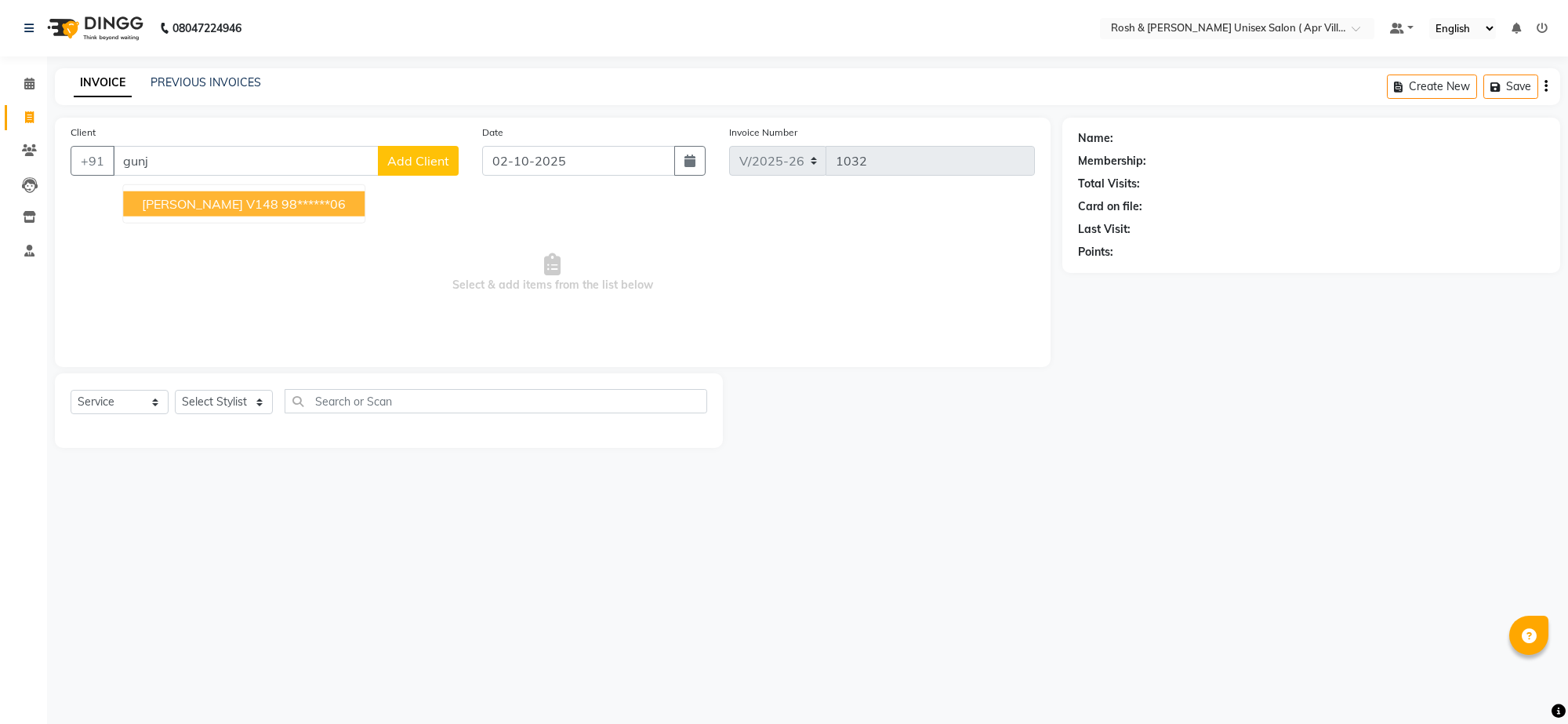
click at [282, 212] on ngb-highlight "98******06" at bounding box center [314, 204] width 64 height 16
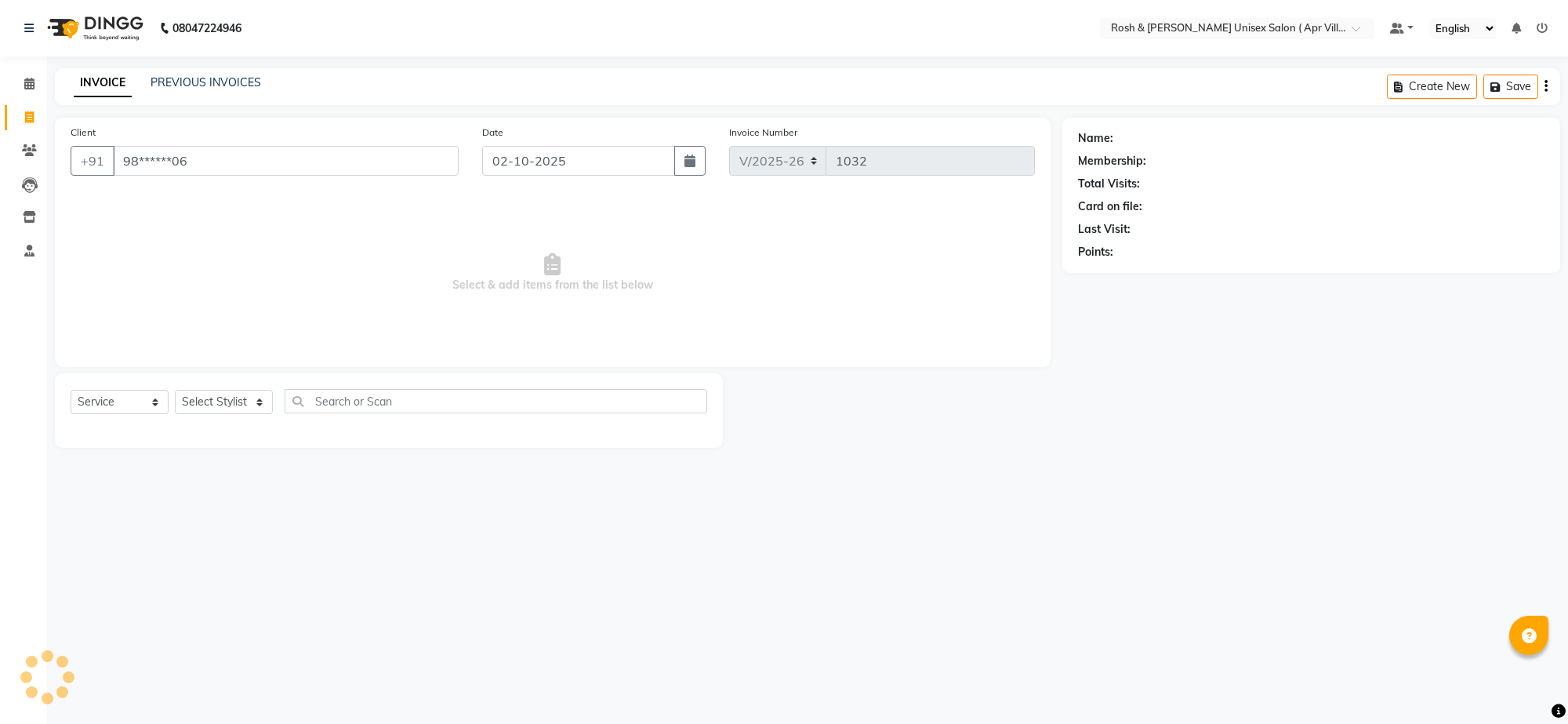
type input "98******06"
click at [267, 414] on select "Select Stylist Aalam Devi Dingg Support [PERSON_NAME] Front Desk Hangma Imran […" at bounding box center [224, 401] width 98 height 24
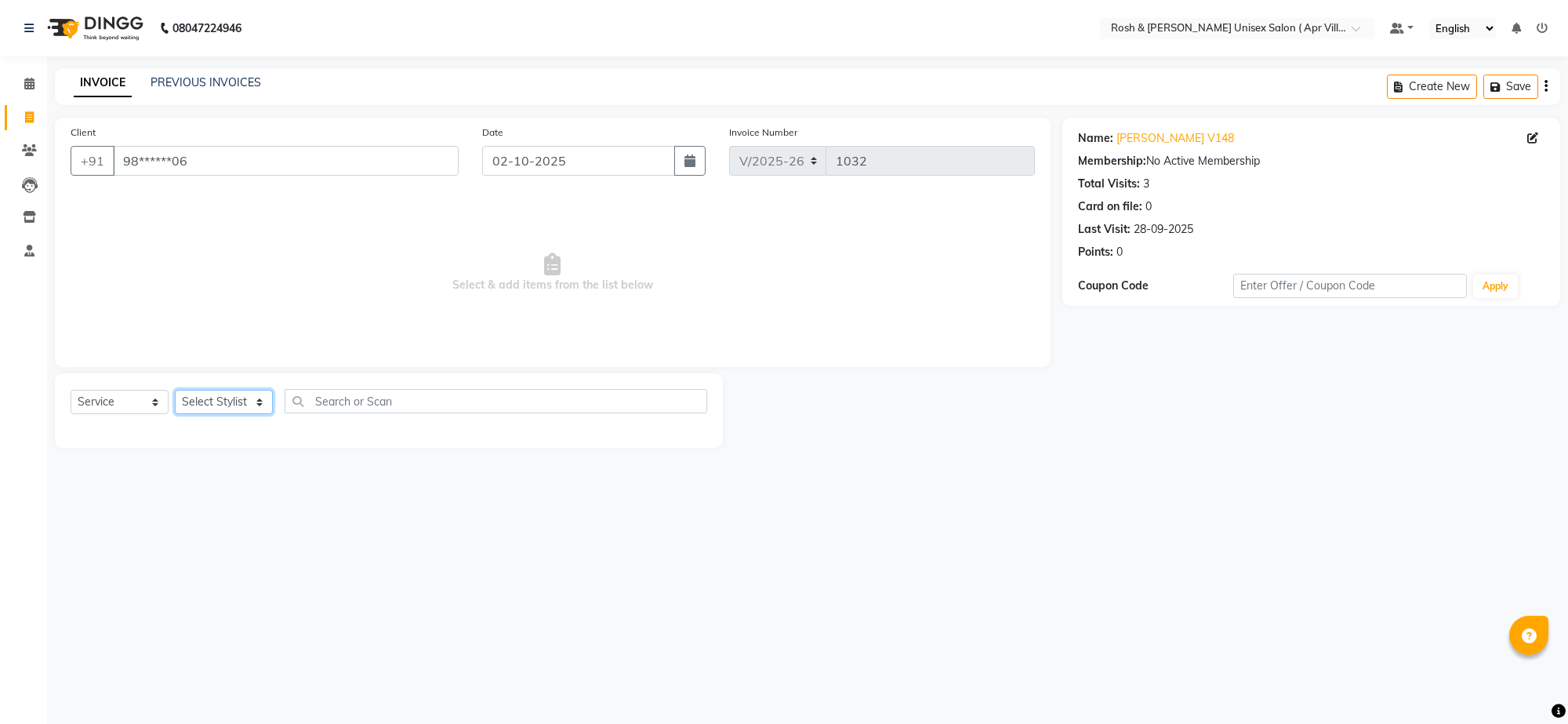
select select "90610"
click at [366, 413] on input "text" at bounding box center [495, 400] width 422 height 24
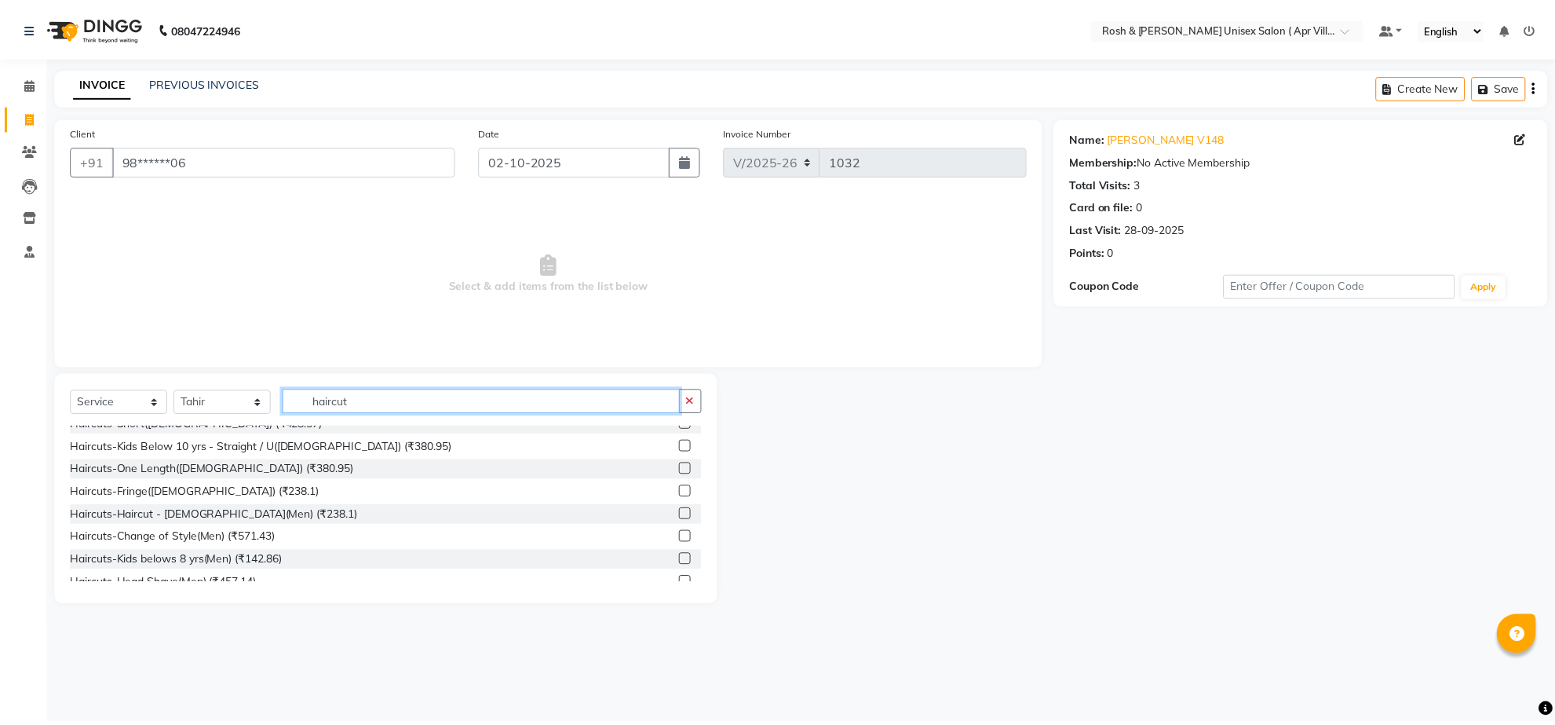
scroll to position [98, 0]
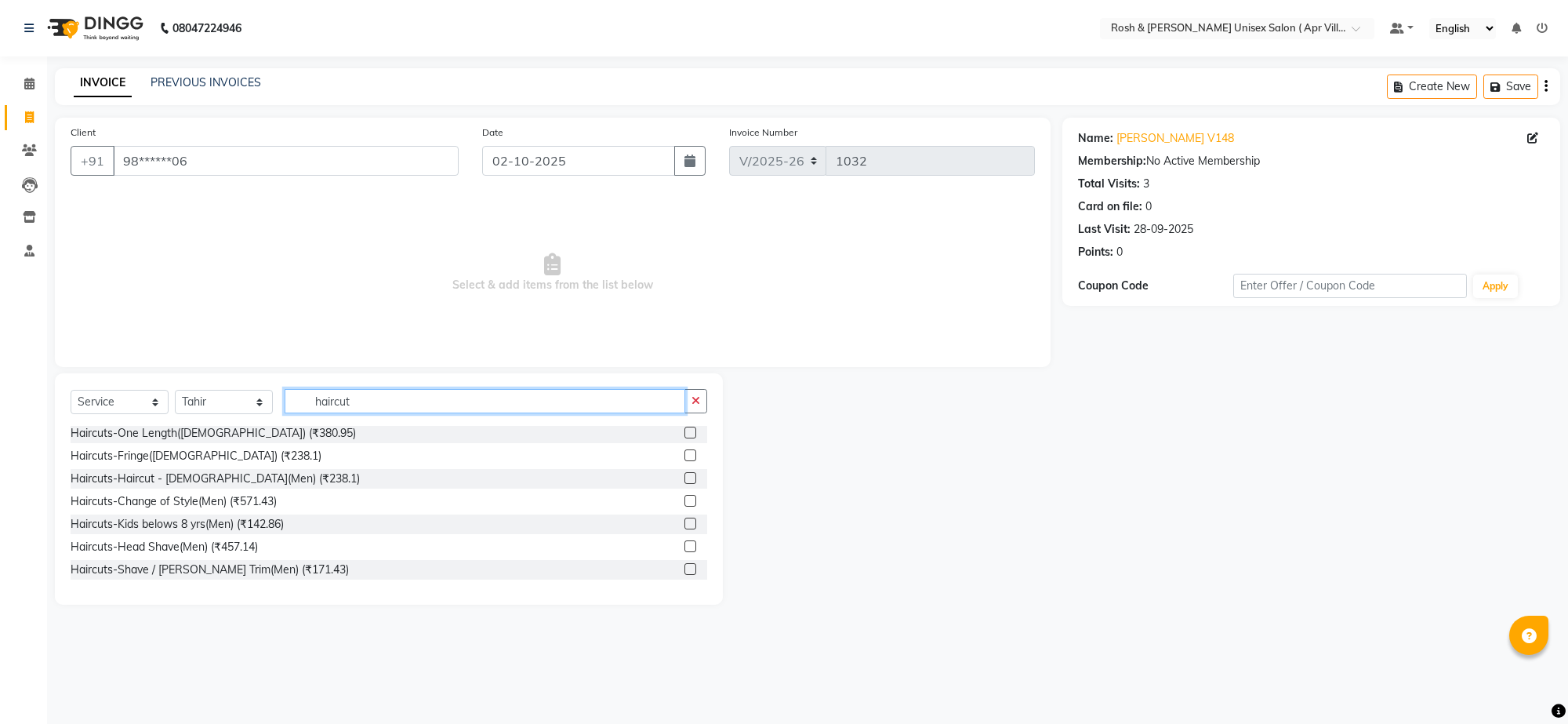
type input "haircut"
click at [684, 483] on label at bounding box center [690, 478] width 12 height 12
click at [684, 483] on input "checkbox" at bounding box center [689, 478] width 10 height 10
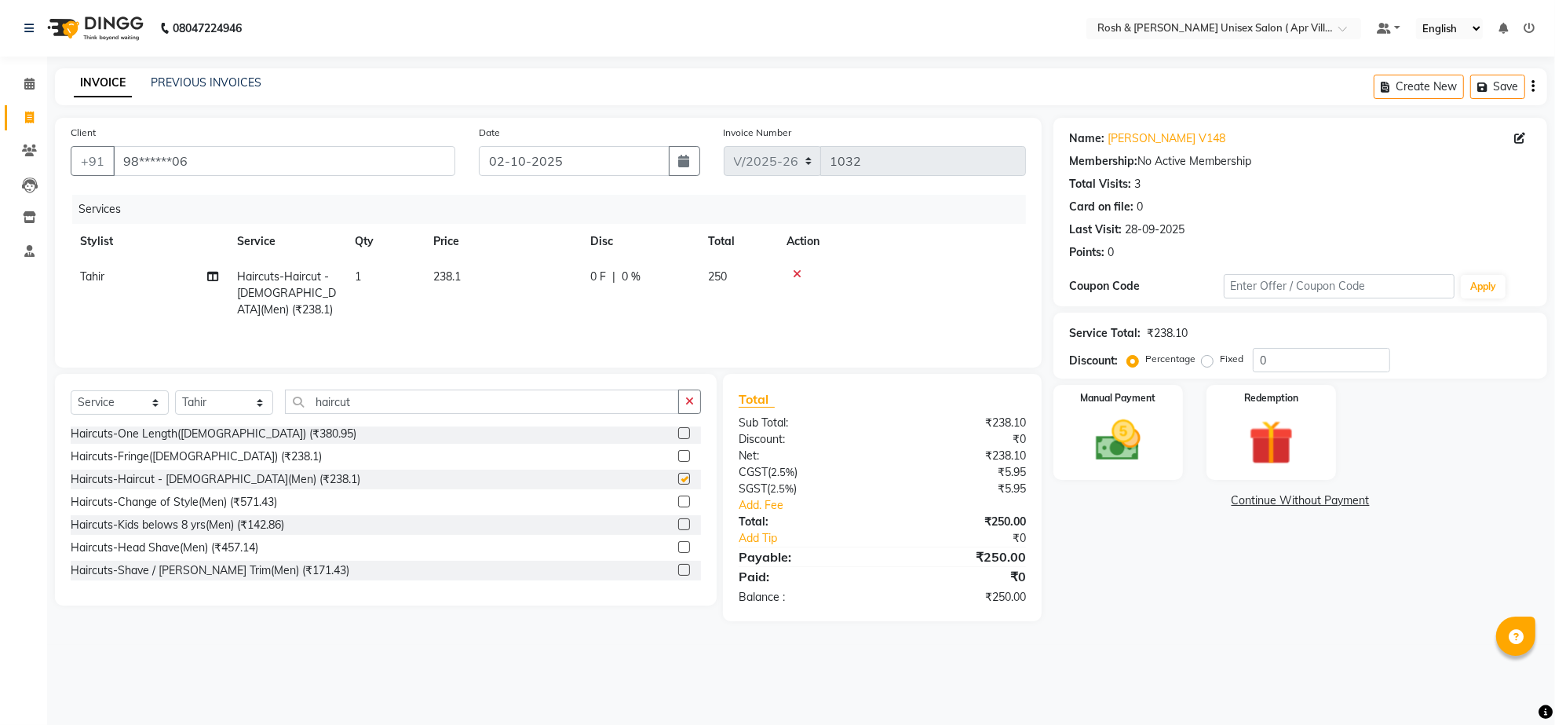
checkbox input "false"
click at [1120, 468] on img at bounding box center [1118, 441] width 76 height 54
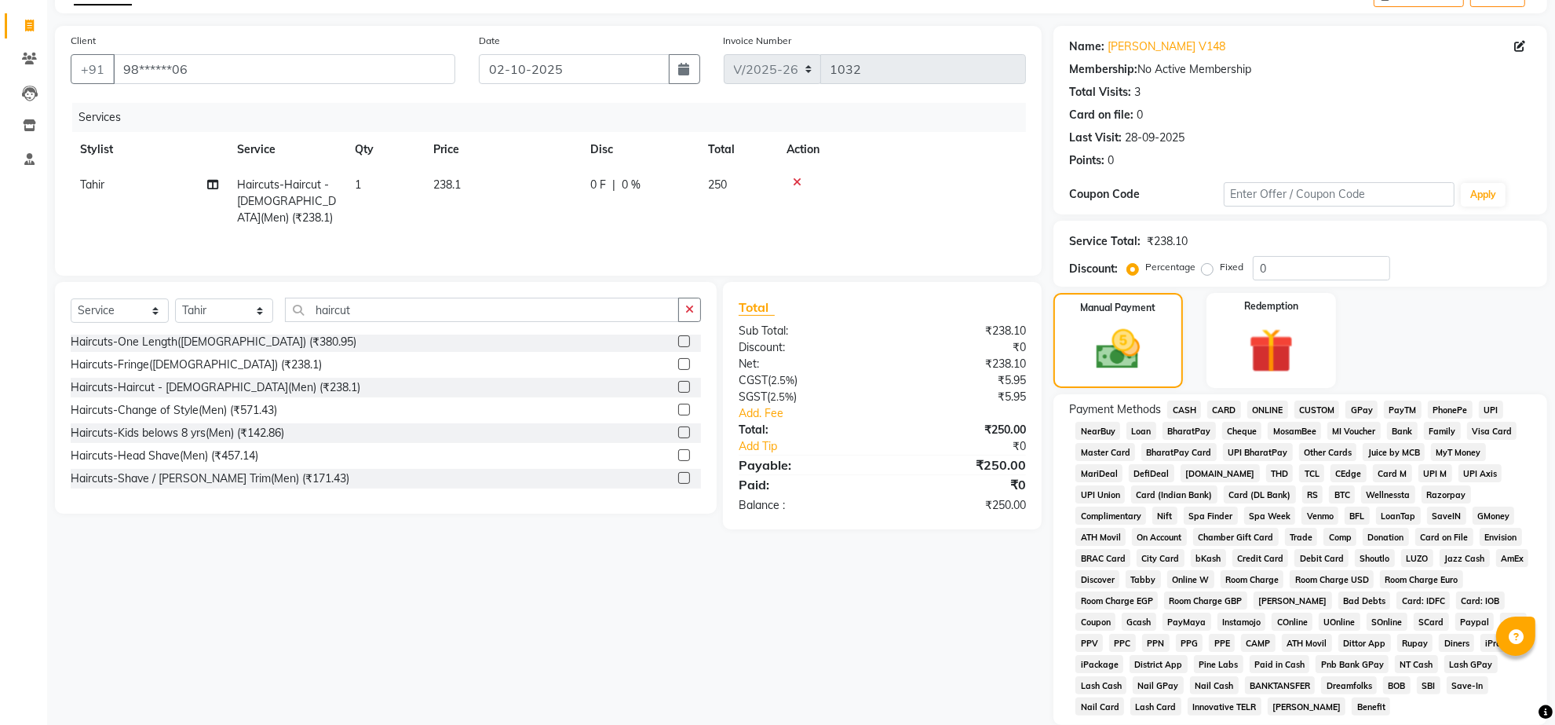
scroll to position [308, 0]
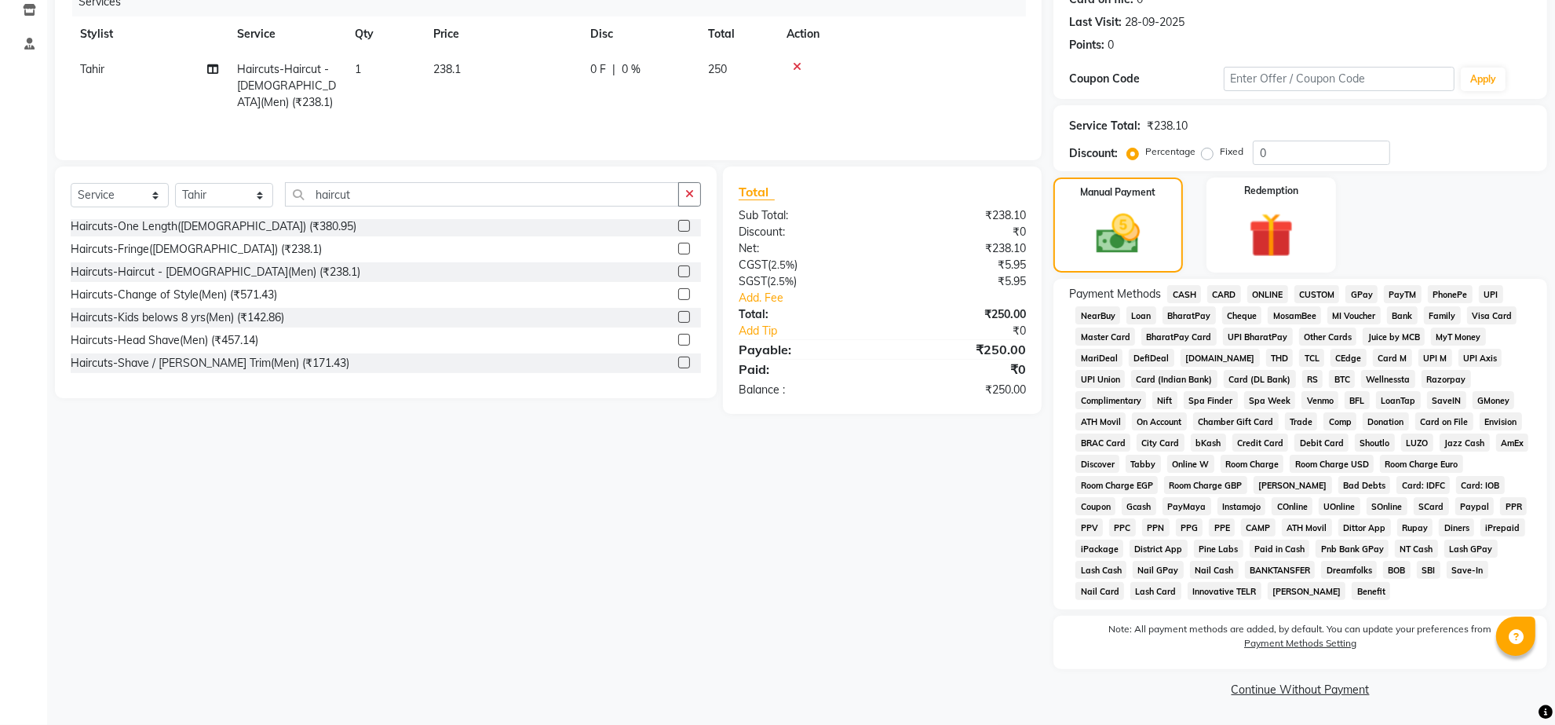
click at [1317, 684] on link "Continue Without Payment" at bounding box center [1301, 689] width 488 height 16
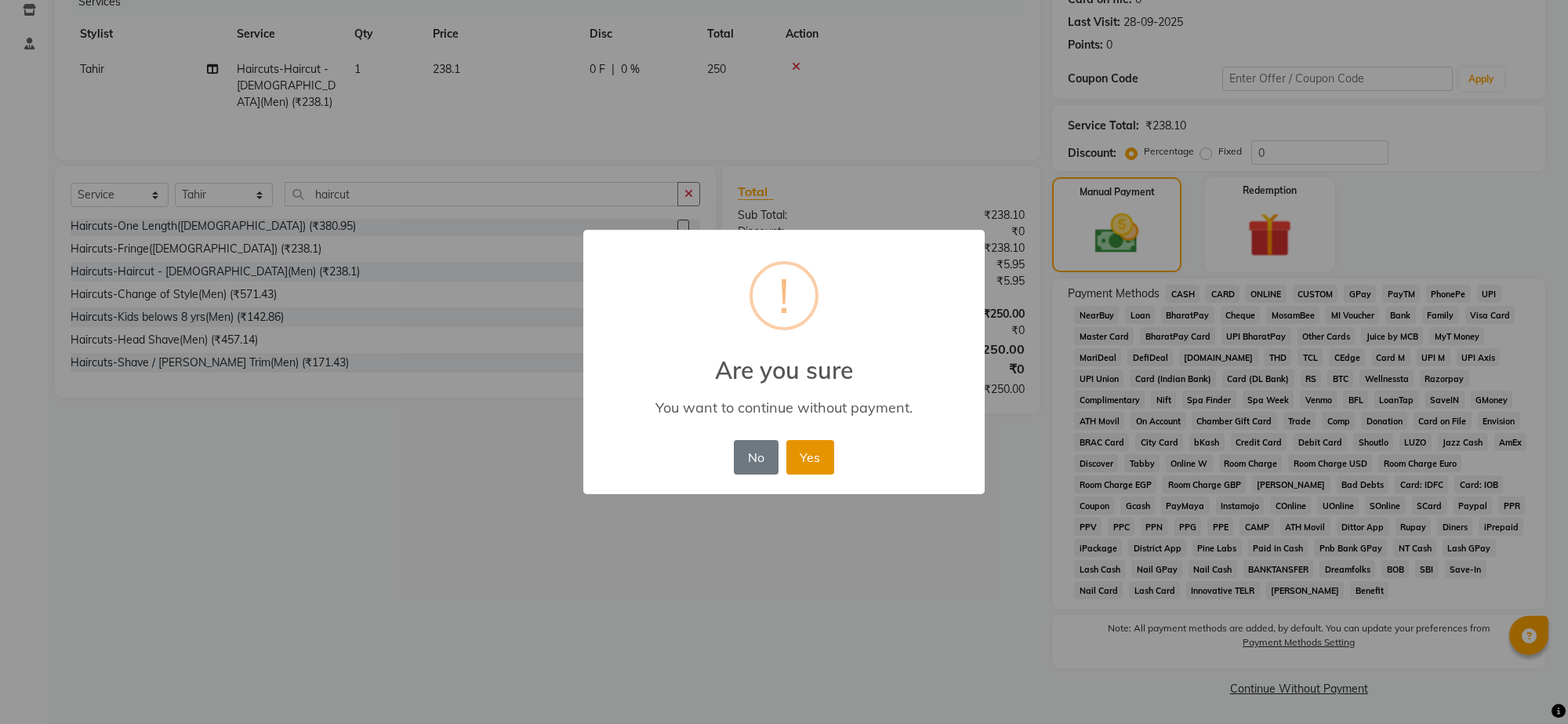
click at [824, 474] on button "Yes" at bounding box center [810, 456] width 48 height 35
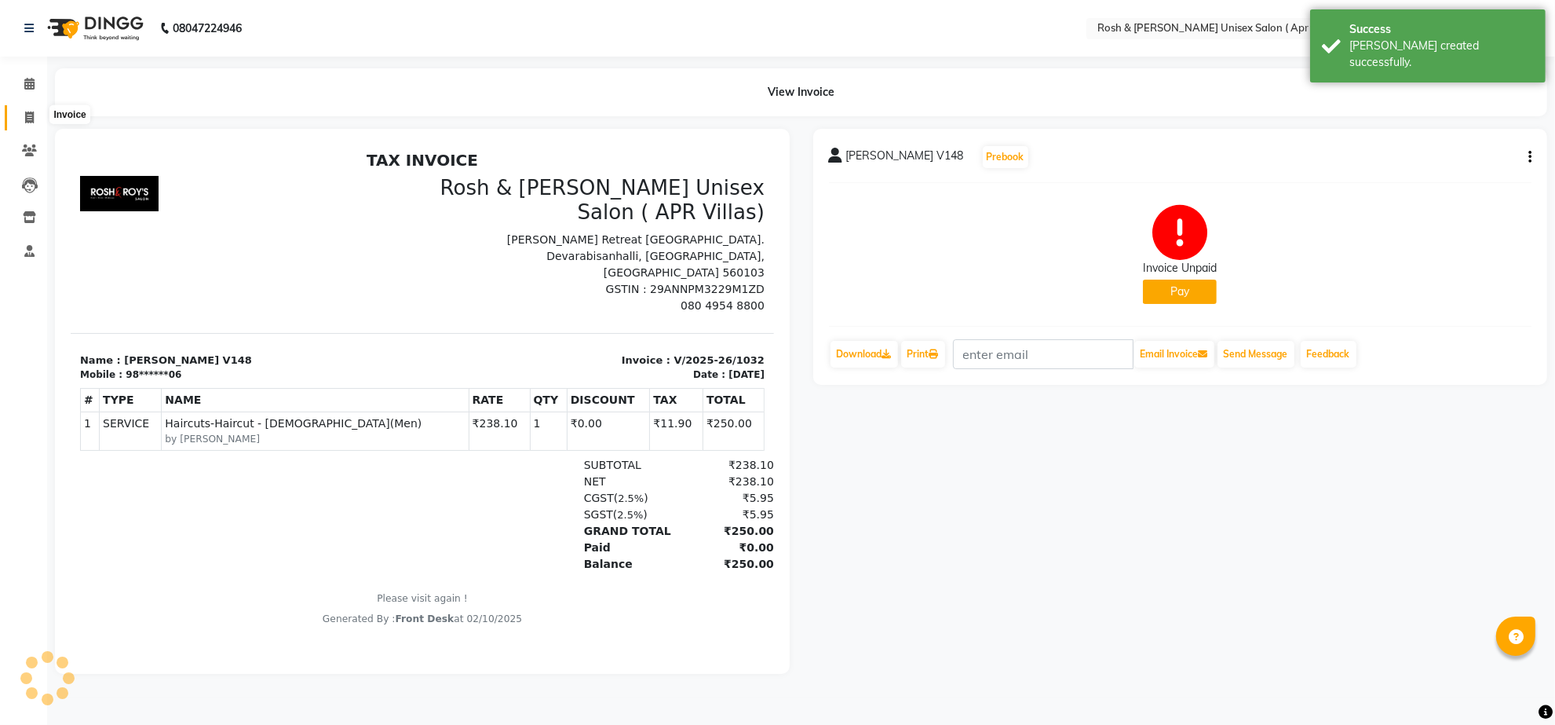
click at [27, 116] on icon at bounding box center [29, 117] width 9 height 12
select select "service"
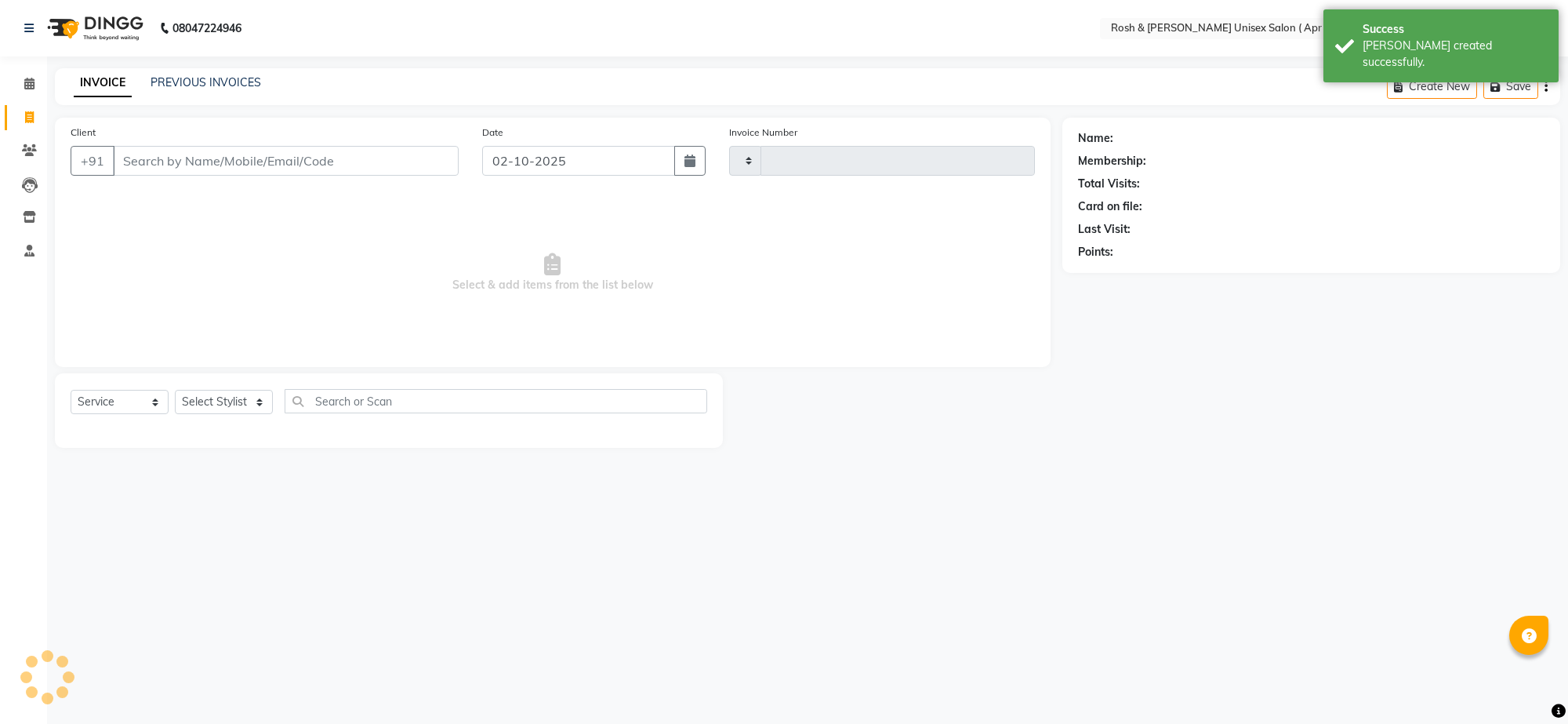
type input "1033"
select select "8955"
click at [166, 176] on input "Client" at bounding box center [286, 161] width 346 height 30
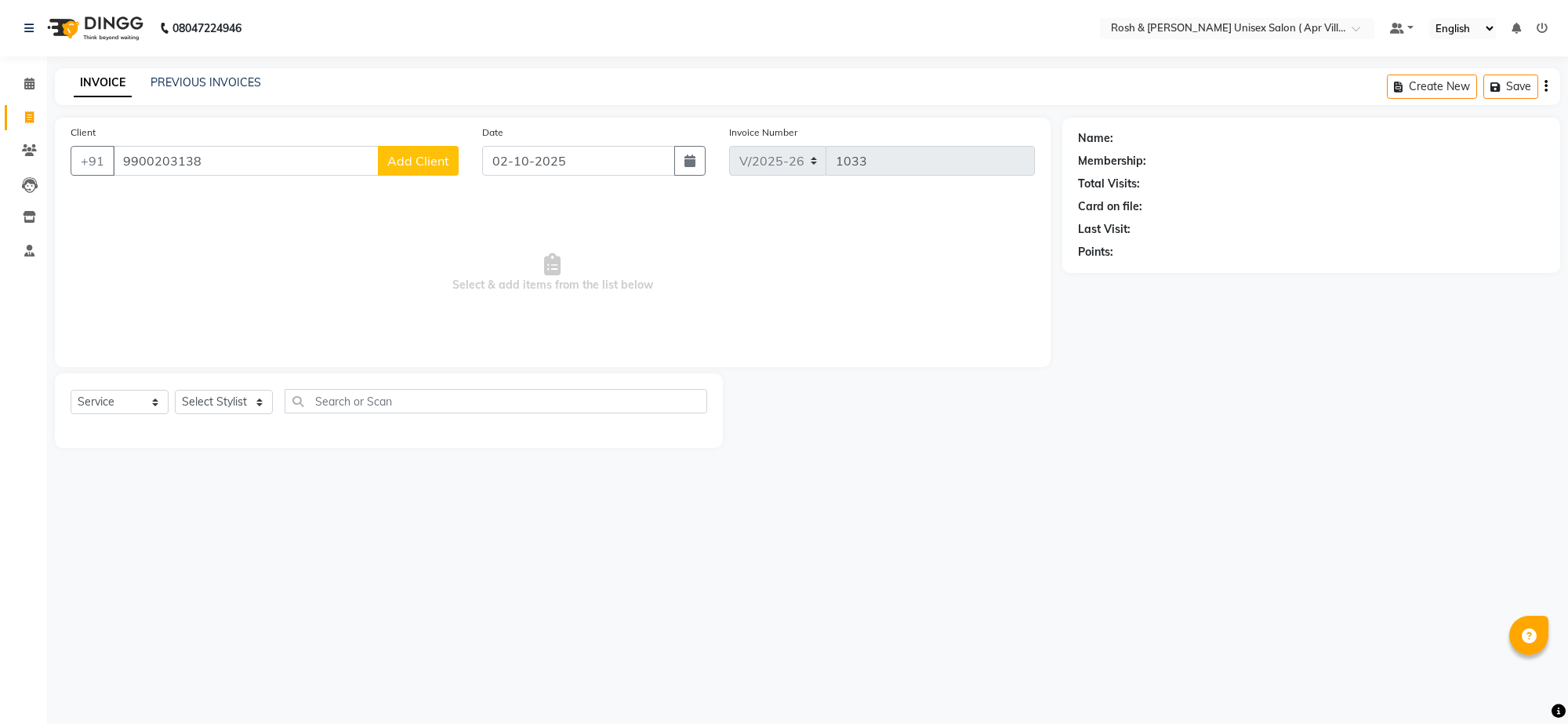
type input "9900203138"
click at [424, 169] on span "Add Client" at bounding box center [418, 161] width 62 height 16
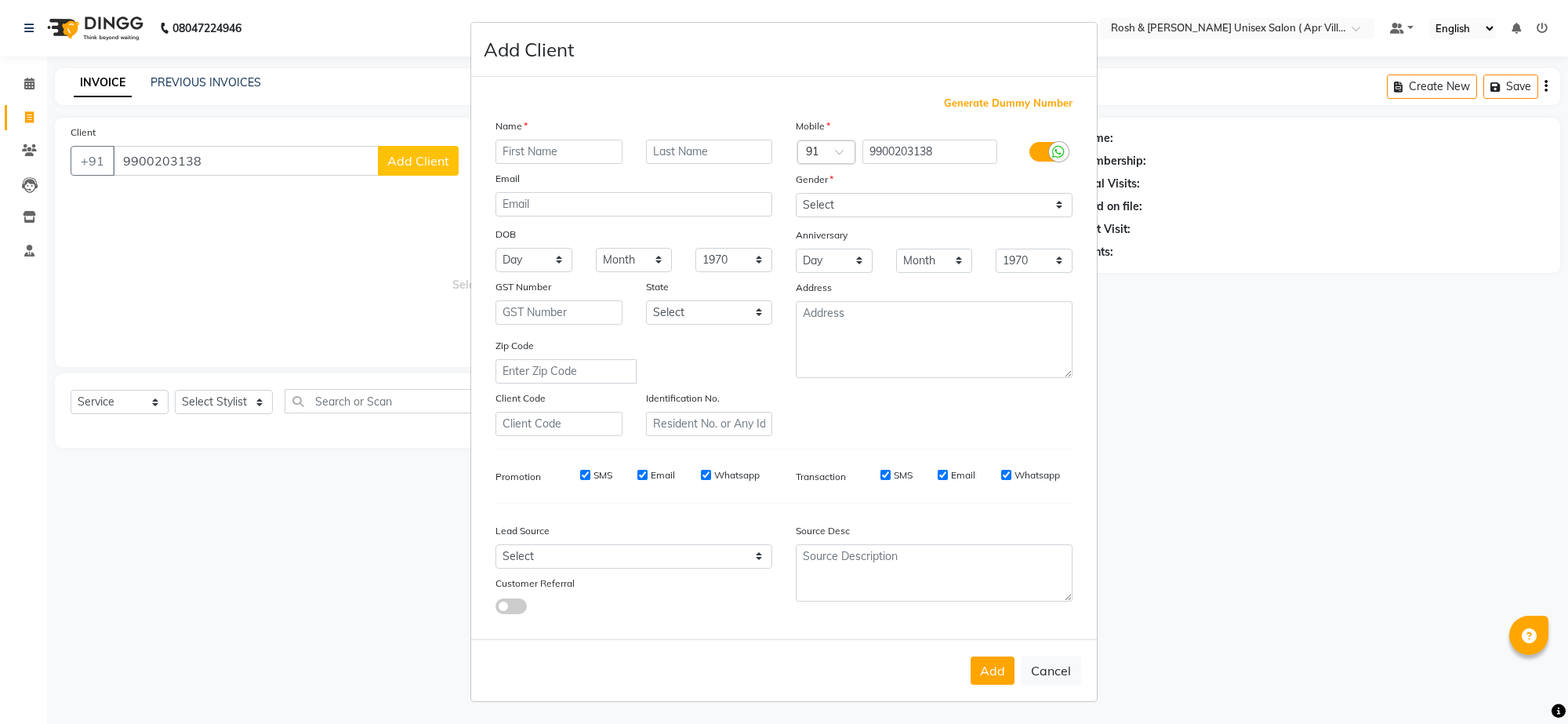
click at [526, 164] on input "text" at bounding box center [558, 152] width 127 height 24
type input "Matram V 682"
click at [1012, 217] on select "Select [DEMOGRAPHIC_DATA] [DEMOGRAPHIC_DATA] Other Prefer Not To Say" at bounding box center [934, 205] width 277 height 24
select select "[DEMOGRAPHIC_DATA]"
click at [796, 217] on select "Select [DEMOGRAPHIC_DATA] [DEMOGRAPHIC_DATA] Other Prefer Not To Say" at bounding box center [934, 205] width 277 height 24
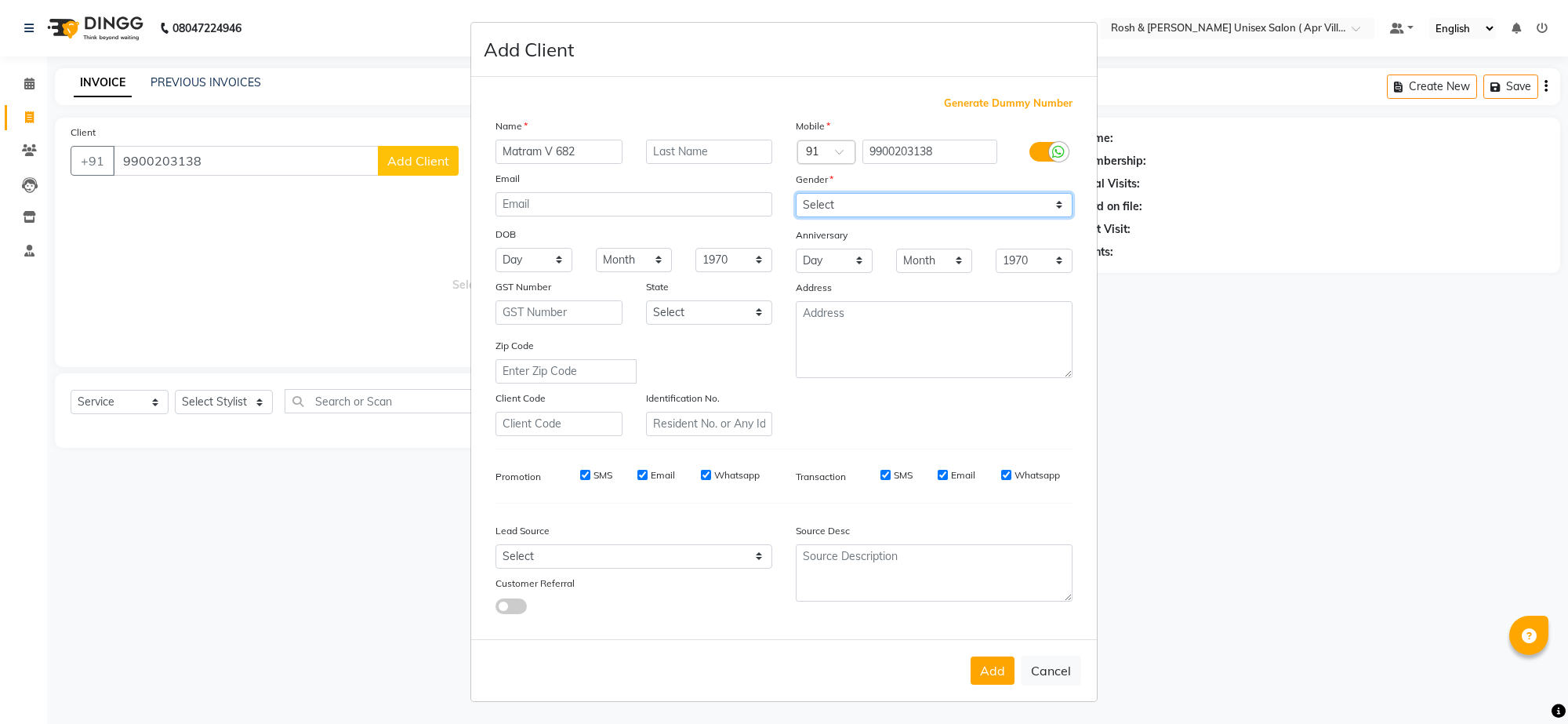
scroll to position [133, 0]
click at [971, 660] on button "Add" at bounding box center [993, 670] width 44 height 28
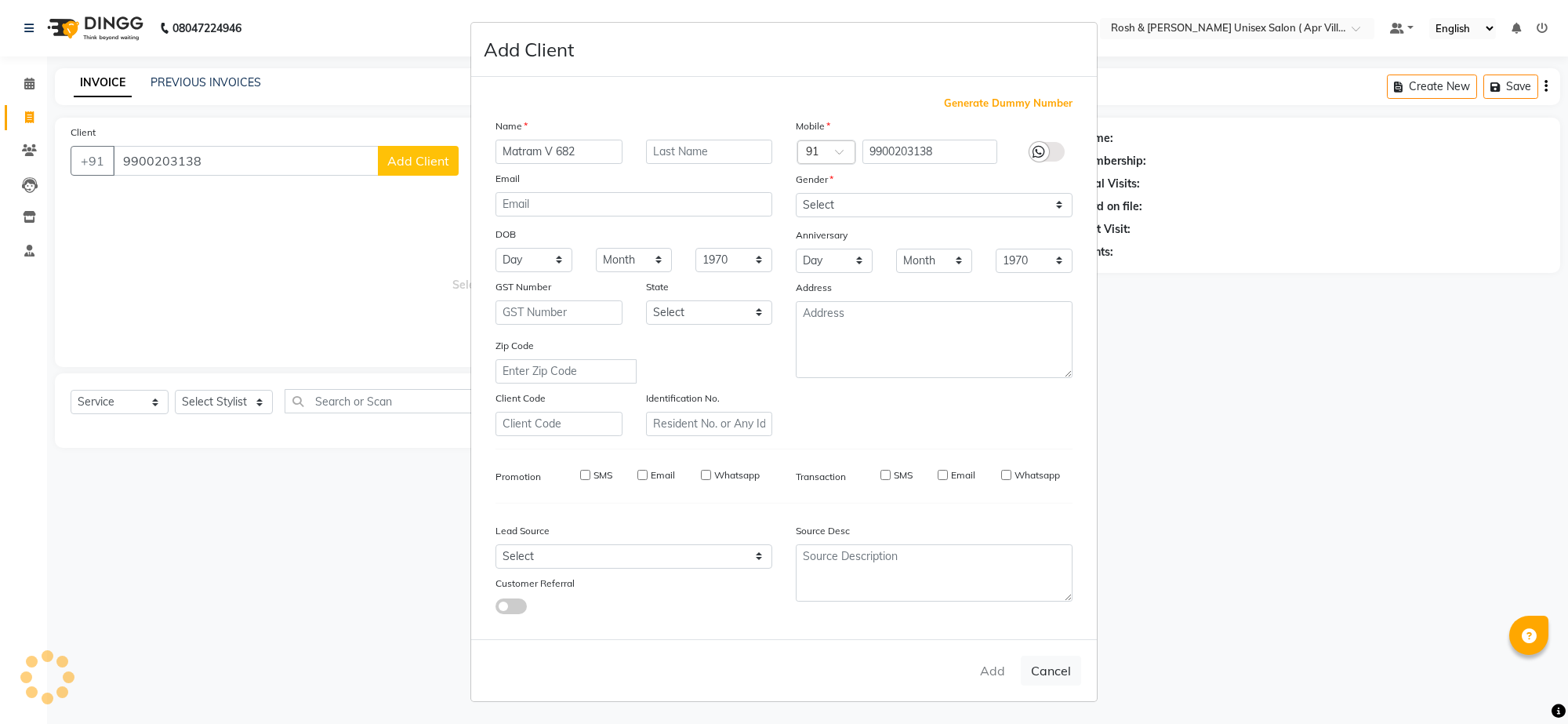
type input "99******38"
select select
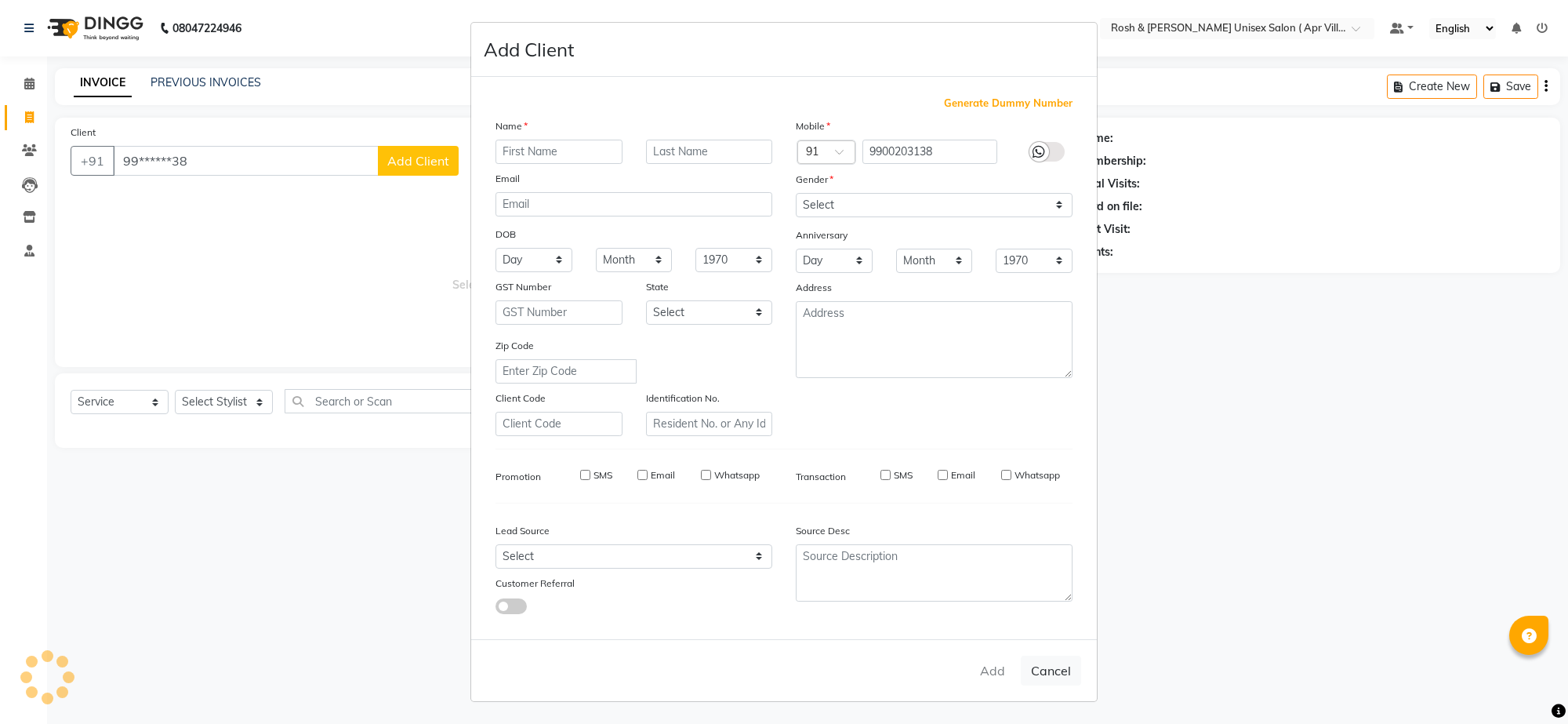
select select
checkbox input "false"
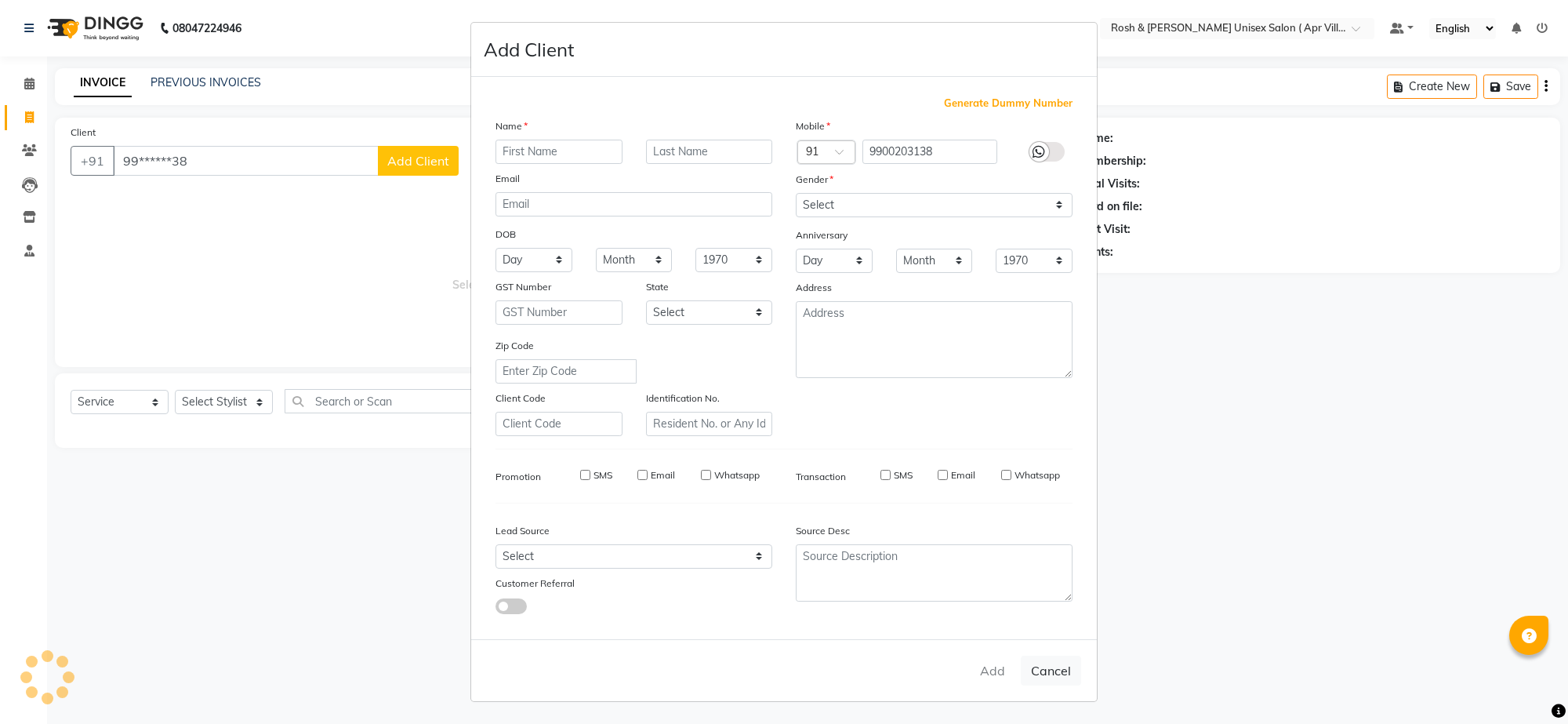
checkbox input "false"
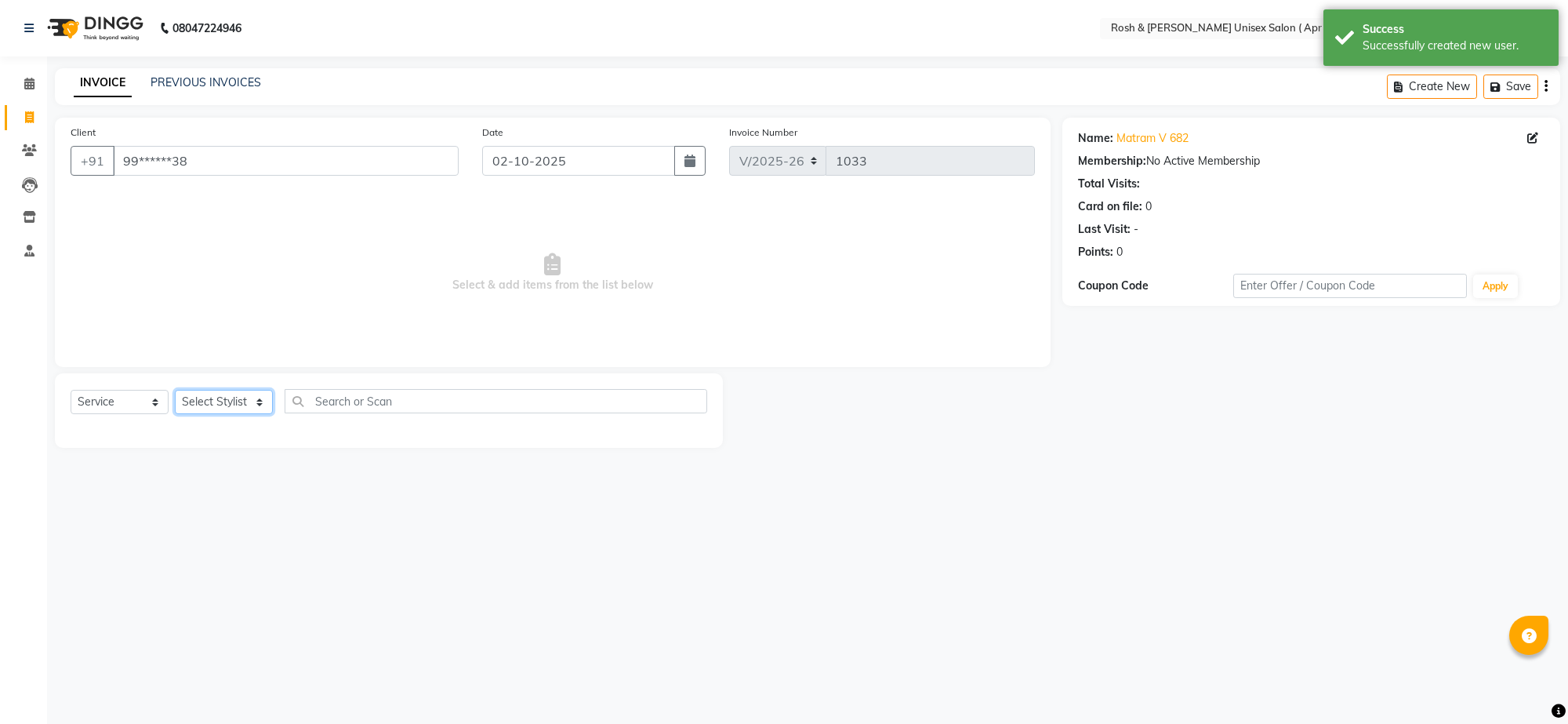
click at [256, 414] on select "Select Stylist Aalam Devi Dingg Support [PERSON_NAME] Front Desk Hangma Imran […" at bounding box center [224, 401] width 98 height 24
select select "90610"
click at [374, 413] on input "text" at bounding box center [495, 400] width 422 height 24
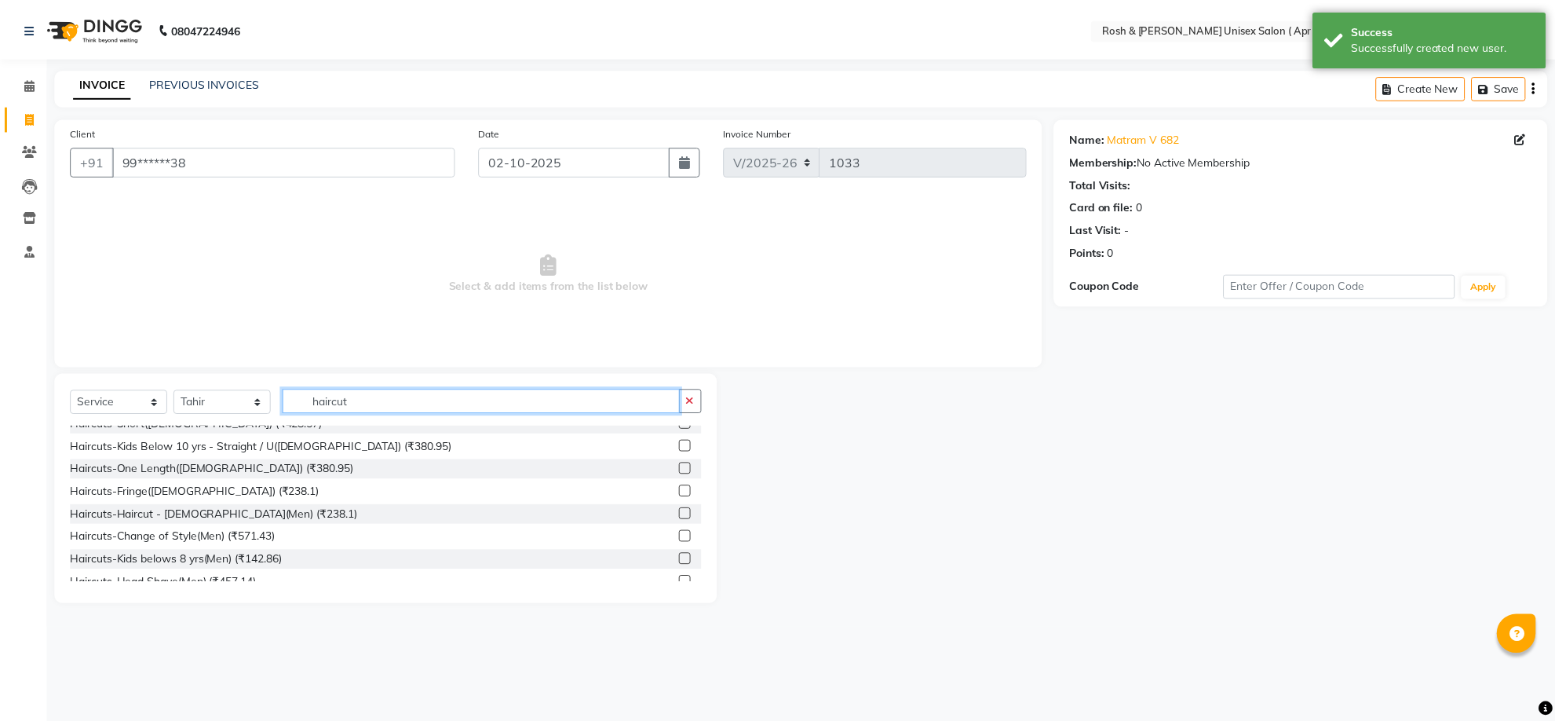
scroll to position [98, 0]
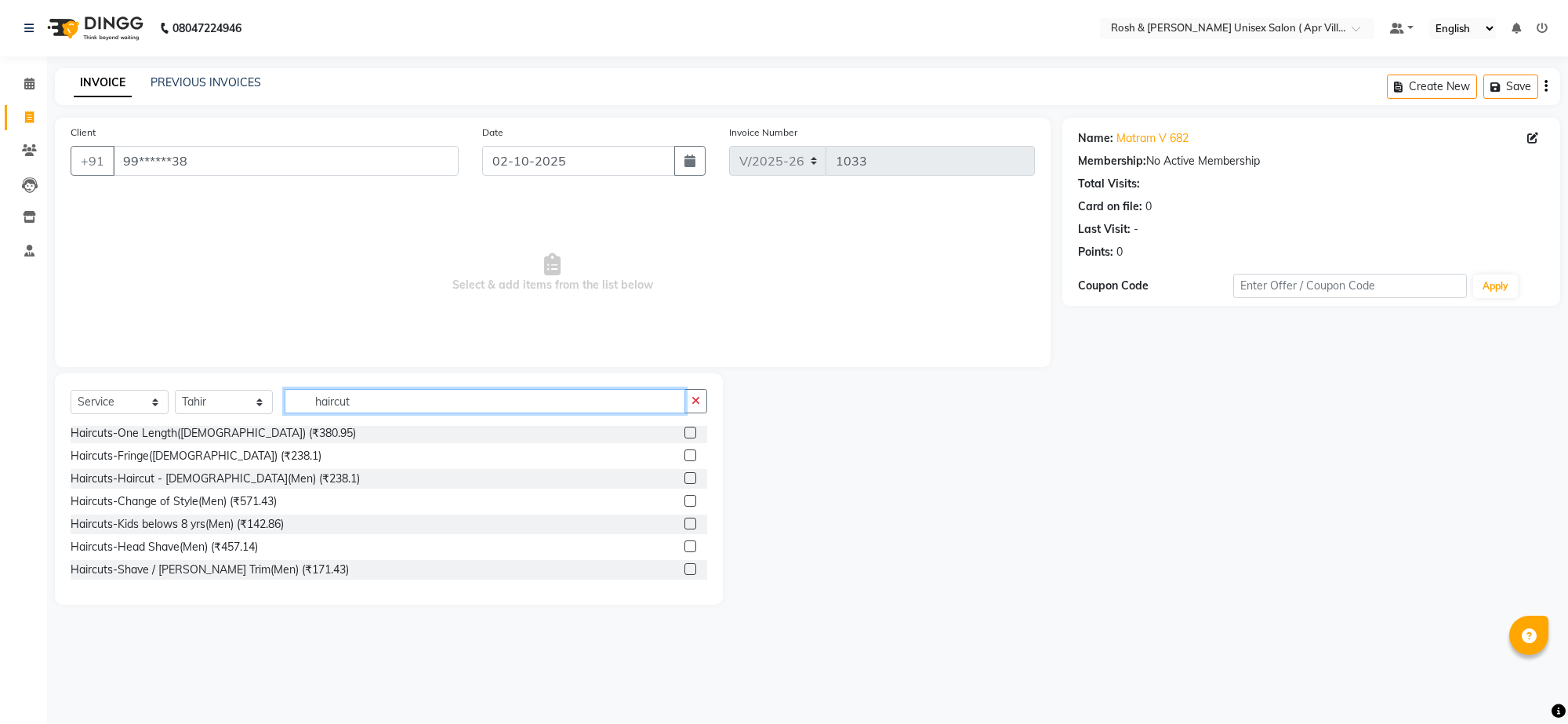
type input "haircut"
click at [684, 529] on label at bounding box center [690, 523] width 12 height 12
click at [684, 529] on input "checkbox" at bounding box center [689, 524] width 10 height 10
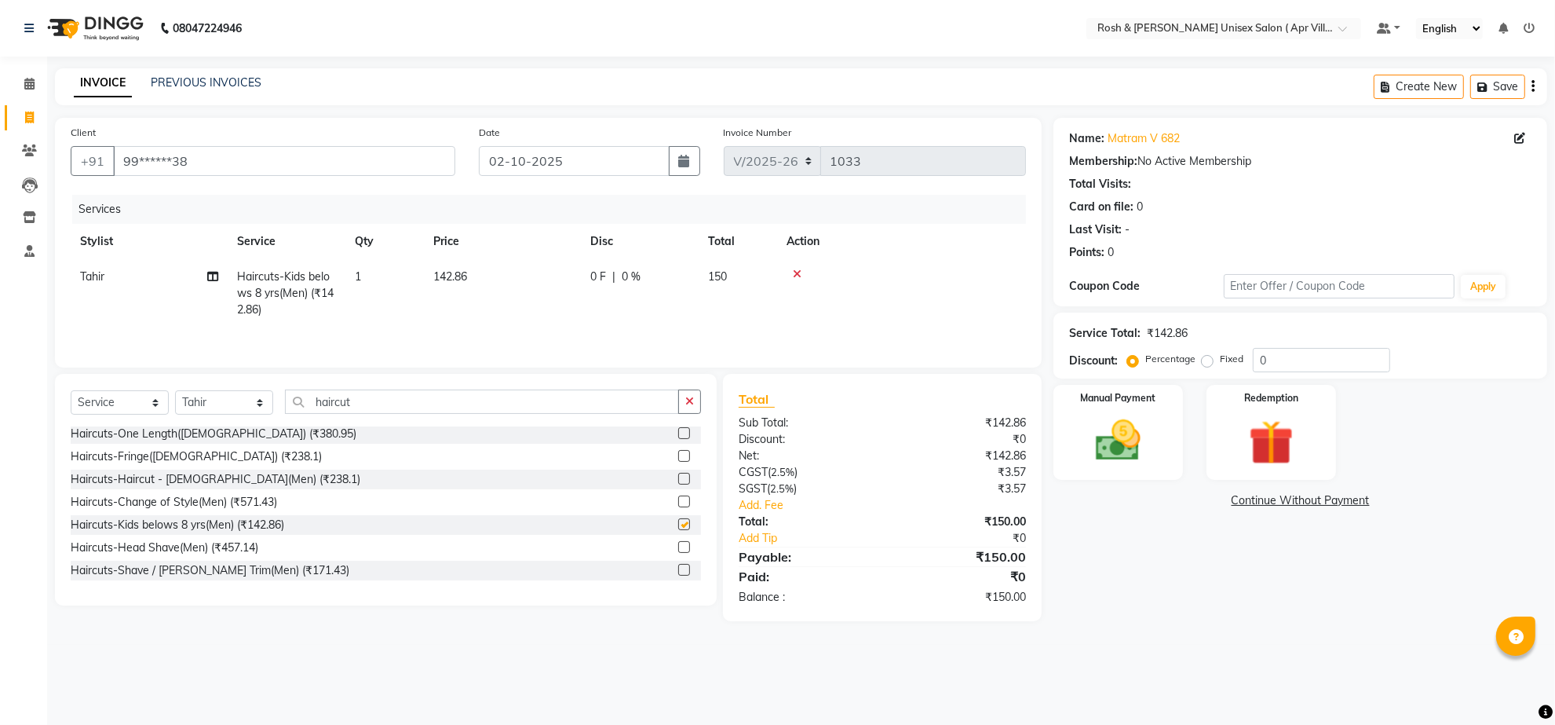
checkbox input "false"
click at [1160, 479] on div "Manual Payment" at bounding box center [1118, 432] width 134 height 99
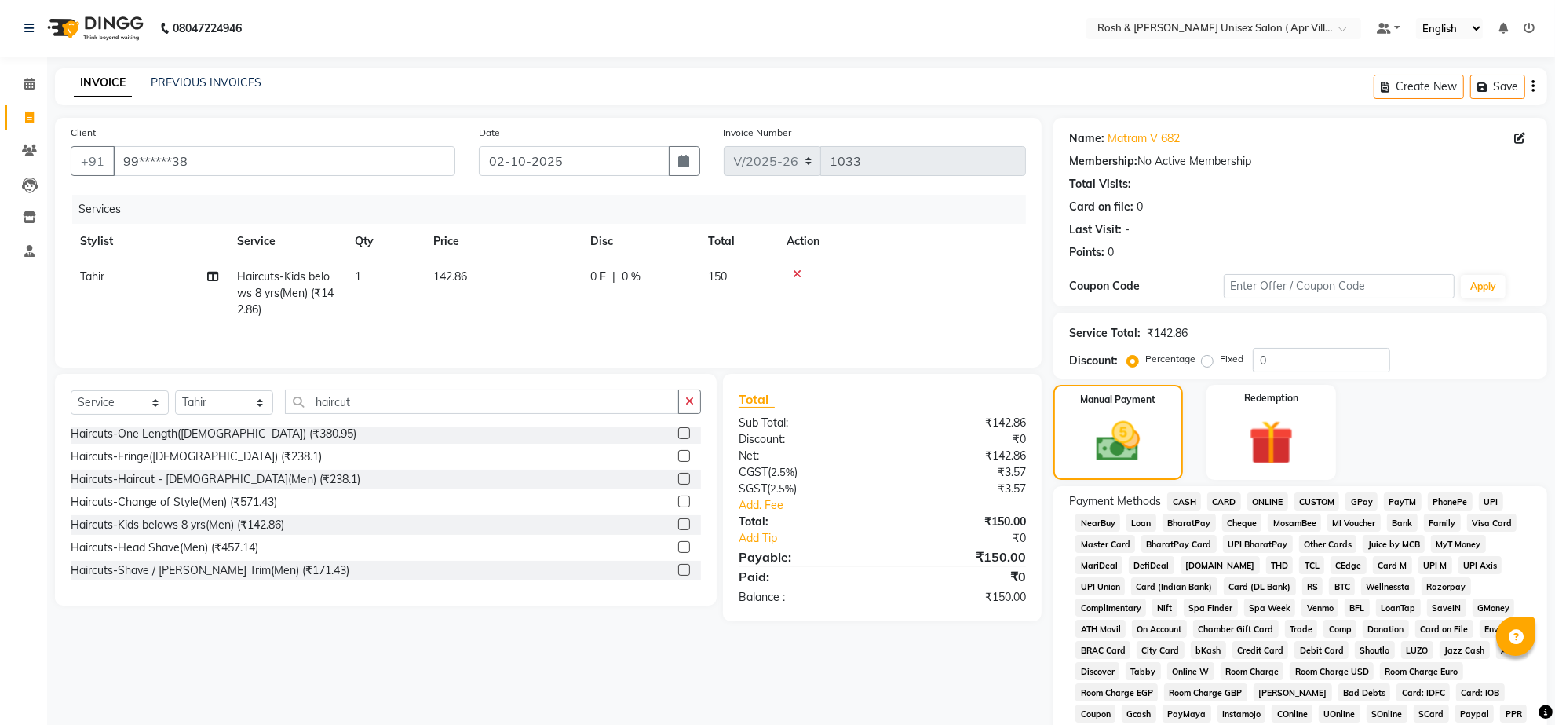
click at [1280, 510] on span "ONLINE" at bounding box center [1267, 501] width 41 height 18
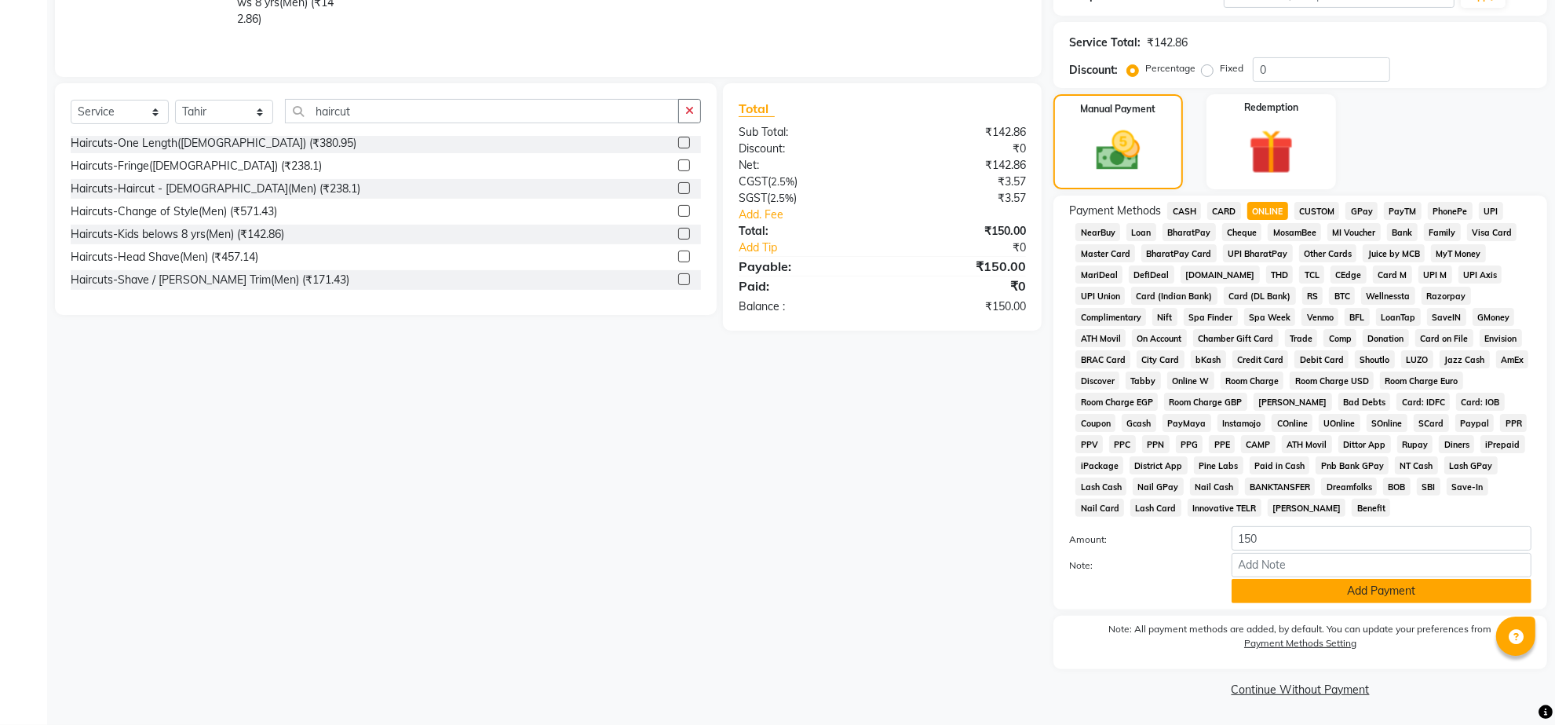
scroll to position [409, 0]
click at [1364, 579] on button "Add Payment" at bounding box center [1382, 591] width 300 height 24
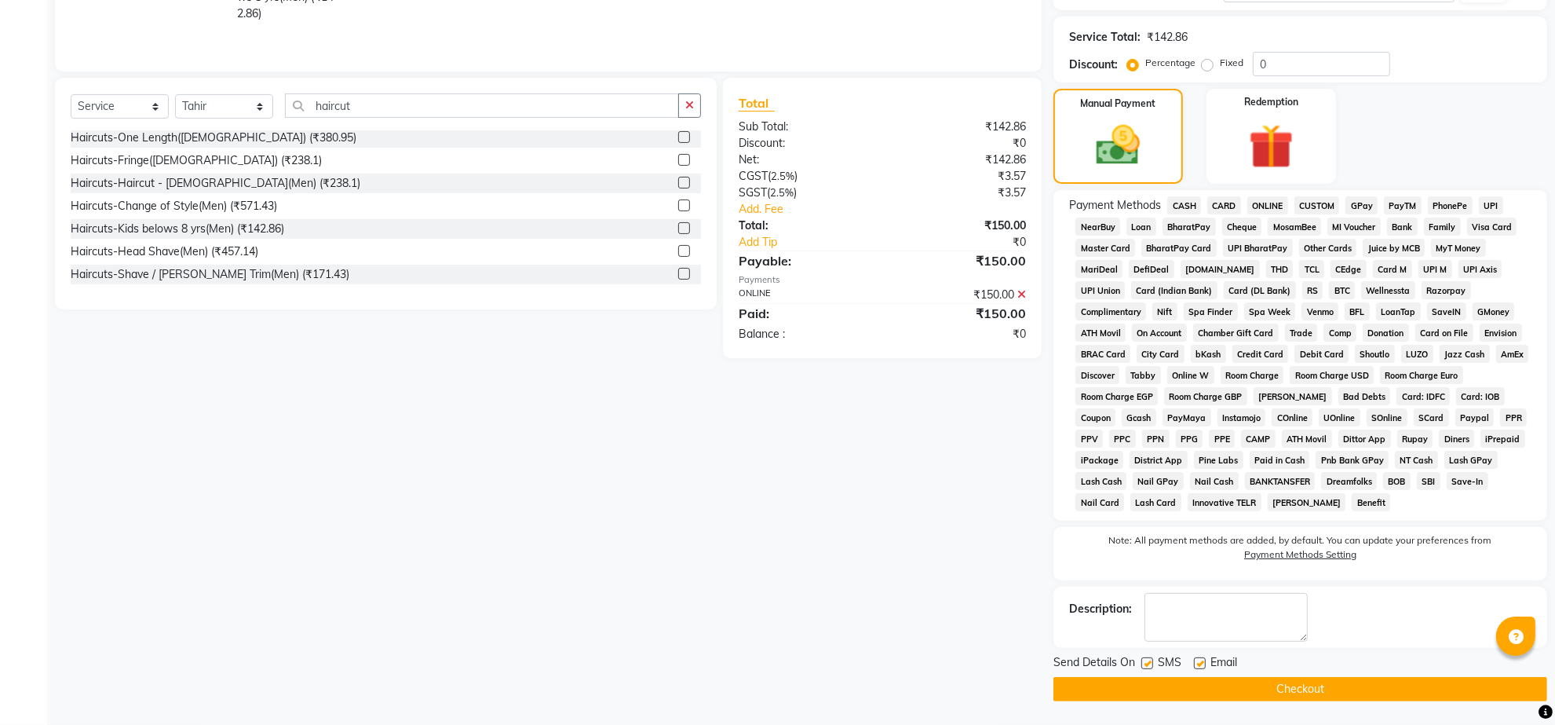
click at [1255, 697] on button "Checkout" at bounding box center [1301, 689] width 494 height 24
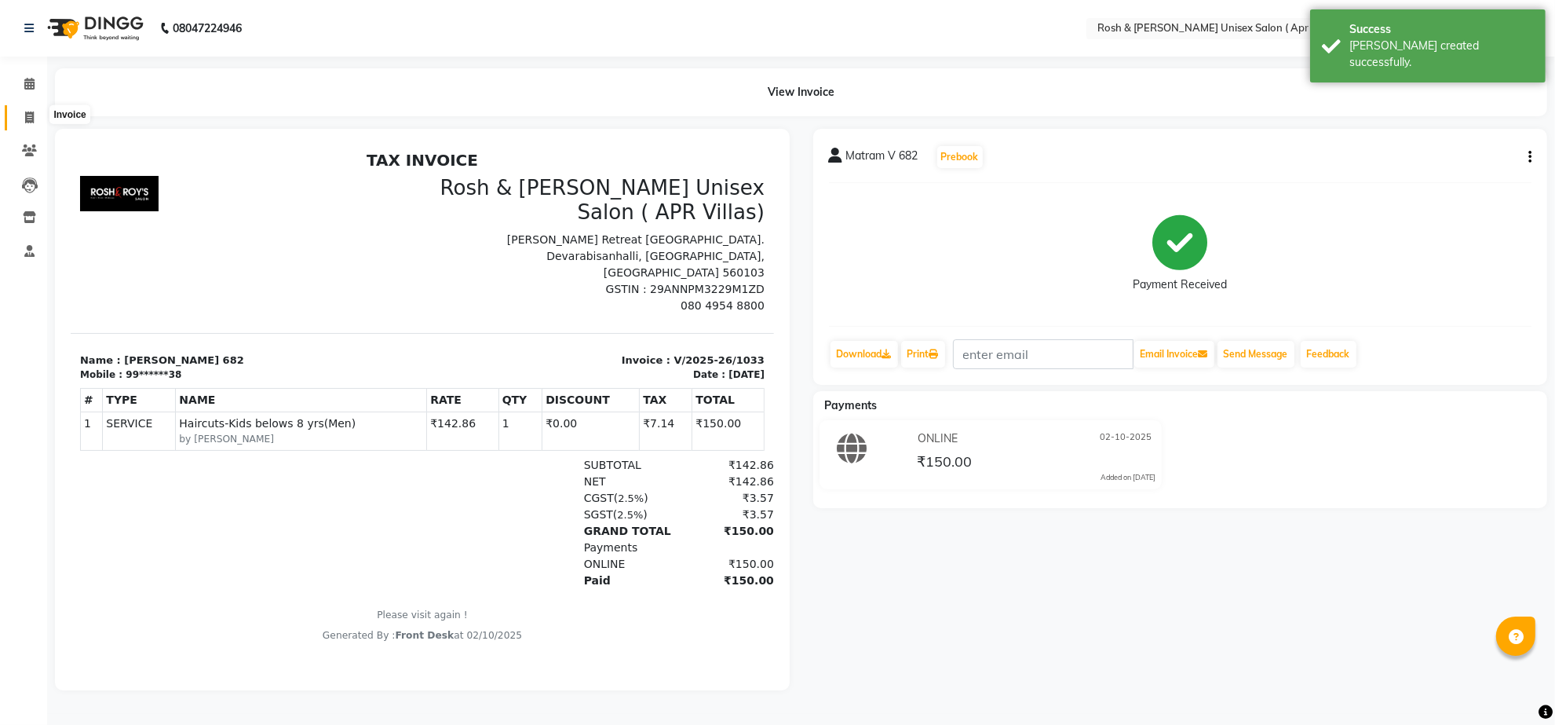
click at [31, 116] on icon at bounding box center [29, 117] width 9 height 12
select select "8955"
select select "service"
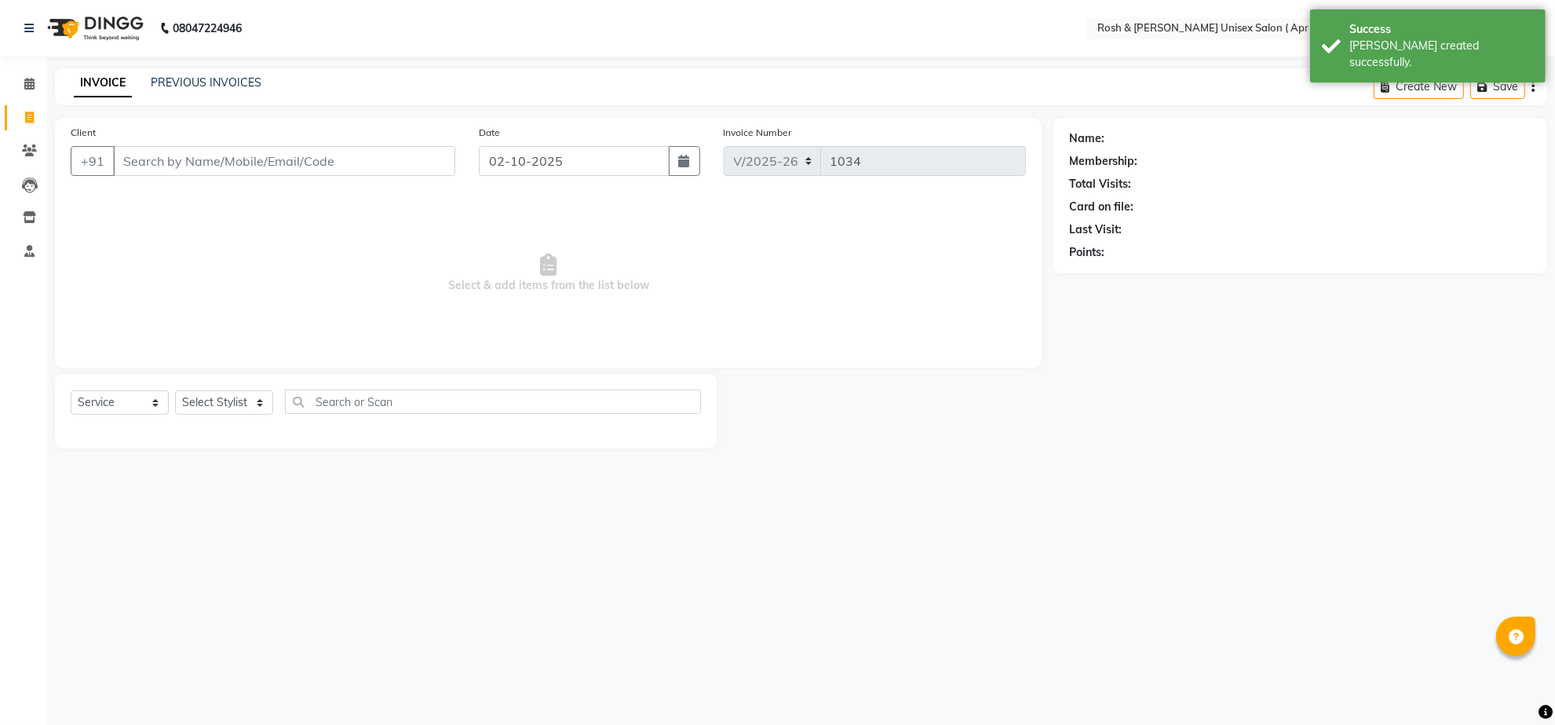
click at [155, 176] on input "Client" at bounding box center [284, 161] width 342 height 30
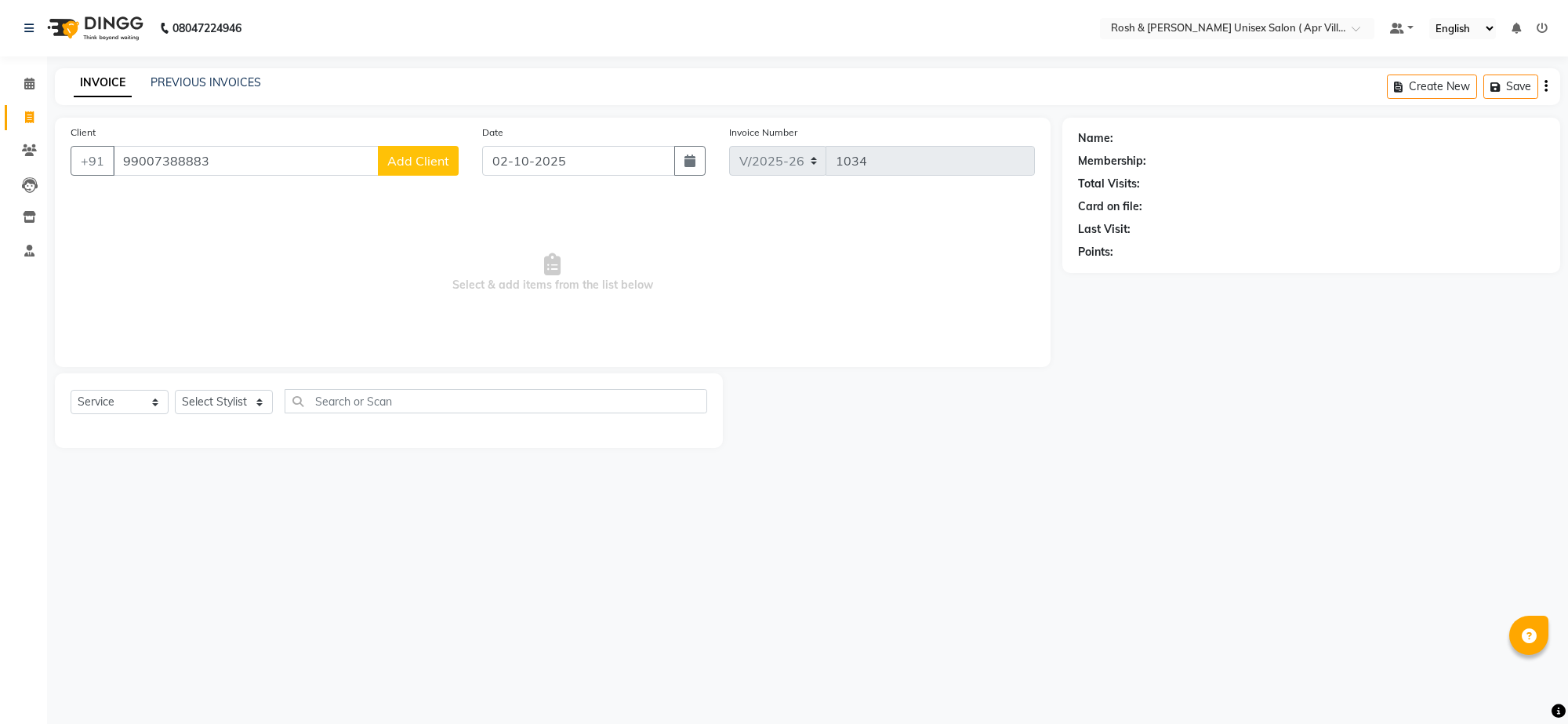
type input "99007388883"
click at [390, 169] on span "Add Client" at bounding box center [418, 161] width 62 height 16
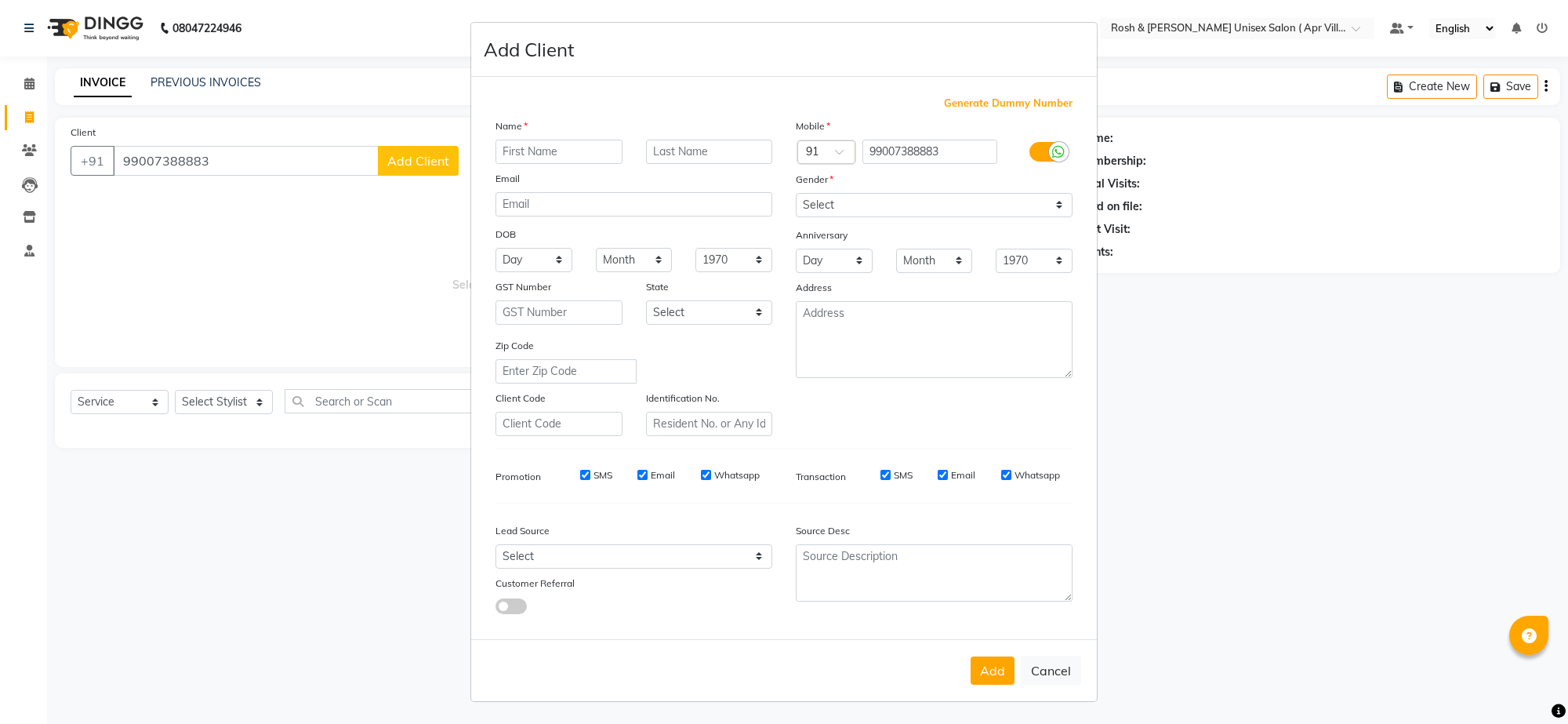
click at [515, 164] on input "text" at bounding box center [558, 152] width 127 height 24
type input "[PERSON_NAME] V 491"
click at [1016, 217] on select "Select [DEMOGRAPHIC_DATA] [DEMOGRAPHIC_DATA] Other Prefer Not To Say" at bounding box center [934, 205] width 277 height 24
select select "[DEMOGRAPHIC_DATA]"
click at [796, 217] on select "Select [DEMOGRAPHIC_DATA] [DEMOGRAPHIC_DATA] Other Prefer Not To Say" at bounding box center [934, 205] width 277 height 24
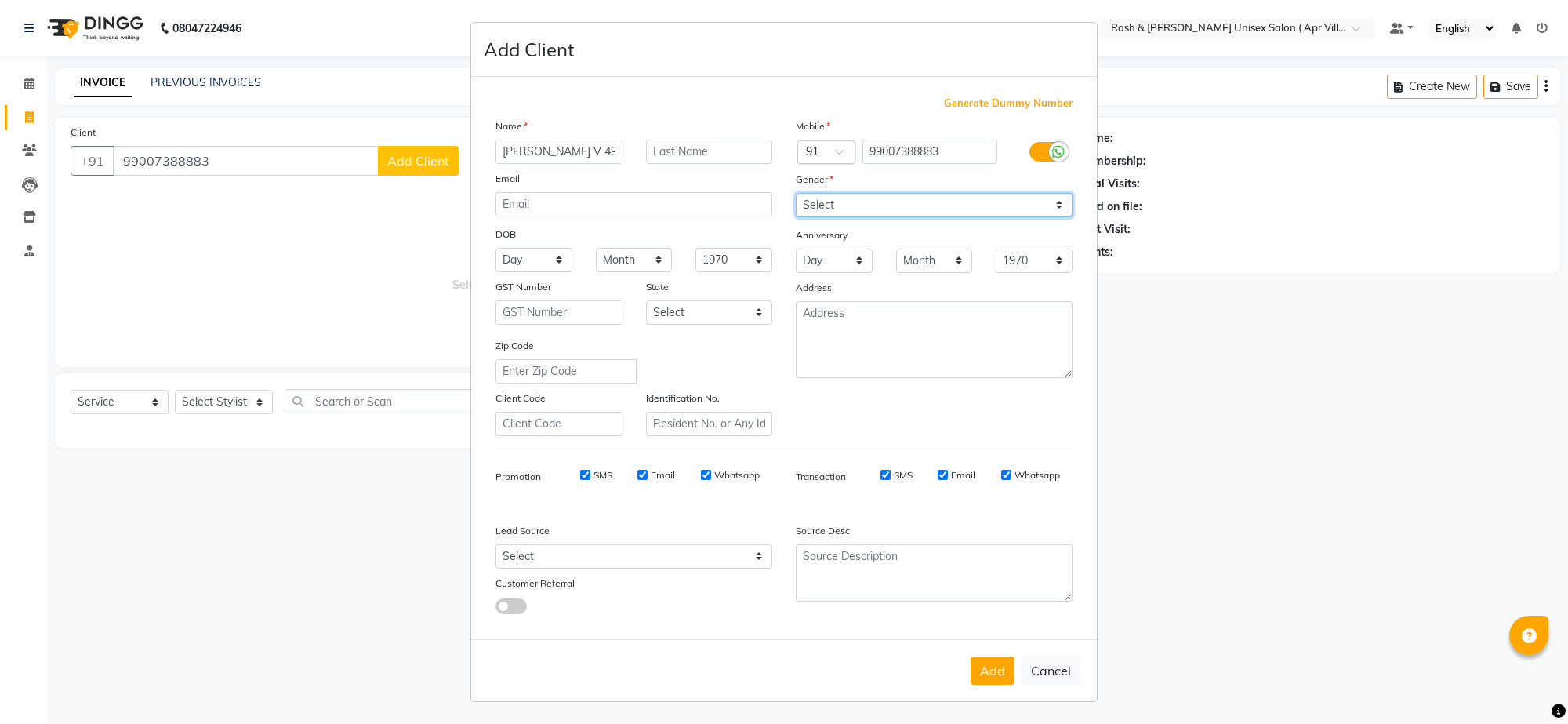
scroll to position [133, 0]
click at [971, 656] on button "Add" at bounding box center [993, 670] width 44 height 28
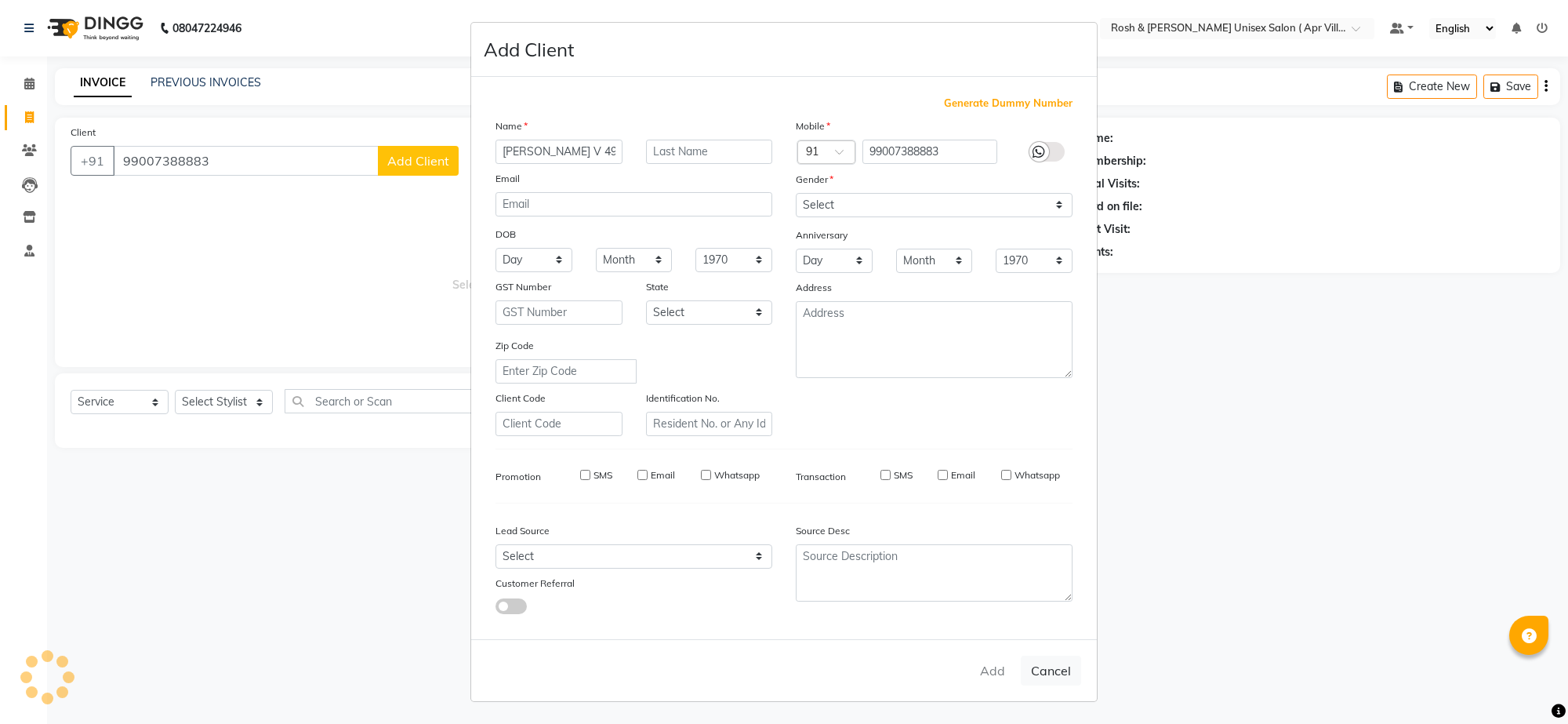
type input "99*******83"
select select
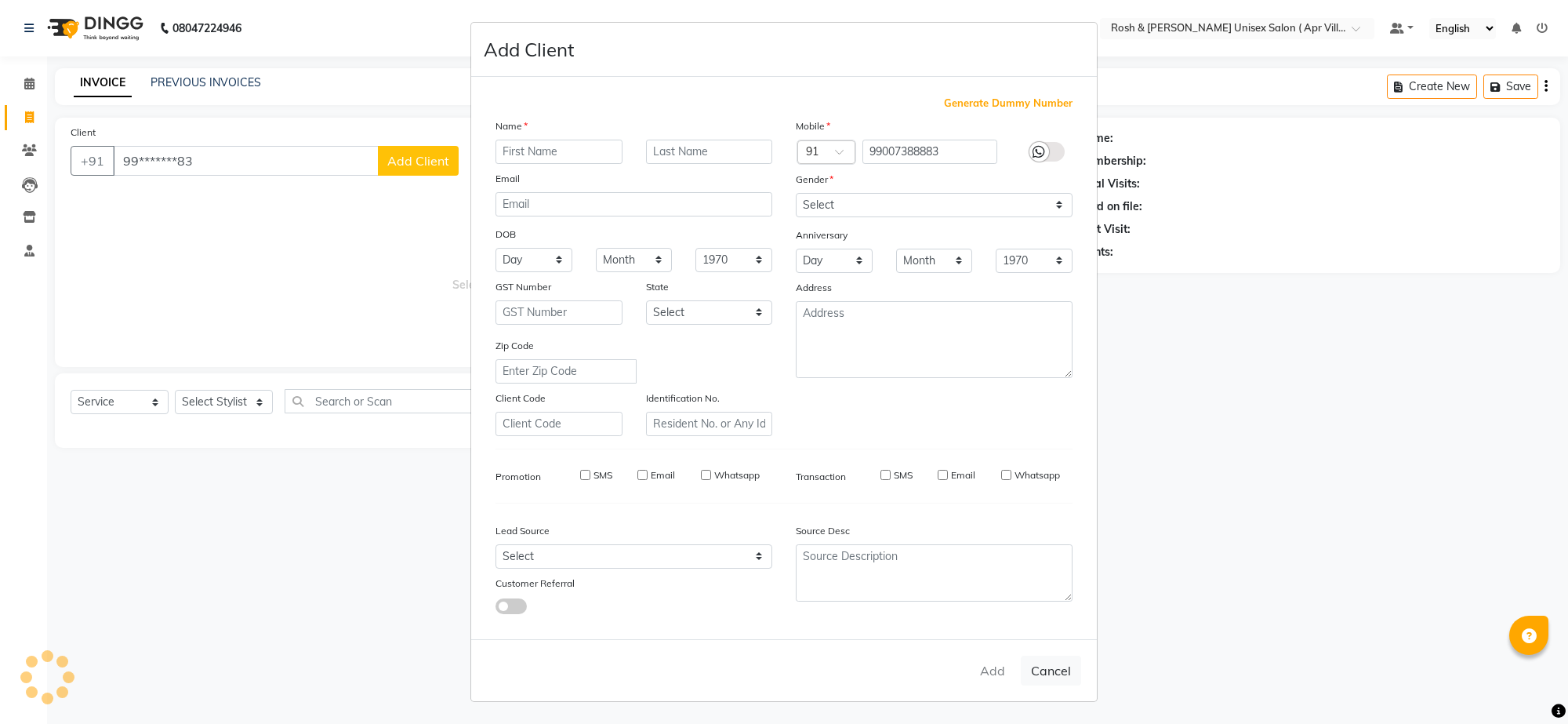
select select
checkbox input "false"
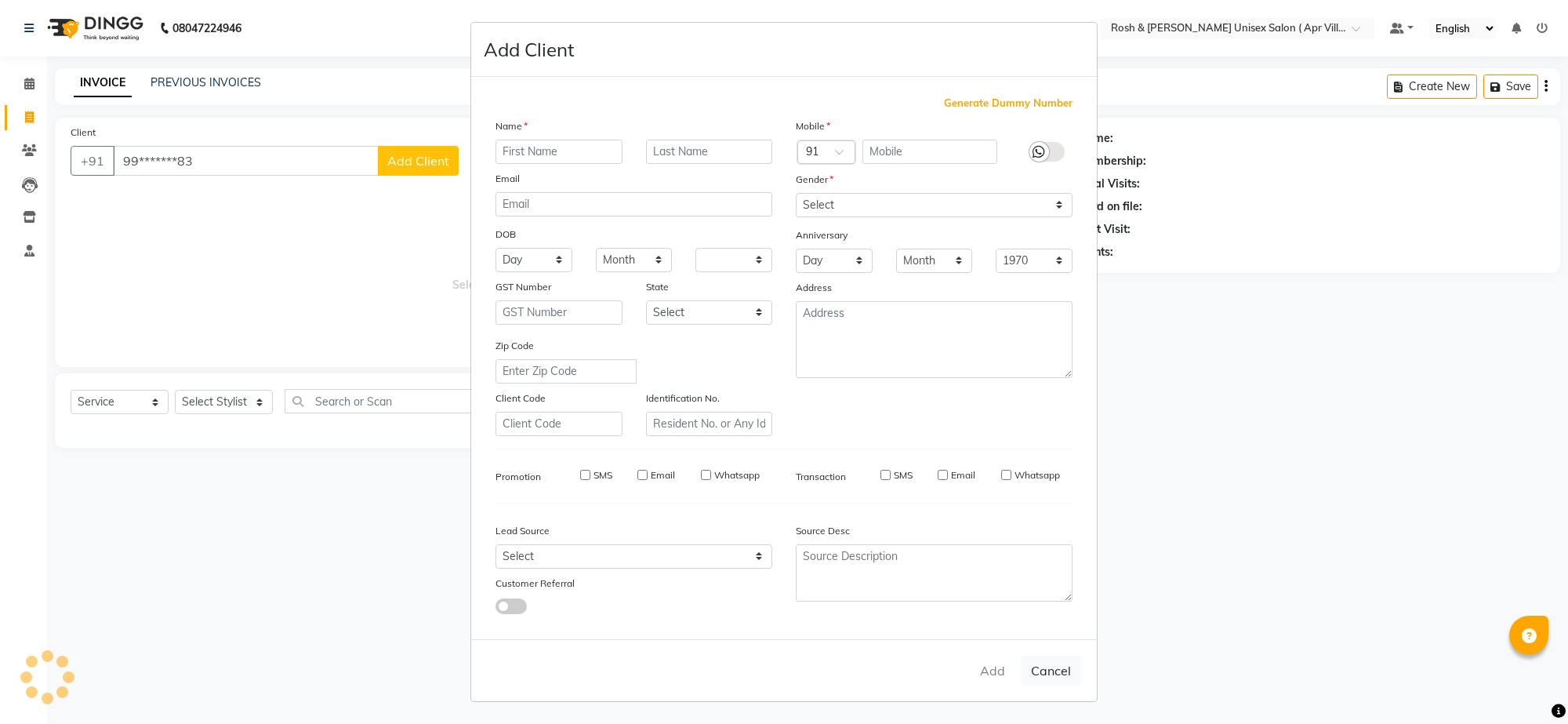
checkbox input "false"
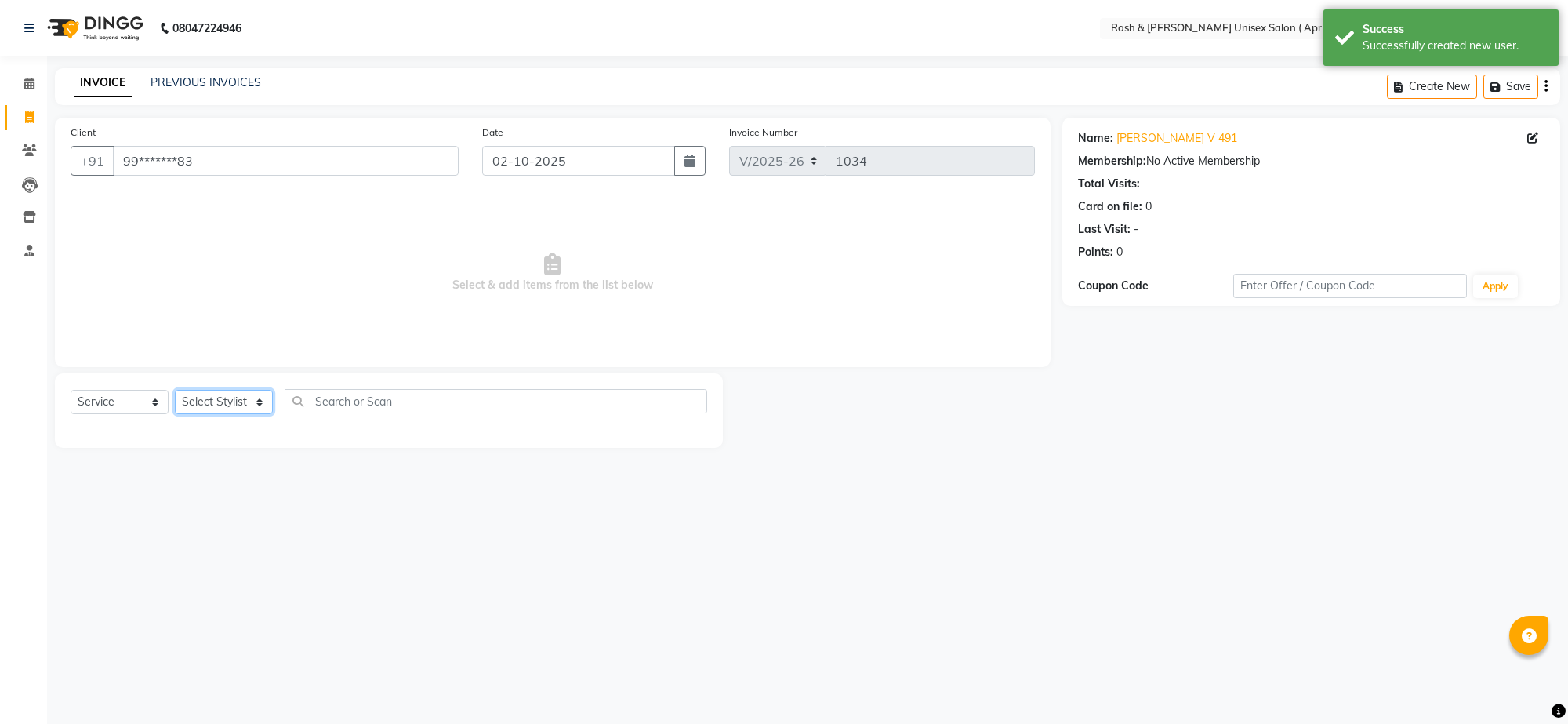
click at [265, 414] on select "Select Stylist Aalam Devi Dingg Support [PERSON_NAME] Front Desk Hangma Imran […" at bounding box center [224, 401] width 98 height 24
select select "90609"
click at [404, 413] on input "text" at bounding box center [495, 400] width 422 height 24
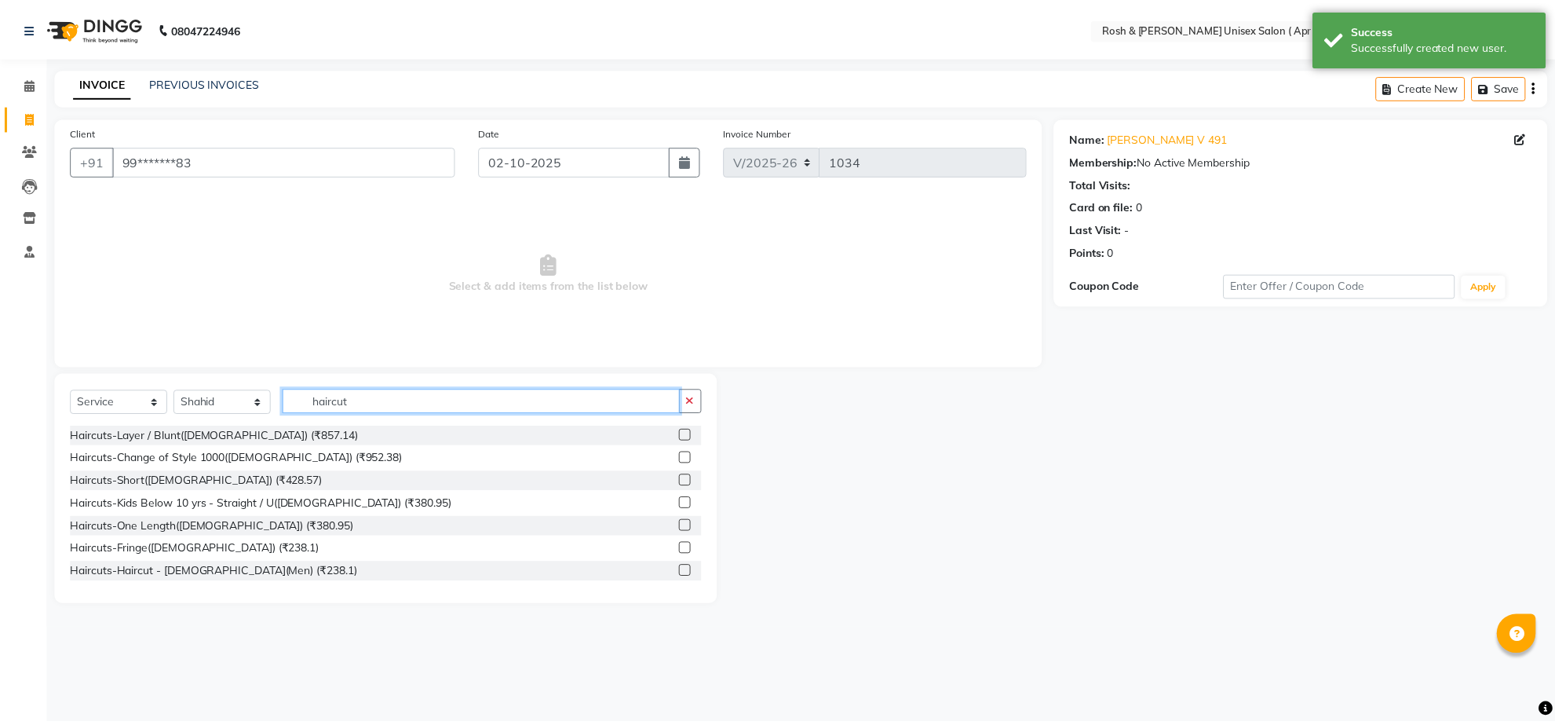
scroll to position [98, 0]
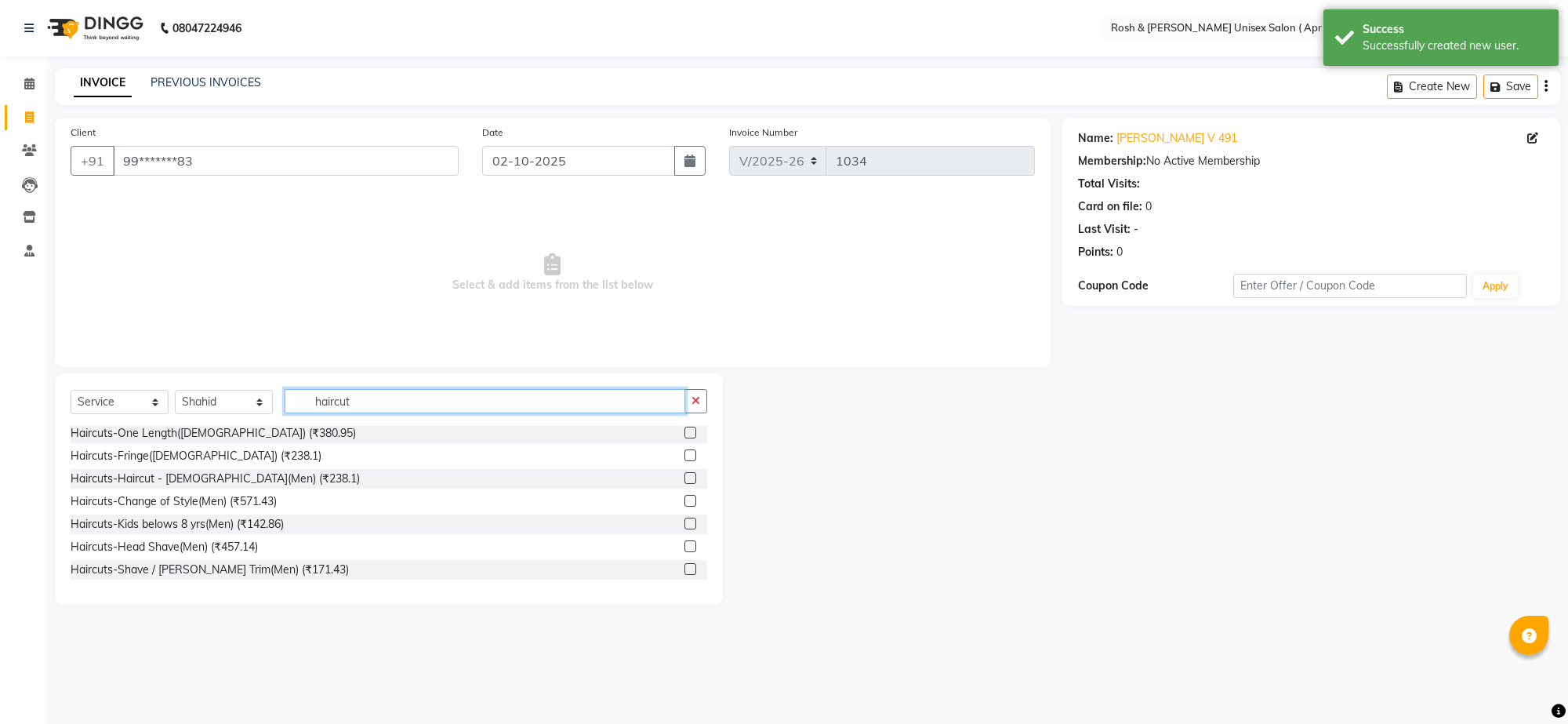
type input "haircut"
click at [684, 483] on label at bounding box center [690, 478] width 12 height 12
click at [684, 483] on input "checkbox" at bounding box center [689, 478] width 10 height 10
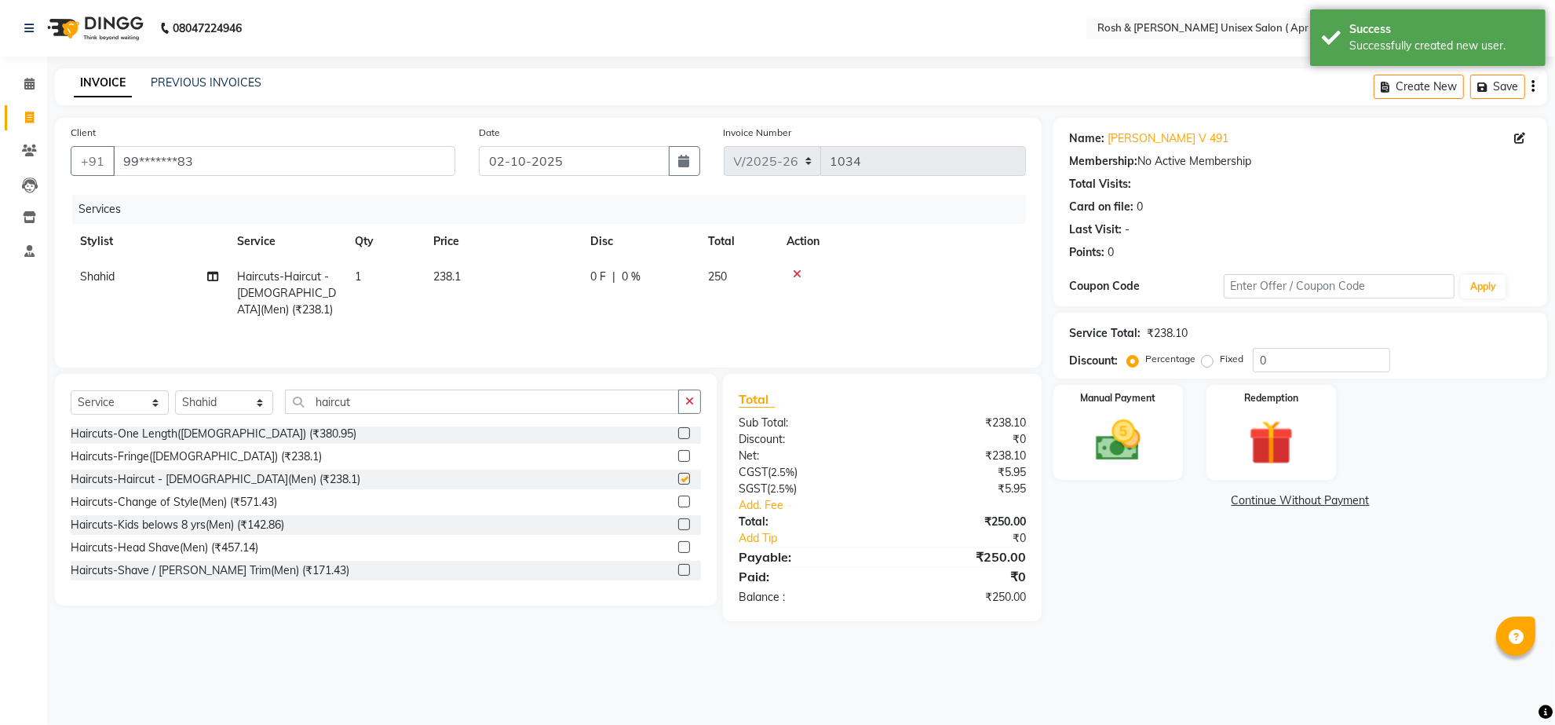
checkbox input "false"
click at [1123, 468] on img at bounding box center [1118, 441] width 76 height 54
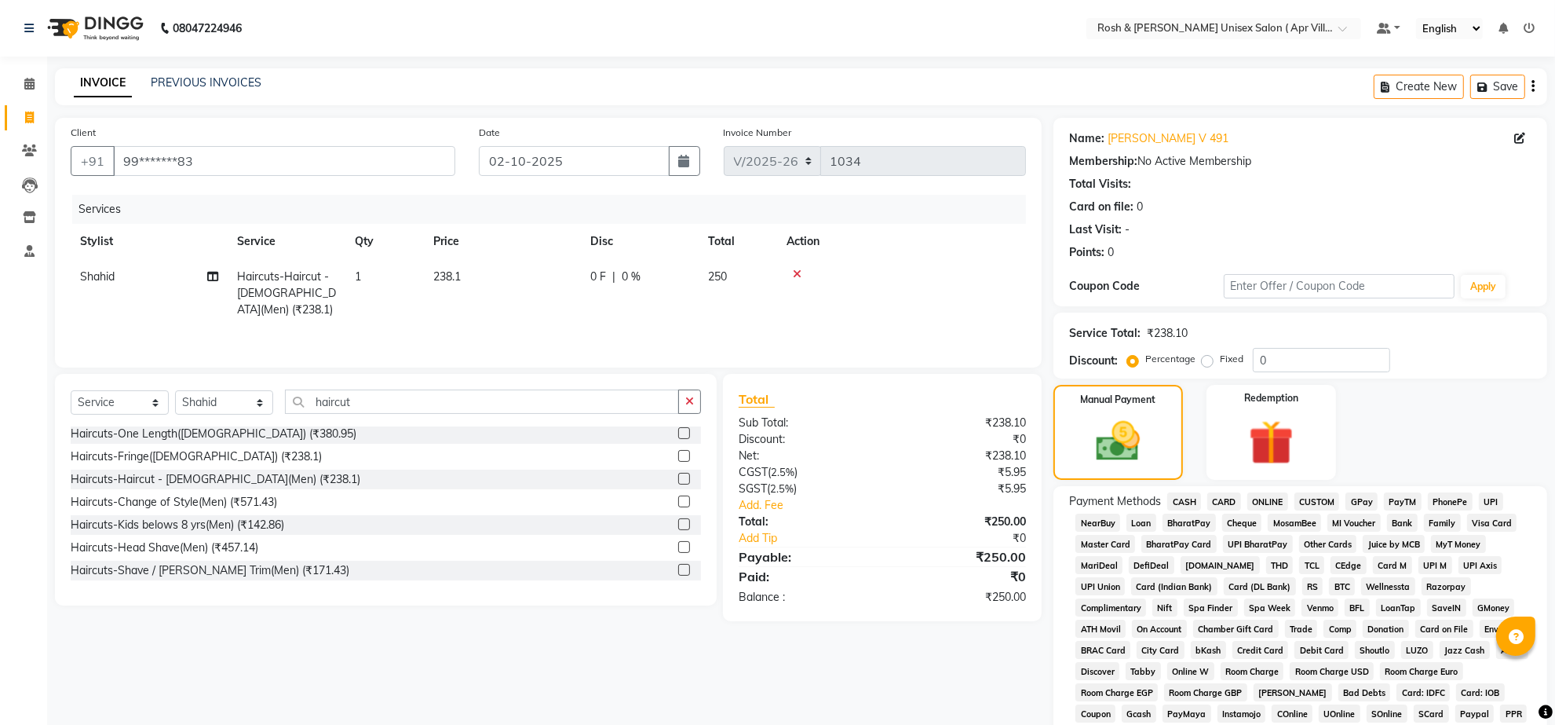
click at [1288, 510] on span "ONLINE" at bounding box center [1267, 501] width 41 height 18
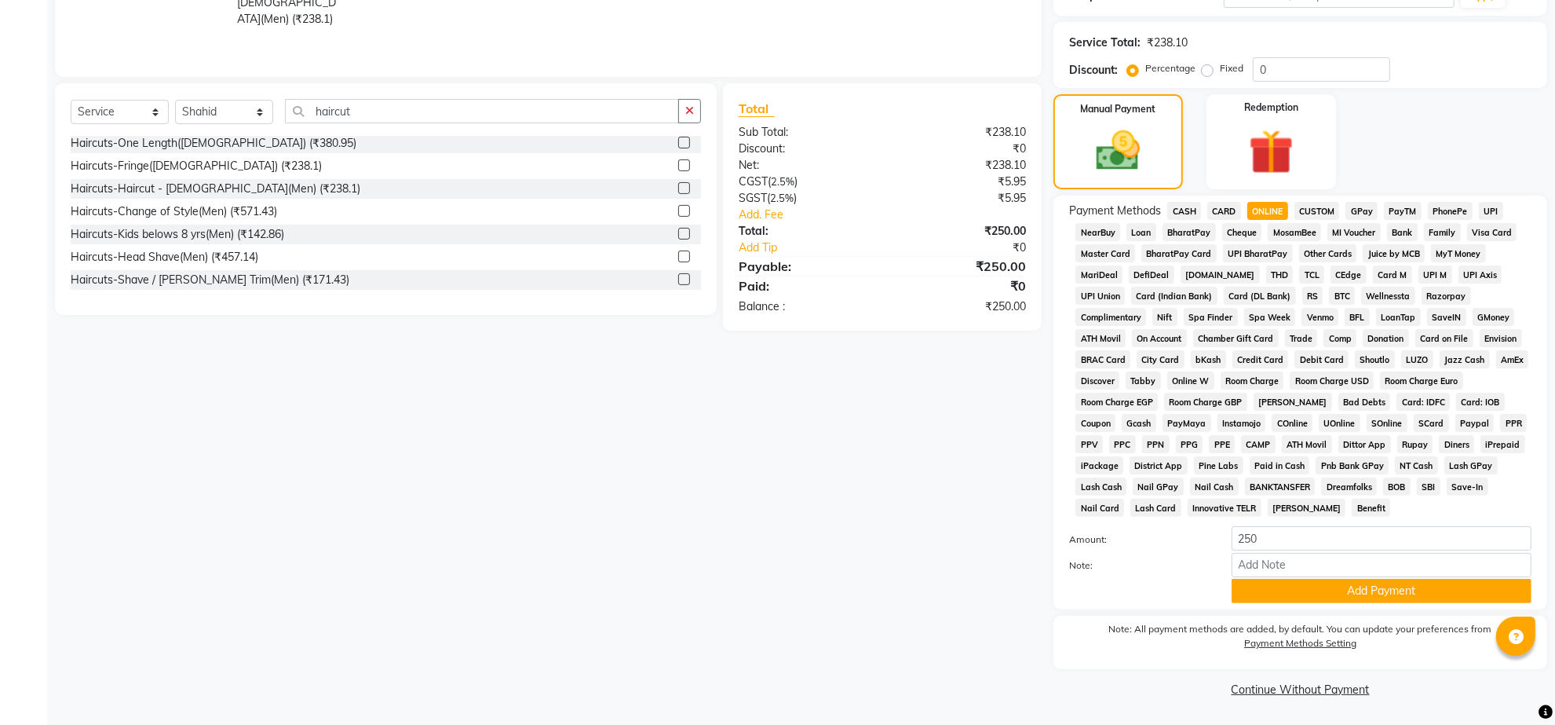
scroll to position [409, 0]
click at [1345, 579] on button "Add Payment" at bounding box center [1382, 591] width 300 height 24
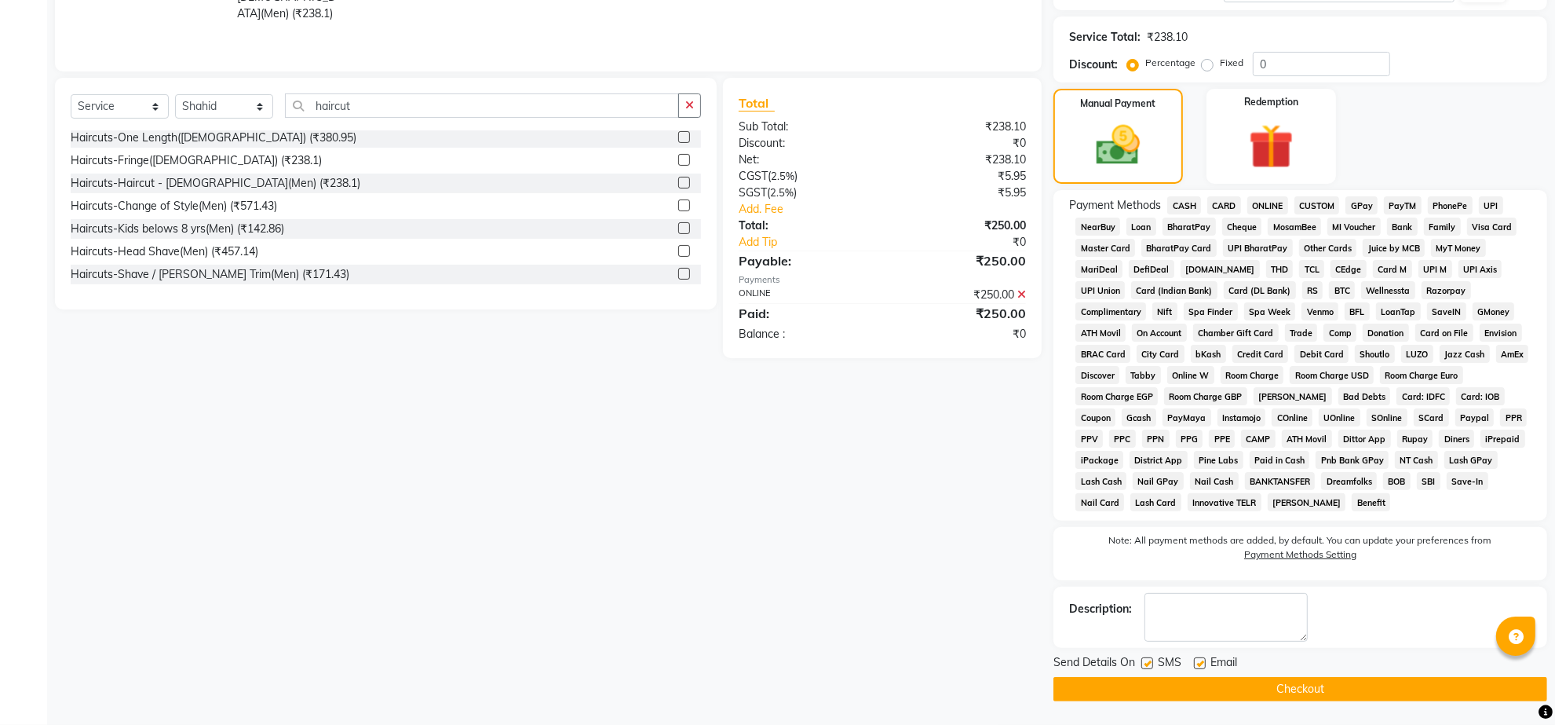
drag, startPoint x: 1290, startPoint y: 689, endPoint x: 1311, endPoint y: 656, distance: 39.2
click at [1298, 675] on div "Send Details On SMS Email Checkout" at bounding box center [1301, 677] width 494 height 47
click at [1295, 699] on button "Checkout" at bounding box center [1301, 689] width 494 height 24
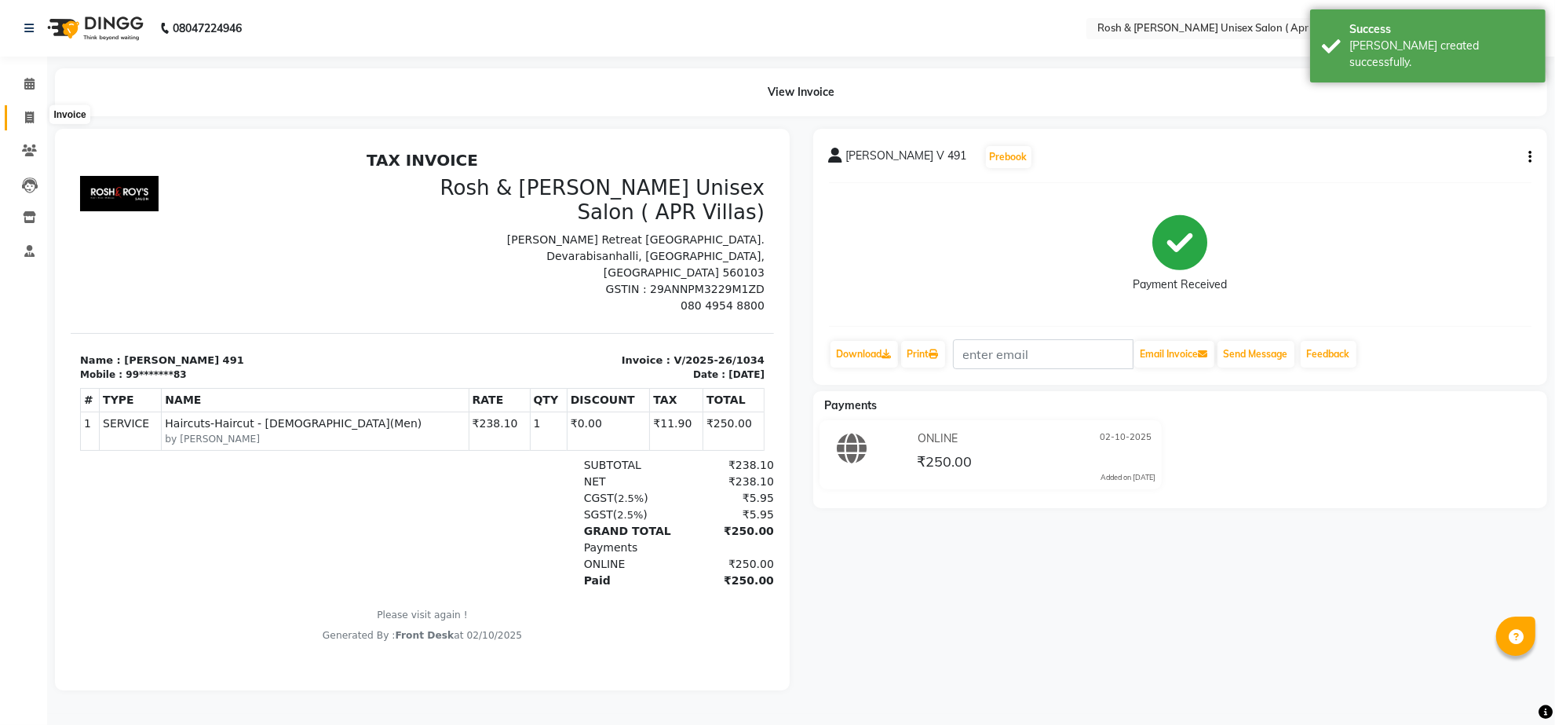
click at [28, 120] on icon at bounding box center [29, 117] width 9 height 12
select select "service"
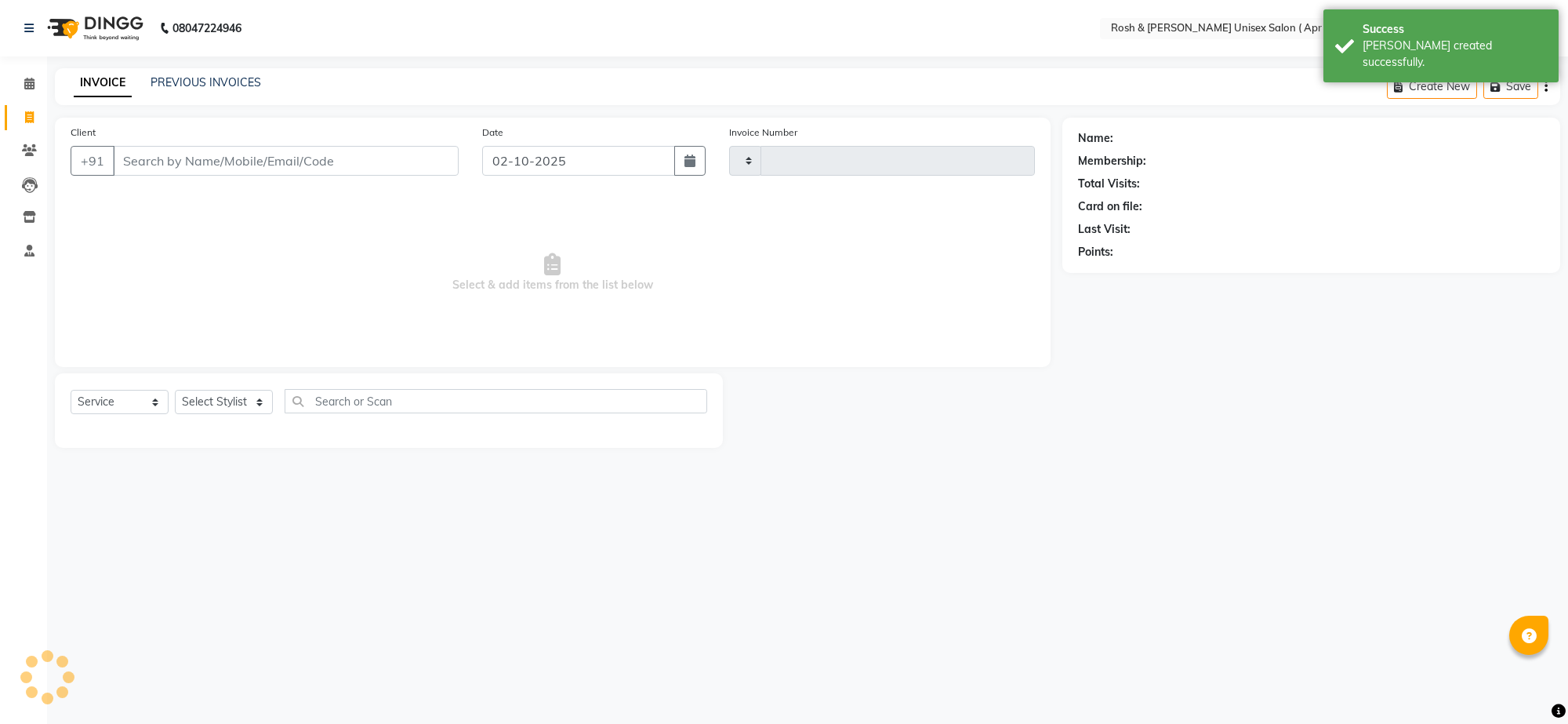
type input "1035"
select select "8955"
click at [151, 176] on input "Client" at bounding box center [286, 161] width 346 height 30
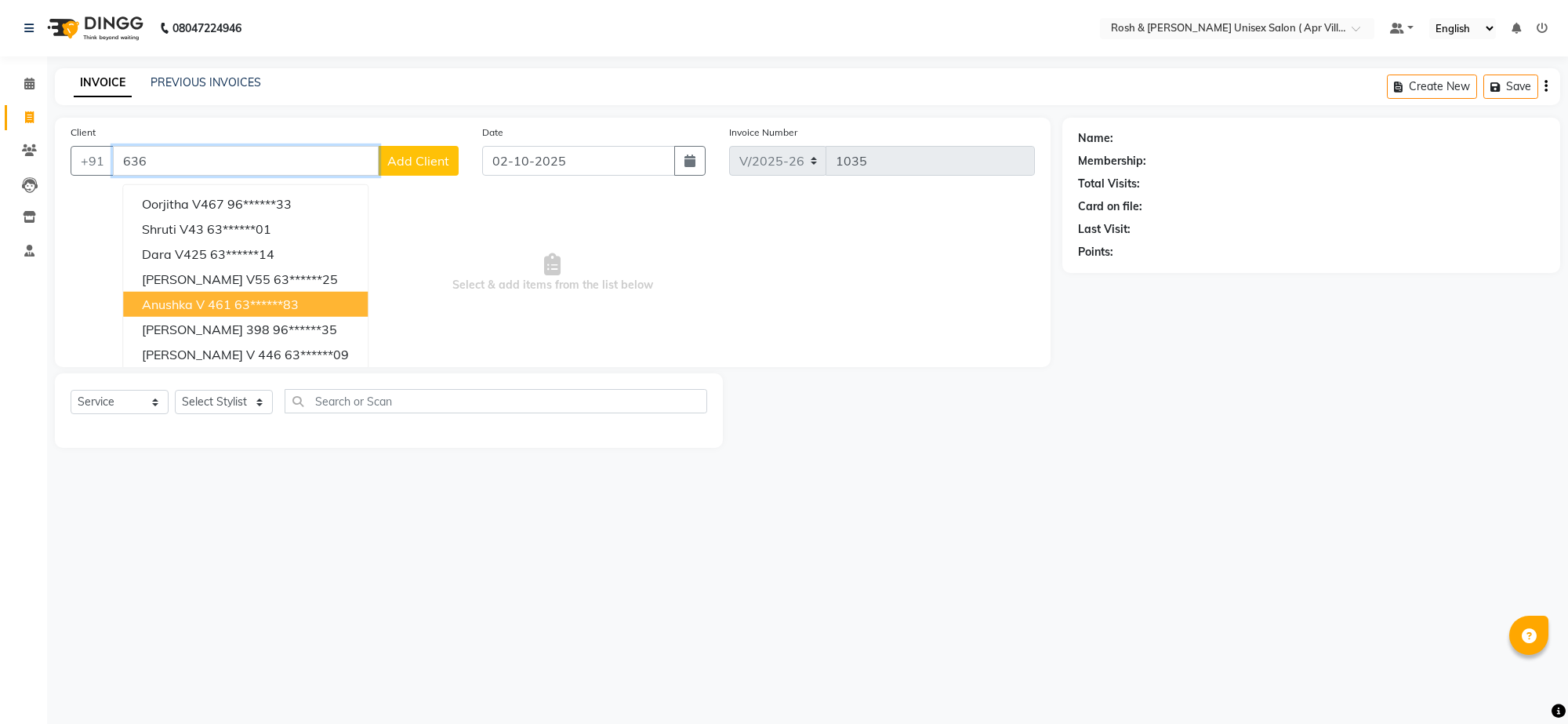
click at [194, 176] on input "636" at bounding box center [246, 161] width 266 height 30
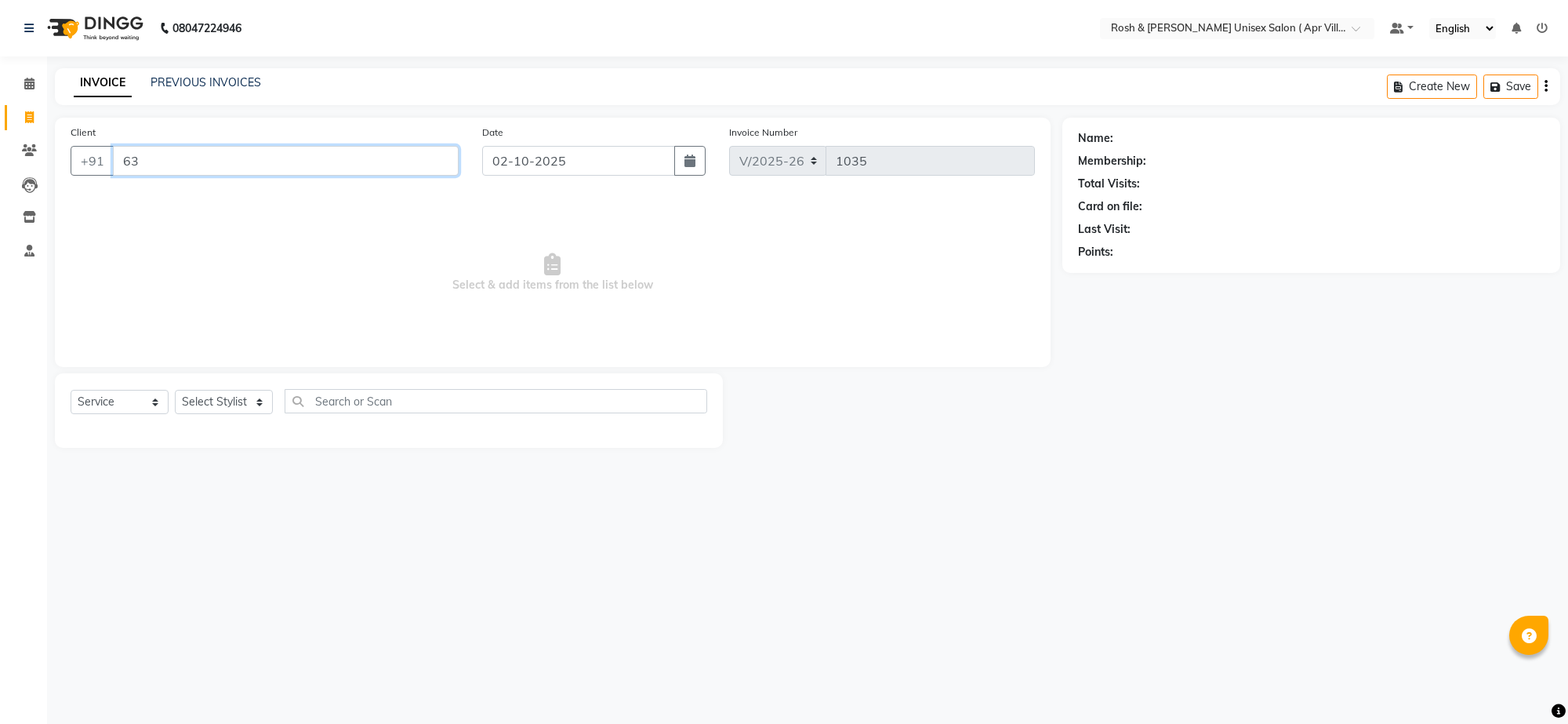
type input "6"
type input "3"
type input "V"
click at [158, 176] on input "Client" at bounding box center [286, 161] width 346 height 30
type input "9880366749"
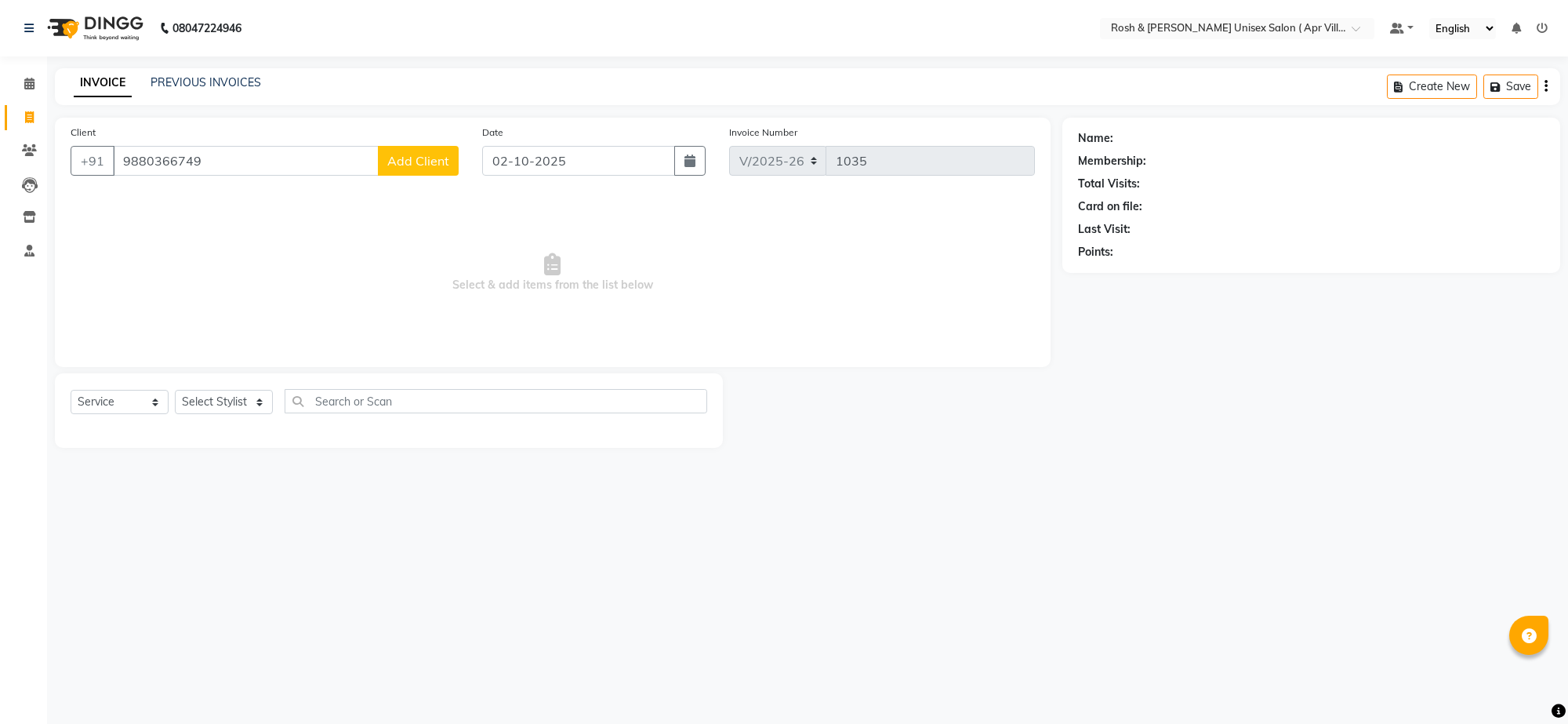
click at [404, 169] on span "Add Client" at bounding box center [418, 161] width 62 height 16
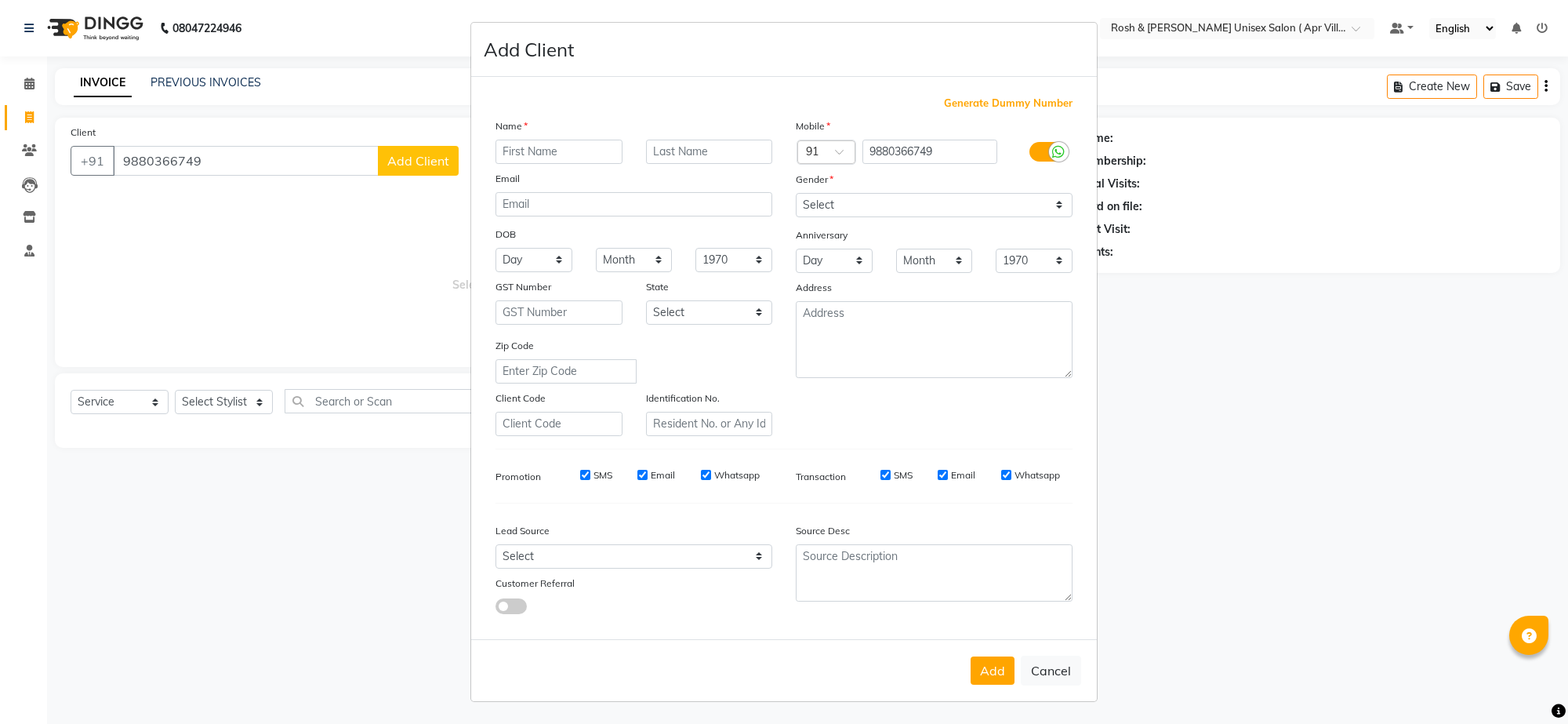
type input "C"
type input "S"
type input "[PERSON_NAME] V 636"
click at [1041, 217] on select "Select [DEMOGRAPHIC_DATA] [DEMOGRAPHIC_DATA] Other Prefer Not To Say" at bounding box center [934, 205] width 277 height 24
select select "[DEMOGRAPHIC_DATA]"
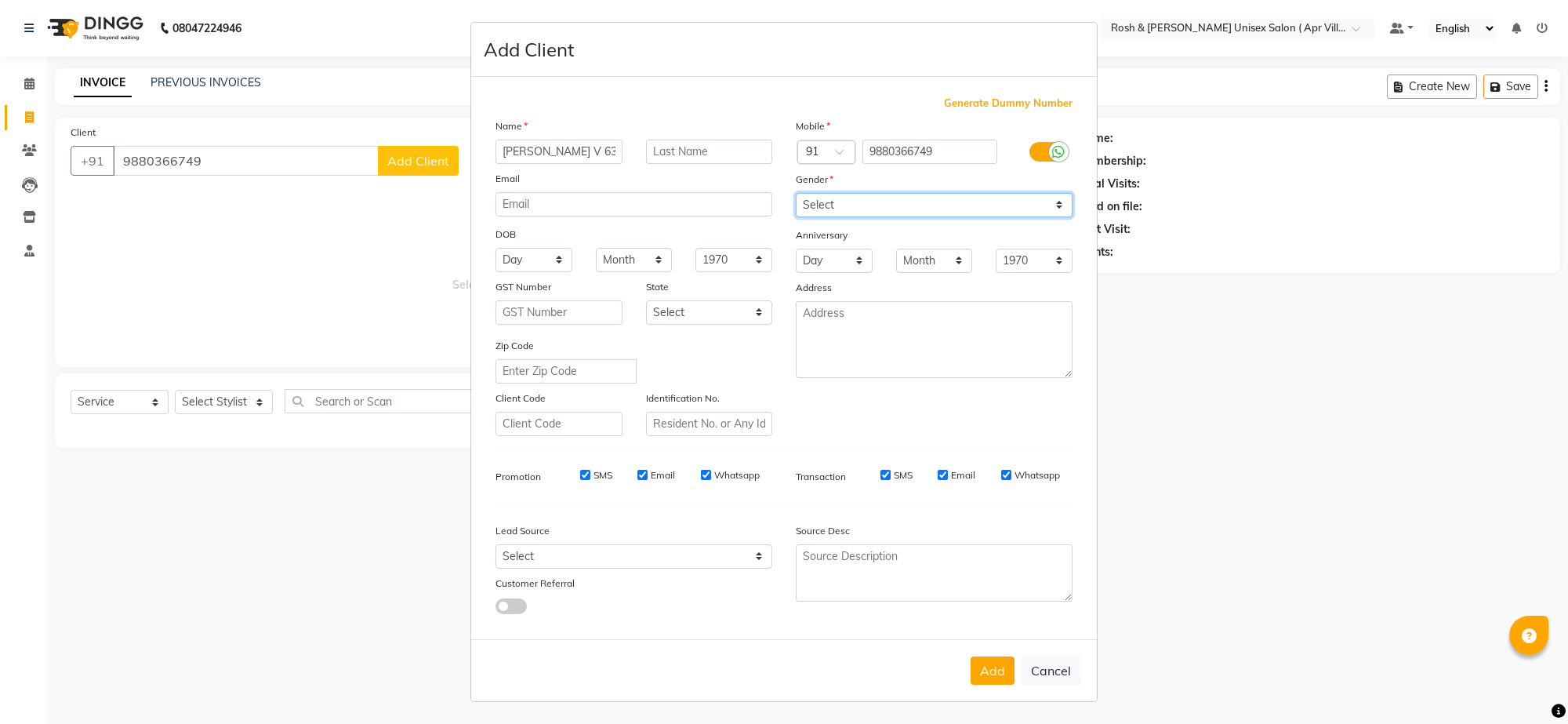
click at [796, 217] on select "Select [DEMOGRAPHIC_DATA] [DEMOGRAPHIC_DATA] Other Prefer Not To Say" at bounding box center [934, 205] width 277 height 24
click at [971, 657] on button "Add" at bounding box center [993, 670] width 44 height 28
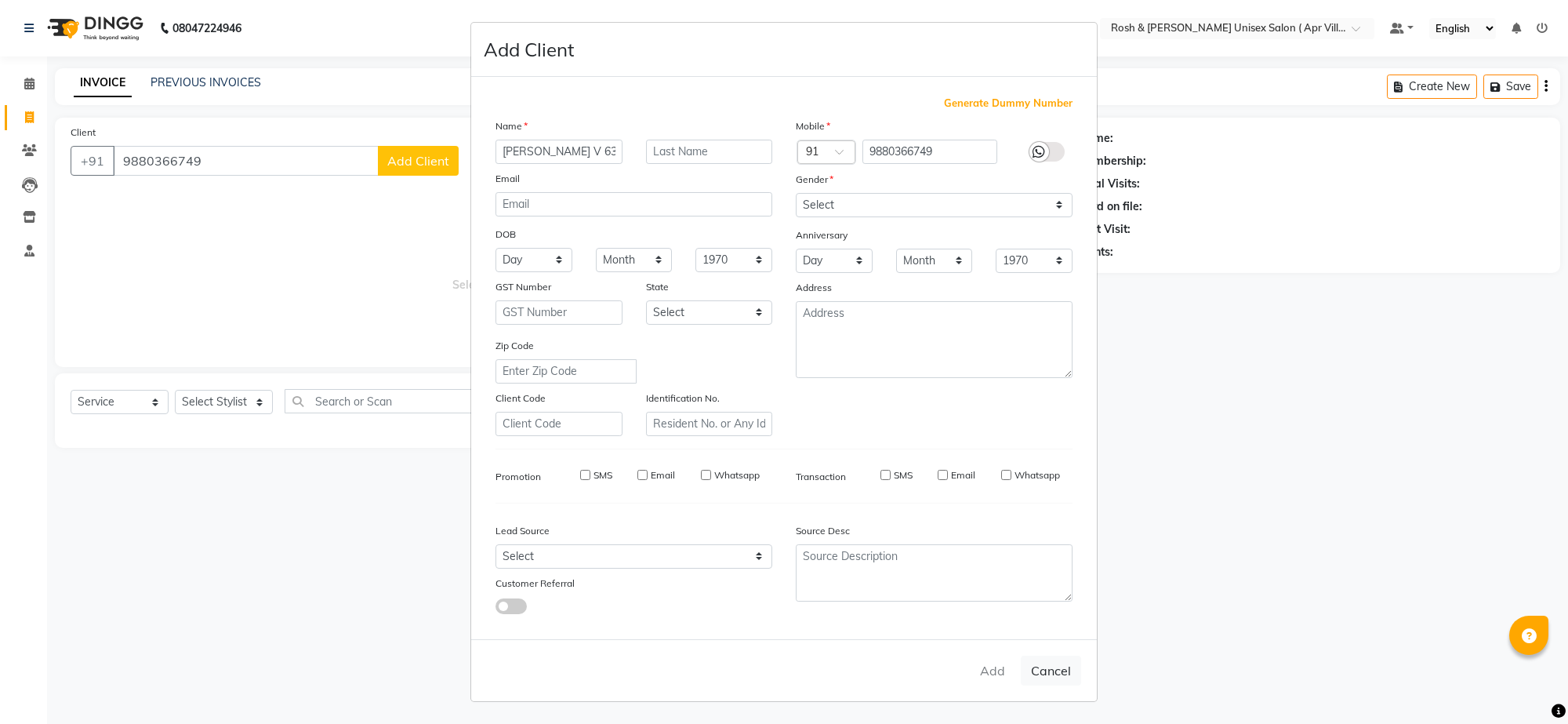
type input "98******49"
select select
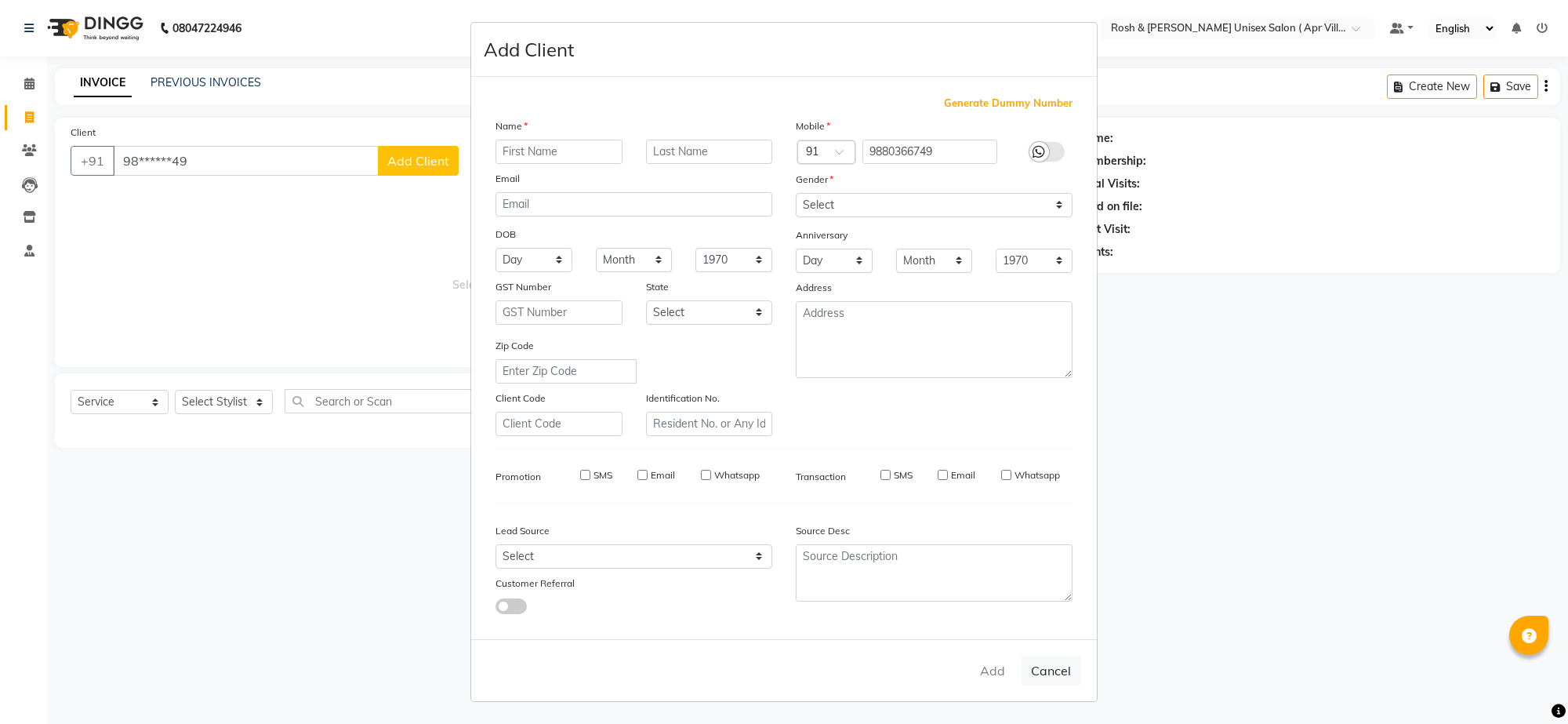
select select
checkbox input "false"
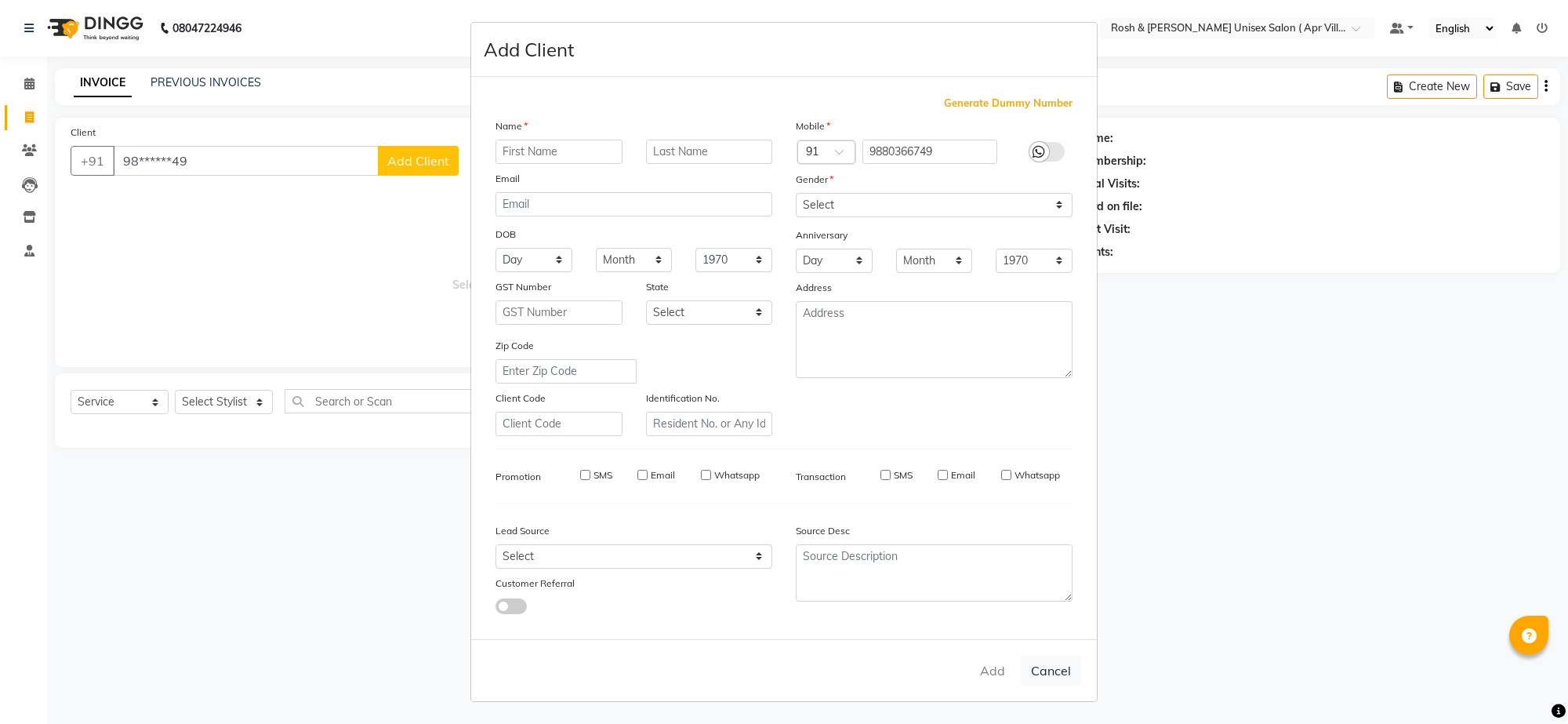
checkbox input "false"
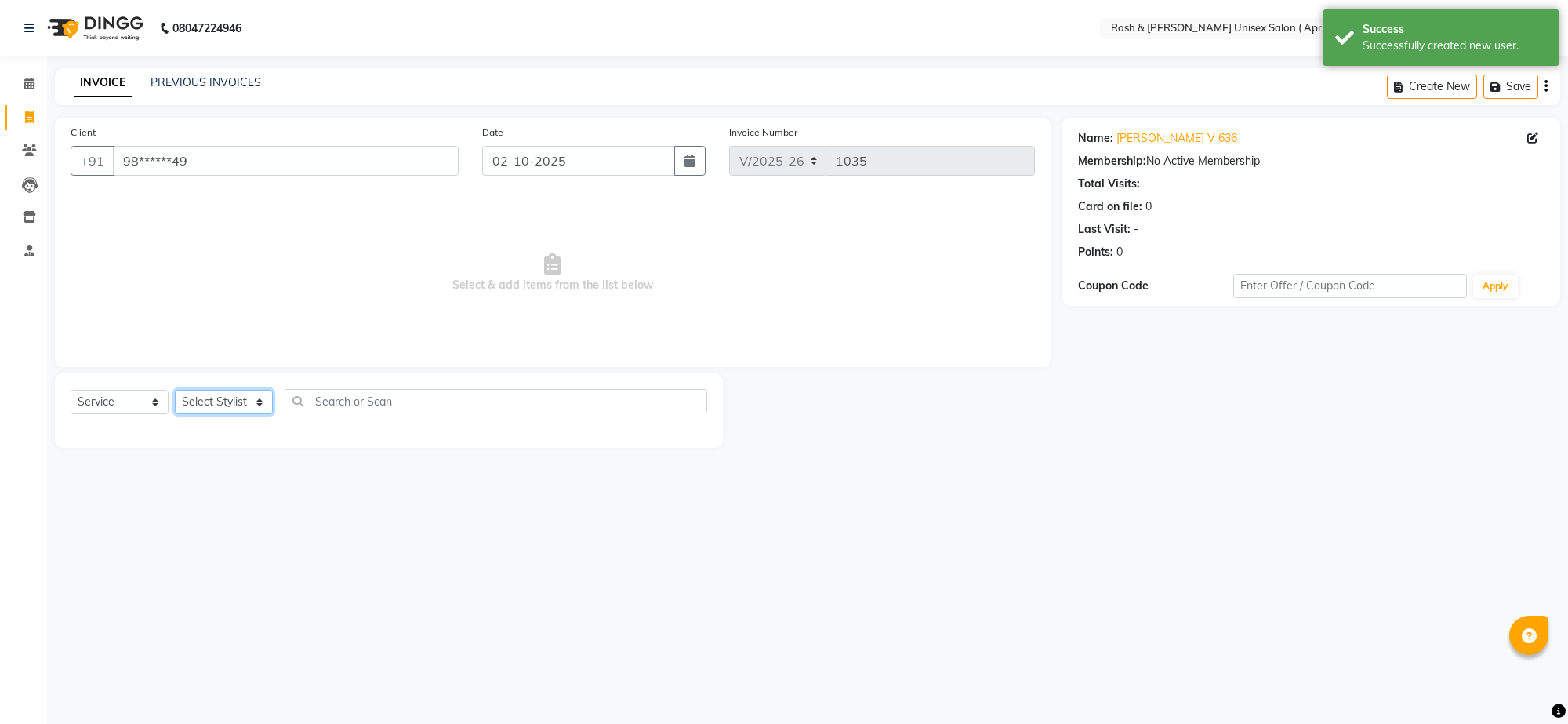
click at [264, 414] on select "Select Stylist Aalam Devi Dingg Support [PERSON_NAME] Front Desk Hangma Imran […" at bounding box center [224, 401] width 98 height 24
select select "90601"
click at [338, 413] on input "text" at bounding box center [495, 400] width 422 height 24
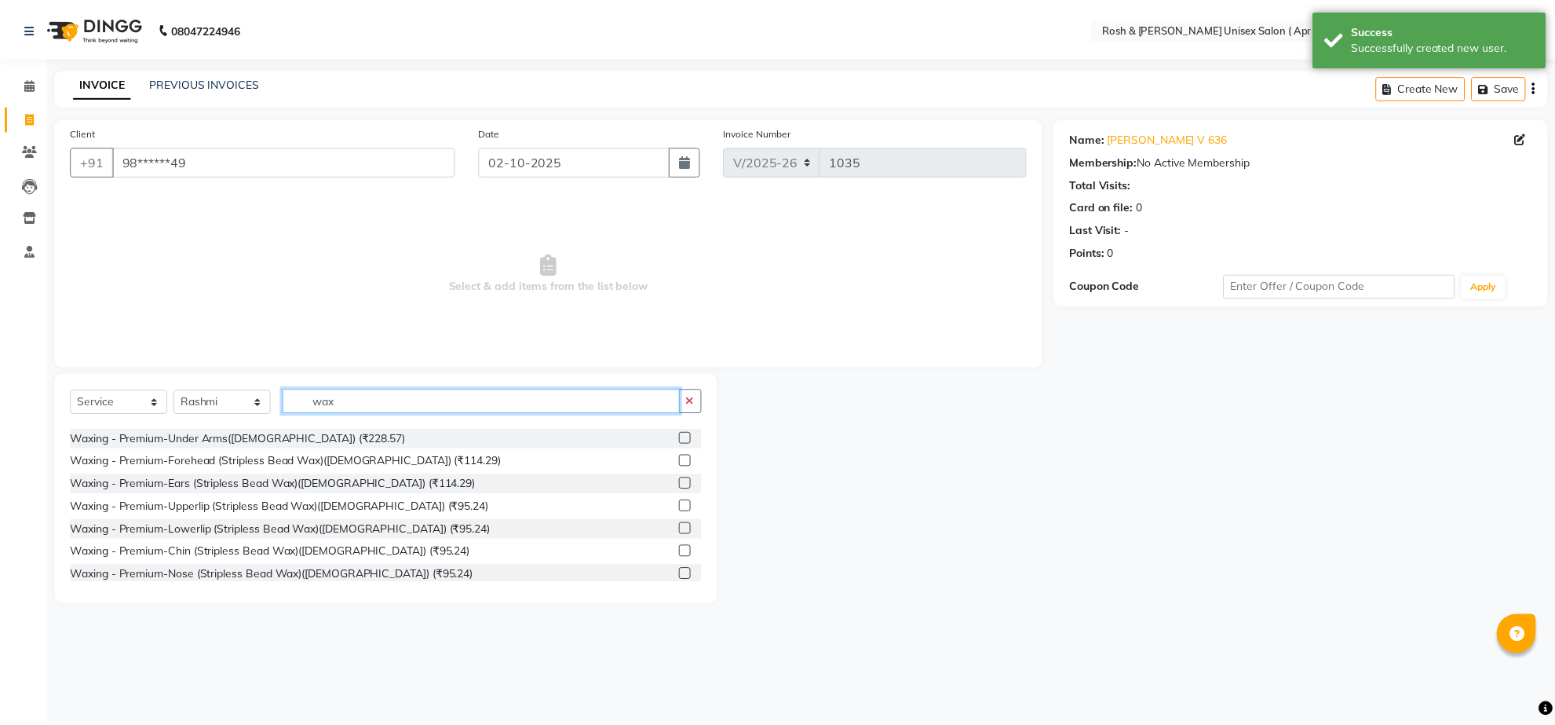
scroll to position [491, 0]
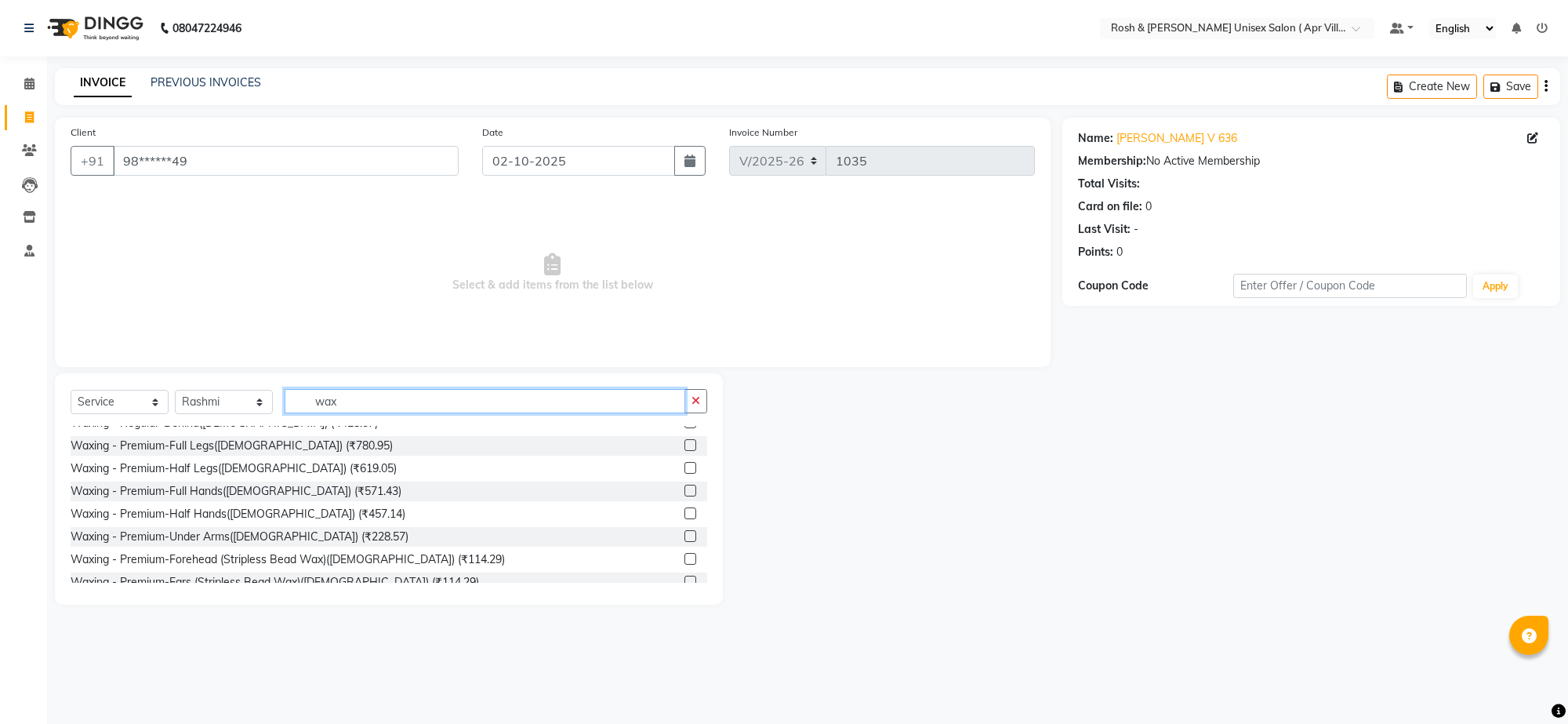
type input "wax"
click at [684, 450] on label at bounding box center [690, 445] width 12 height 12
click at [684, 450] on input "checkbox" at bounding box center [689, 445] width 10 height 10
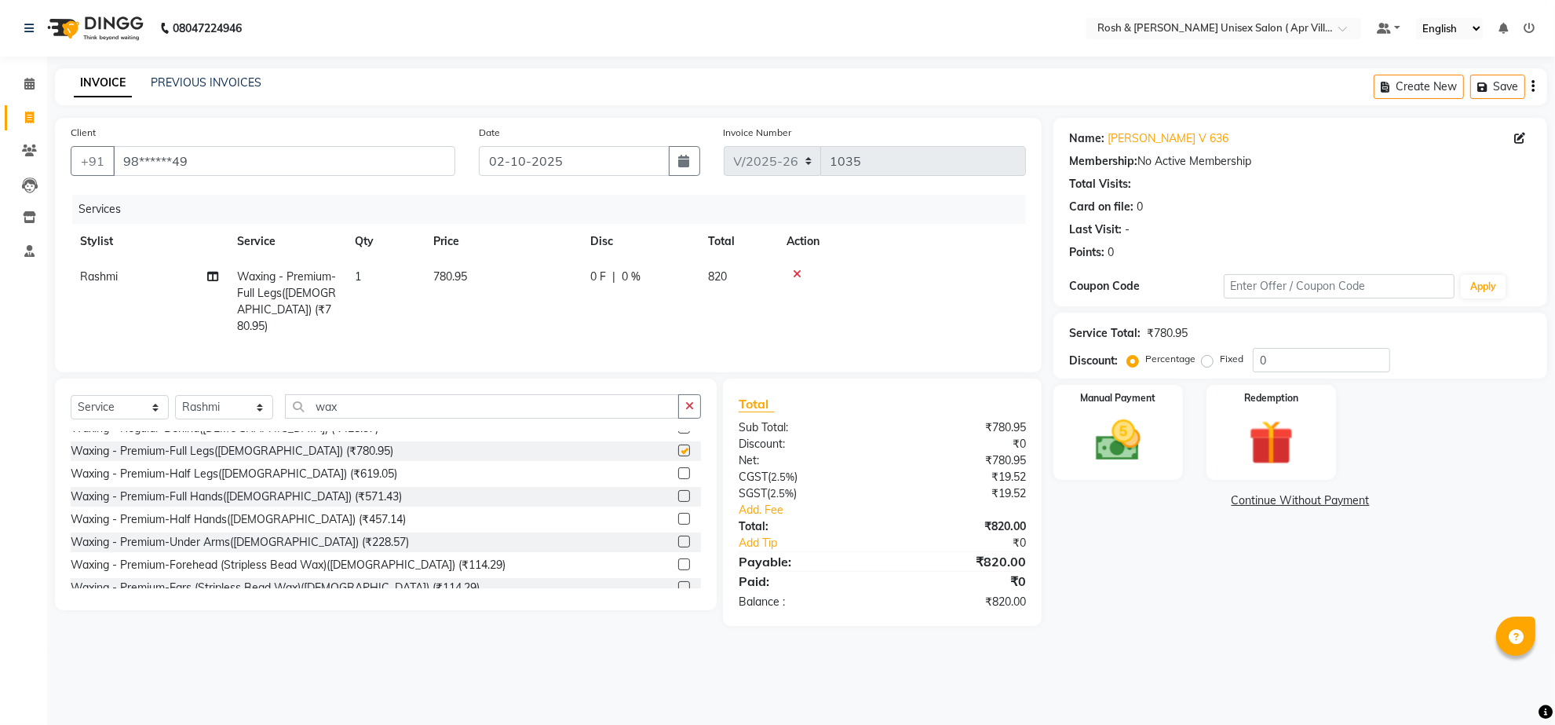
checkbox input "false"
click at [678, 502] on label at bounding box center [684, 496] width 12 height 12
click at [678, 502] on input "checkbox" at bounding box center [683, 496] width 10 height 10
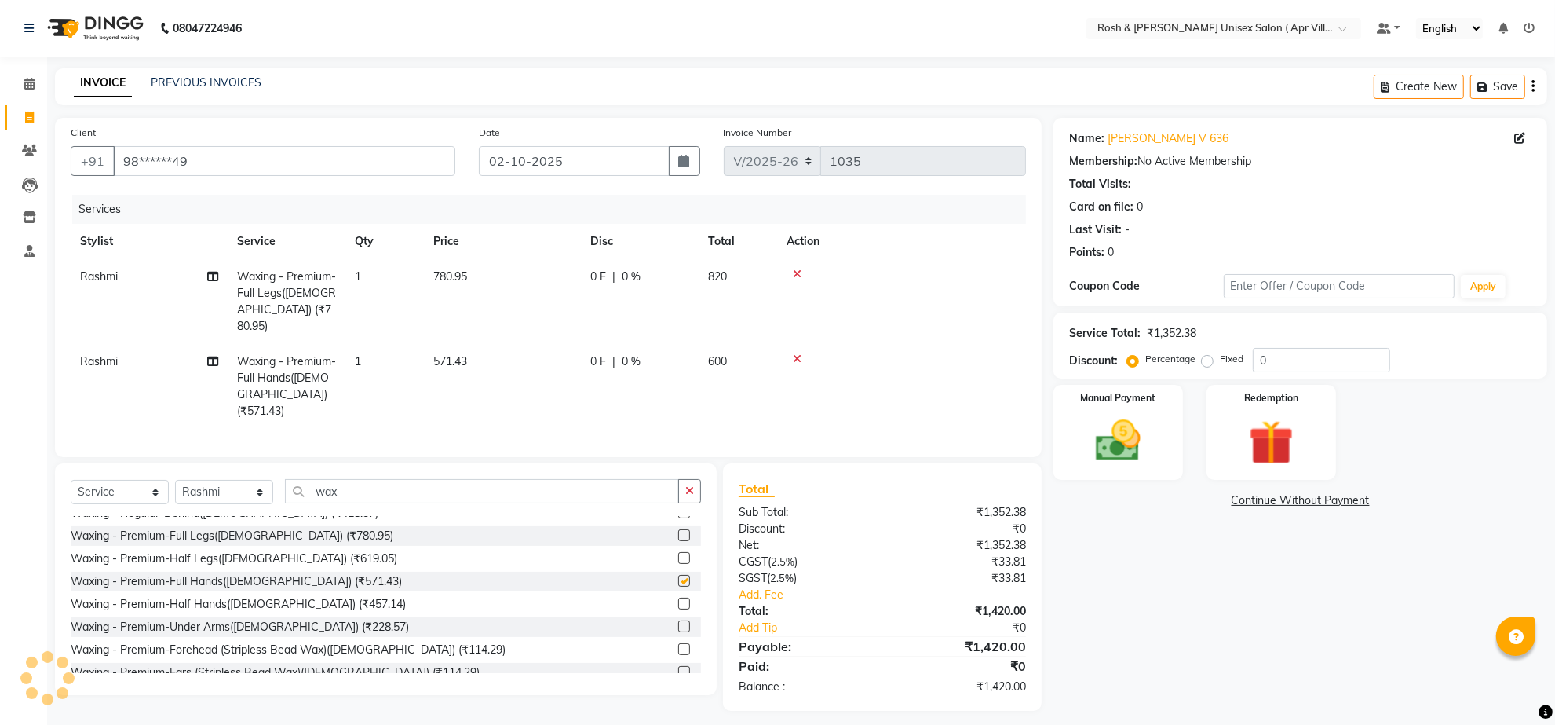
checkbox input "false"
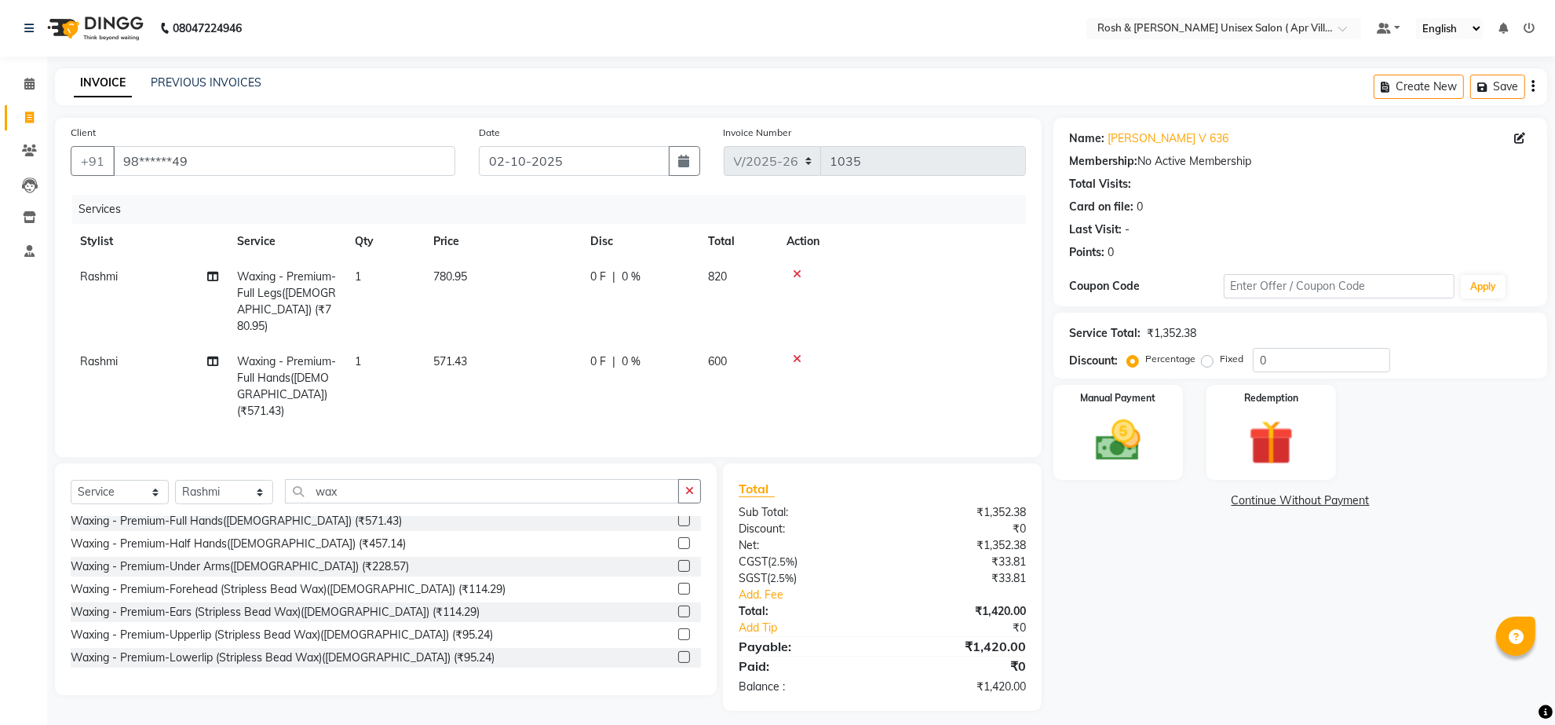
scroll to position [589, 0]
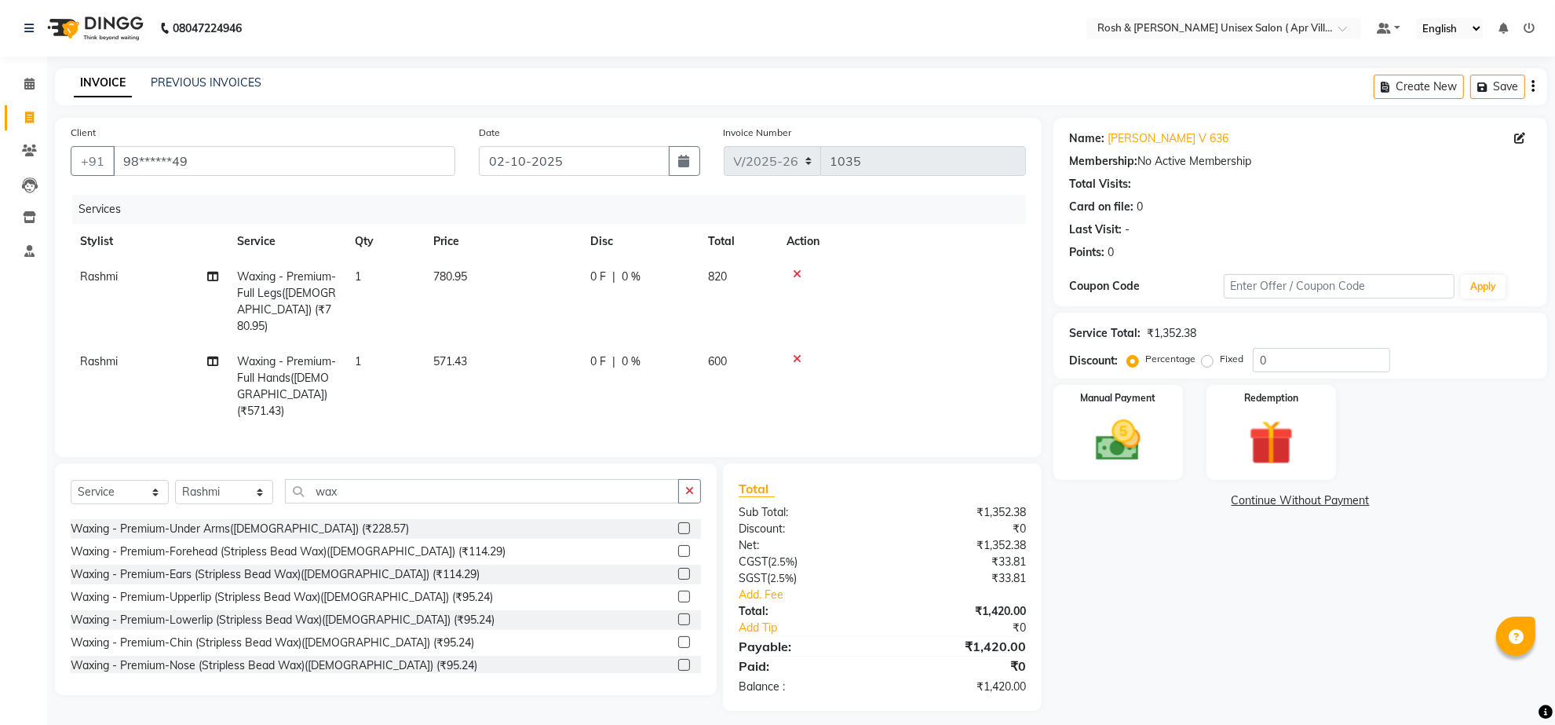
click at [678, 534] on label at bounding box center [684, 528] width 12 height 12
click at [678, 534] on input "checkbox" at bounding box center [683, 529] width 10 height 10
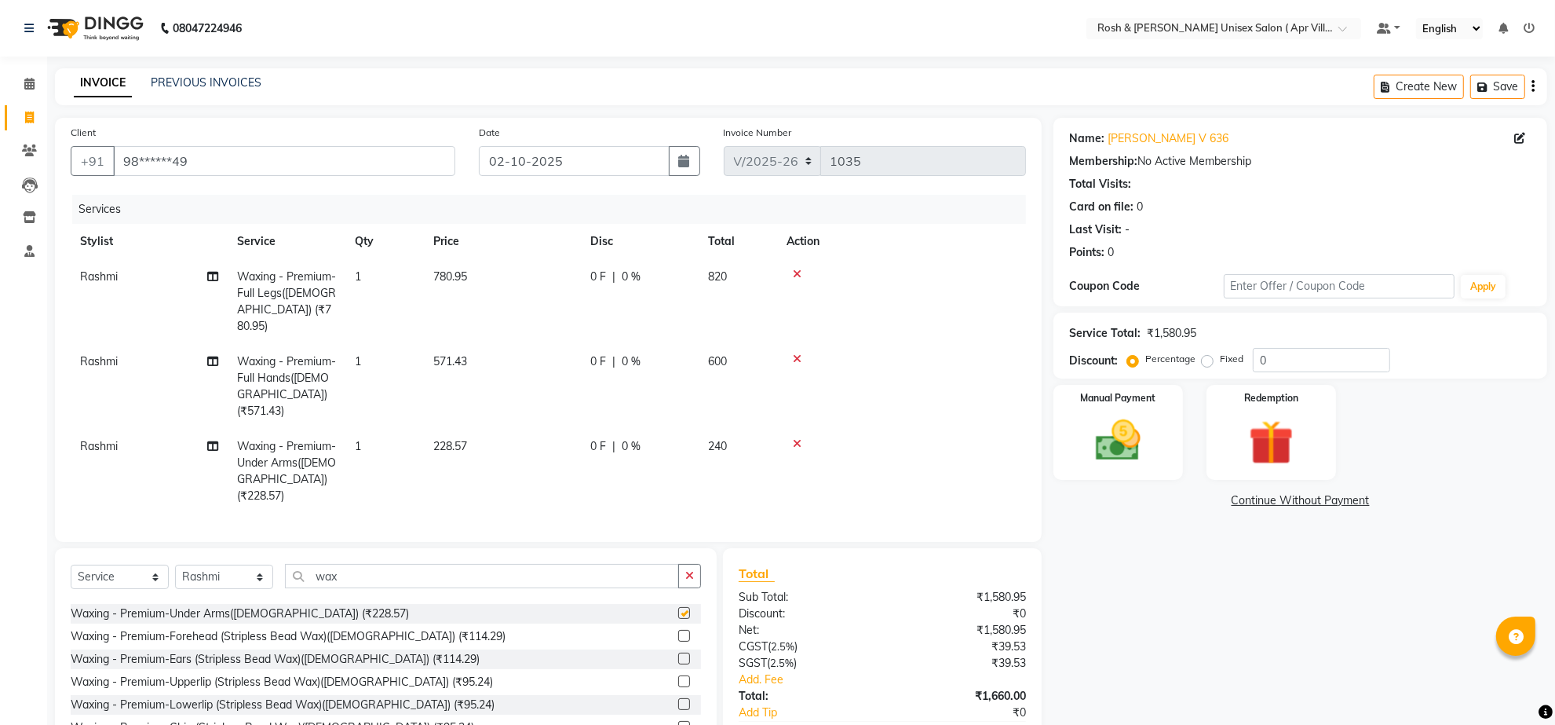
checkbox input "false"
click at [363, 588] on input "wax" at bounding box center [482, 576] width 394 height 24
type input "w"
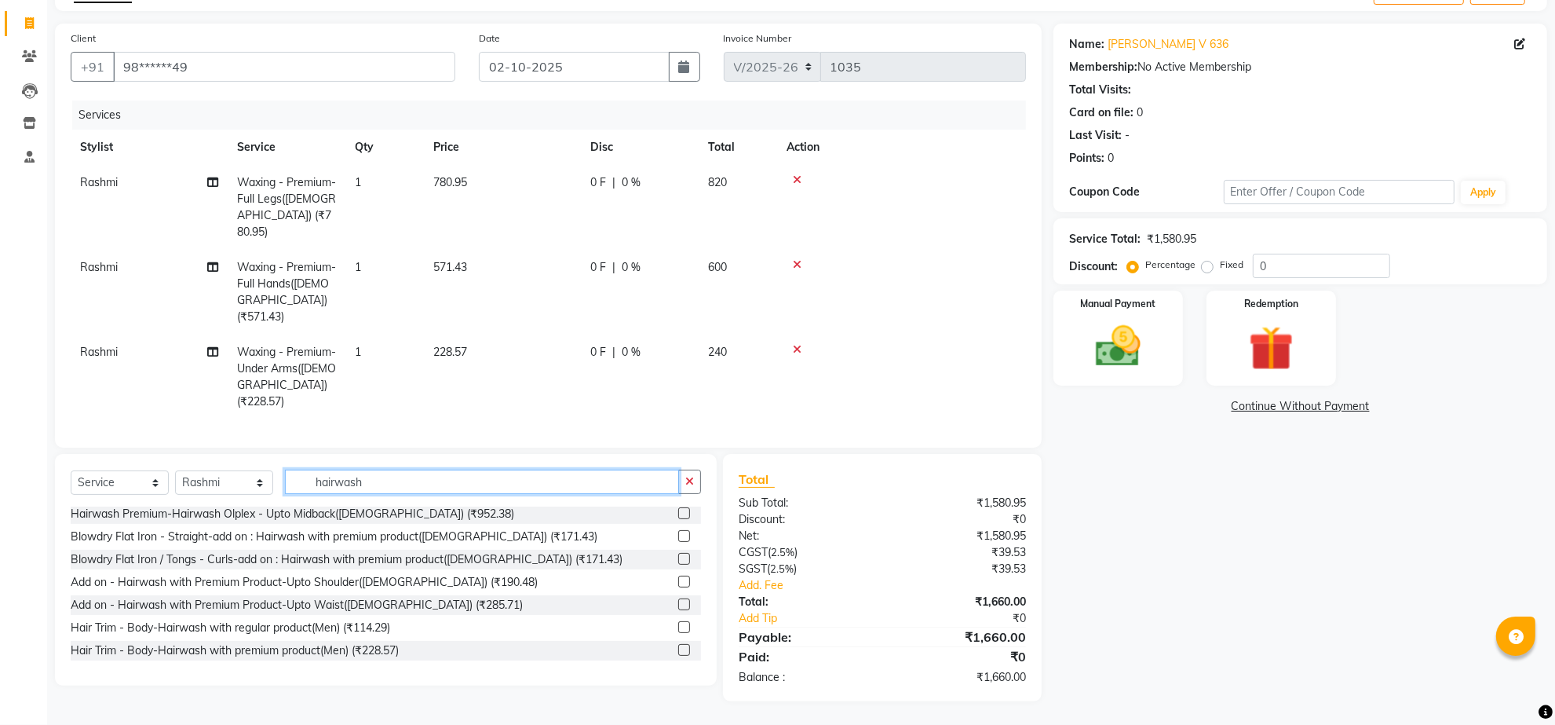
scroll to position [0, 0]
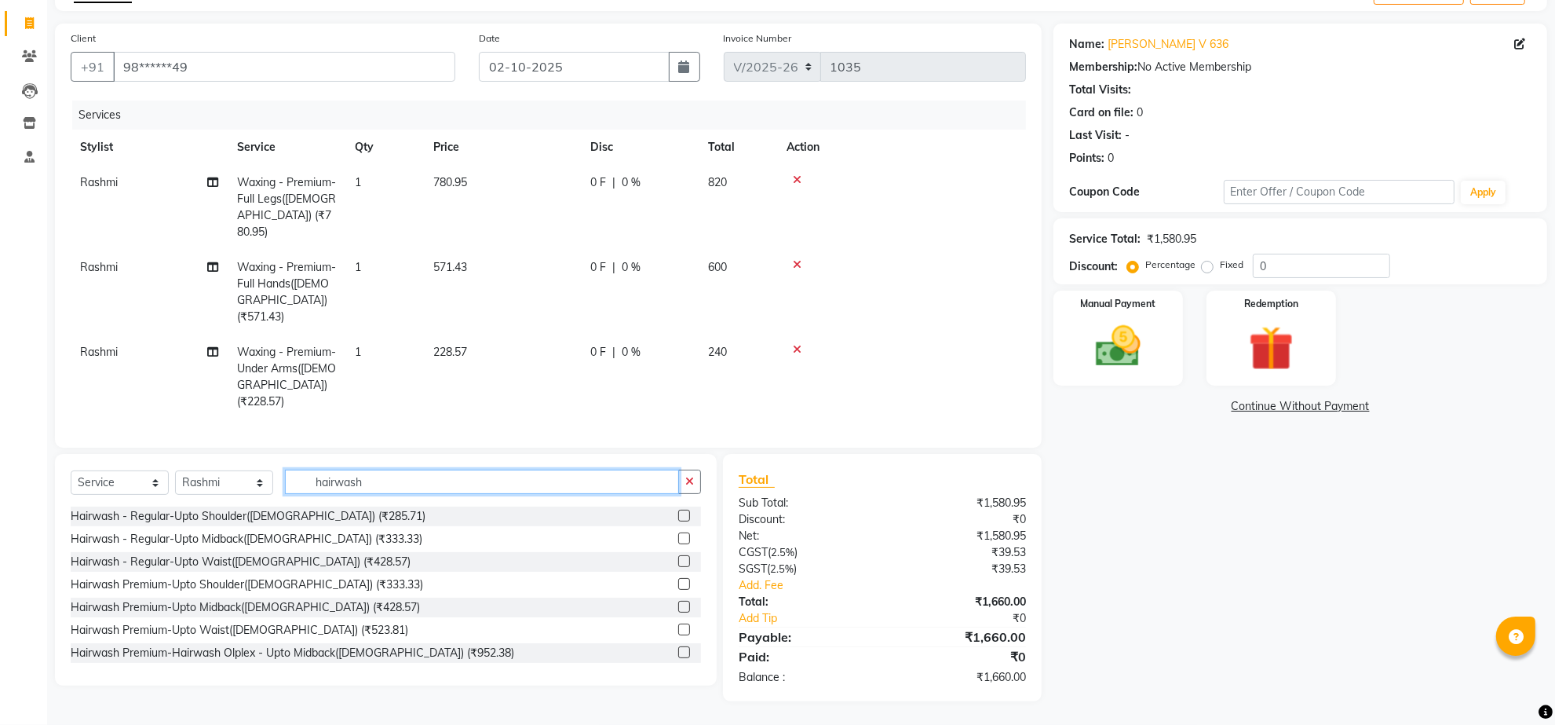
type input "hairwash"
click at [678, 532] on label at bounding box center [684, 538] width 12 height 12
click at [678, 534] on input "checkbox" at bounding box center [683, 539] width 10 height 10
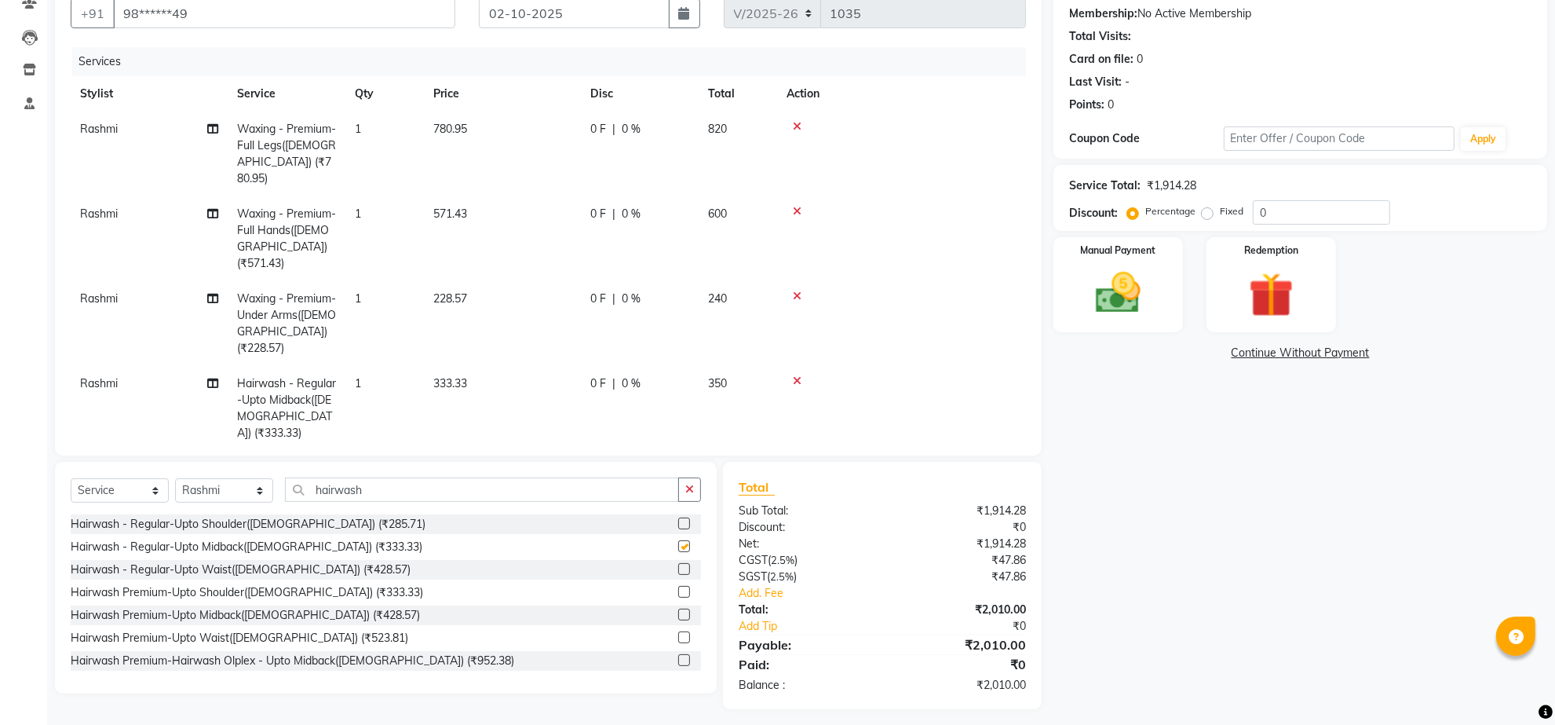
checkbox input "false"
click at [491, 390] on td "333.33" at bounding box center [502, 408] width 157 height 85
select select "90601"
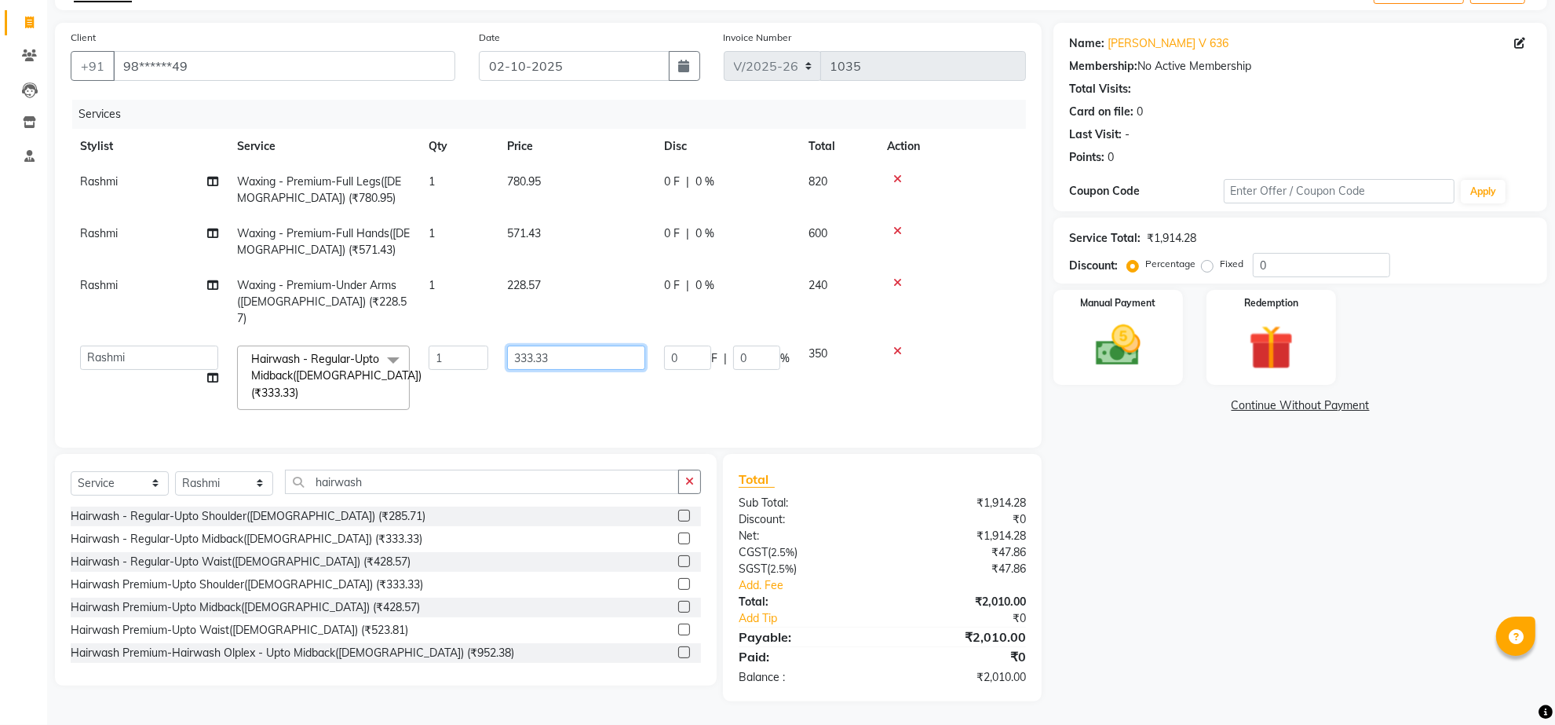
click at [605, 347] on input "333.33" at bounding box center [576, 357] width 138 height 24
type input "3"
type input "342.85"
click at [605, 416] on div "Services Stylist Service Qty Price Disc Total Action Rashmi Waxing - Premium-Fu…" at bounding box center [548, 266] width 955 height 332
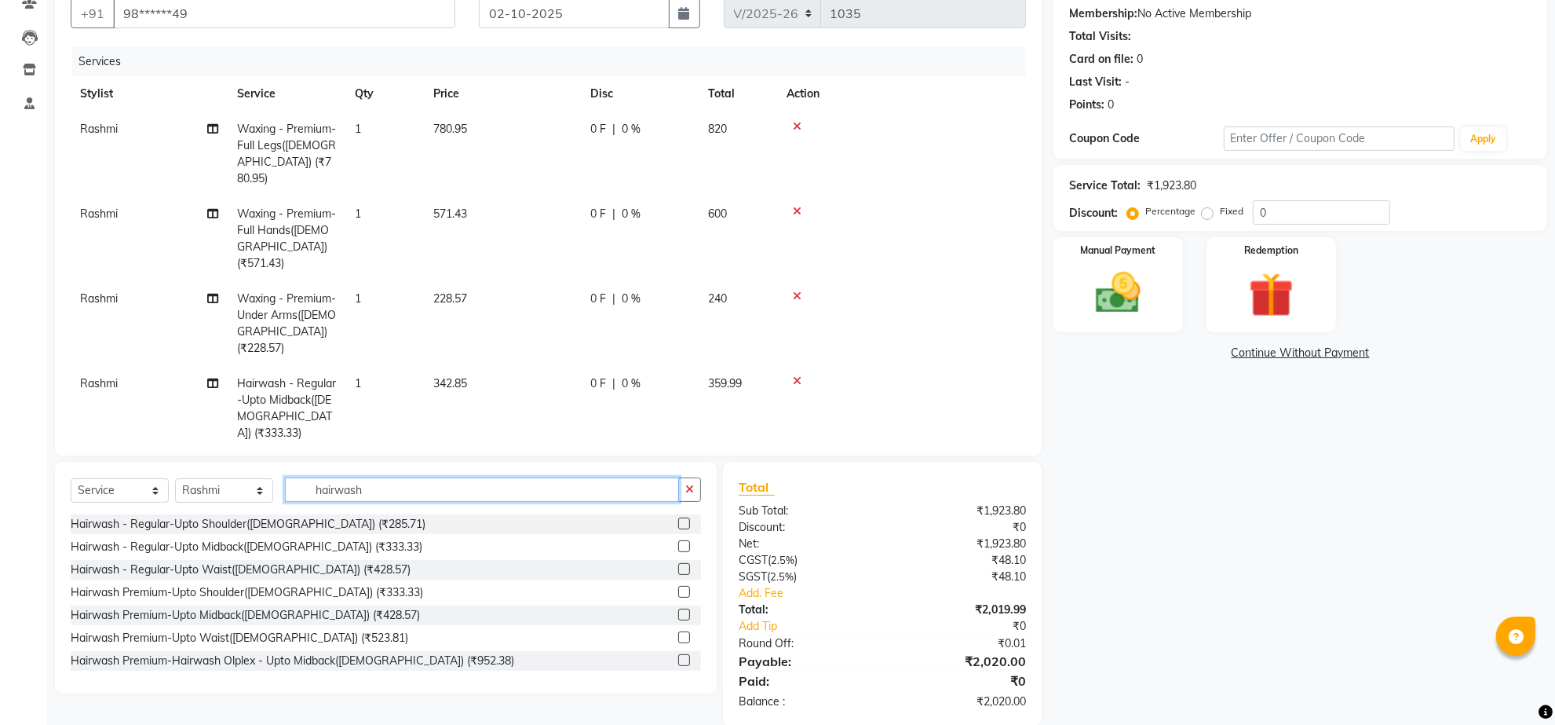
click at [398, 502] on input "hairwash" at bounding box center [482, 489] width 394 height 24
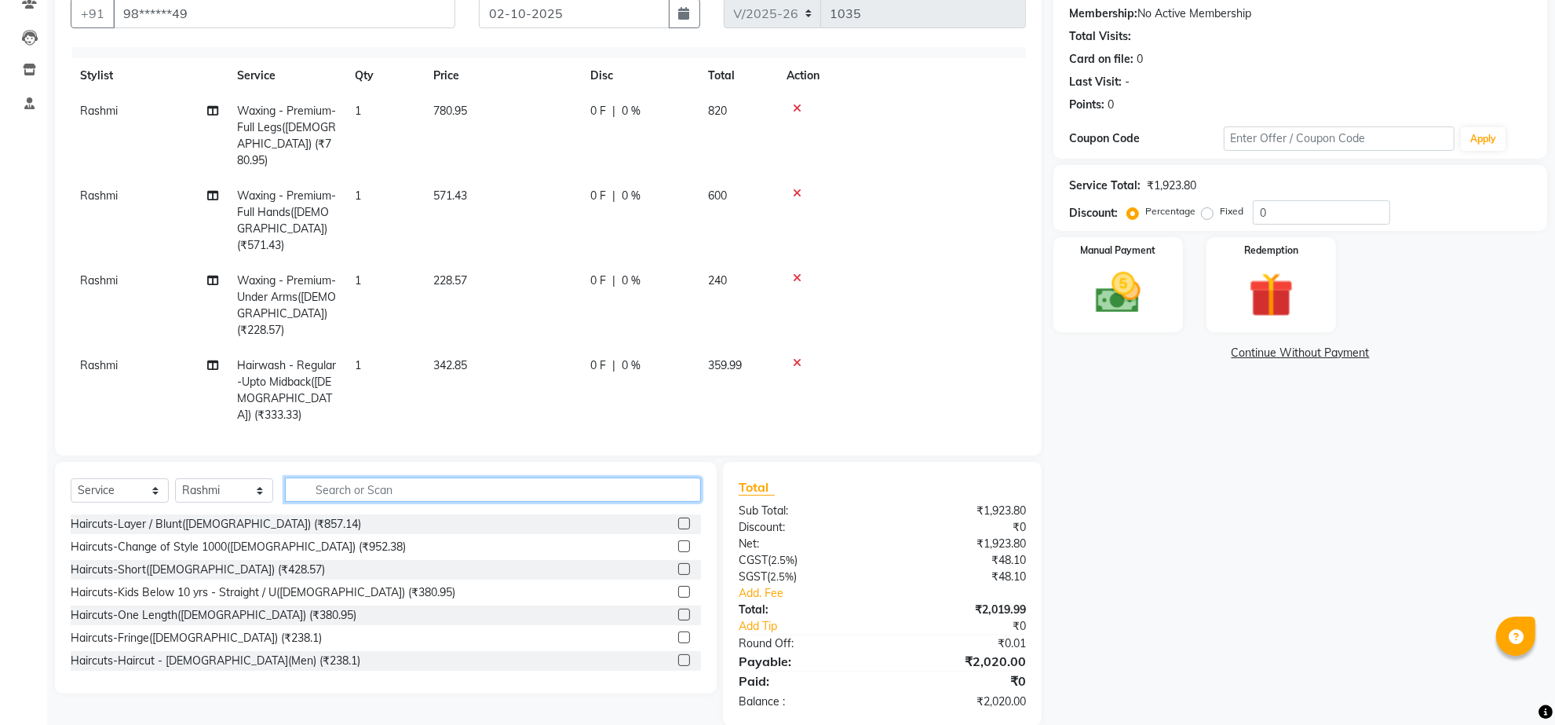
click at [331, 502] on input "text" at bounding box center [493, 489] width 416 height 24
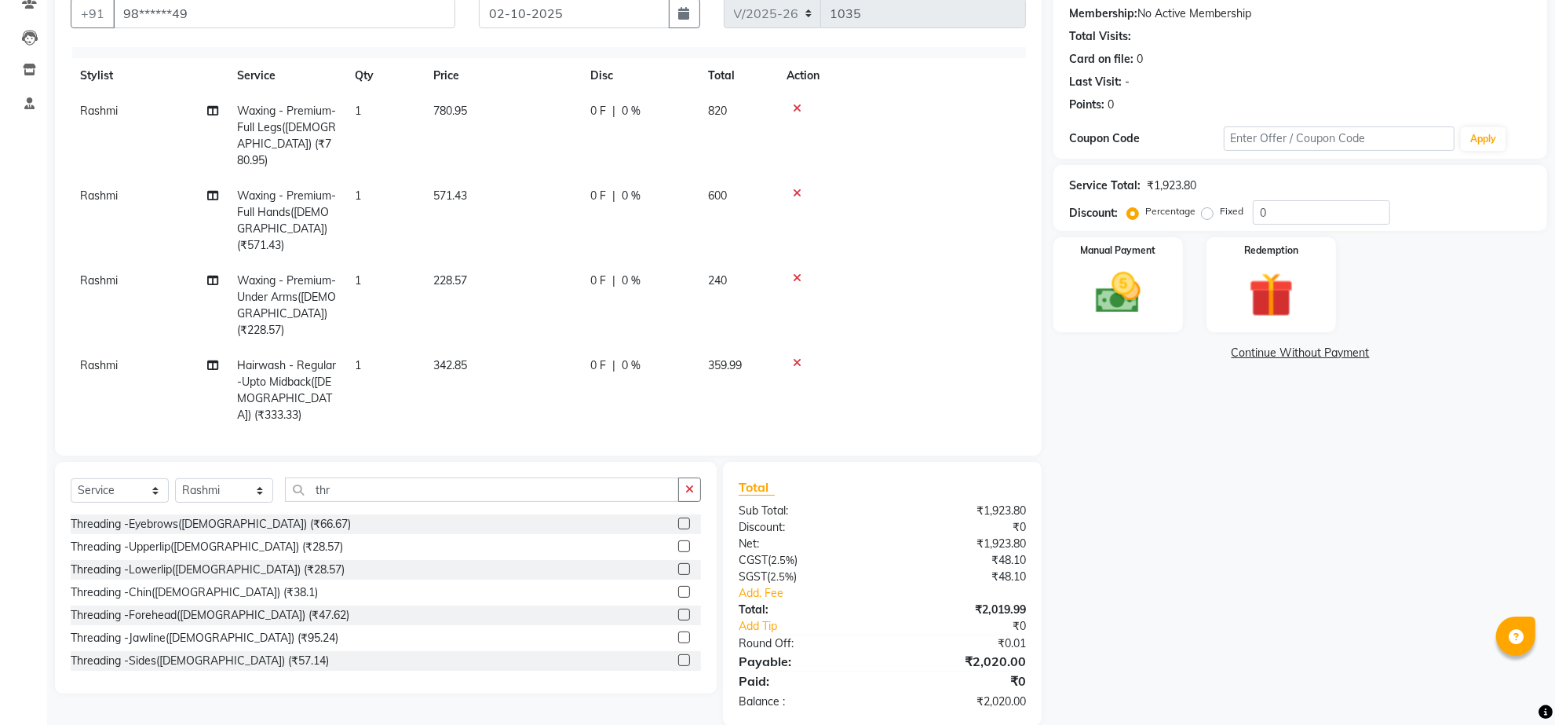
click at [678, 552] on label at bounding box center [684, 546] width 12 height 12
click at [678, 552] on input "checkbox" at bounding box center [683, 547] width 10 height 10
click at [1119, 320] on img at bounding box center [1118, 293] width 76 height 54
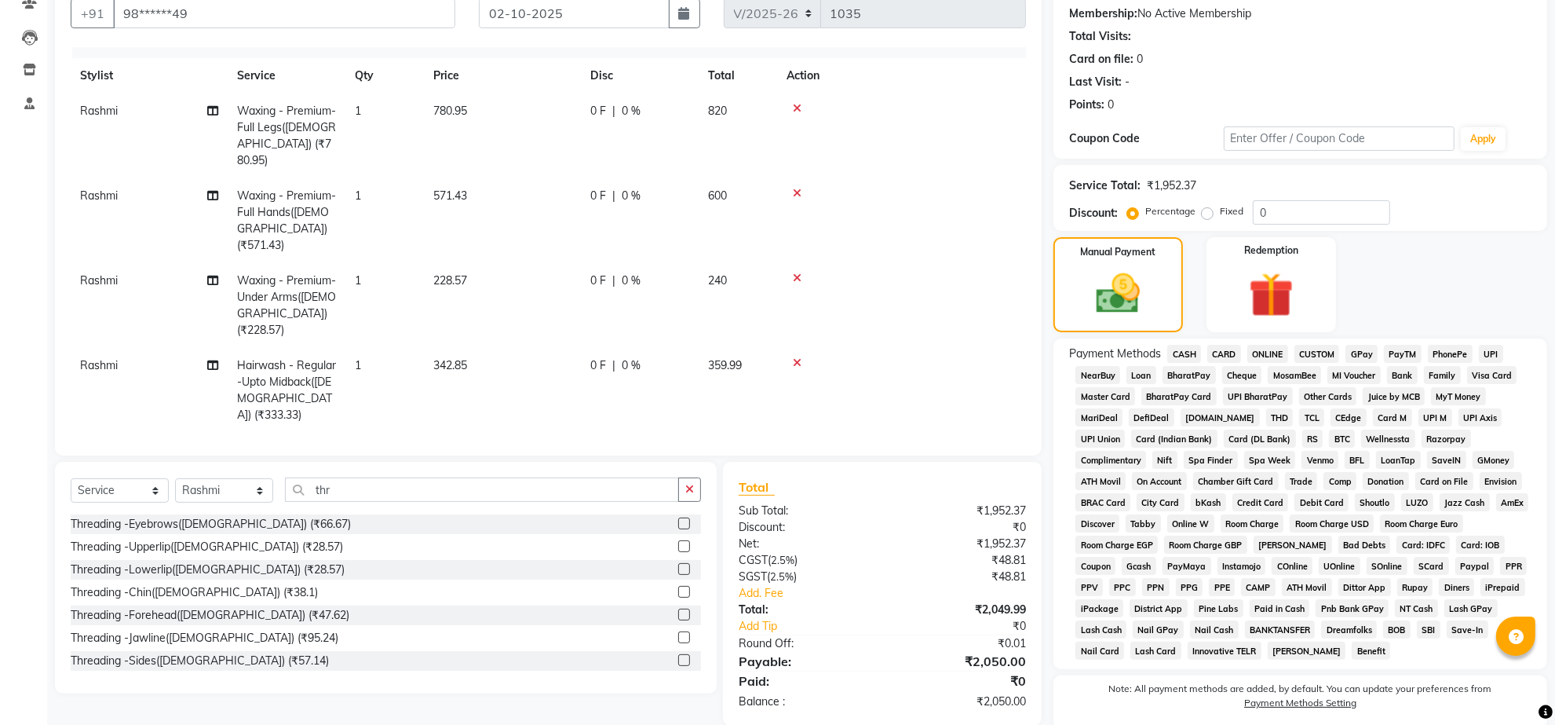
click at [1196, 363] on span "CASH" at bounding box center [1184, 354] width 34 height 18
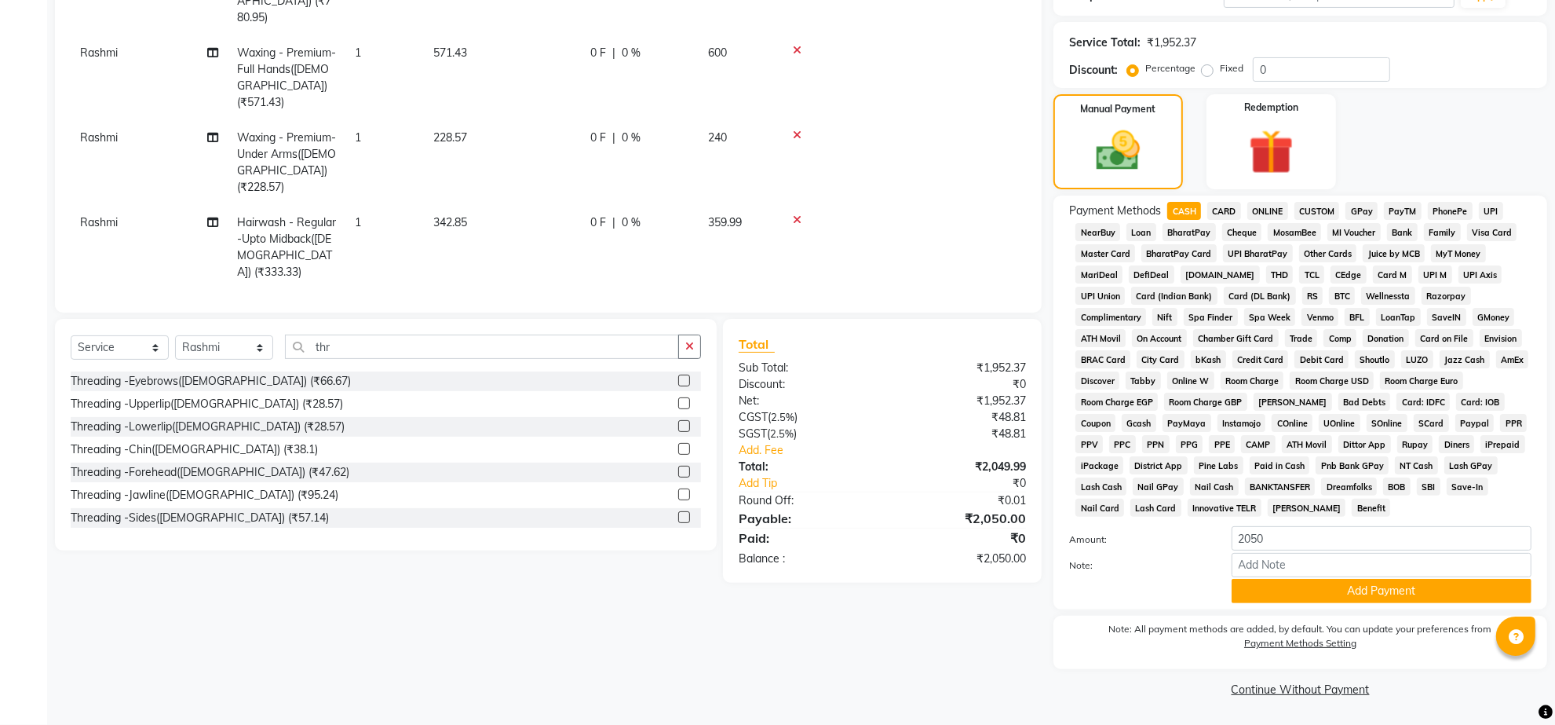
scroll to position [409, 0]
click at [1281, 526] on input "2050" at bounding box center [1382, 538] width 300 height 24
click at [1376, 579] on button "Add Payment" at bounding box center [1382, 591] width 300 height 24
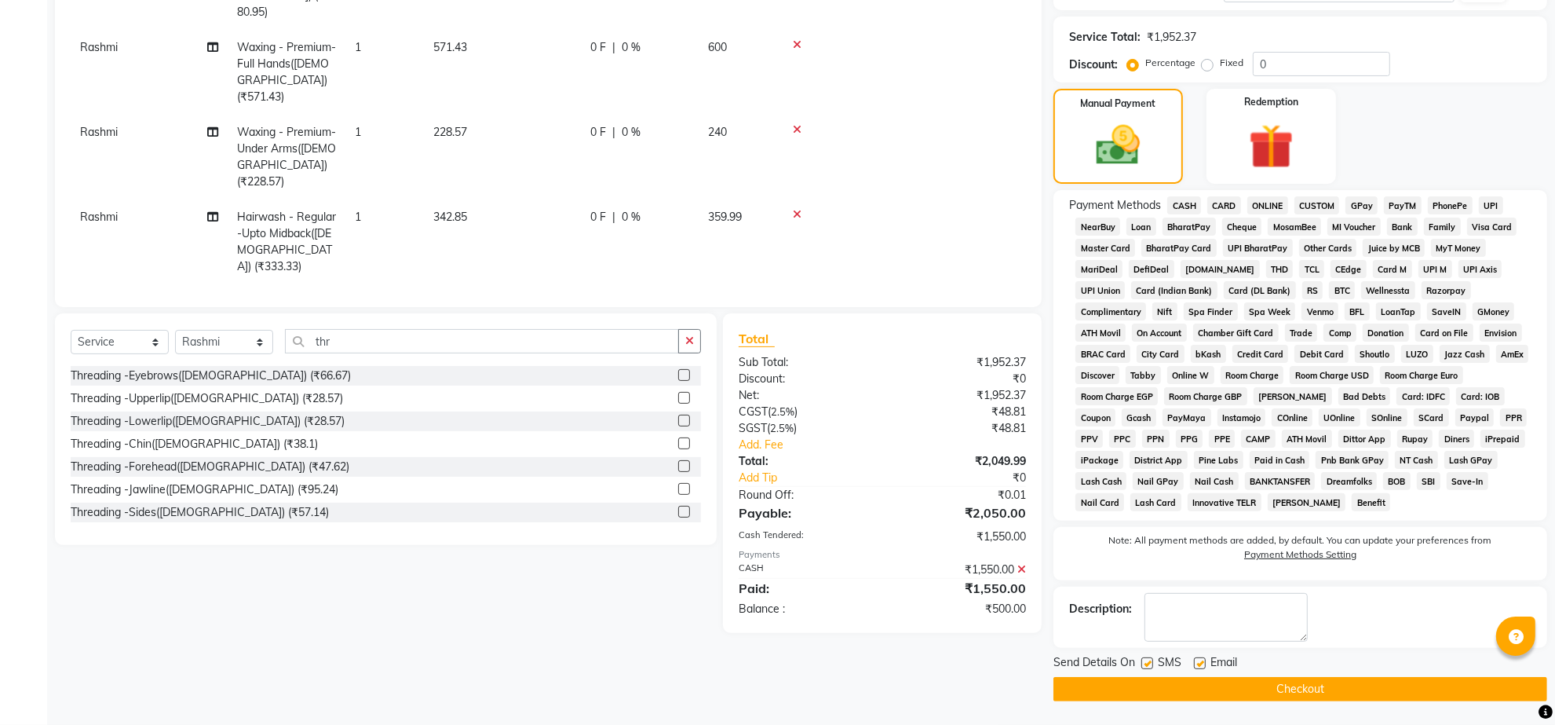
click at [1280, 196] on span "ONLINE" at bounding box center [1267, 205] width 41 height 18
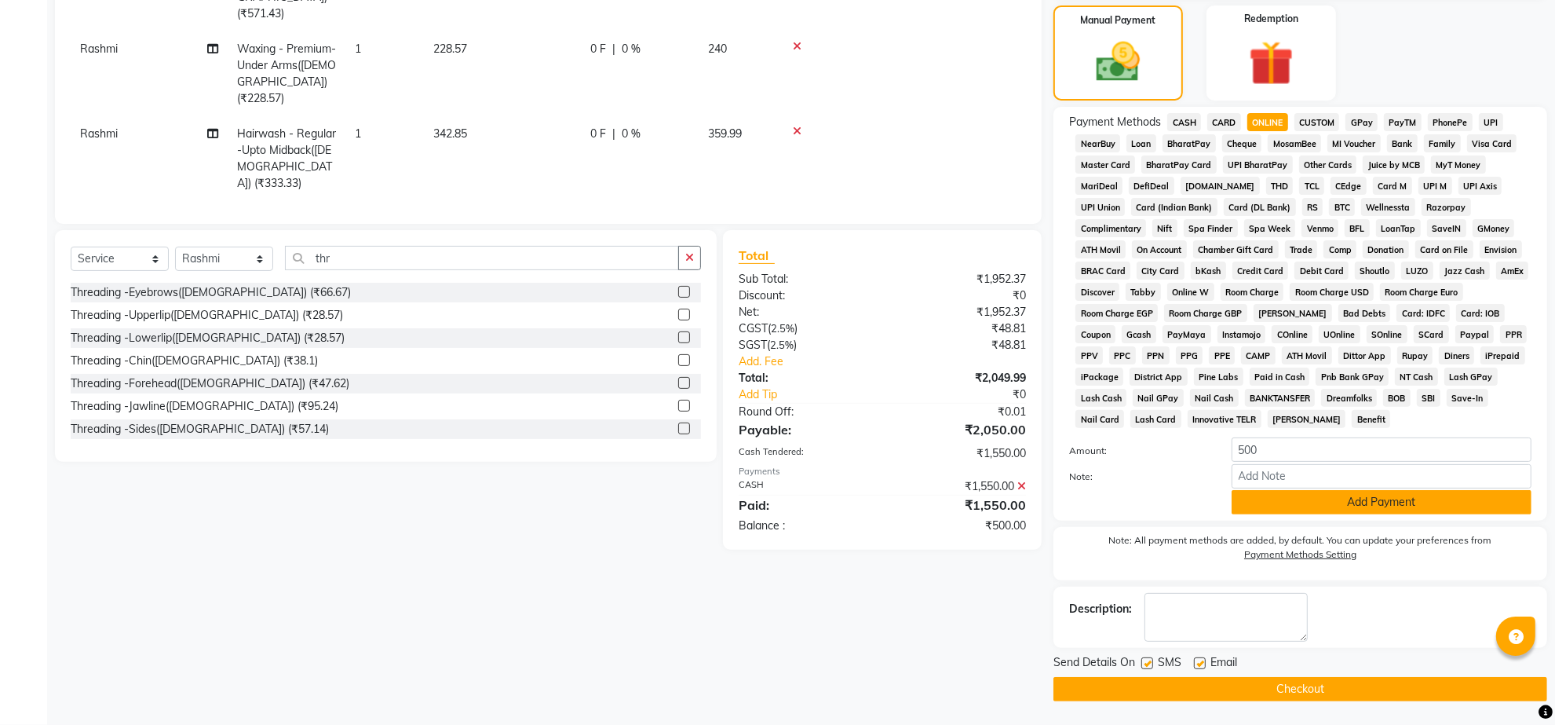
click at [1372, 514] on button "Add Payment" at bounding box center [1382, 502] width 300 height 24
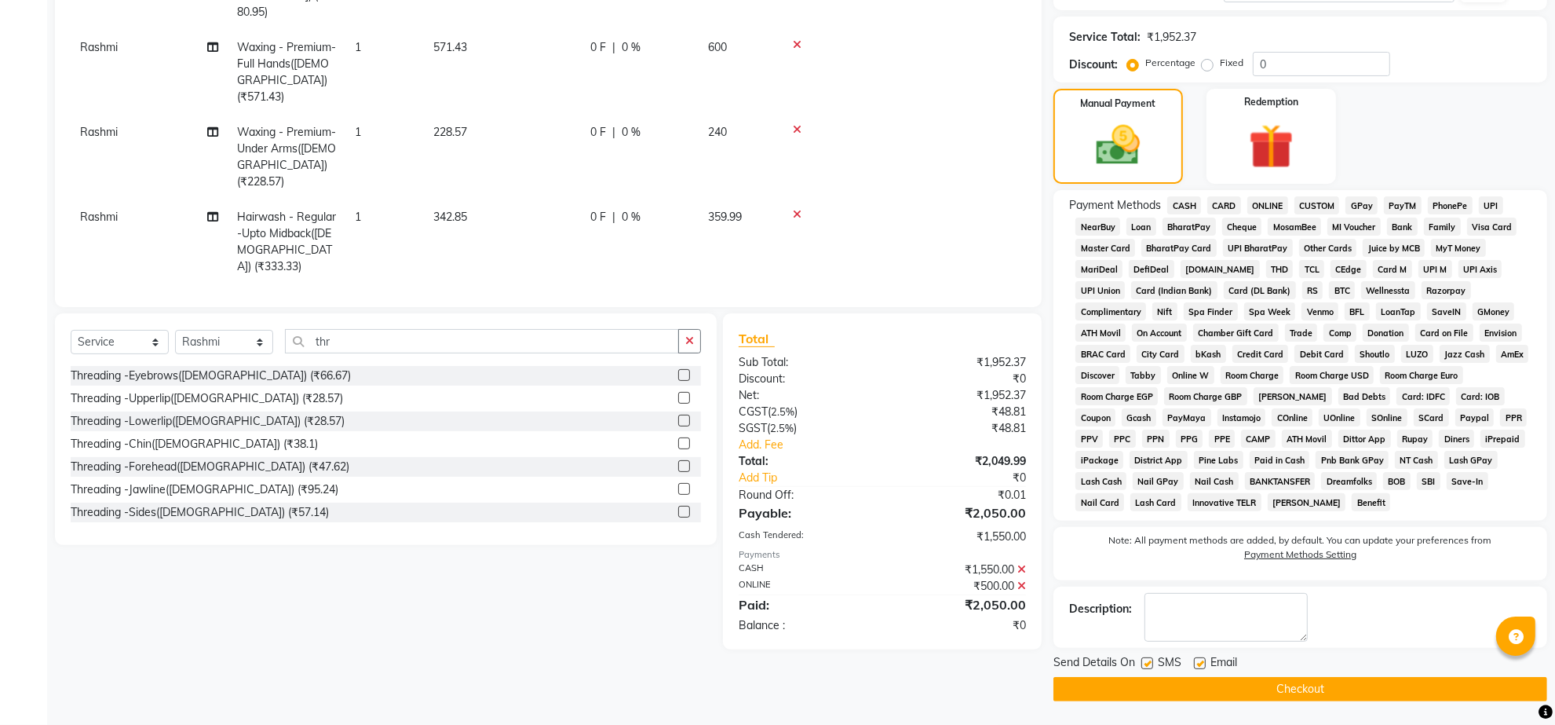
click at [1284, 695] on button "Checkout" at bounding box center [1301, 689] width 494 height 24
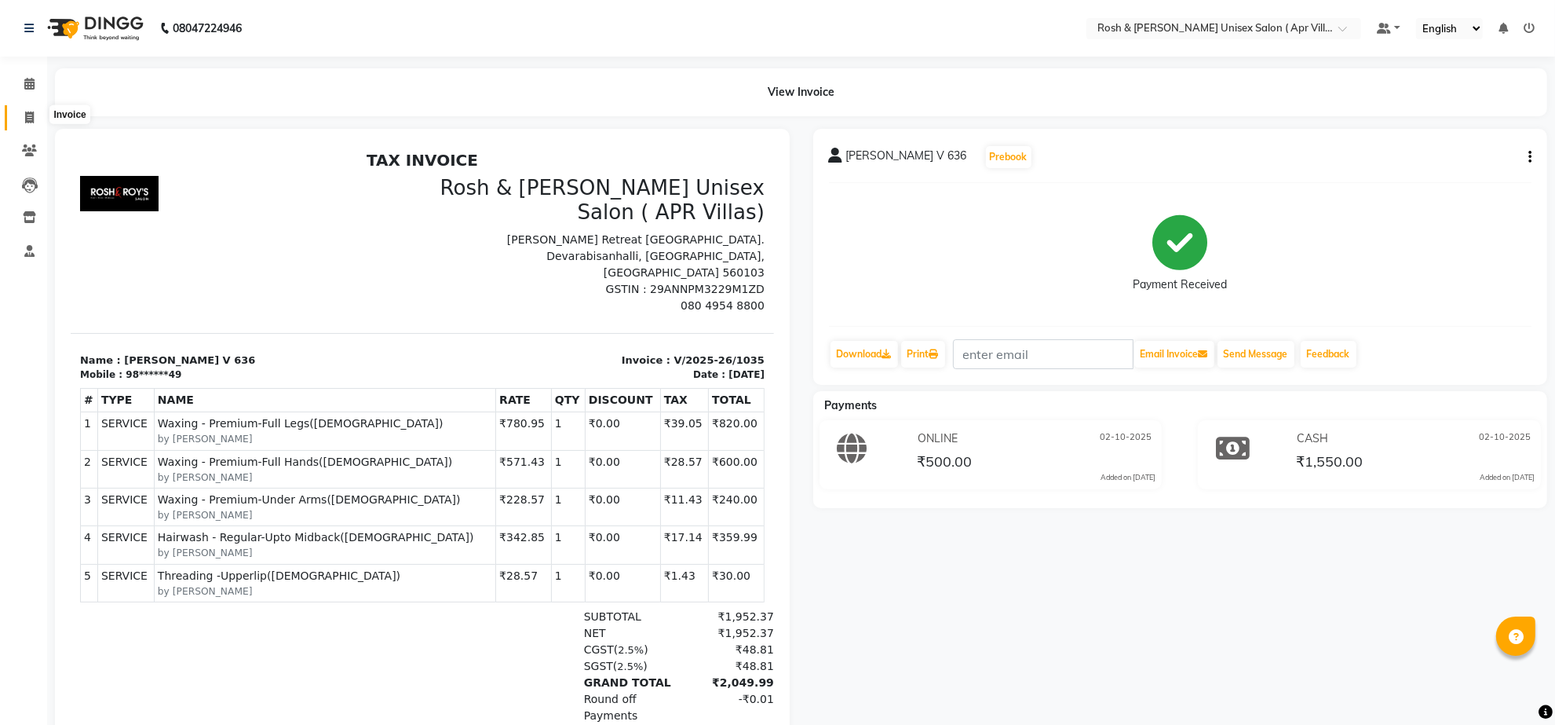
click at [26, 119] on icon at bounding box center [29, 117] width 9 height 12
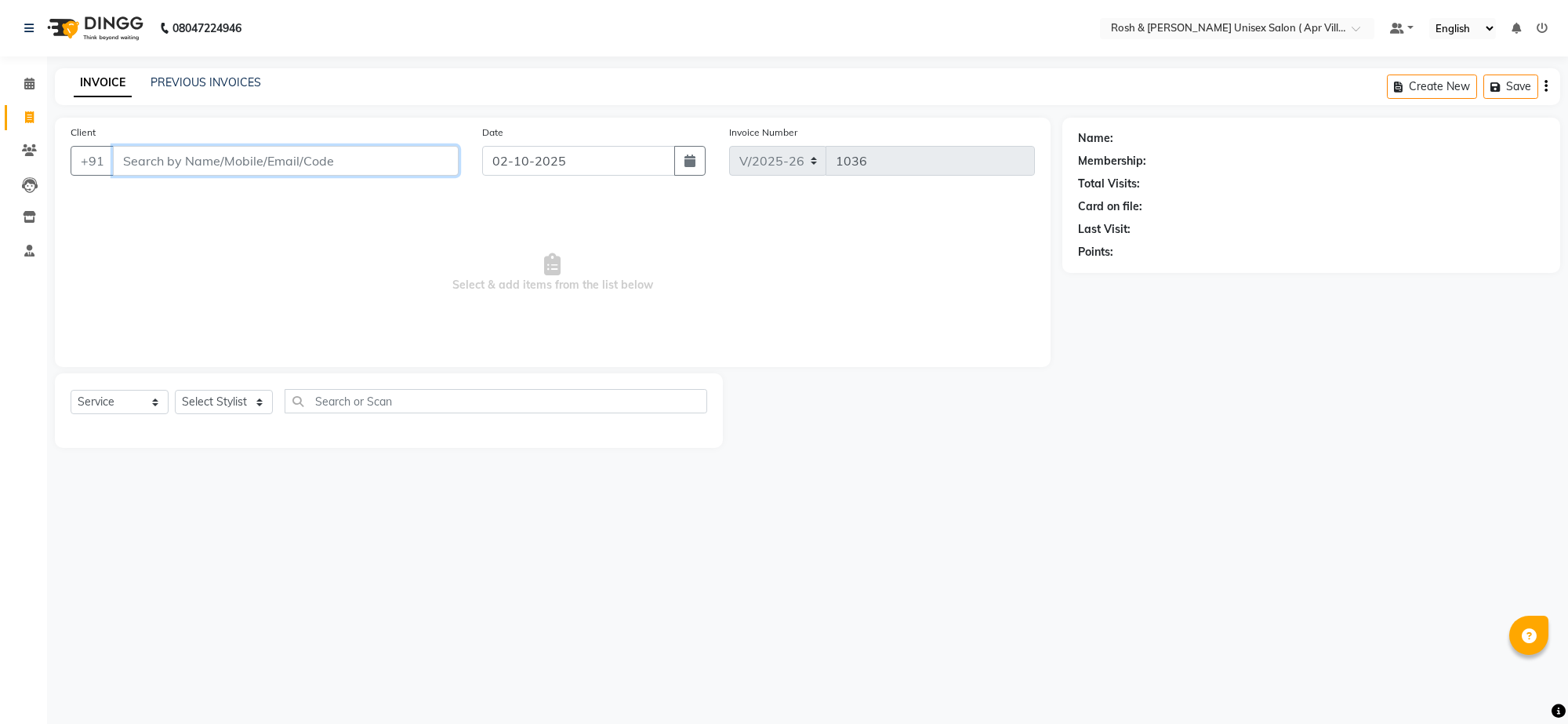
click at [173, 174] on input "Client" at bounding box center [286, 161] width 346 height 30
click at [157, 176] on input "Client" at bounding box center [286, 161] width 346 height 30
click at [182, 175] on input "Client" at bounding box center [286, 161] width 346 height 30
click at [393, 169] on span "Add Client" at bounding box center [418, 161] width 62 height 16
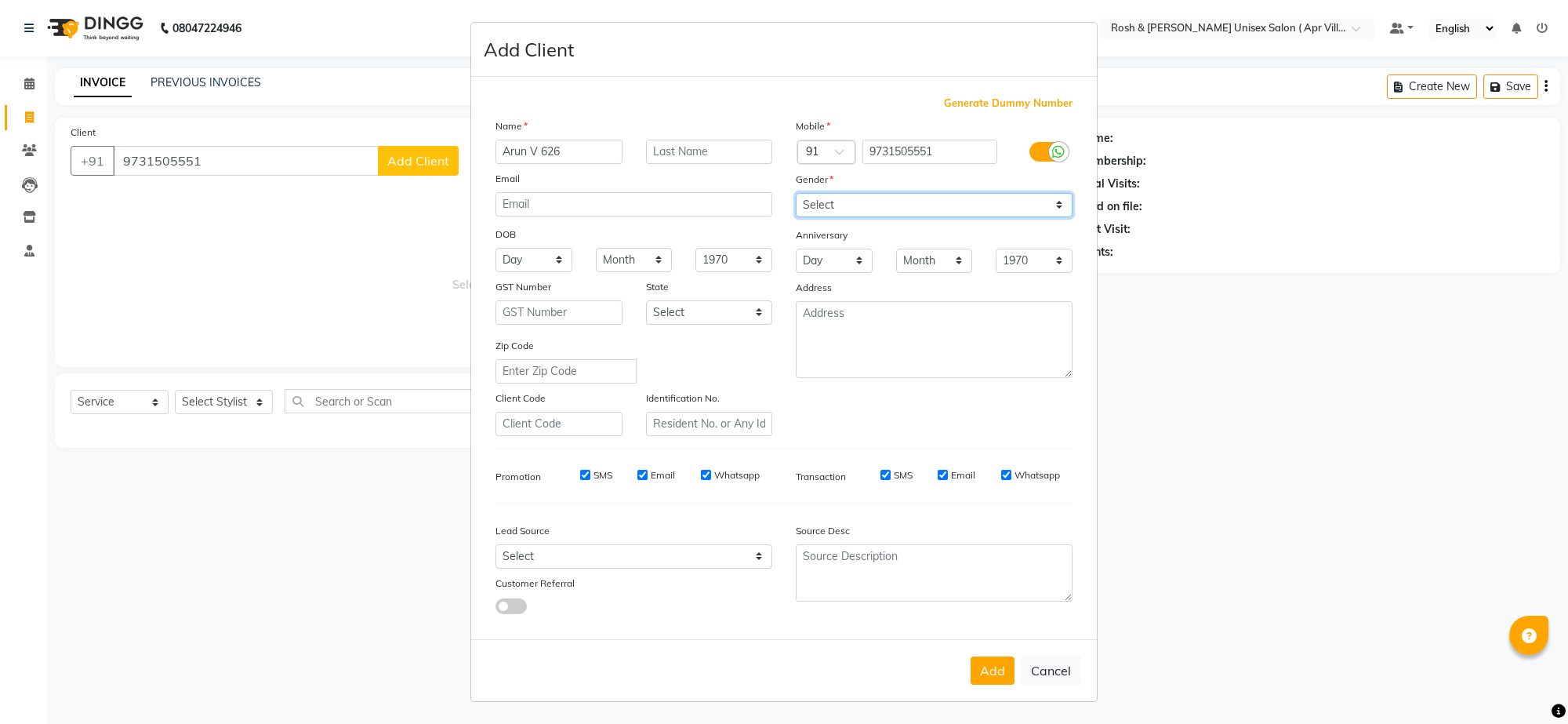
click at [1024, 217] on select "Select [DEMOGRAPHIC_DATA] [DEMOGRAPHIC_DATA] Other Prefer Not To Say" at bounding box center [934, 205] width 277 height 24
click at [796, 217] on select "Select [DEMOGRAPHIC_DATA] [DEMOGRAPHIC_DATA] Other Prefer Not To Say" at bounding box center [934, 205] width 277 height 24
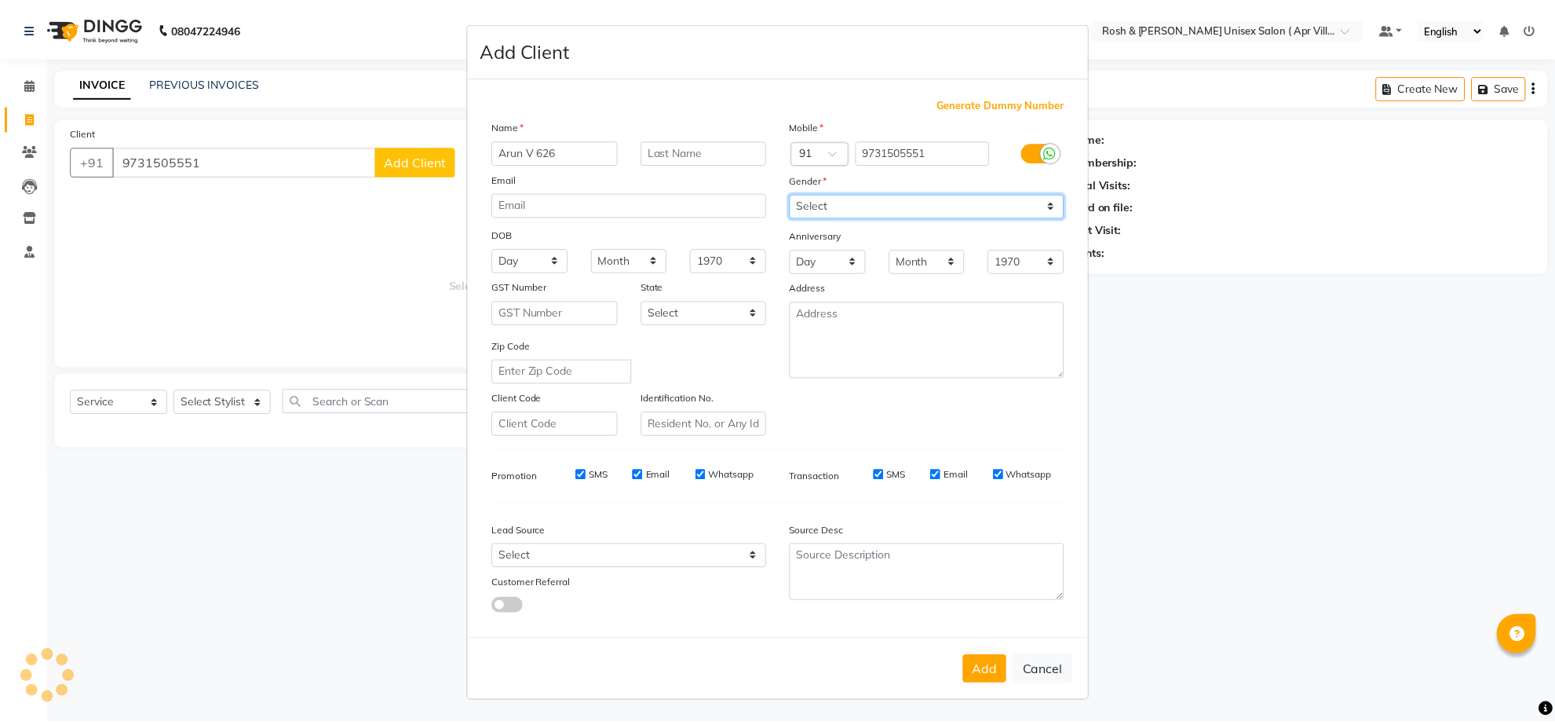
scroll to position [133, 0]
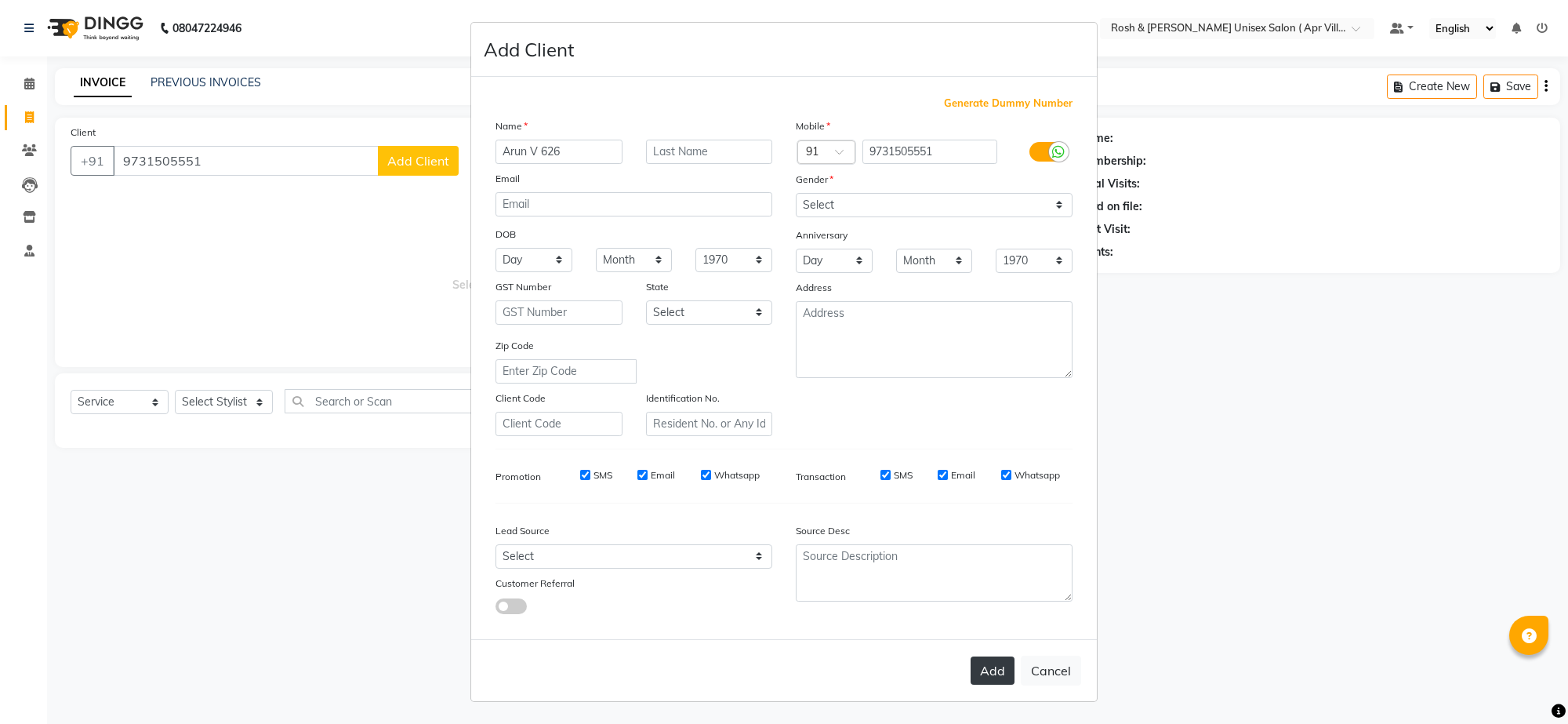
click at [971, 656] on button "Add" at bounding box center [993, 670] width 44 height 28
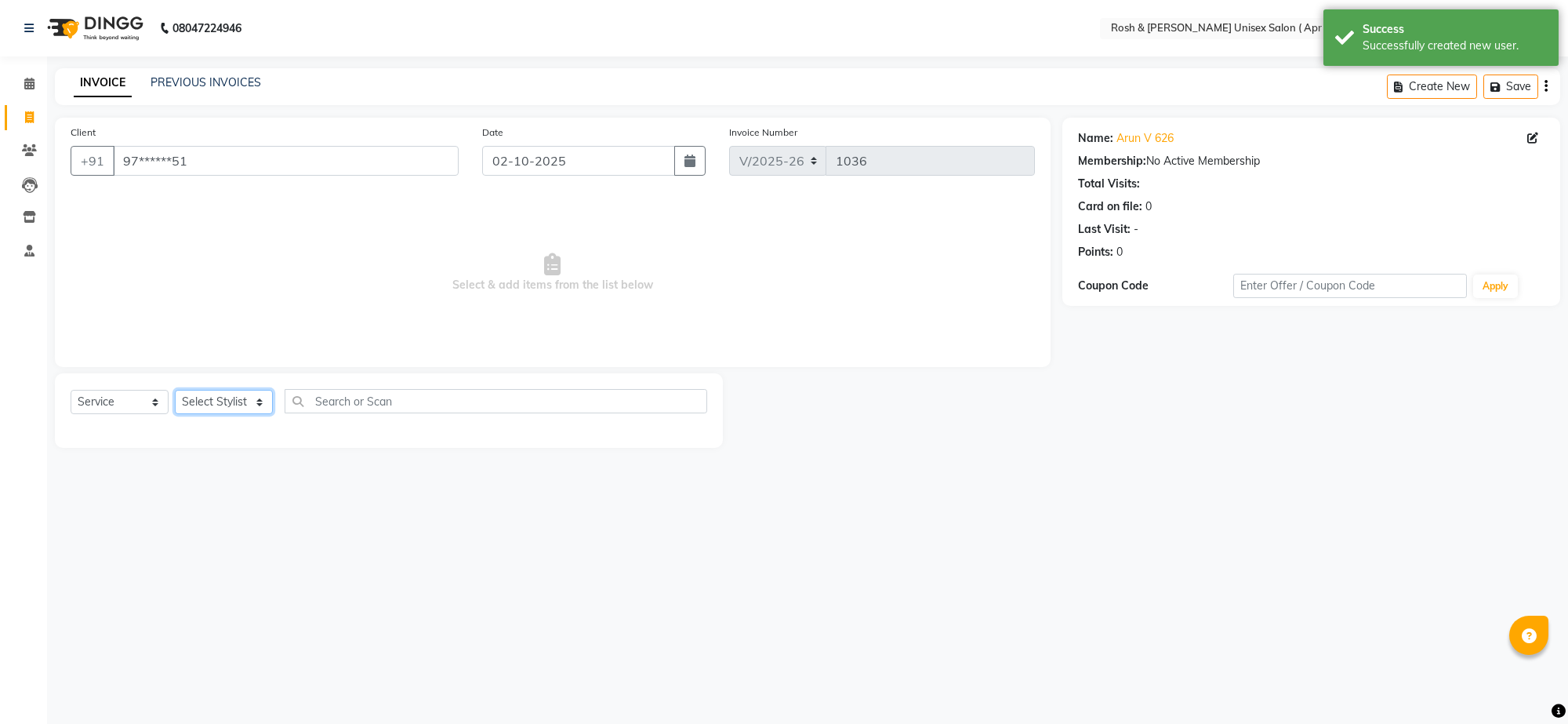
click at [257, 414] on select "Select Stylist Aalam Devi Dingg Support [PERSON_NAME] Front Desk Hangma Imran […" at bounding box center [224, 401] width 98 height 24
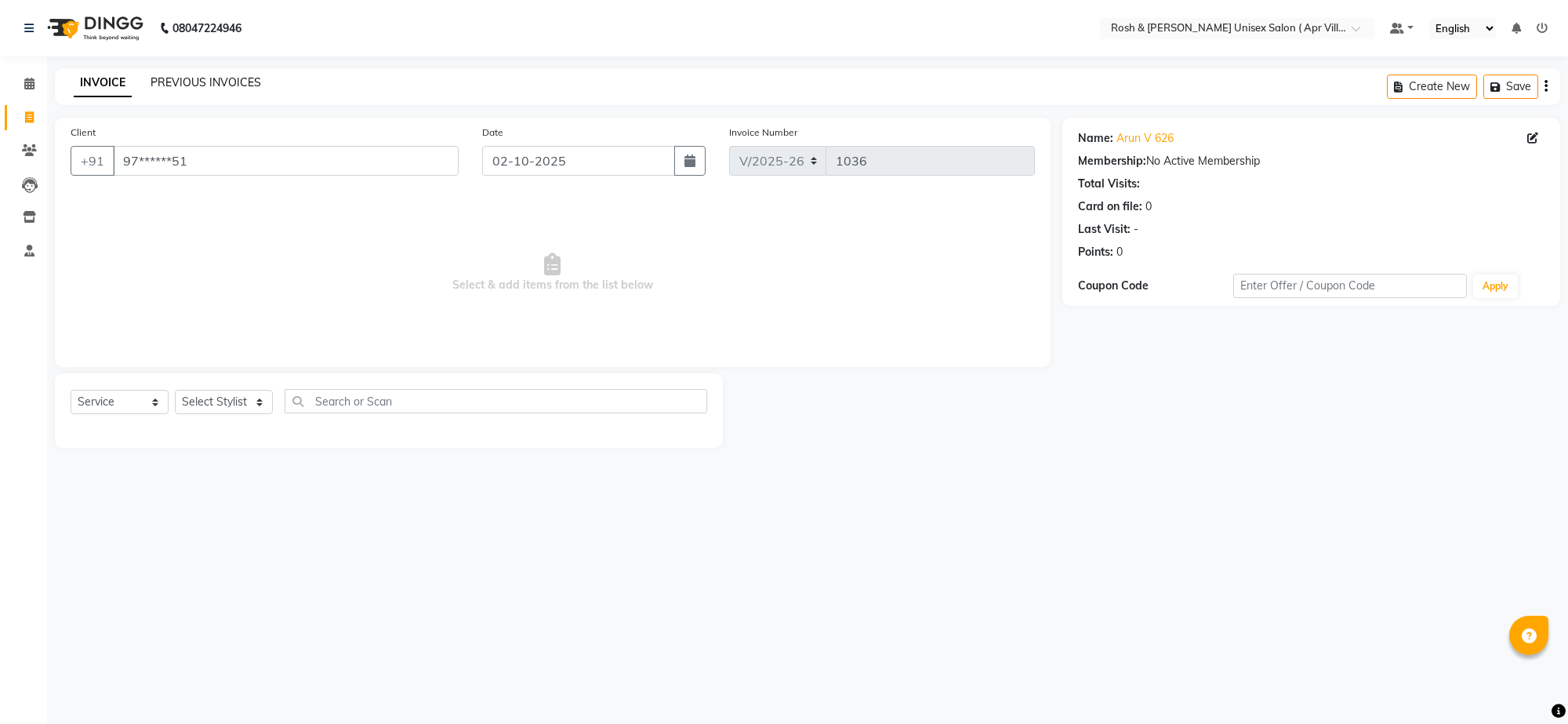
click at [239, 86] on link "PREVIOUS INVOICES" at bounding box center [206, 82] width 111 height 14
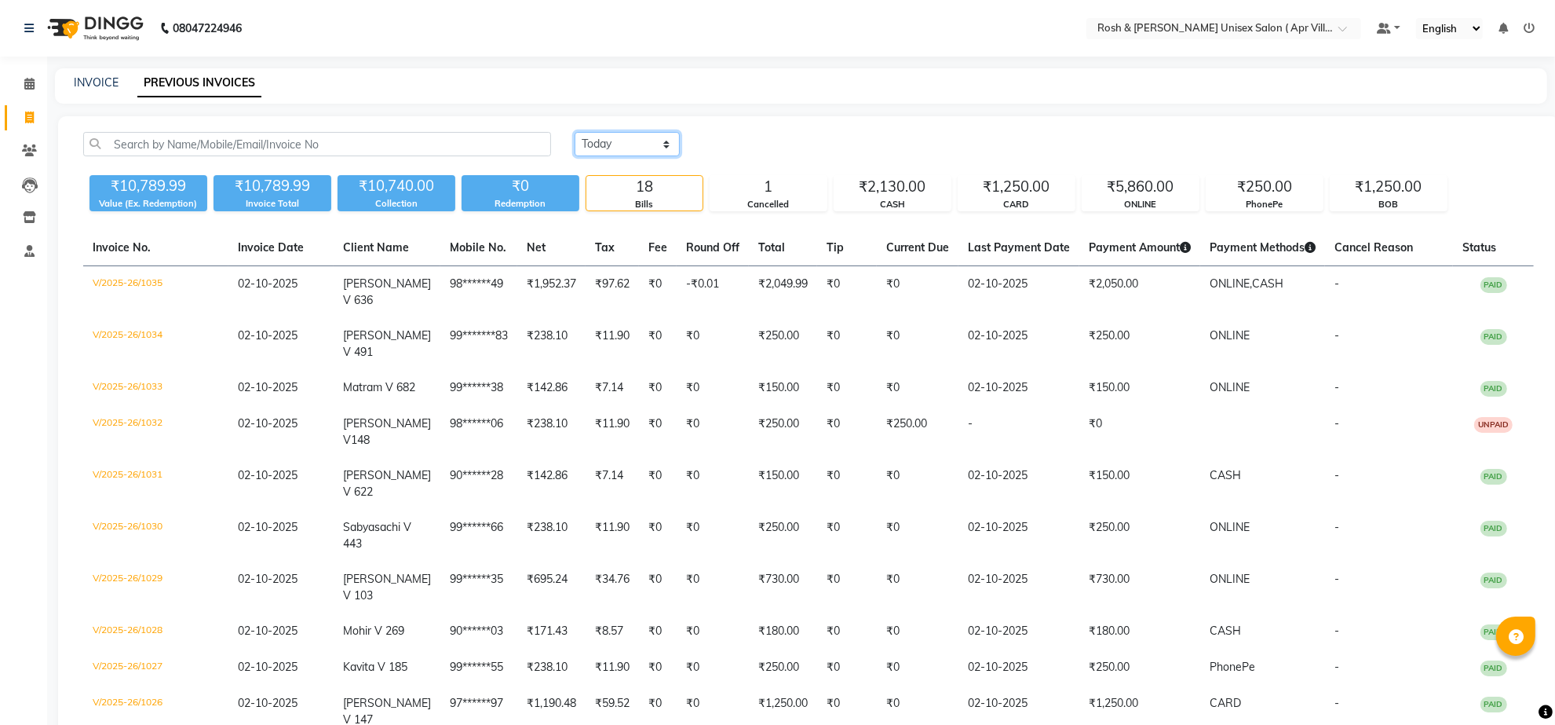
click at [680, 156] on select "[DATE] [DATE] Custom Range" at bounding box center [627, 144] width 105 height 24
click at [99, 86] on link "INVOICE" at bounding box center [96, 82] width 45 height 14
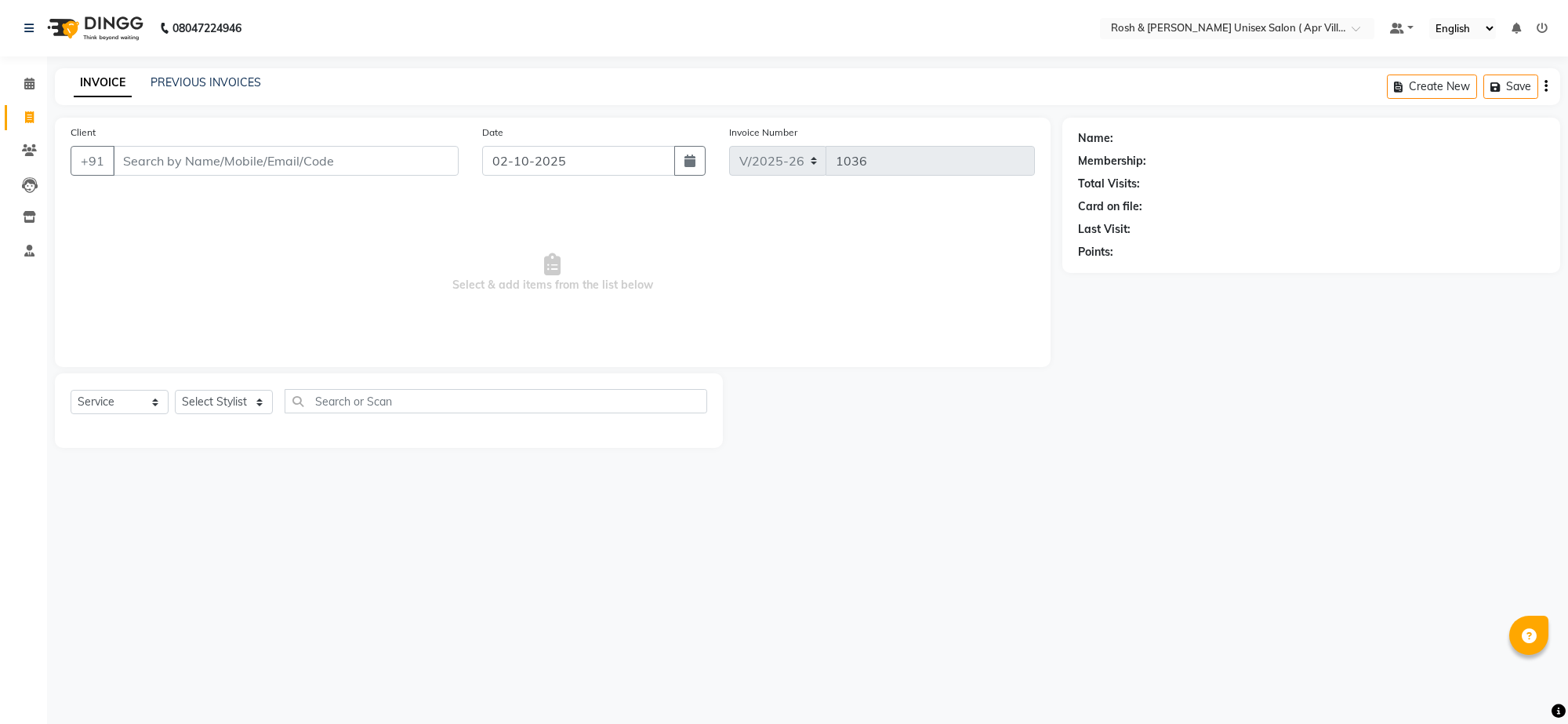
click at [221, 176] on input "Client" at bounding box center [286, 161] width 346 height 30
click at [216, 80] on link "PREVIOUS INVOICES" at bounding box center [206, 82] width 111 height 14
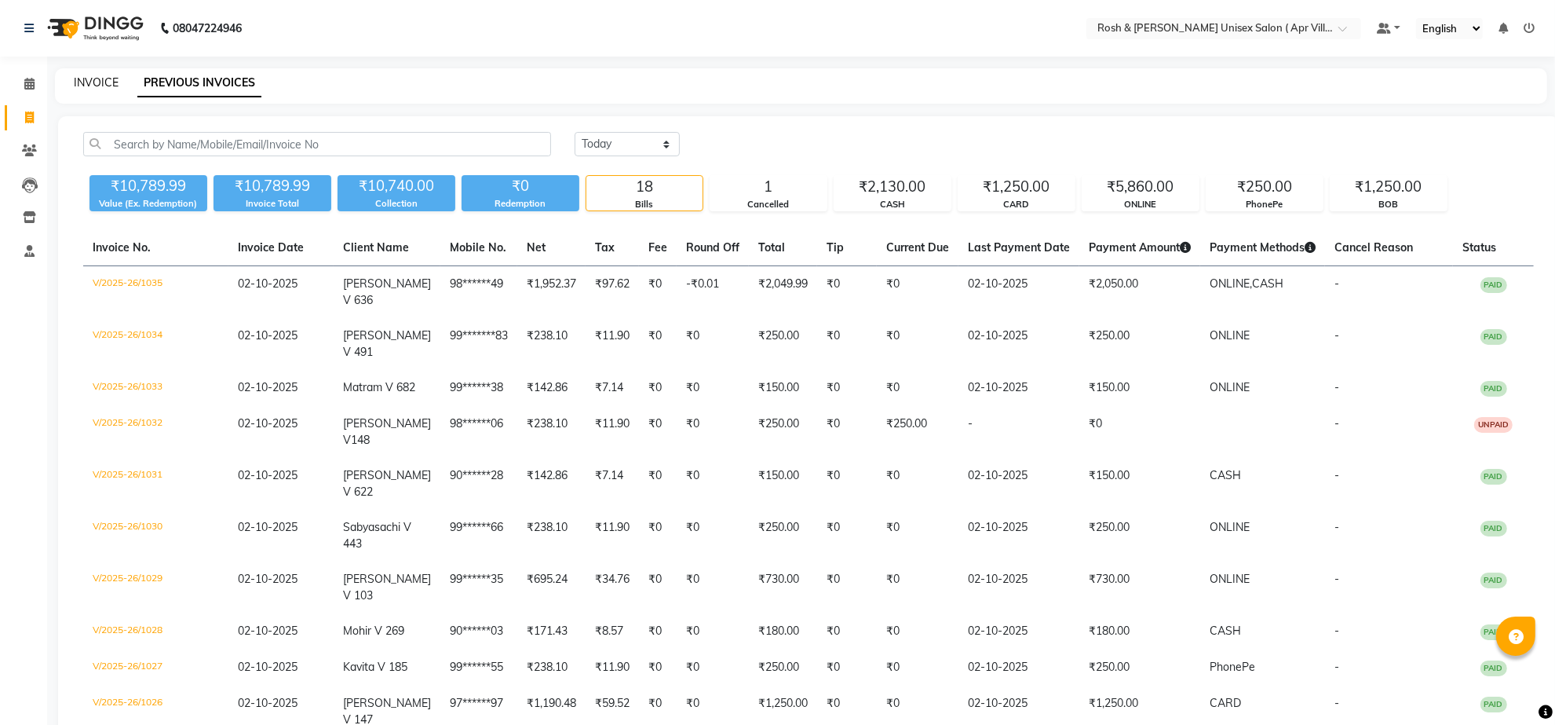
click at [103, 85] on link "INVOICE" at bounding box center [96, 82] width 45 height 14
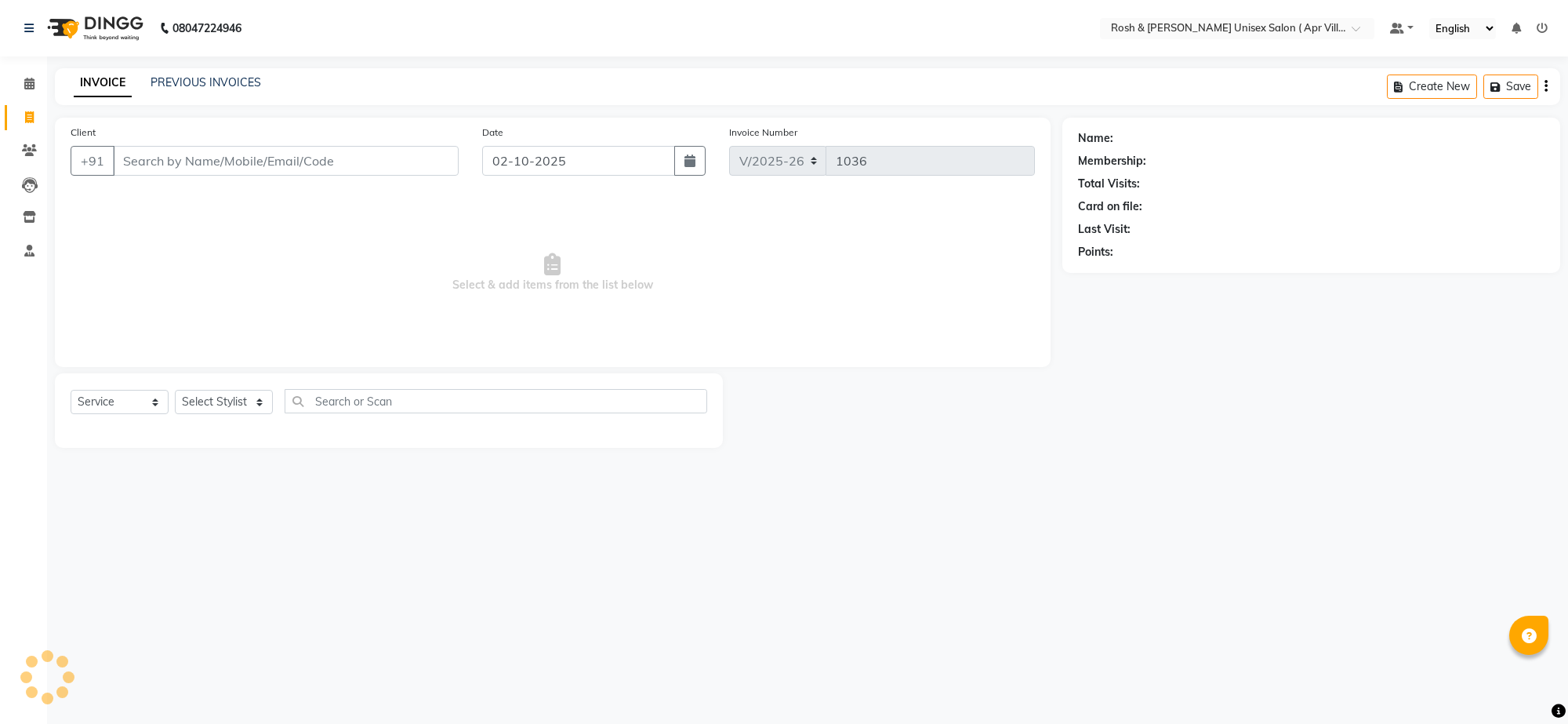
click at [181, 176] on input "Client" at bounding box center [286, 161] width 346 height 30
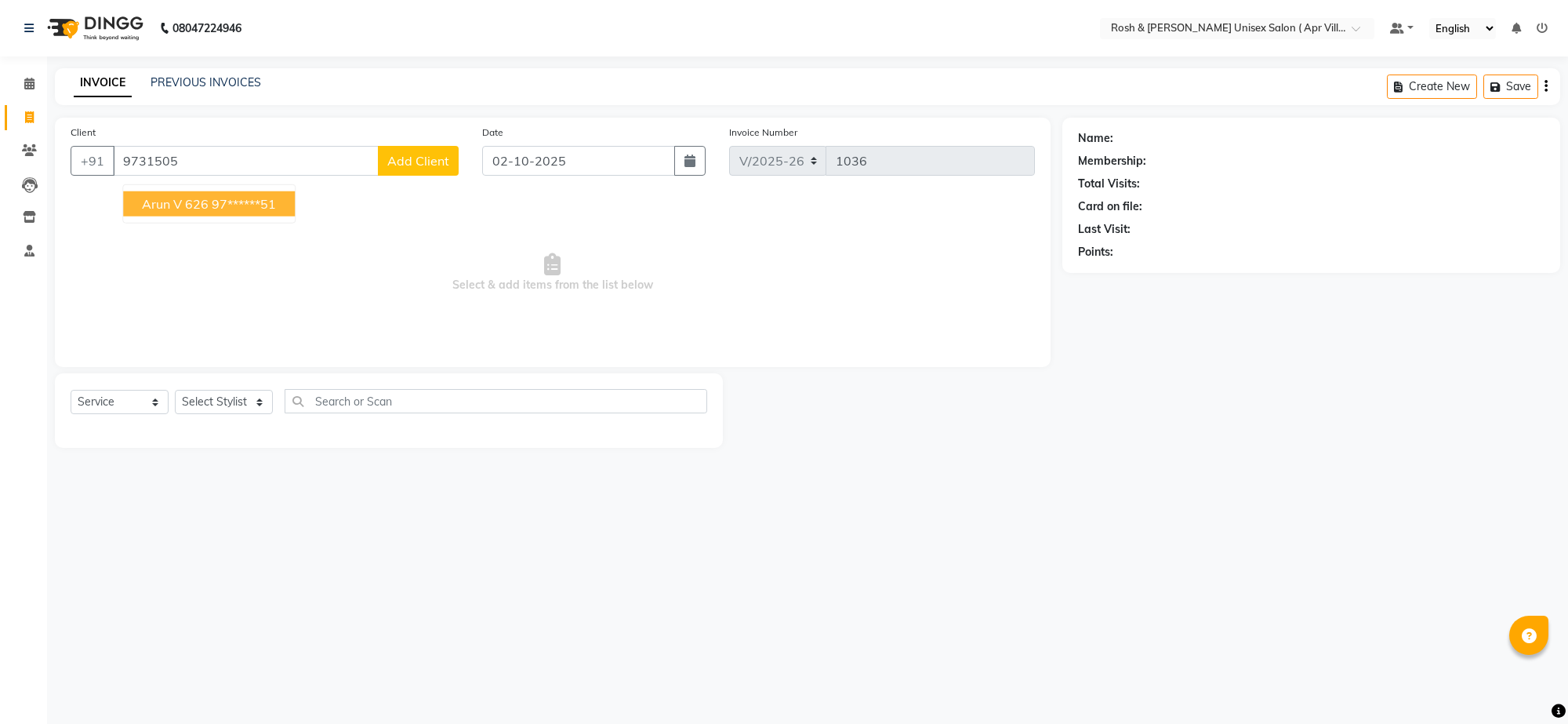
click at [236, 217] on button "Arun V 626 97******51" at bounding box center [209, 204] width 172 height 25
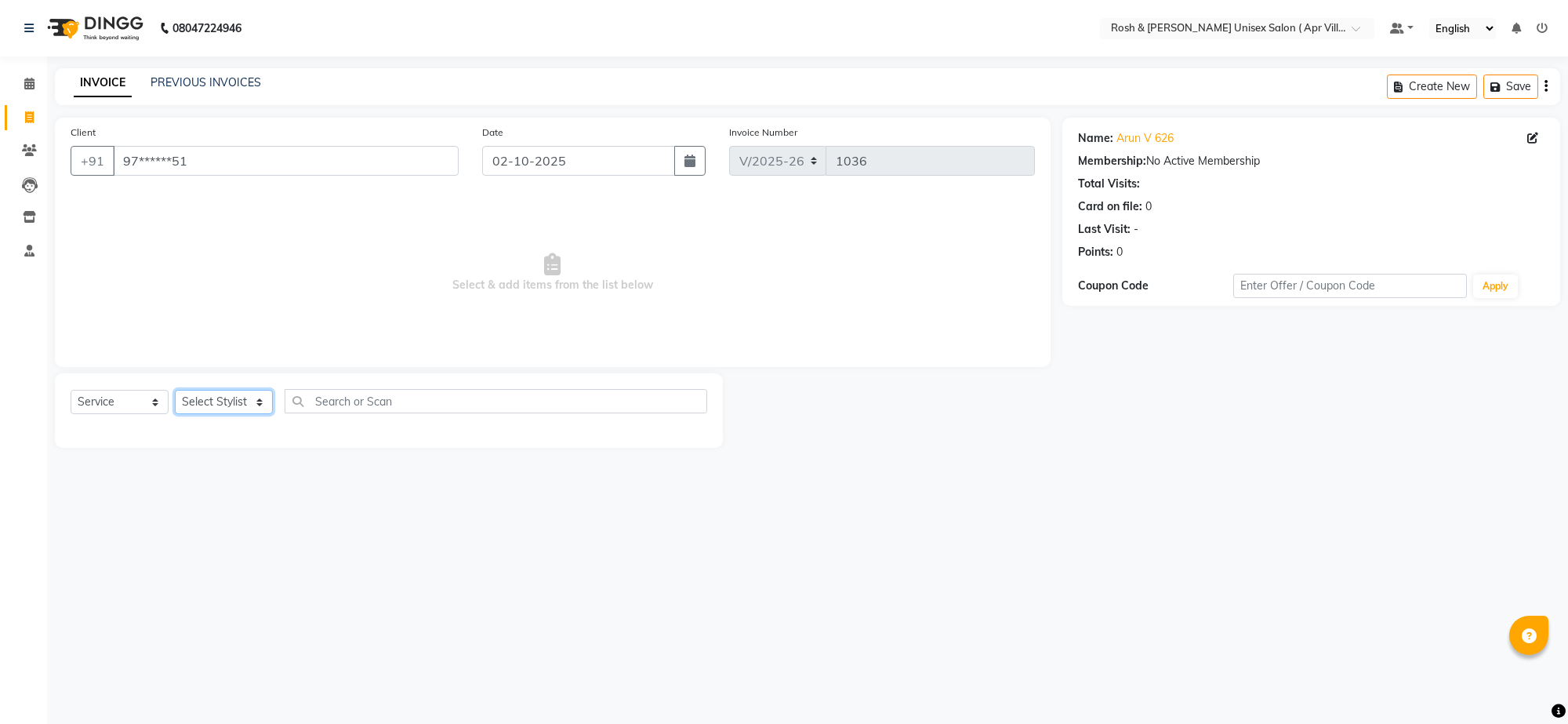
click at [257, 414] on select "Select Stylist Aalam Devi Dingg Support [PERSON_NAME] Front Desk Hangma Imran […" at bounding box center [224, 401] width 98 height 24
click at [272, 414] on select "Select Stylist Aalam Devi Dingg Support [PERSON_NAME] Front Desk Hangma Imran […" at bounding box center [224, 401] width 98 height 24
click at [318, 413] on input "text" at bounding box center [495, 400] width 422 height 24
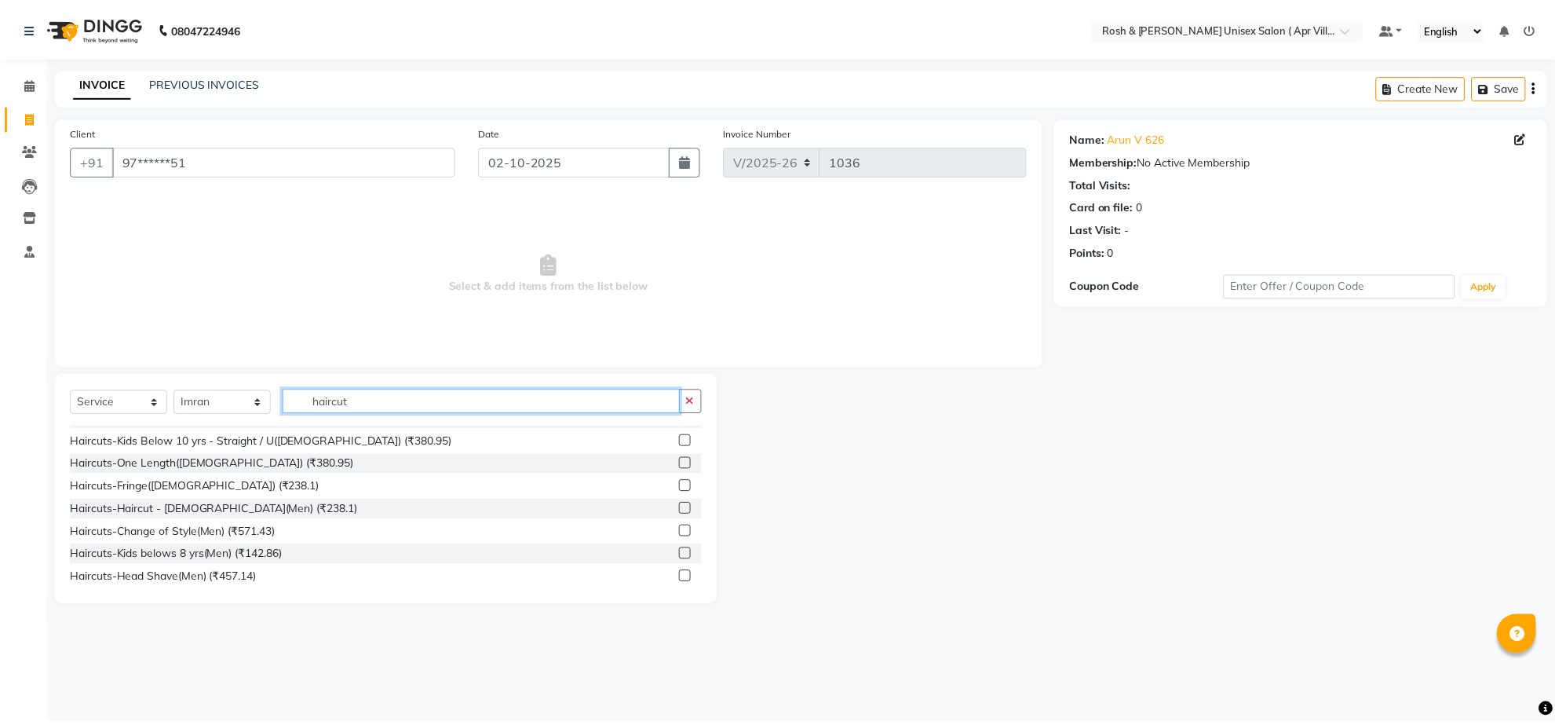
scroll to position [98, 0]
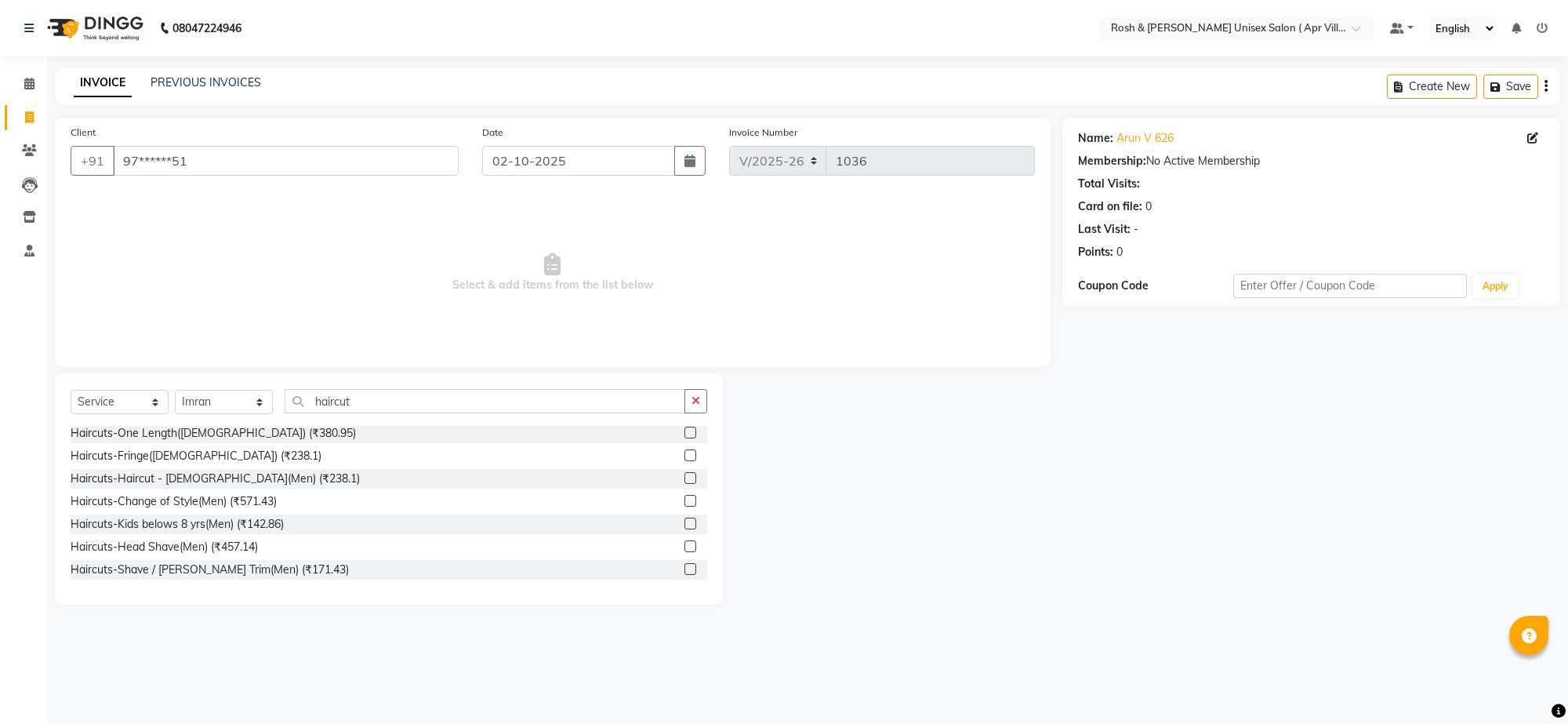
click at [684, 483] on label at bounding box center [690, 478] width 12 height 12
click at [684, 483] on input "checkbox" at bounding box center [689, 478] width 10 height 10
